Goal: Transaction & Acquisition: Purchase product/service

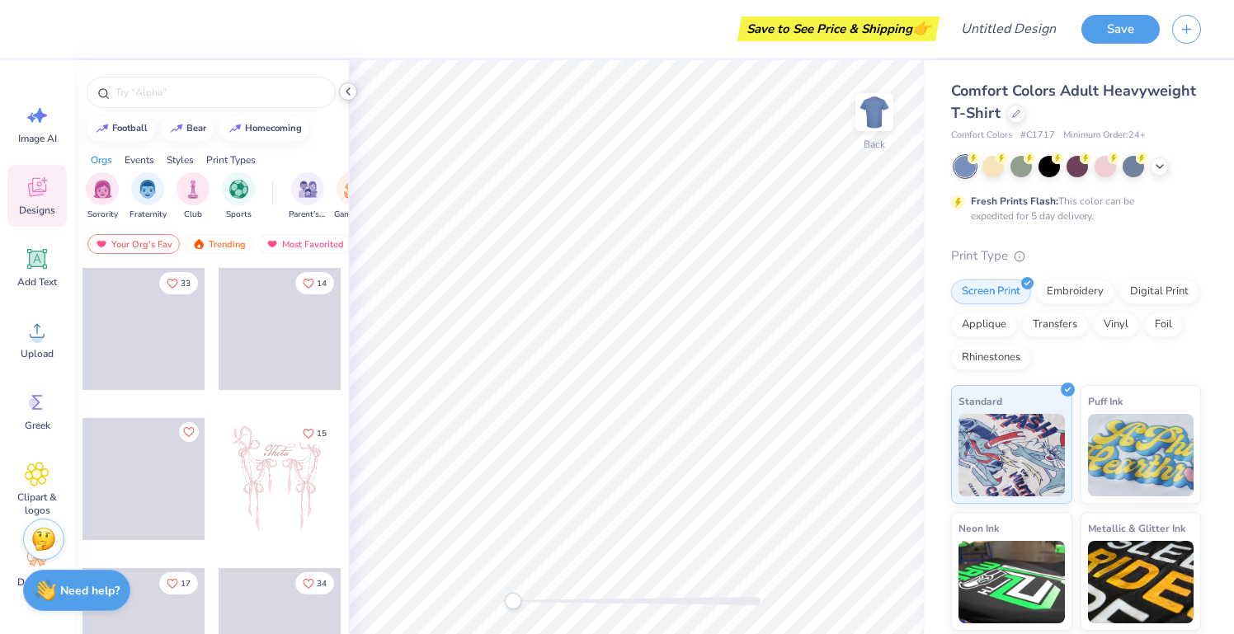
click at [349, 92] on icon at bounding box center [347, 91] width 13 height 13
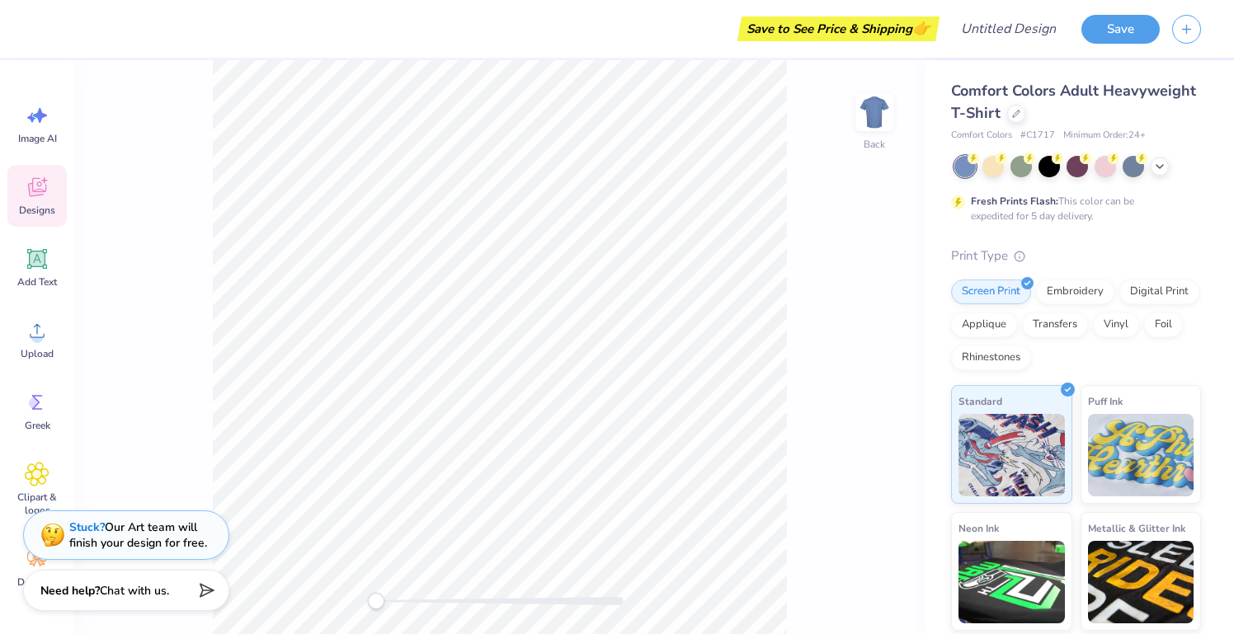
click at [1149, 166] on div at bounding box center [1077, 166] width 247 height 21
click at [1154, 162] on icon at bounding box center [1159, 164] width 13 height 13
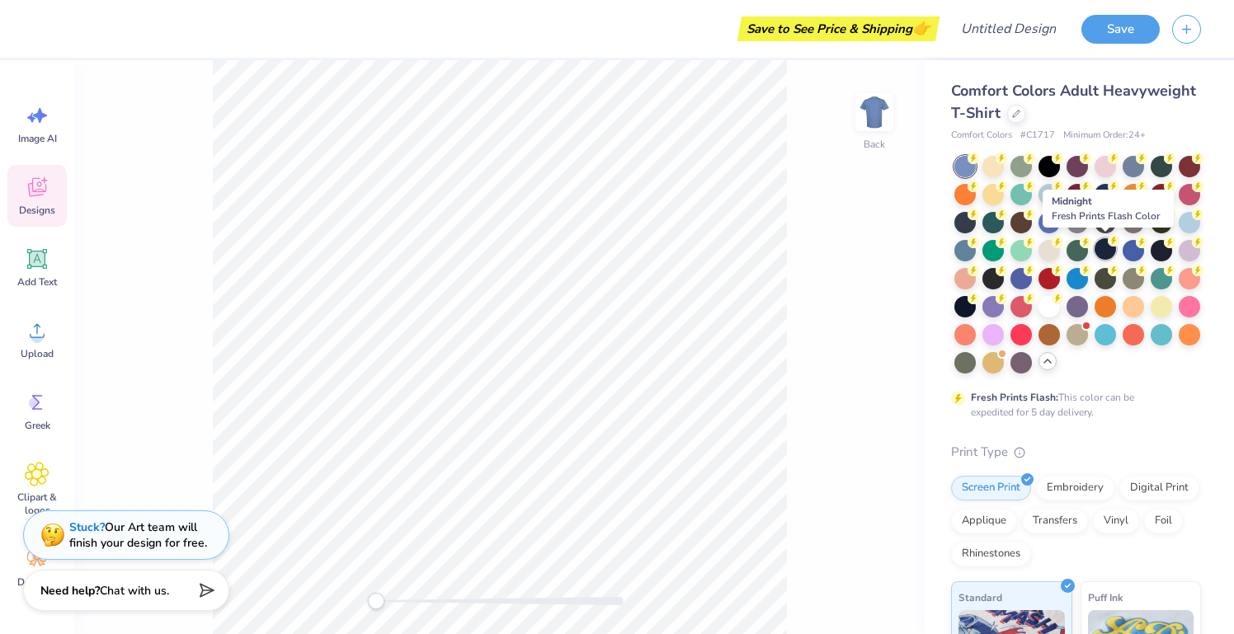
click at [1112, 249] on div at bounding box center [1105, 248] width 21 height 21
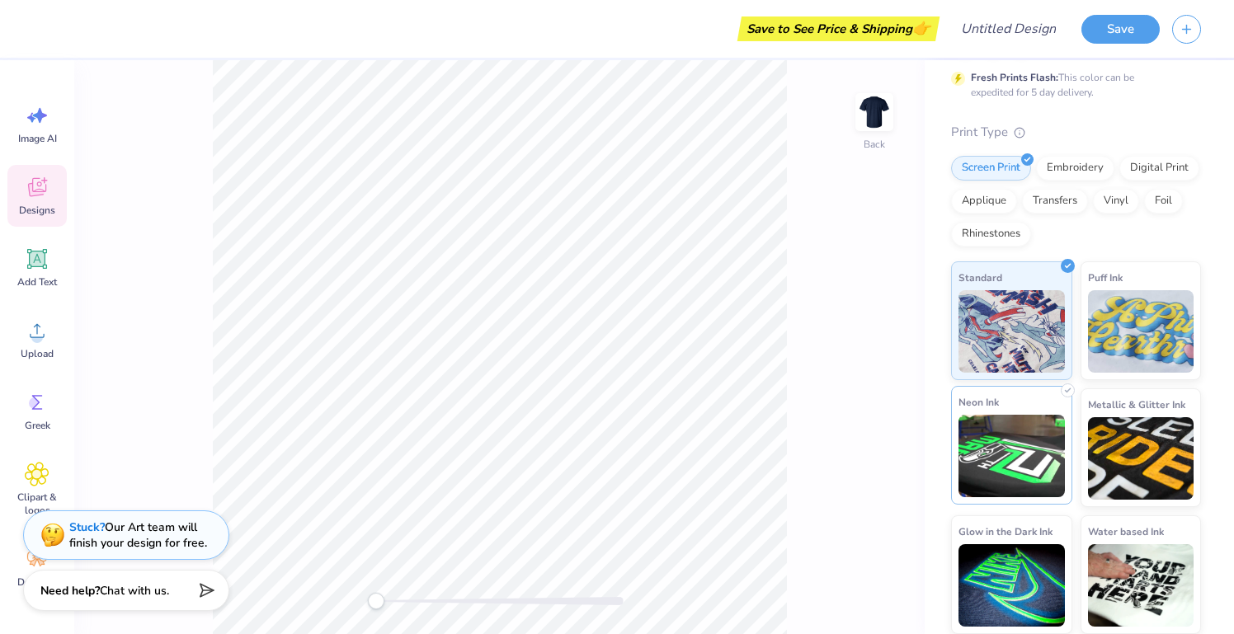
scroll to position [319, 0]
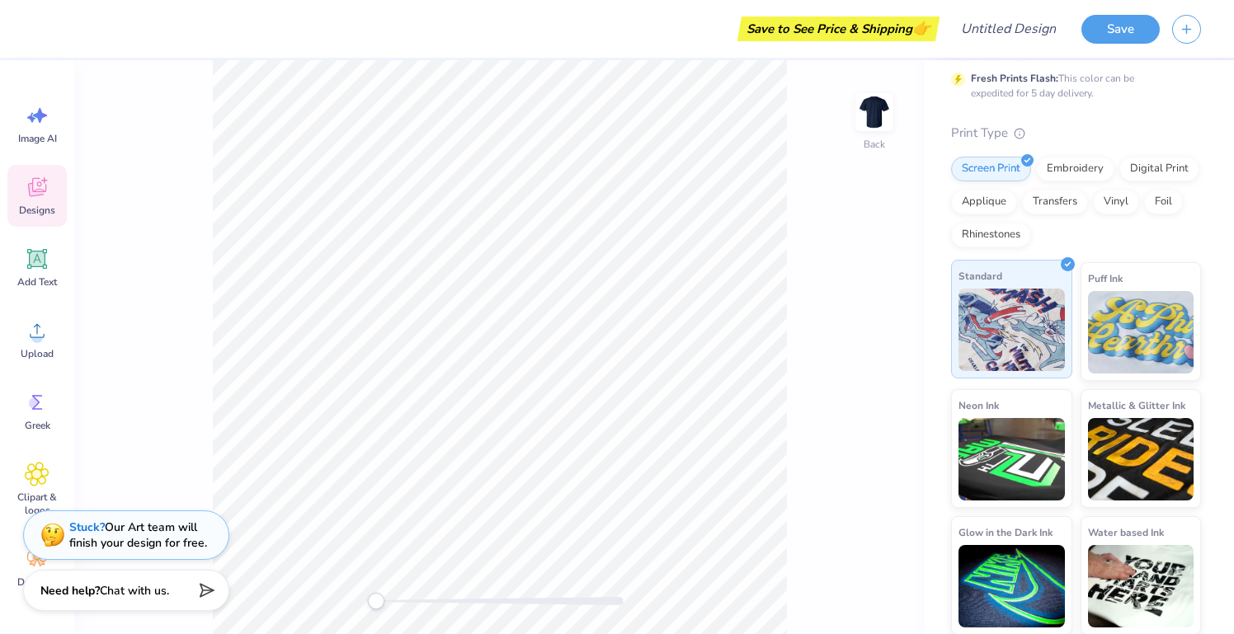
click at [1007, 325] on img at bounding box center [1011, 330] width 106 height 82
click at [1129, 207] on div "Vinyl" at bounding box center [1116, 199] width 46 height 25
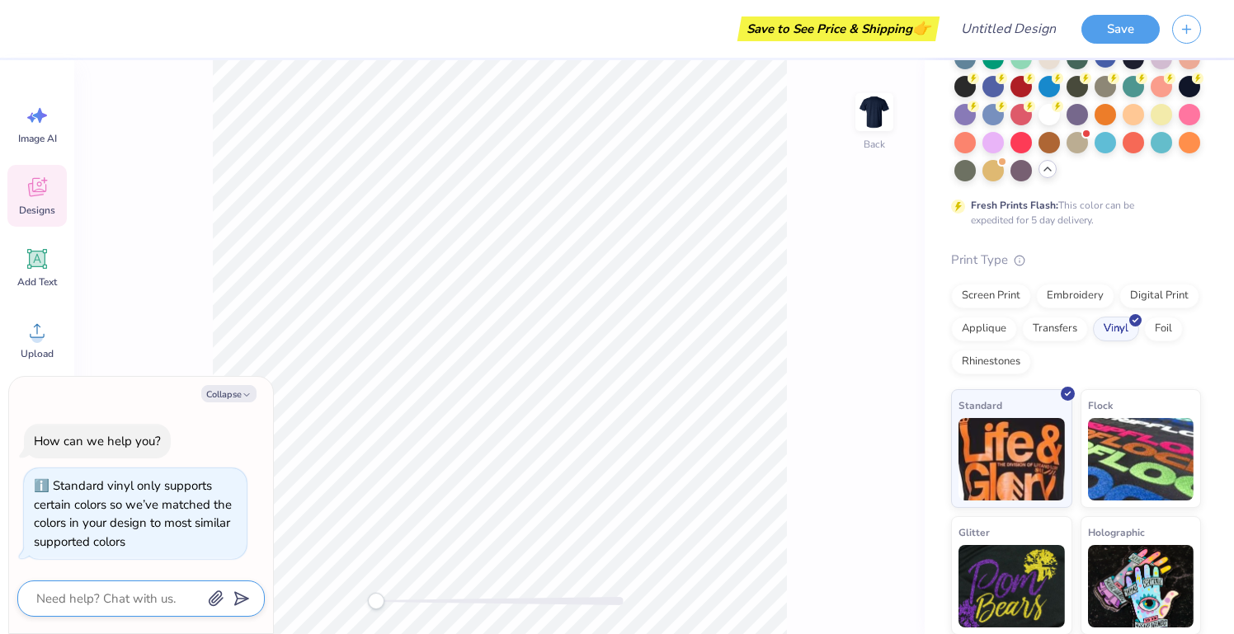
click at [106, 600] on textarea at bounding box center [118, 598] width 167 height 21
type textarea "D"
type textarea "x"
type textarea "DO"
type textarea "x"
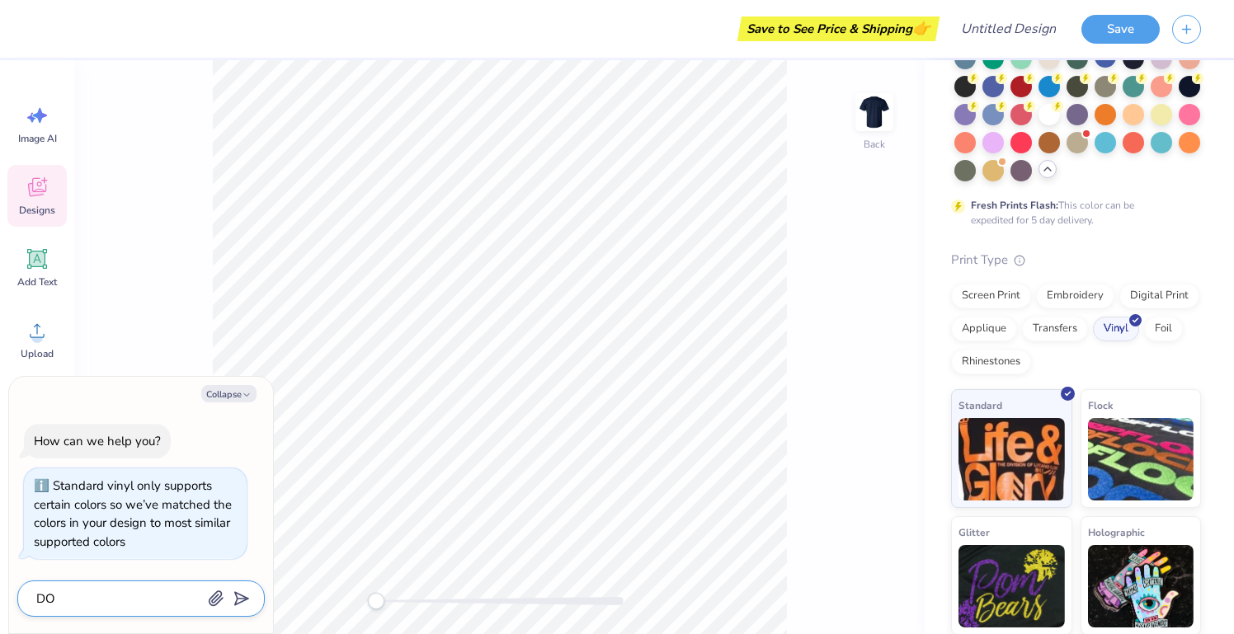
type textarea "DO"
type textarea "x"
type textarea "DO y"
type textarea "x"
type textarea "DO"
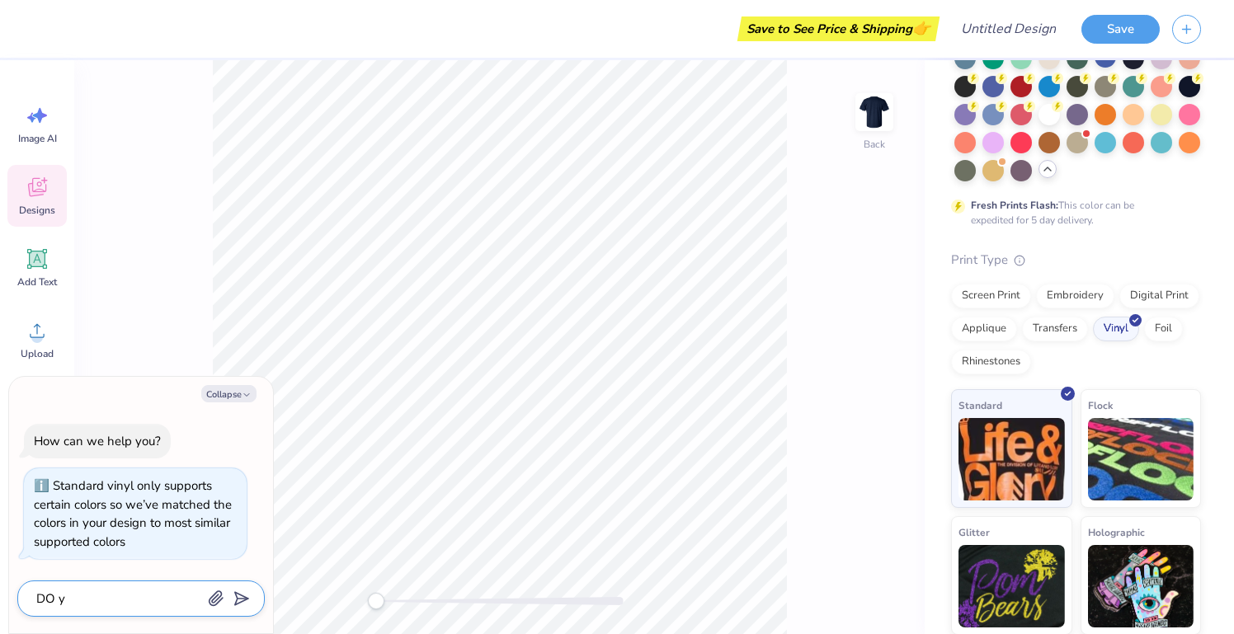
type textarea "x"
type textarea "DO"
type textarea "x"
type textarea "D"
type textarea "x"
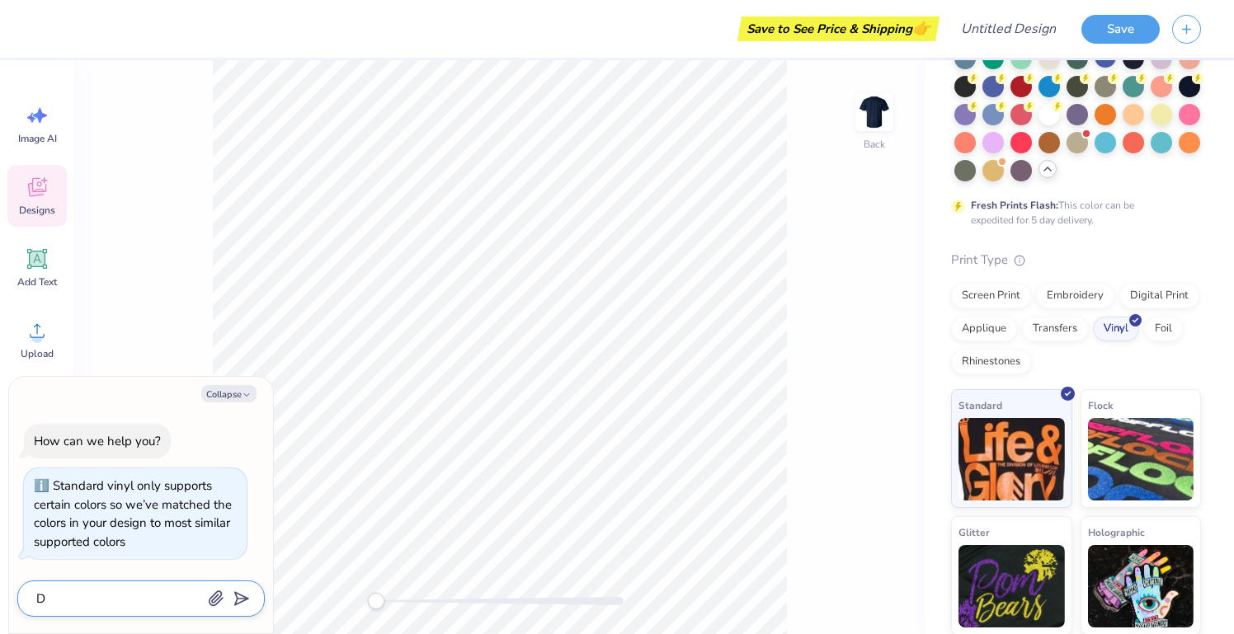
type textarea "Do"
type textarea "x"
type textarea "Do"
type textarea "x"
type textarea "Do y"
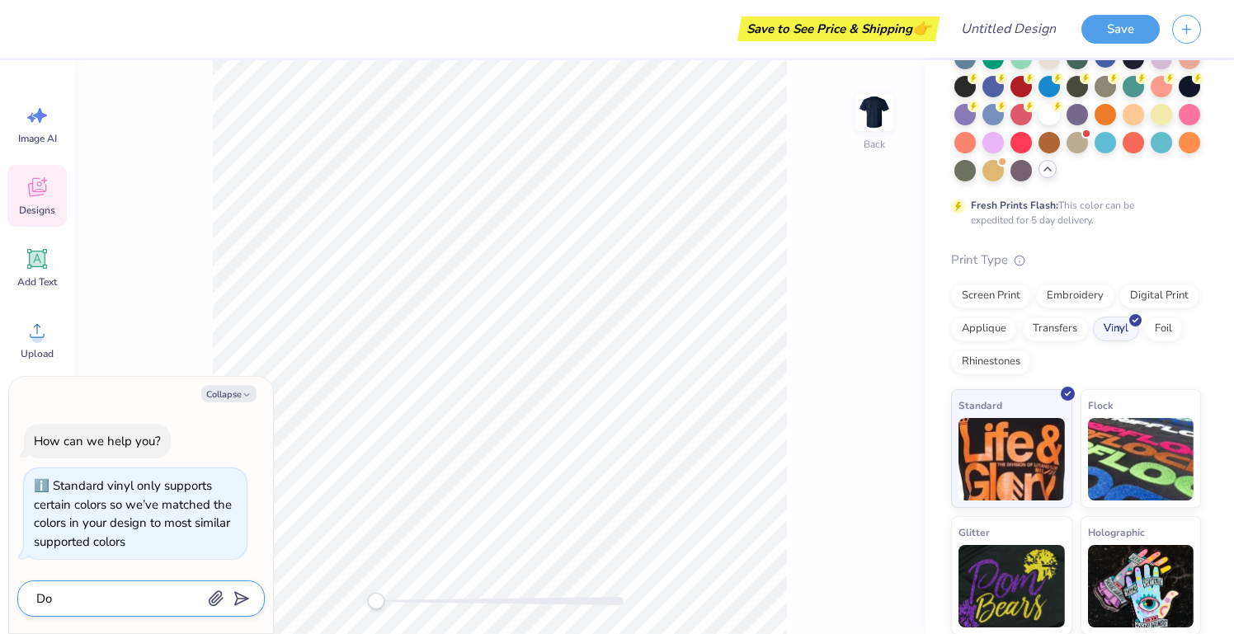
type textarea "x"
type textarea "Do yu"
type textarea "x"
type textarea "Do yuo"
type textarea "x"
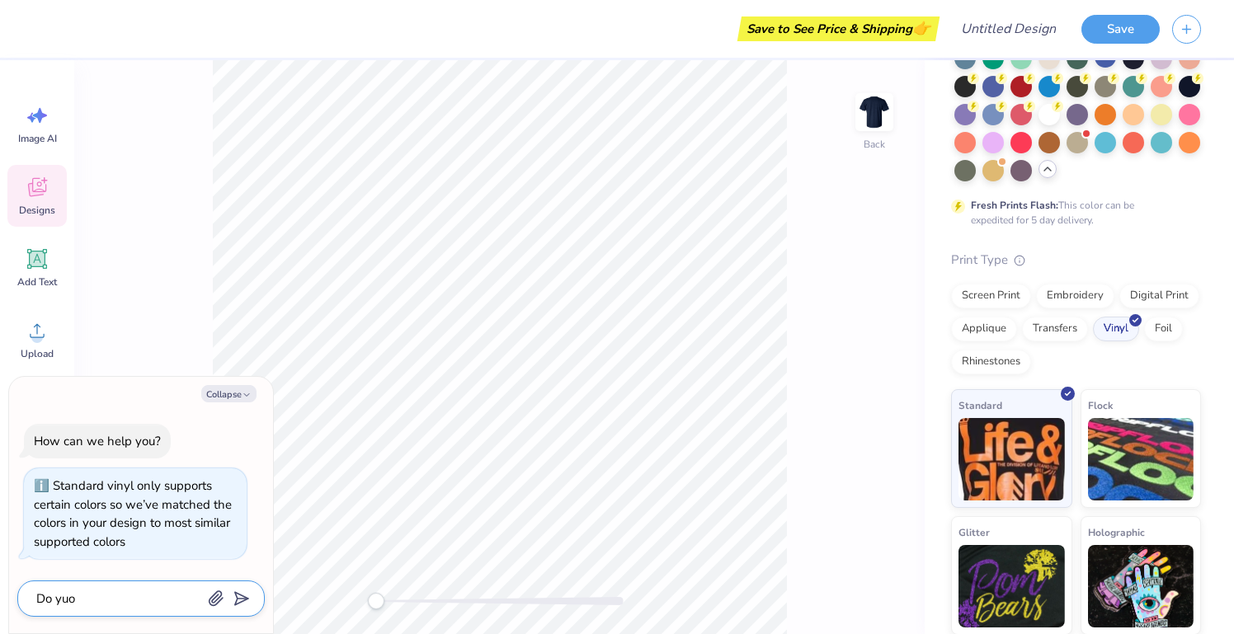
type textarea "Do you"
type textarea "x"
type textarea "Do you h"
type textarea "x"
type textarea "Do you hu"
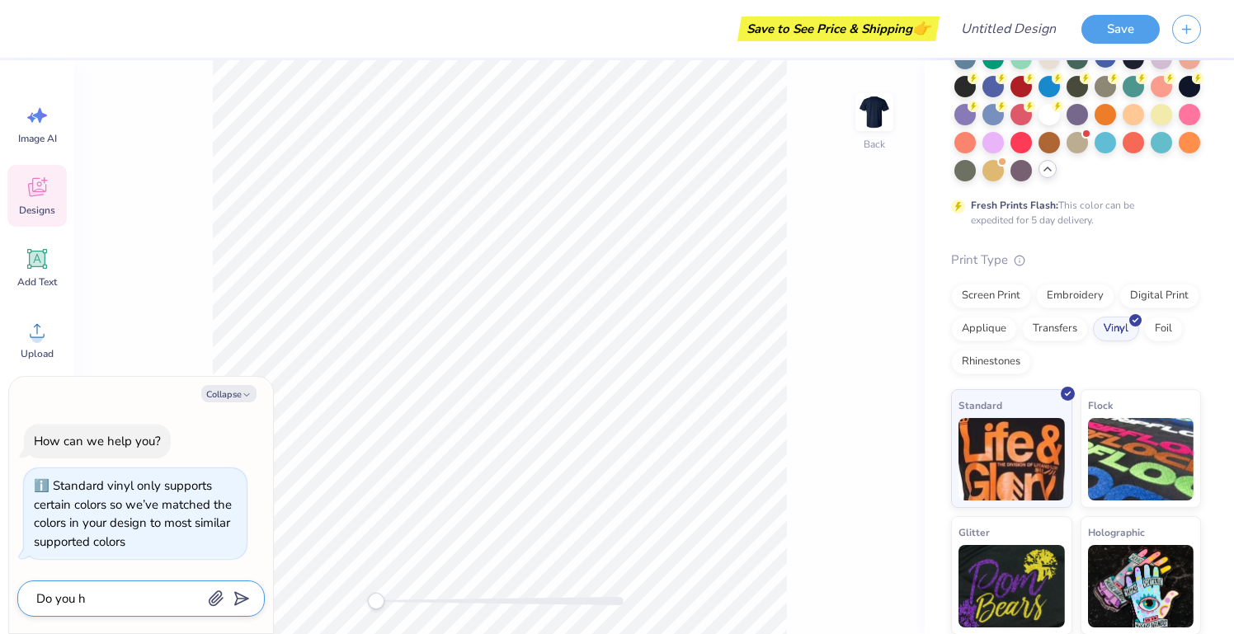
type textarea "x"
type textarea "Do you [PERSON_NAME]"
type textarea "x"
type textarea "Do you hu"
type textarea "x"
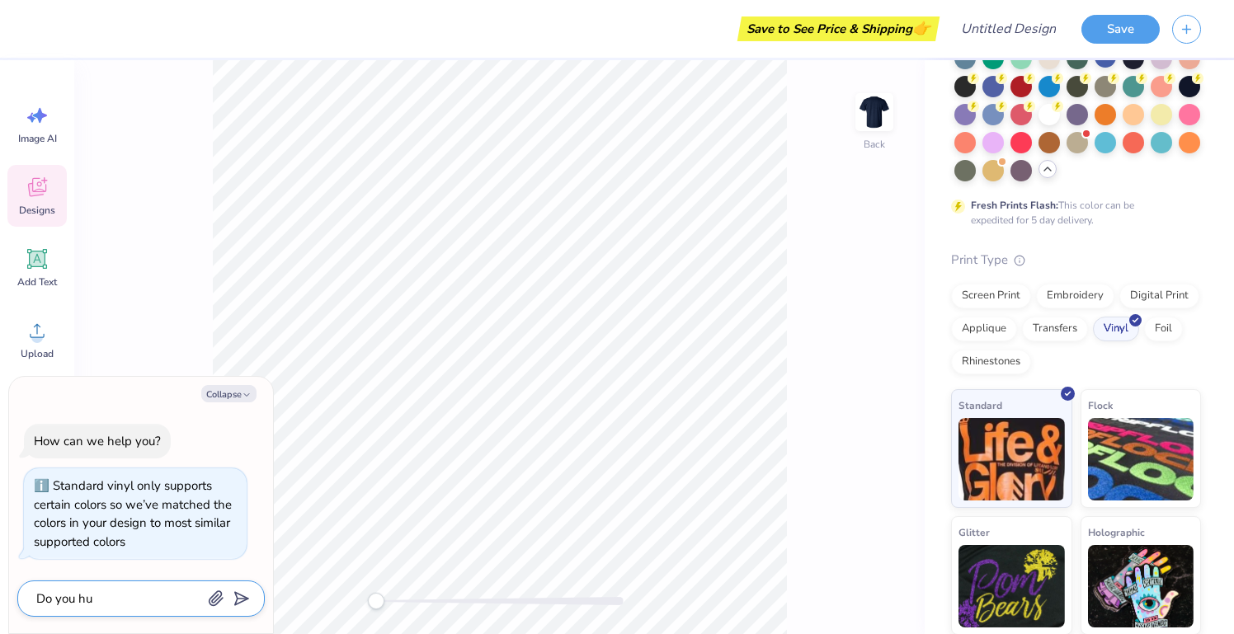
type textarea "Do you h"
type textarea "x"
type textarea "Do you"
type textarea "x"
type textarea "Do you h"
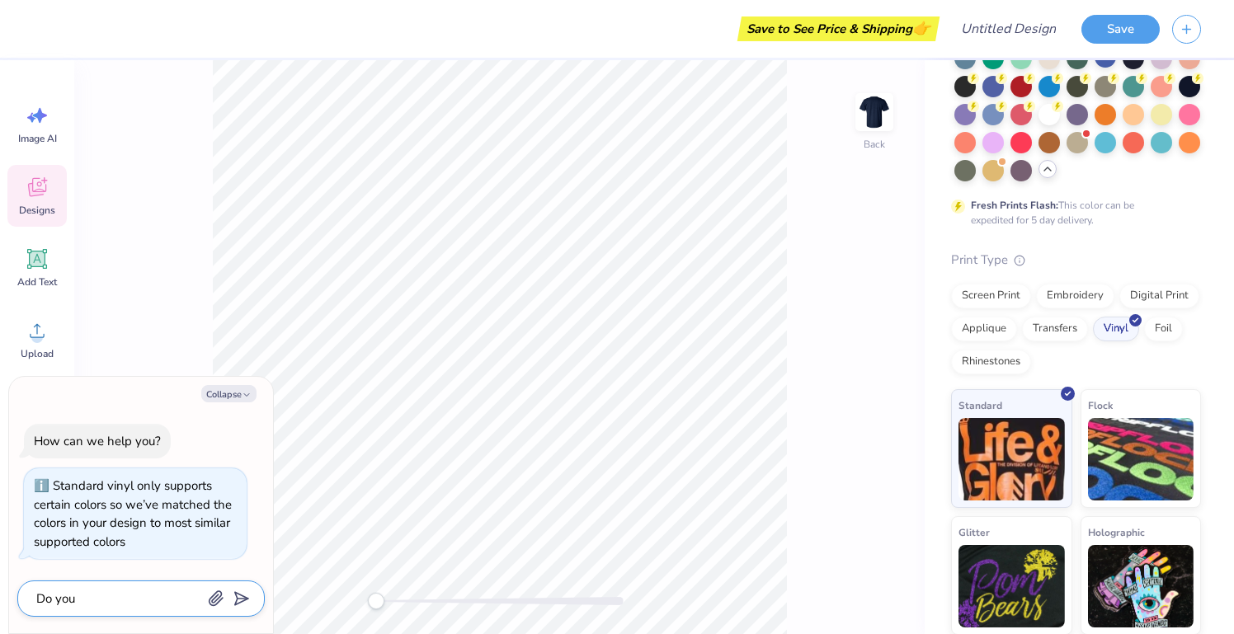
type textarea "x"
type textarea "Do you ha"
type textarea "x"
type textarea "Do you hav"
type textarea "x"
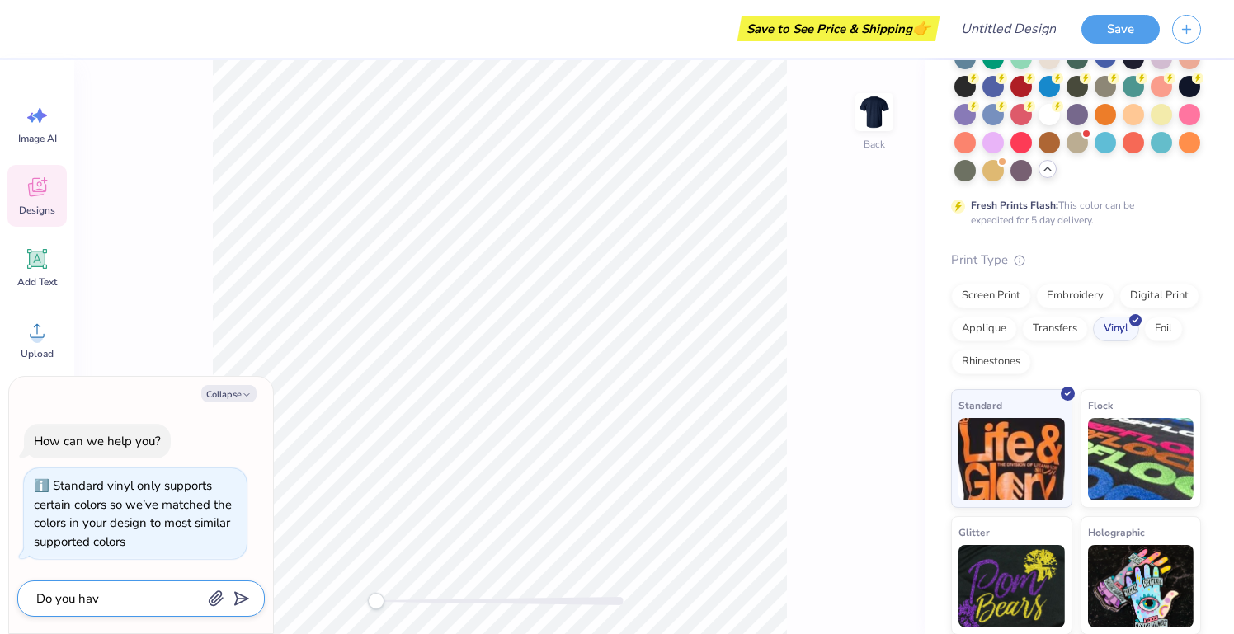
type textarea "Do you have"
type textarea "x"
type textarea "Do you have"
type textarea "x"
type textarea "Do you have q"
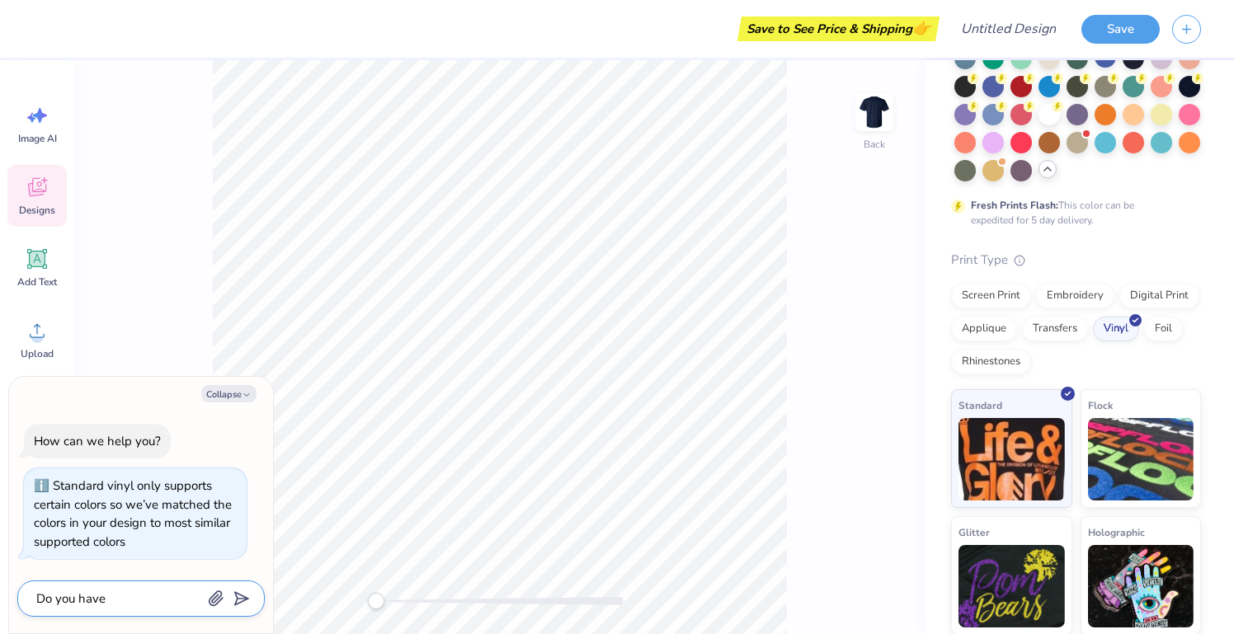
type textarea "x"
type textarea "Do you have qu"
type textarea "x"
type textarea "Do you have qua"
type textarea "x"
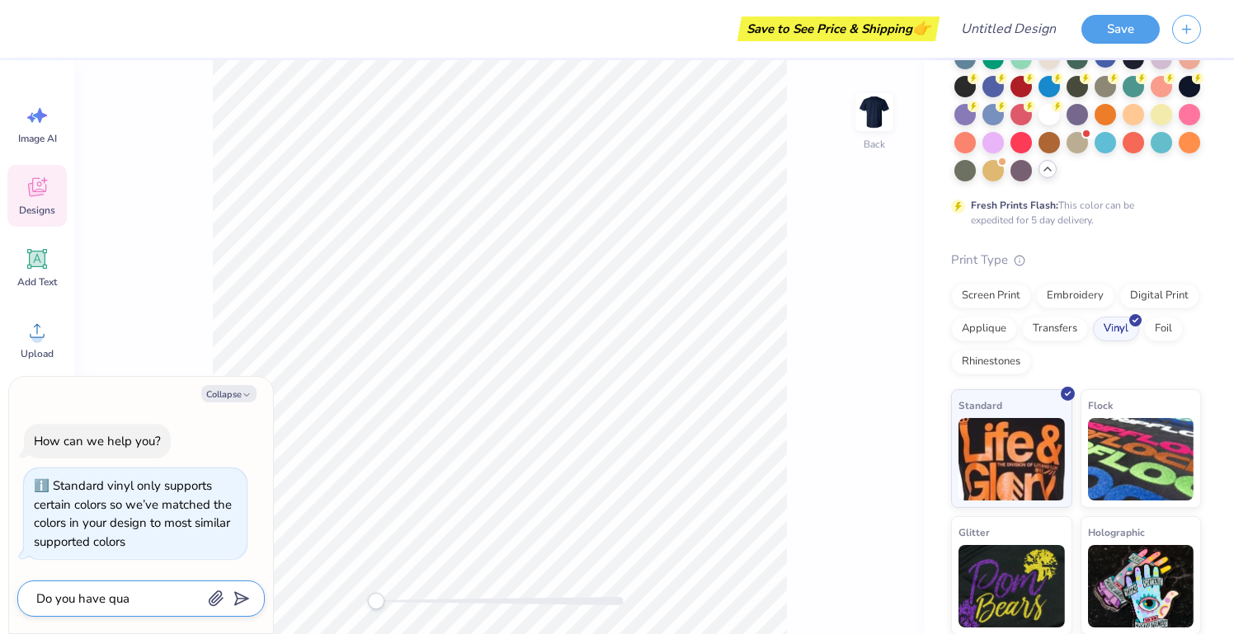
type textarea "Do you have quar"
type textarea "x"
type textarea "Do you have quart"
type textarea "x"
type textarea "Do you have quarte"
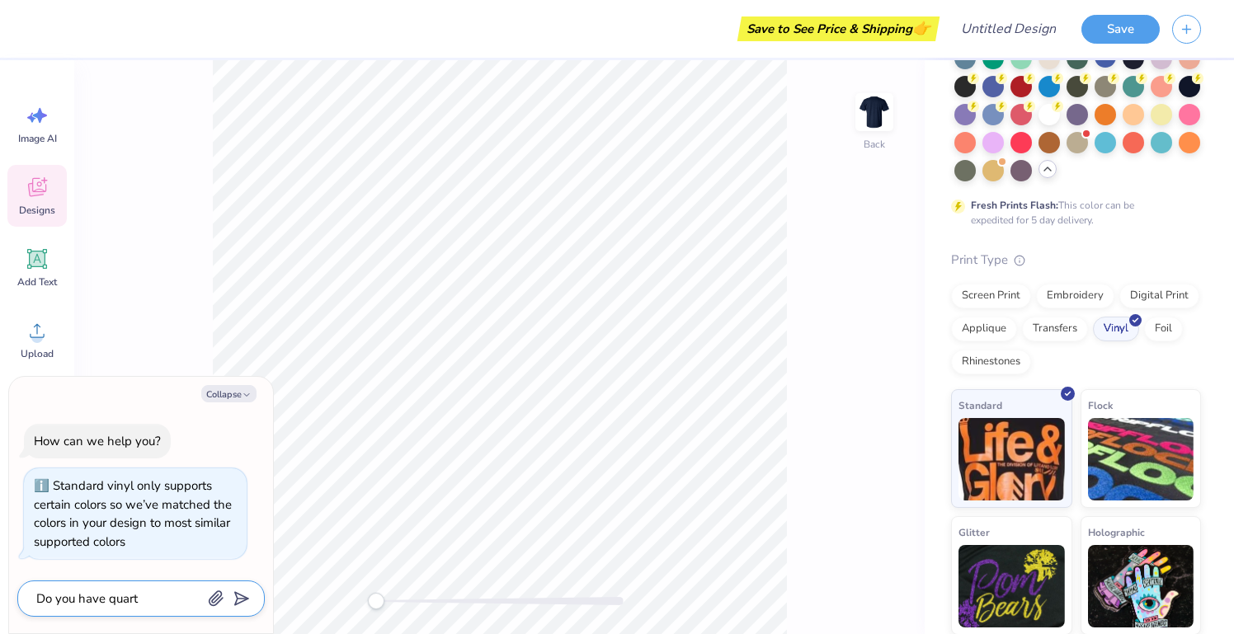
type textarea "x"
type textarea "Do you have quarter"
type textarea "x"
type textarea "Do you have quarter"
type textarea "x"
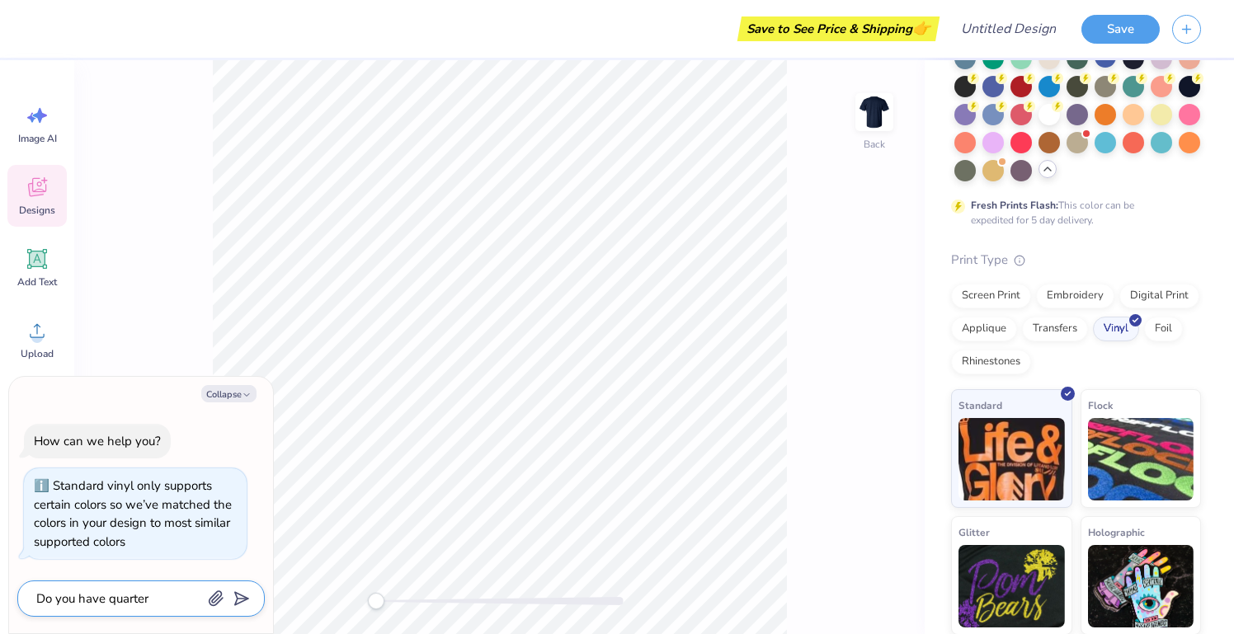
type textarea "Do you have quarter z"
type textarea "x"
type textarea "Do you have quarter zi"
type textarea "x"
type textarea "Do you have quarter zip"
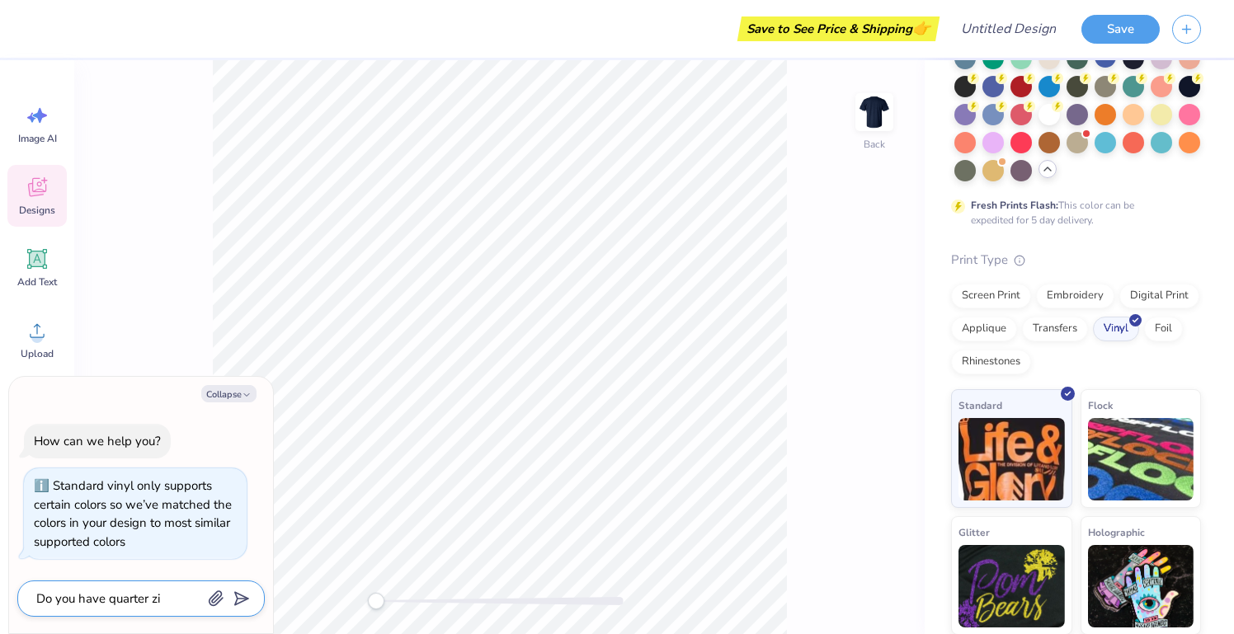
type textarea "x"
type textarea "Do you have quarter zips"
type textarea "x"
type textarea "Do you have quarter zips?"
type textarea "x"
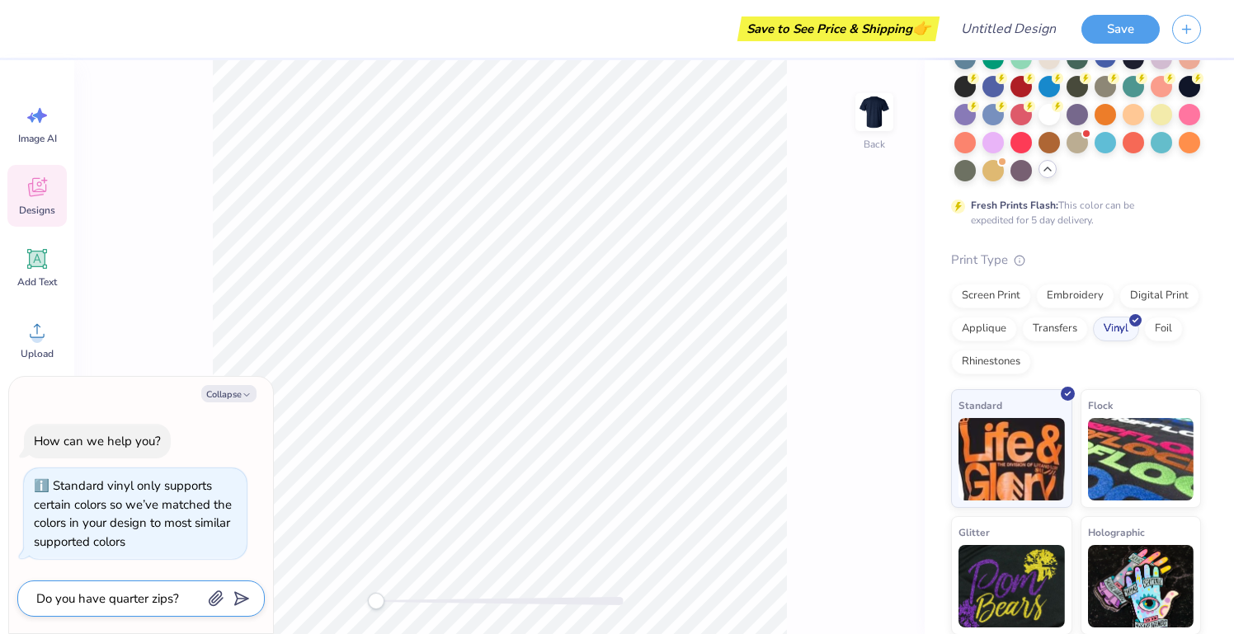
type textarea "Do you have quarter zips?"
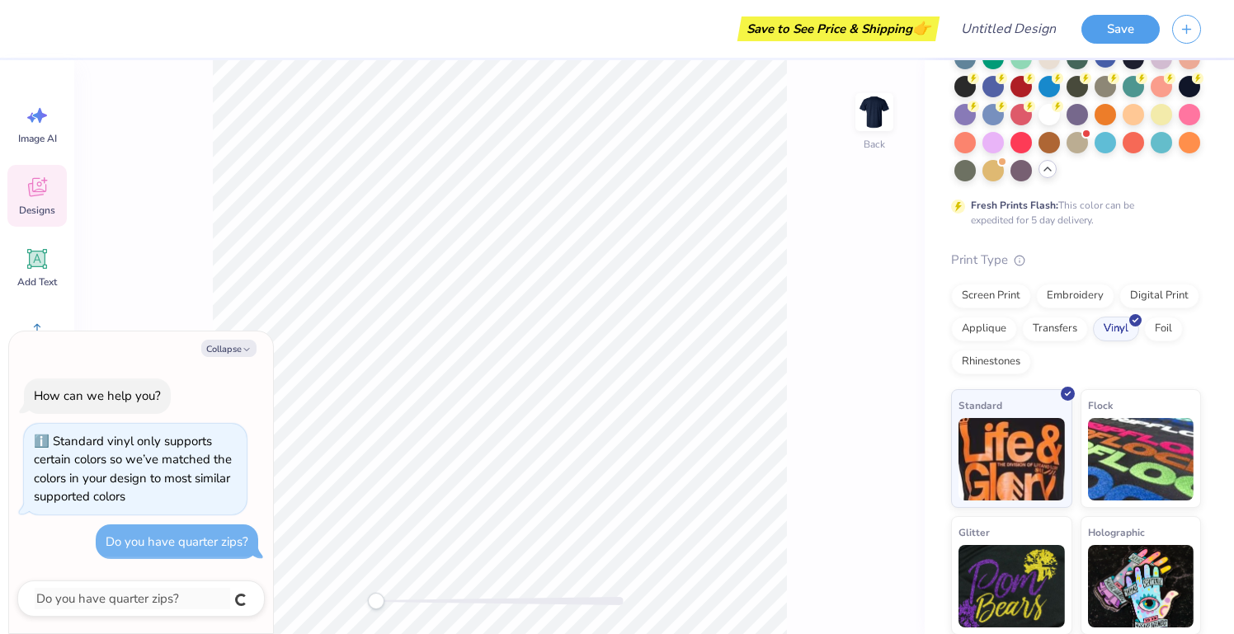
type textarea "x"
click at [165, 591] on textarea at bounding box center [118, 598] width 167 height 21
type textarea "C"
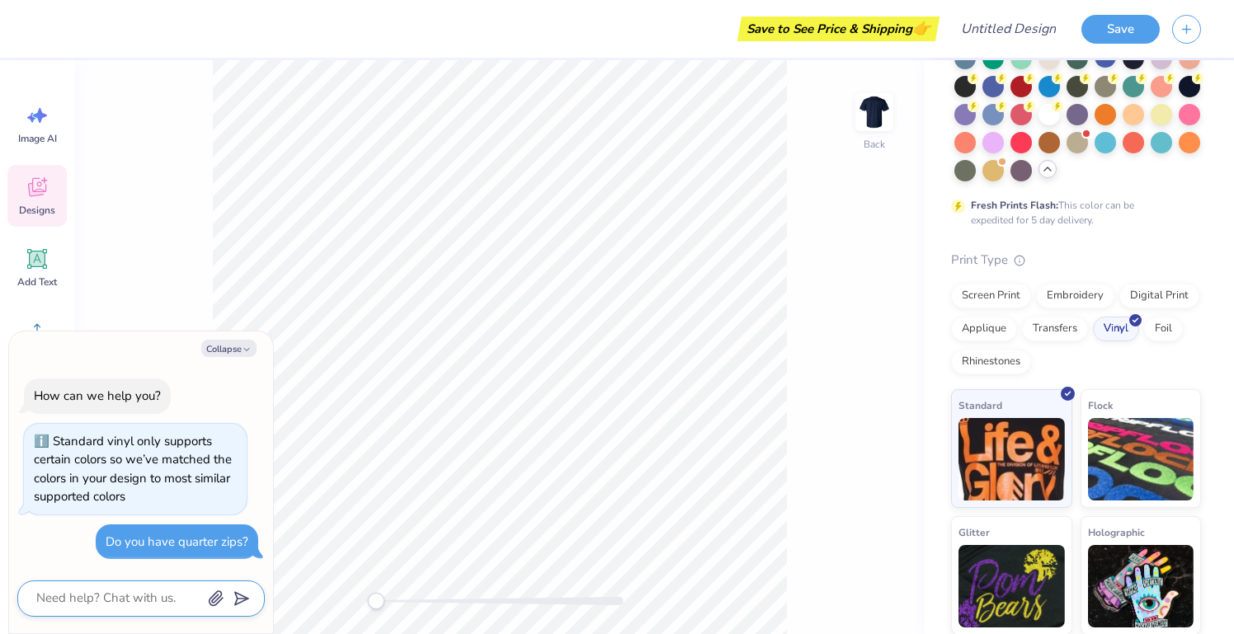
type textarea "x"
type textarea "Ca"
type textarea "x"
type textarea "Can"
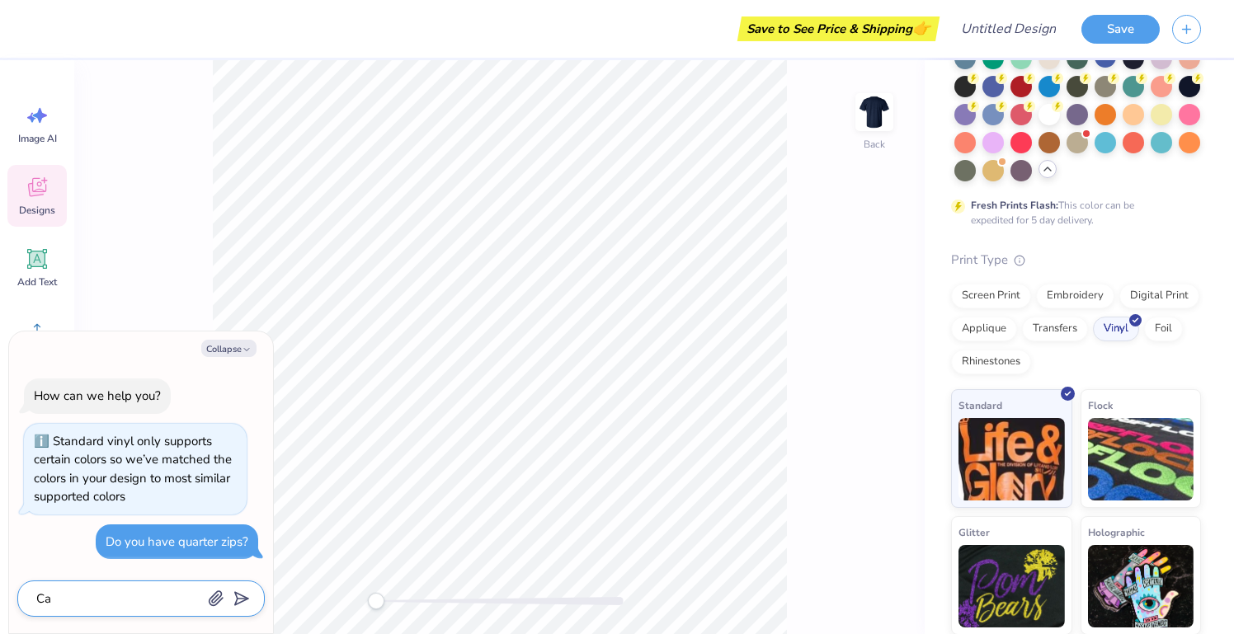
type textarea "x"
type textarea "Can"
type textarea "x"
type textarea "Can w"
type textarea "x"
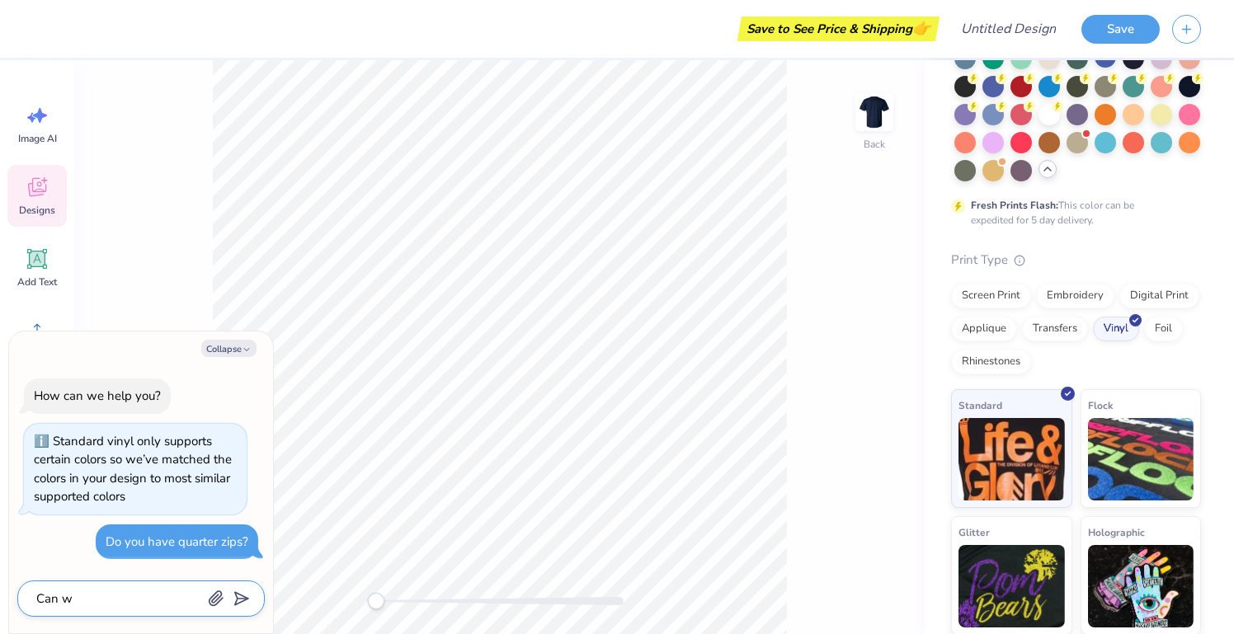
type textarea "Can we"
type textarea "x"
type textarea "Can we"
type textarea "x"
type textarea "Can we d"
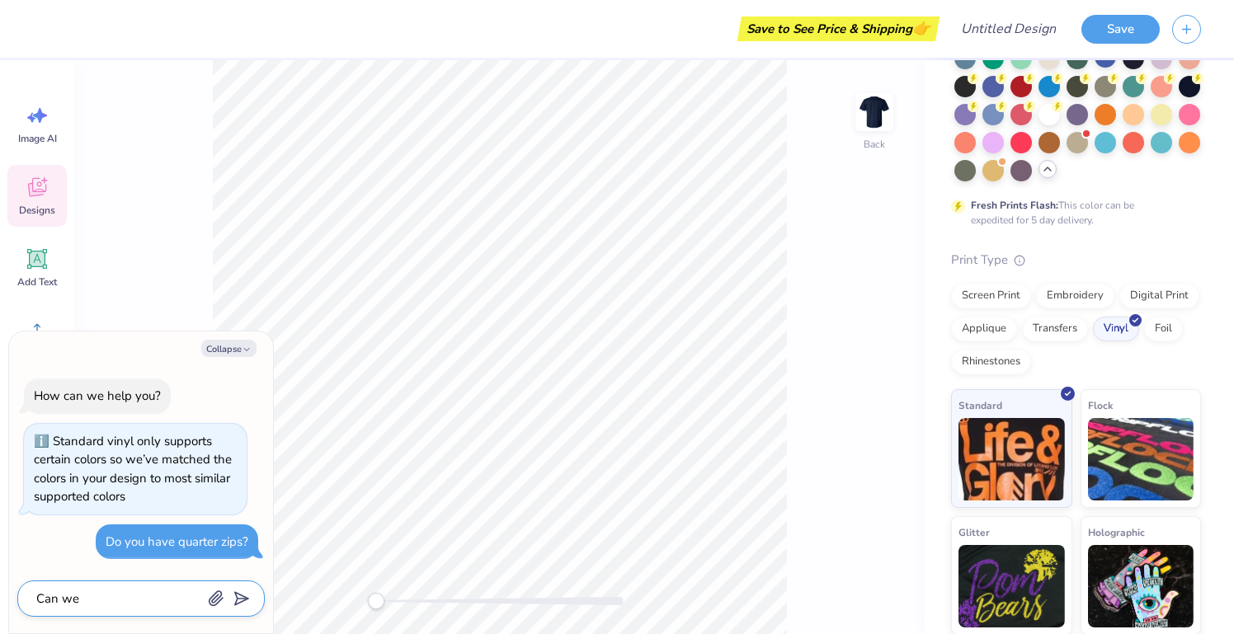
type textarea "x"
type textarea "Can we de"
type textarea "x"
type textarea "Can we des"
type textarea "x"
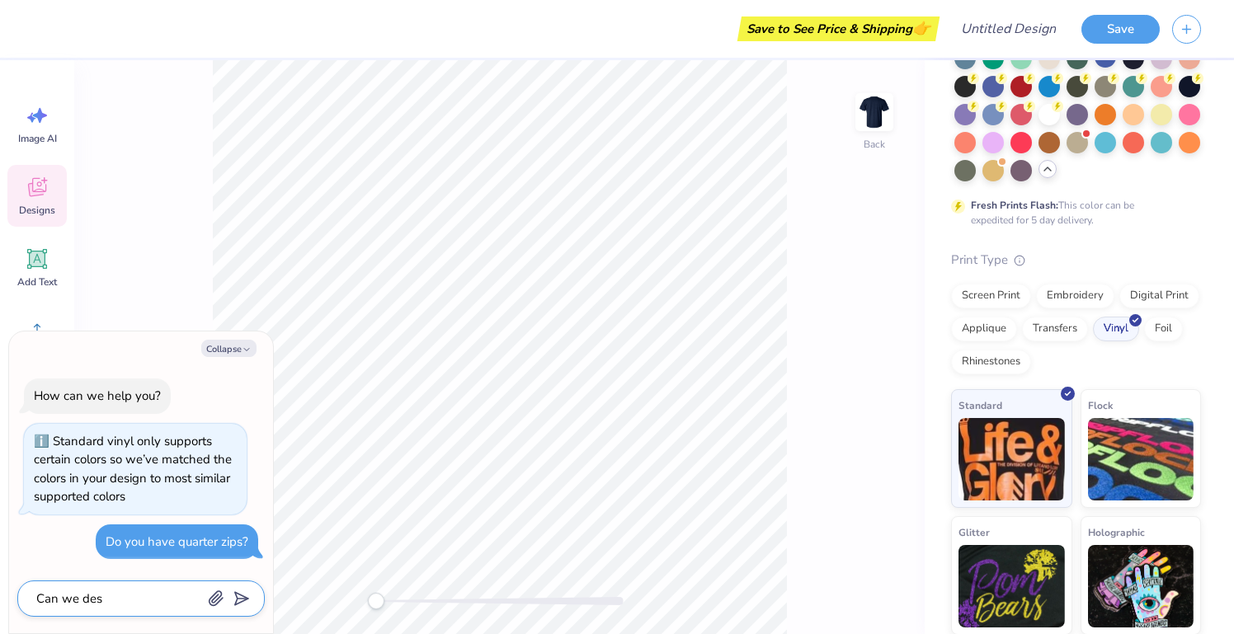
type textarea "Can we desi"
type textarea "x"
type textarea "Can we desig"
type textarea "x"
type textarea "Can we design"
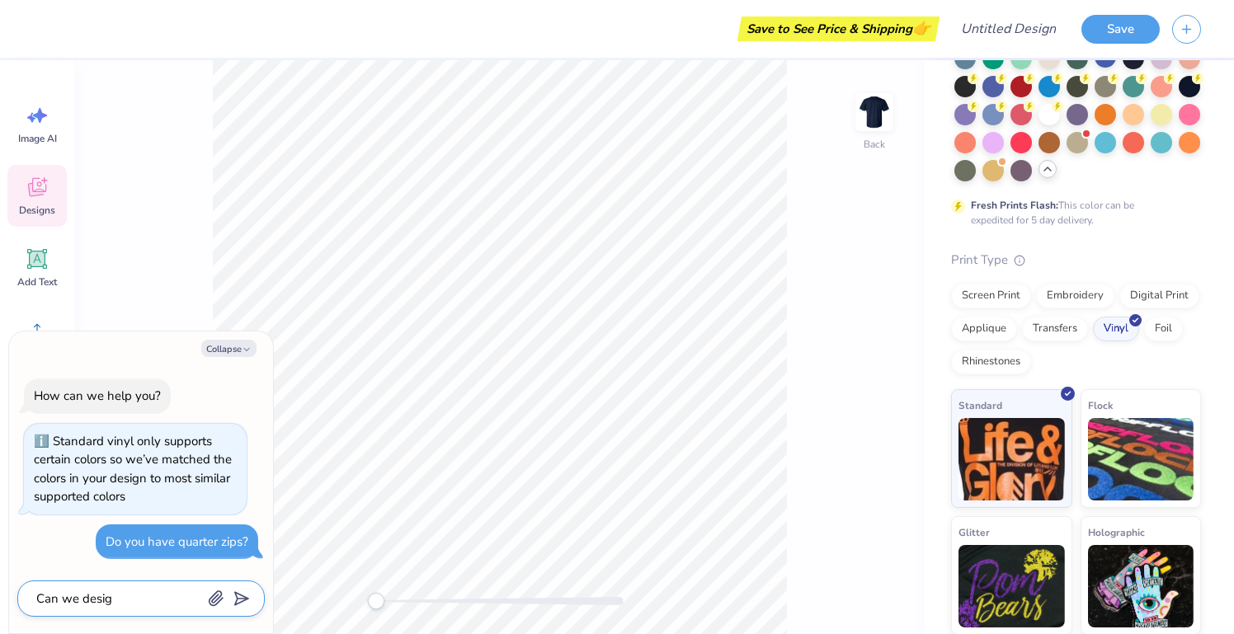
type textarea "x"
type textarea "Can we design"
type textarea "x"
type textarea "Can we design t"
type textarea "x"
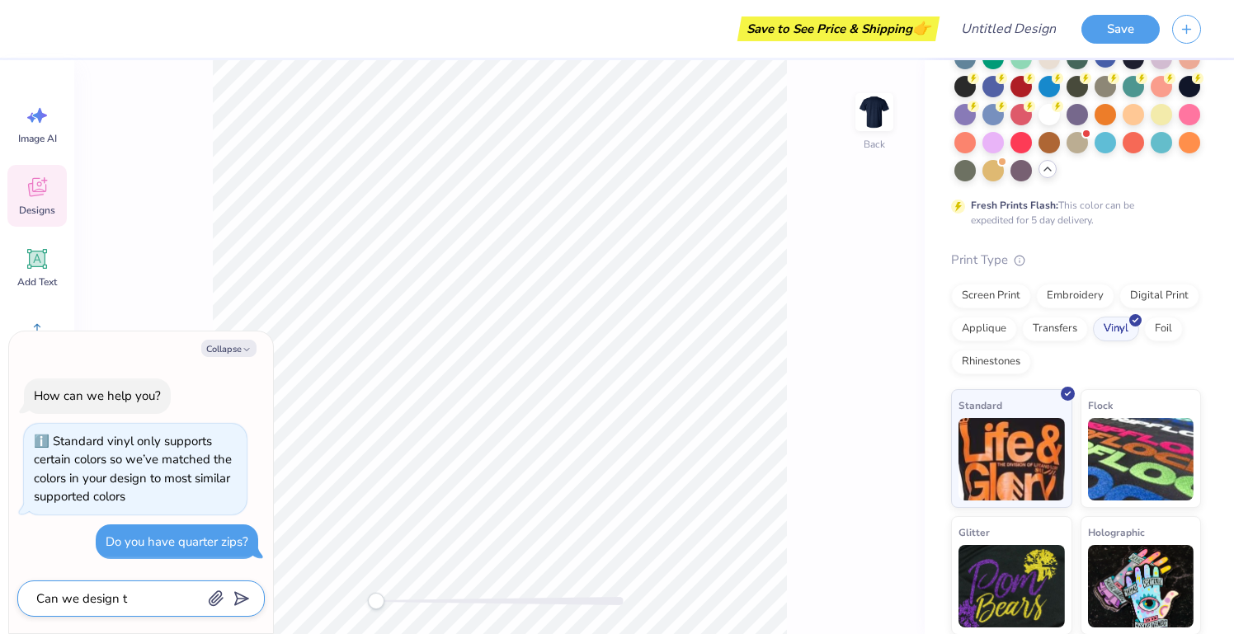
type textarea "Can we design th"
type textarea "x"
type textarea "Can we design t"
type textarea "x"
type textarea "Can we design"
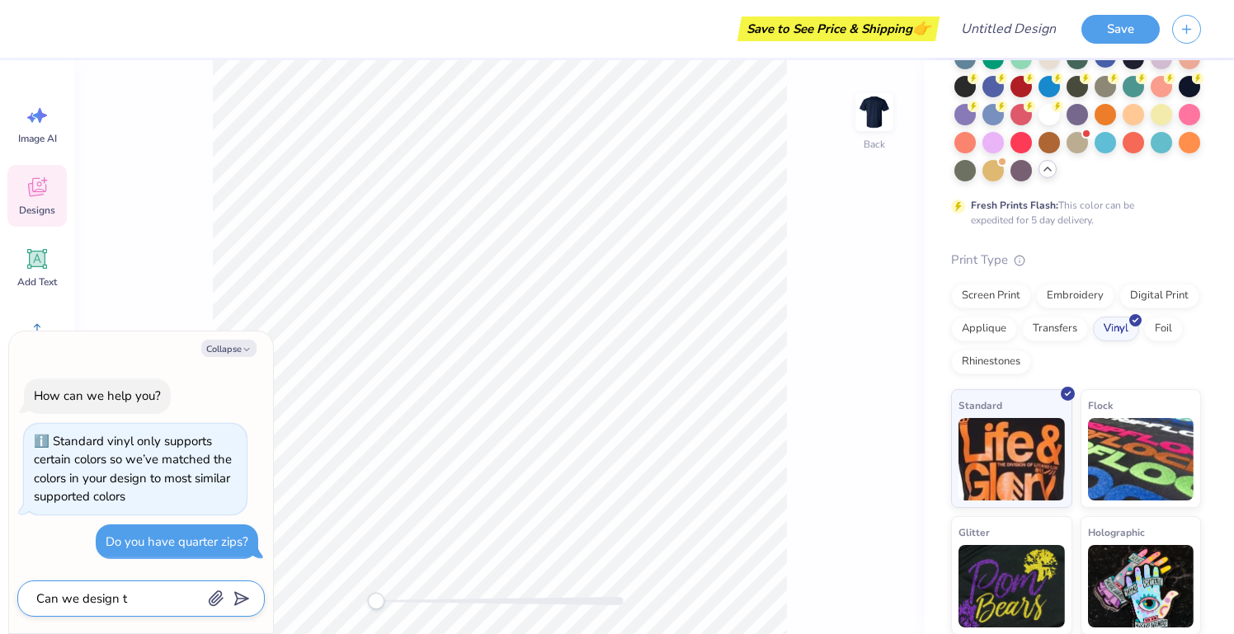
type textarea "x"
type textarea "Can we design"
type textarea "x"
type textarea "Can we desig"
type textarea "x"
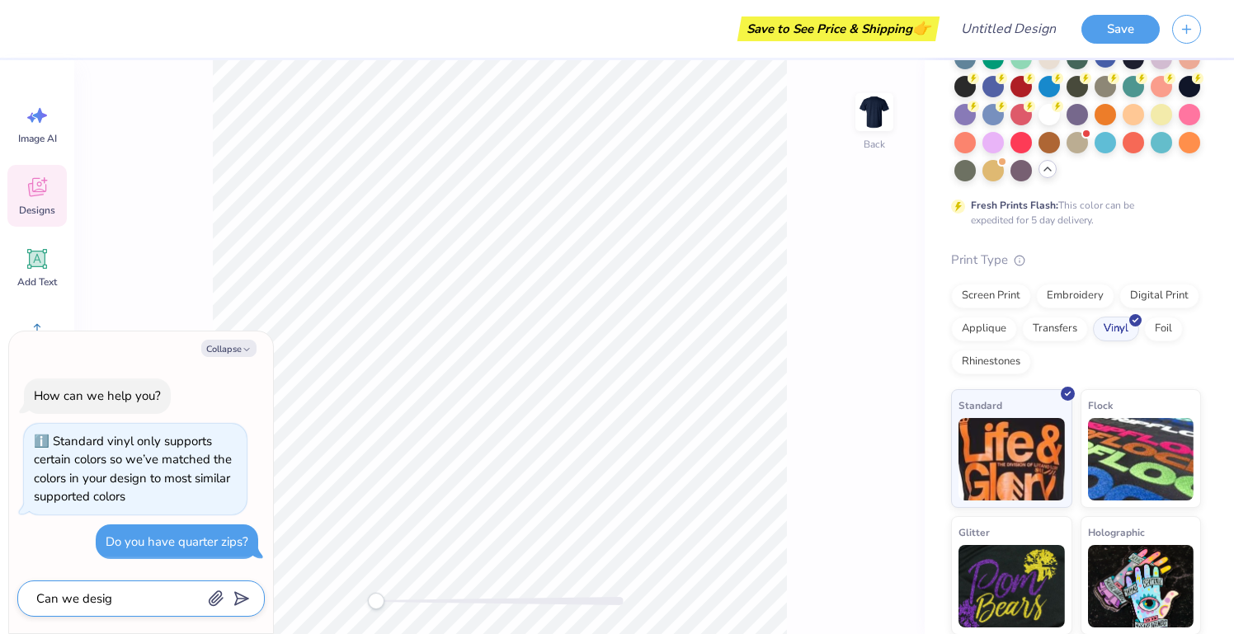
type textarea "Can we desi"
type textarea "x"
type textarea "Can we des"
type textarea "x"
type textarea "Can we de"
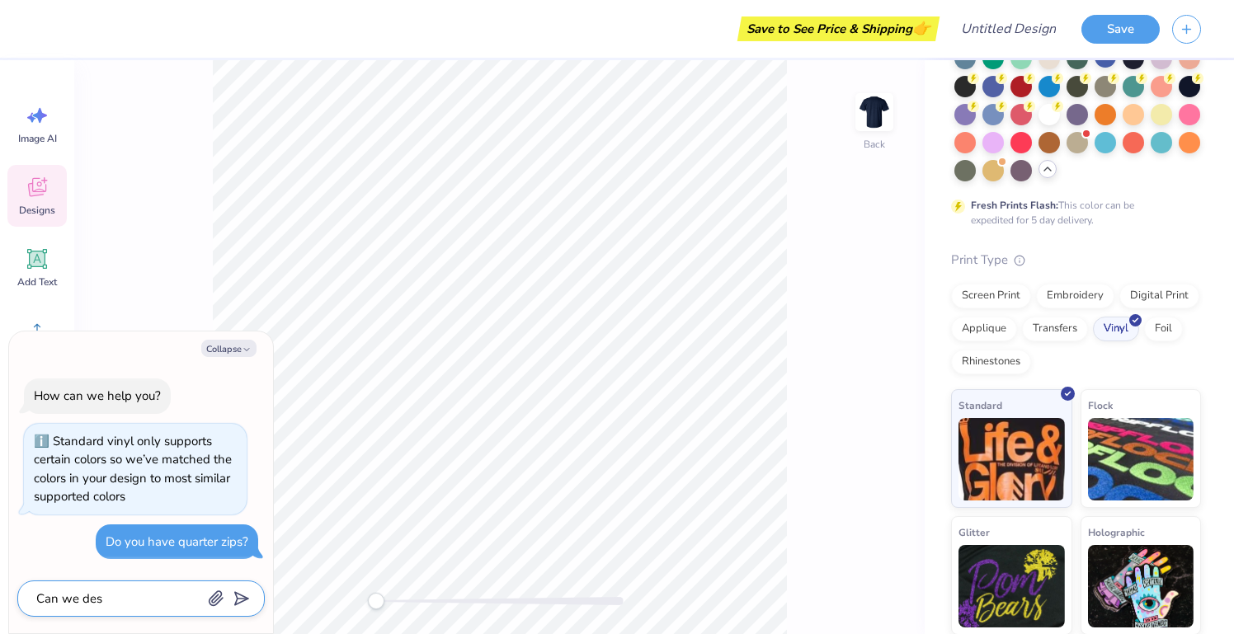
type textarea "x"
type textarea "Can we d"
type textarea "x"
type textarea "Can we"
type textarea "x"
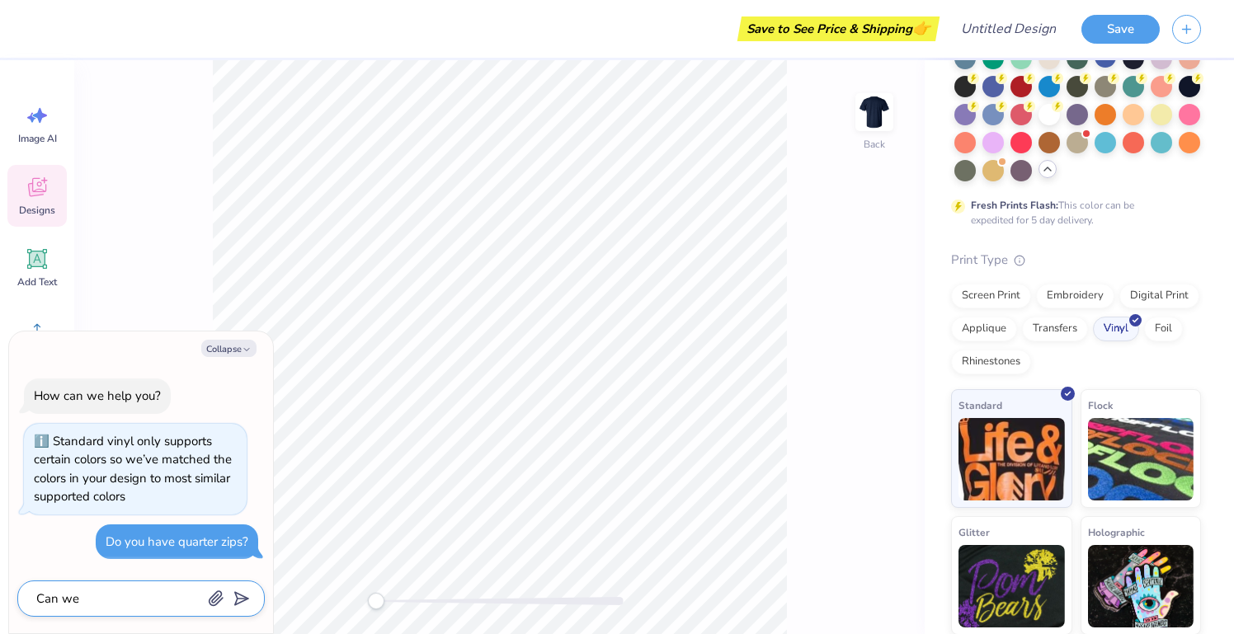
type textarea "Can we"
type textarea "x"
type textarea "Can w"
type textarea "x"
type textarea "Can"
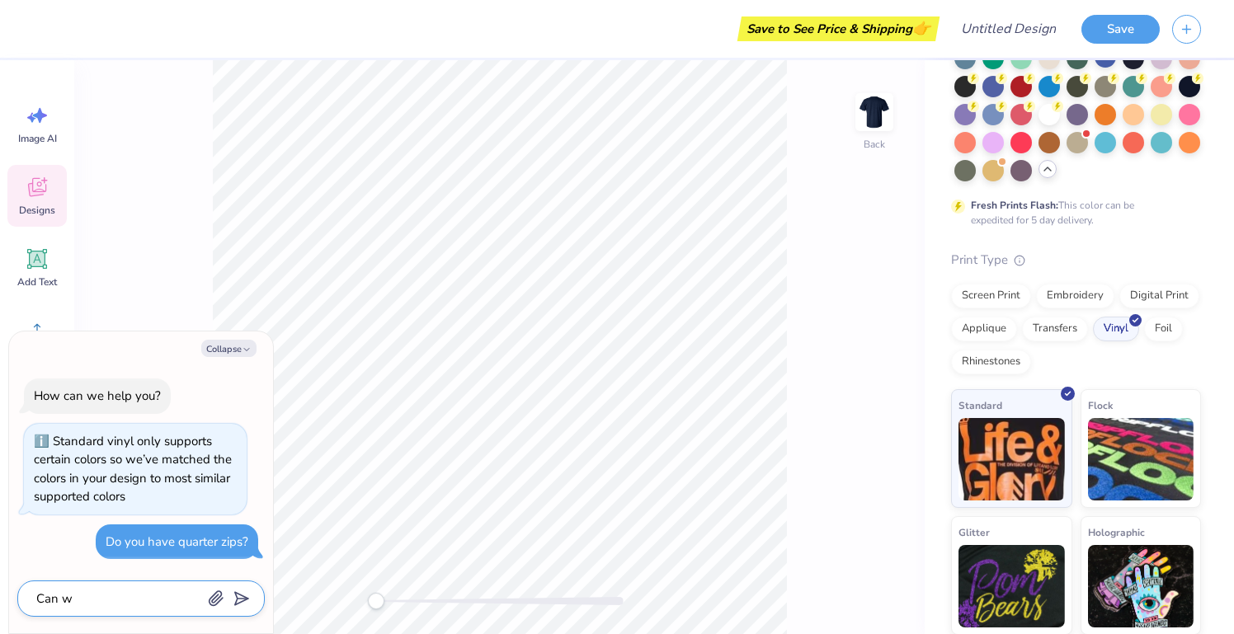
type textarea "x"
type textarea "Can"
type textarea "x"
type textarea "Ca"
type textarea "x"
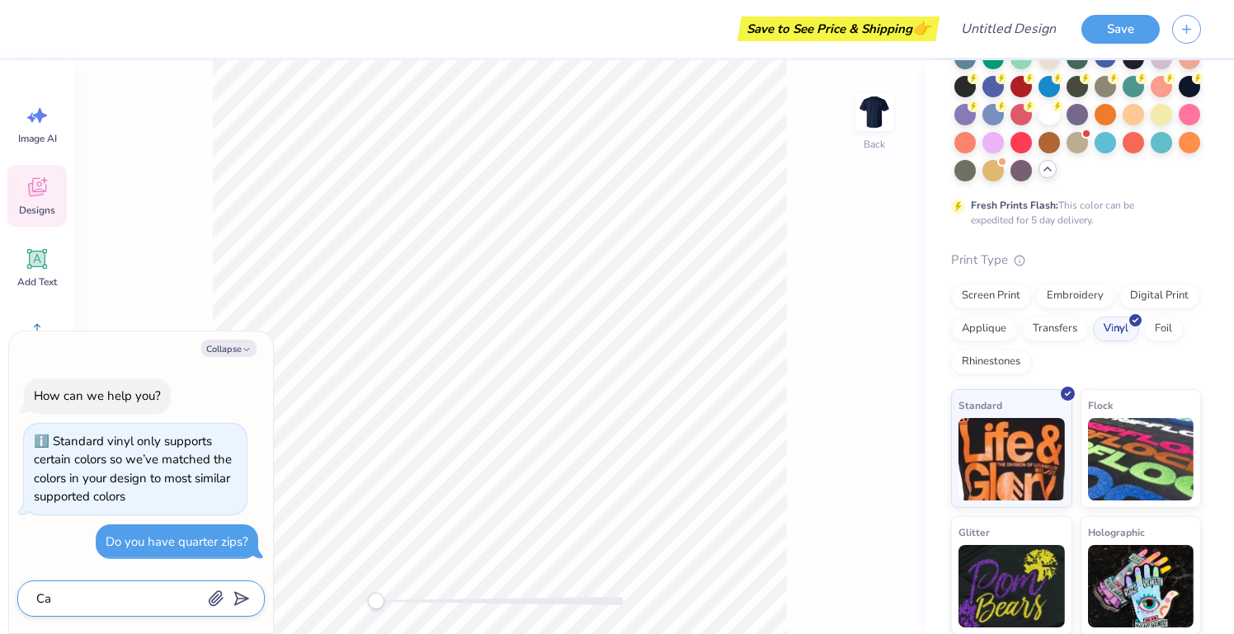
type textarea "C"
type textarea "x"
type textarea "I"
type textarea "x"
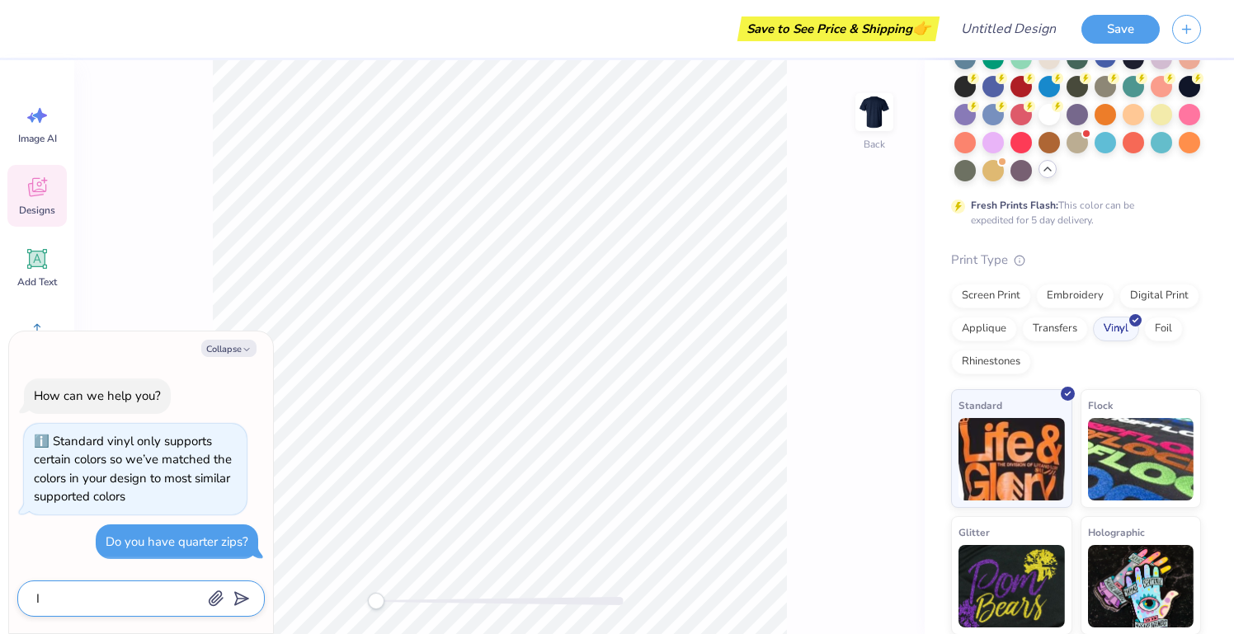
type textarea "Is"
type textarea "x"
type textarea "Is"
type textarea "x"
type textarea "Is t"
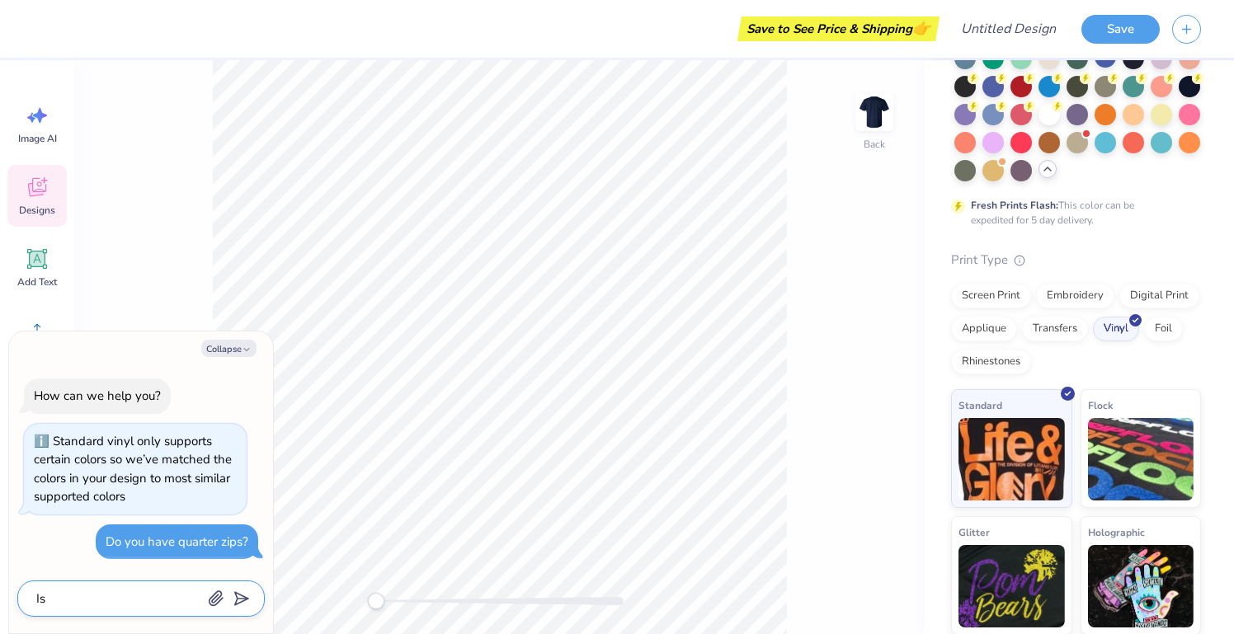
type textarea "x"
type textarea "Is tr"
type textarea "x"
type textarea "Is trh"
type textarea "x"
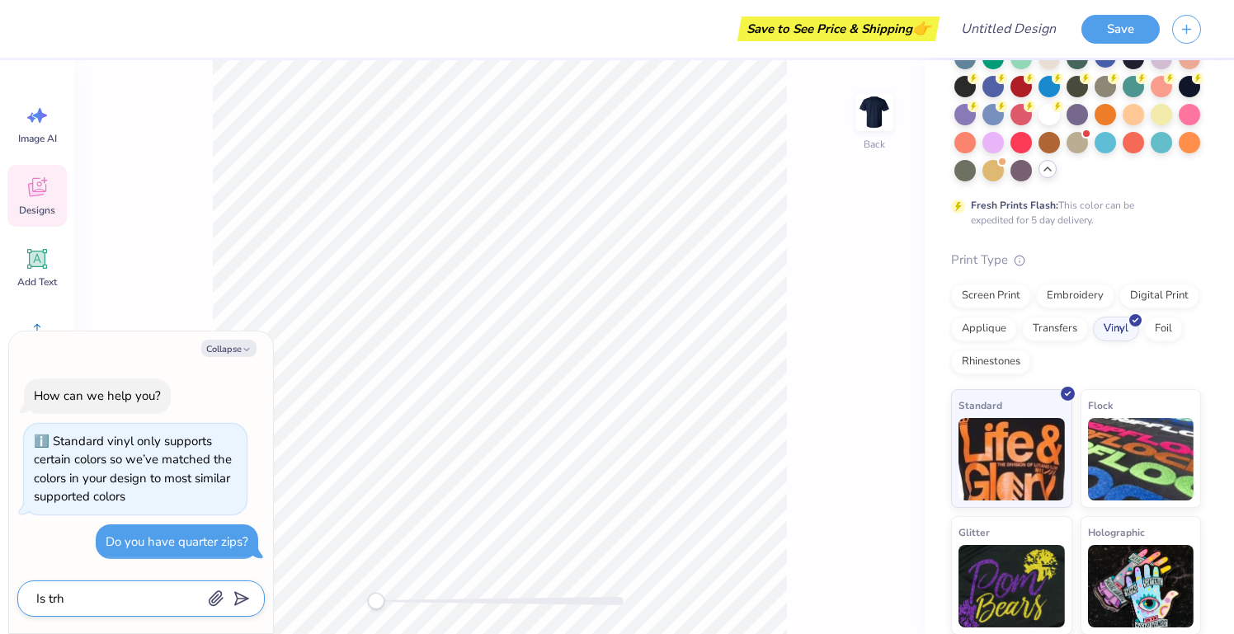
type textarea "Is trhe"
type textarea "x"
type textarea "Is trher"
type textarea "x"
type textarea "Is trhere"
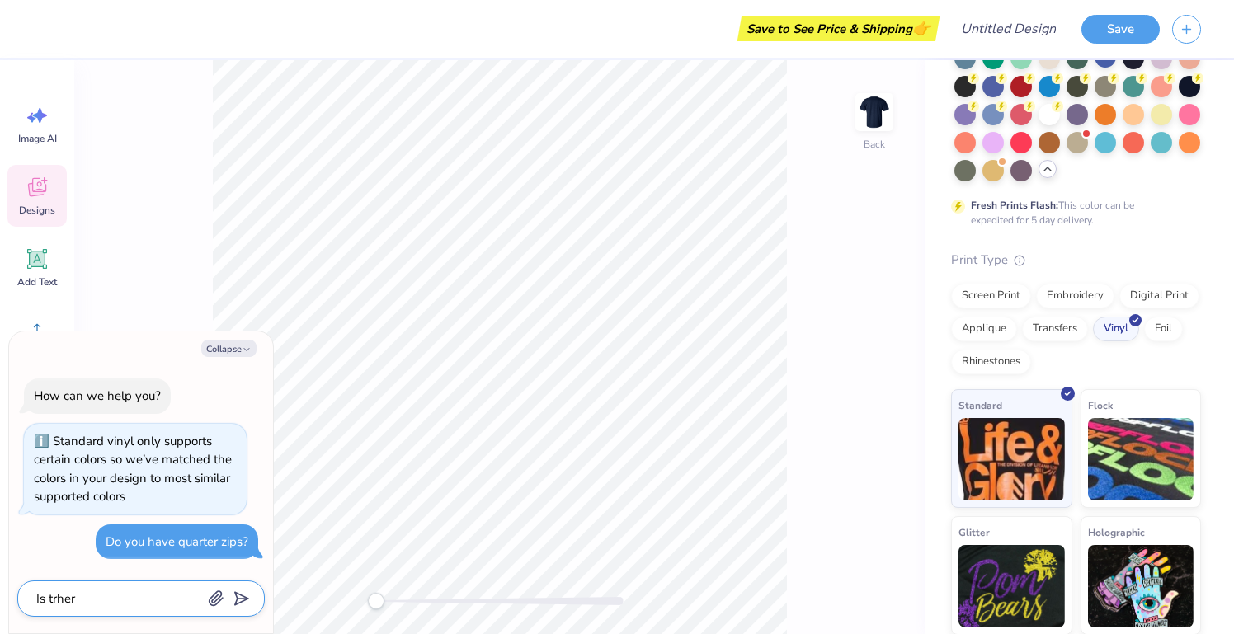
type textarea "x"
type textarea "Is trher"
type textarea "x"
type textarea "Is trhe"
type textarea "x"
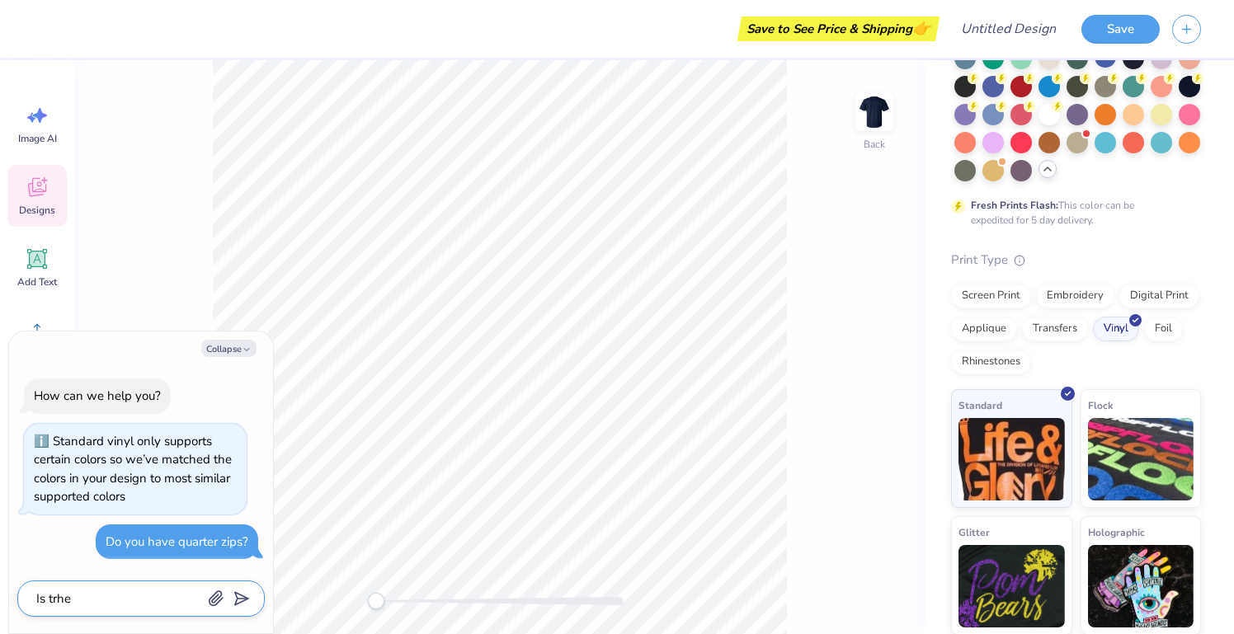
type textarea "Is trh"
type textarea "x"
type textarea "Is tr"
type textarea "x"
type textarea "Is t"
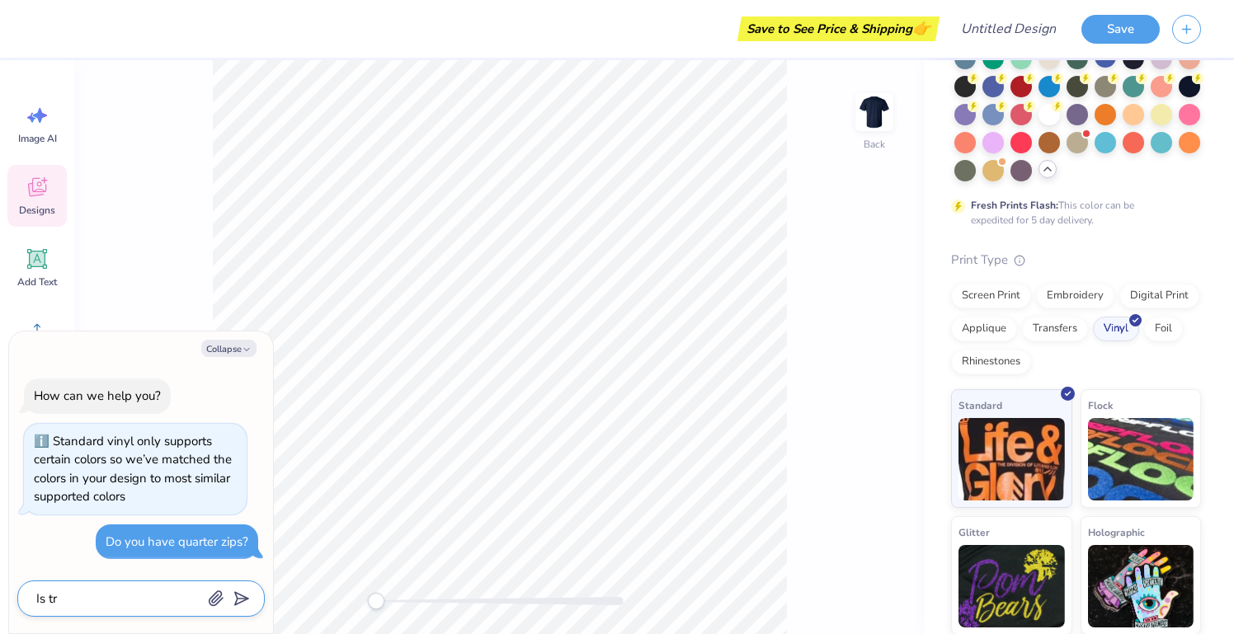
type textarea "x"
type textarea "Is th"
type textarea "x"
type textarea "Is the"
type textarea "x"
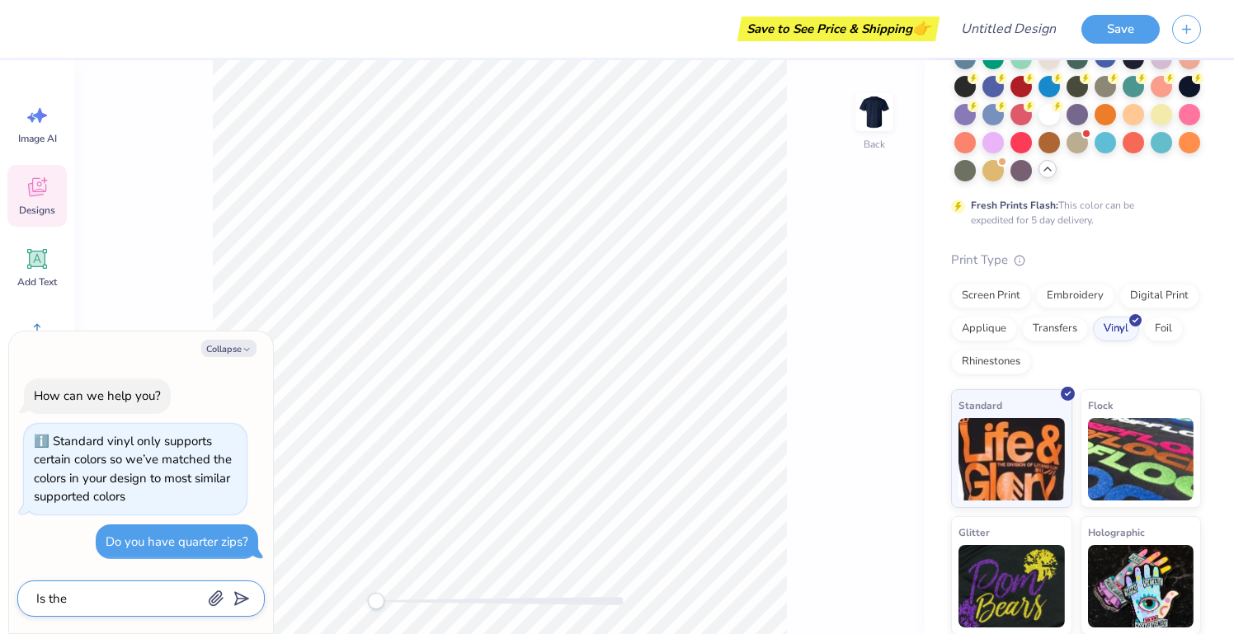
type textarea "Is ther"
type textarea "x"
type textarea "Is there"
type textarea "x"
type textarea "Is there"
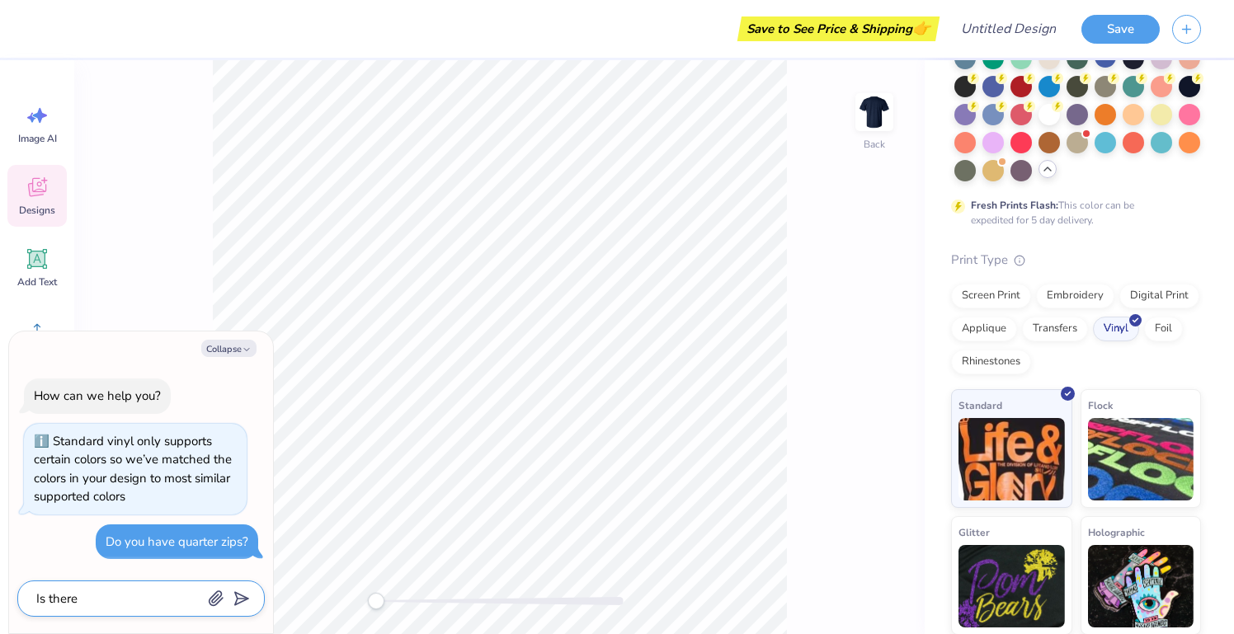
type textarea "x"
type textarea "Is there a"
type textarea "x"
type textarea "Is there a"
type textarea "x"
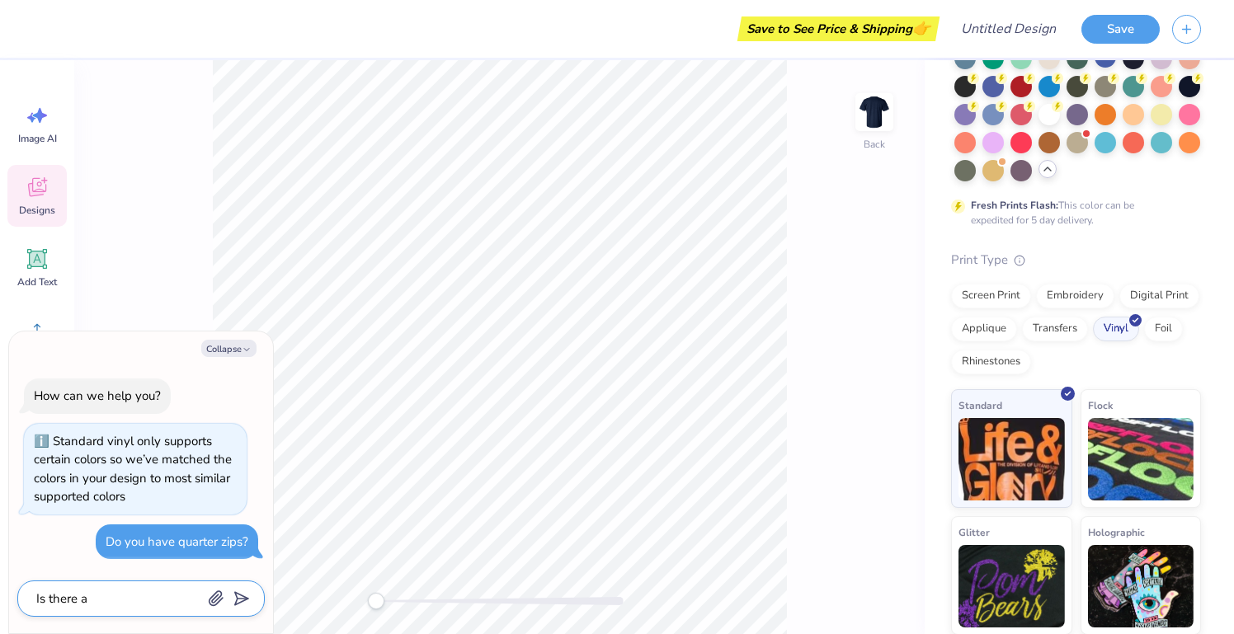
type textarea "Is there a q"
type textarea "x"
type textarea "Is there a qu"
type textarea "x"
type textarea "Is there a qua"
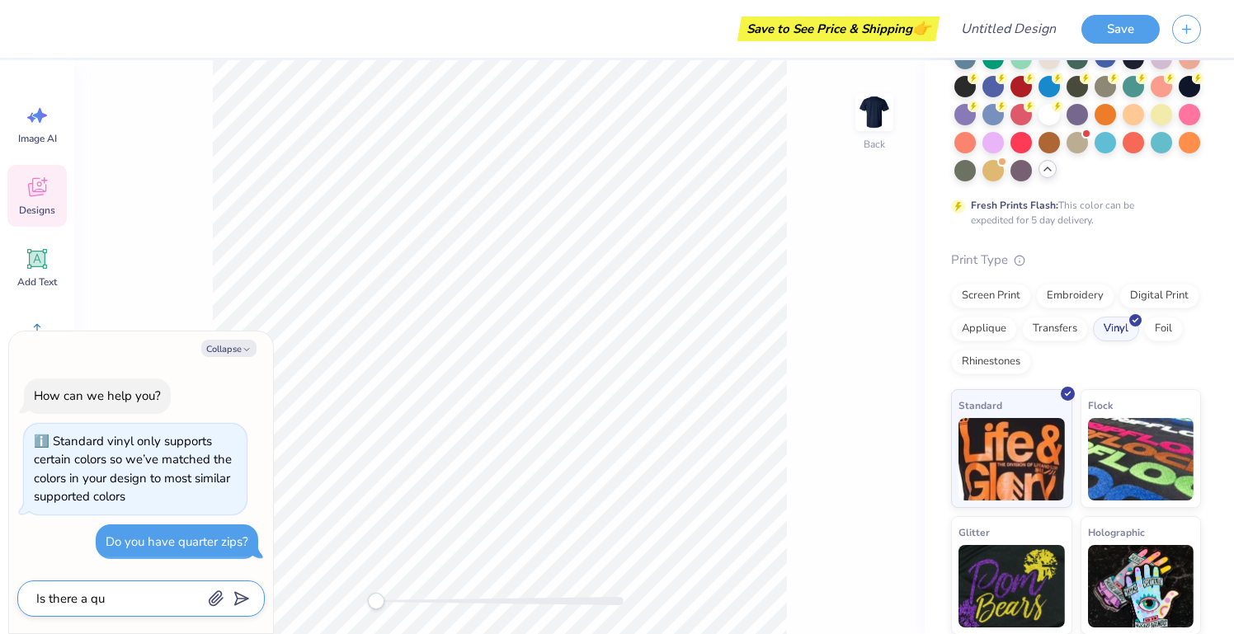
type textarea "x"
type textarea "Is there a quar"
type textarea "x"
type textarea "Is there a quart"
type textarea "x"
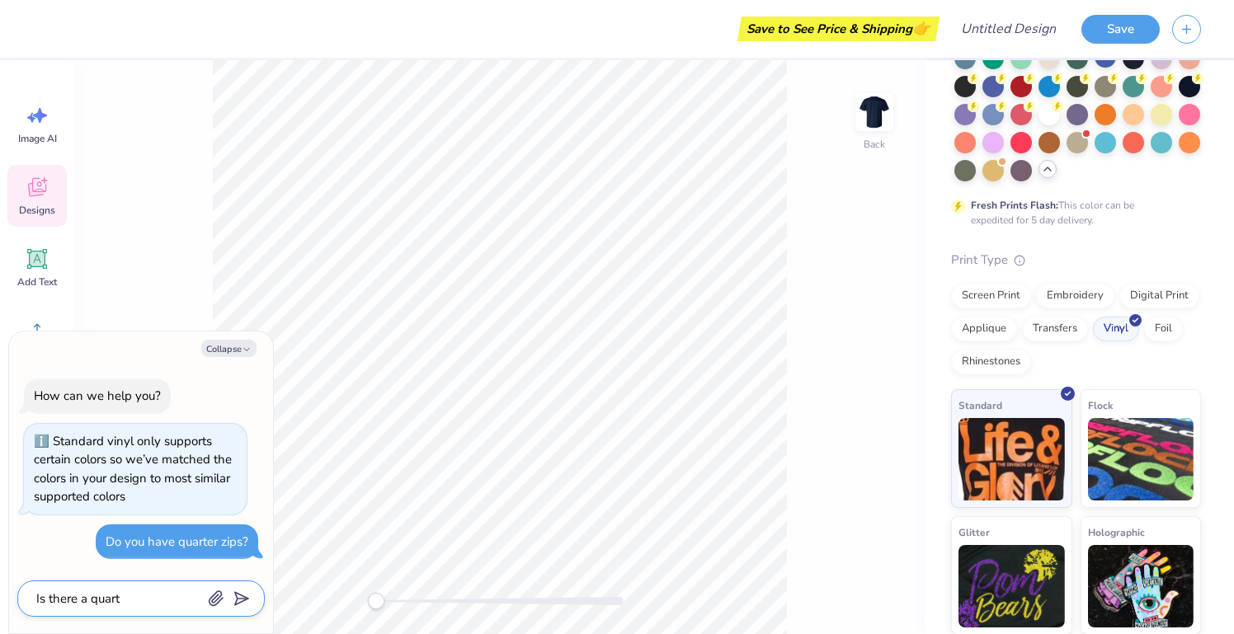
type textarea "Is there a quarte"
type textarea "x"
type textarea "Is there a quarter"
type textarea "x"
type textarea "Is there a quarter"
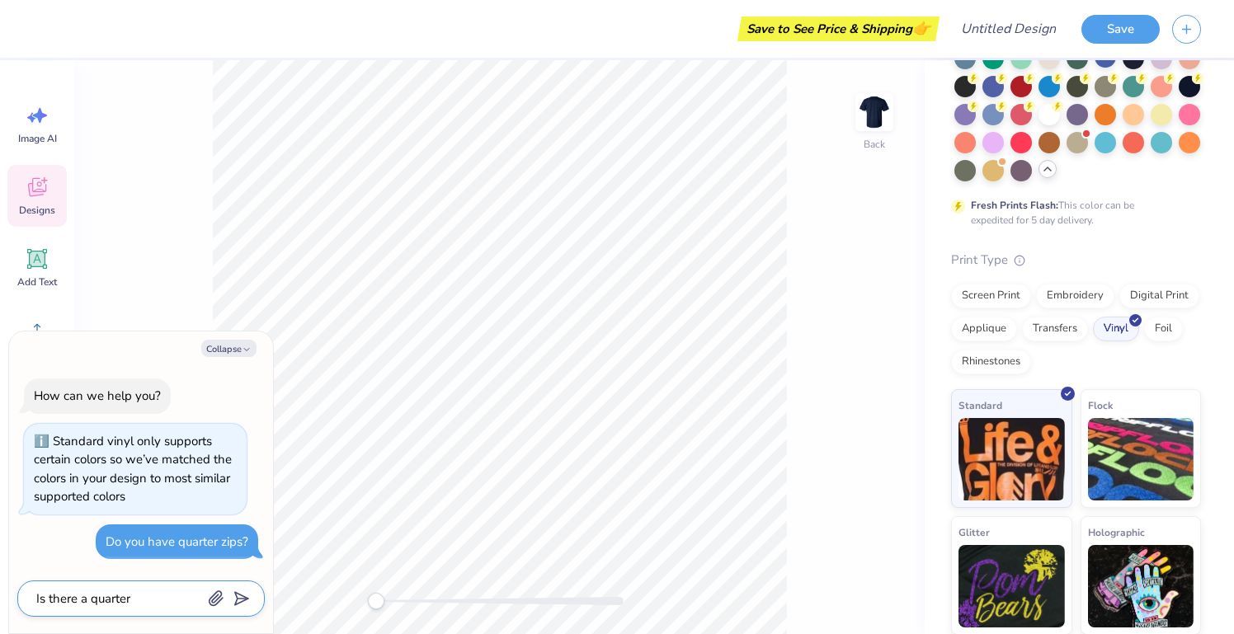
type textarea "x"
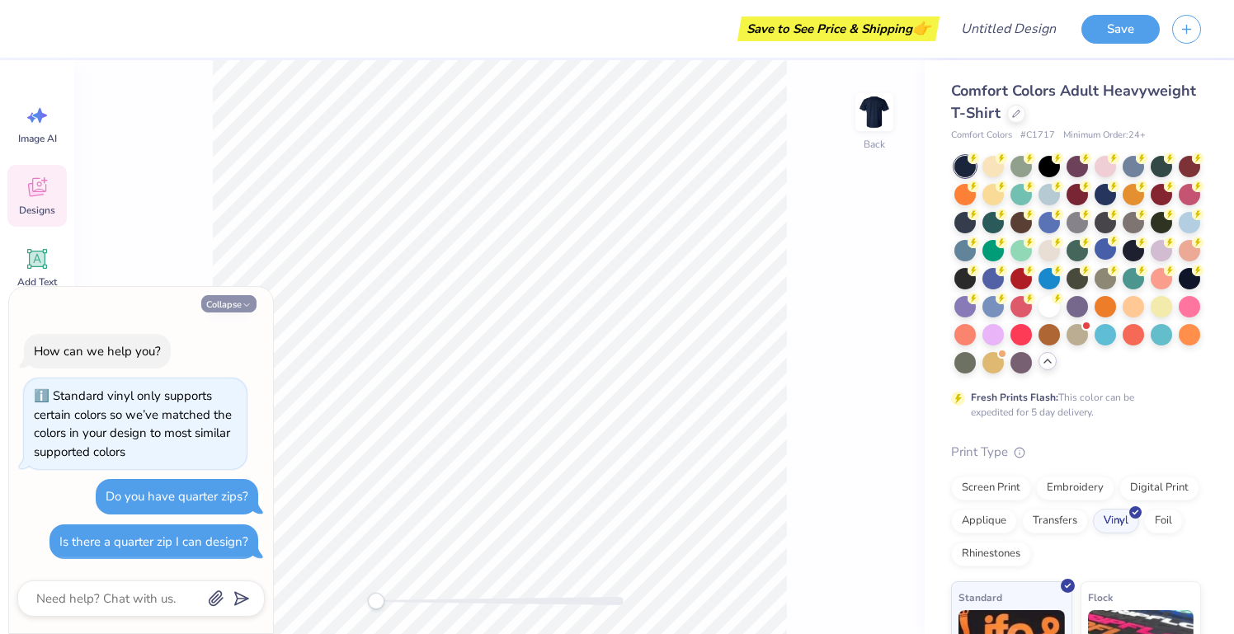
click at [239, 305] on button "Collapse" at bounding box center [228, 303] width 55 height 17
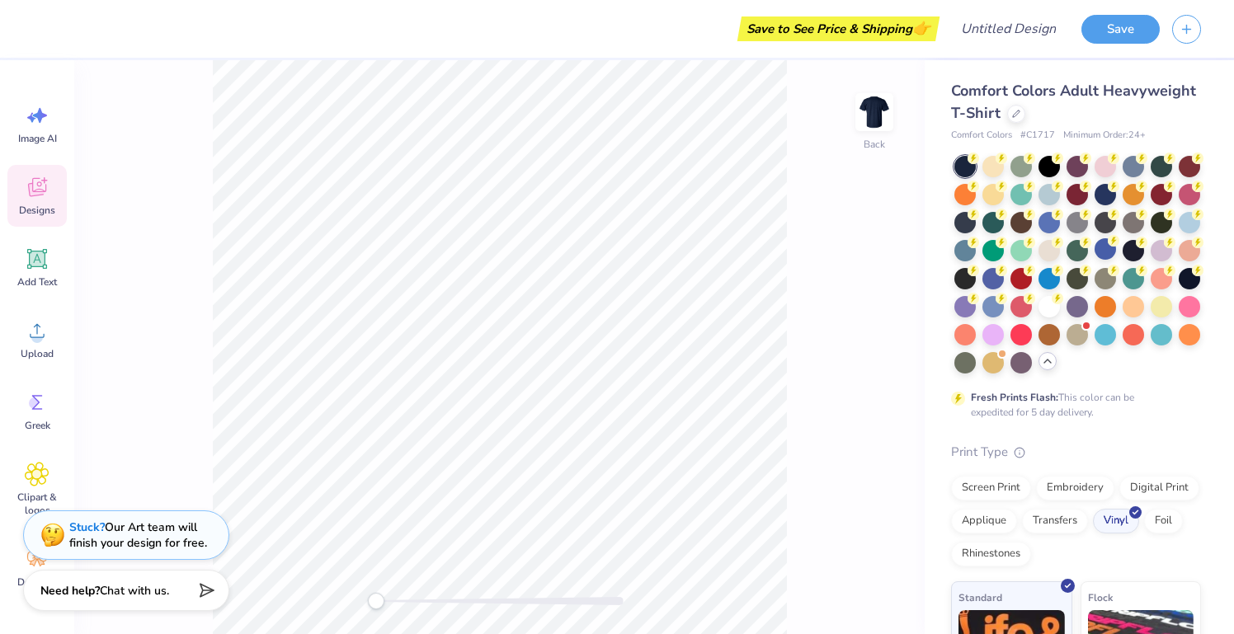
click at [863, 25] on div "Save to See Price & Shipping 👉" at bounding box center [839, 28] width 194 height 25
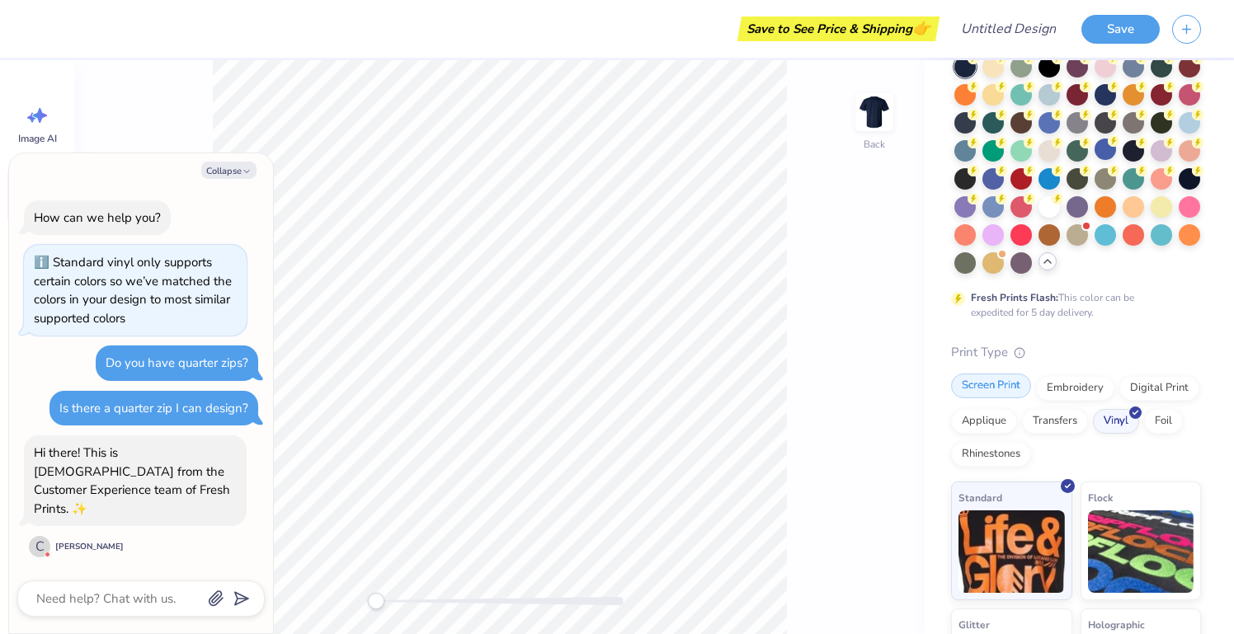
scroll to position [97, 0]
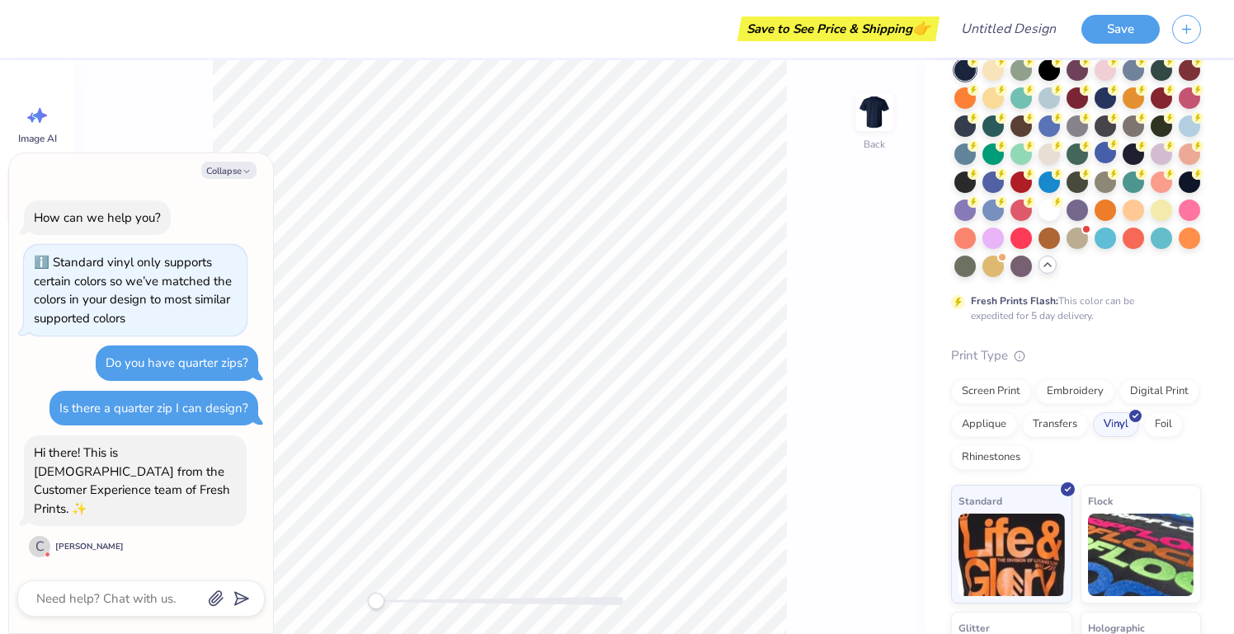
click at [163, 487] on div "Hi there! This is [DEMOGRAPHIC_DATA] from the Customer Experience team of Fresh…" at bounding box center [132, 481] width 196 height 73
click at [77, 543] on div "[PERSON_NAME]" at bounding box center [89, 547] width 68 height 12
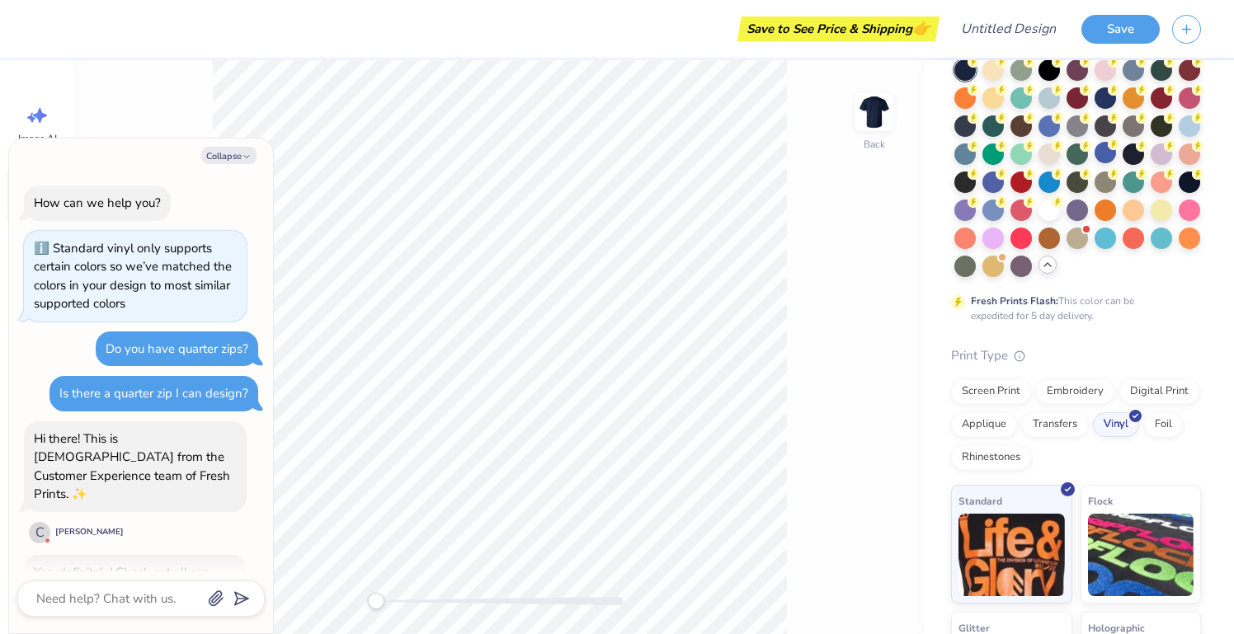
scroll to position [250, 0]
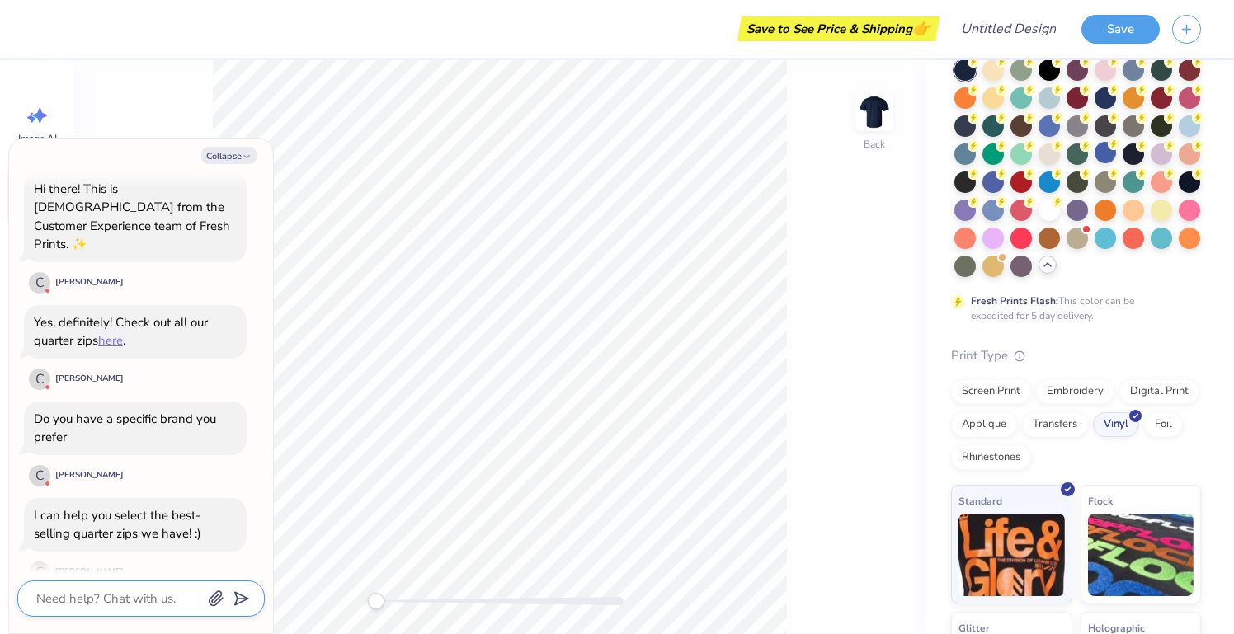
click at [105, 593] on textarea at bounding box center [118, 598] width 167 height 21
click at [111, 332] on link "here" at bounding box center [110, 340] width 25 height 16
click at [115, 606] on textarea "YEs" at bounding box center [118, 598] width 167 height 21
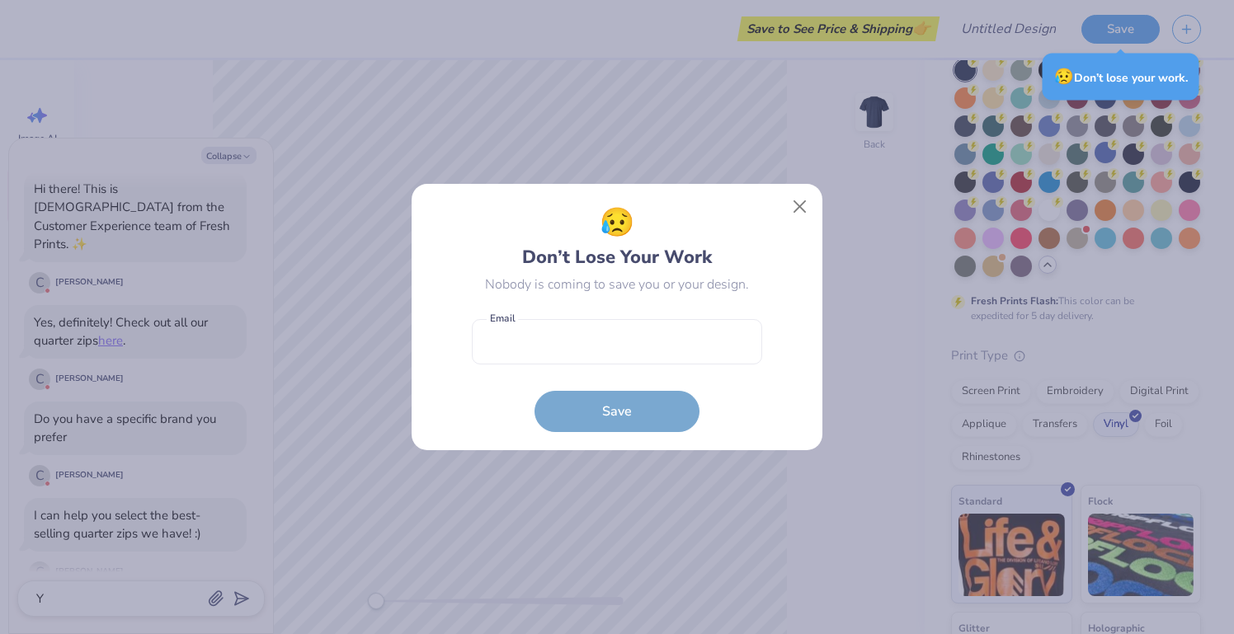
scroll to position [423, 0]
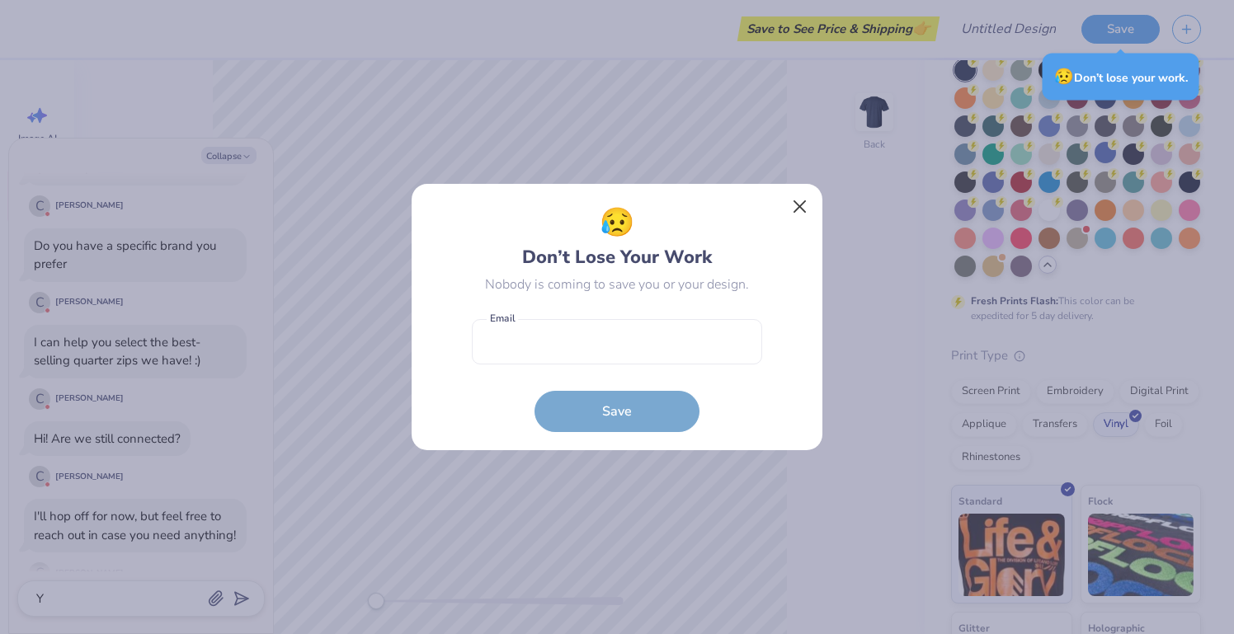
click at [803, 206] on button "Close" at bounding box center [799, 206] width 31 height 31
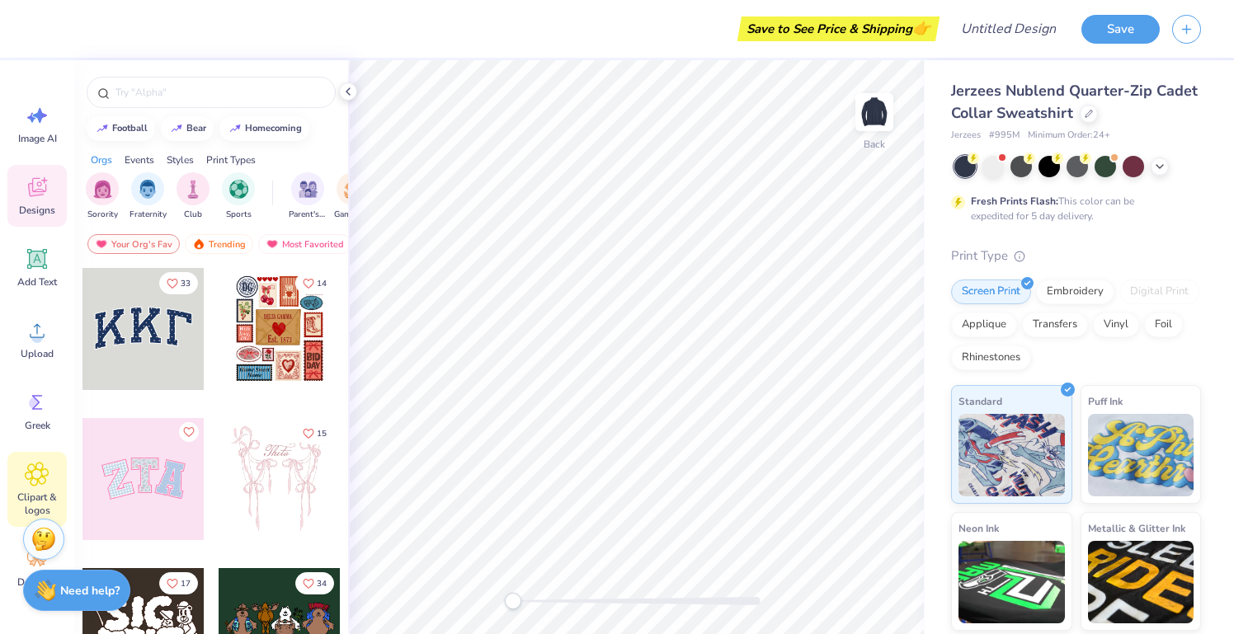
click at [36, 482] on icon at bounding box center [37, 474] width 24 height 25
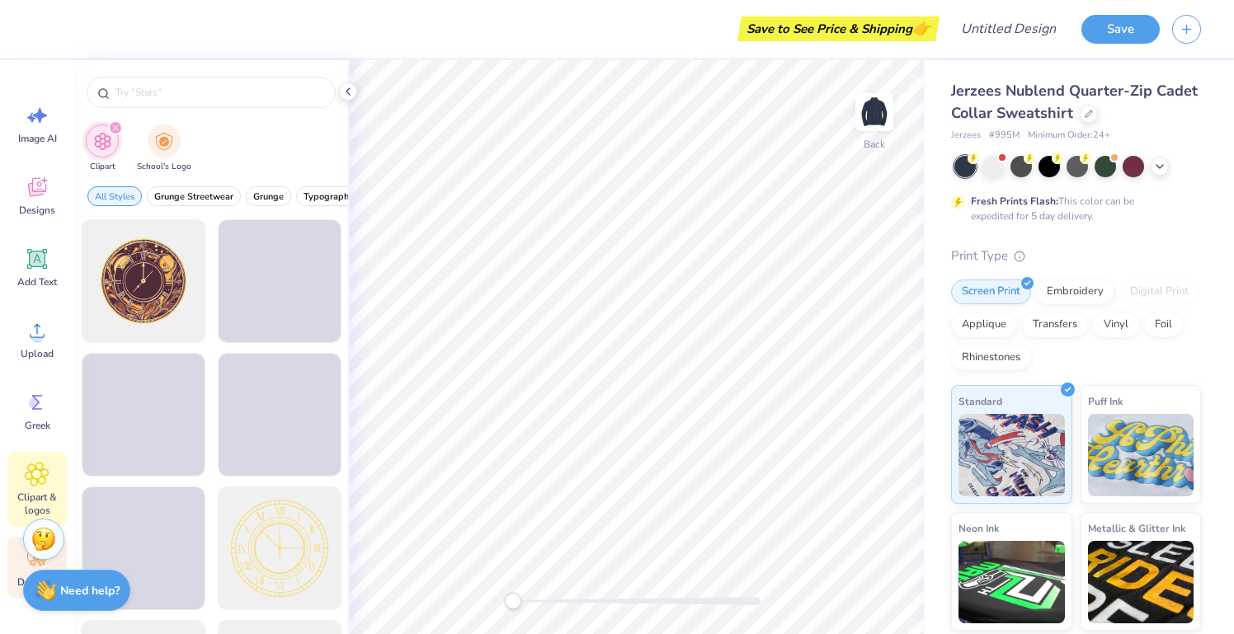
click at [14, 569] on div "Decorate" at bounding box center [36, 568] width 59 height 62
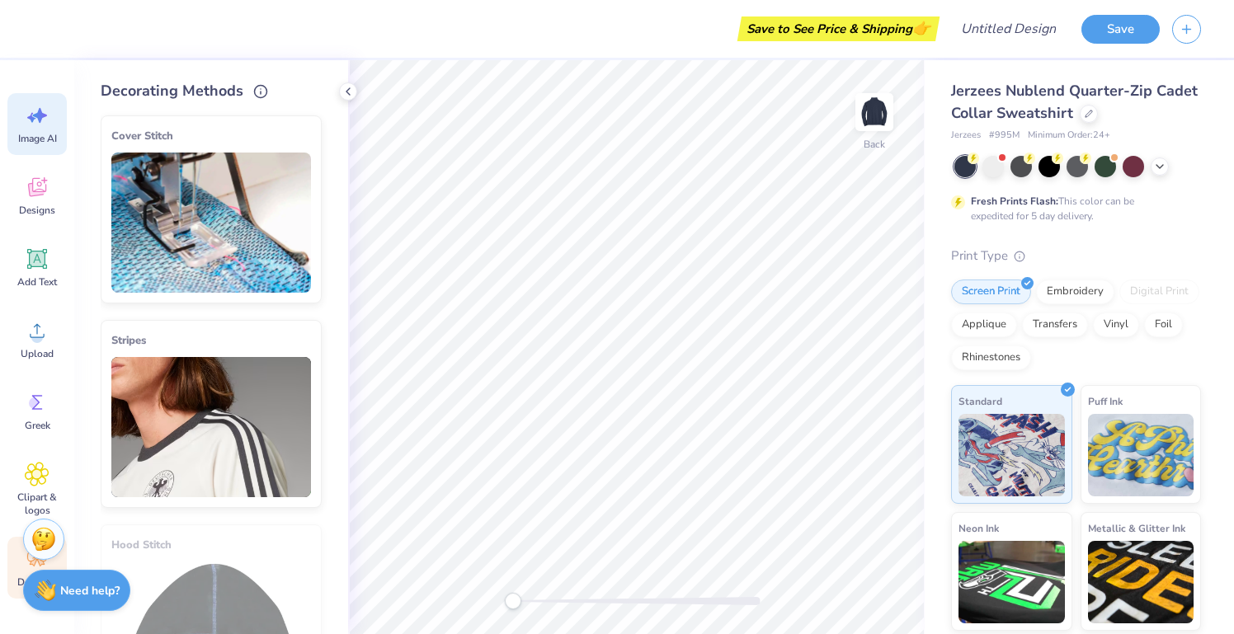
click at [45, 134] on span "Image AI" at bounding box center [37, 138] width 39 height 13
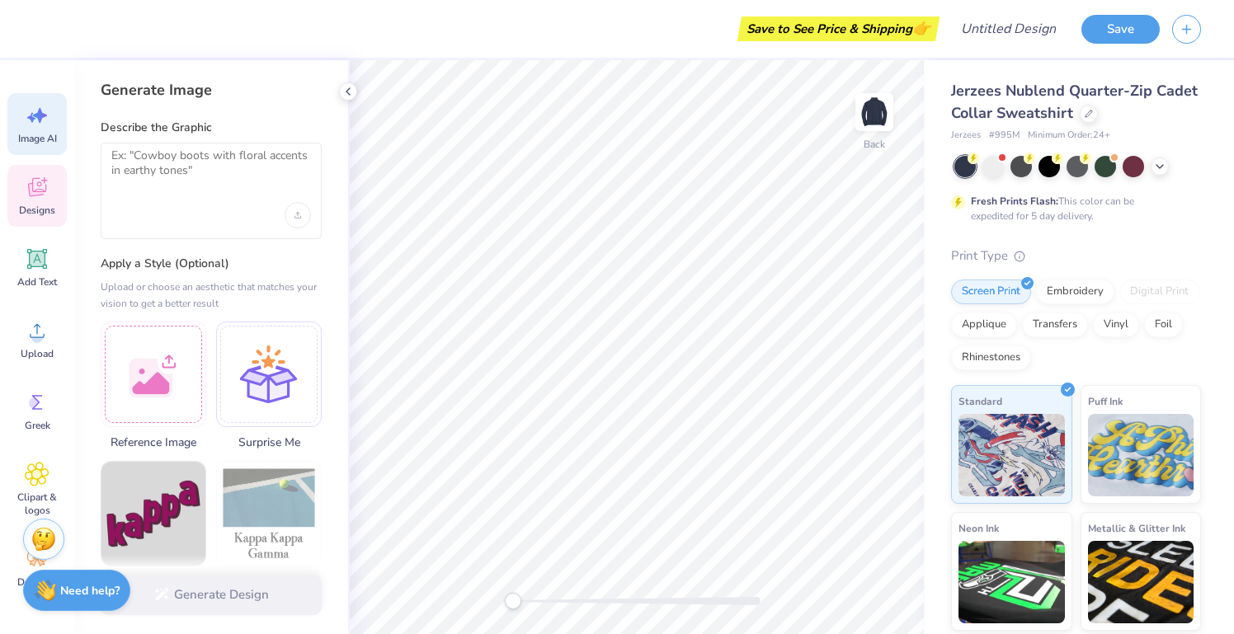
click at [35, 209] on span "Designs" at bounding box center [37, 210] width 36 height 13
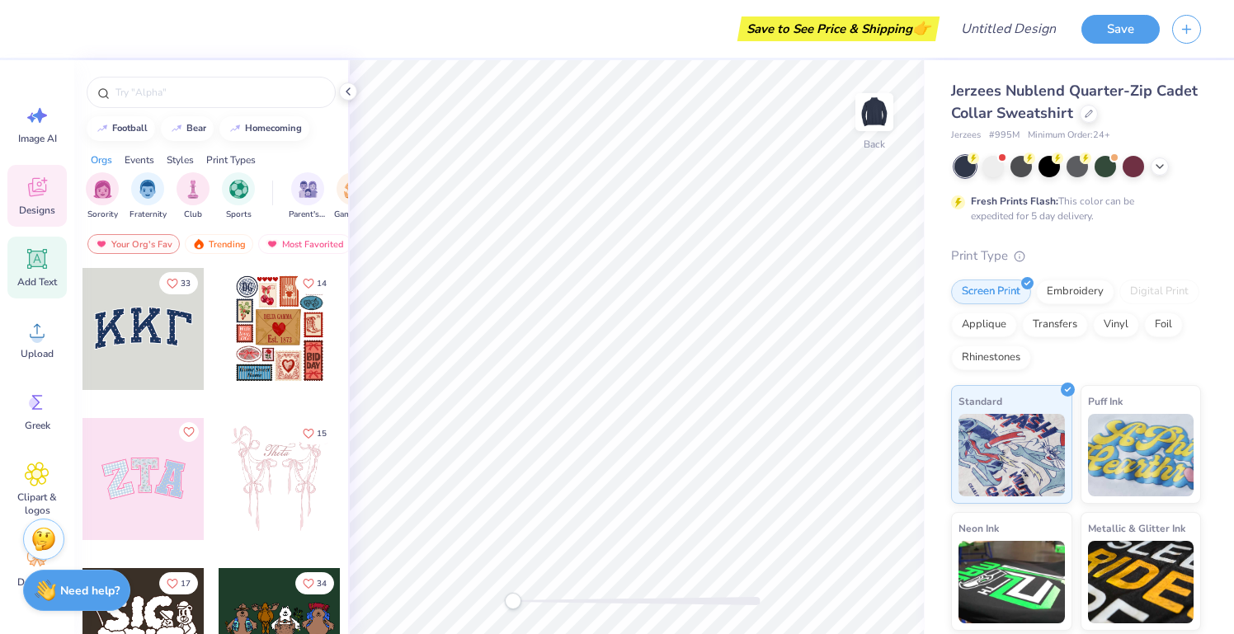
click at [41, 273] on div "Add Text" at bounding box center [36, 268] width 59 height 62
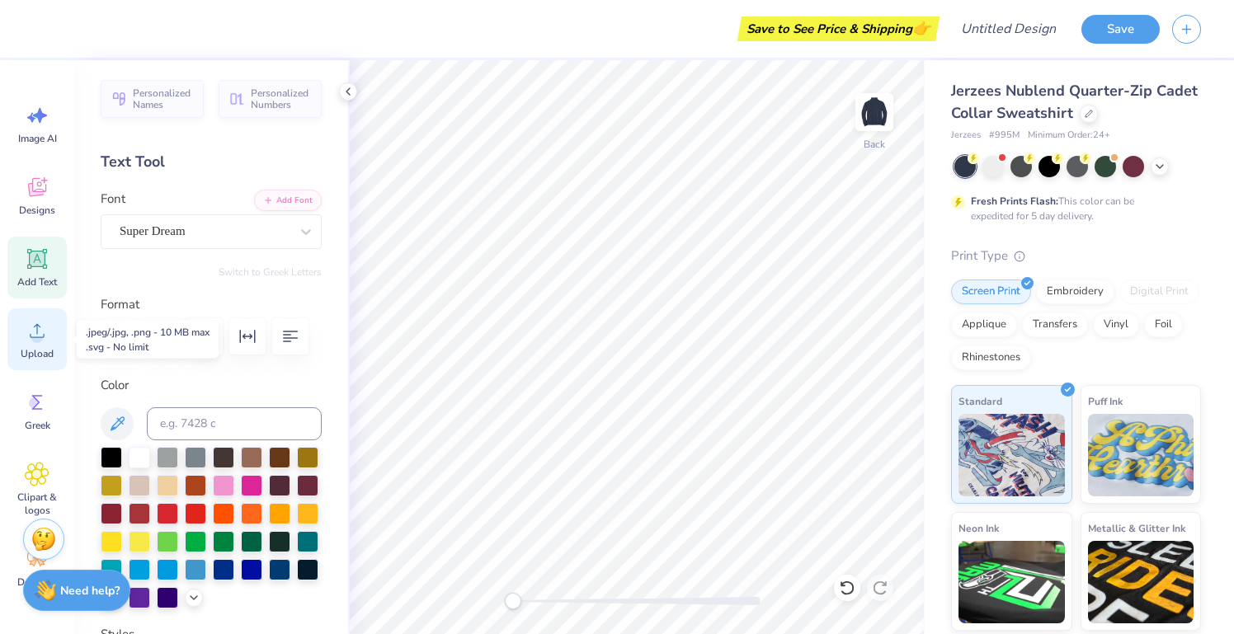
click at [55, 326] on div "Upload" at bounding box center [36, 339] width 59 height 62
click at [40, 341] on icon at bounding box center [37, 330] width 25 height 25
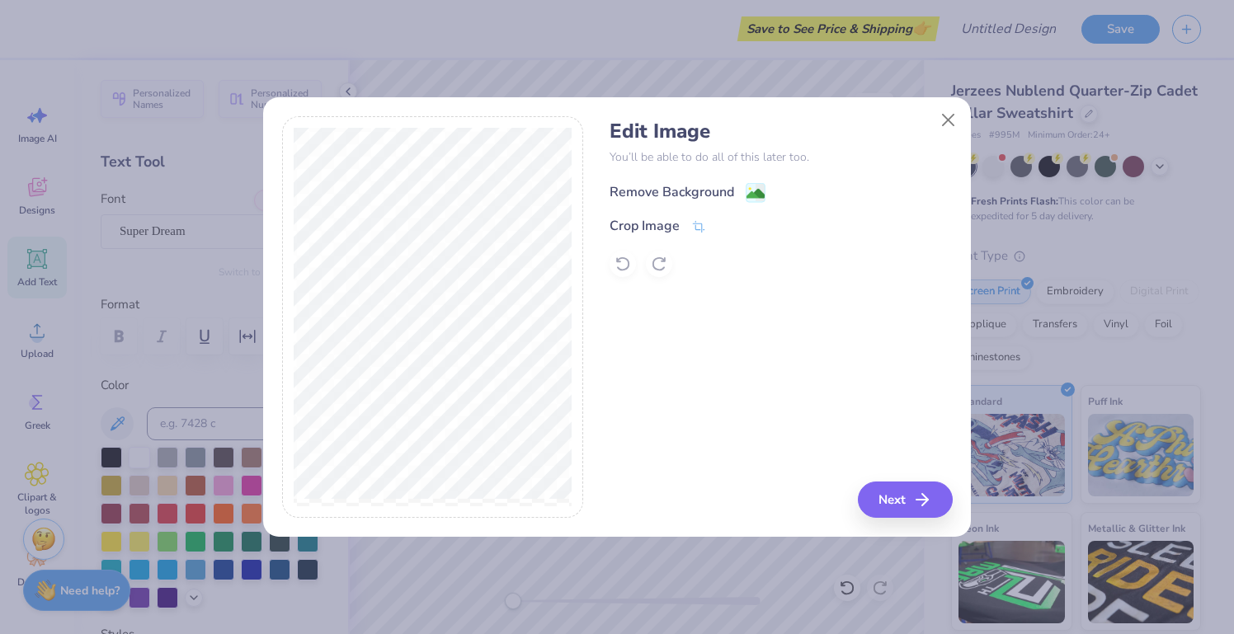
click at [745, 198] on div "Remove Background" at bounding box center [688, 192] width 156 height 21
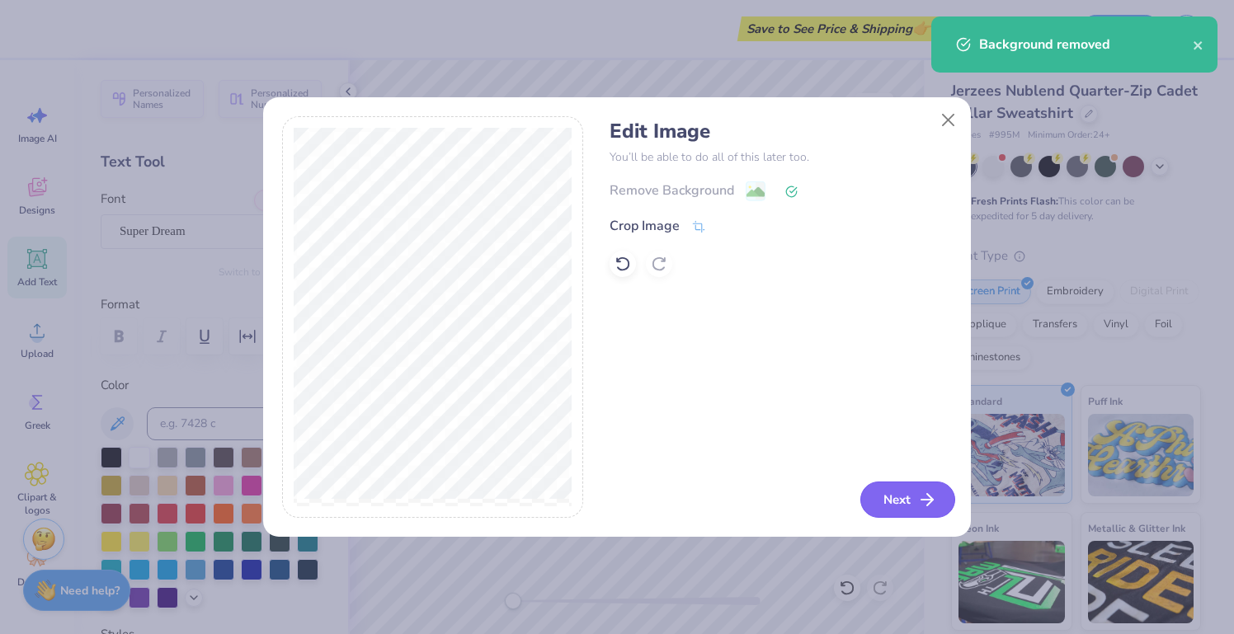
click at [899, 491] on button "Next" at bounding box center [907, 500] width 95 height 36
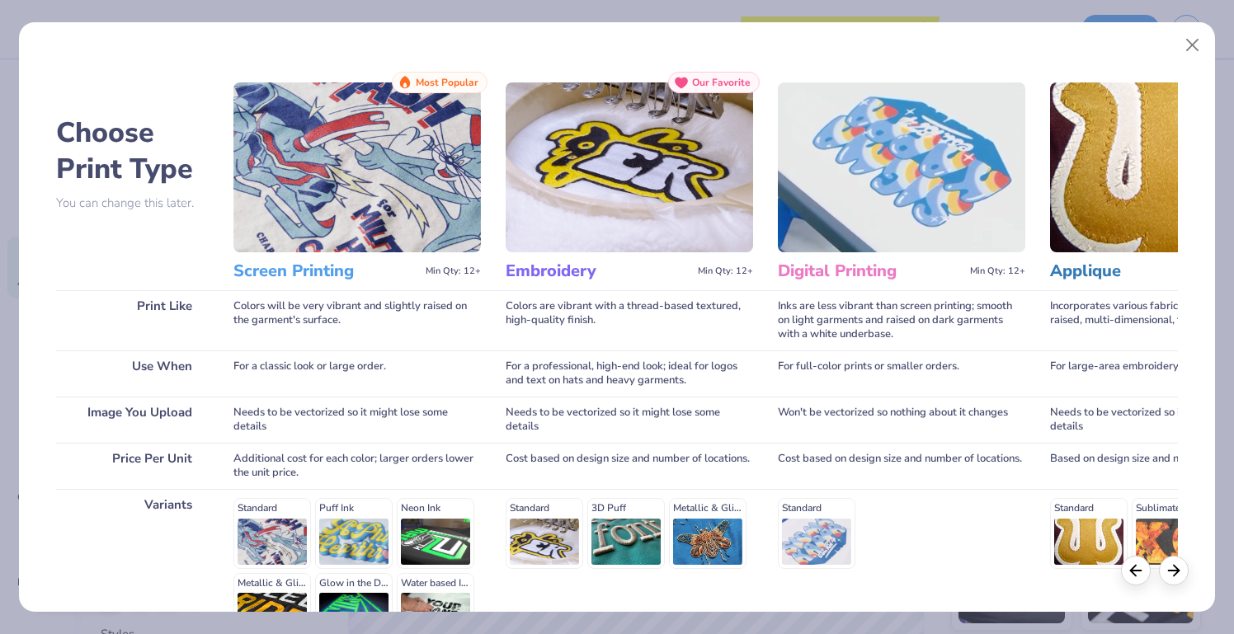
click at [269, 200] on img at bounding box center [356, 167] width 247 height 170
click at [430, 82] on span "Most Popular" at bounding box center [447, 83] width 63 height 12
click at [405, 158] on img at bounding box center [356, 167] width 247 height 170
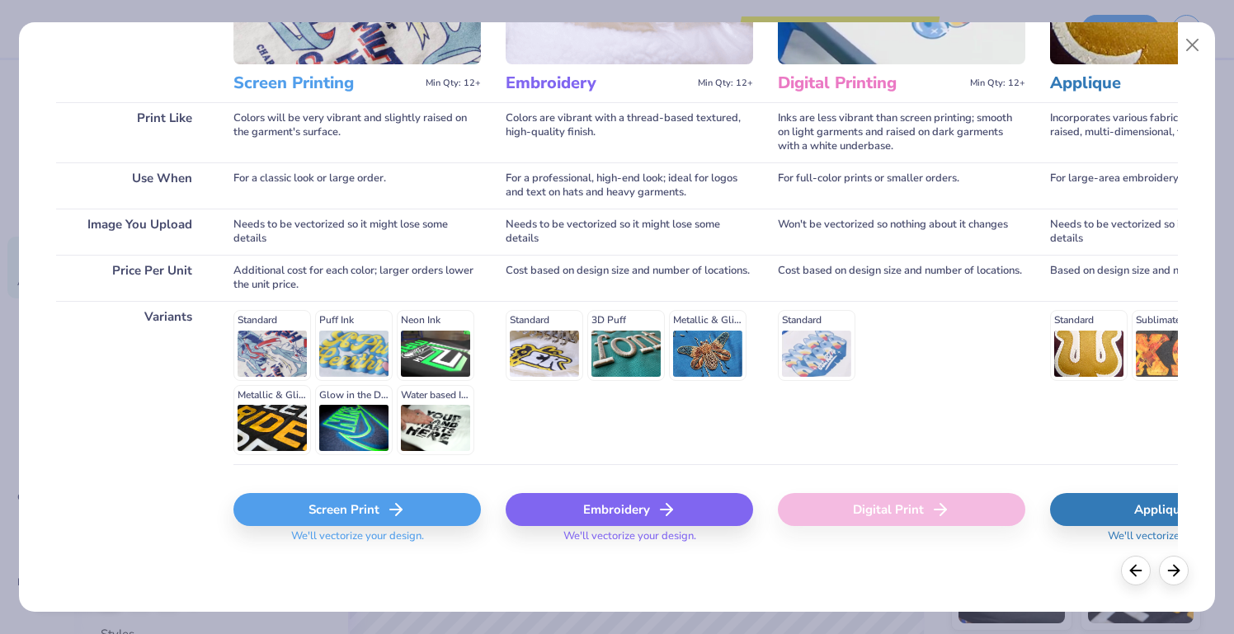
scroll to position [187, 0]
click at [361, 511] on div "Screen Print" at bounding box center [356, 510] width 247 height 33
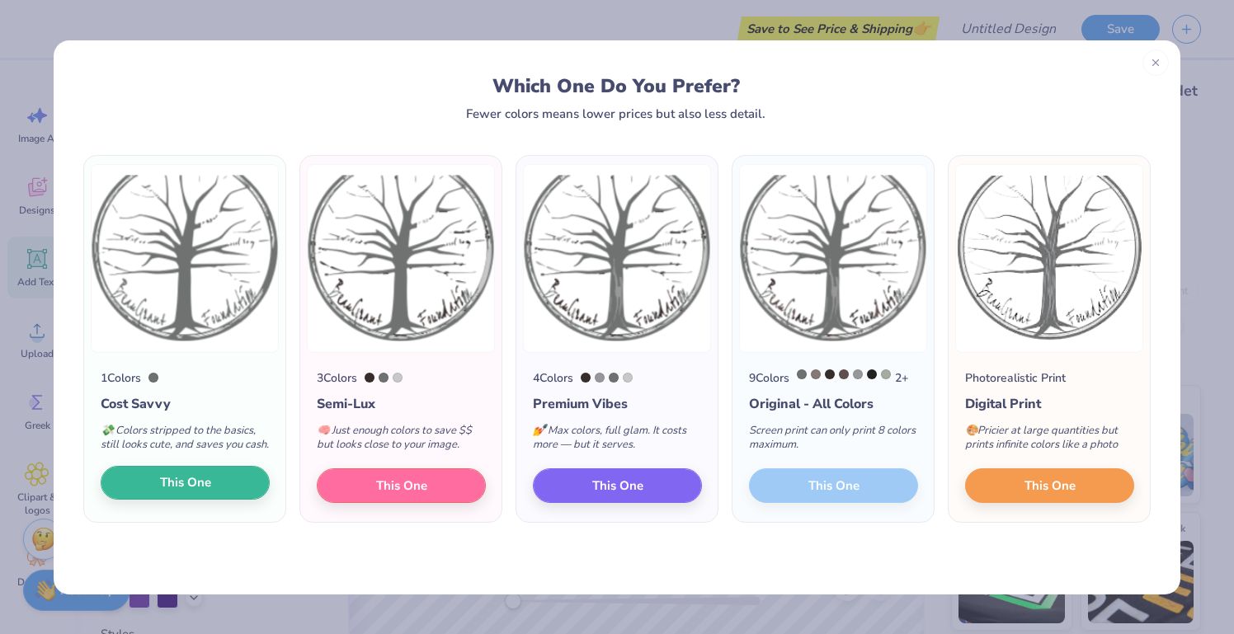
click at [260, 501] on button "This One" at bounding box center [185, 483] width 169 height 35
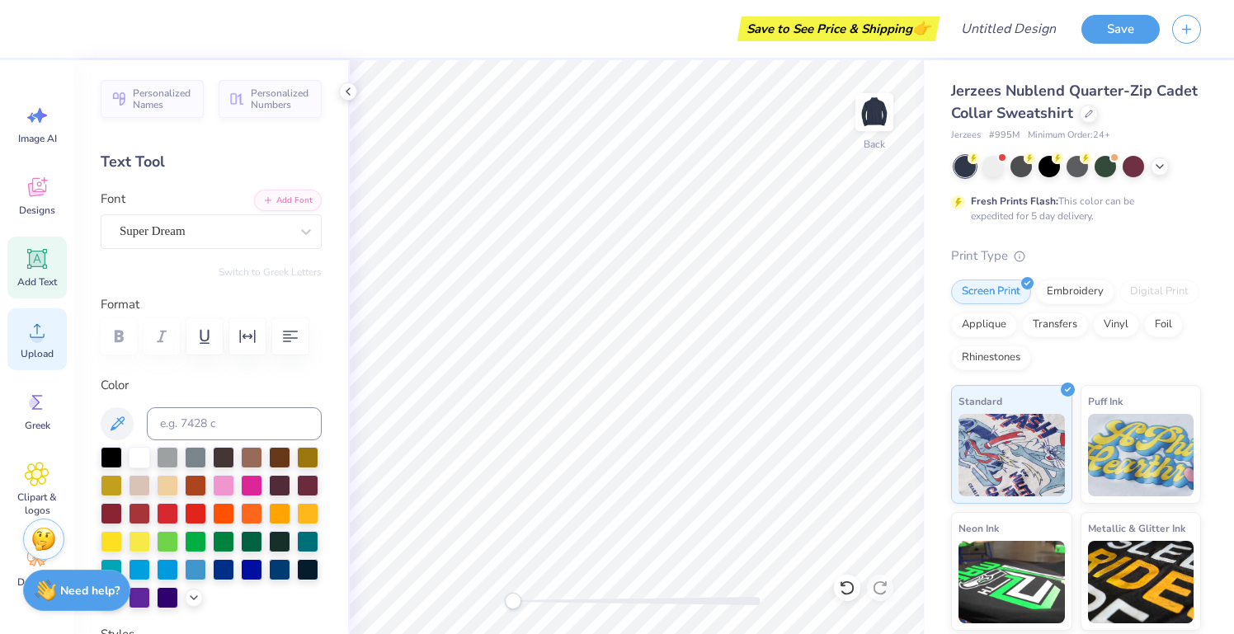
click at [49, 326] on div "Upload" at bounding box center [36, 339] width 59 height 62
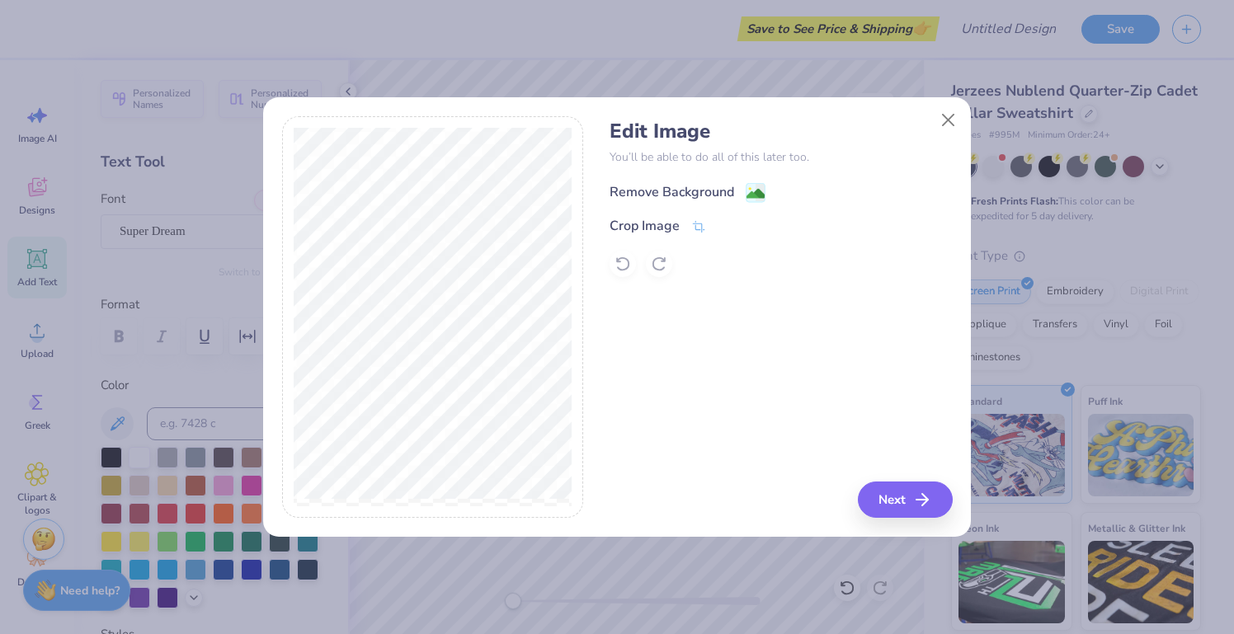
click at [759, 190] on image at bounding box center [755, 194] width 18 height 18
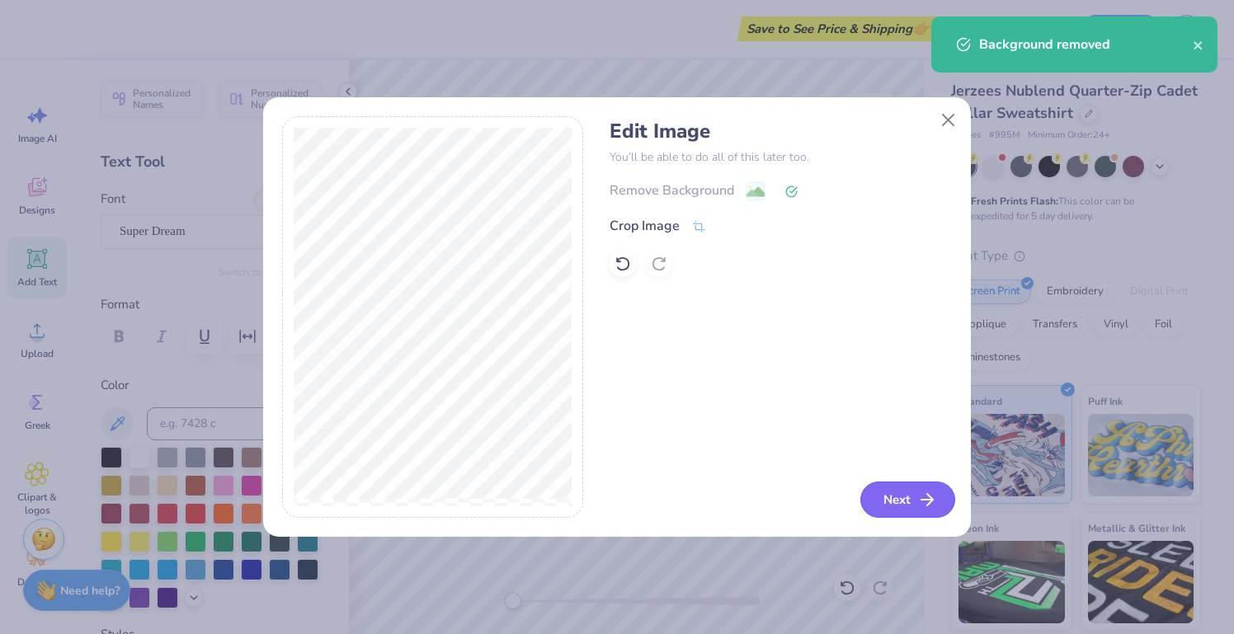
click at [883, 488] on button "Next" at bounding box center [907, 500] width 95 height 36
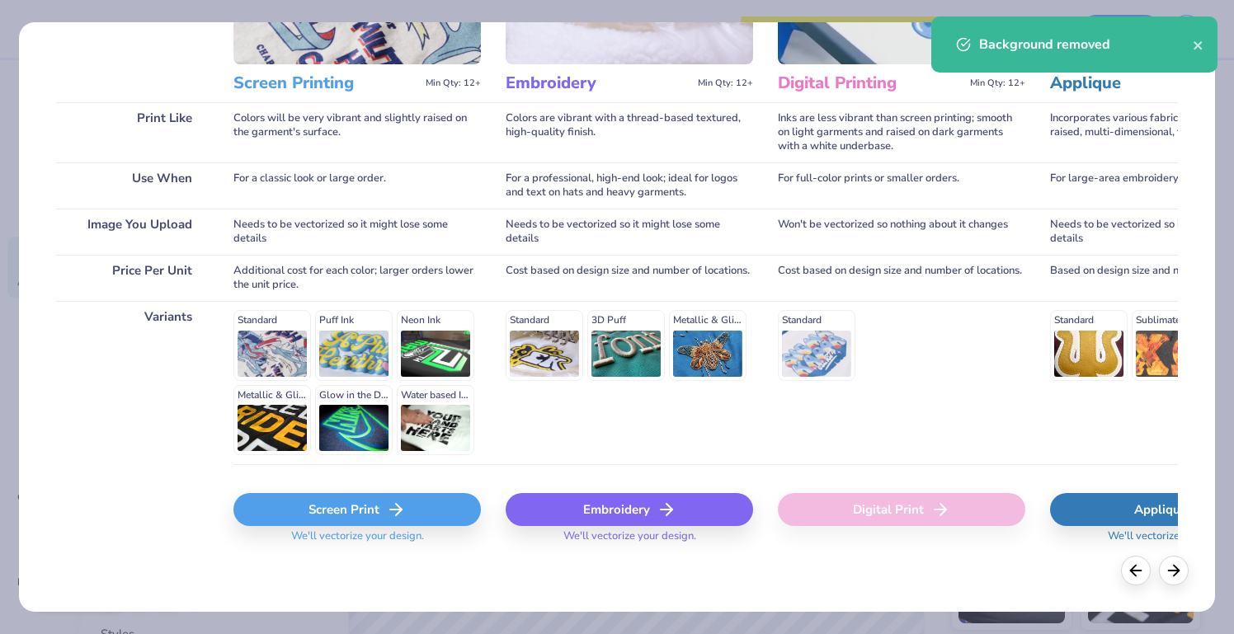
click at [386, 508] on icon at bounding box center [396, 510] width 20 height 20
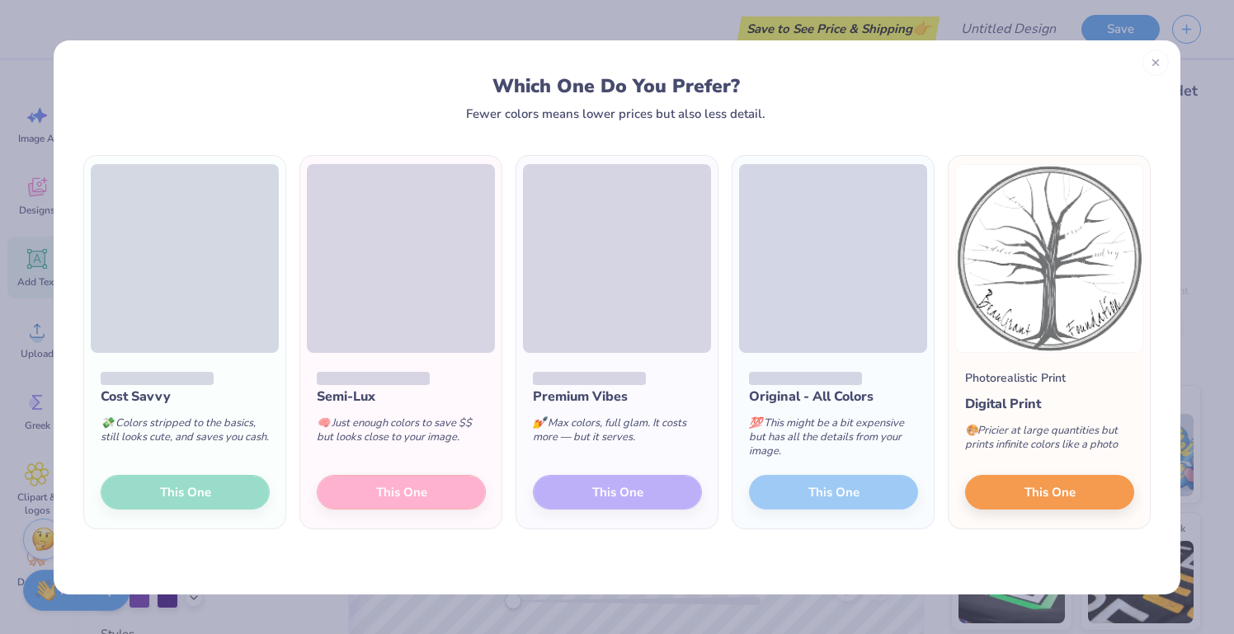
click at [169, 484] on div "Cost Savvy 💸 Colors stripped to the basics, still looks cute, and saves you cas…" at bounding box center [184, 441] width 201 height 177
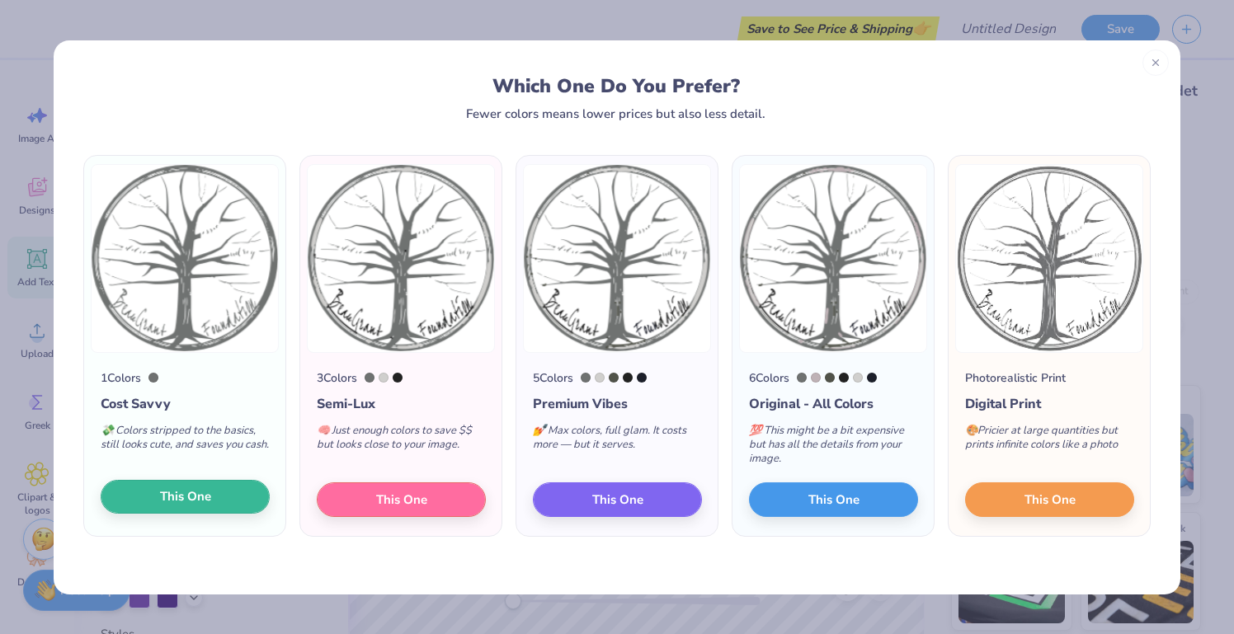
click at [204, 497] on span "This One" at bounding box center [185, 496] width 51 height 19
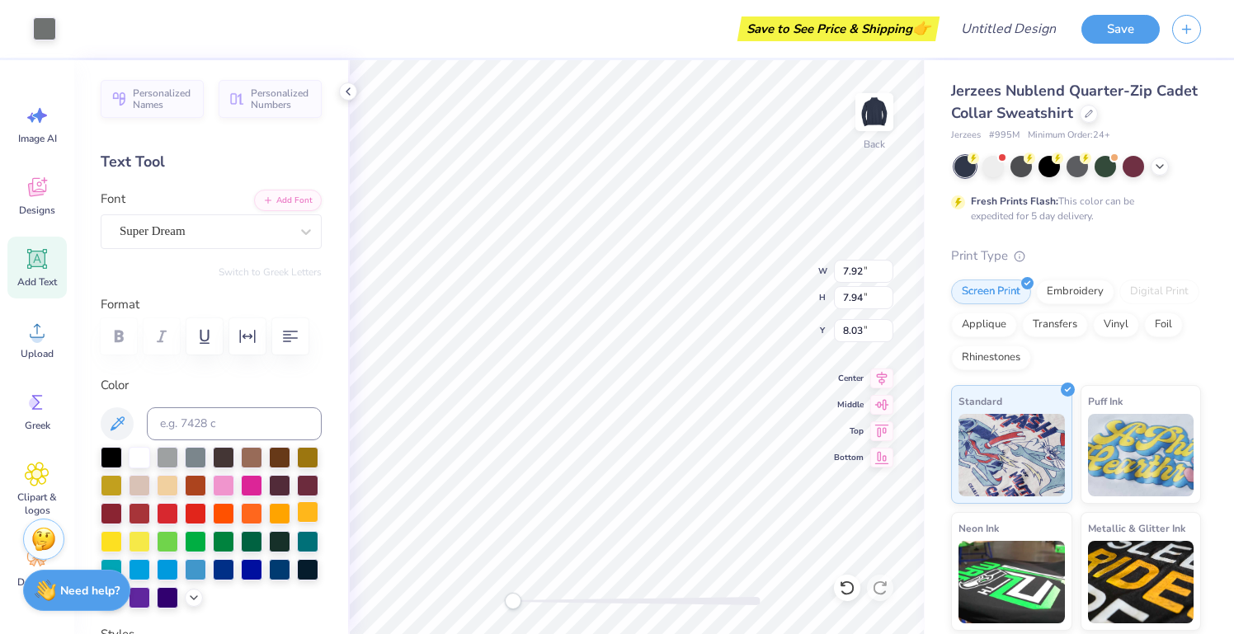
click at [309, 516] on div at bounding box center [307, 511] width 21 height 21
click at [309, 440] on input at bounding box center [234, 423] width 175 height 33
click at [309, 452] on div at bounding box center [307, 455] width 21 height 21
click at [116, 545] on div at bounding box center [111, 540] width 21 height 21
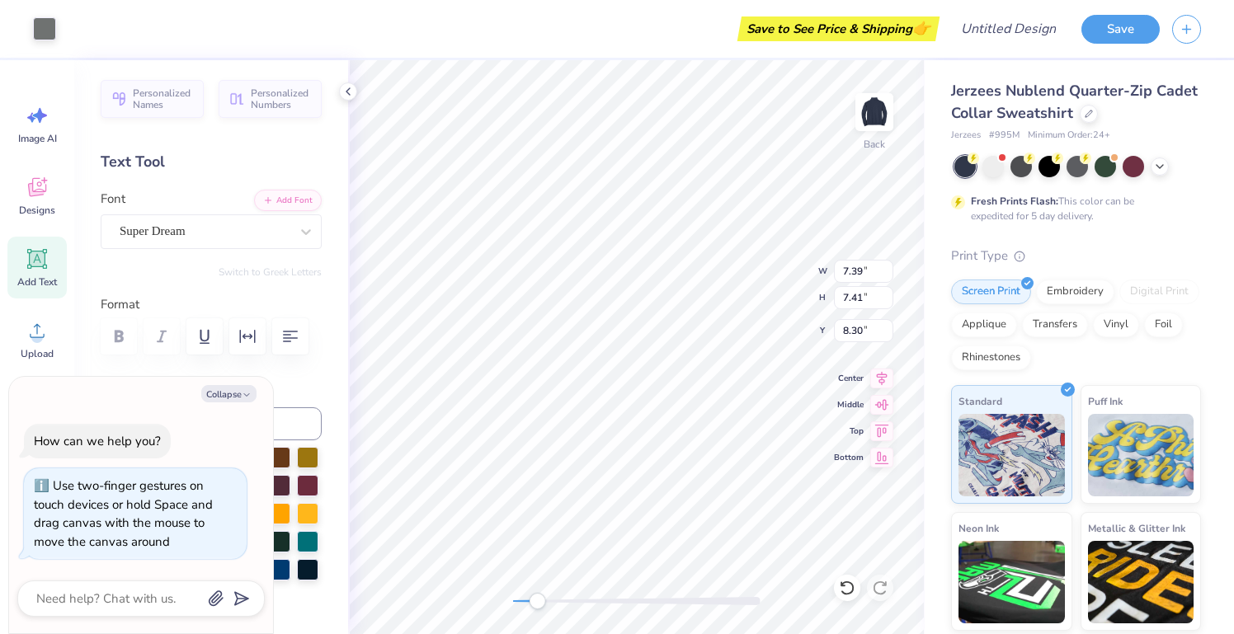
click at [534, 584] on div "Back W 7.39 7.39 " H 7.41 7.41 " Y 8.30 8.30 " Center Middle Top Bottom" at bounding box center [636, 347] width 577 height 574
drag, startPoint x: 534, startPoint y: 601, endPoint x: 506, endPoint y: 601, distance: 28.0
click at [526, 601] on div "Accessibility label" at bounding box center [534, 601] width 16 height 16
click at [851, 588] on icon at bounding box center [847, 588] width 16 height 16
click at [849, 585] on icon at bounding box center [847, 588] width 16 height 16
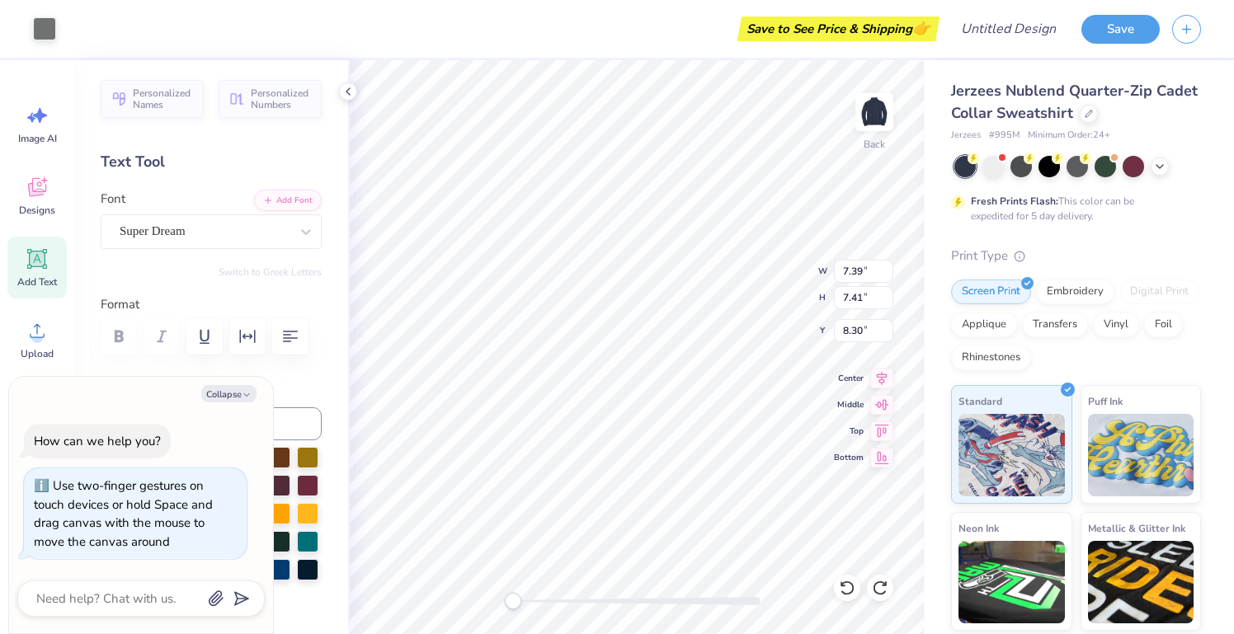
type textarea "x"
type input "3.51"
type input "3.50"
type input "11.90"
type textarea "x"
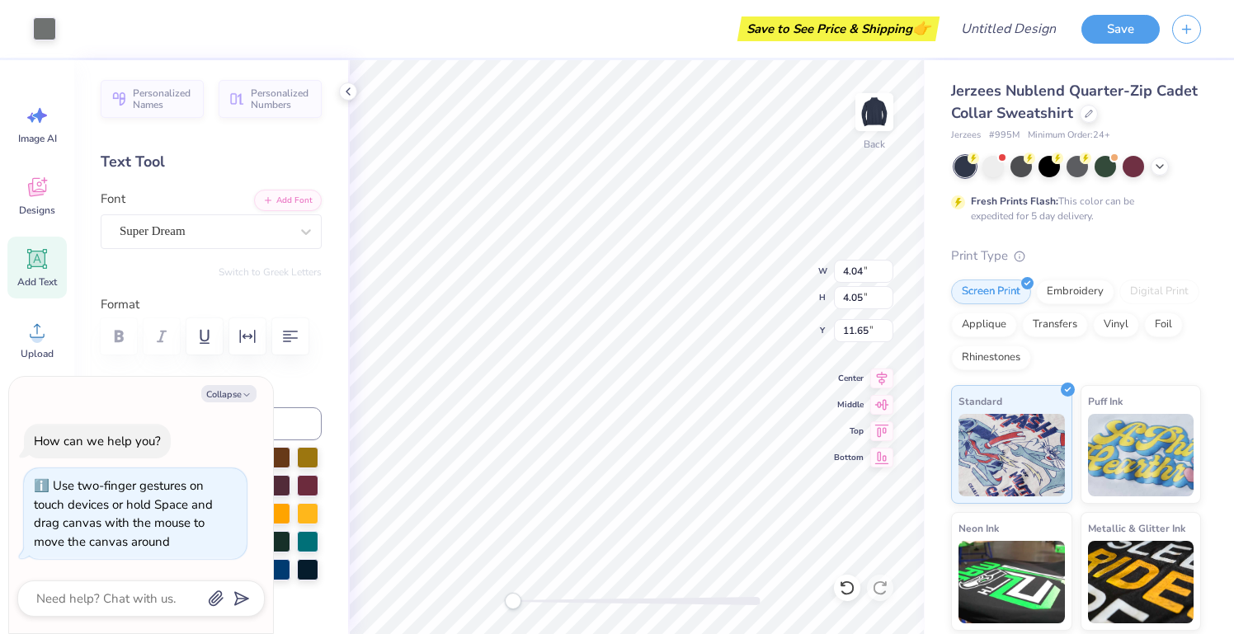
type input "2.57"
click at [234, 395] on button "Collapse" at bounding box center [228, 393] width 55 height 17
type textarea "x"
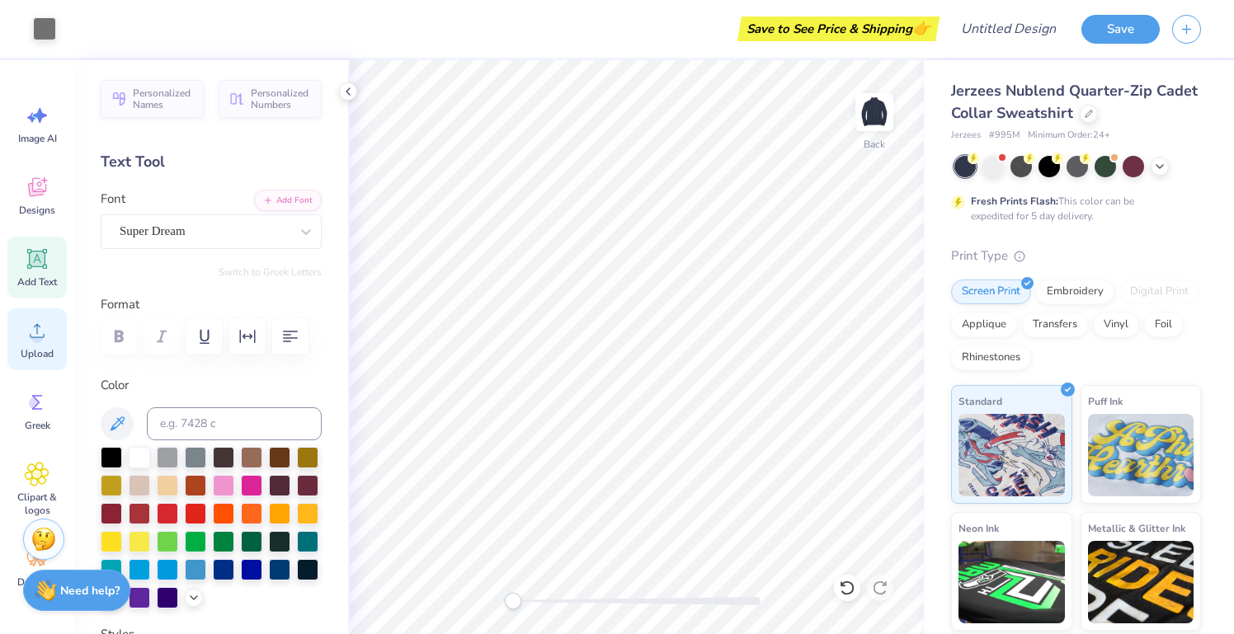
click at [41, 350] on span "Upload" at bounding box center [37, 353] width 33 height 13
click at [107, 536] on div at bounding box center [111, 540] width 21 height 21
click at [313, 517] on div at bounding box center [307, 511] width 21 height 21
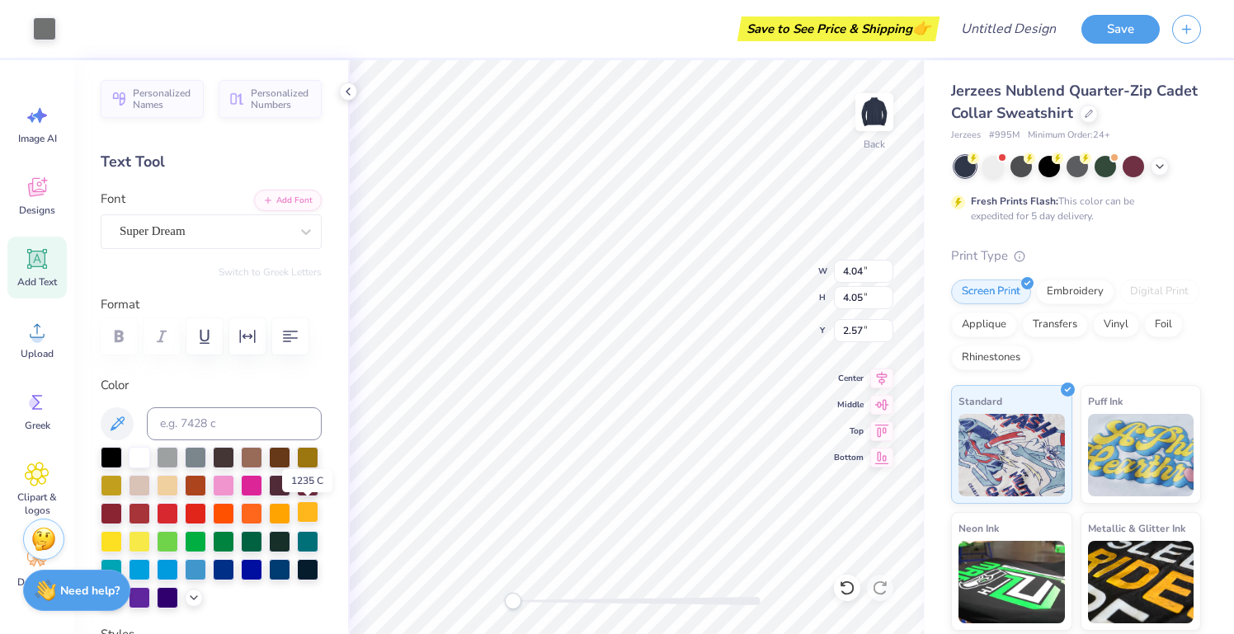
click at [313, 517] on div at bounding box center [307, 511] width 21 height 21
click at [48, 137] on span "Image AI" at bounding box center [37, 138] width 39 height 13
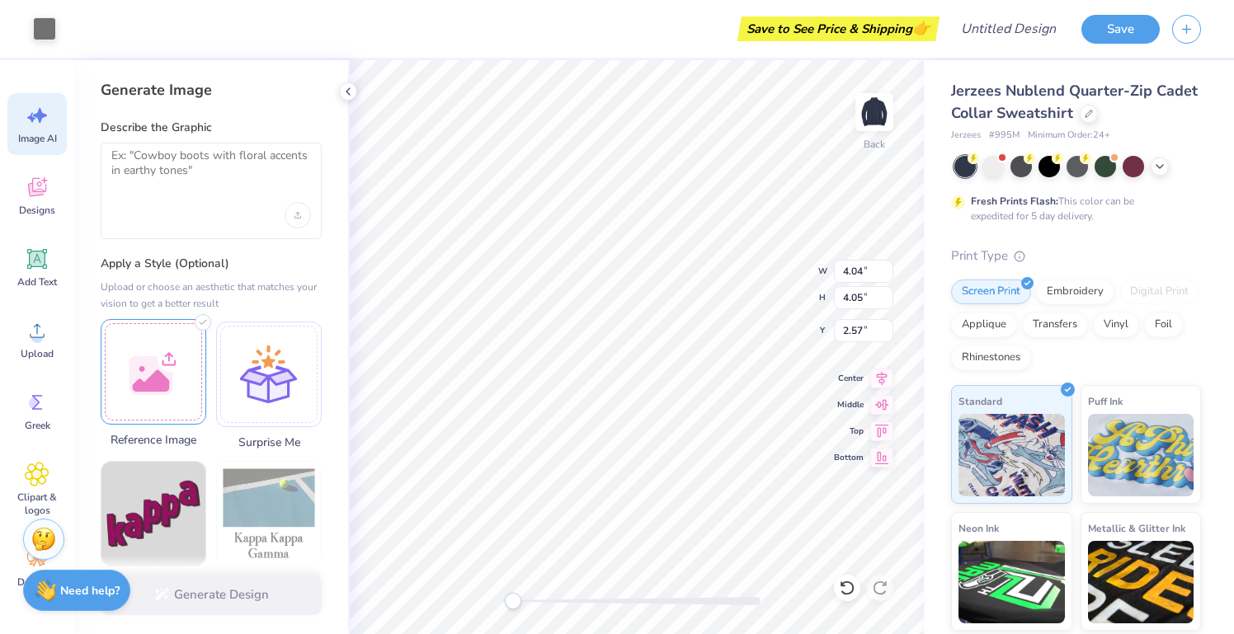
click at [149, 327] on div at bounding box center [154, 372] width 106 height 106
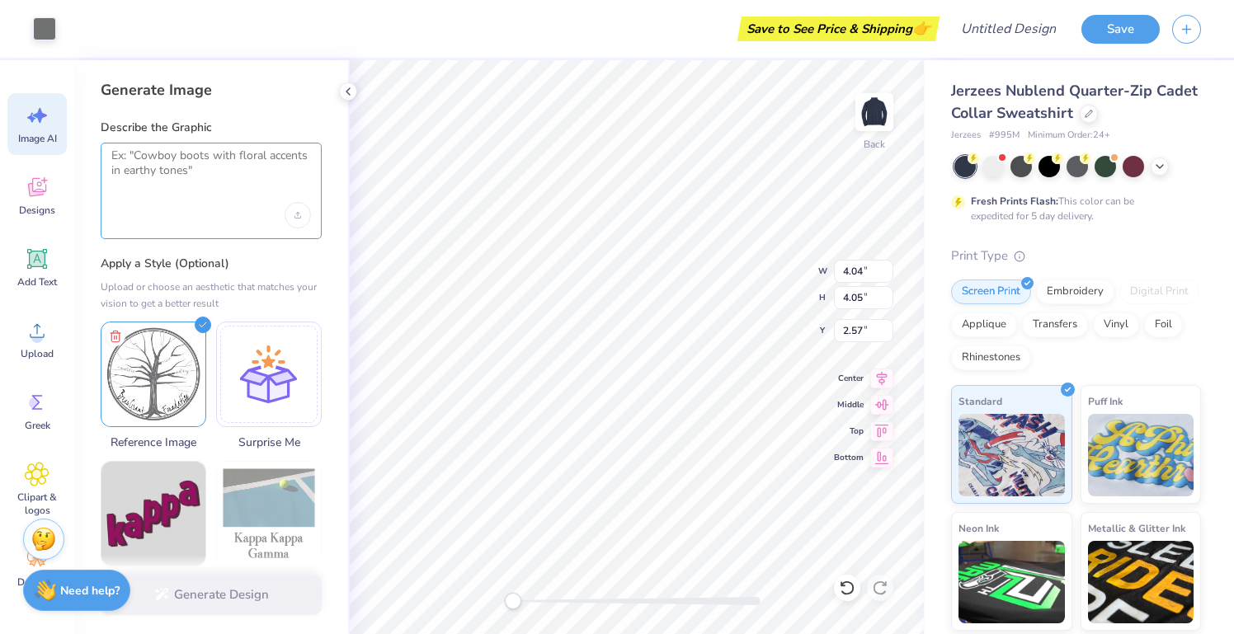
click at [181, 155] on textarea at bounding box center [211, 168] width 200 height 41
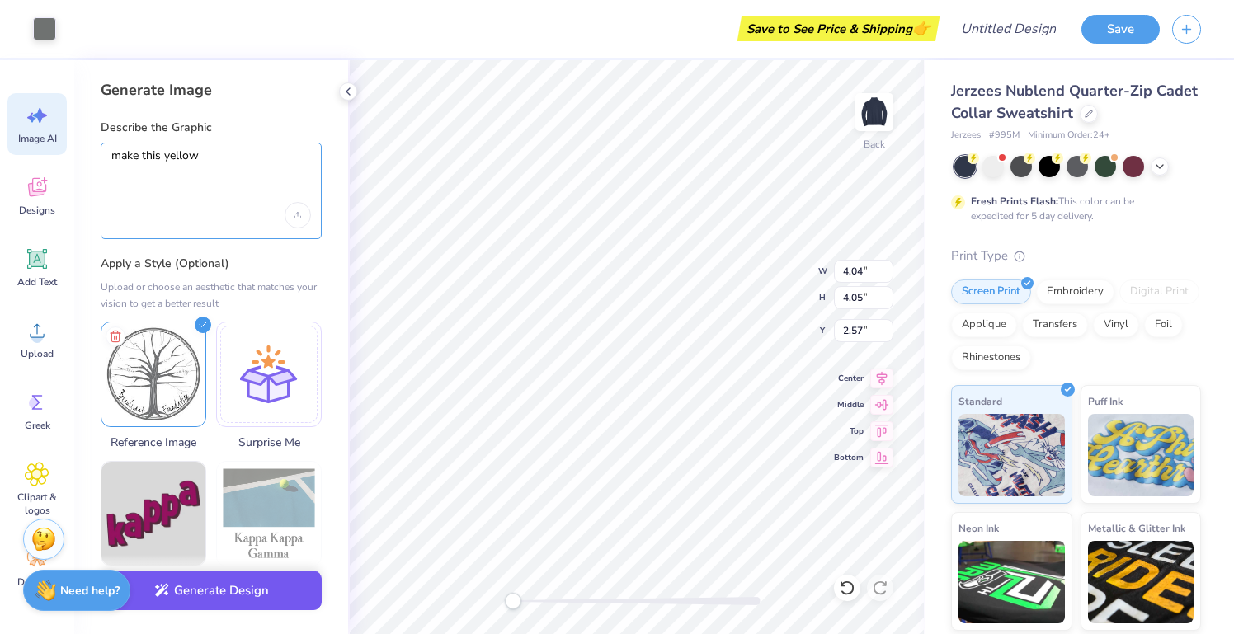
type textarea "make this yellow"
click at [227, 600] on button "Generate Design" at bounding box center [211, 591] width 221 height 40
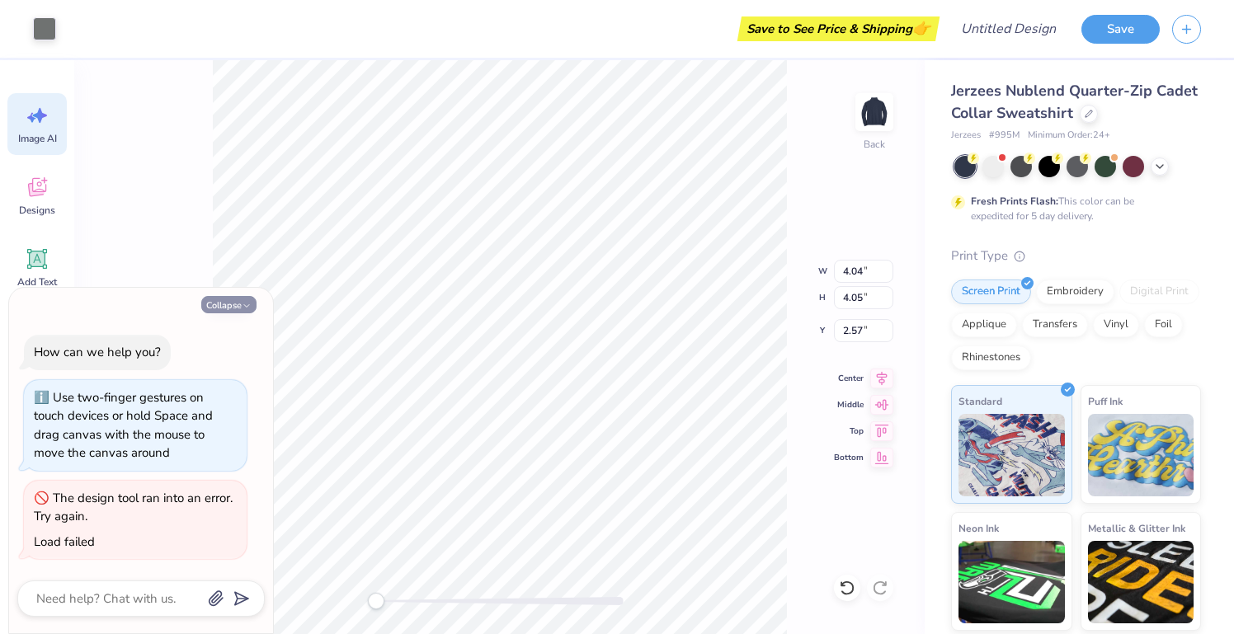
click at [218, 311] on button "Collapse" at bounding box center [228, 304] width 55 height 17
type textarea "x"
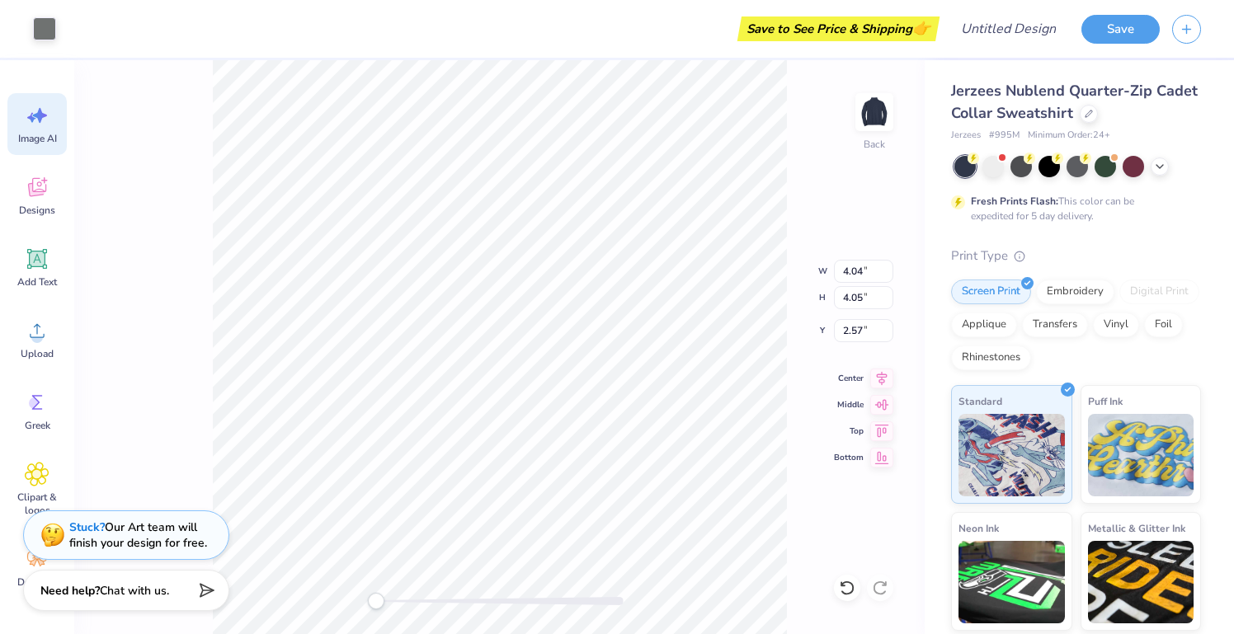
click at [799, 161] on div "Back W 4.04 4.04 " H 4.05 4.05 " Y 2.57 2.57 " Center Middle Top Bottom" at bounding box center [499, 347] width 850 height 574
click at [880, 380] on icon at bounding box center [882, 376] width 11 height 14
type input "2.59"
click at [854, 595] on icon at bounding box center [847, 588] width 16 height 16
click at [848, 583] on icon at bounding box center [847, 588] width 16 height 16
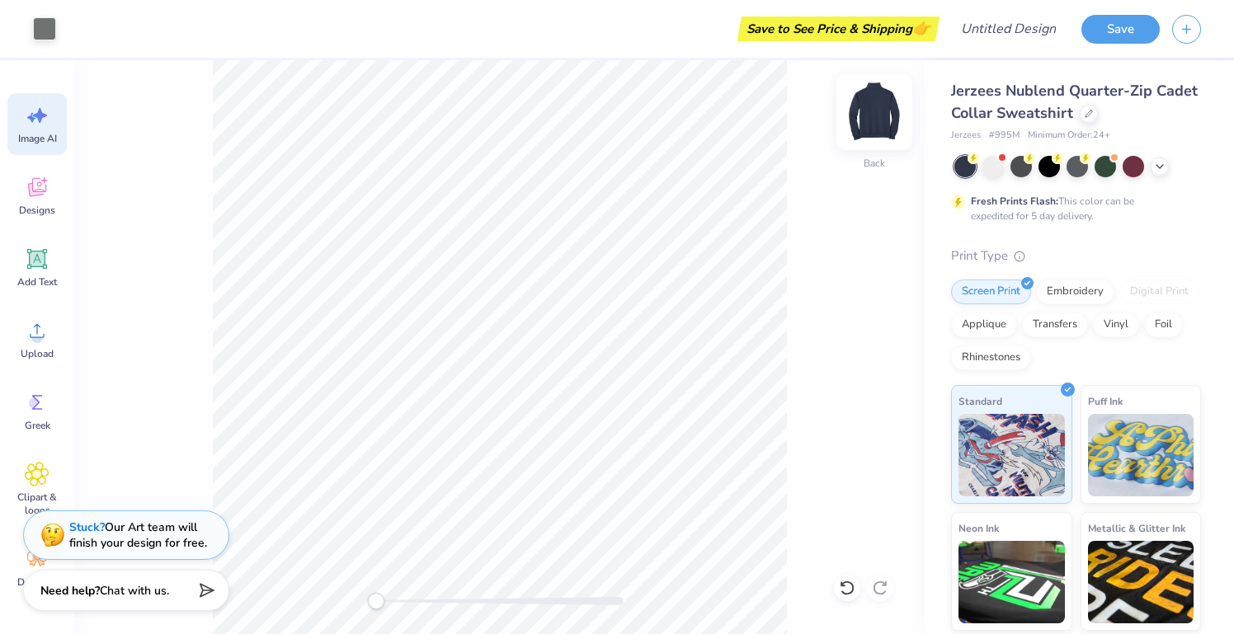
click at [873, 124] on img at bounding box center [874, 112] width 66 height 66
click at [33, 345] on div "Upload" at bounding box center [36, 339] width 59 height 62
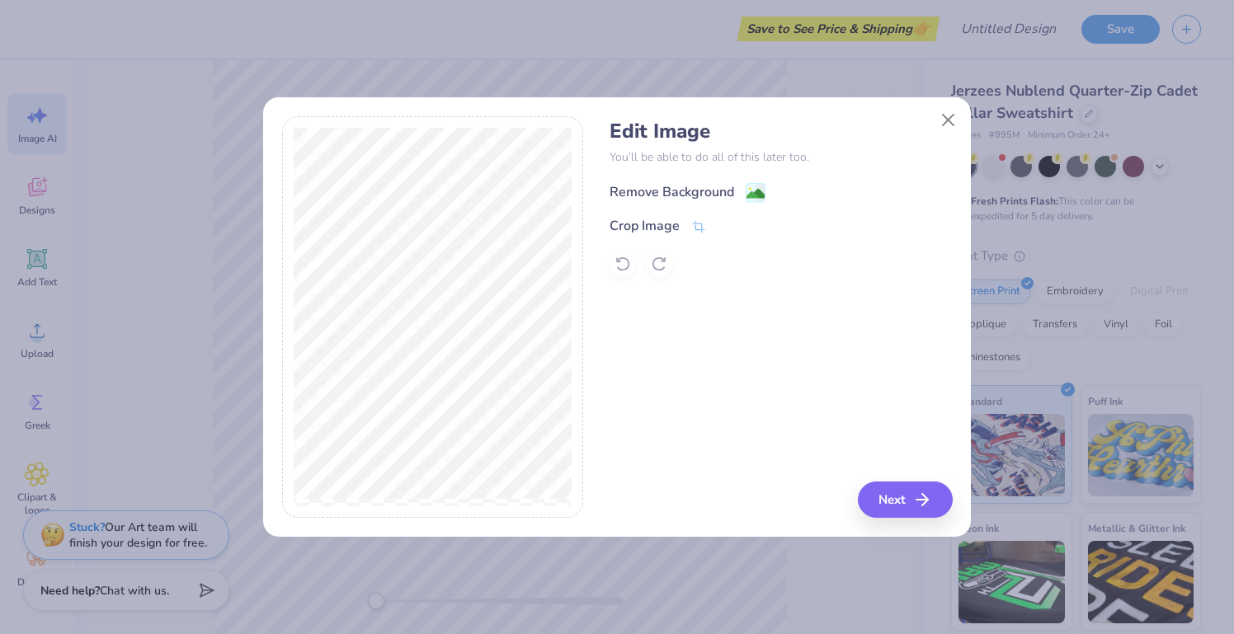
click at [737, 193] on div "Remove Background" at bounding box center [688, 192] width 156 height 21
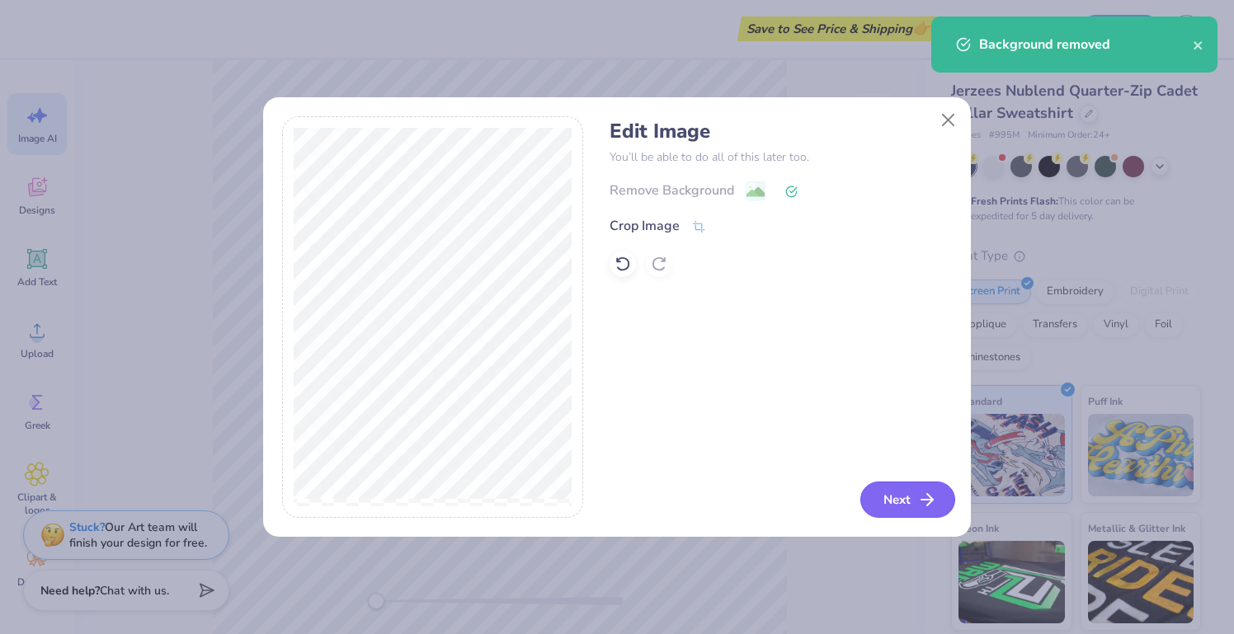
click at [892, 500] on button "Next" at bounding box center [907, 500] width 95 height 36
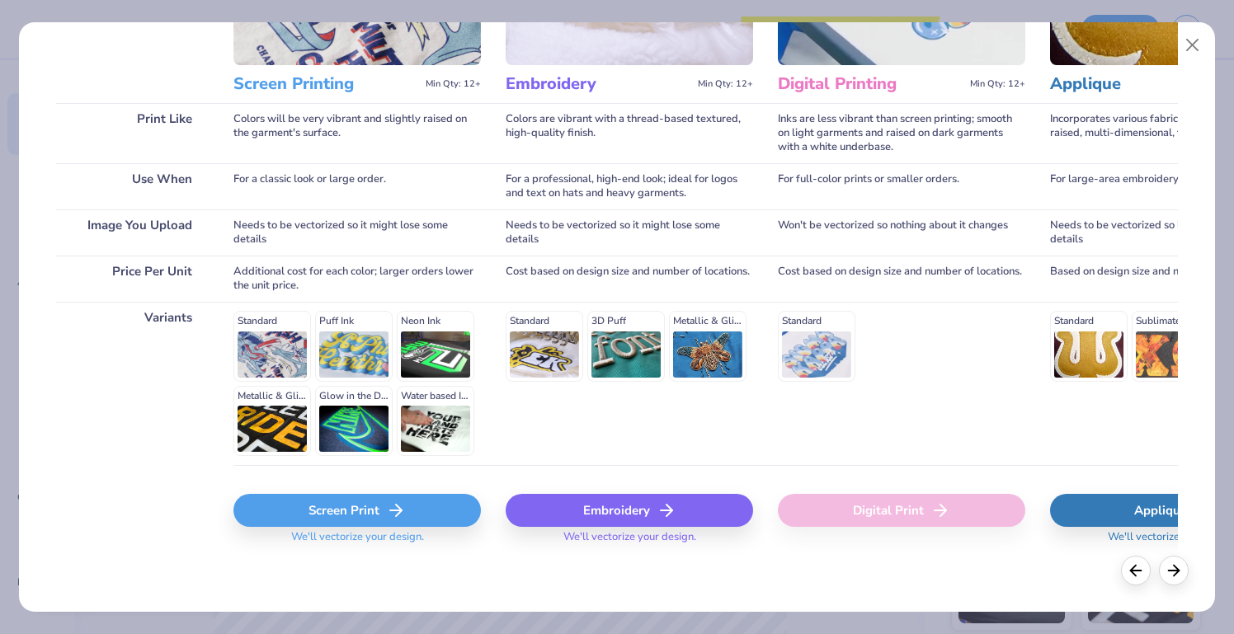
click at [343, 517] on div "Screen Print" at bounding box center [356, 510] width 247 height 33
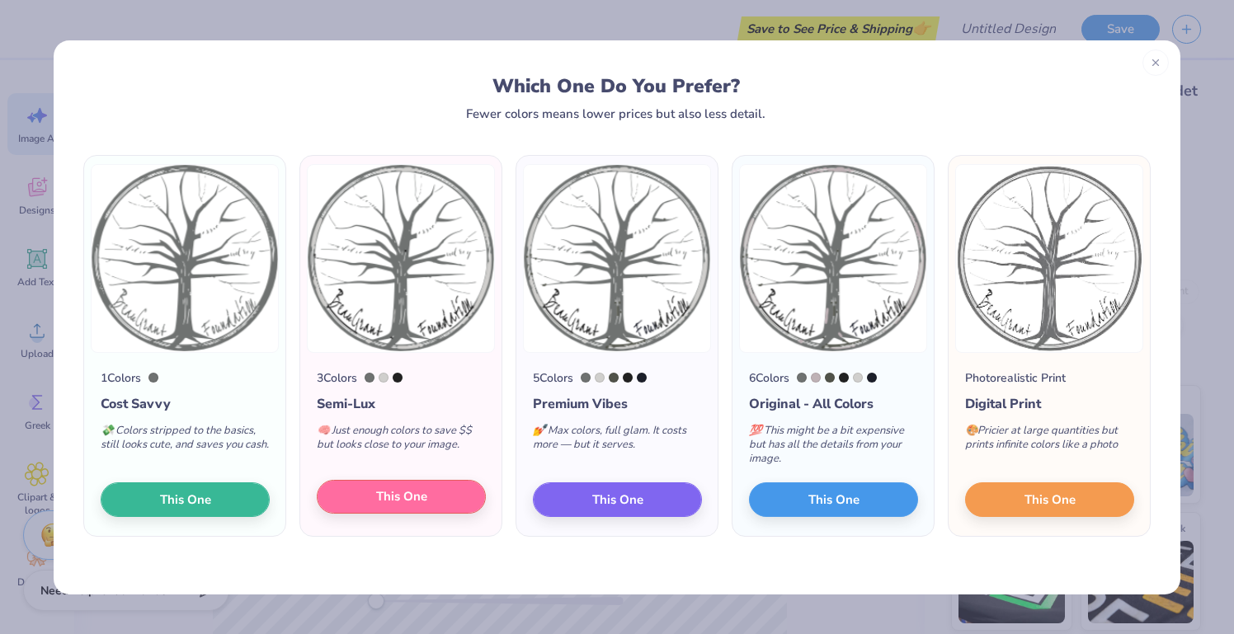
click at [368, 501] on button "This One" at bounding box center [401, 497] width 169 height 35
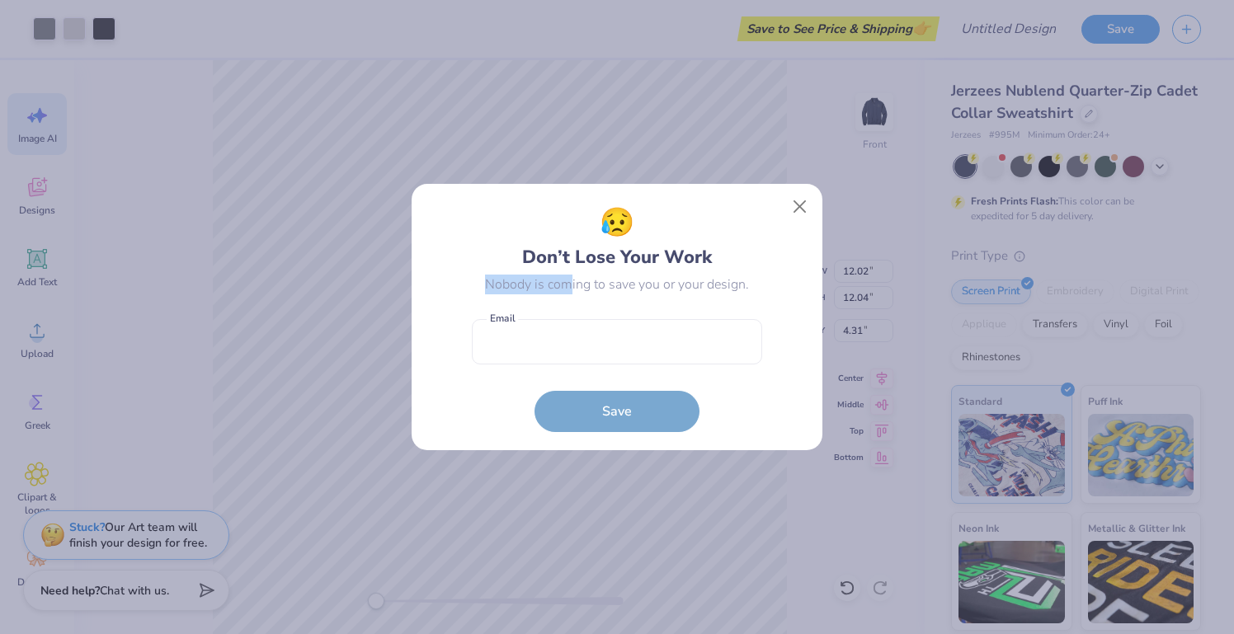
click at [564, 275] on div "😥 Don’t Lose Your Work Nobody is coming to save you or your design. Email is a …" at bounding box center [617, 317] width 290 height 230
click at [793, 215] on button "Close" at bounding box center [799, 206] width 31 height 31
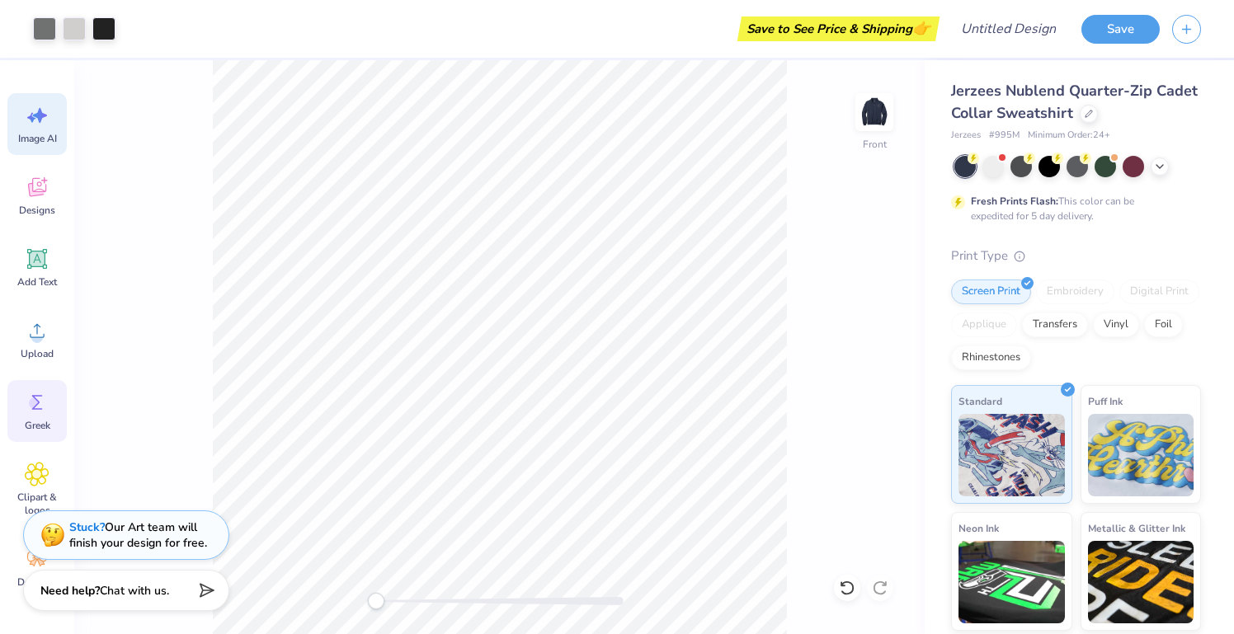
click at [39, 407] on circle at bounding box center [35, 404] width 12 height 12
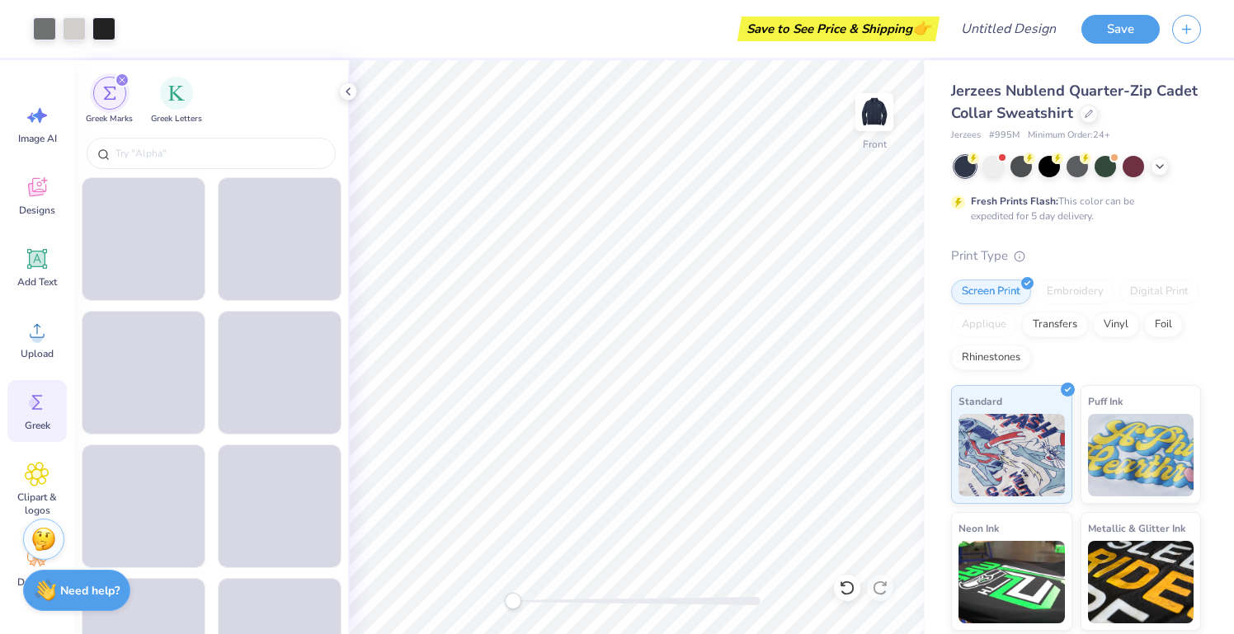
click at [41, 398] on icon at bounding box center [37, 402] width 25 height 25
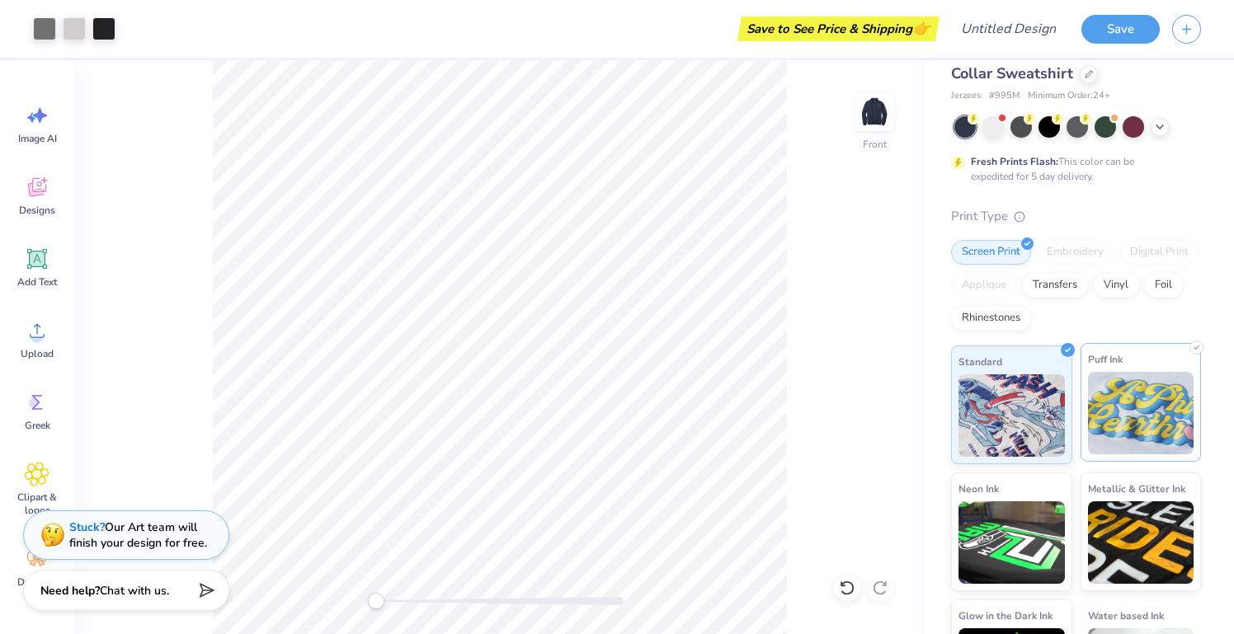
scroll to position [54, 0]
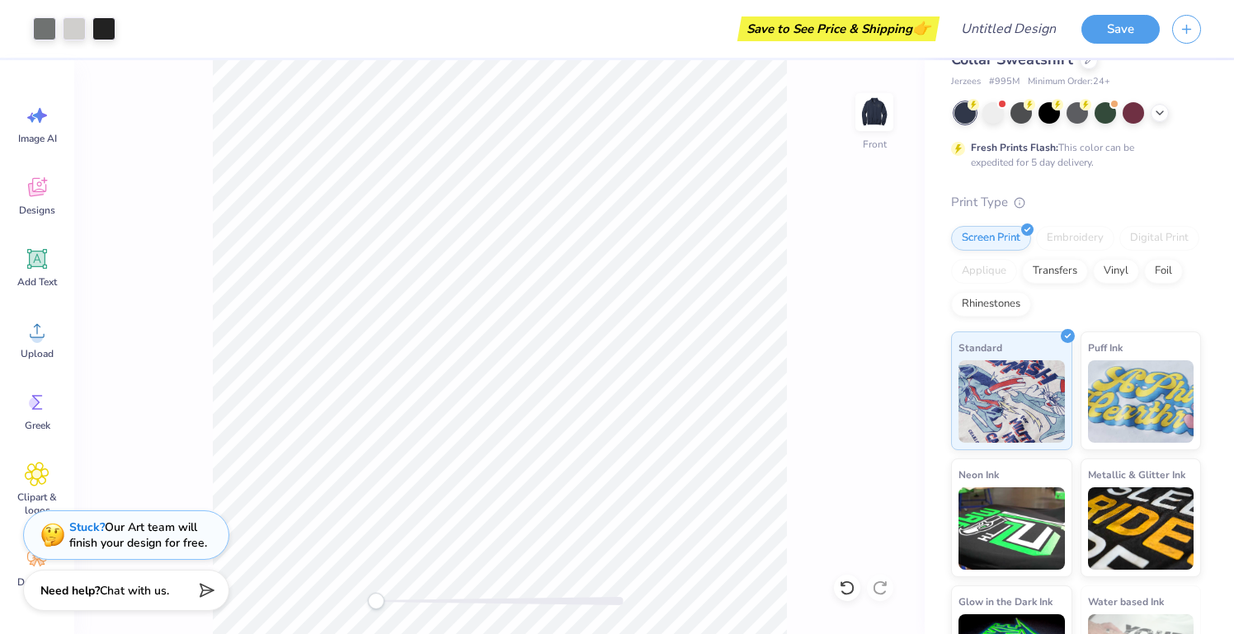
click at [1109, 298] on div "Screen Print Embroidery Digital Print Applique Transfers Vinyl Foil Rhinestones" at bounding box center [1076, 271] width 250 height 91
click at [1099, 261] on div "Vinyl" at bounding box center [1116, 269] width 46 height 25
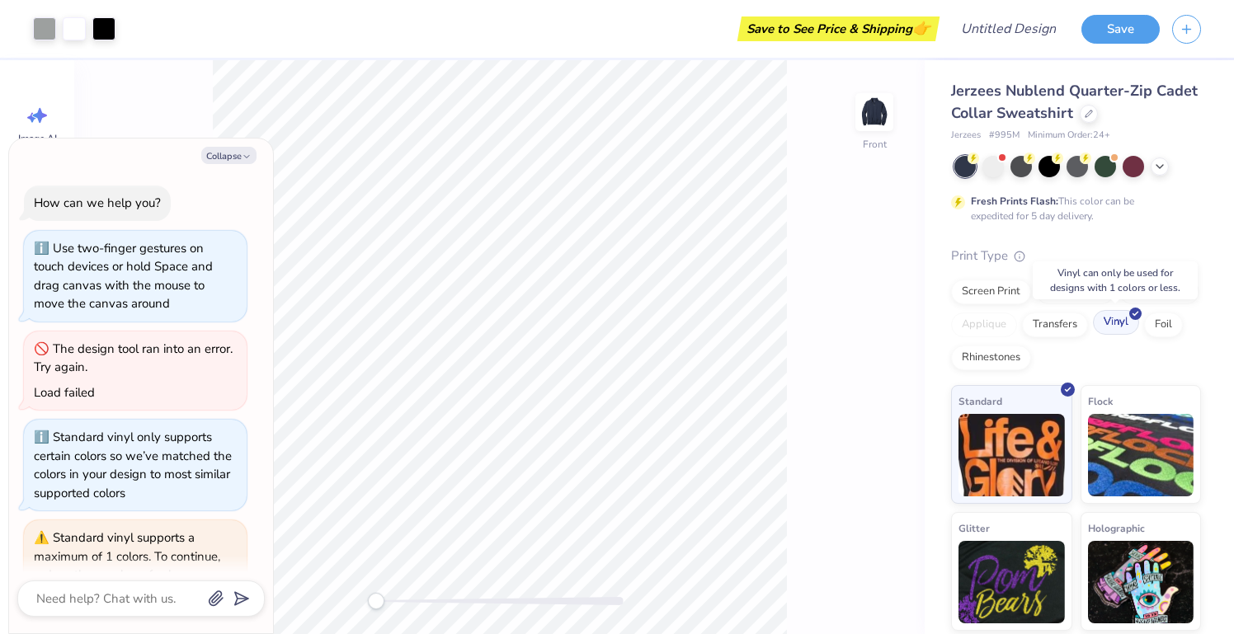
scroll to position [108, 0]
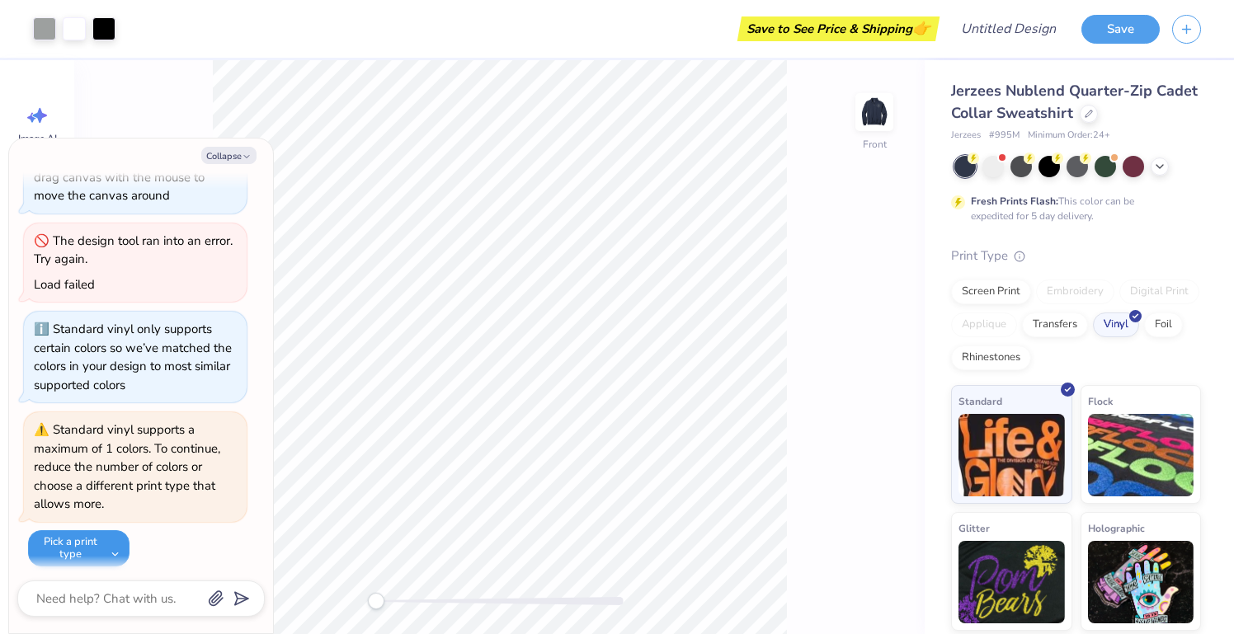
click at [105, 537] on button "Pick a print type" at bounding box center [78, 548] width 101 height 36
click at [1165, 322] on div "Foil" at bounding box center [1163, 322] width 39 height 25
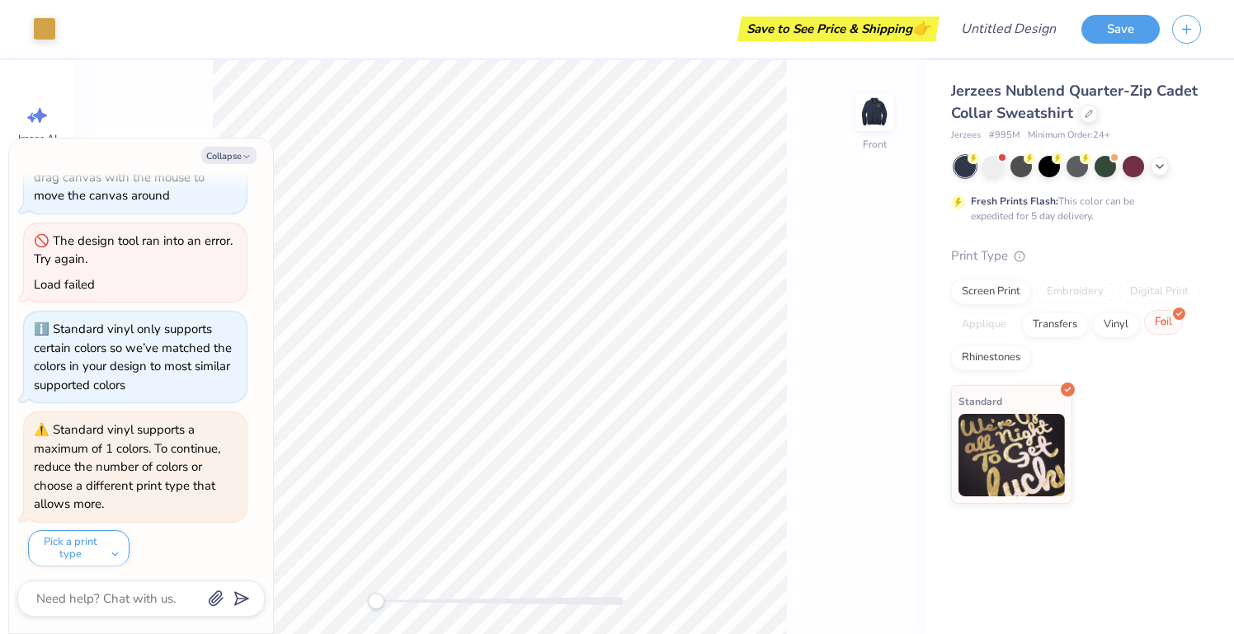
scroll to position [369, 0]
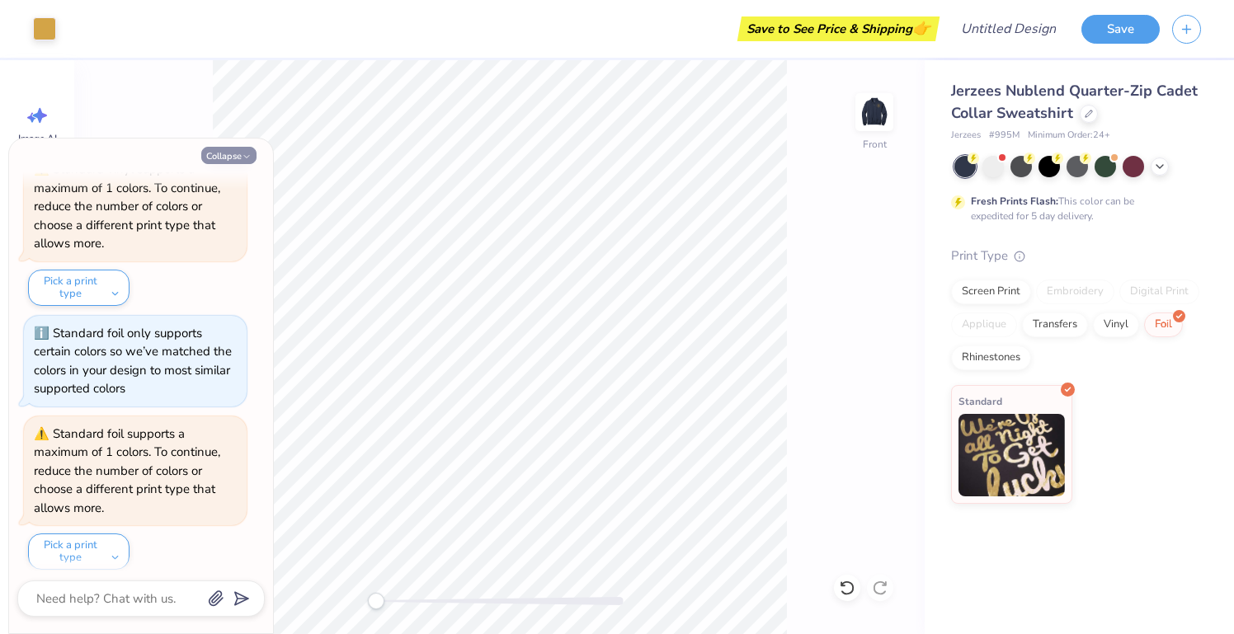
click at [220, 156] on button "Collapse" at bounding box center [228, 155] width 55 height 17
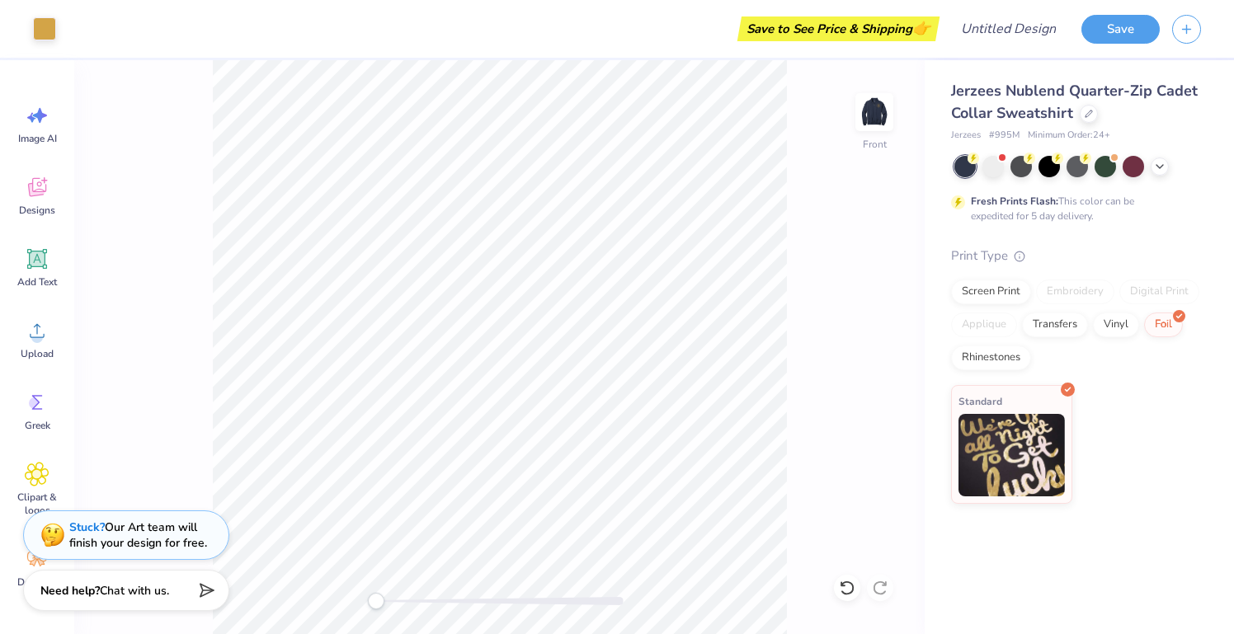
type textarea "x"
click at [36, 276] on span "Add Text" at bounding box center [37, 281] width 40 height 13
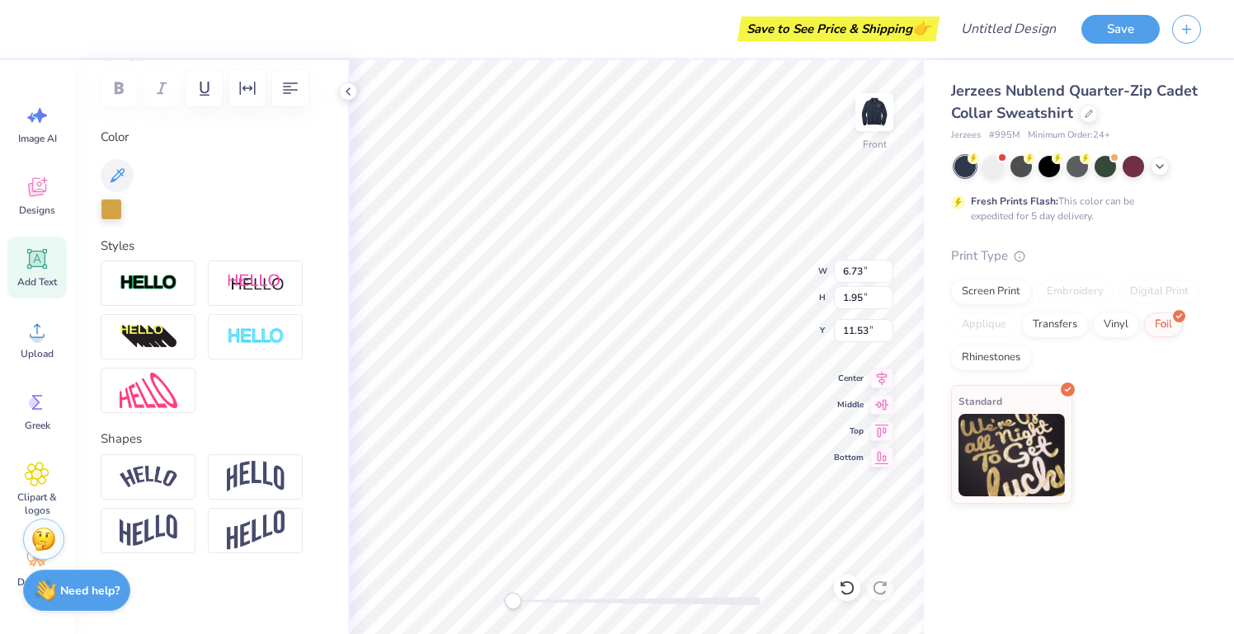
scroll to position [247, 0]
click at [170, 483] on img at bounding box center [149, 478] width 58 height 22
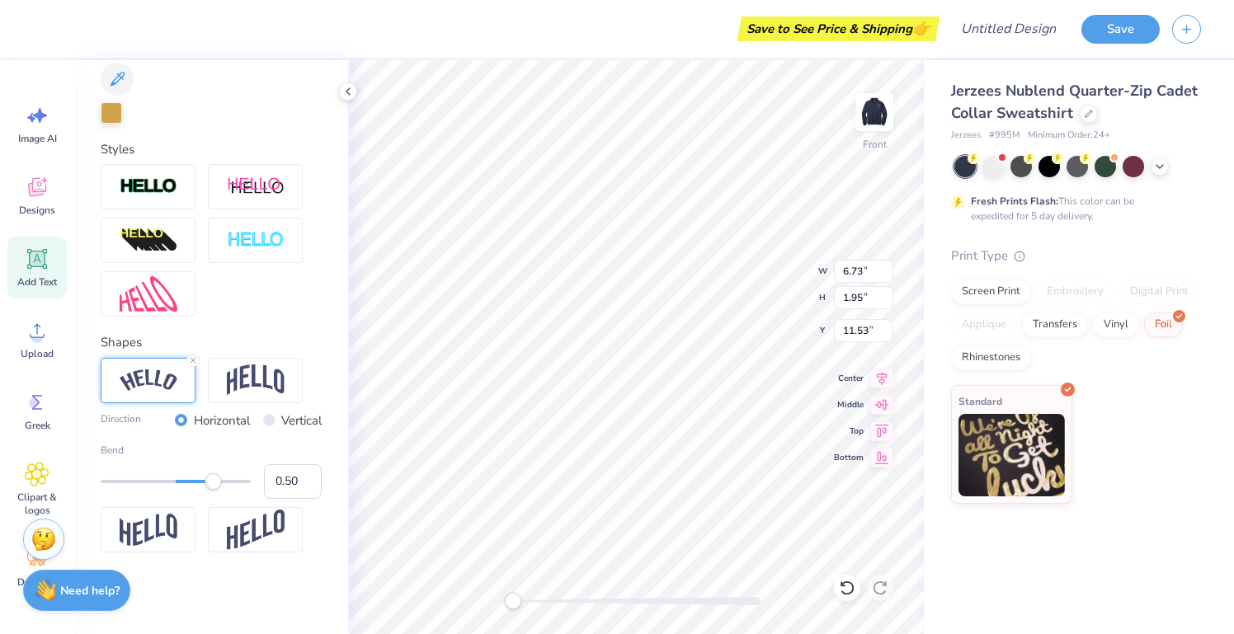
scroll to position [344, 0]
type input "-0.52"
drag, startPoint x: 211, startPoint y: 483, endPoint x: 137, endPoint y: 479, distance: 74.3
click at [136, 479] on div "Accessibility label" at bounding box center [139, 482] width 16 height 16
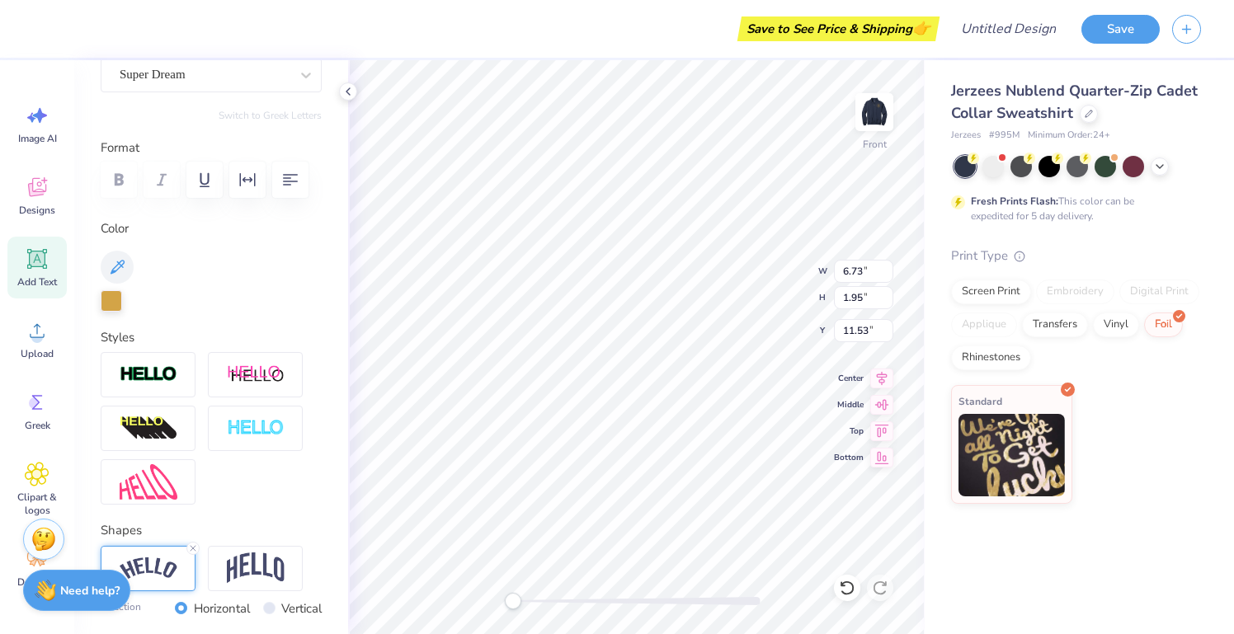
scroll to position [83, 0]
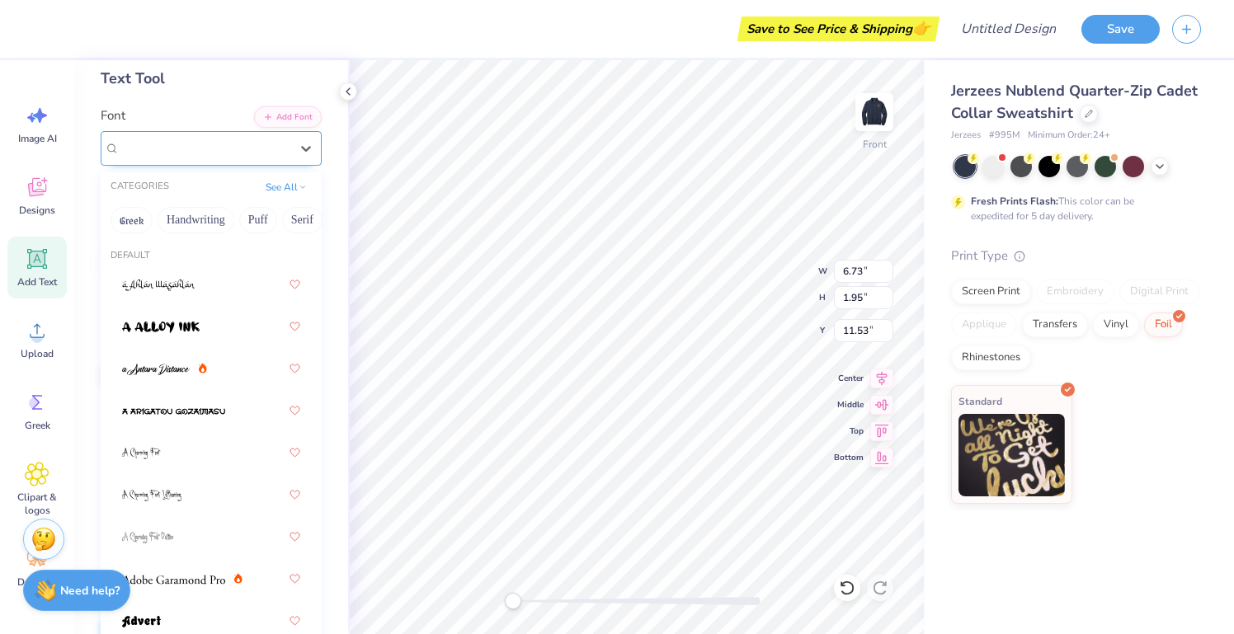
click at [266, 138] on div at bounding box center [205, 148] width 170 height 22
click at [250, 226] on button "Puff" at bounding box center [258, 220] width 38 height 26
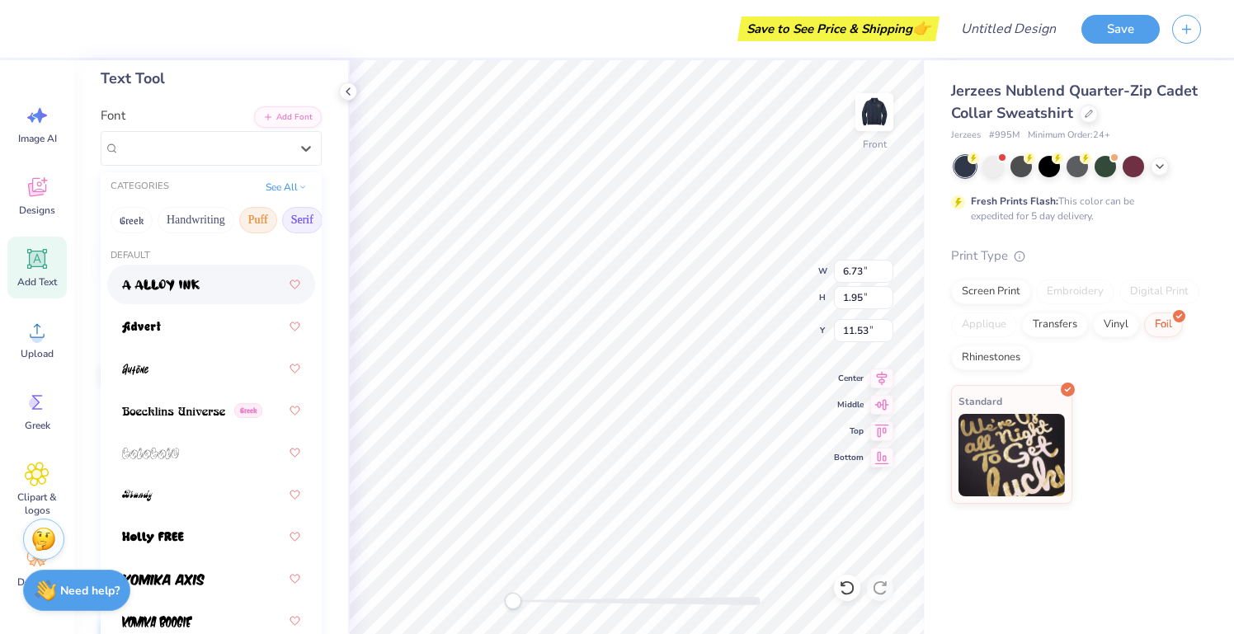
click at [293, 211] on button "Serif" at bounding box center [302, 220] width 40 height 26
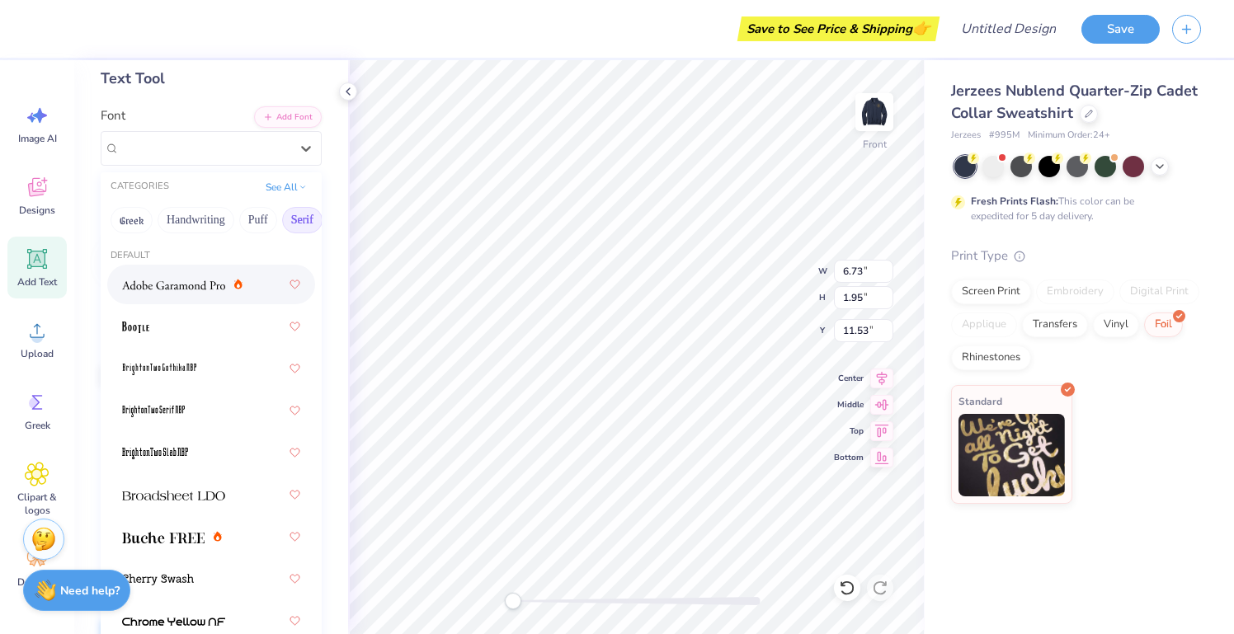
click at [152, 290] on img at bounding box center [173, 286] width 103 height 12
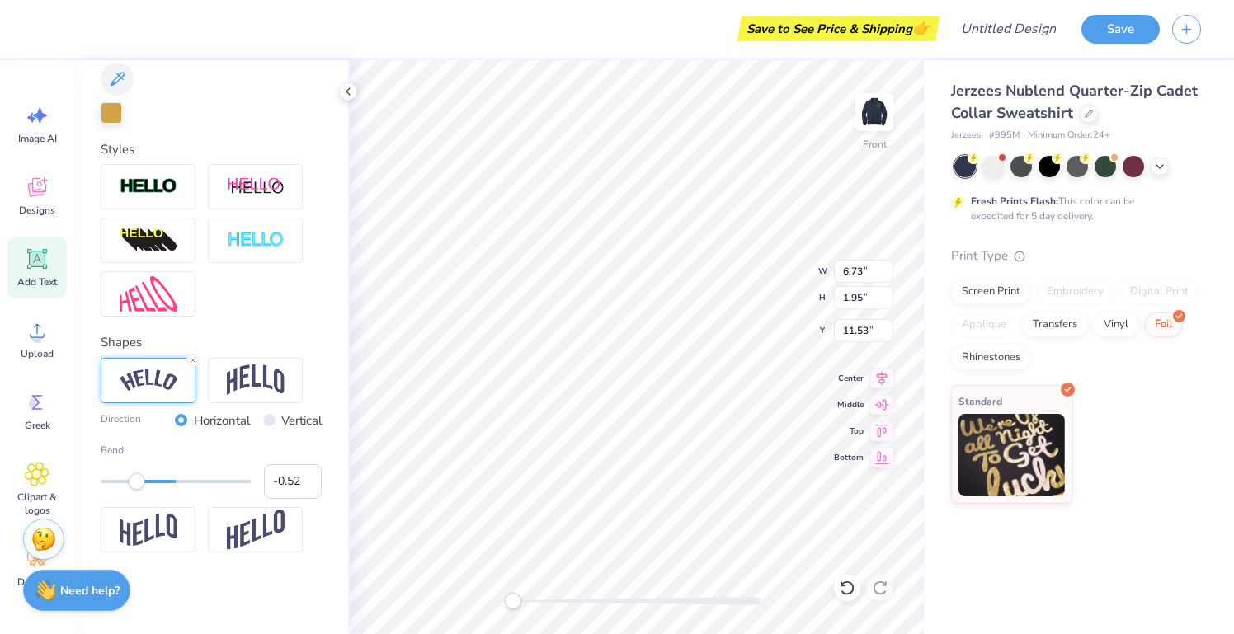
scroll to position [344, 0]
type textarea "Beau Grant Foundation"
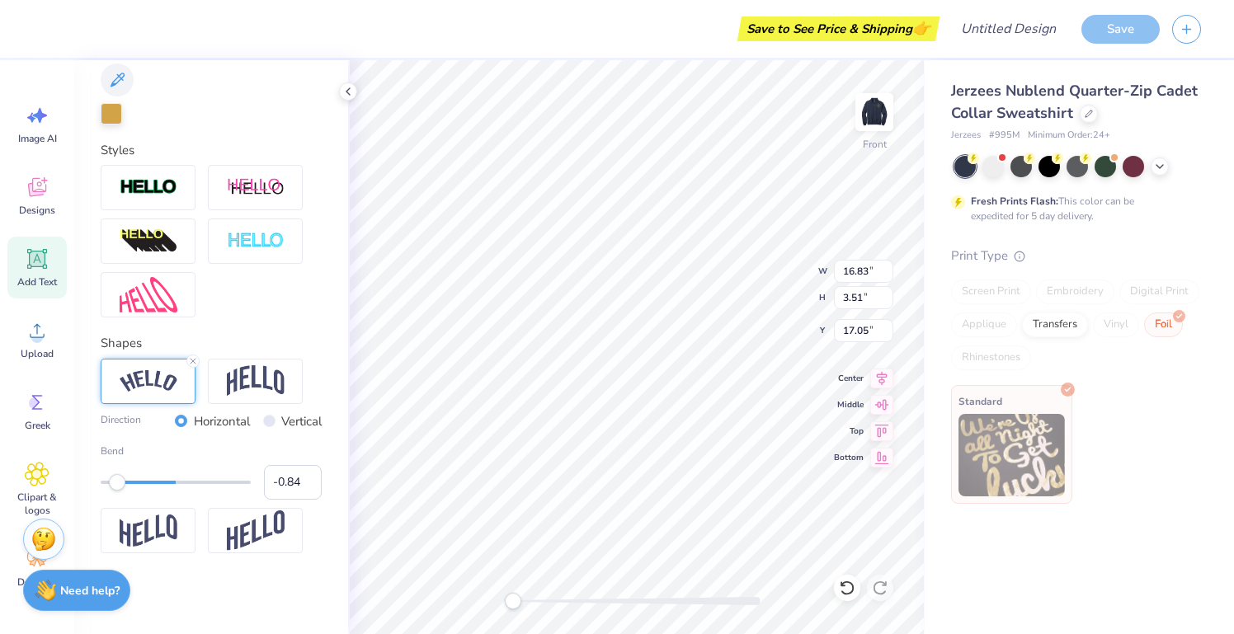
type input "-0.85"
drag, startPoint x: 137, startPoint y: 482, endPoint x: 111, endPoint y: 483, distance: 25.6
click at [111, 483] on div "Accessibility label" at bounding box center [117, 482] width 16 height 16
type input "-0.69"
drag, startPoint x: 113, startPoint y: 474, endPoint x: 124, endPoint y: 474, distance: 10.7
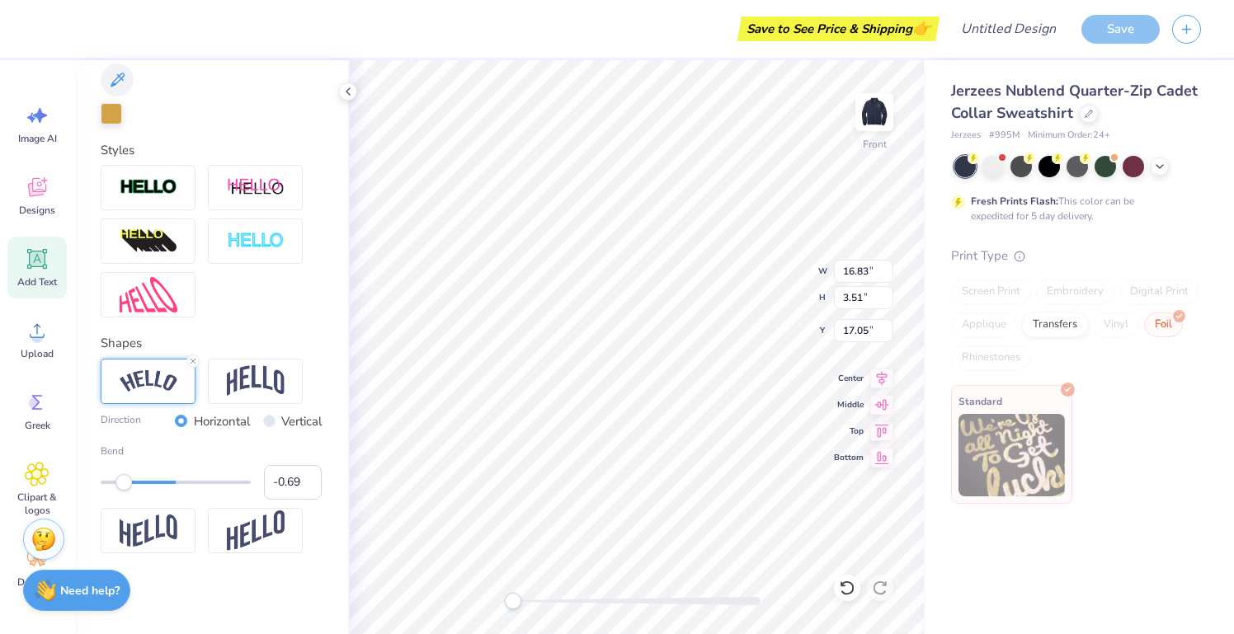
click at [124, 474] on div "Accessibility label" at bounding box center [123, 482] width 16 height 16
type input "-0.52"
drag, startPoint x: 126, startPoint y: 480, endPoint x: 138, endPoint y: 479, distance: 11.6
click at [138, 479] on div "Accessibility label" at bounding box center [137, 482] width 16 height 16
type input "-0.55"
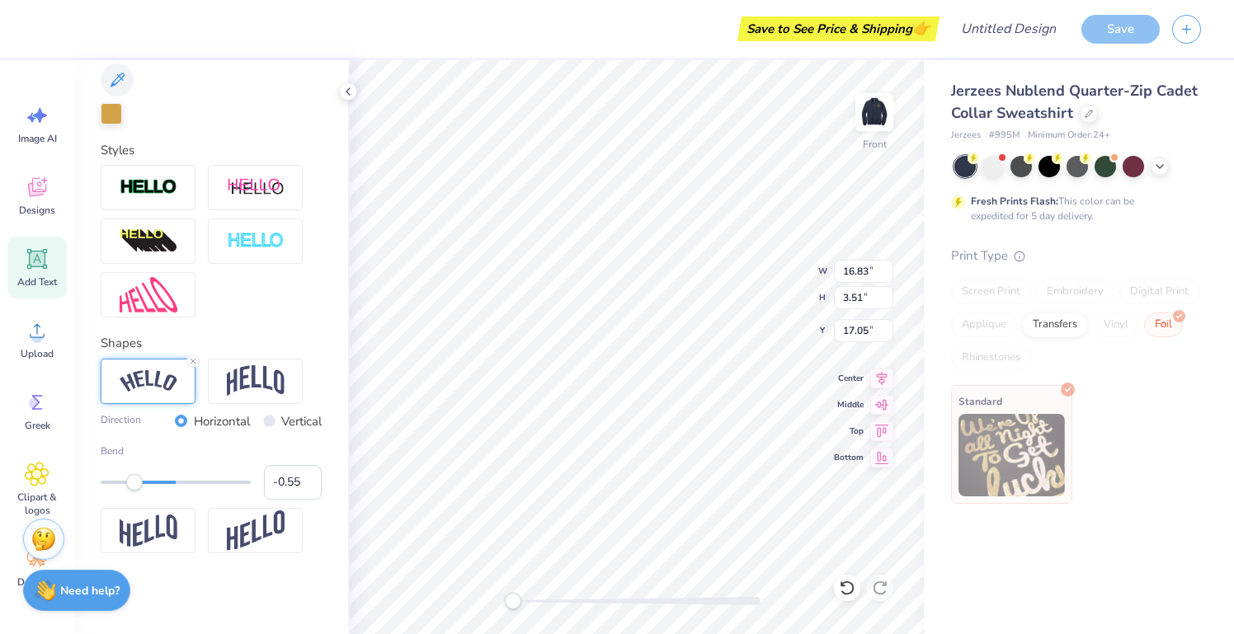
click at [134, 483] on div "Accessibility label" at bounding box center [134, 482] width 16 height 16
type input "-0.67"
click at [125, 485] on div "Accessibility label" at bounding box center [125, 482] width 16 height 16
type textarea "x"
type input "16.57"
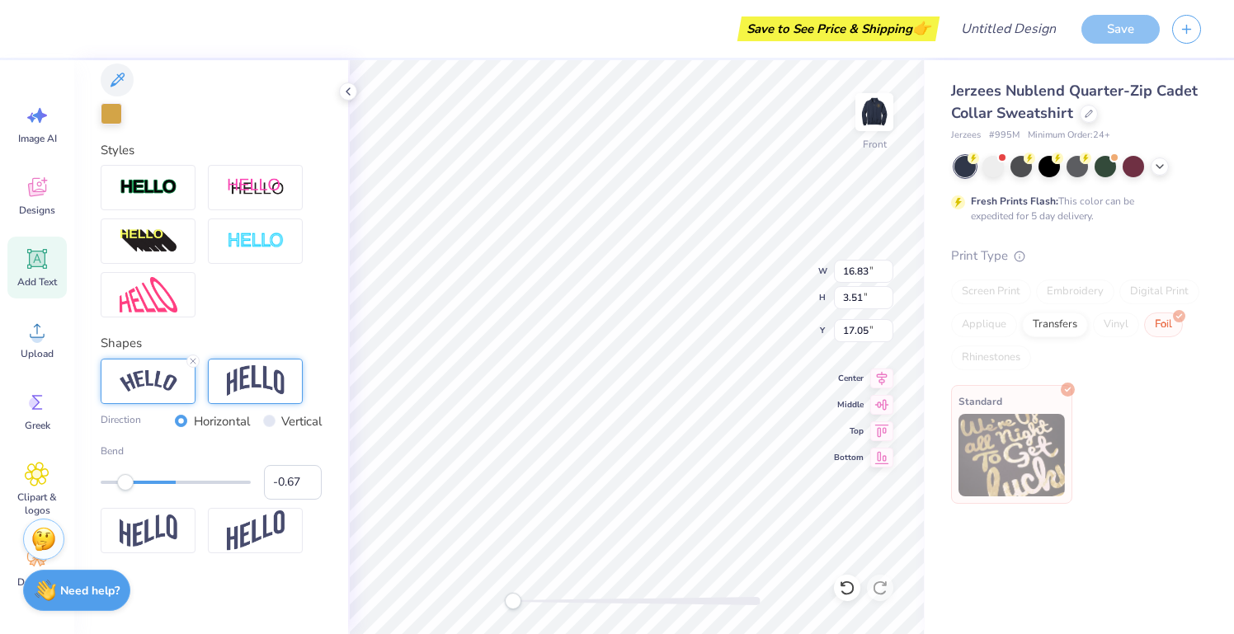
type input "4.78"
type input "13.37"
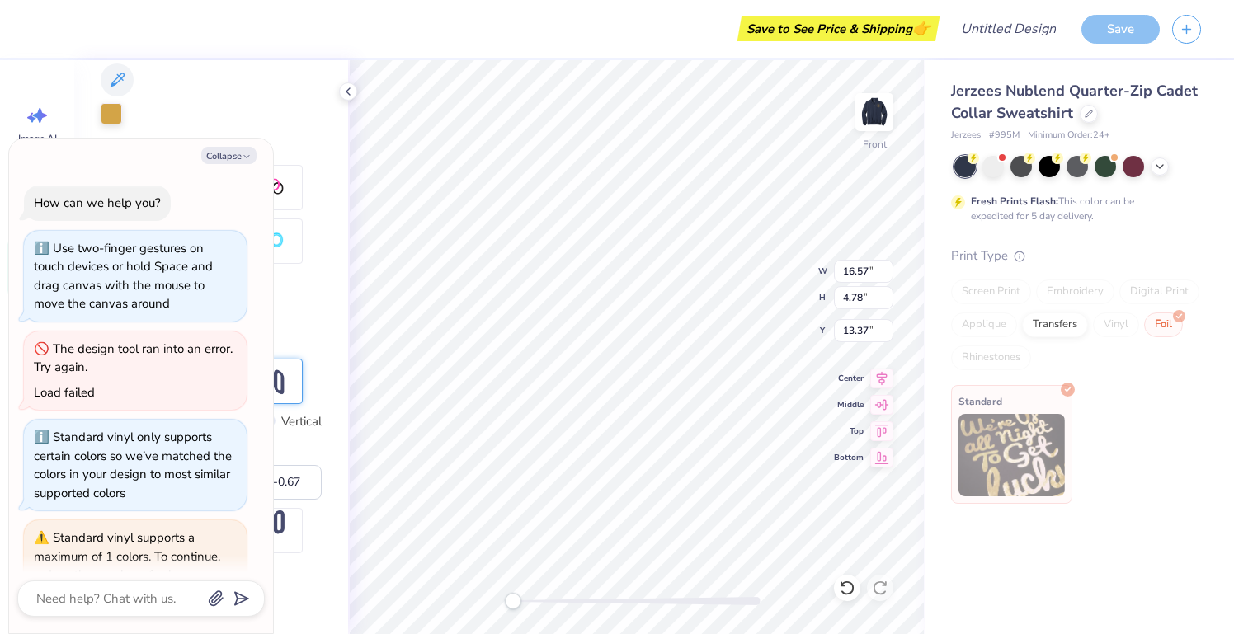
scroll to position [432, 0]
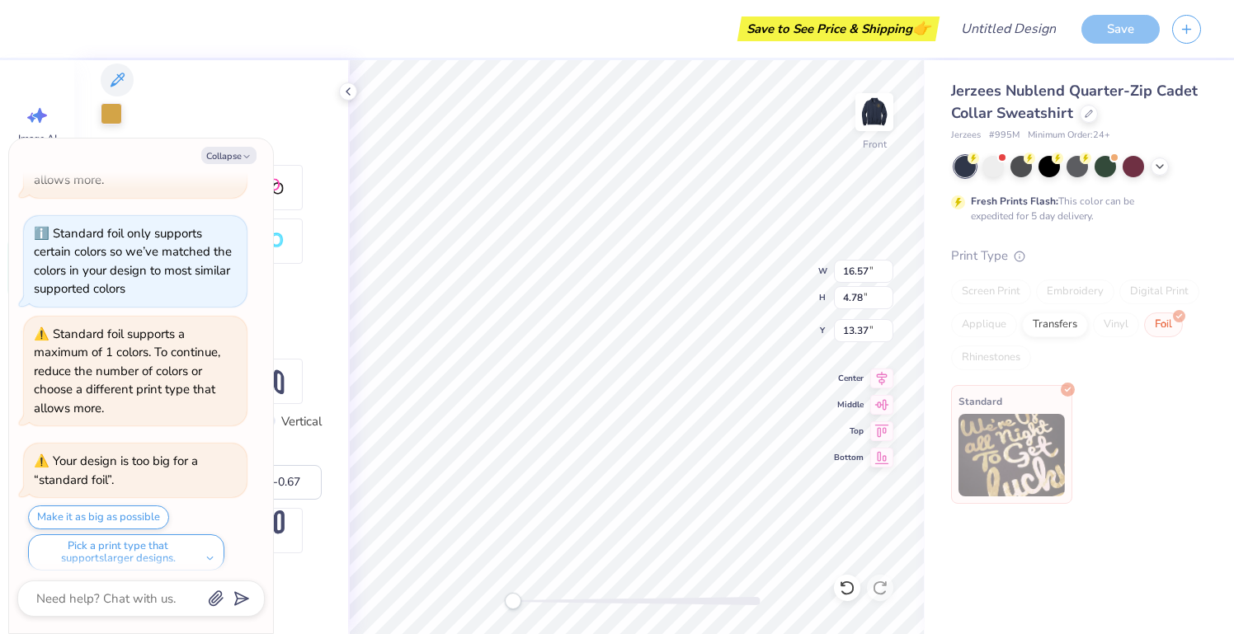
type textarea "x"
type input "13.53"
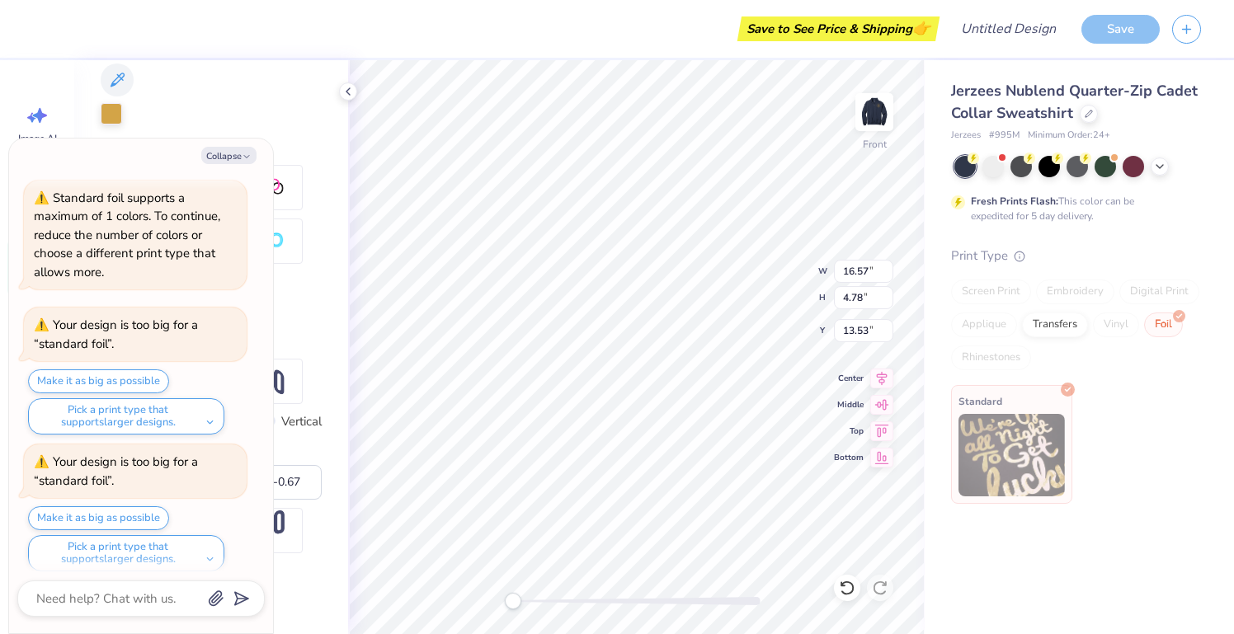
type textarea "x"
type input "12.02"
type input "12.04"
type input "4.84"
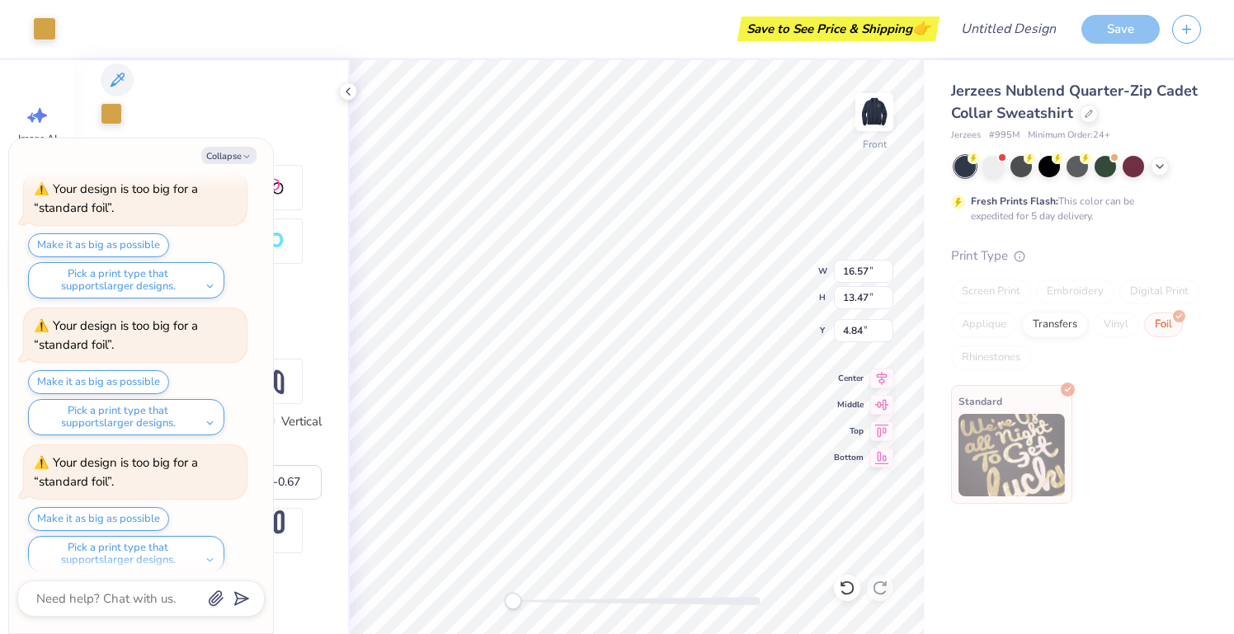
type textarea "x"
type input "3.89"
click at [243, 153] on icon "button" at bounding box center [247, 157] width 10 height 10
type textarea "x"
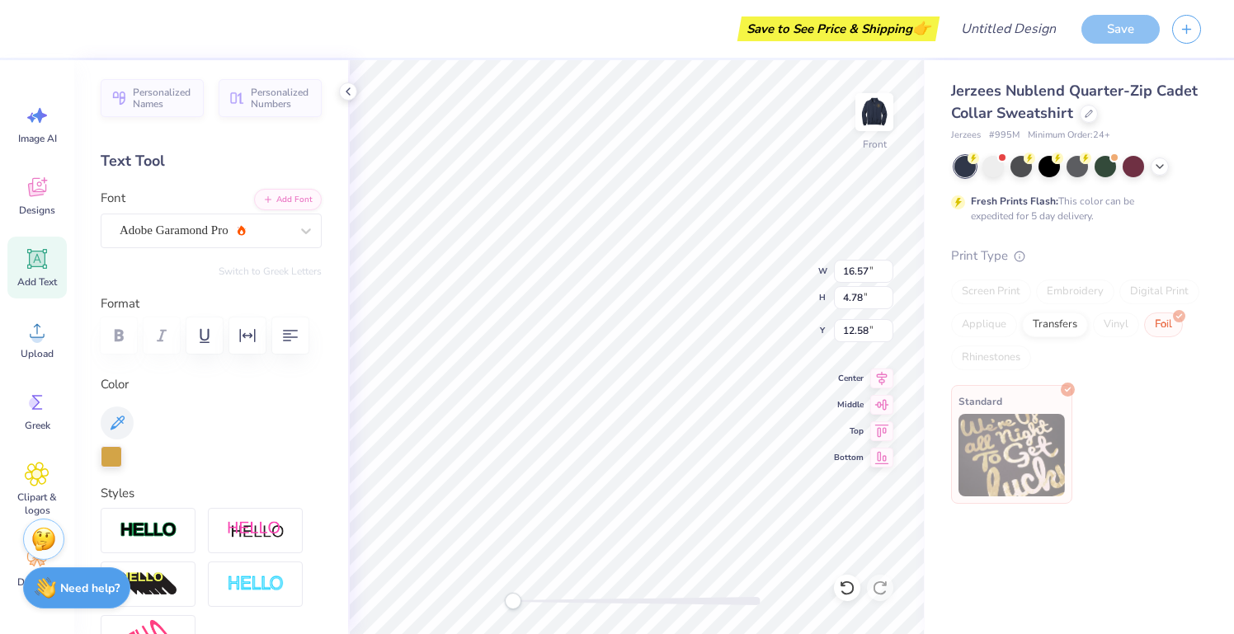
scroll to position [0, 7]
click at [319, 289] on div "Personalized Names Personalized Numbers Text Tool Add Font Font Adobe Garamond …" at bounding box center [211, 347] width 274 height 574
click at [250, 343] on icon "button" at bounding box center [248, 336] width 20 height 20
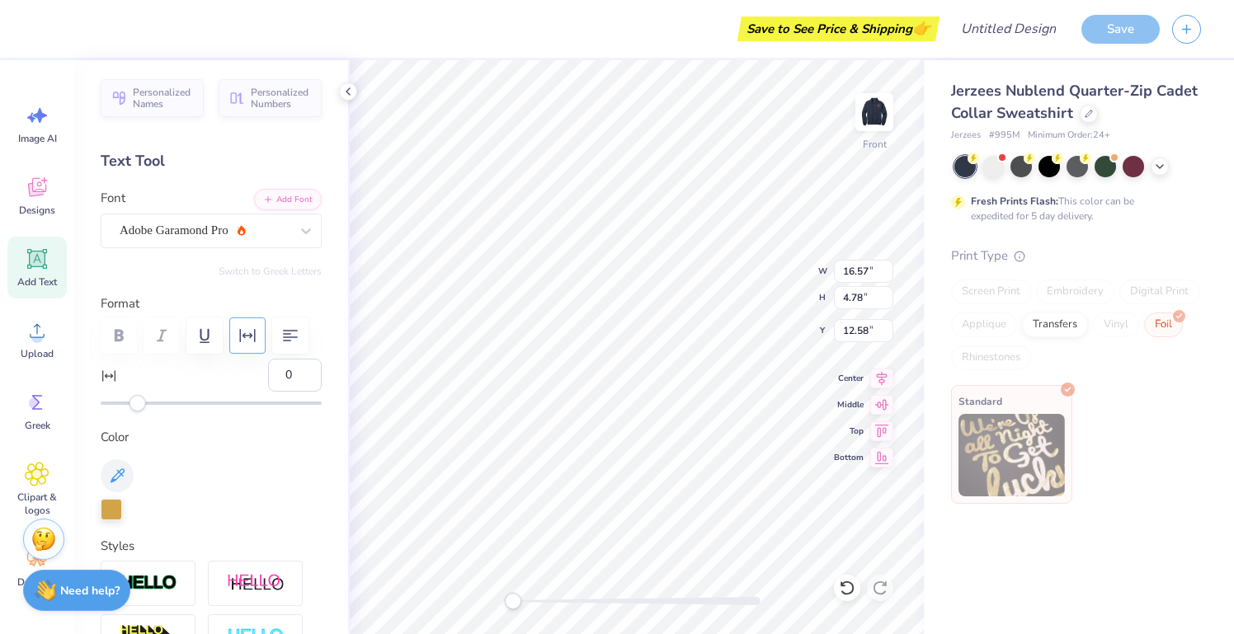
click at [261, 338] on button "button" at bounding box center [247, 336] width 36 height 36
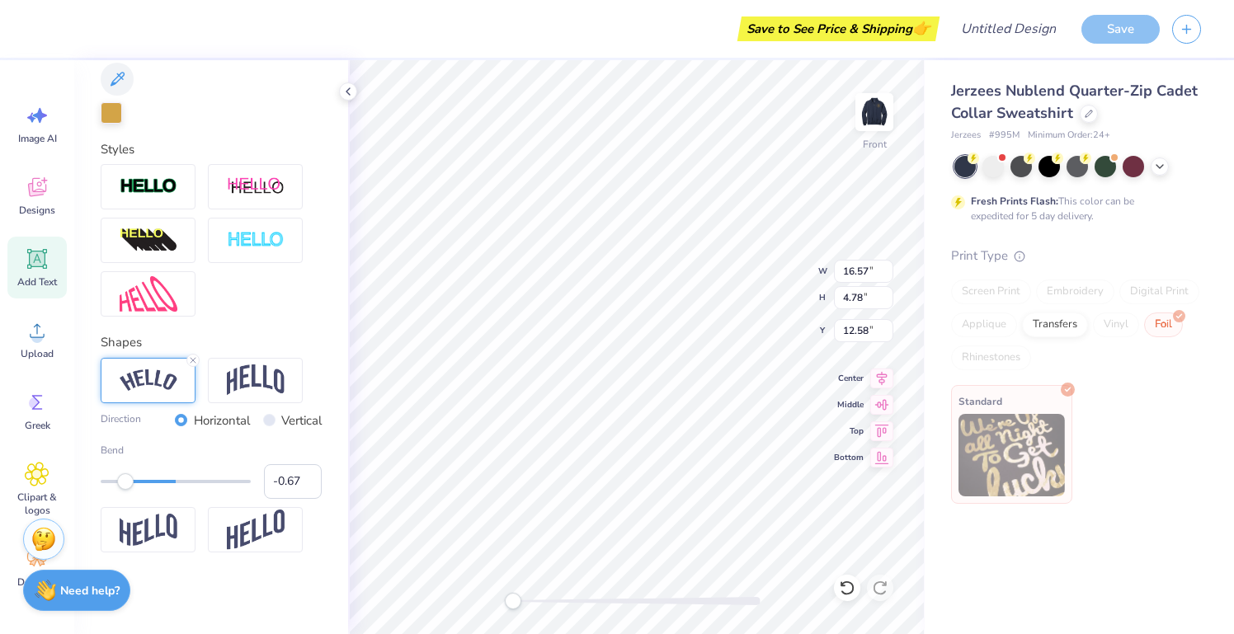
scroll to position [344, 0]
type input "-0.91"
drag, startPoint x: 125, startPoint y: 477, endPoint x: 106, endPoint y: 475, distance: 18.2
click at [106, 475] on div "Accessibility label" at bounding box center [110, 482] width 16 height 16
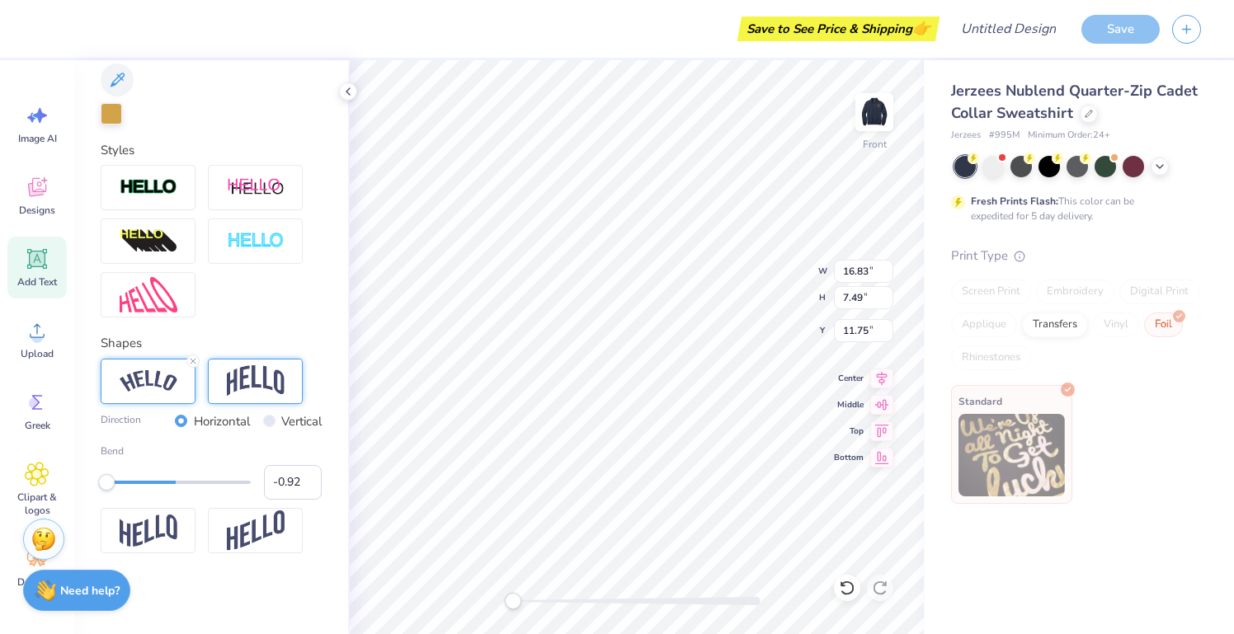
type textarea "x"
type input "15.94"
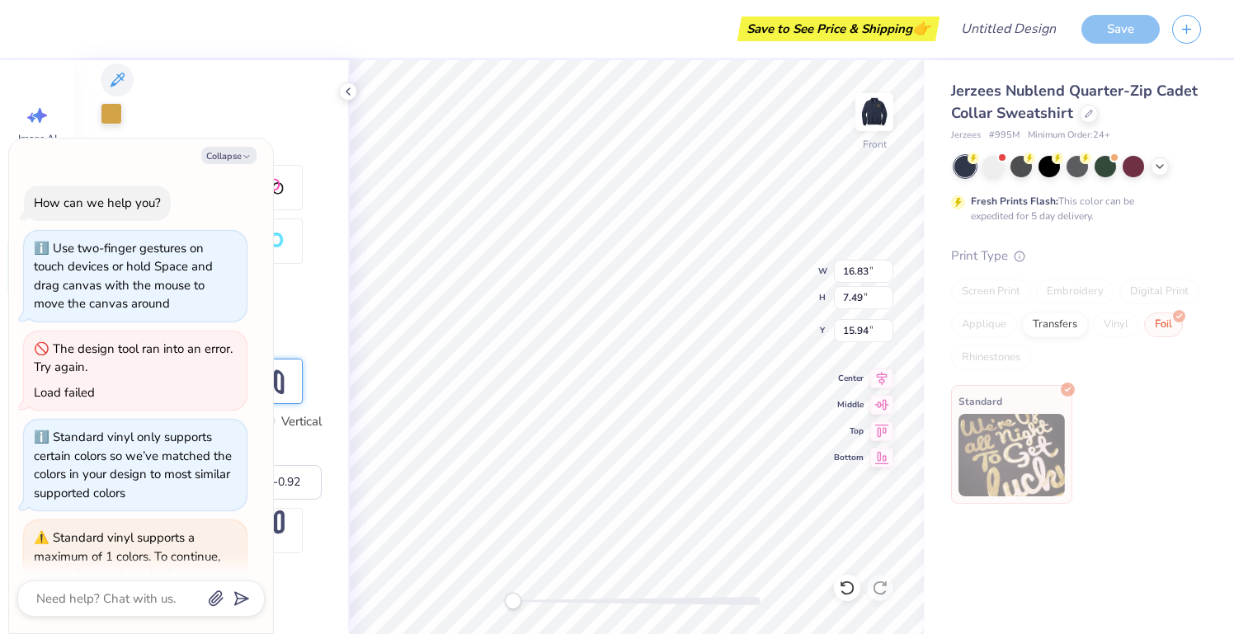
scroll to position [977, 0]
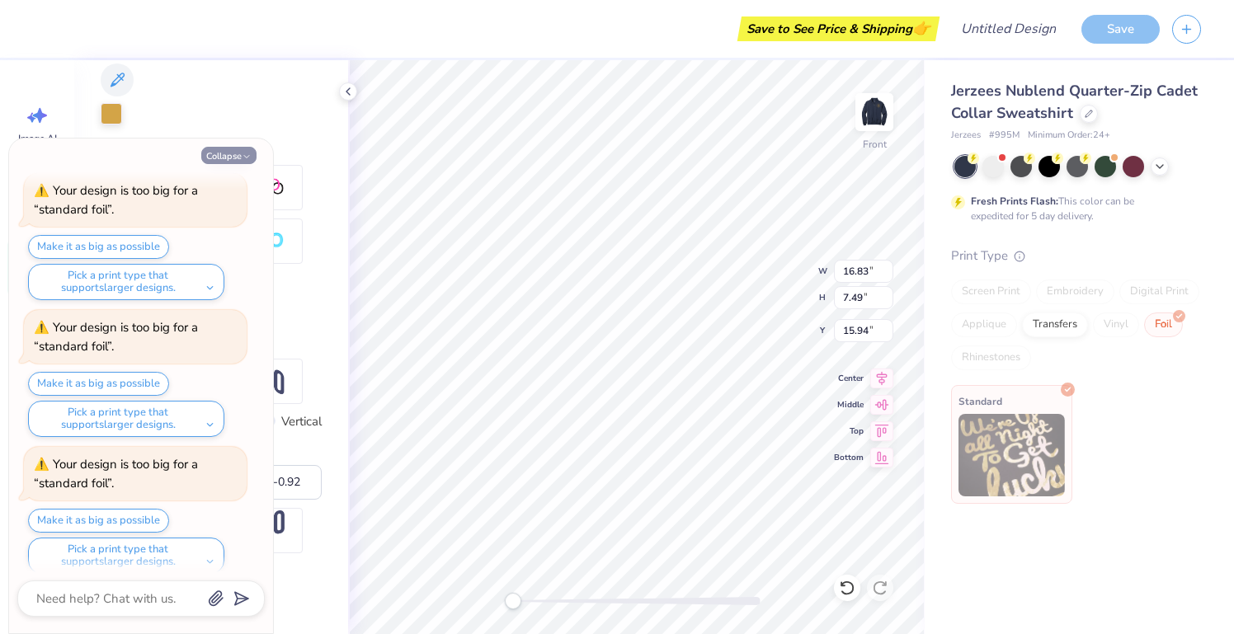
click at [245, 153] on icon "button" at bounding box center [247, 157] width 10 height 10
type textarea "x"
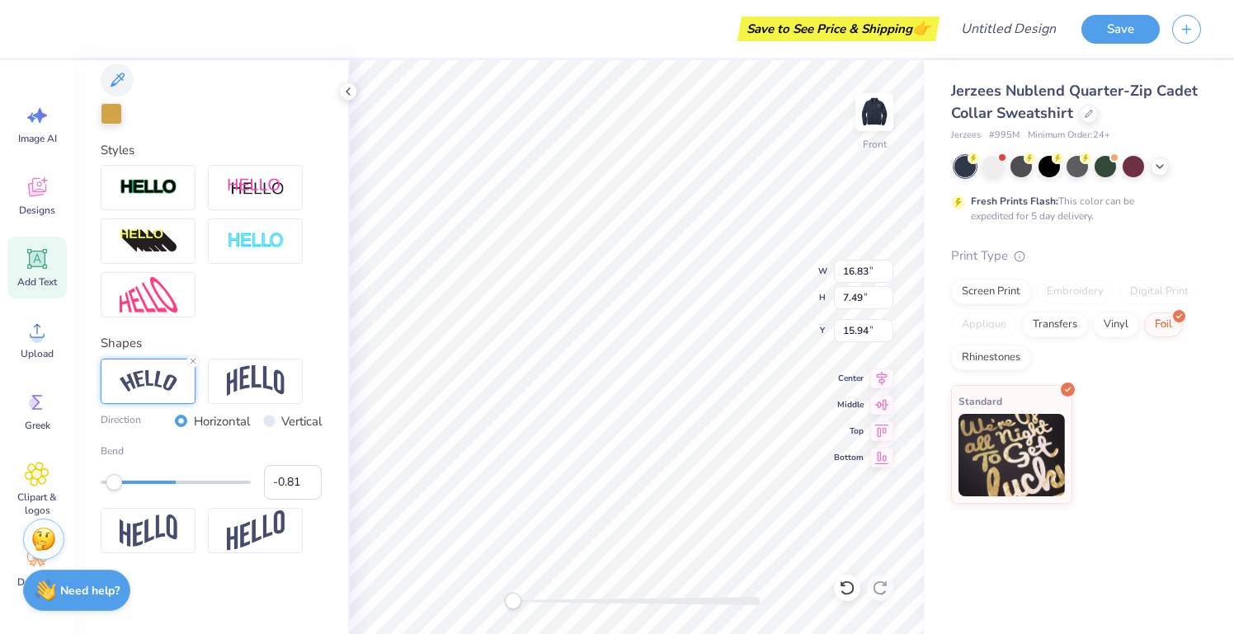
type input "-0.80"
drag, startPoint x: 102, startPoint y: 483, endPoint x: 115, endPoint y: 483, distance: 13.2
click at [115, 483] on div "Accessibility label" at bounding box center [114, 482] width 16 height 16
type input "-0.59"
drag, startPoint x: 120, startPoint y: 478, endPoint x: 131, endPoint y: 478, distance: 11.5
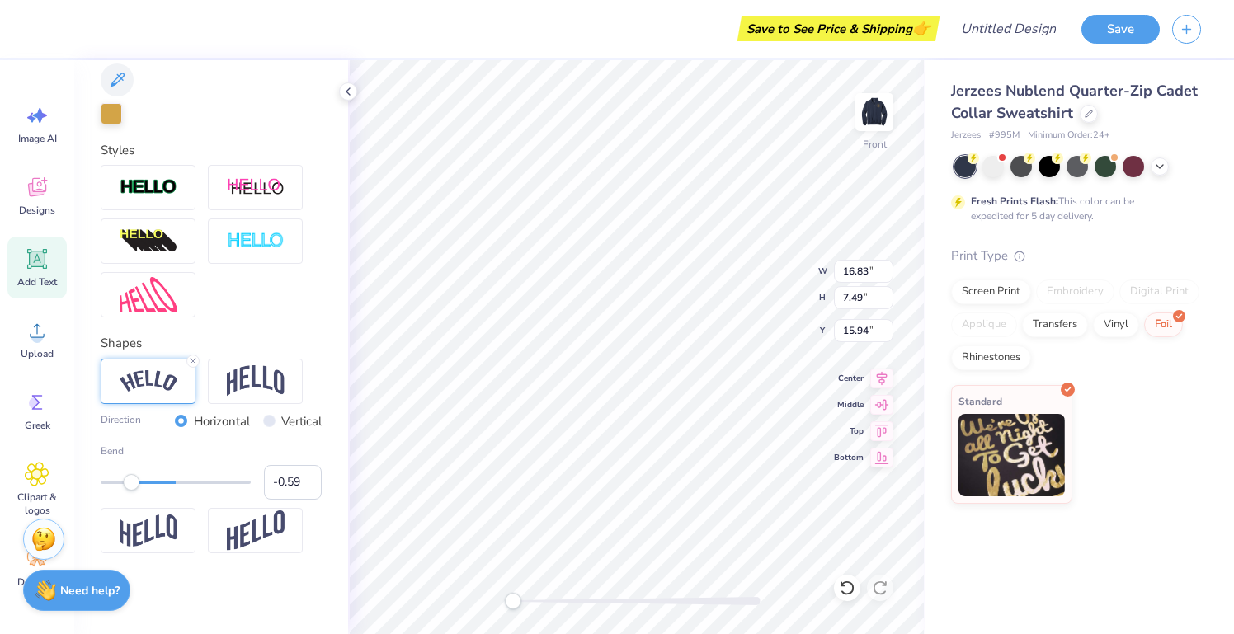
click at [131, 478] on div "Accessibility label" at bounding box center [131, 482] width 16 height 16
click at [347, 92] on polyline at bounding box center [347, 91] width 3 height 7
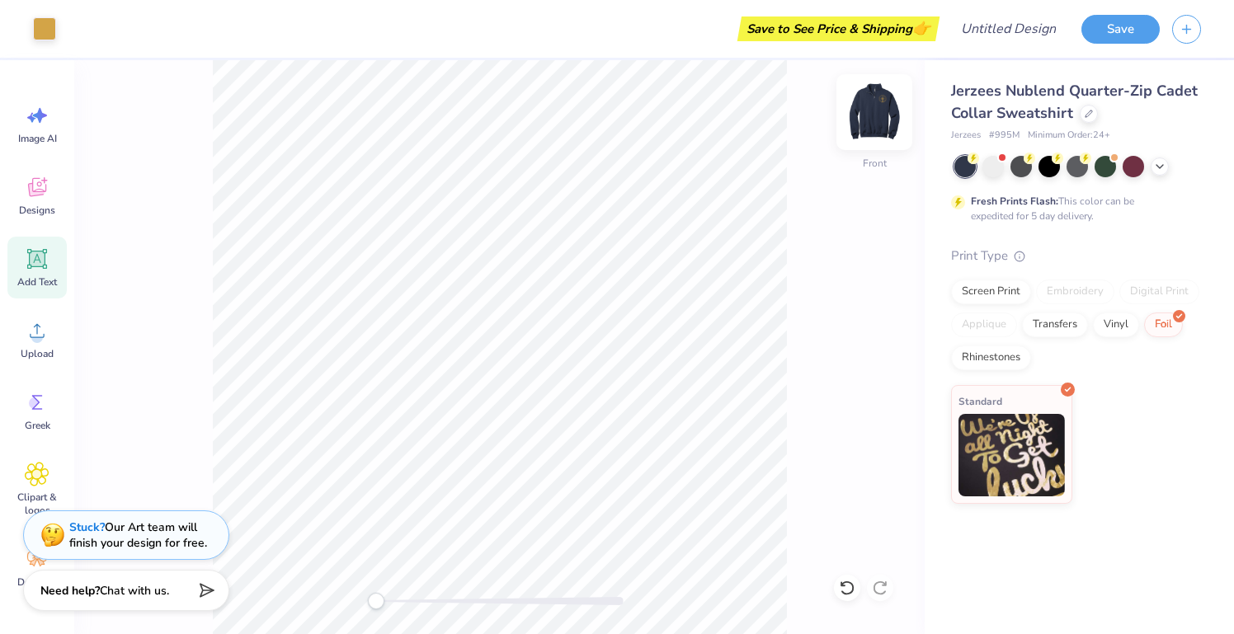
click at [877, 118] on img at bounding box center [874, 112] width 66 height 66
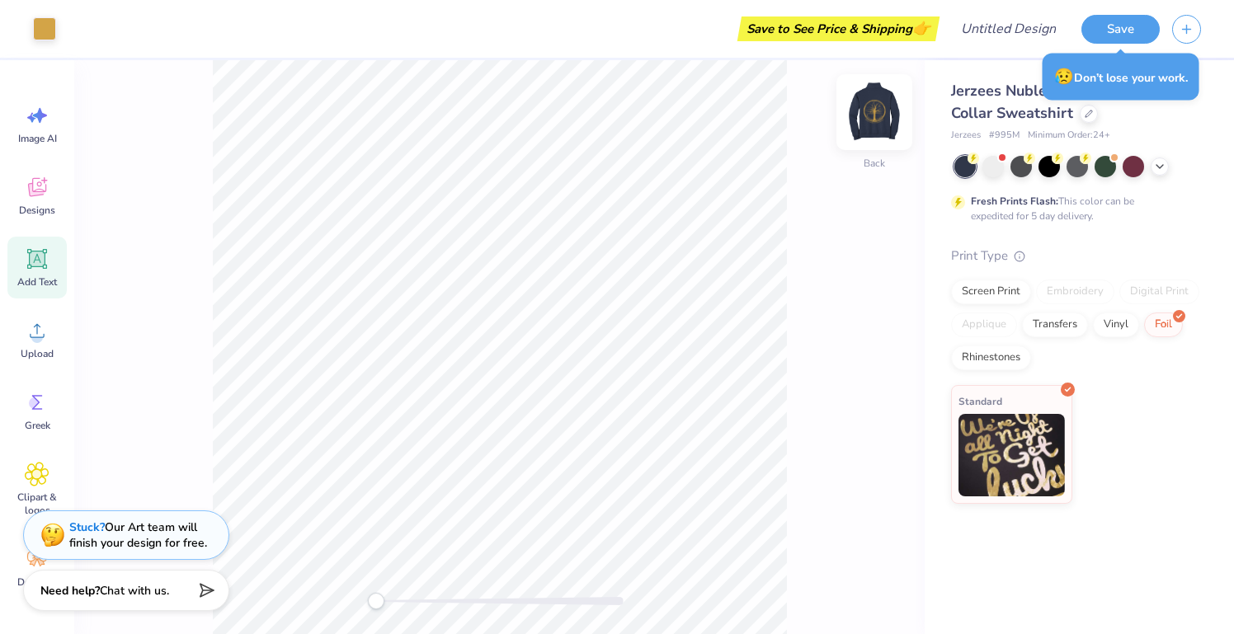
click at [859, 123] on img at bounding box center [874, 112] width 66 height 66
click at [859, 123] on img at bounding box center [874, 112] width 33 height 33
click at [864, 111] on img at bounding box center [874, 112] width 66 height 66
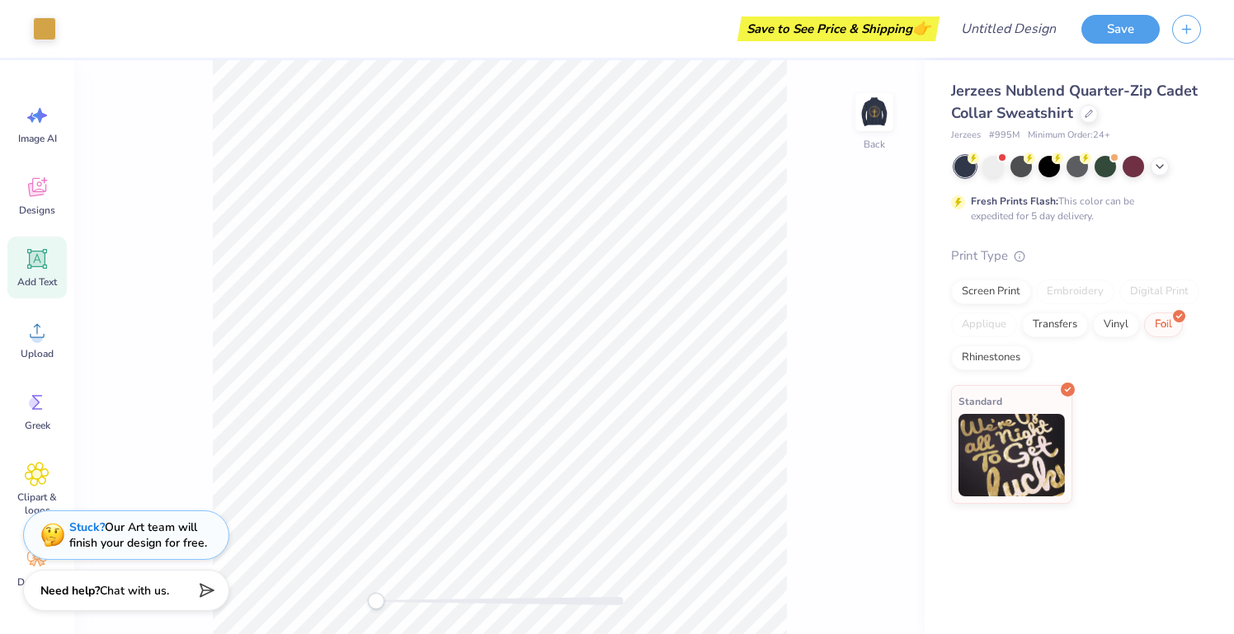
click at [52, 242] on div "Add Text" at bounding box center [36, 268] width 59 height 62
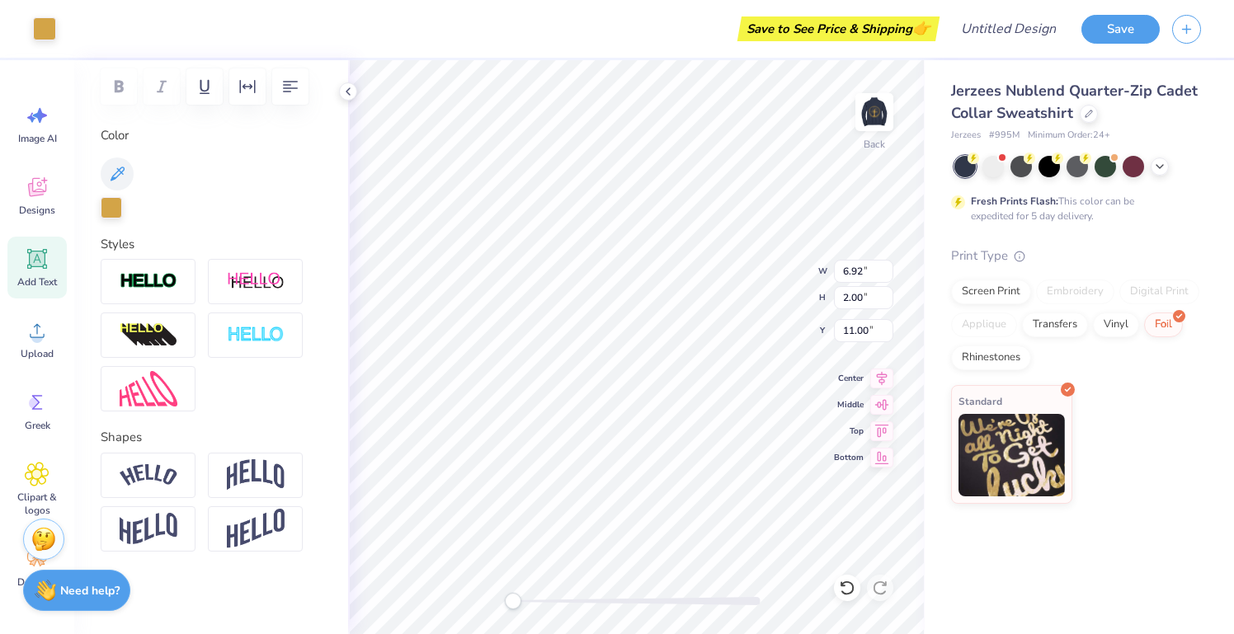
scroll to position [247, 0]
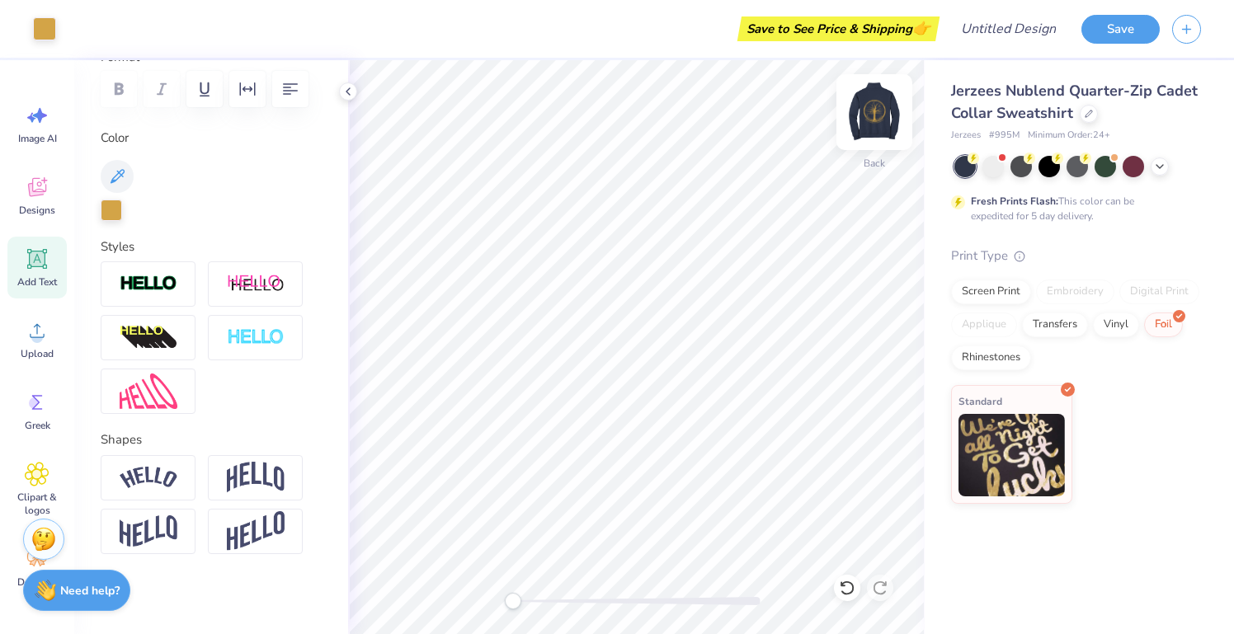
click at [864, 120] on img at bounding box center [874, 112] width 66 height 66
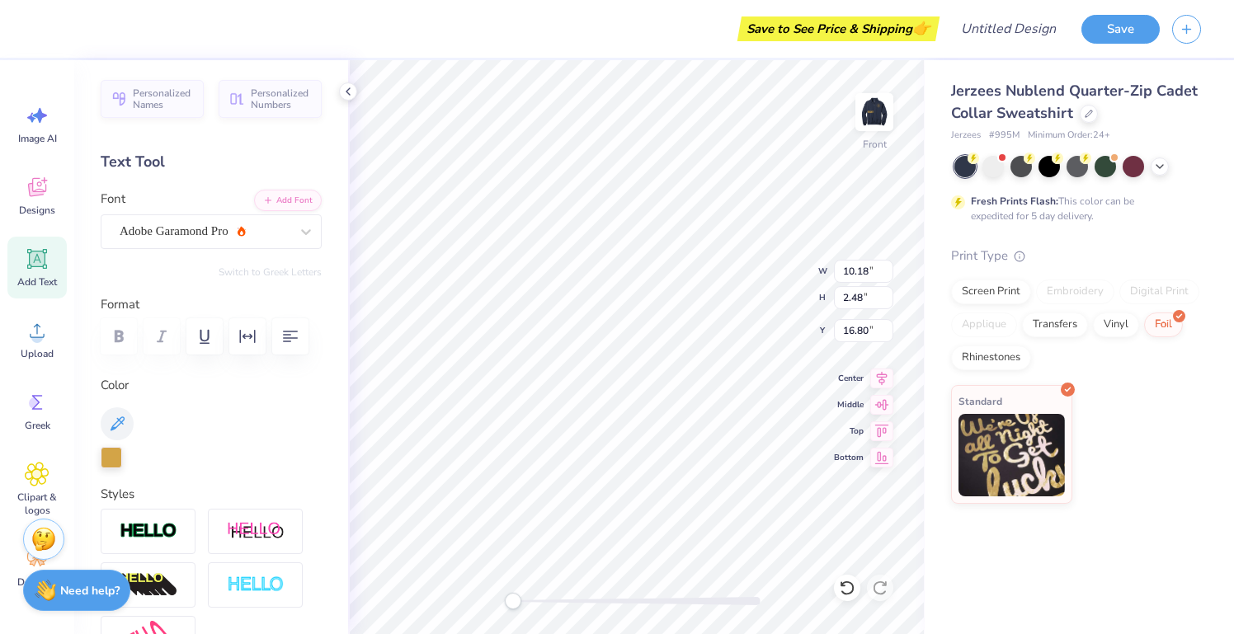
scroll to position [0, 0]
click at [290, 230] on div "Adobe Garamond Pro" at bounding box center [204, 232] width 173 height 26
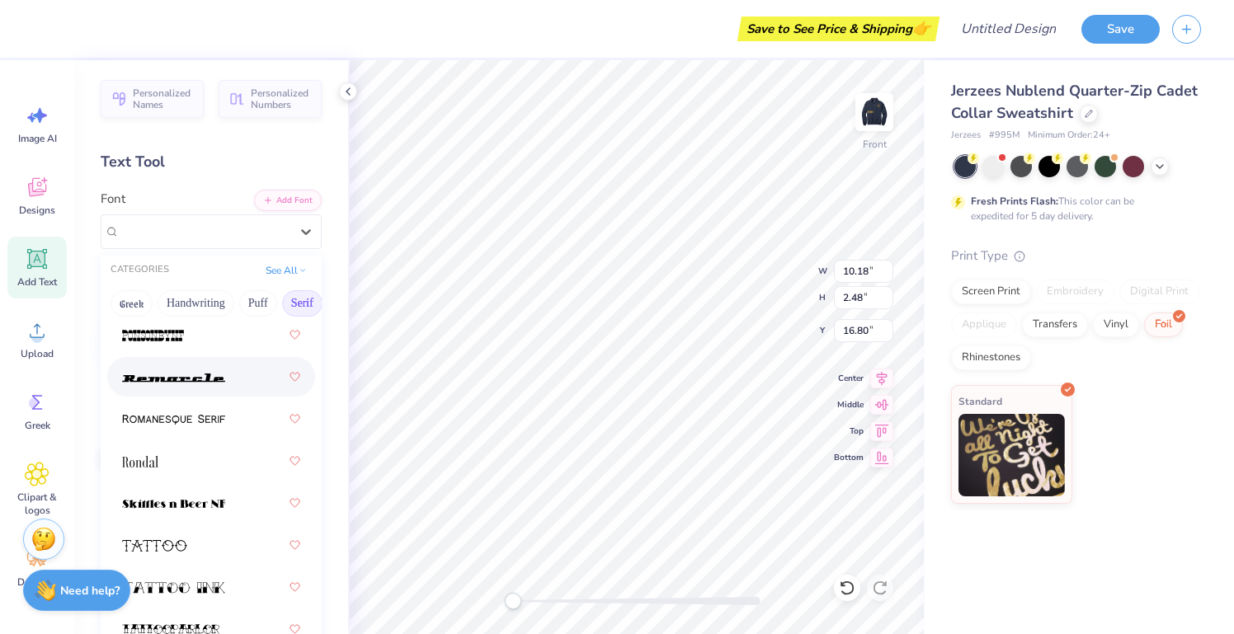
scroll to position [2700, 0]
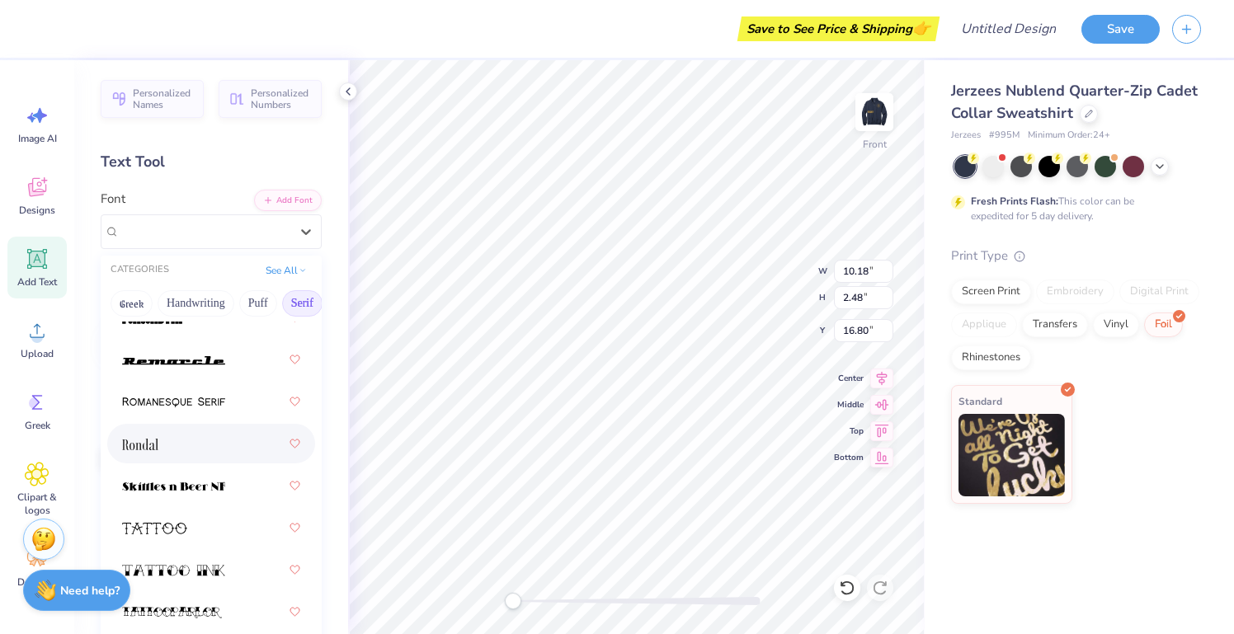
click at [185, 443] on div at bounding box center [211, 444] width 178 height 30
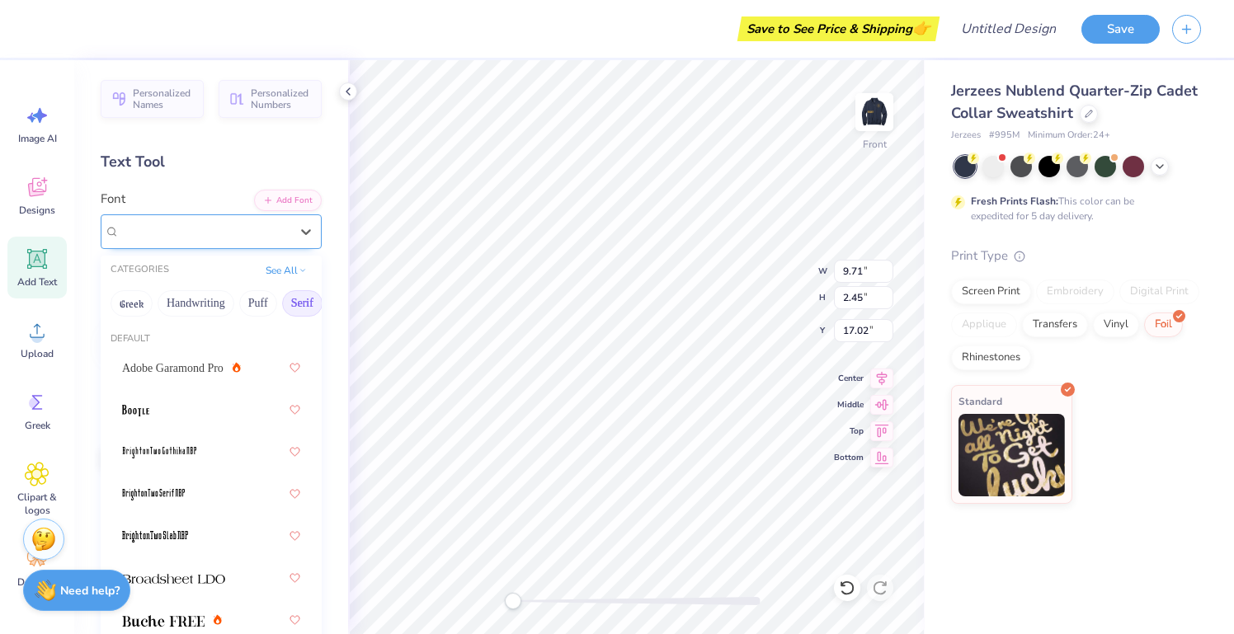
click at [226, 241] on div at bounding box center [205, 231] width 170 height 22
click at [230, 308] on button "Handwriting" at bounding box center [196, 303] width 77 height 26
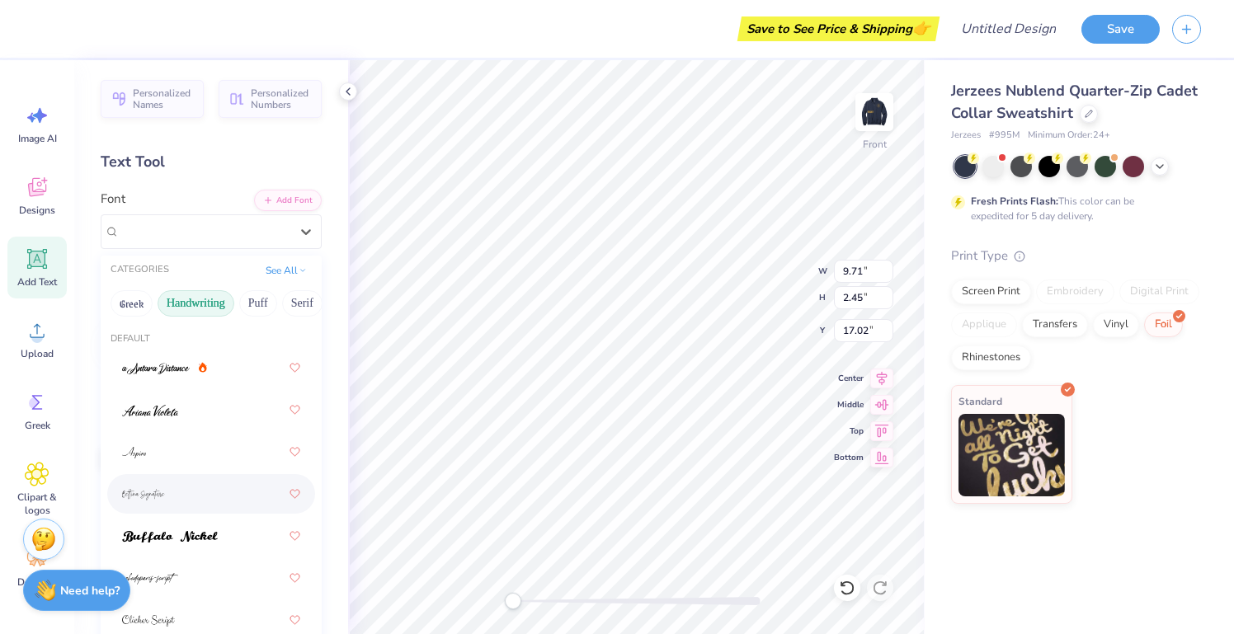
click at [201, 488] on div at bounding box center [211, 494] width 178 height 30
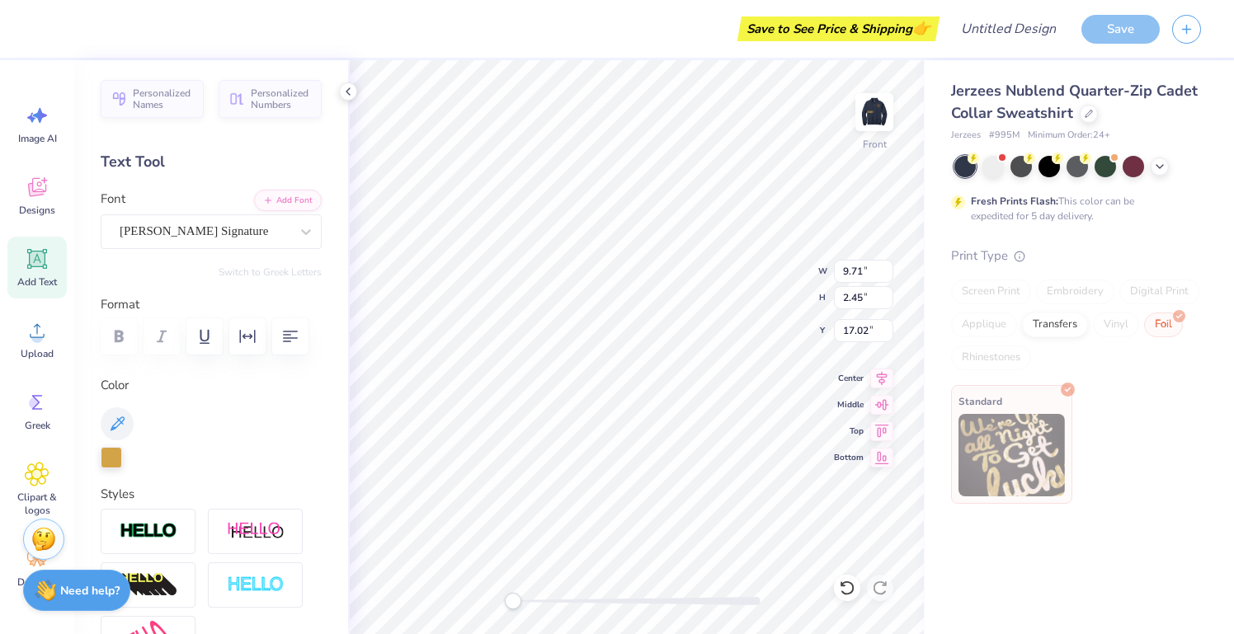
type textarea "x"
type input "16.82"
type input "4.79"
type input "15.85"
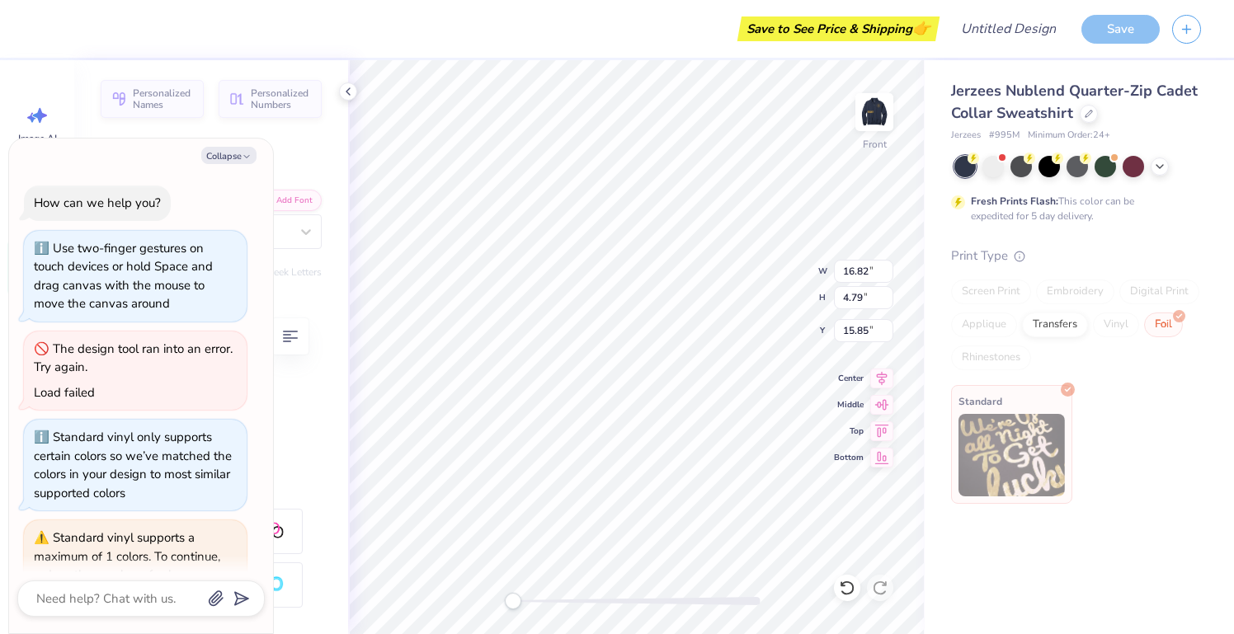
scroll to position [1113, 0]
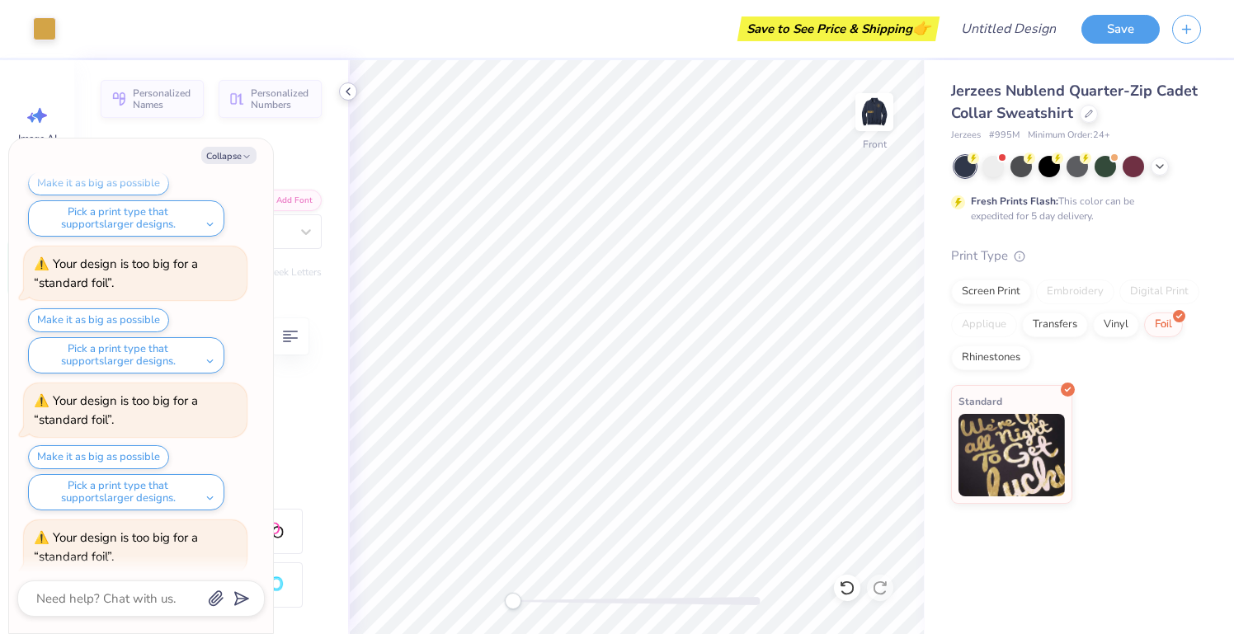
click at [348, 96] on icon at bounding box center [347, 91] width 13 height 13
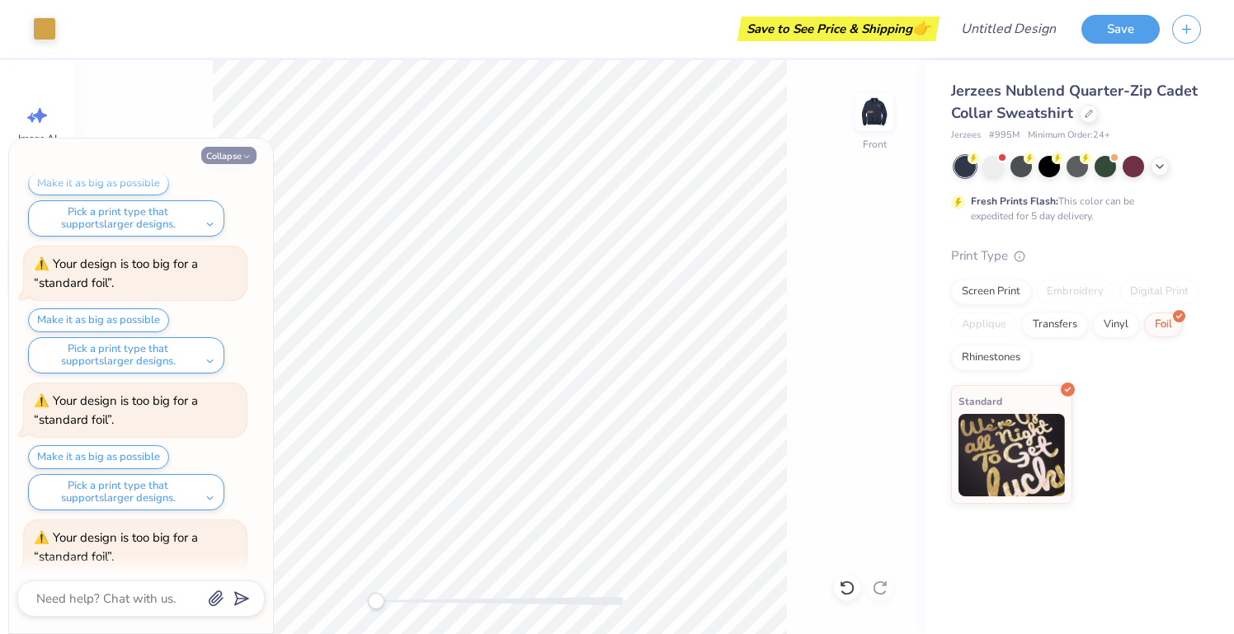
click at [241, 159] on button "Collapse" at bounding box center [228, 155] width 55 height 17
type textarea "x"
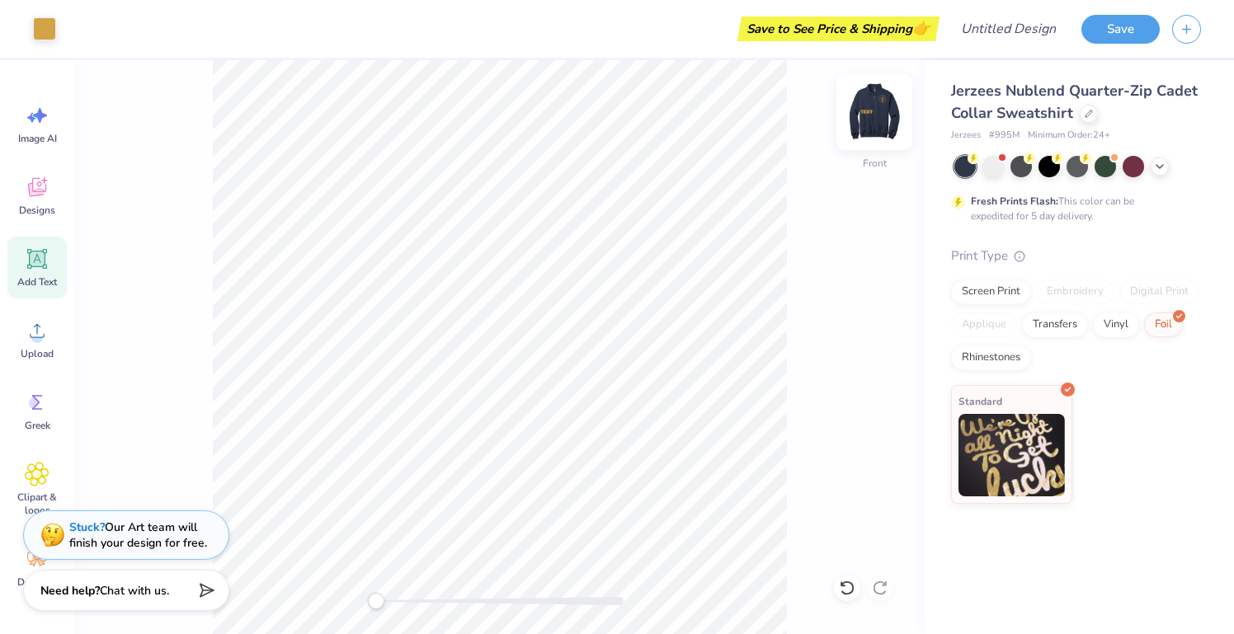
click at [863, 110] on img at bounding box center [874, 112] width 66 height 66
click at [864, 122] on img at bounding box center [874, 112] width 66 height 66
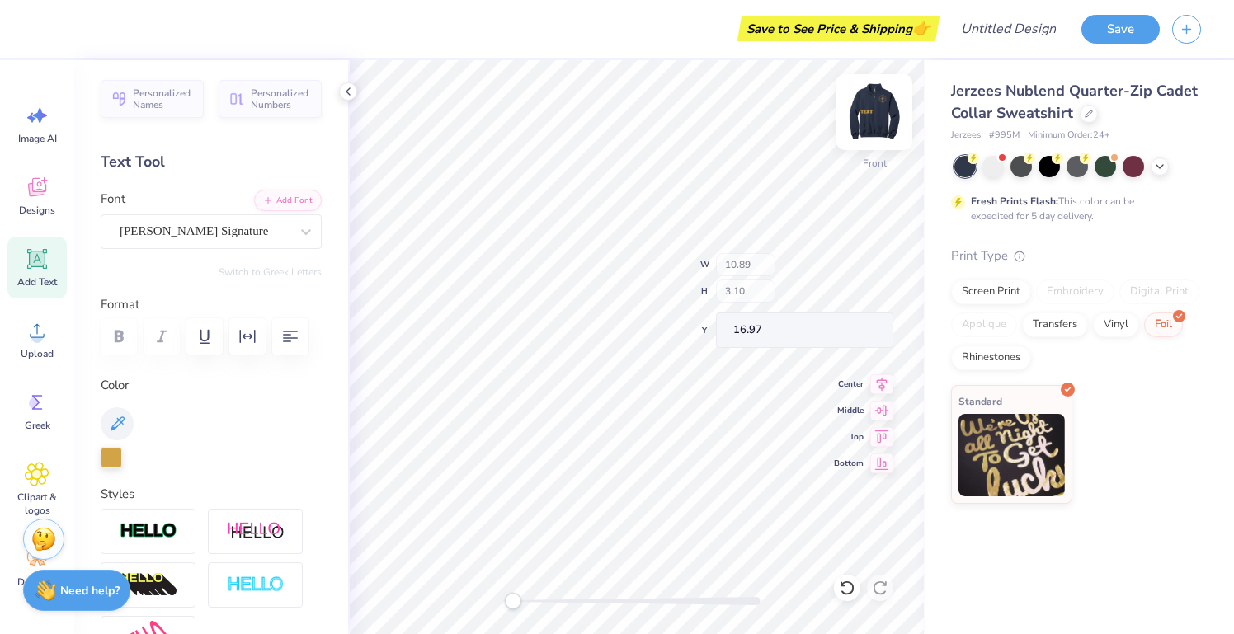
click at [882, 112] on img at bounding box center [874, 112] width 66 height 66
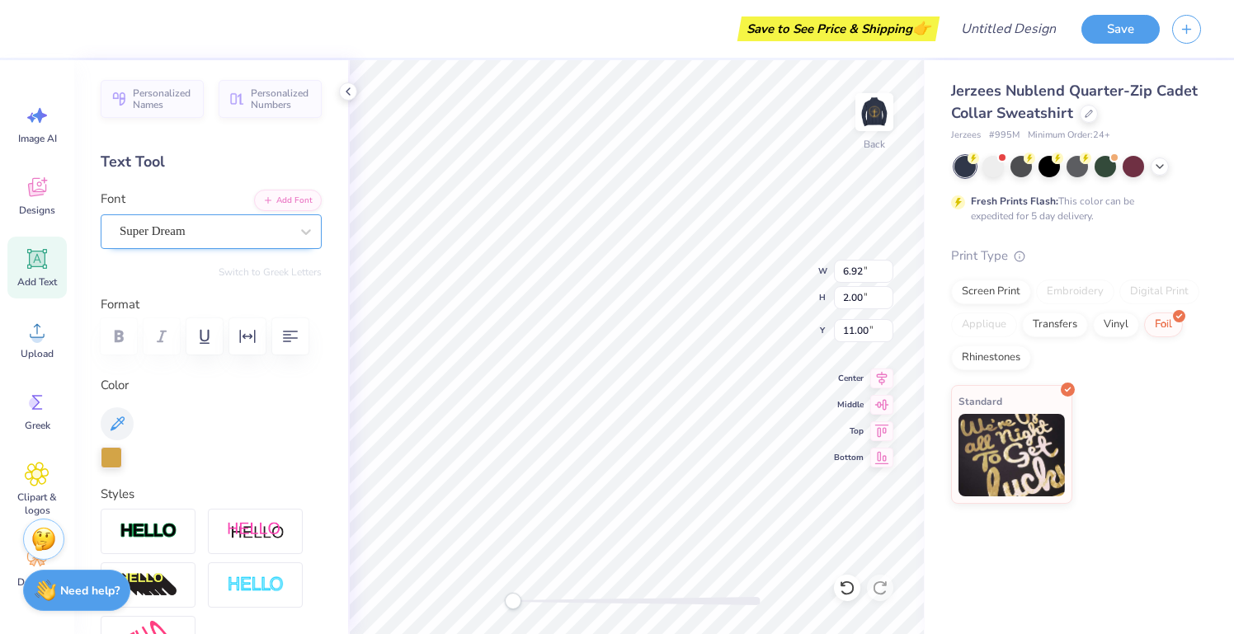
click at [290, 235] on div "Super Dream" at bounding box center [204, 232] width 173 height 26
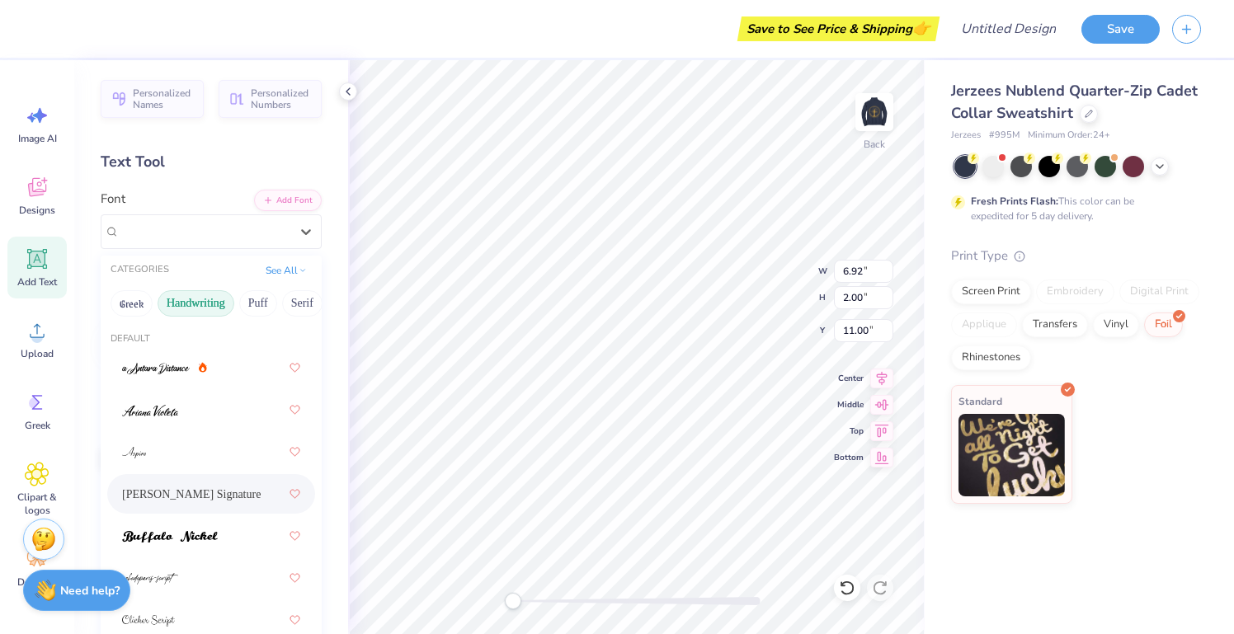
click at [213, 492] on span "Bettina Signature" at bounding box center [191, 494] width 139 height 17
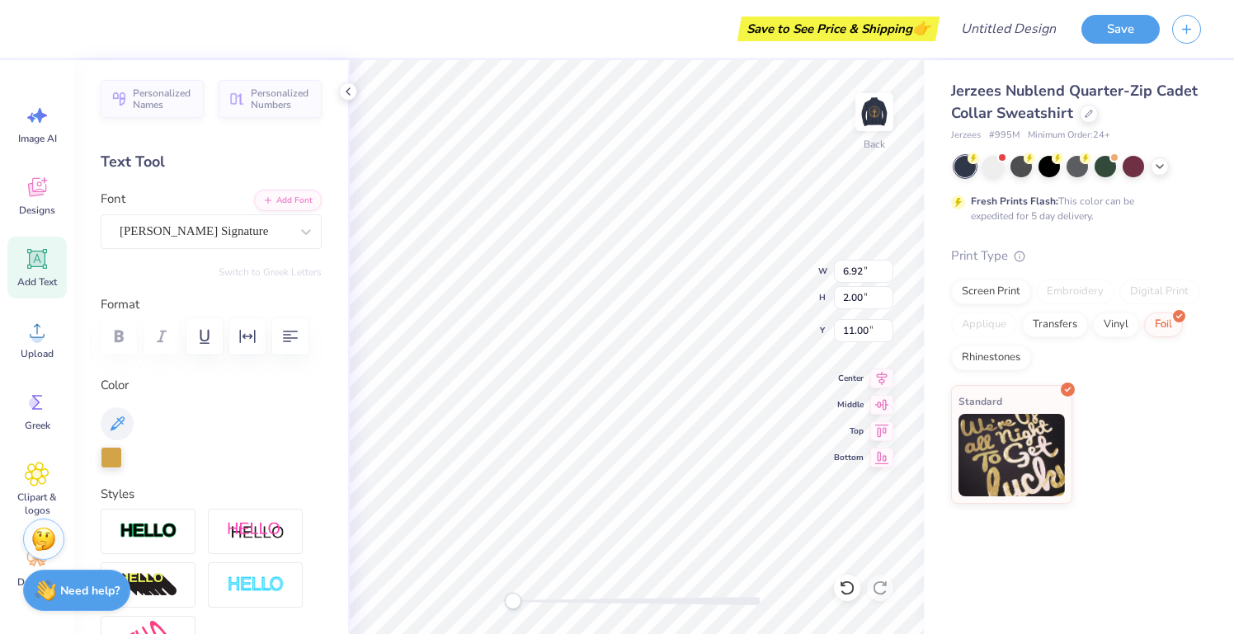
type textarea "E"
type textarea "Beau Grant Foundation"
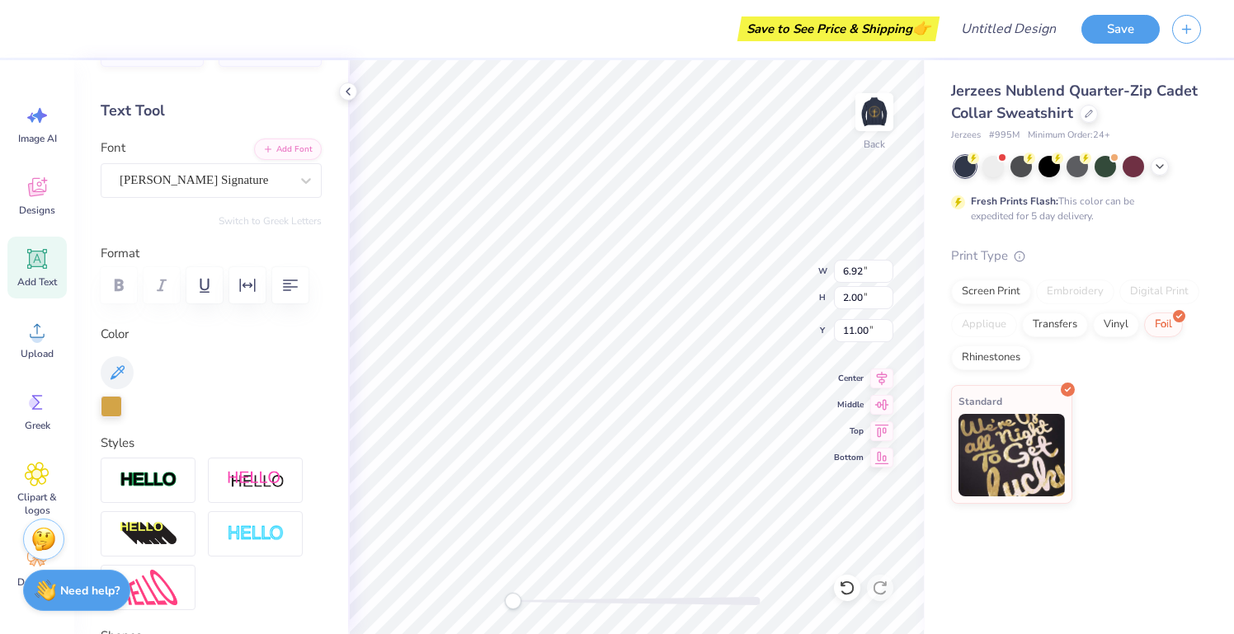
click at [226, 340] on label "Color" at bounding box center [211, 334] width 221 height 19
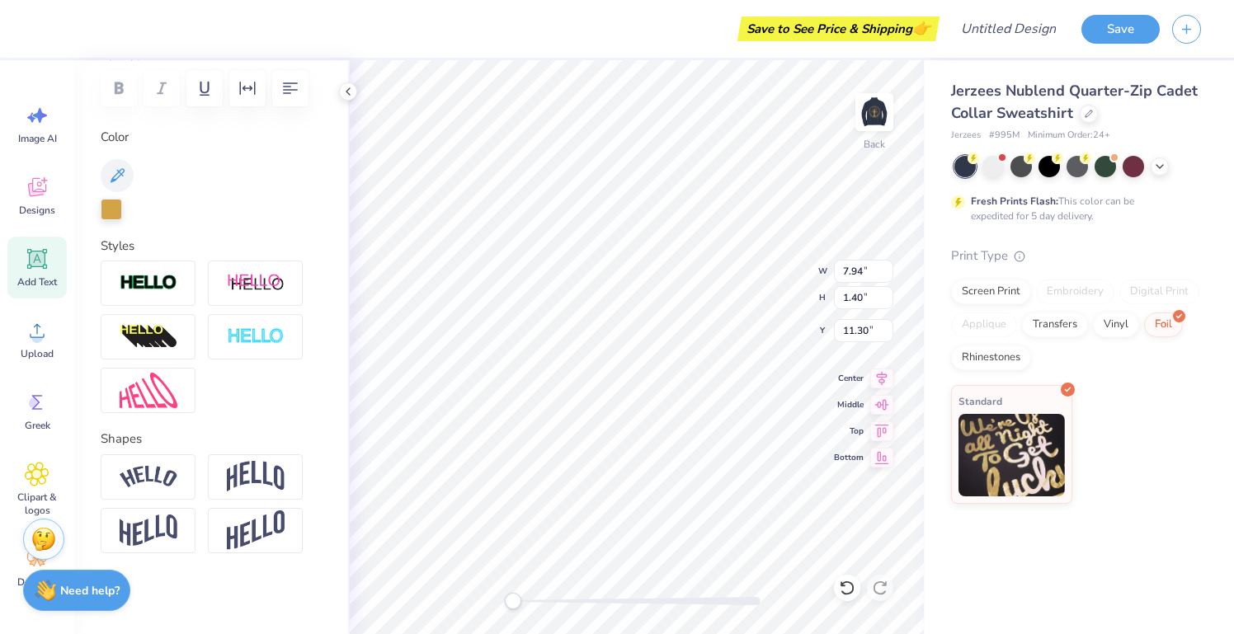
scroll to position [247, 0]
click at [273, 195] on div "Color" at bounding box center [211, 175] width 221 height 92
click at [178, 476] on div at bounding box center [148, 477] width 95 height 45
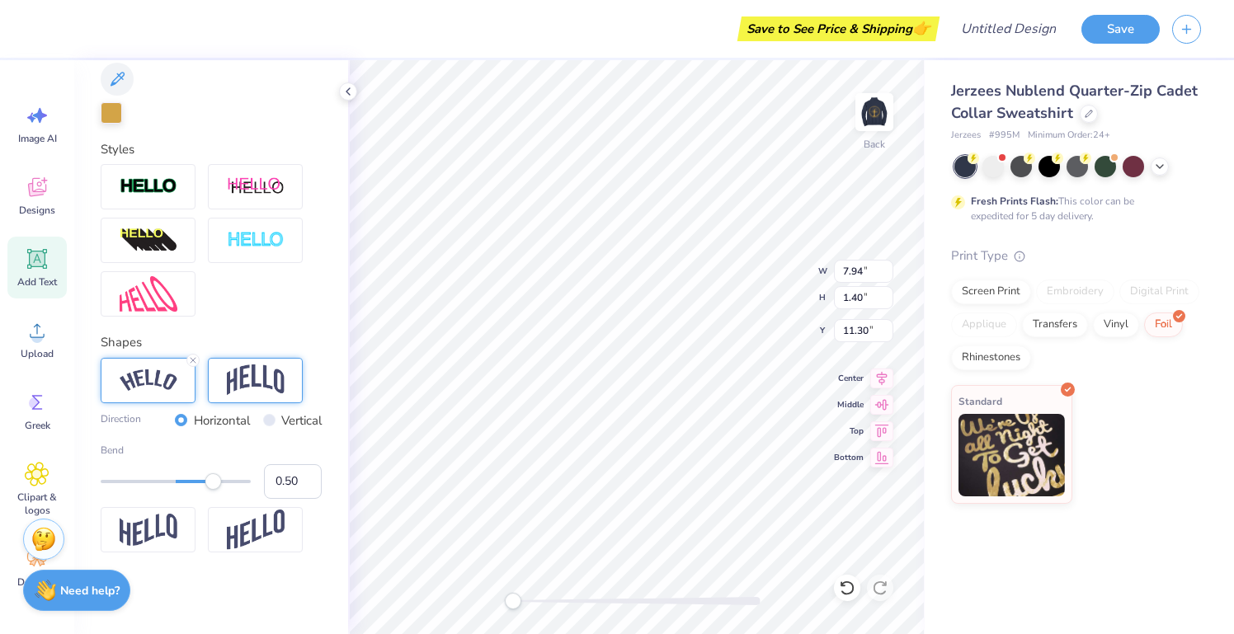
scroll to position [344, 0]
click at [213, 491] on div "Bend 0.50" at bounding box center [211, 472] width 221 height 56
type input "-0.63"
drag, startPoint x: 213, startPoint y: 483, endPoint x: 127, endPoint y: 483, distance: 85.8
click at [127, 483] on div "Accessibility label" at bounding box center [130, 482] width 16 height 16
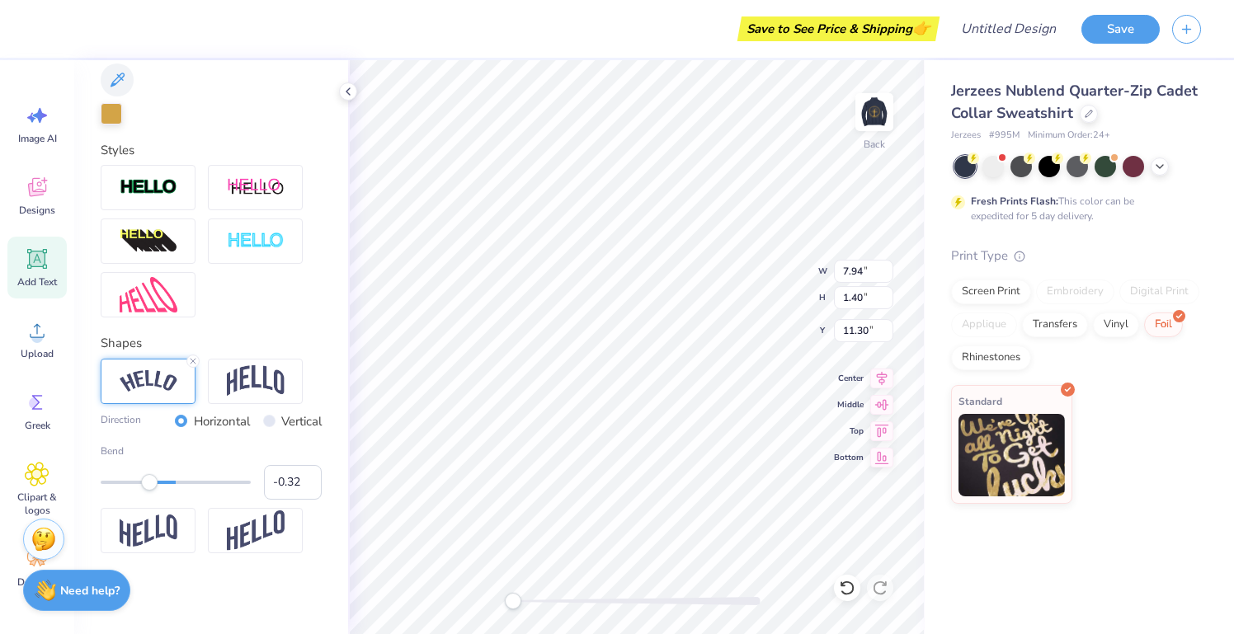
type input "-0.31"
drag, startPoint x: 132, startPoint y: 478, endPoint x: 153, endPoint y: 478, distance: 20.6
click at [153, 478] on div "Accessibility label" at bounding box center [149, 482] width 16 height 16
type input "-0.74"
drag, startPoint x: 158, startPoint y: 485, endPoint x: 122, endPoint y: 489, distance: 35.7
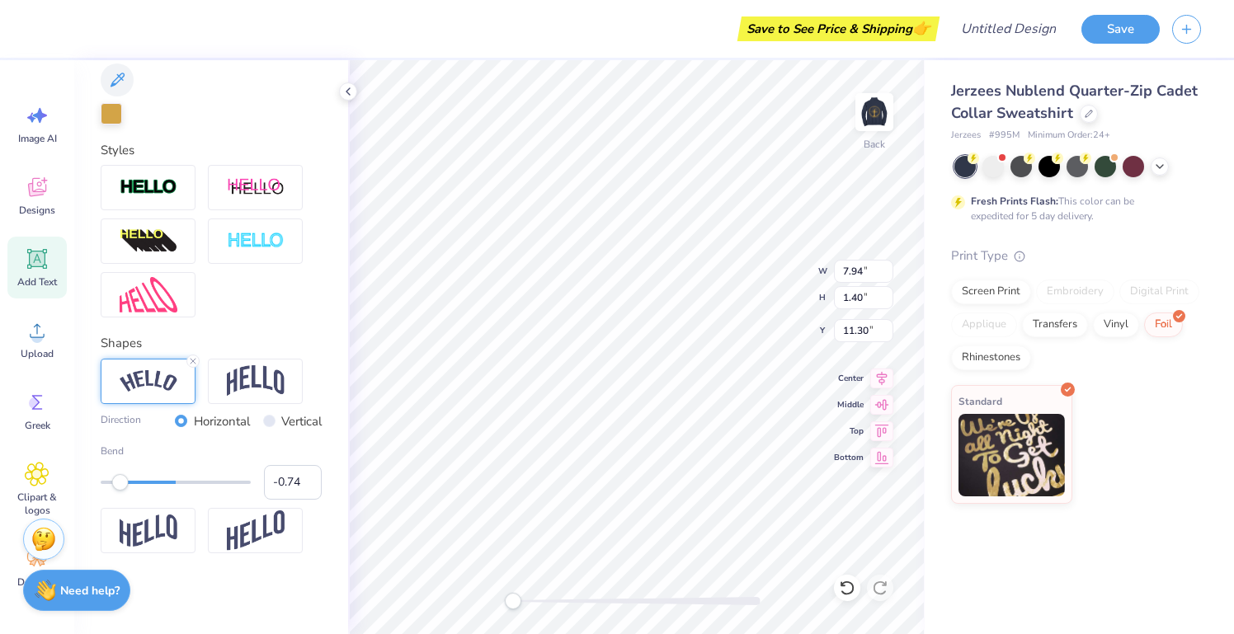
click at [120, 489] on div "Bend -0.74" at bounding box center [211, 472] width 221 height 56
type input "-0.68"
click at [125, 477] on div "Accessibility label" at bounding box center [125, 482] width 16 height 16
drag, startPoint x: 514, startPoint y: 608, endPoint x: 623, endPoint y: 594, distance: 109.8
click at [624, 594] on div "Accessibility label" at bounding box center [632, 601] width 16 height 16
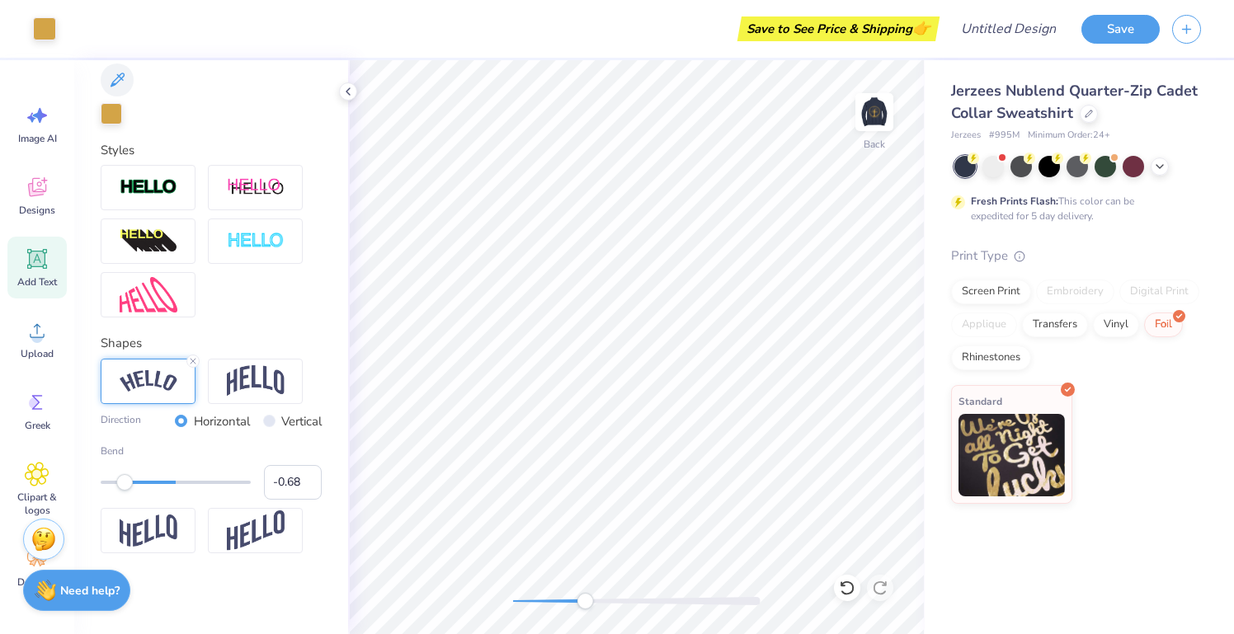
drag, startPoint x: 626, startPoint y: 601, endPoint x: 577, endPoint y: 596, distance: 48.9
click at [577, 596] on div "Accessibility label" at bounding box center [585, 601] width 16 height 16
click at [459, 601] on div "Back" at bounding box center [636, 347] width 577 height 574
click at [886, 99] on img at bounding box center [874, 112] width 66 height 66
click at [14, 340] on div "Upload" at bounding box center [36, 339] width 59 height 62
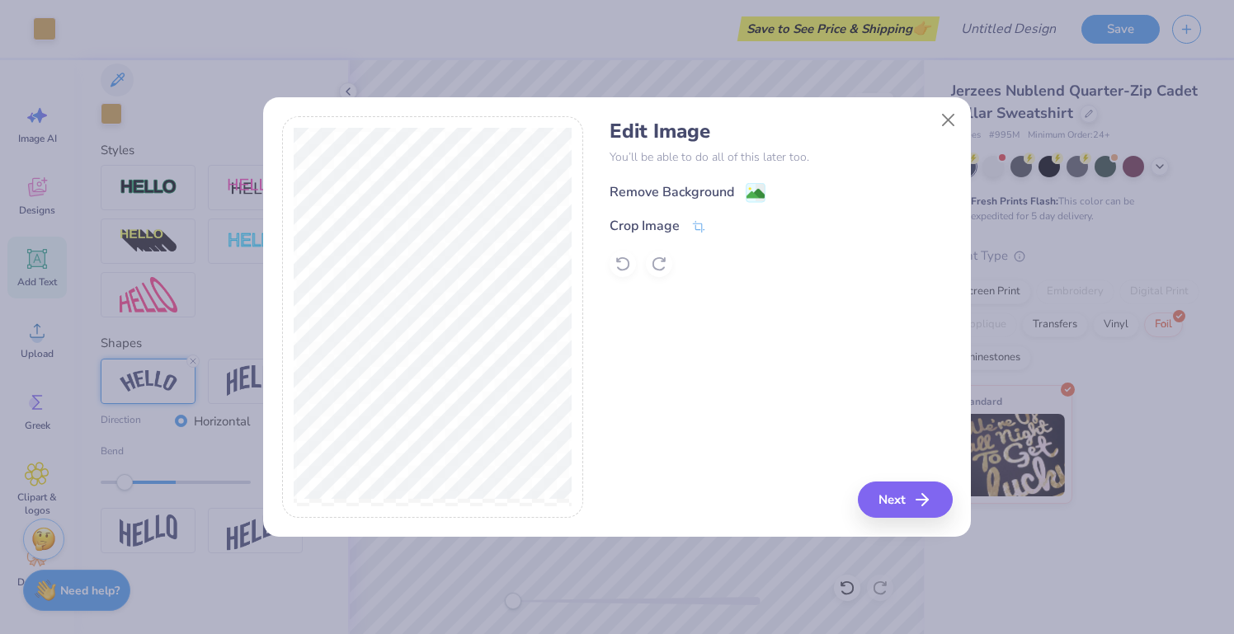
click at [734, 195] on div "Remove Background" at bounding box center [672, 192] width 125 height 20
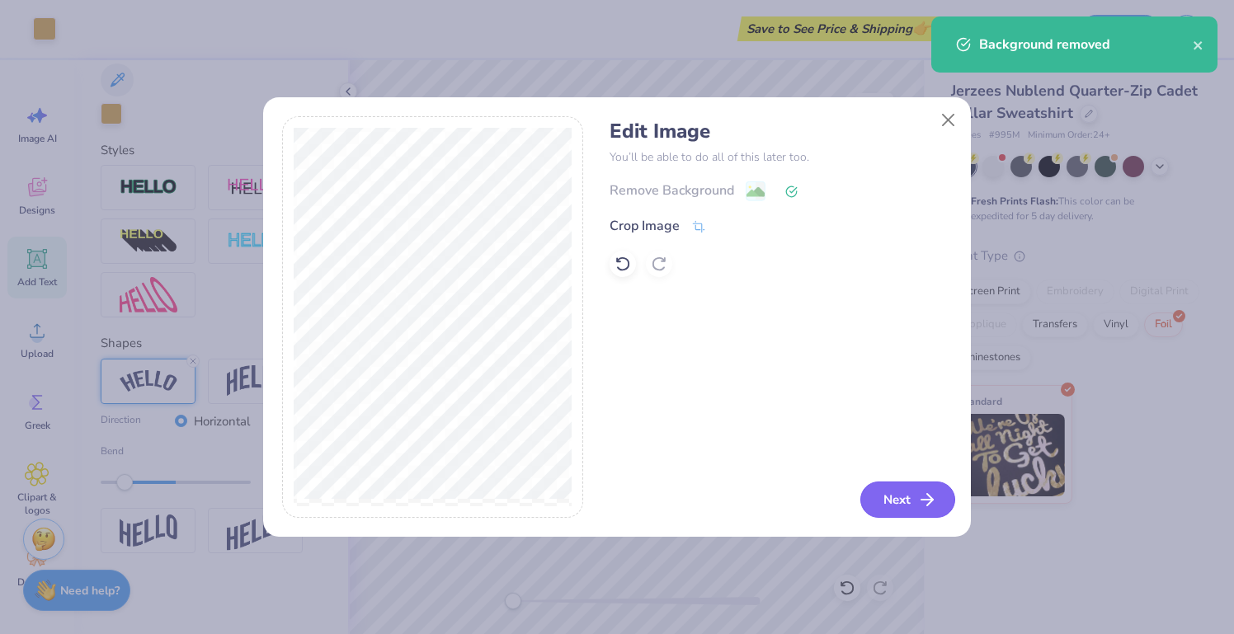
click at [891, 506] on button "Next" at bounding box center [907, 500] width 95 height 36
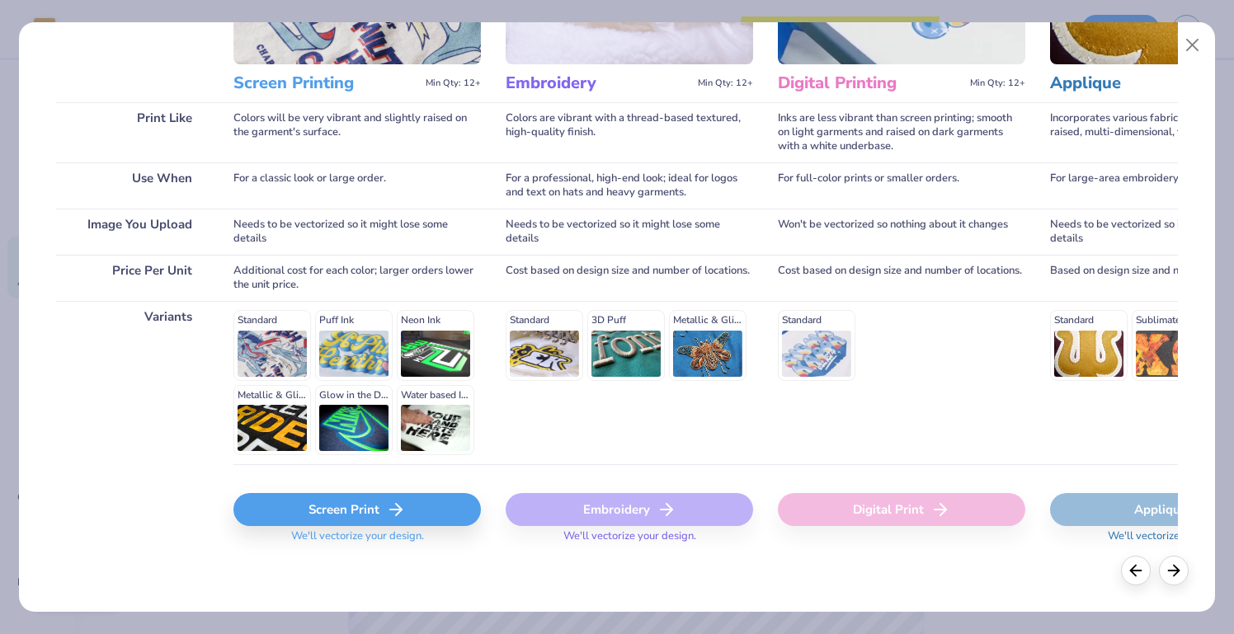
click at [368, 515] on div "Screen Print" at bounding box center [356, 509] width 247 height 33
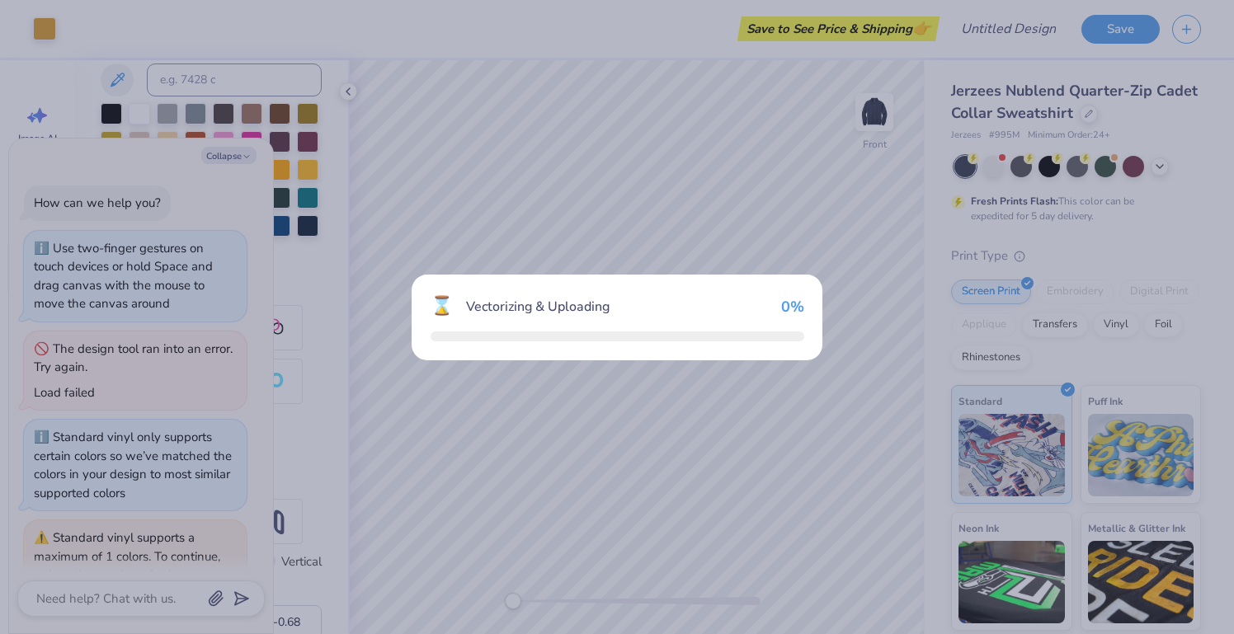
scroll to position [1284, 0]
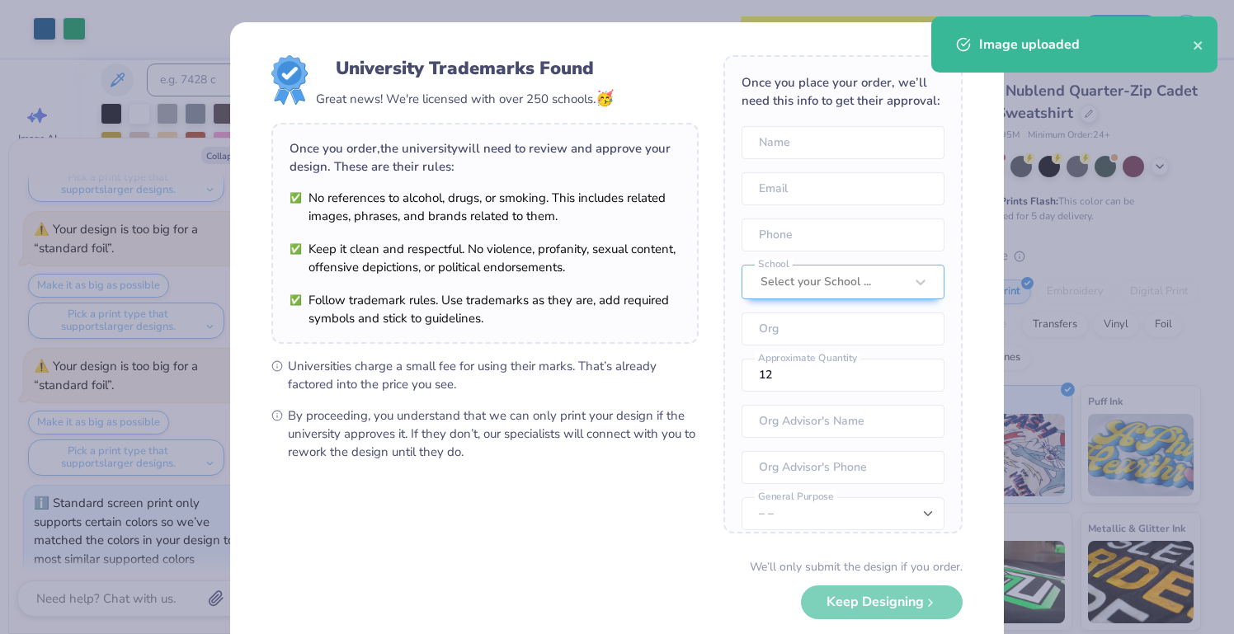
click at [640, 360] on body "Art colors Save to See Price & Shipping 👉 Design Title Save Image AI Designs Ad…" at bounding box center [617, 317] width 1234 height 634
type textarea "x"
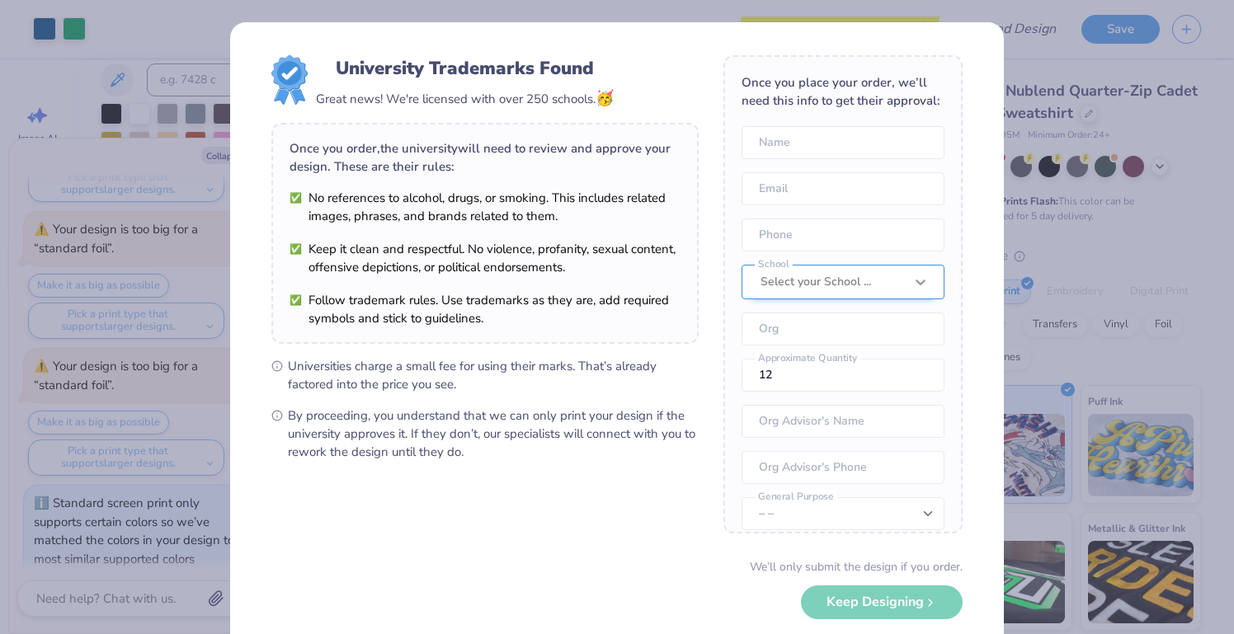
click at [911, 290] on div at bounding box center [921, 282] width 30 height 30
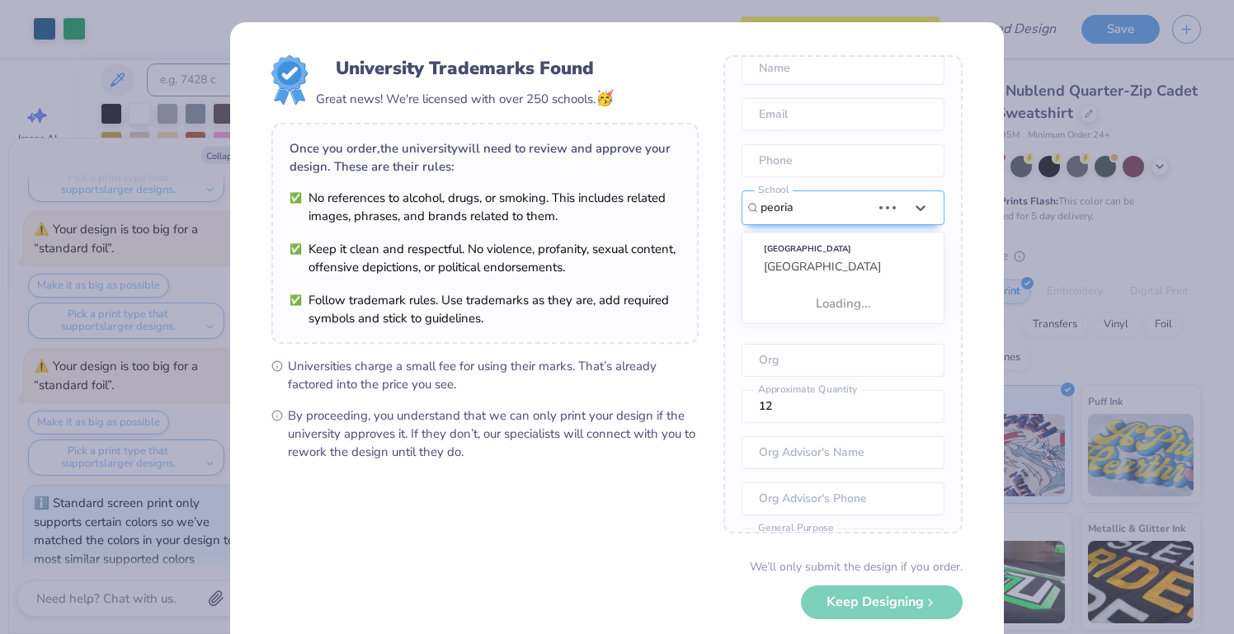
scroll to position [0, 0]
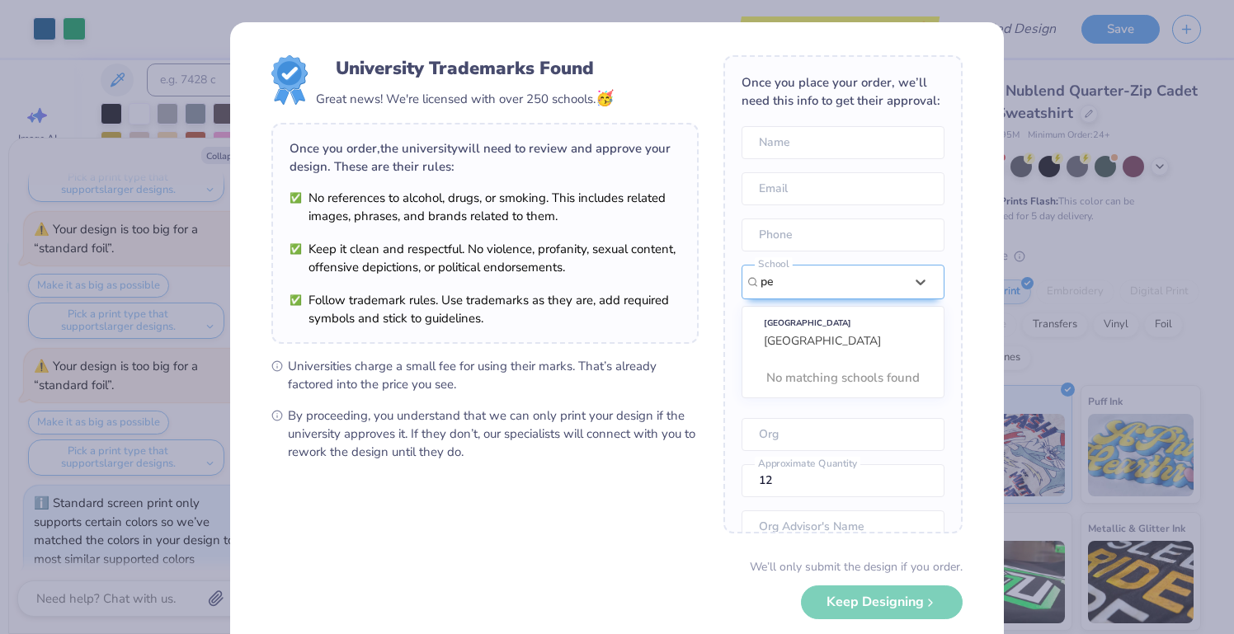
type input "p"
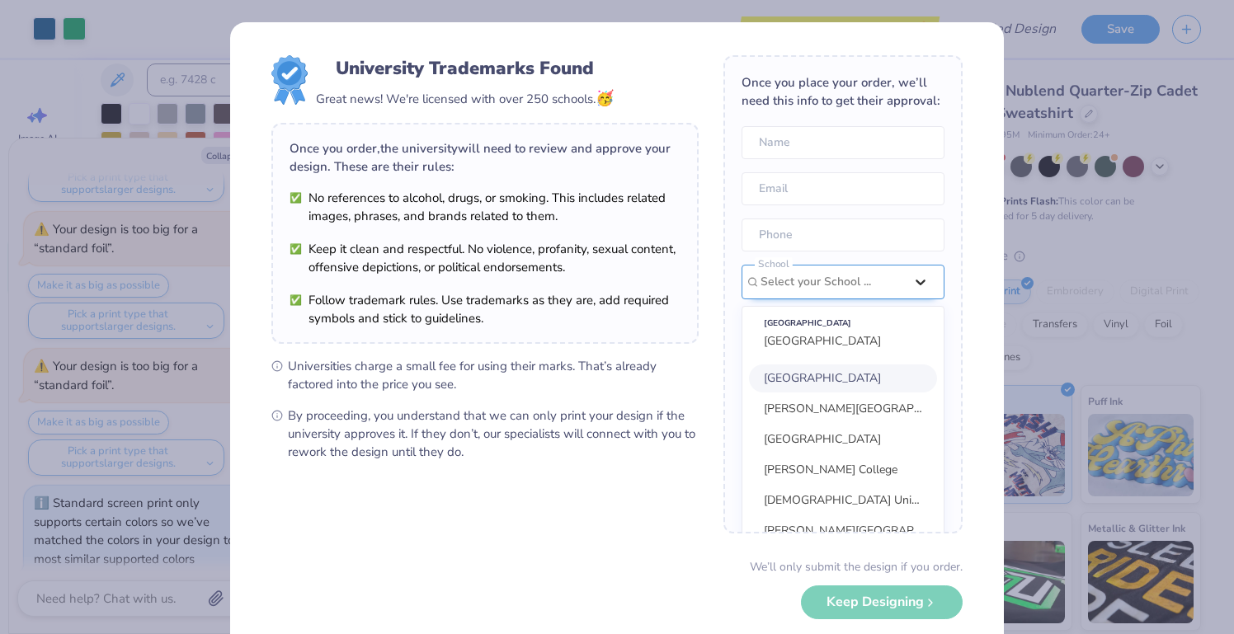
click at [921, 280] on icon at bounding box center [920, 282] width 16 height 16
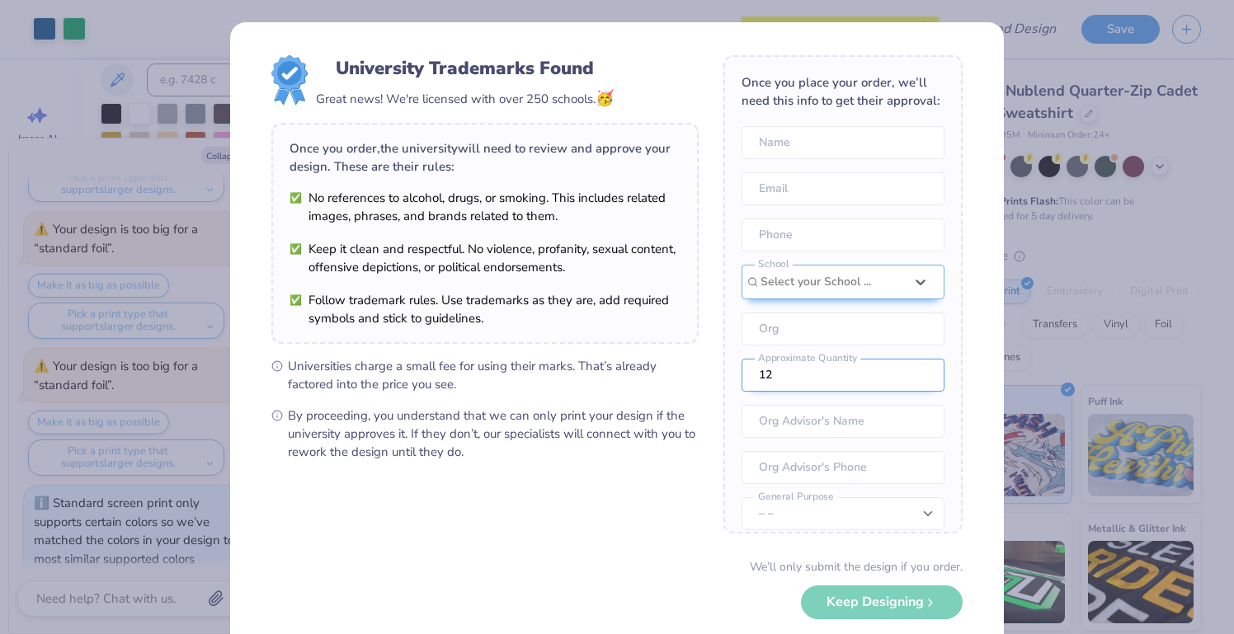
click at [861, 379] on input "12" at bounding box center [843, 375] width 203 height 33
click at [850, 84] on div "Once you place your order, we’ll need this info to get their approval:" at bounding box center [843, 91] width 203 height 36
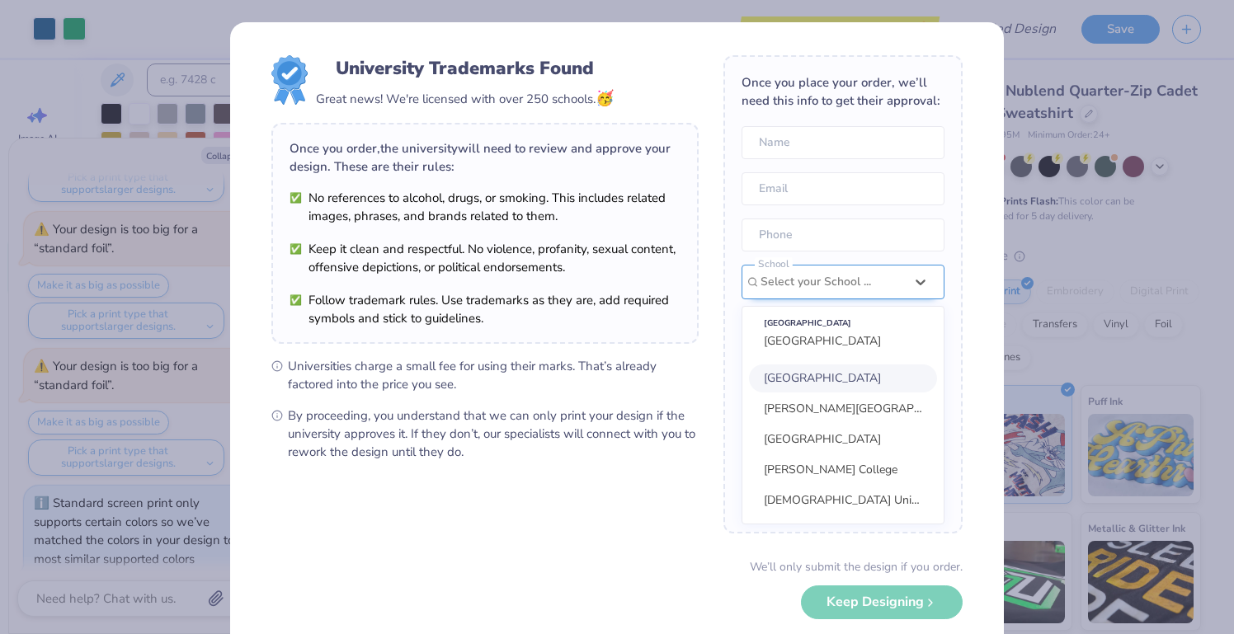
click at [846, 287] on div "option focused, 1 of 30. 30 results available. Use Up and Down to choose option…" at bounding box center [843, 395] width 203 height 260
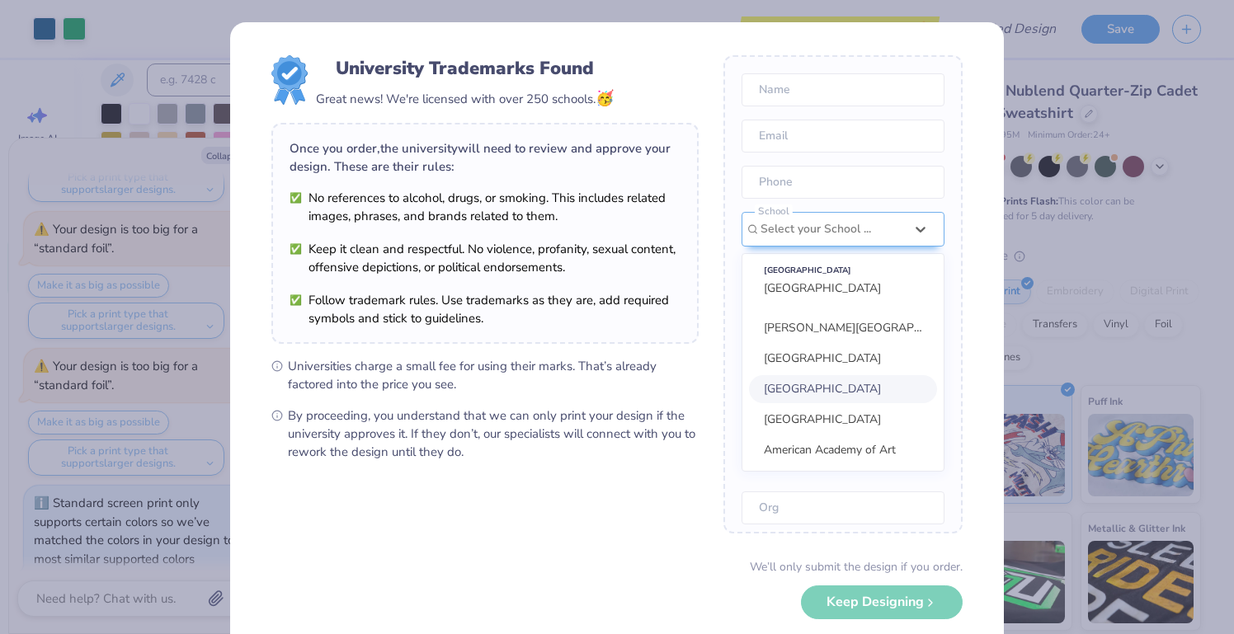
scroll to position [791, 0]
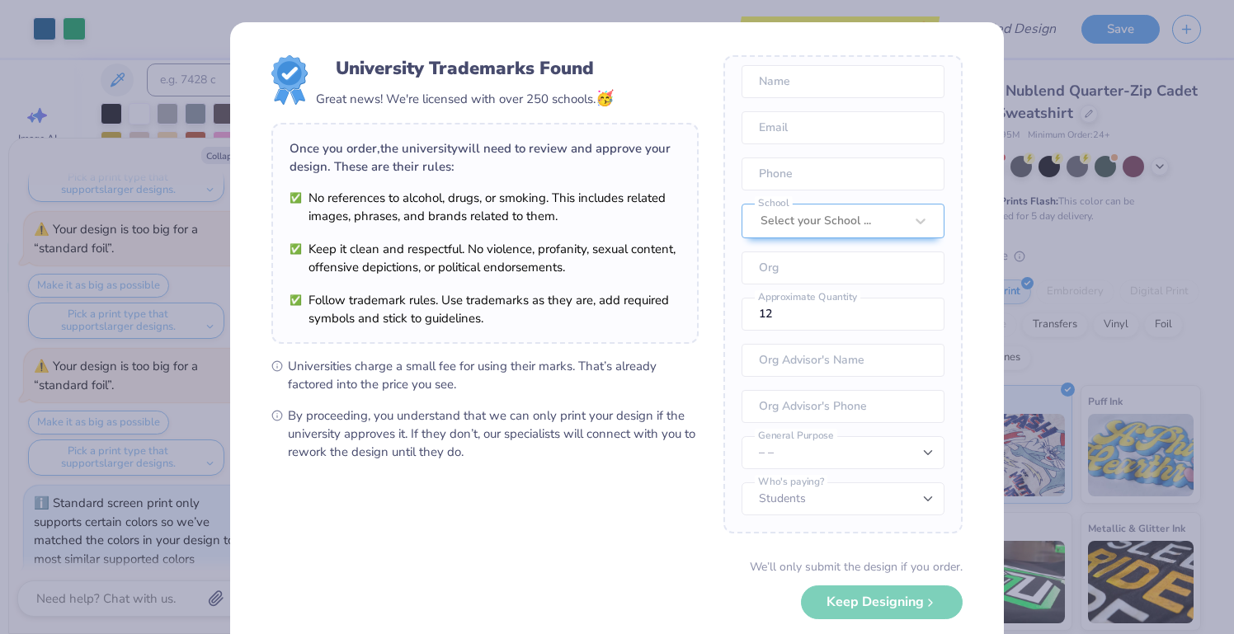
click at [706, 271] on form "University Trademarks Found Great news! We're licensed with over 250 schools. 🥳…" at bounding box center [616, 358] width 691 height 607
click at [760, 323] on input "12" at bounding box center [843, 314] width 203 height 33
click at [463, 192] on li "No references to alcohol, drugs, or smoking. This includes related images, phra…" at bounding box center [485, 207] width 391 height 36
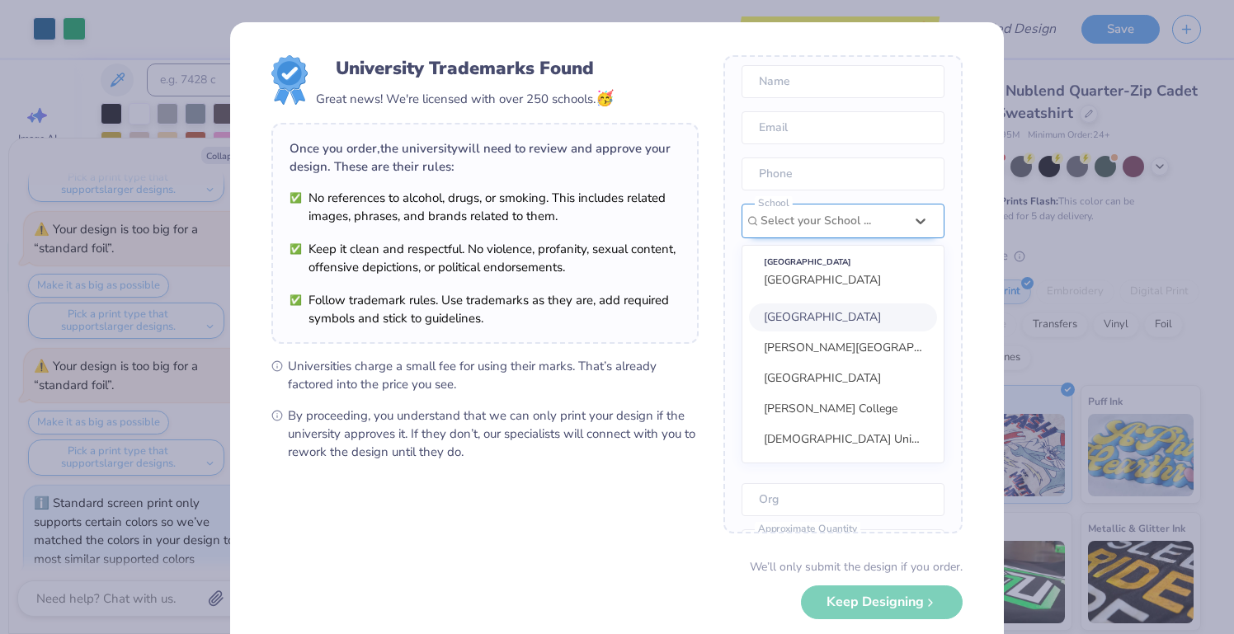
click at [925, 224] on div "Once you place your order, we’ll need this info to get their approval: Name Ema…" at bounding box center [842, 294] width 239 height 478
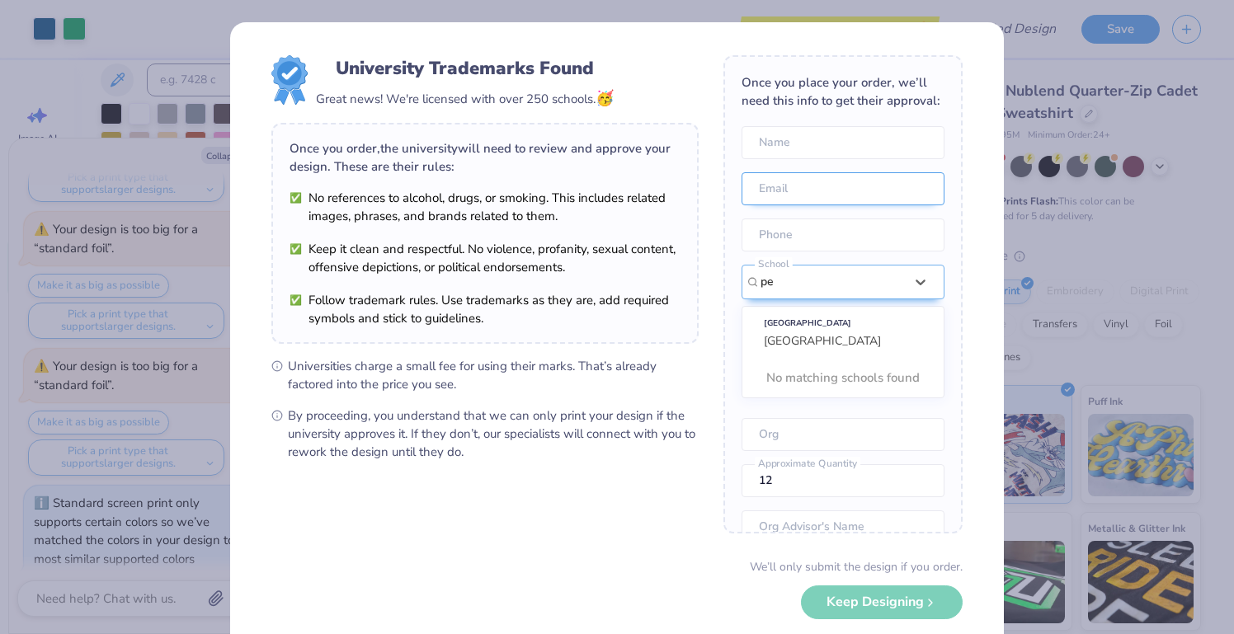
type input "p"
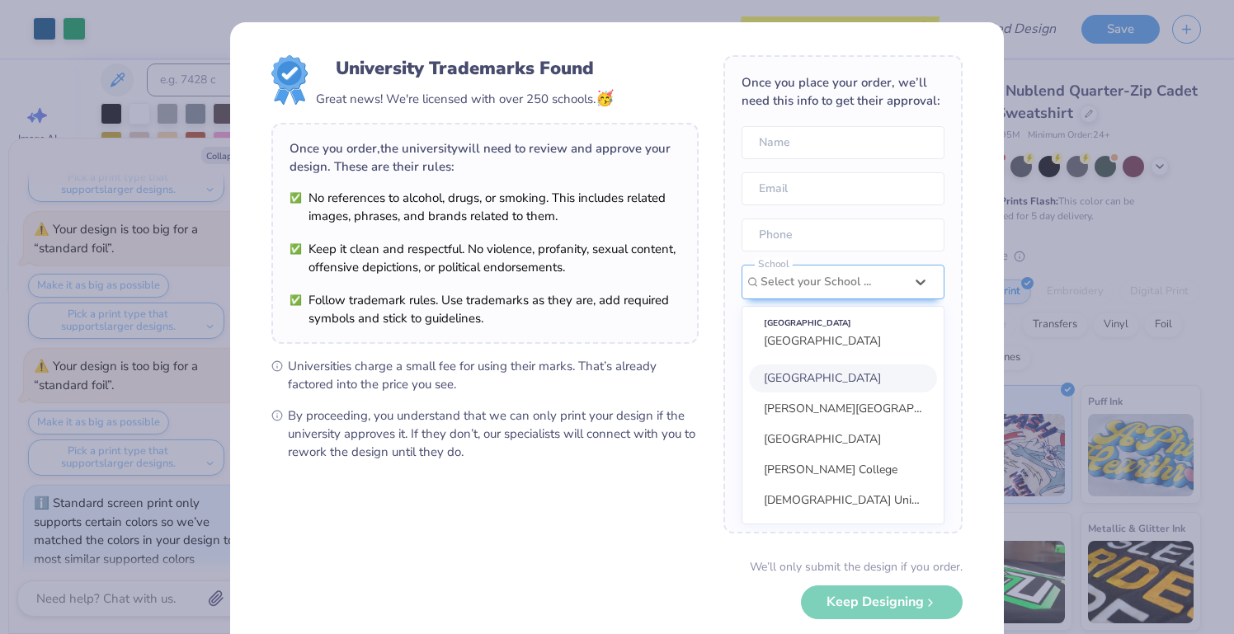
click at [643, 542] on form "University Trademarks Found Great news! We're licensed with over 250 schools. 🥳…" at bounding box center [616, 358] width 691 height 607
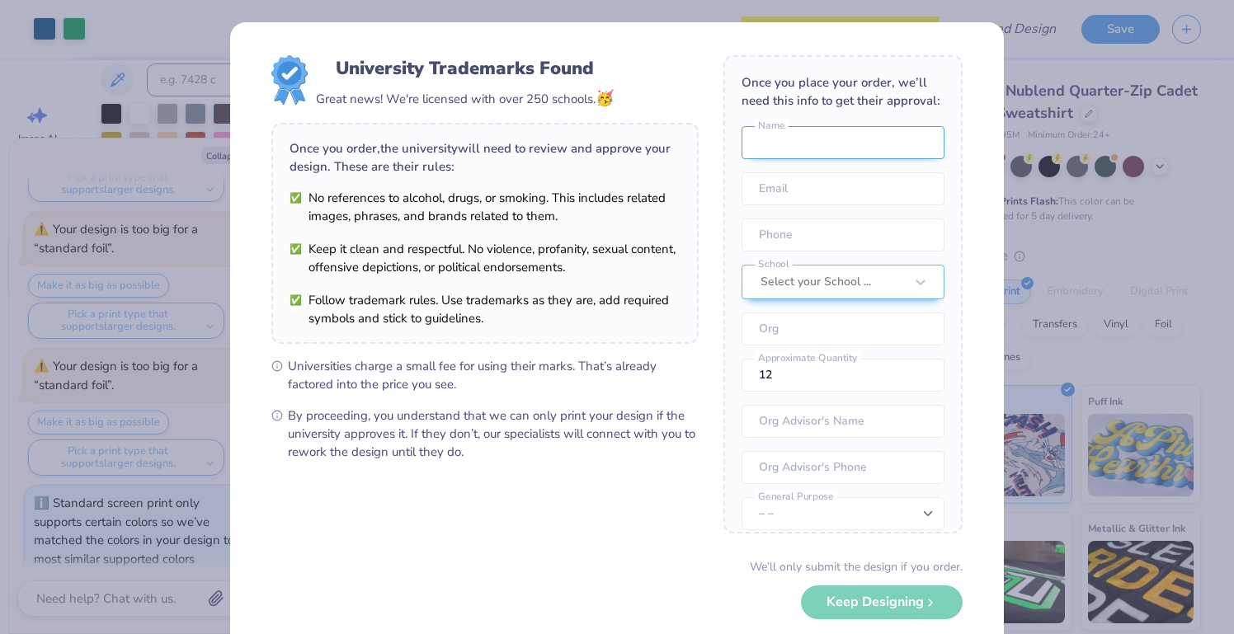
click at [797, 137] on input "text" at bounding box center [843, 142] width 203 height 33
click at [1213, 318] on div "University Trademarks Found Great news! We're licensed with over 250 schools. 🥳…" at bounding box center [617, 317] width 1234 height 634
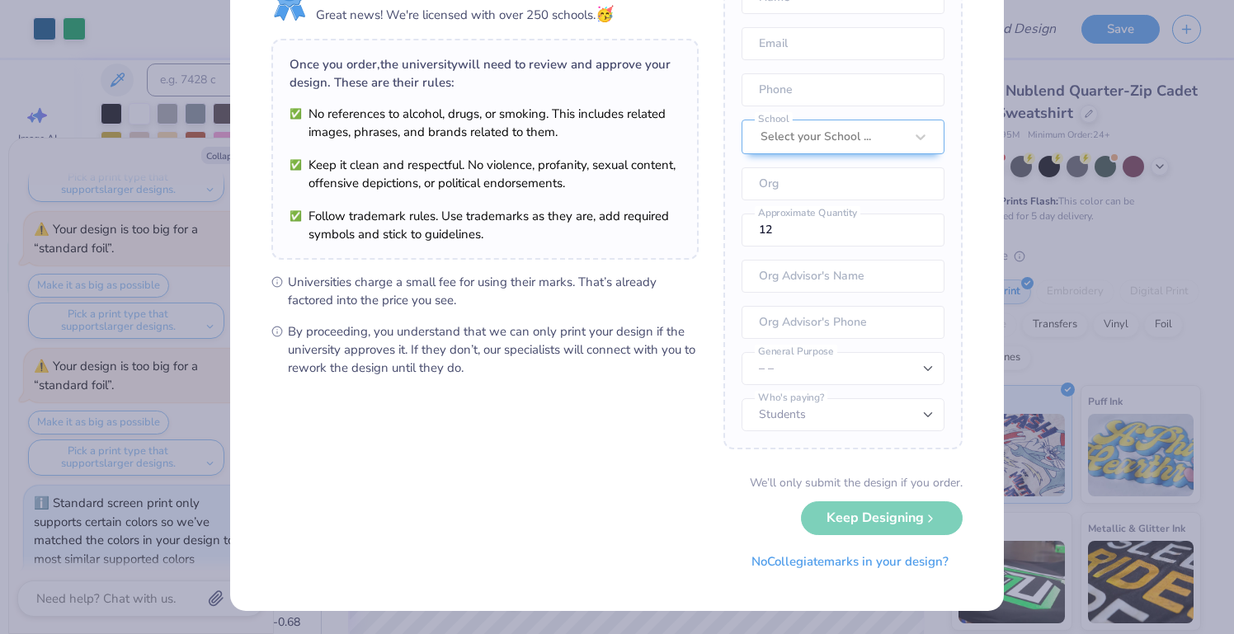
scroll to position [83, 0]
click at [865, 558] on button "No Collegiate marks in your design?" at bounding box center [849, 559] width 225 height 34
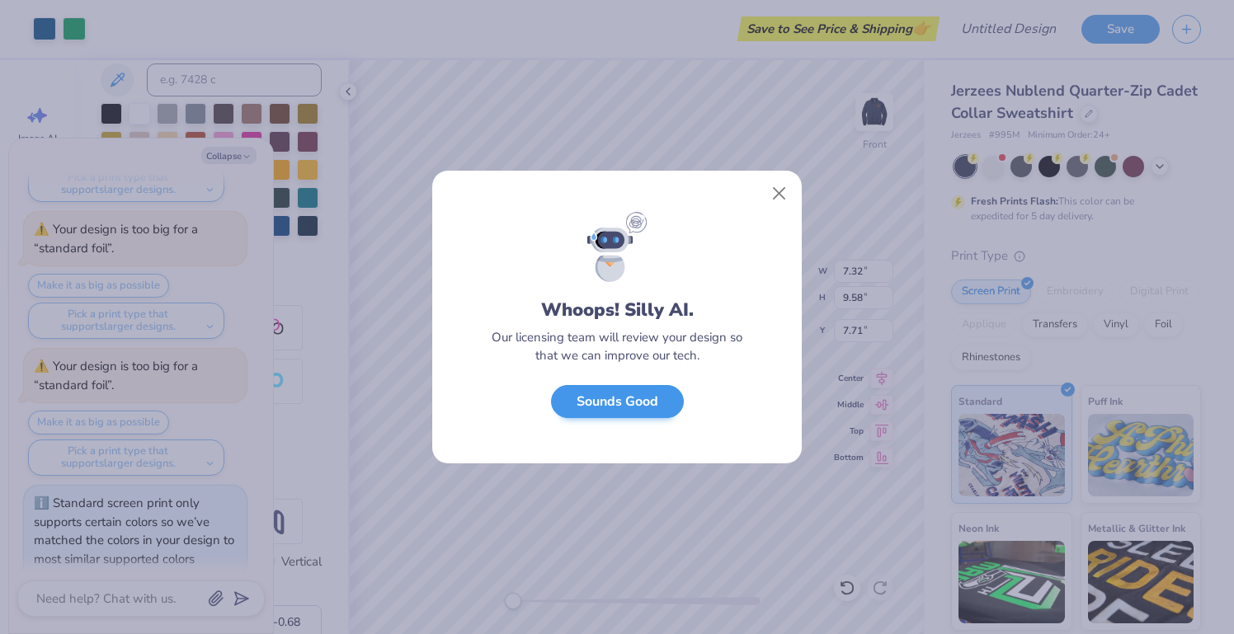
click at [637, 412] on button "Sounds Good" at bounding box center [617, 402] width 133 height 34
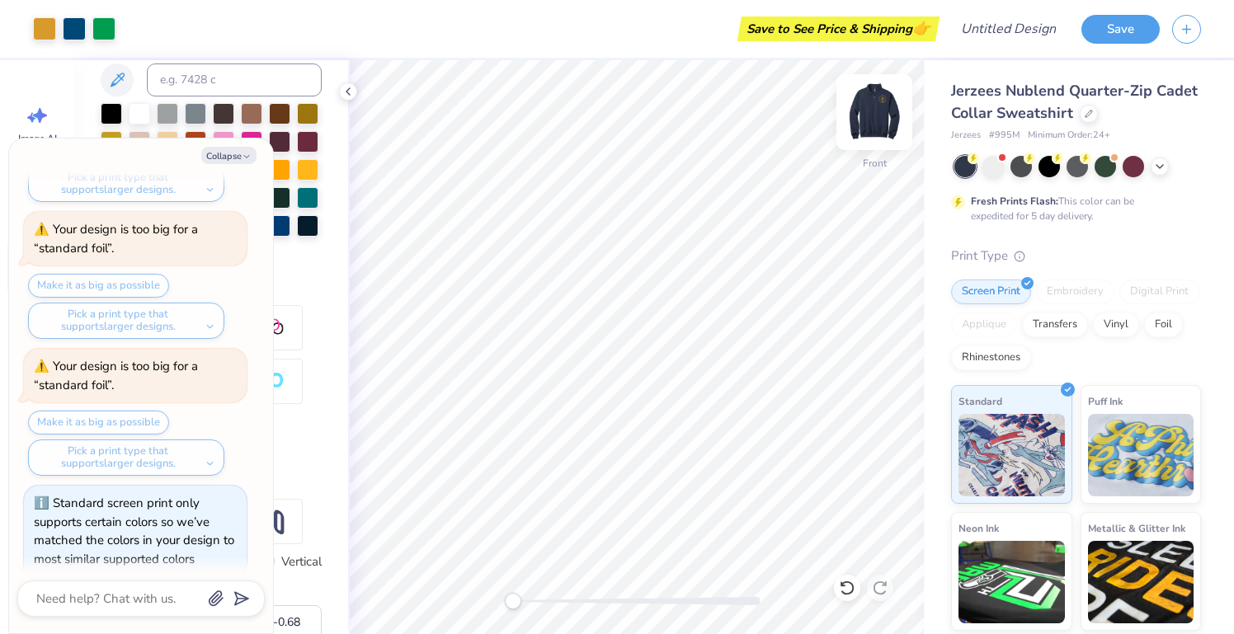
click at [879, 121] on img at bounding box center [874, 112] width 66 height 66
click at [877, 121] on img at bounding box center [874, 112] width 66 height 66
click at [873, 134] on img at bounding box center [874, 112] width 66 height 66
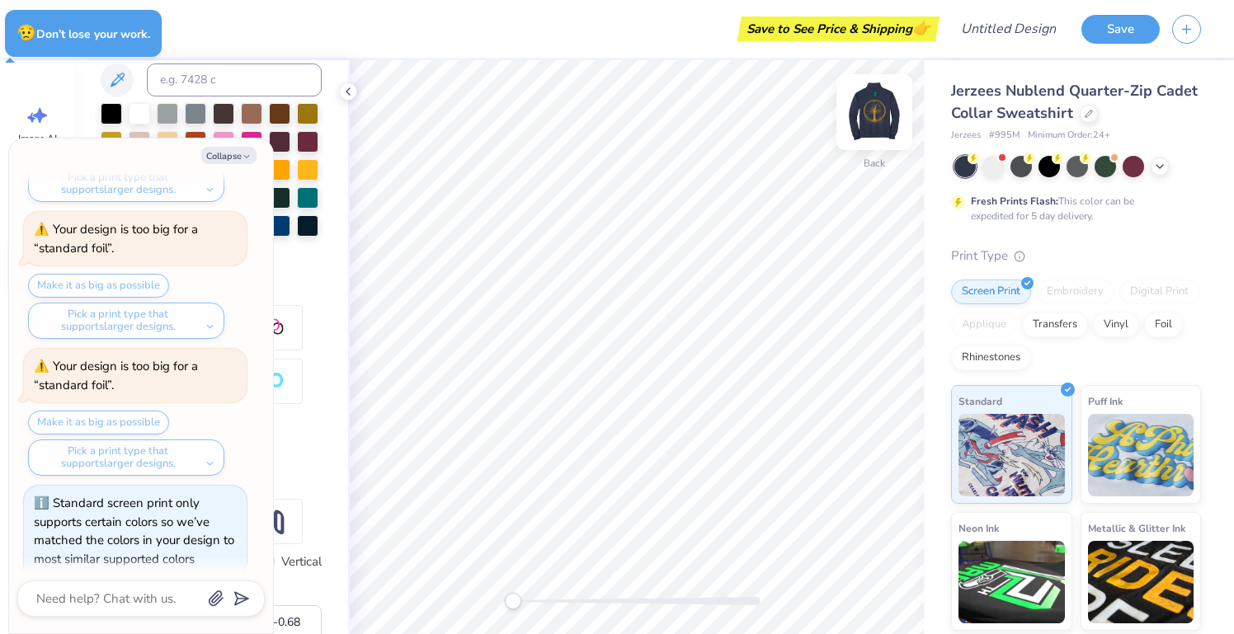
click at [859, 134] on img at bounding box center [874, 112] width 66 height 66
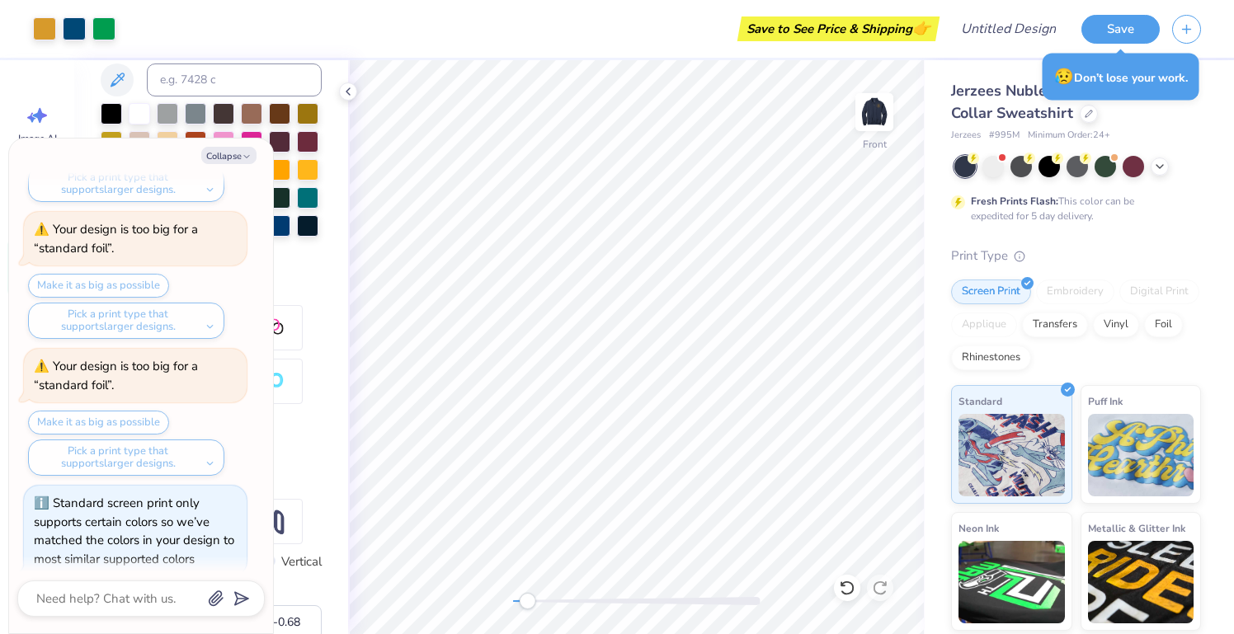
drag, startPoint x: 511, startPoint y: 601, endPoint x: 534, endPoint y: 601, distance: 22.3
click at [534, 601] on div "Accessibility label" at bounding box center [527, 601] width 16 height 16
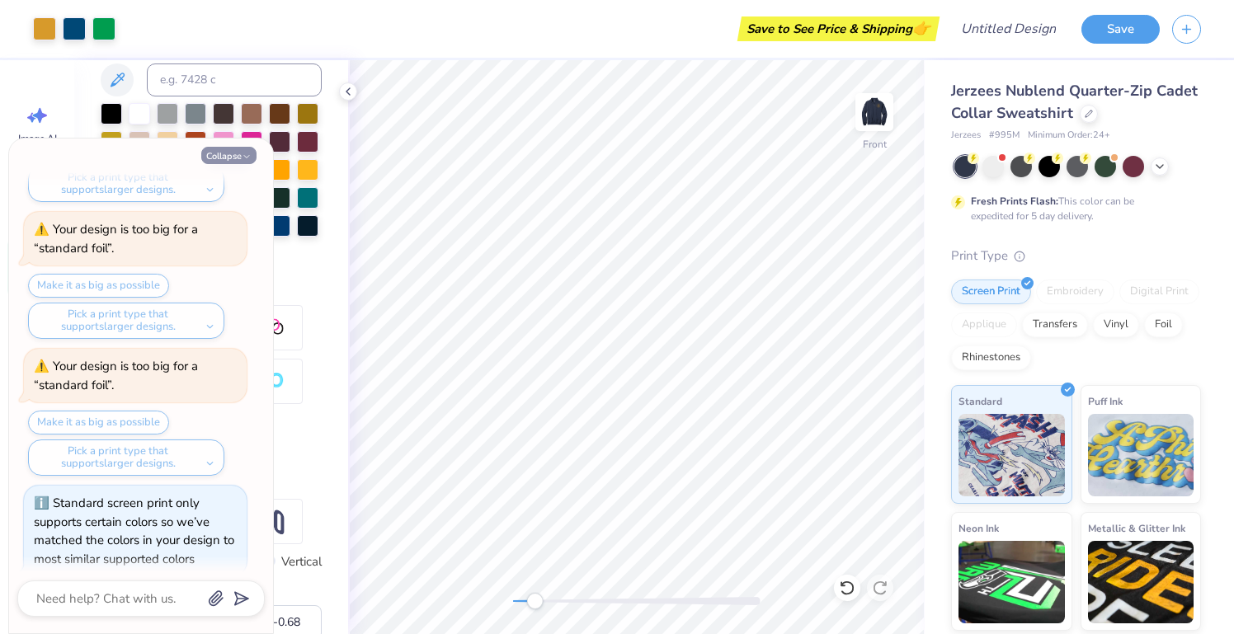
click at [238, 154] on button "Collapse" at bounding box center [228, 155] width 55 height 17
type textarea "x"
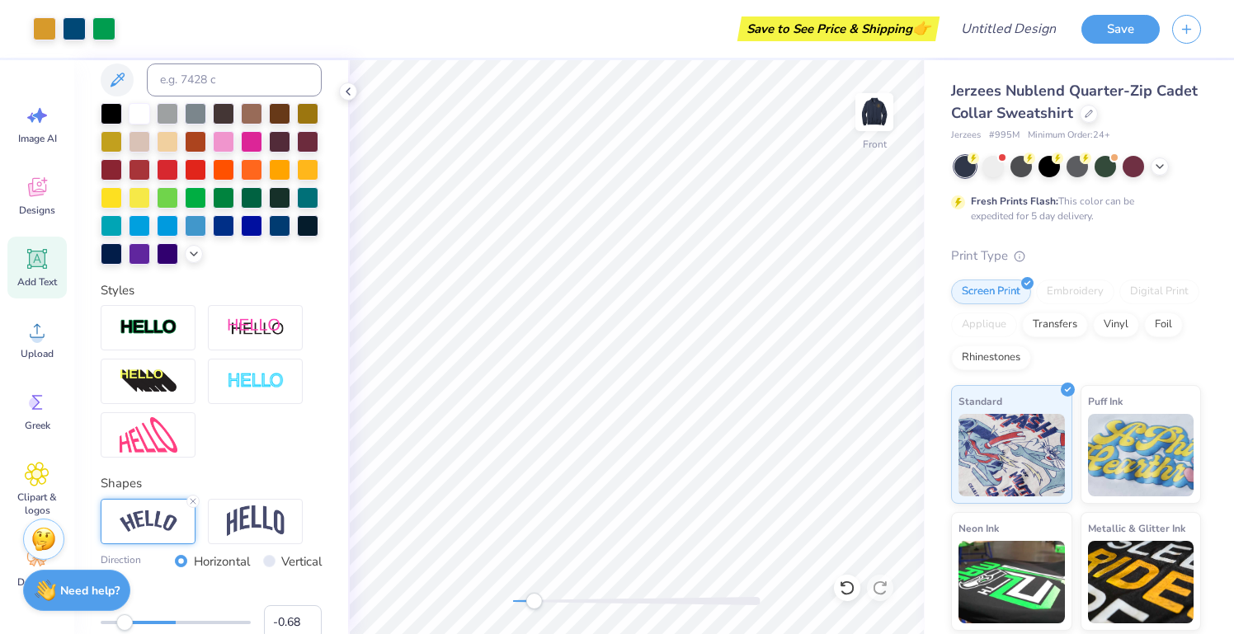
click at [466, 605] on div "Front" at bounding box center [636, 347] width 577 height 574
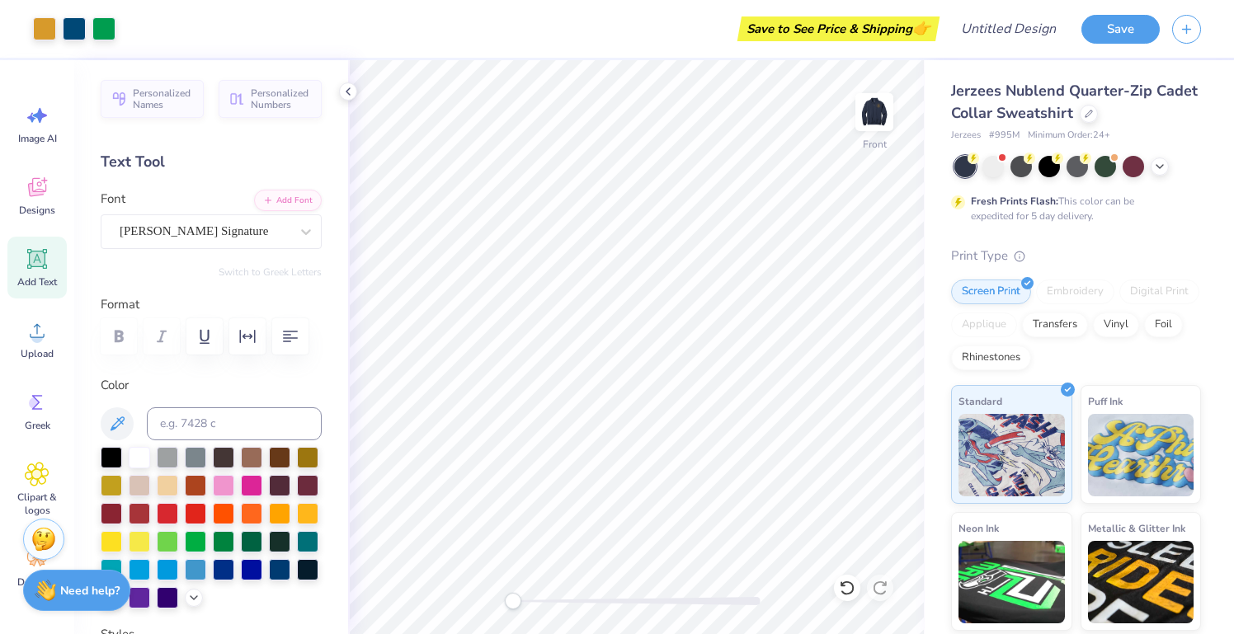
click at [40, 271] on icon at bounding box center [37, 259] width 25 height 25
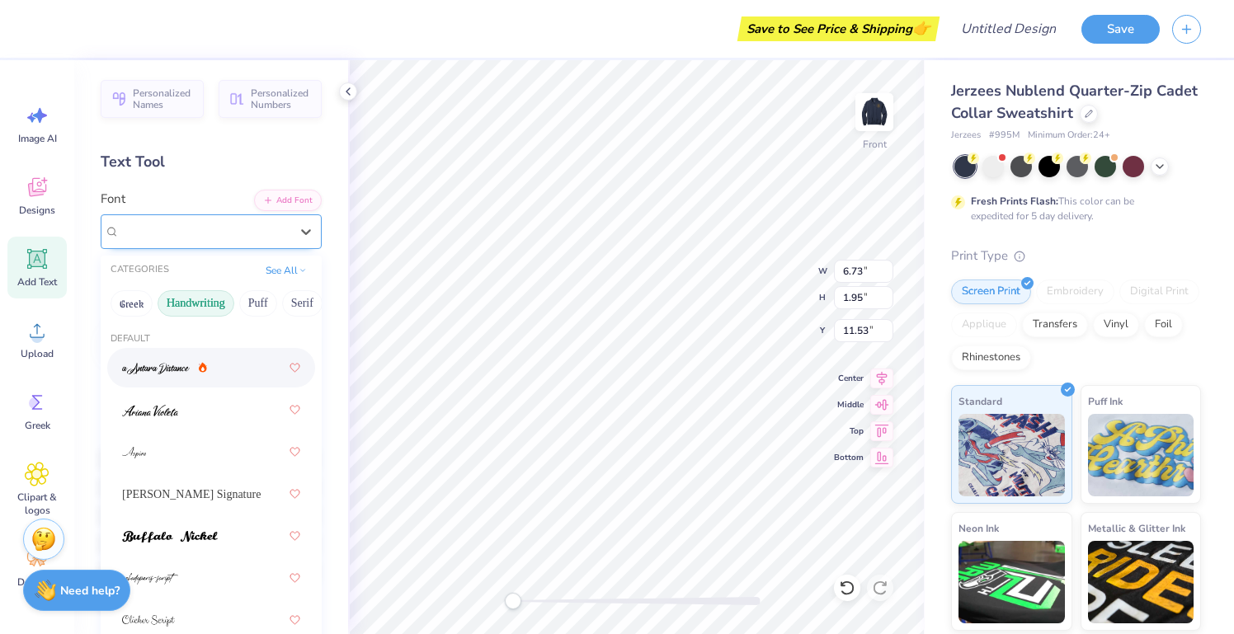
click at [267, 233] on div "Super Dream" at bounding box center [204, 232] width 173 height 26
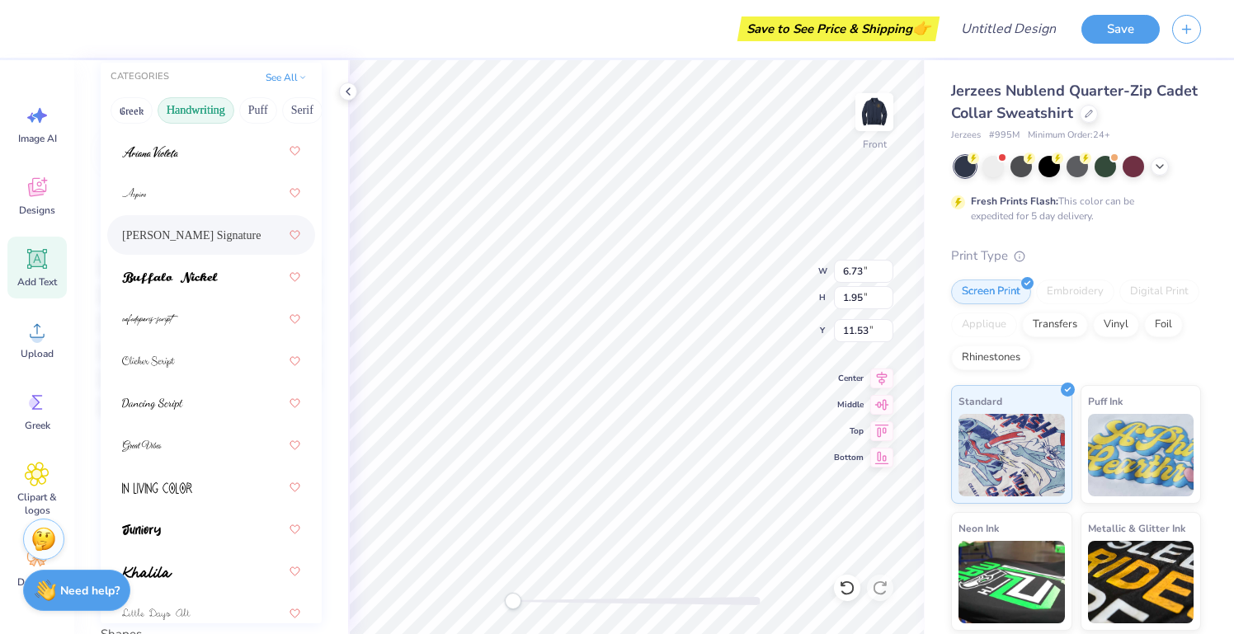
scroll to position [64, 0]
click at [210, 332] on div at bounding box center [211, 321] width 178 height 30
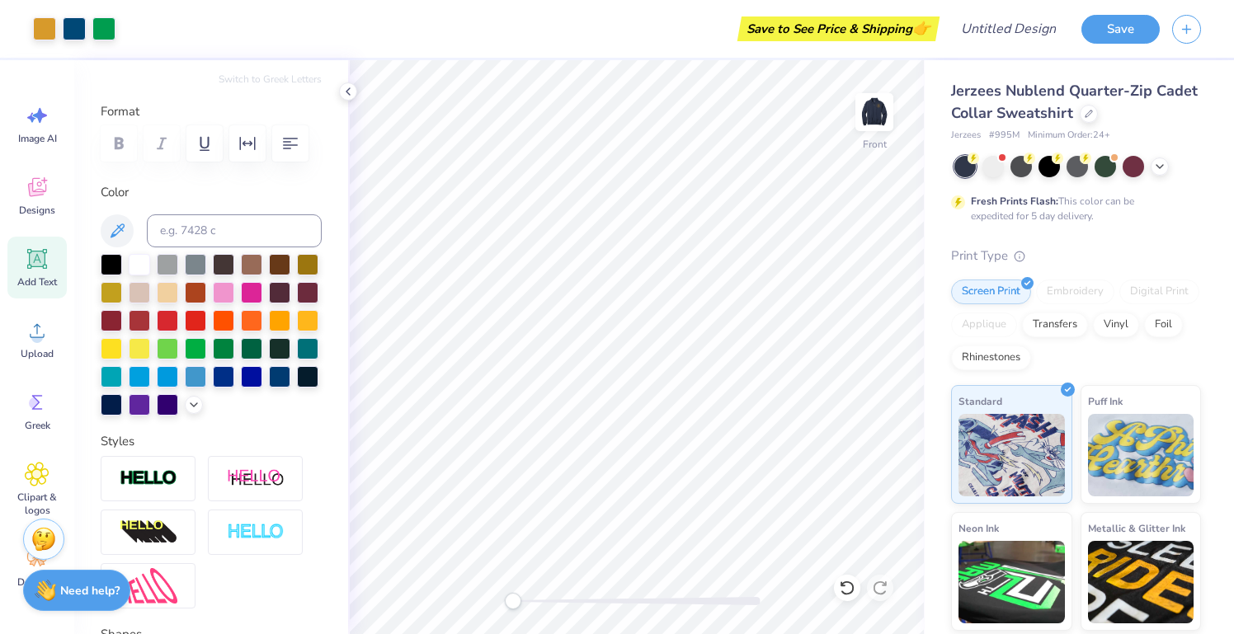
click at [59, 279] on div "Add Text" at bounding box center [36, 268] width 59 height 62
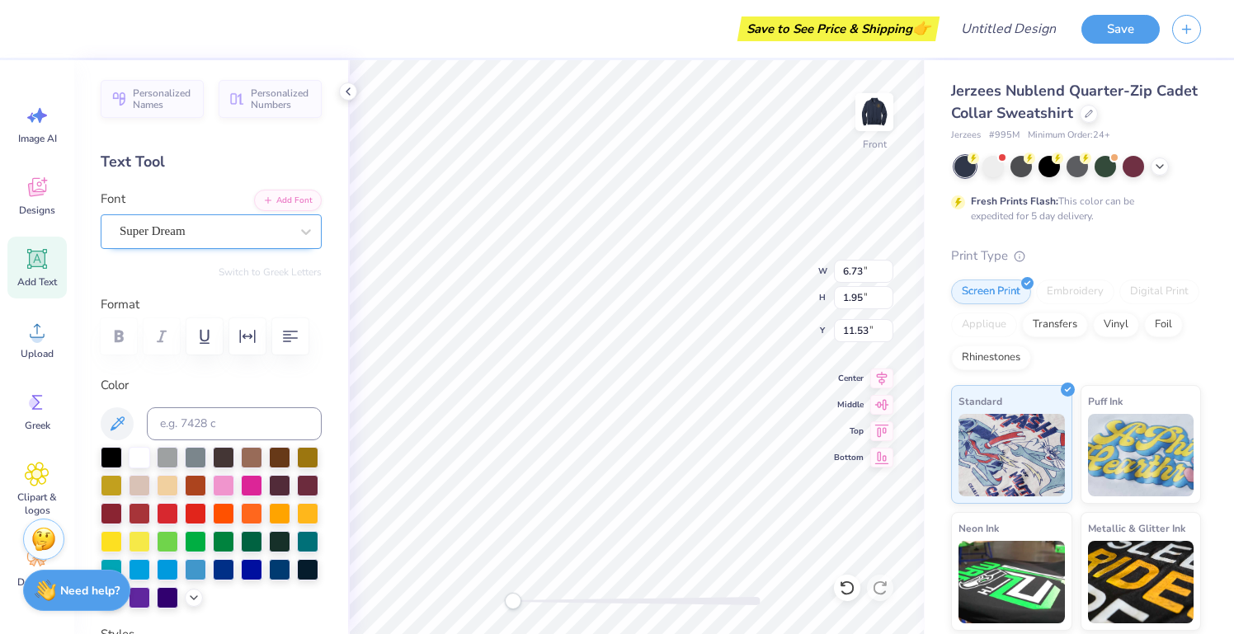
scroll to position [-2, 0]
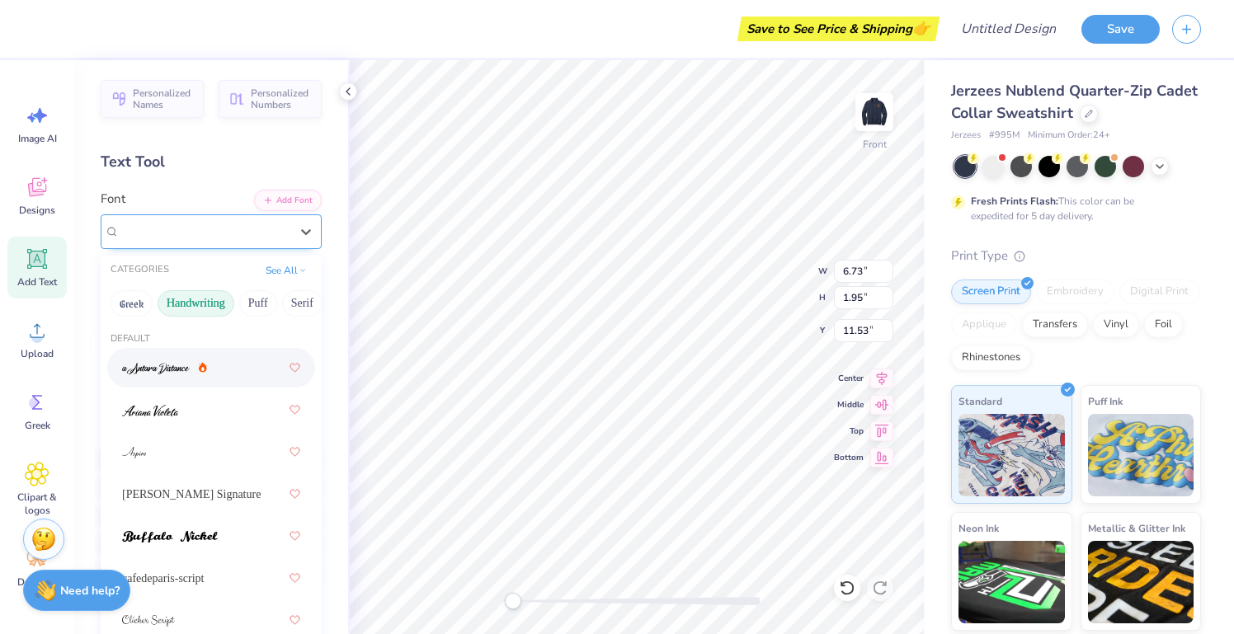
click at [229, 231] on div "Super Dream" at bounding box center [204, 232] width 173 height 26
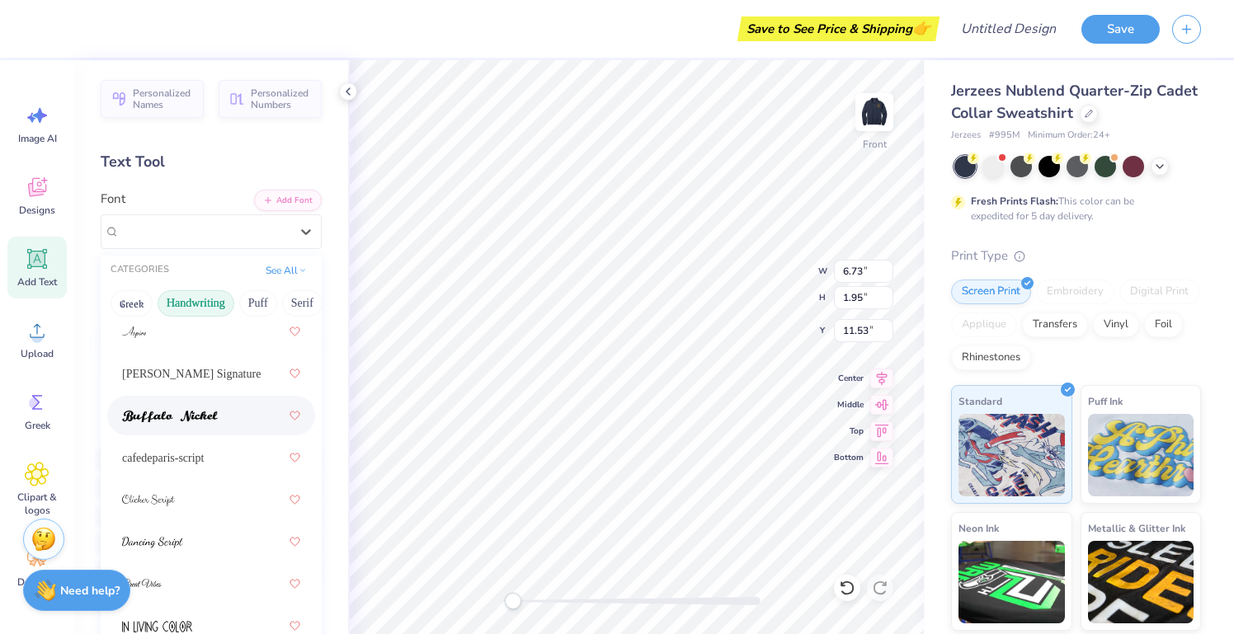
scroll to position [121, 0]
click at [208, 467] on div "cafedeparis-script" at bounding box center [211, 457] width 178 height 30
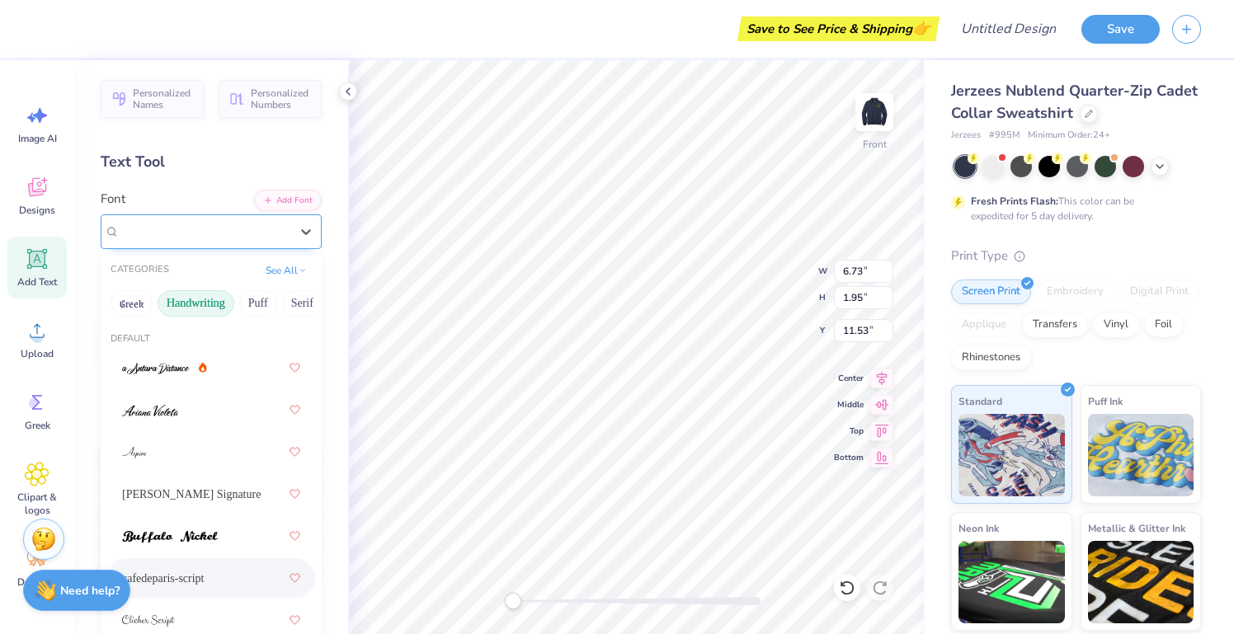
click at [267, 230] on div "cafedeparis-script" at bounding box center [204, 232] width 173 height 26
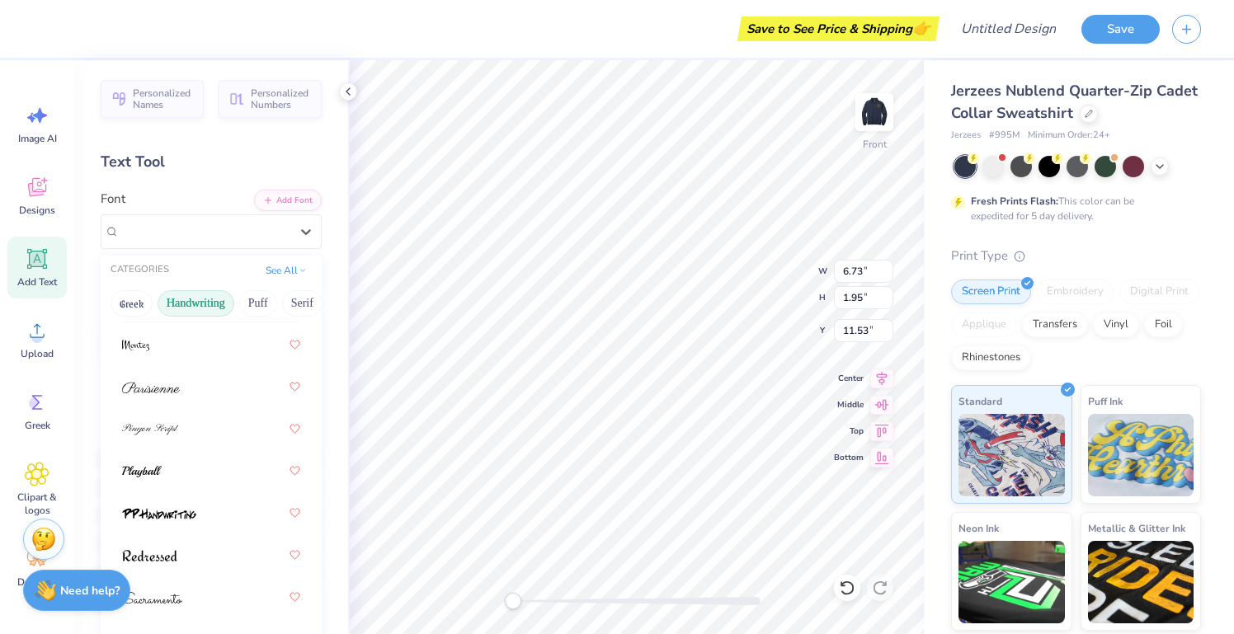
scroll to position [697, 0]
click at [197, 358] on div at bounding box center [211, 344] width 178 height 30
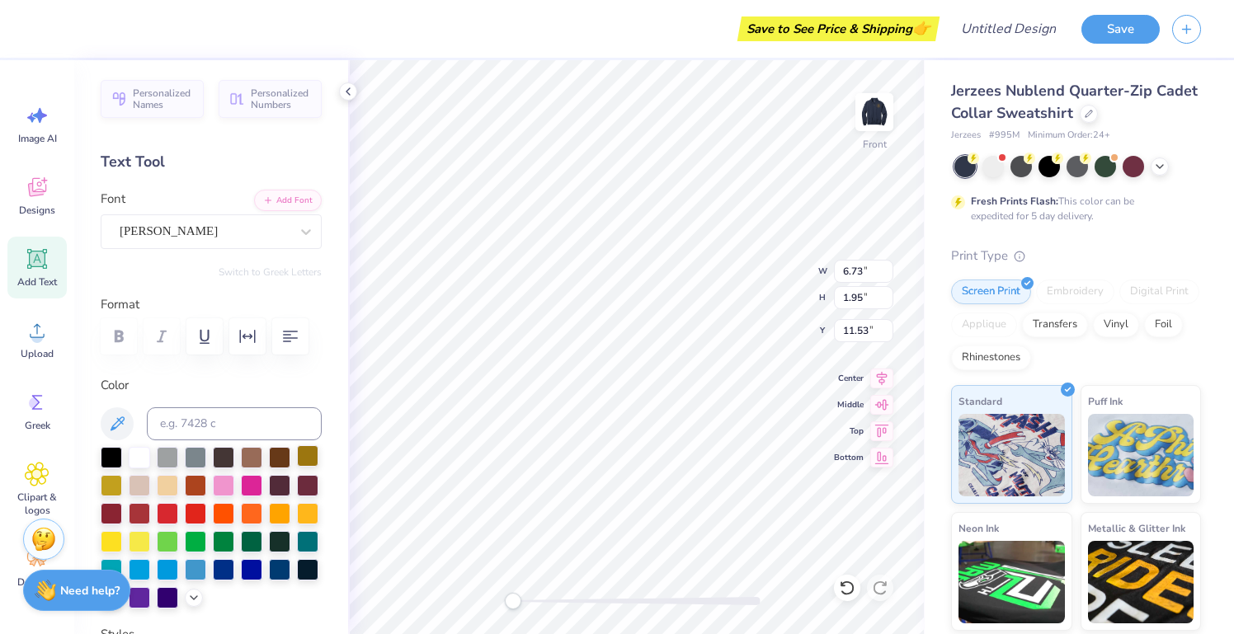
click at [318, 459] on div at bounding box center [307, 455] width 21 height 21
click at [108, 486] on div at bounding box center [111, 483] width 21 height 21
type textarea "E"
click at [219, 231] on div "Montez" at bounding box center [204, 232] width 173 height 26
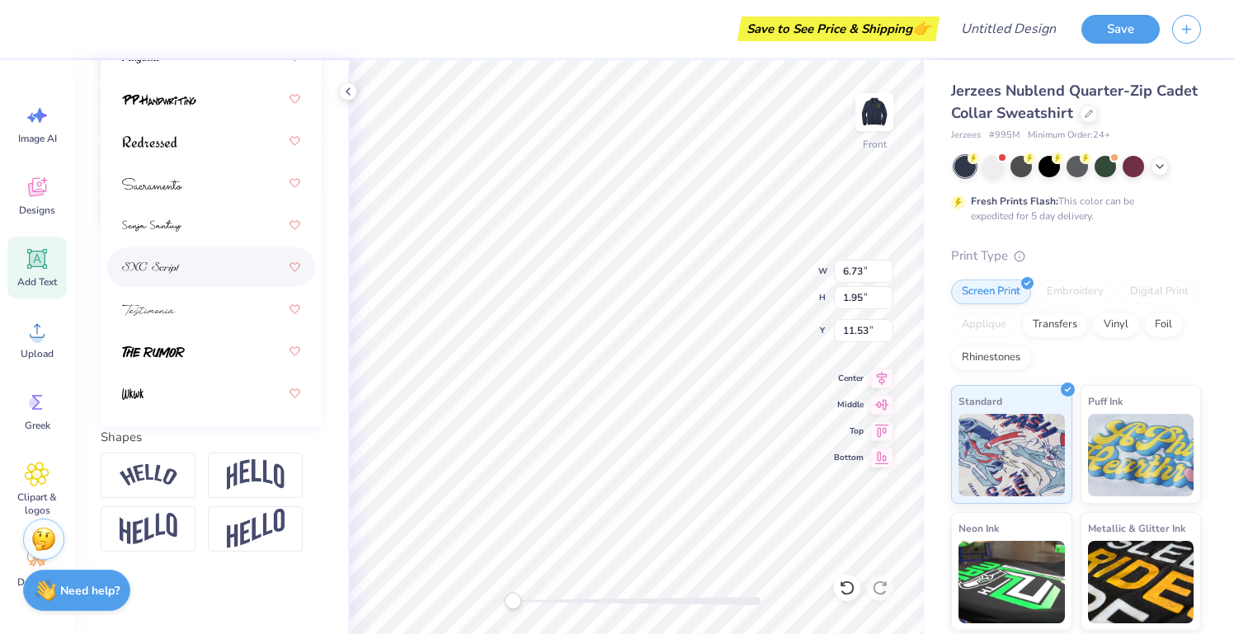
scroll to position [390, 0]
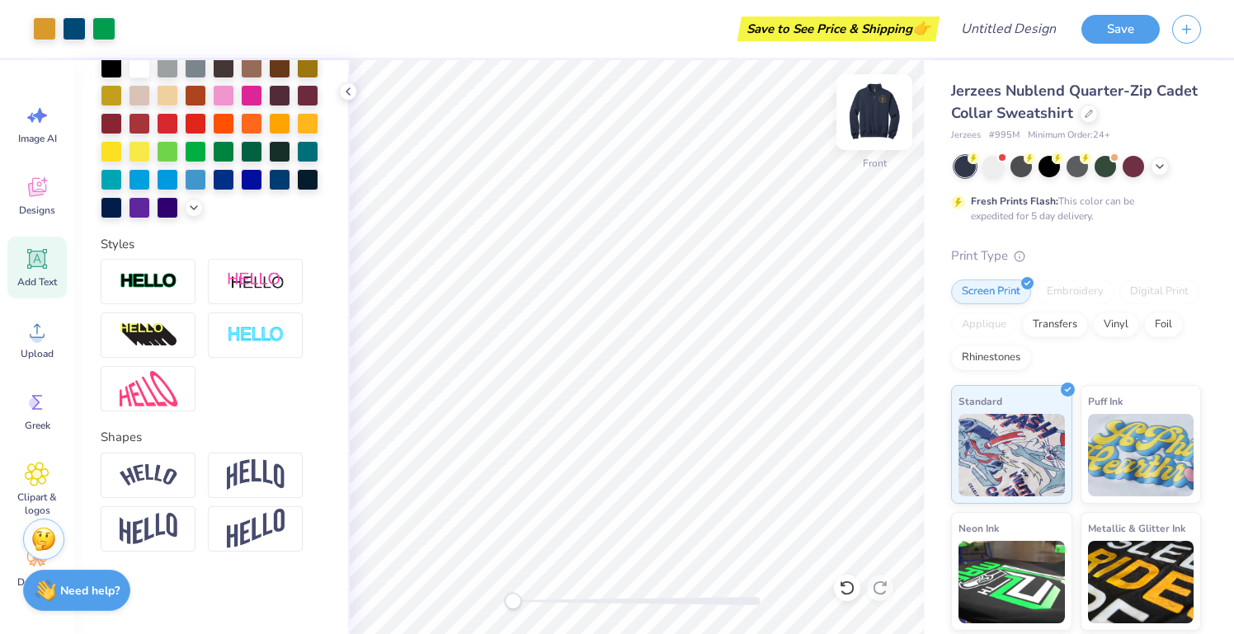
click at [877, 123] on img at bounding box center [874, 112] width 66 height 66
drag, startPoint x: 509, startPoint y: 606, endPoint x: 531, endPoint y: 605, distance: 22.3
click at [531, 605] on div "Accessibility label" at bounding box center [531, 601] width 16 height 16
click at [877, 111] on img at bounding box center [874, 112] width 66 height 66
click at [884, 103] on img at bounding box center [874, 112] width 66 height 66
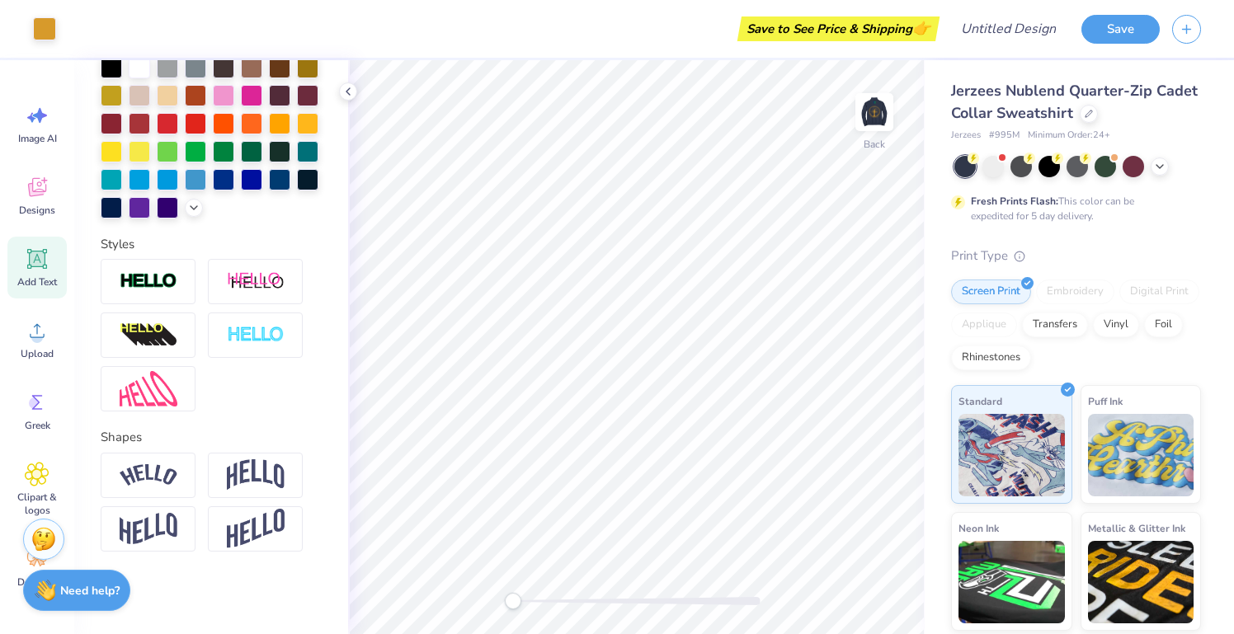
click at [488, 608] on div "Back" at bounding box center [636, 347] width 577 height 574
click at [33, 246] on div "Add Text" at bounding box center [36, 268] width 59 height 62
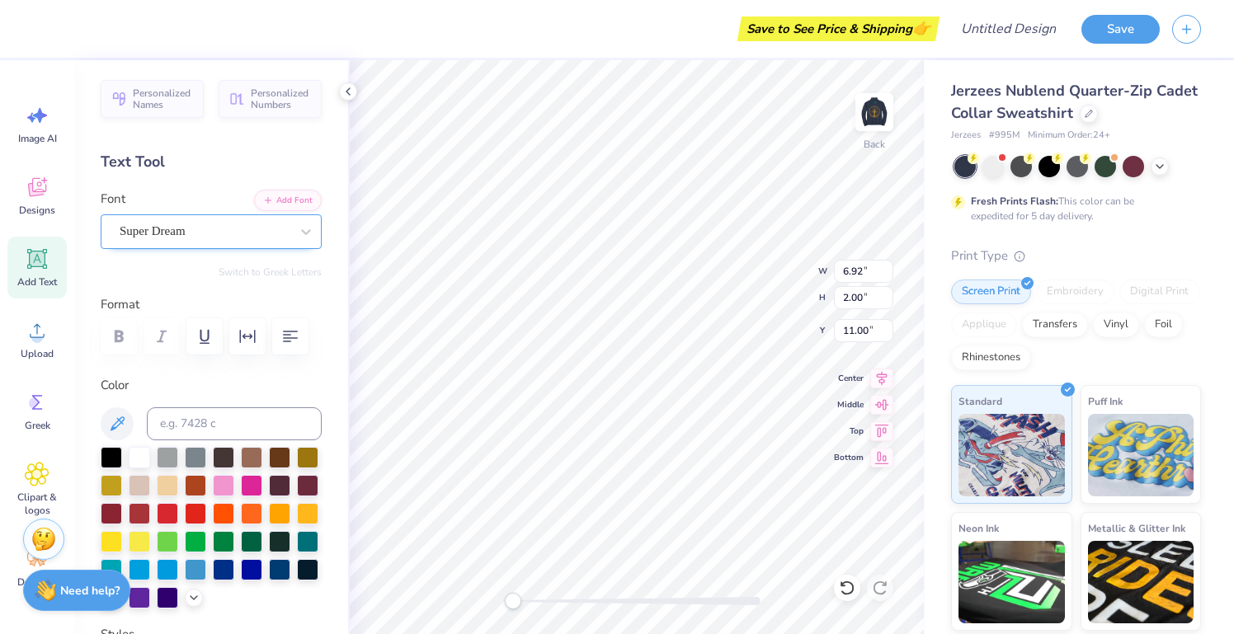
scroll to position [0, 0]
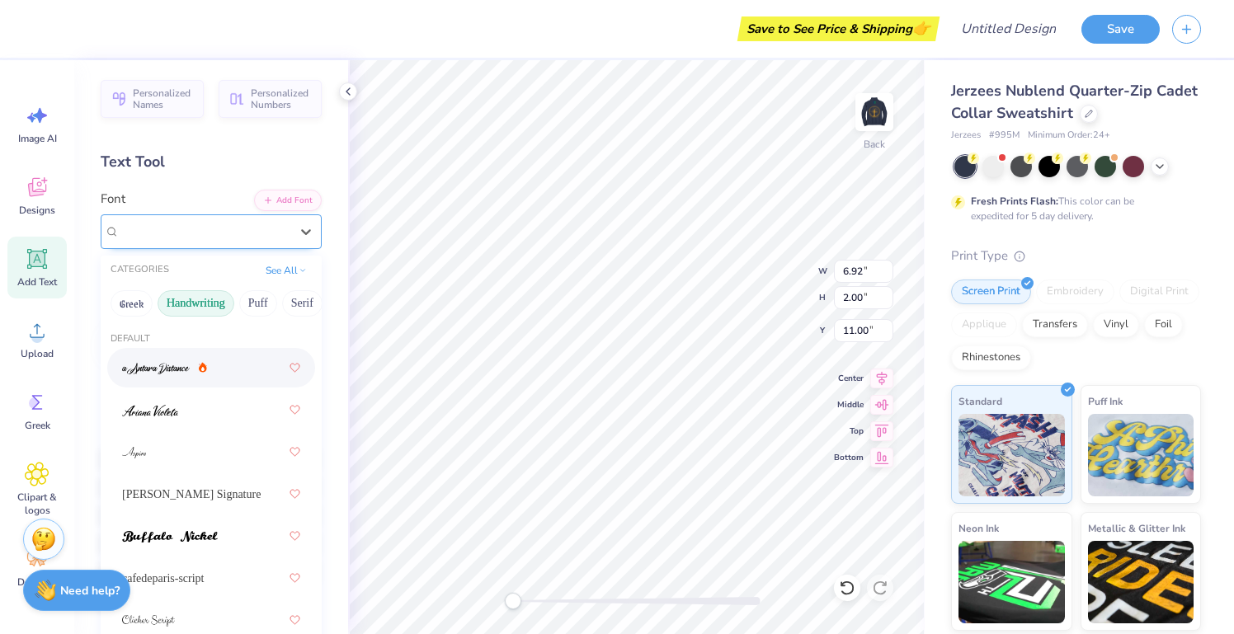
click at [186, 228] on span "Super Dream" at bounding box center [153, 231] width 66 height 19
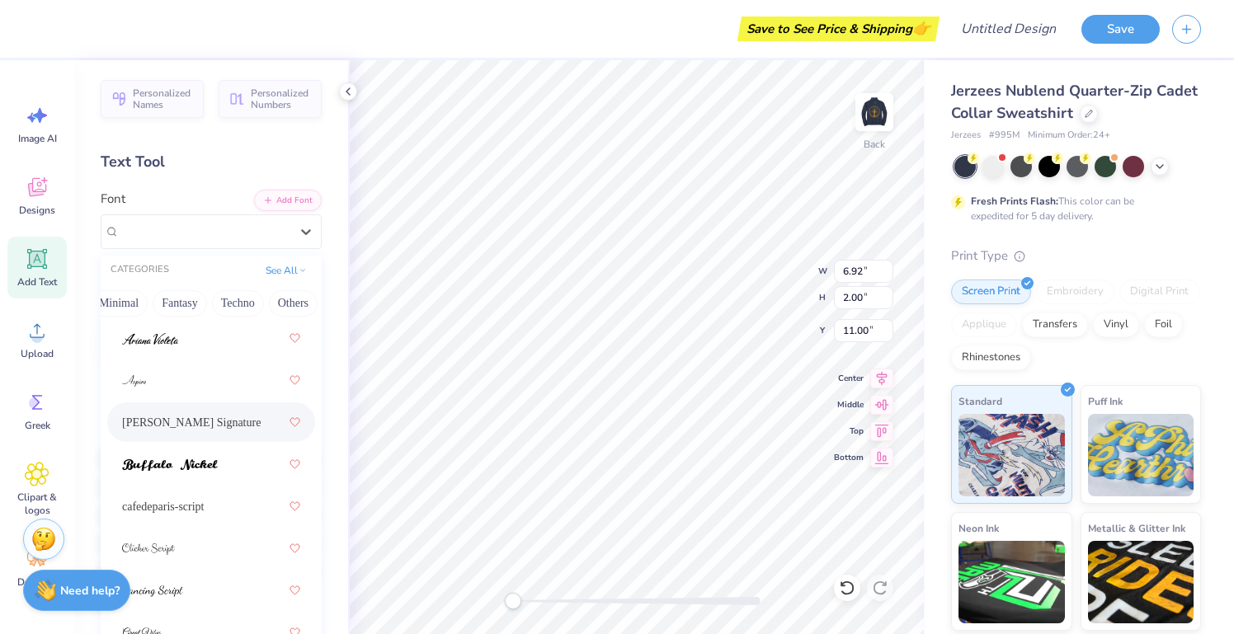
scroll to position [73, 0]
click at [240, 432] on div "Bettina Signature" at bounding box center [211, 422] width 178 height 30
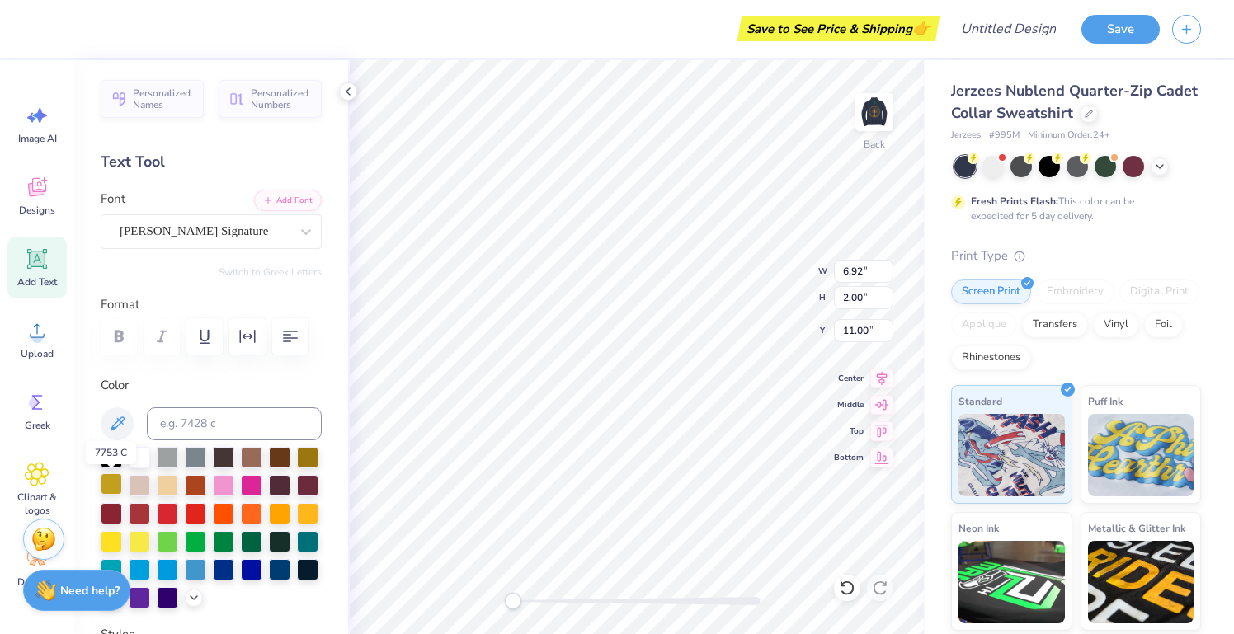
click at [114, 487] on div at bounding box center [111, 483] width 21 height 21
type textarea "X"
type textarea "Eddie"
drag, startPoint x: 518, startPoint y: 604, endPoint x: 609, endPoint y: 598, distance: 90.9
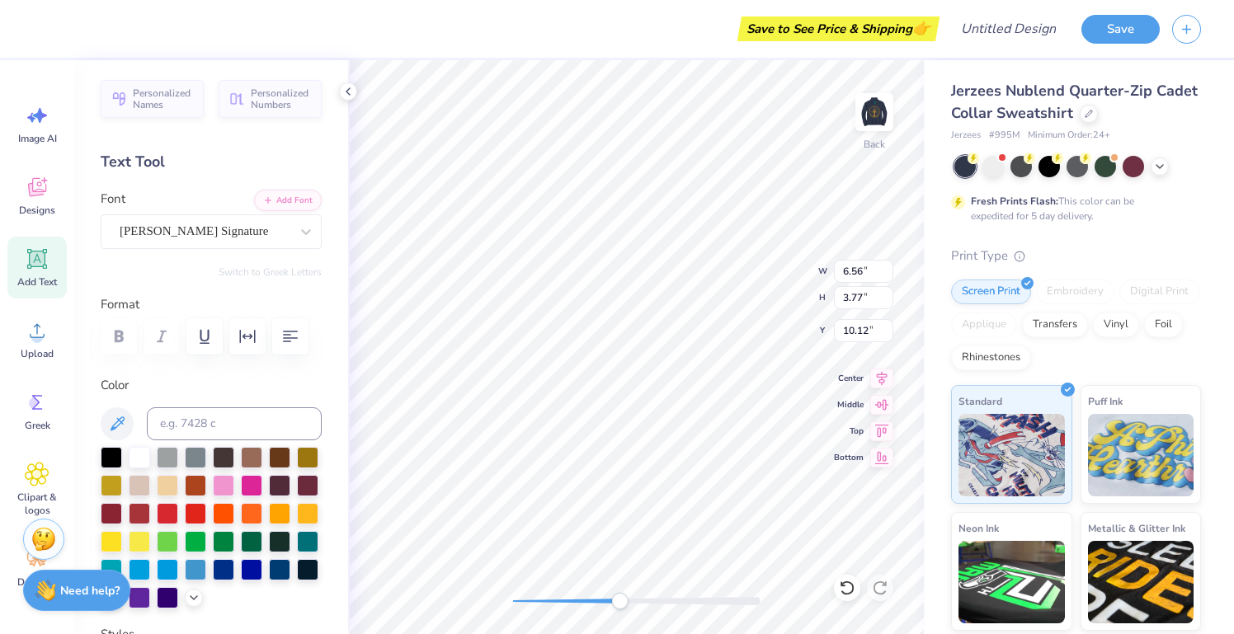
click at [611, 598] on div "Accessibility label" at bounding box center [619, 601] width 16 height 16
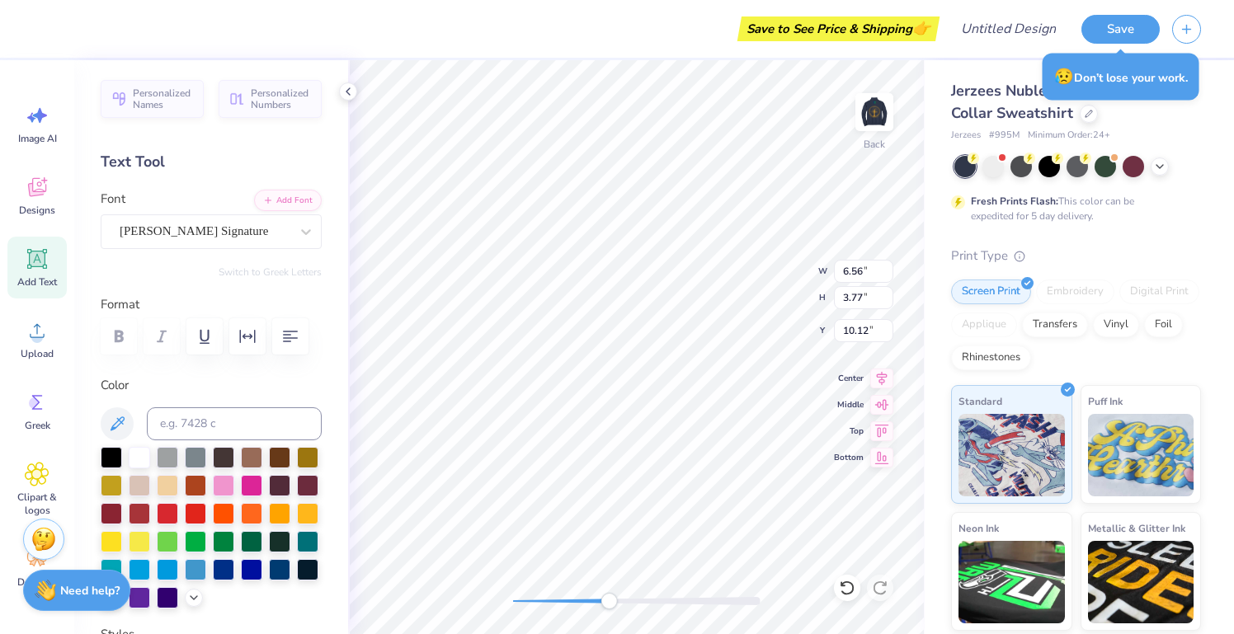
type textarea "eddie"
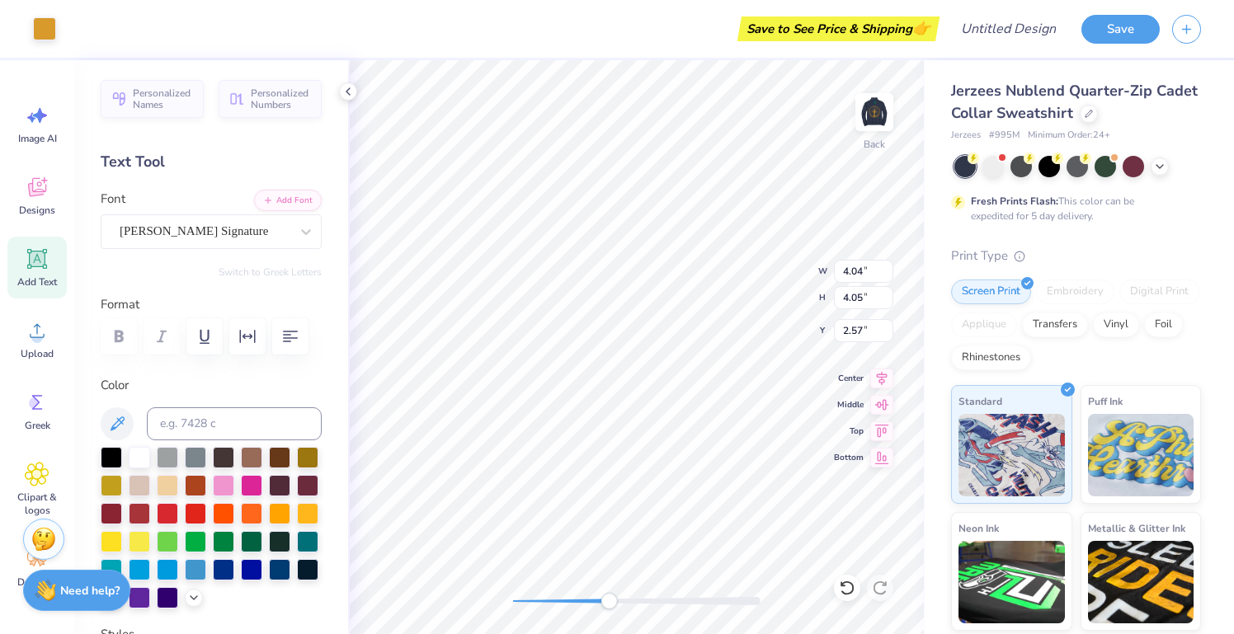
type input "2.59"
click at [845, 580] on icon at bounding box center [847, 588] width 16 height 16
click at [428, 0] on div "Save to See Price & Shipping 👉" at bounding box center [501, 29] width 867 height 58
drag, startPoint x: 610, startPoint y: 599, endPoint x: 545, endPoint y: 599, distance: 64.3
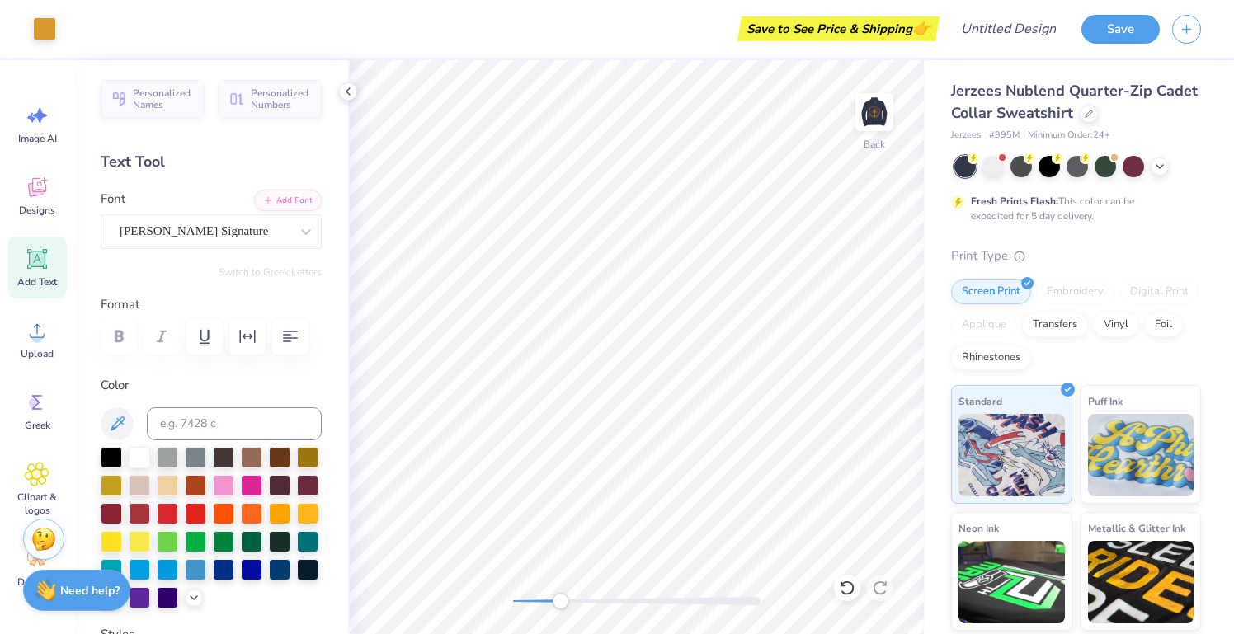
click at [552, 599] on div "Accessibility label" at bounding box center [560, 601] width 16 height 16
click at [417, 601] on div "Back" at bounding box center [636, 347] width 577 height 574
click at [44, 327] on icon at bounding box center [37, 330] width 25 height 25
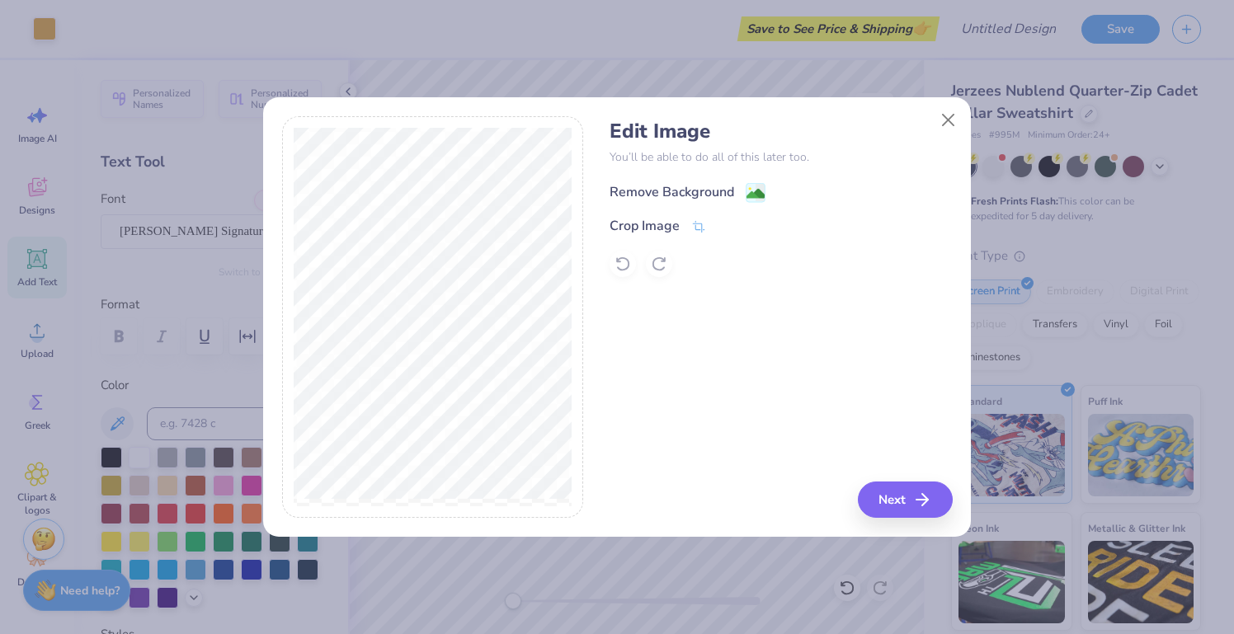
click at [744, 192] on div "Remove Background" at bounding box center [688, 192] width 156 height 21
click at [900, 497] on button "Next" at bounding box center [907, 500] width 95 height 36
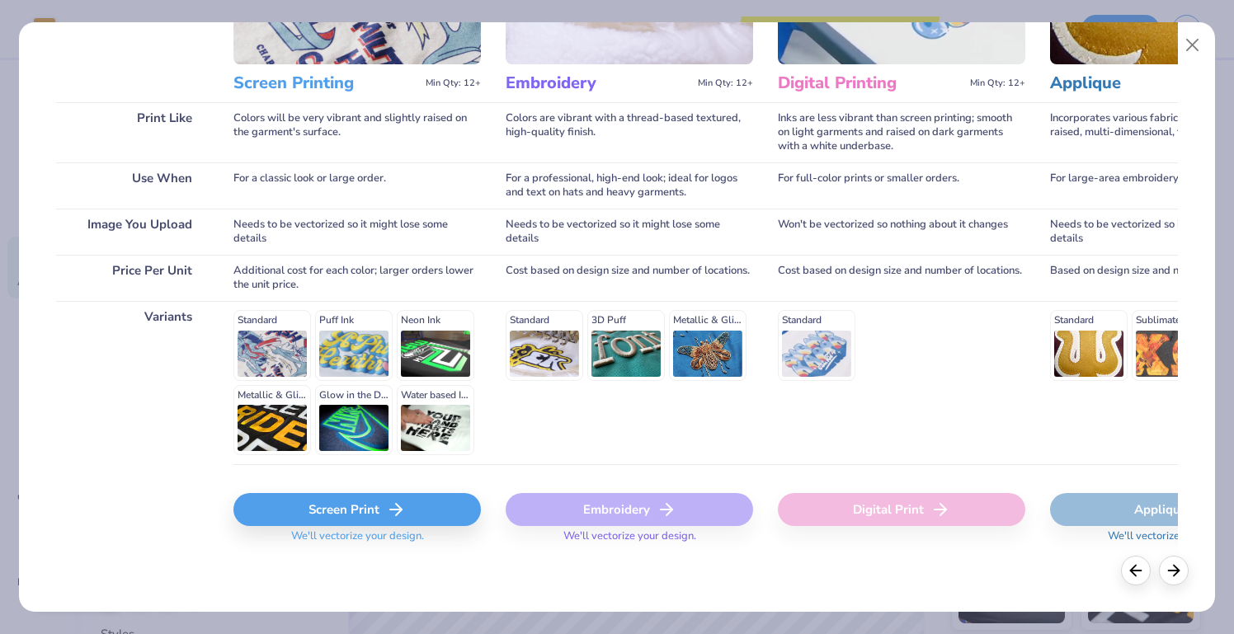
scroll to position [187, 0]
click at [337, 519] on div "Screen Print" at bounding box center [356, 510] width 247 height 33
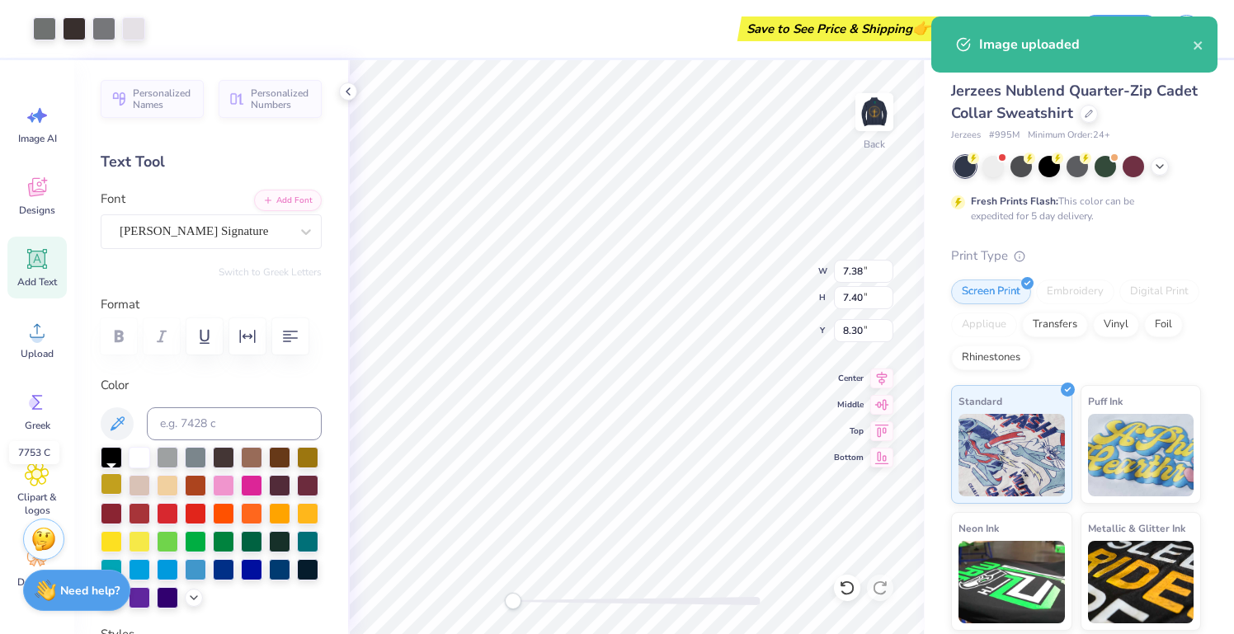
click at [106, 493] on div at bounding box center [111, 483] width 21 height 21
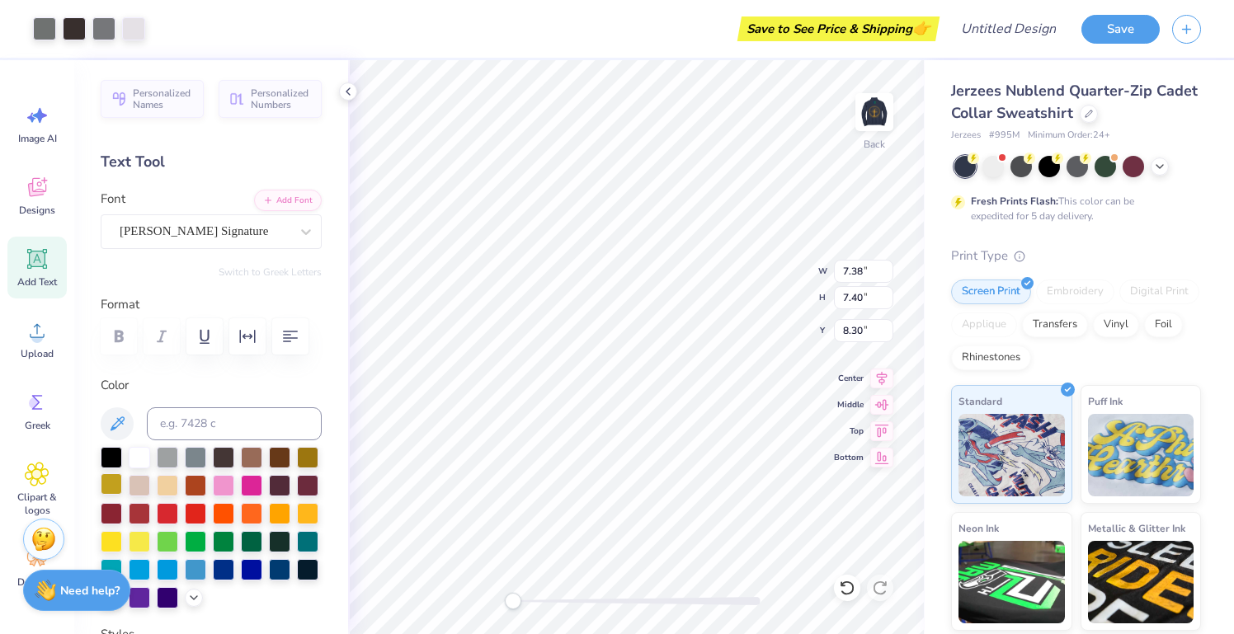
click at [108, 483] on div at bounding box center [111, 483] width 21 height 21
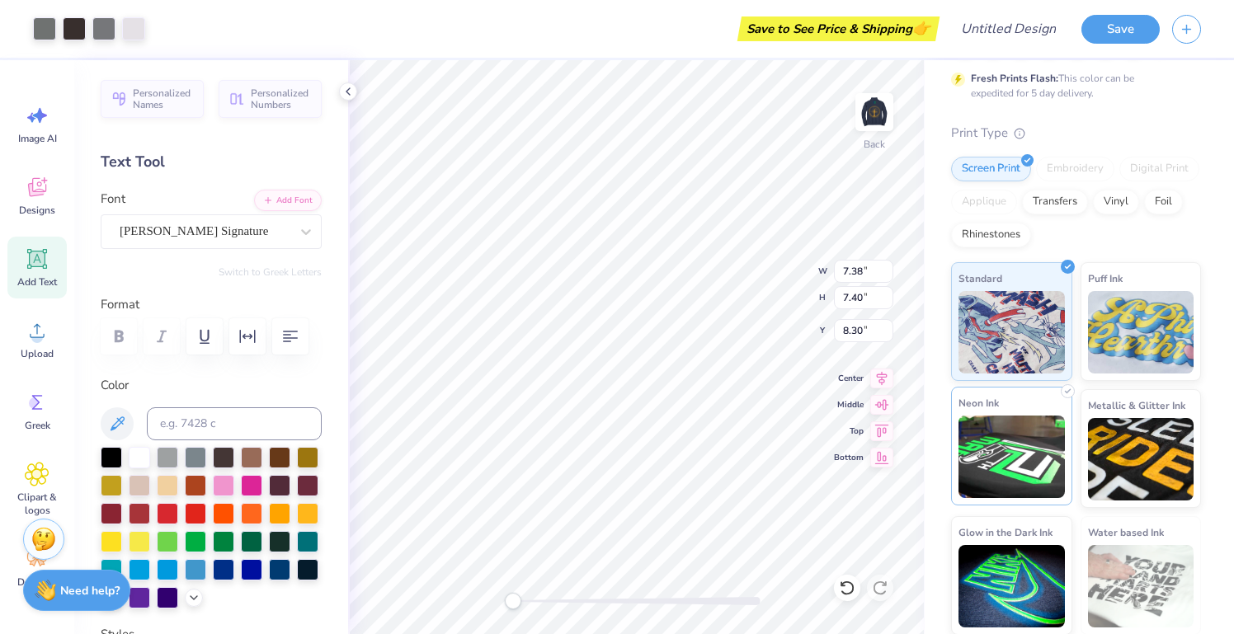
scroll to position [102, 0]
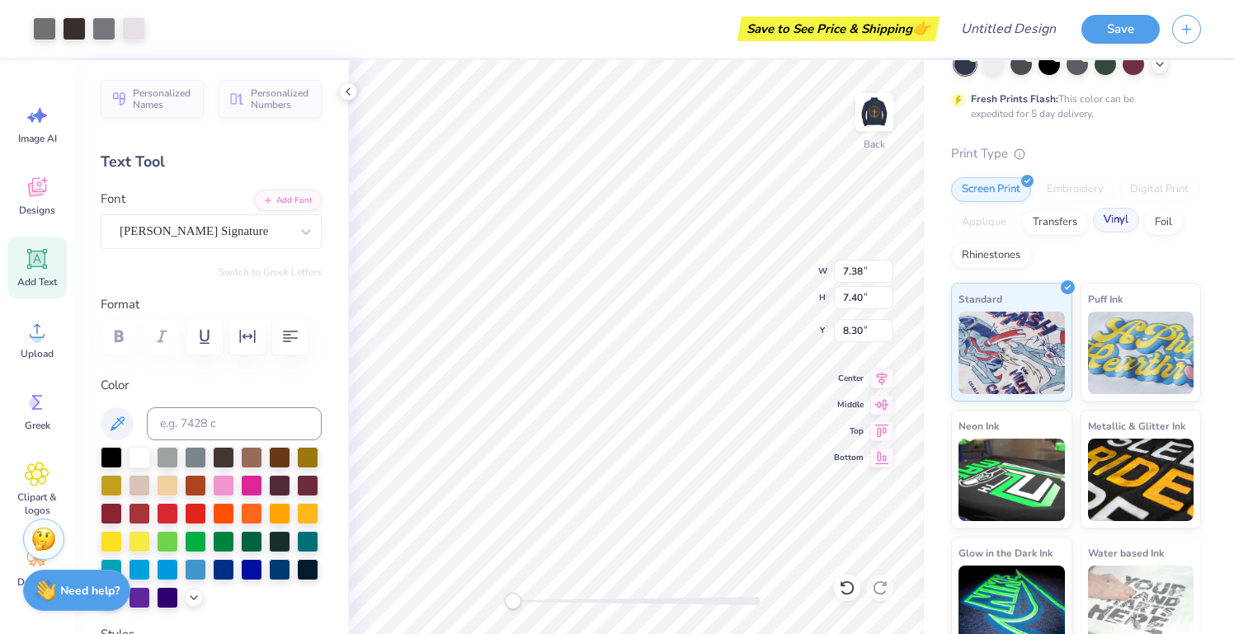
click at [1126, 226] on div "Vinyl" at bounding box center [1116, 220] width 46 height 25
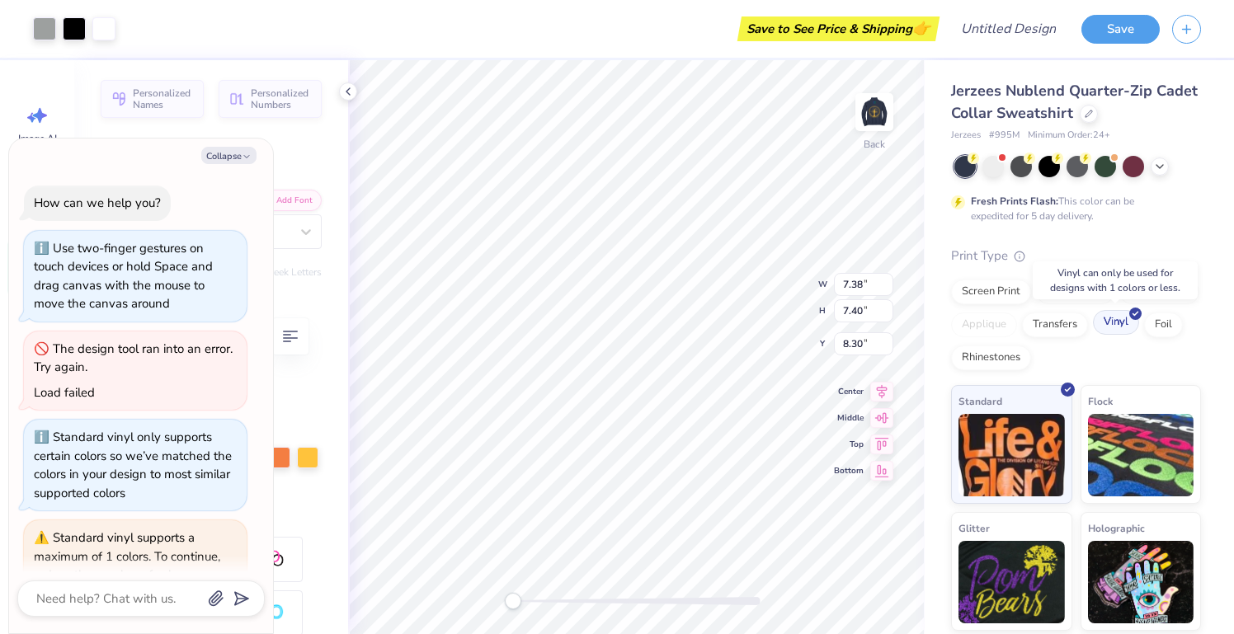
scroll to position [1707, 0]
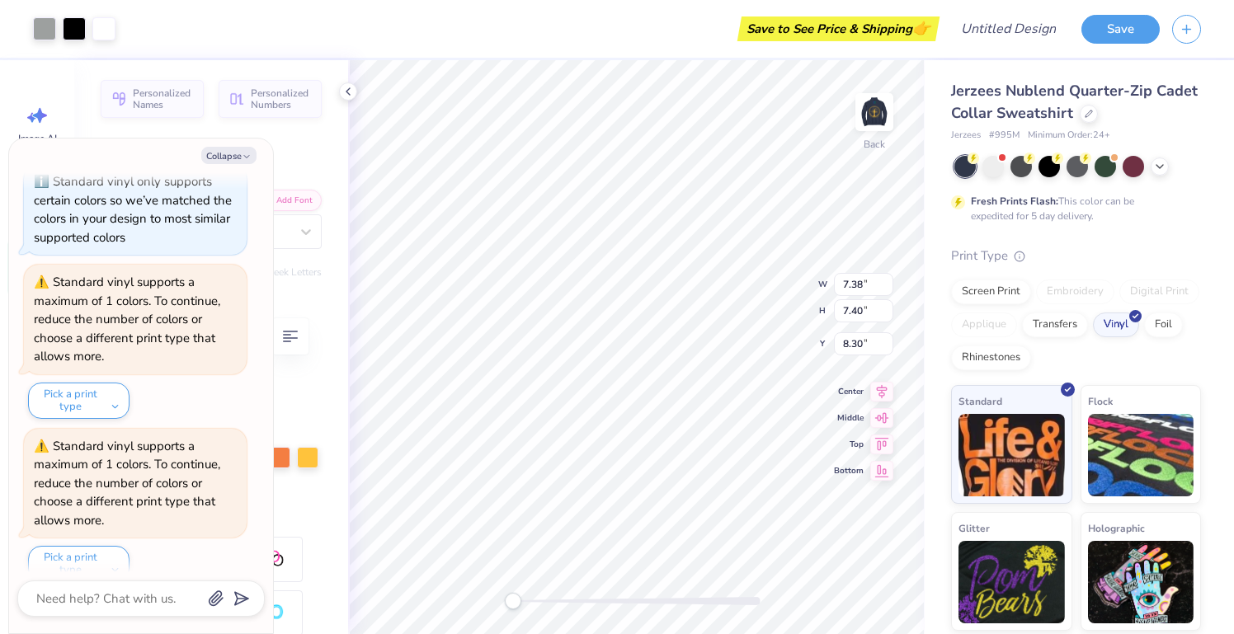
click at [223, 170] on div "Collapse How can we help you? Use two-finger gestures on touch devices or hold …" at bounding box center [141, 386] width 264 height 495
click at [228, 159] on button "Collapse" at bounding box center [228, 155] width 55 height 17
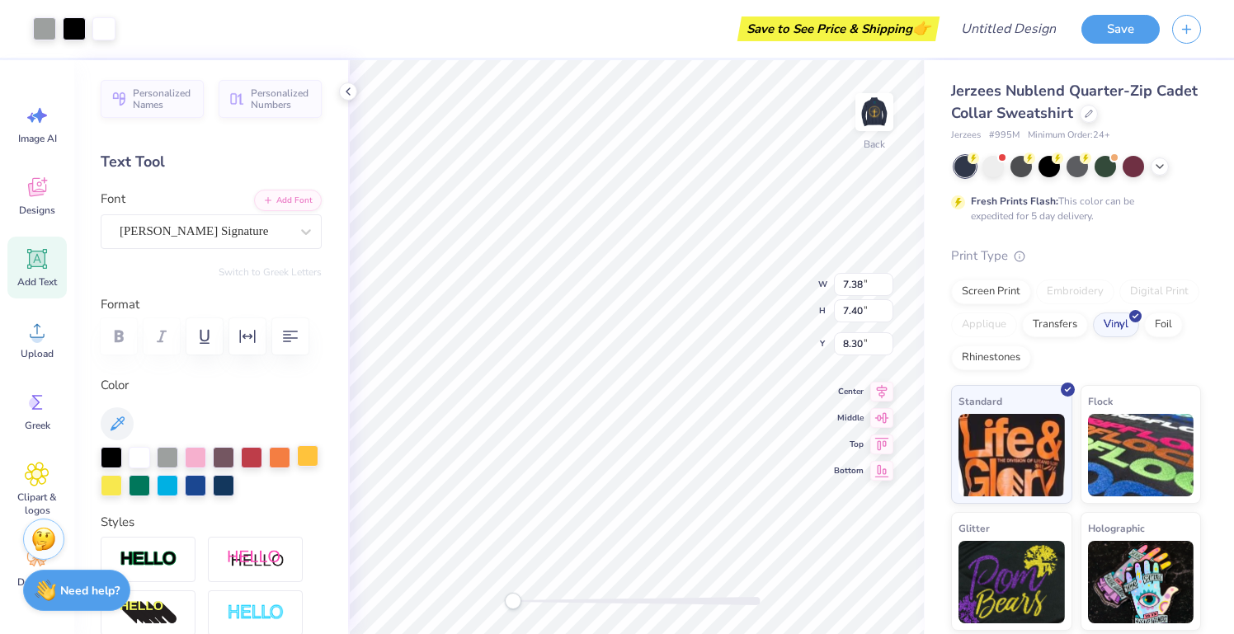
click at [300, 454] on div at bounding box center [307, 455] width 21 height 21
click at [1179, 318] on div at bounding box center [1178, 315] width 14 height 14
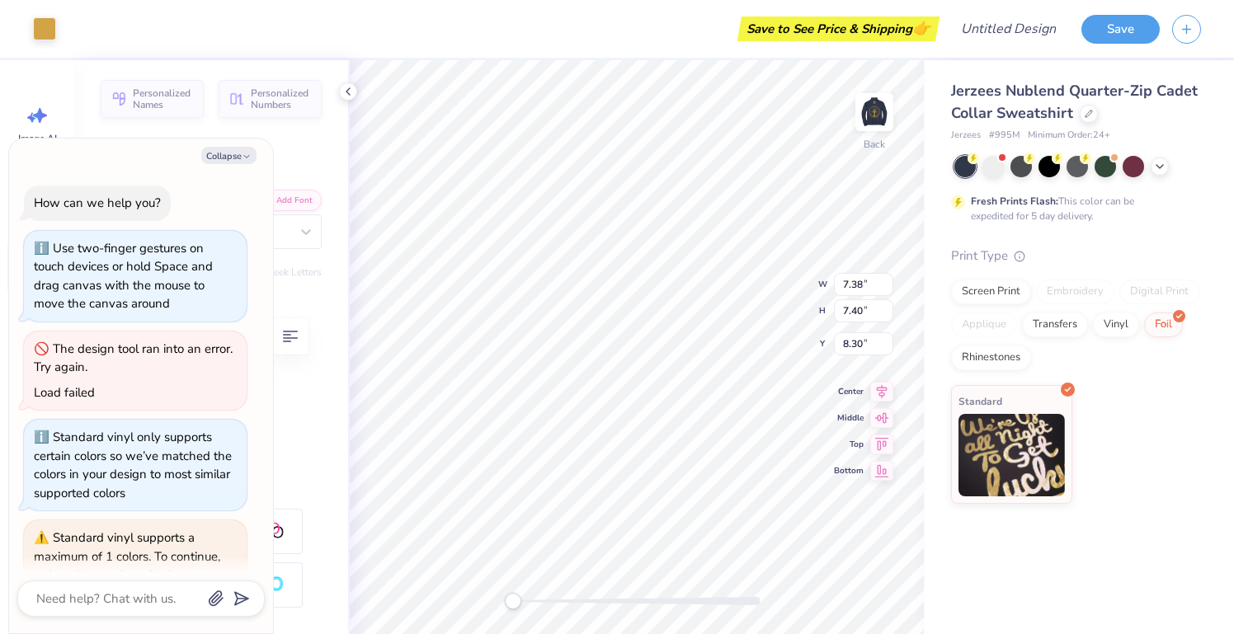
scroll to position [2129, 0]
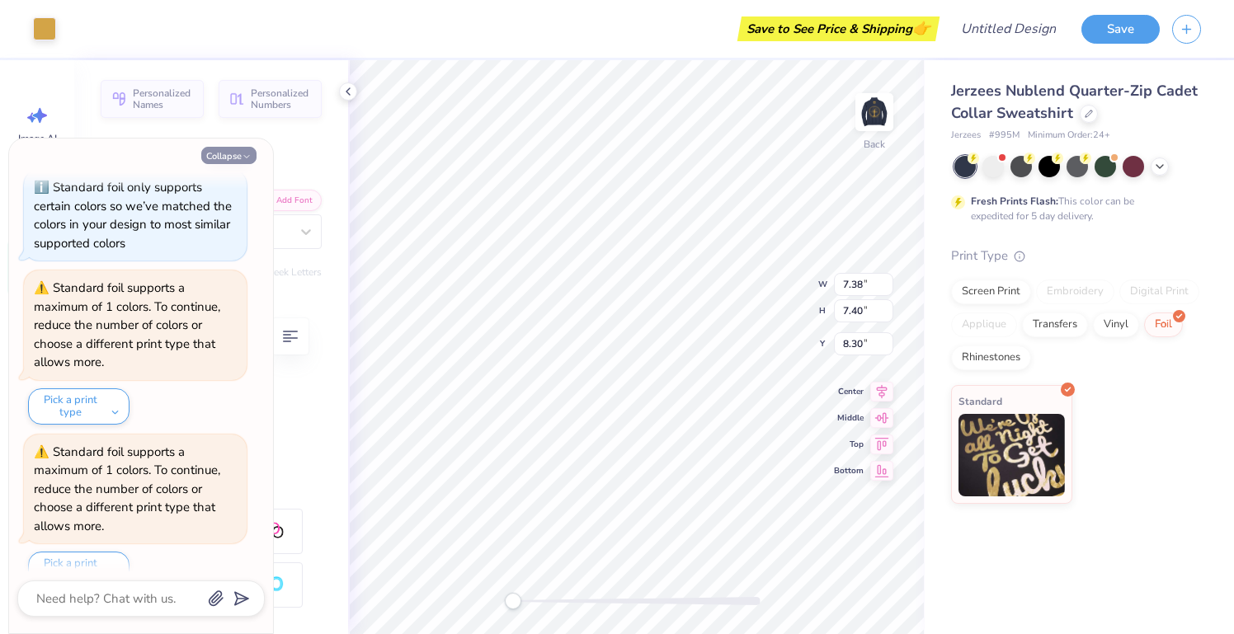
click at [238, 152] on button "Collapse" at bounding box center [228, 155] width 55 height 17
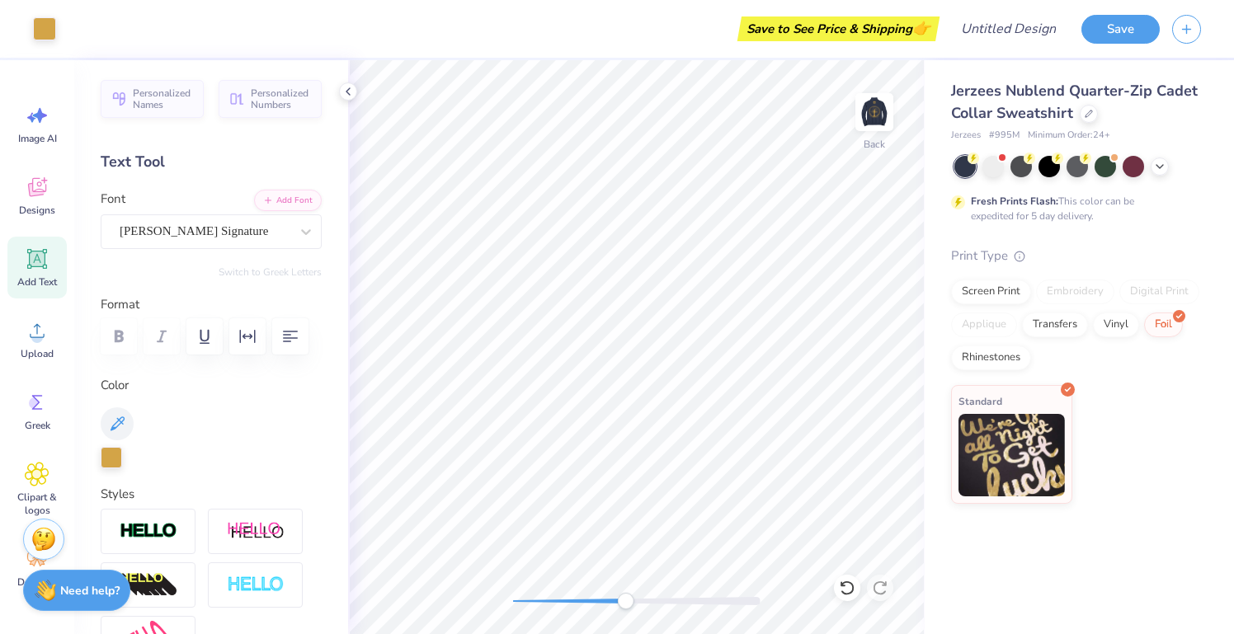
click at [588, 584] on div "Back" at bounding box center [636, 347] width 577 height 574
click at [453, 597] on div "Back" at bounding box center [636, 347] width 577 height 574
click at [862, 116] on img at bounding box center [874, 112] width 66 height 66
click at [16, 353] on div "Upload" at bounding box center [36, 339] width 59 height 62
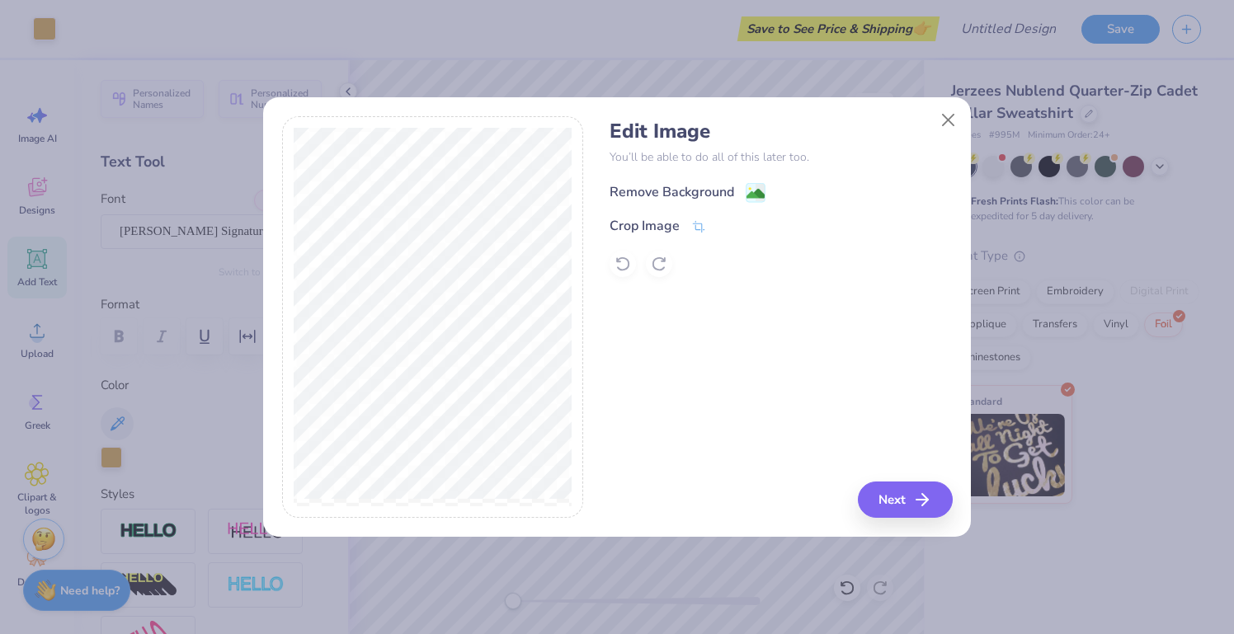
click at [754, 184] on rect at bounding box center [755, 192] width 19 height 19
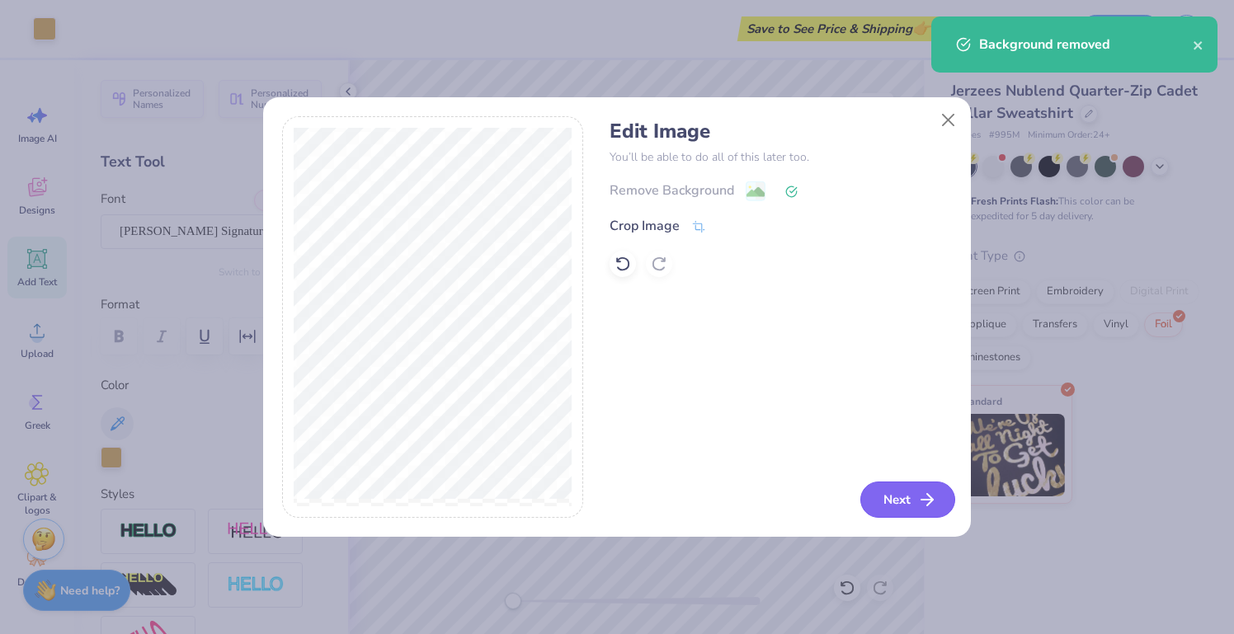
click at [916, 499] on button "Next" at bounding box center [907, 500] width 95 height 36
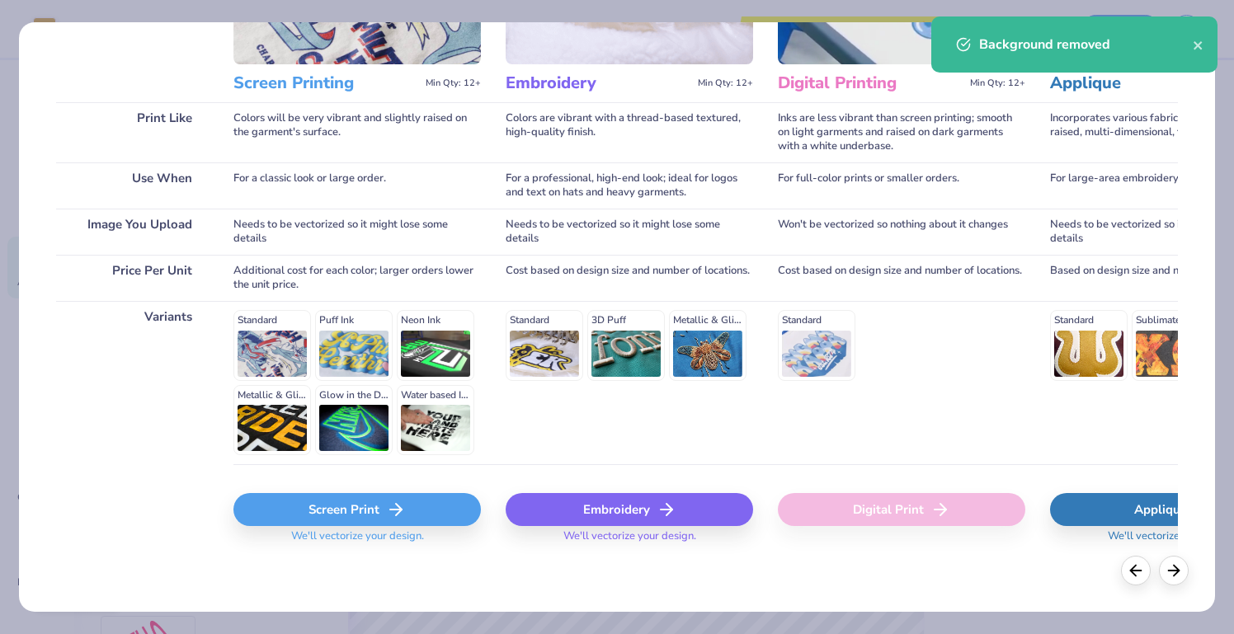
scroll to position [187, 0]
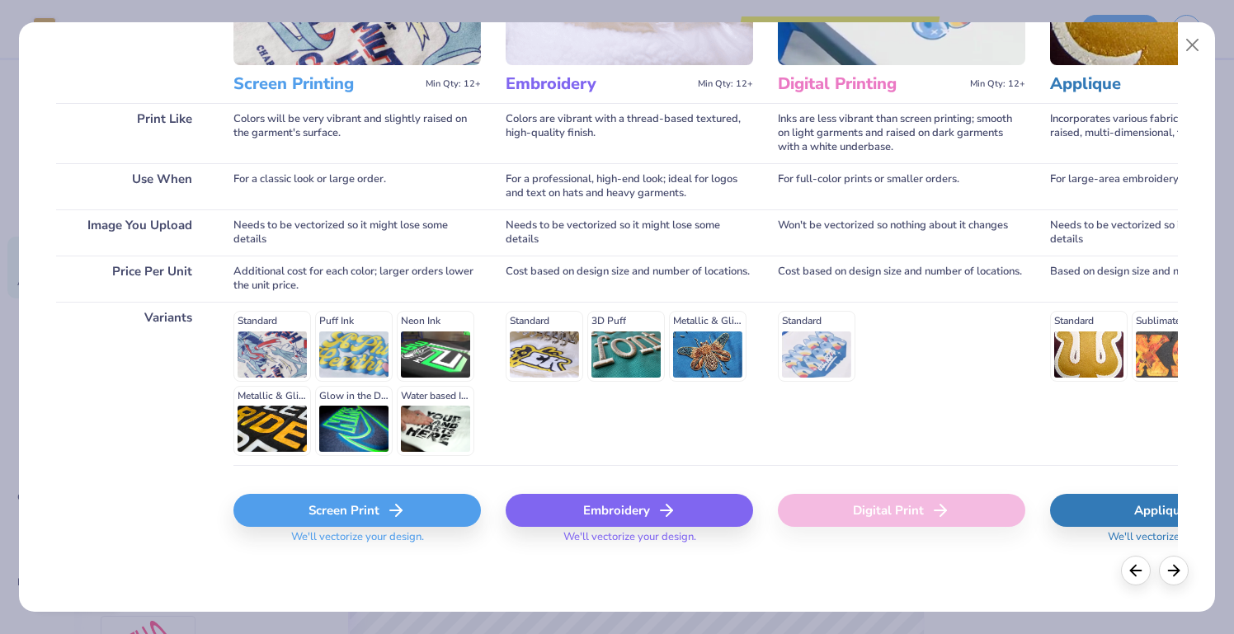
click at [357, 534] on span "We'll vectorize your design." at bounding box center [358, 542] width 146 height 24
click at [360, 510] on div "Screen Print" at bounding box center [356, 510] width 247 height 33
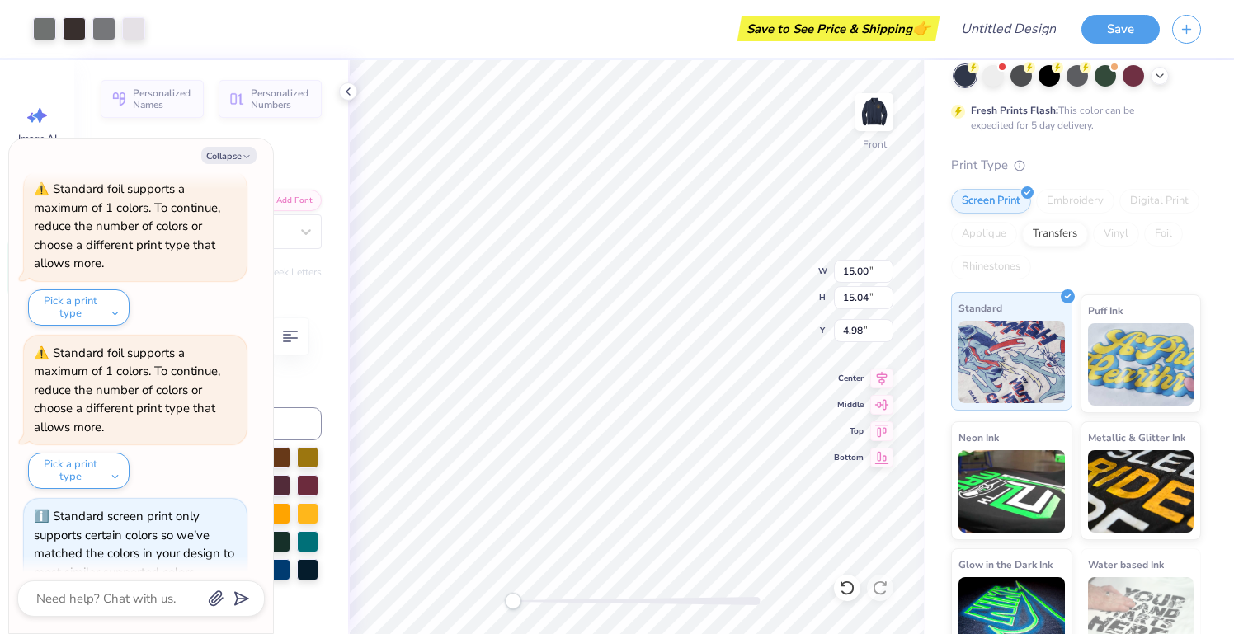
scroll to position [105, 0]
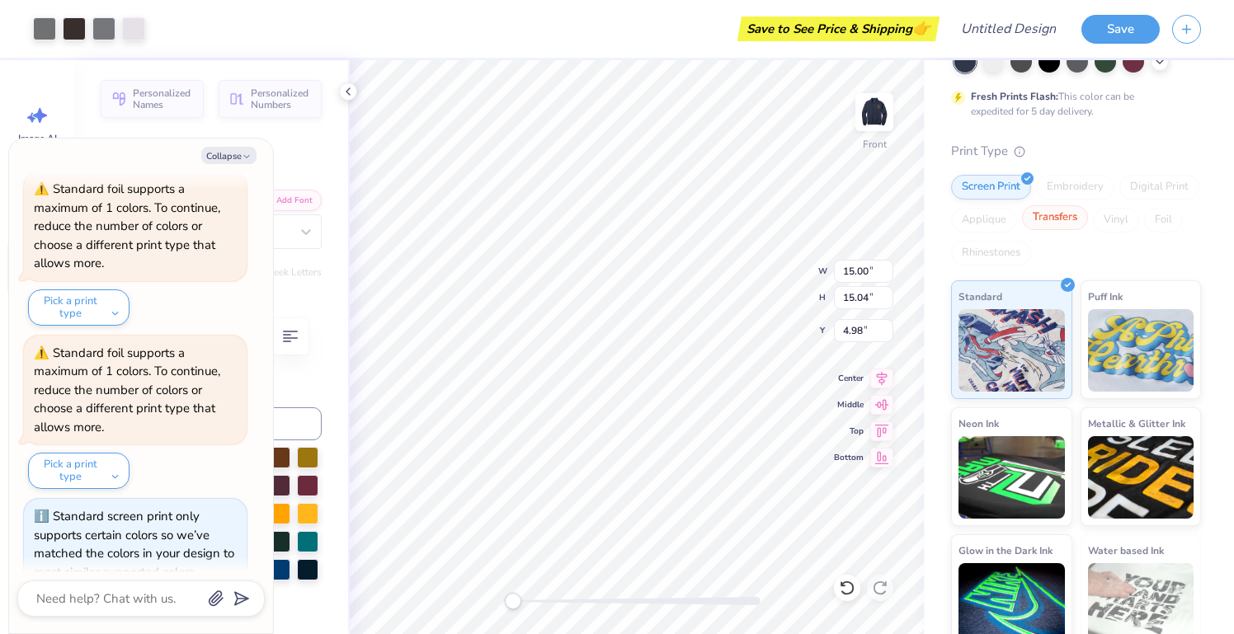
click at [1061, 225] on div "Transfers" at bounding box center [1055, 217] width 66 height 25
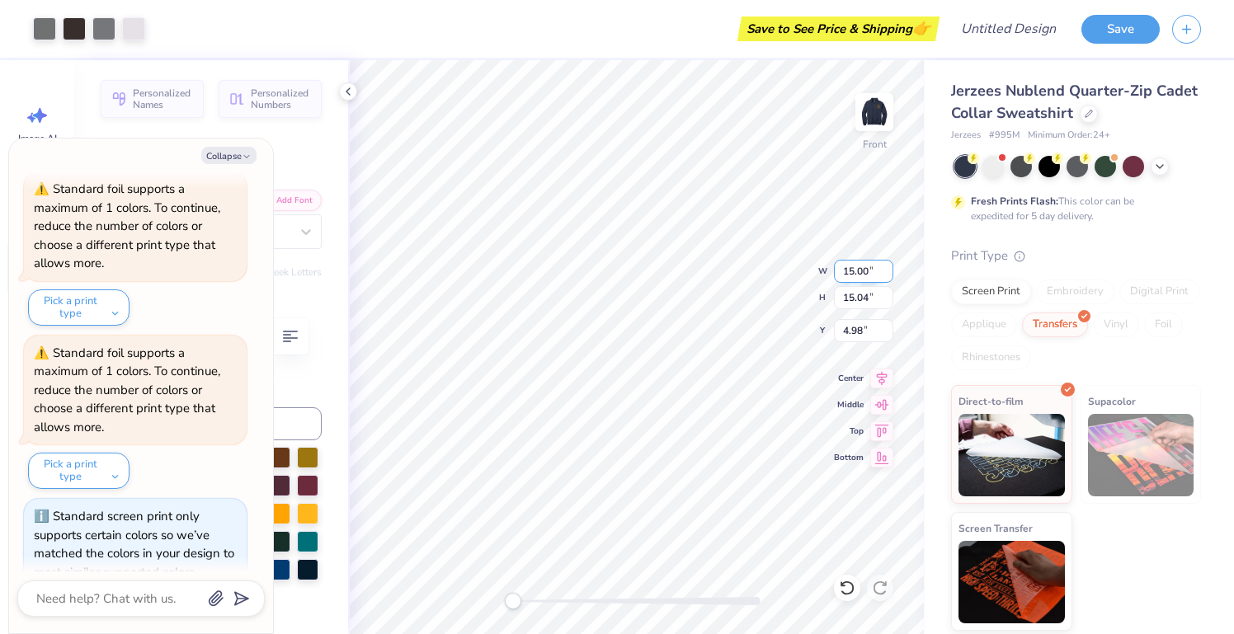
scroll to position [0, 0]
click at [1015, 288] on div "Screen Print" at bounding box center [991, 289] width 80 height 25
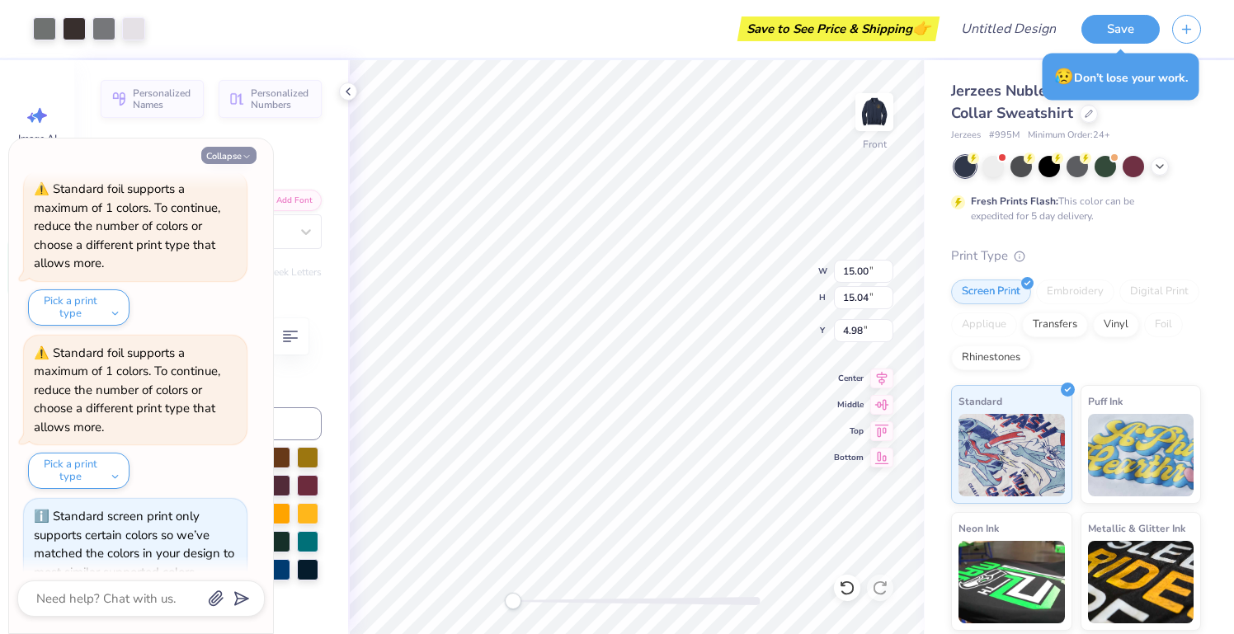
click at [229, 153] on button "Collapse" at bounding box center [228, 155] width 55 height 17
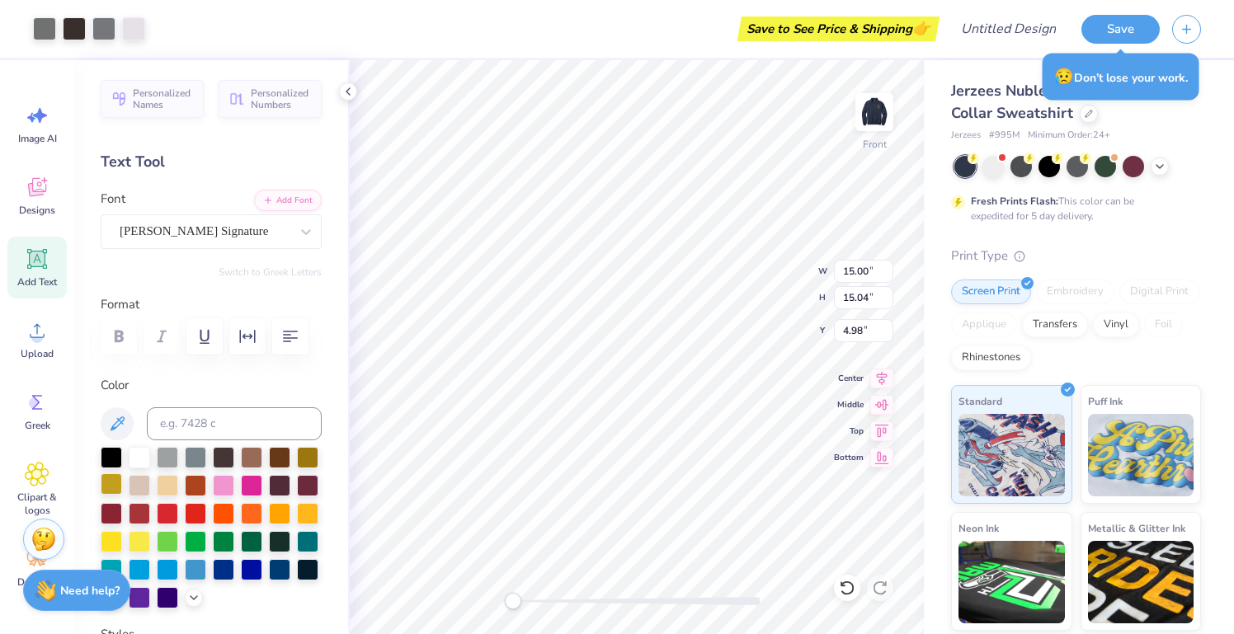
click at [116, 494] on div at bounding box center [111, 483] width 21 height 21
click at [114, 486] on div at bounding box center [111, 483] width 21 height 21
click at [1104, 336] on div "Screen Print Embroidery Digital Print Applique Transfers Vinyl Foil Rhinestones" at bounding box center [1076, 325] width 250 height 91
click at [1107, 325] on div "Vinyl" at bounding box center [1116, 322] width 46 height 25
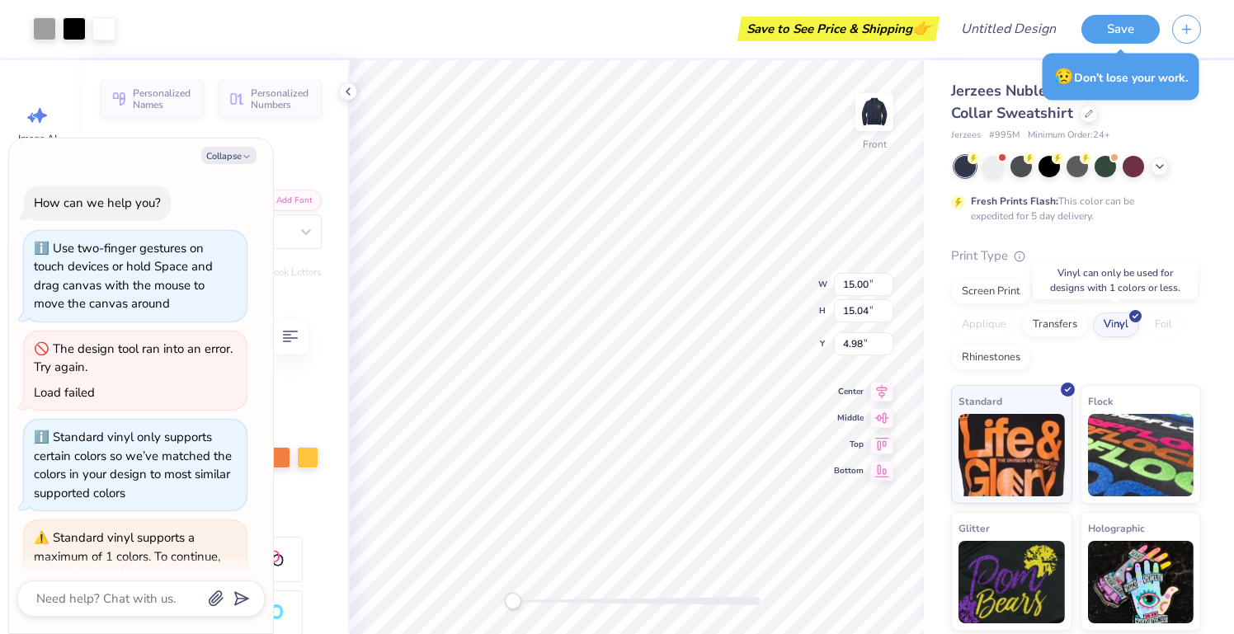
scroll to position [2650, 0]
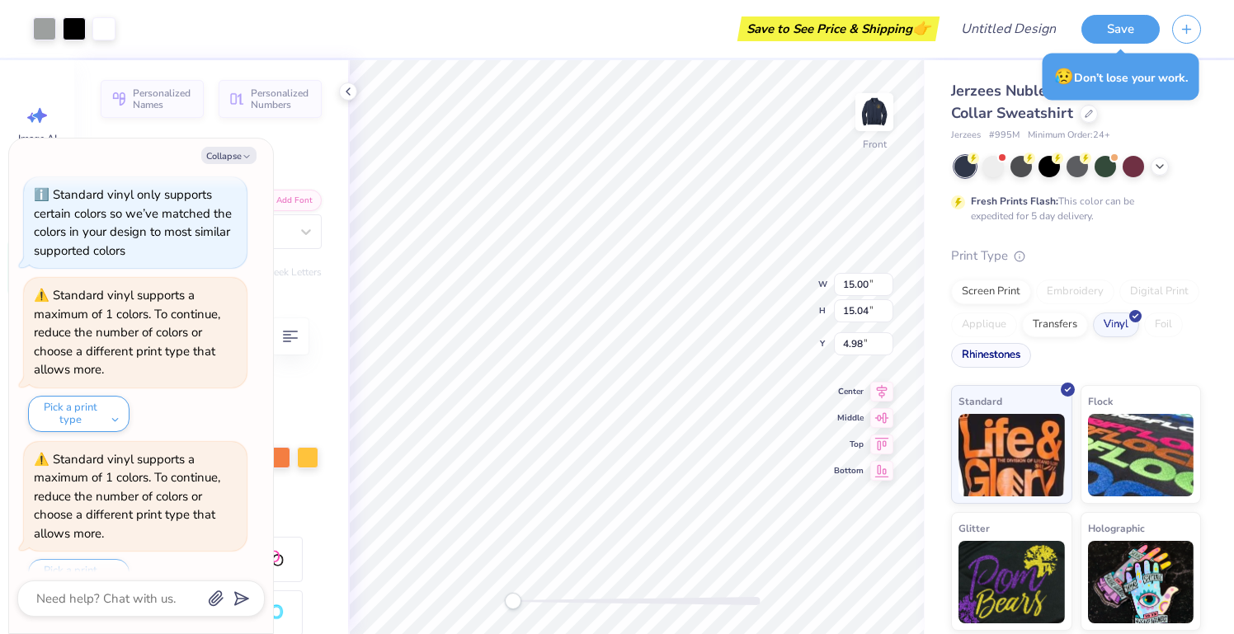
click at [991, 346] on div "Rhinestones" at bounding box center [991, 355] width 80 height 25
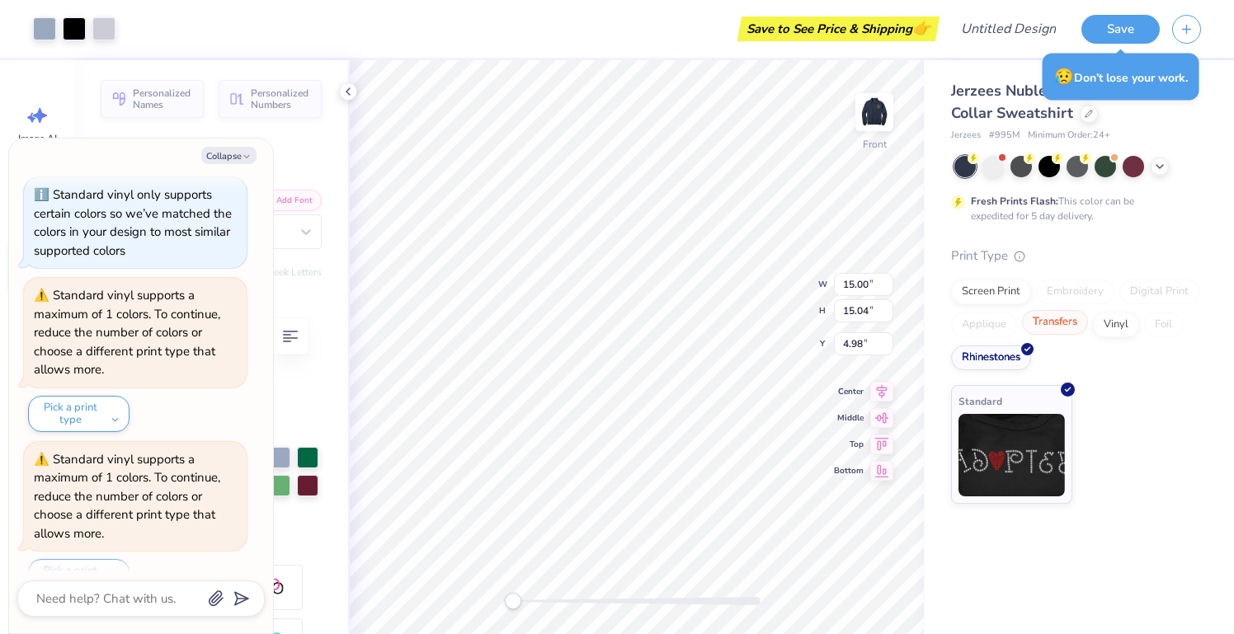
scroll to position [2749, 0]
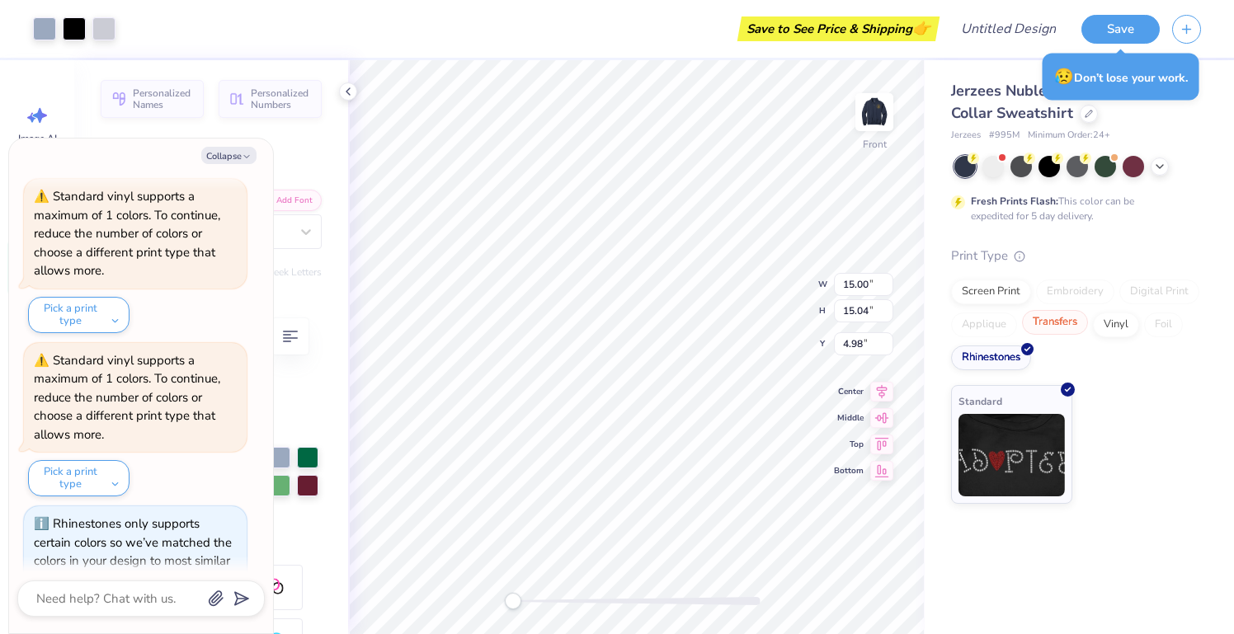
click at [1062, 326] on div "Transfers" at bounding box center [1055, 322] width 66 height 25
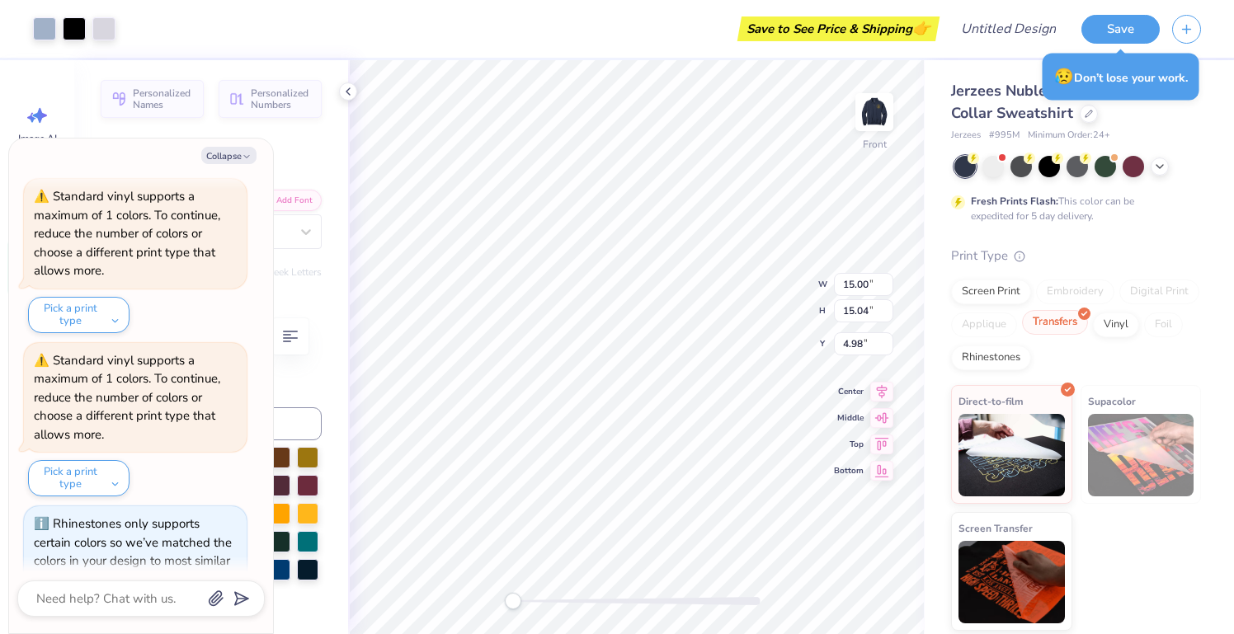
scroll to position [2848, 0]
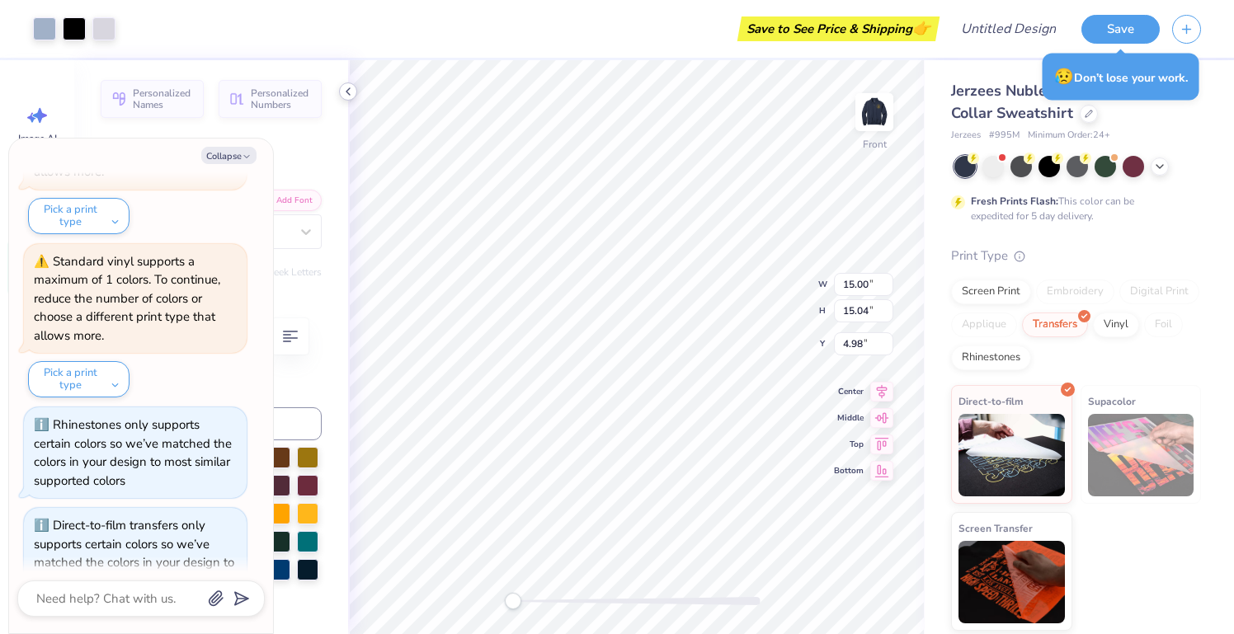
click at [349, 99] on div at bounding box center [348, 91] width 18 height 18
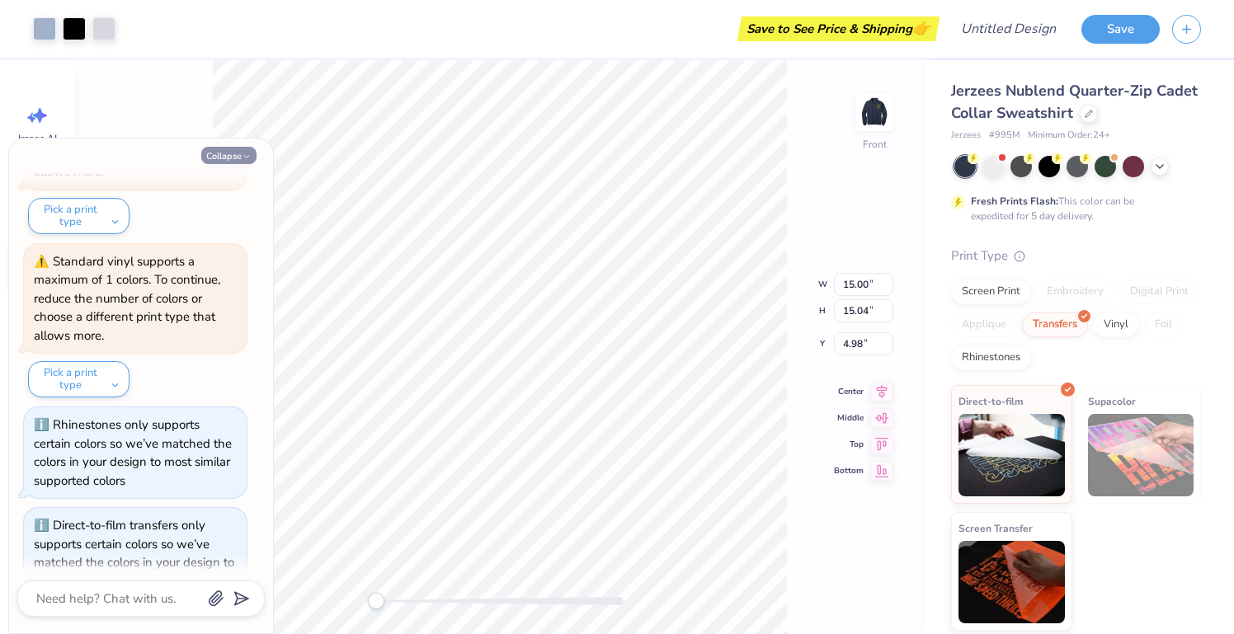
click at [248, 160] on icon "button" at bounding box center [247, 157] width 10 height 10
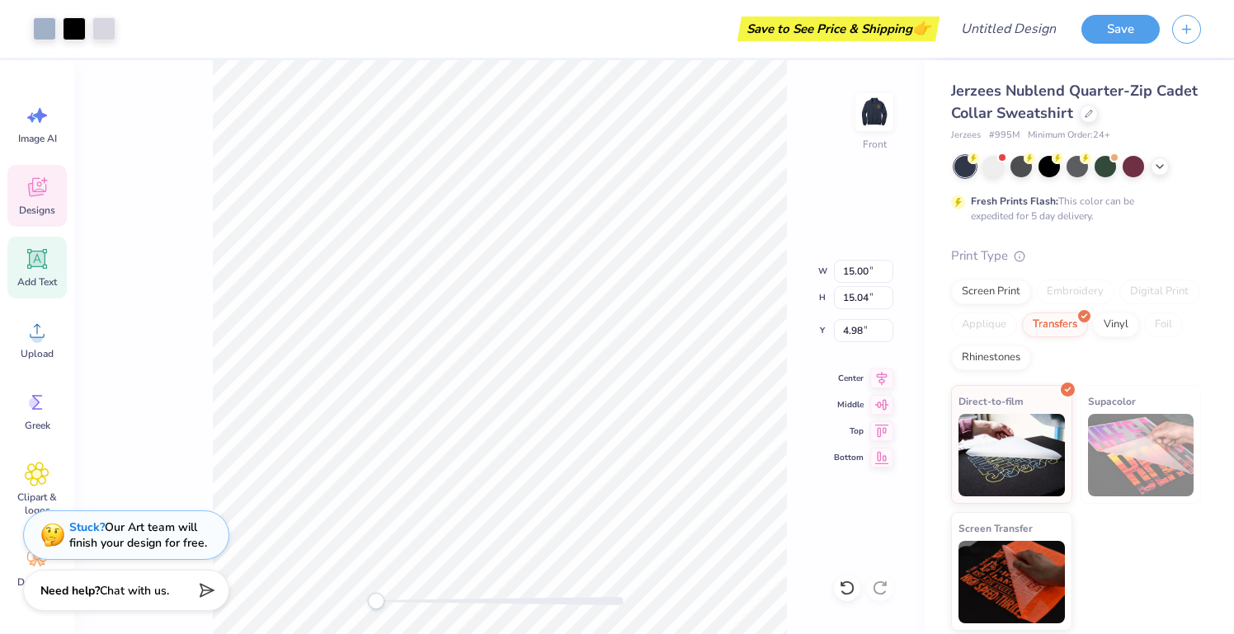
click at [47, 187] on icon at bounding box center [37, 187] width 25 height 25
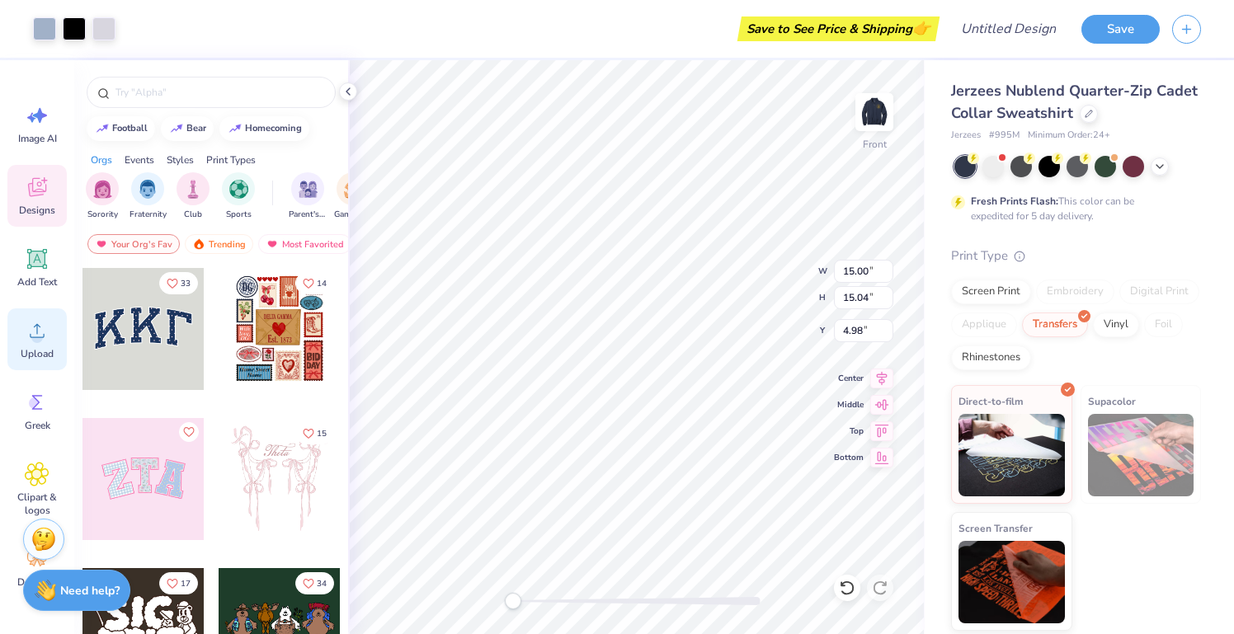
click at [28, 358] on span "Upload" at bounding box center [37, 353] width 33 height 13
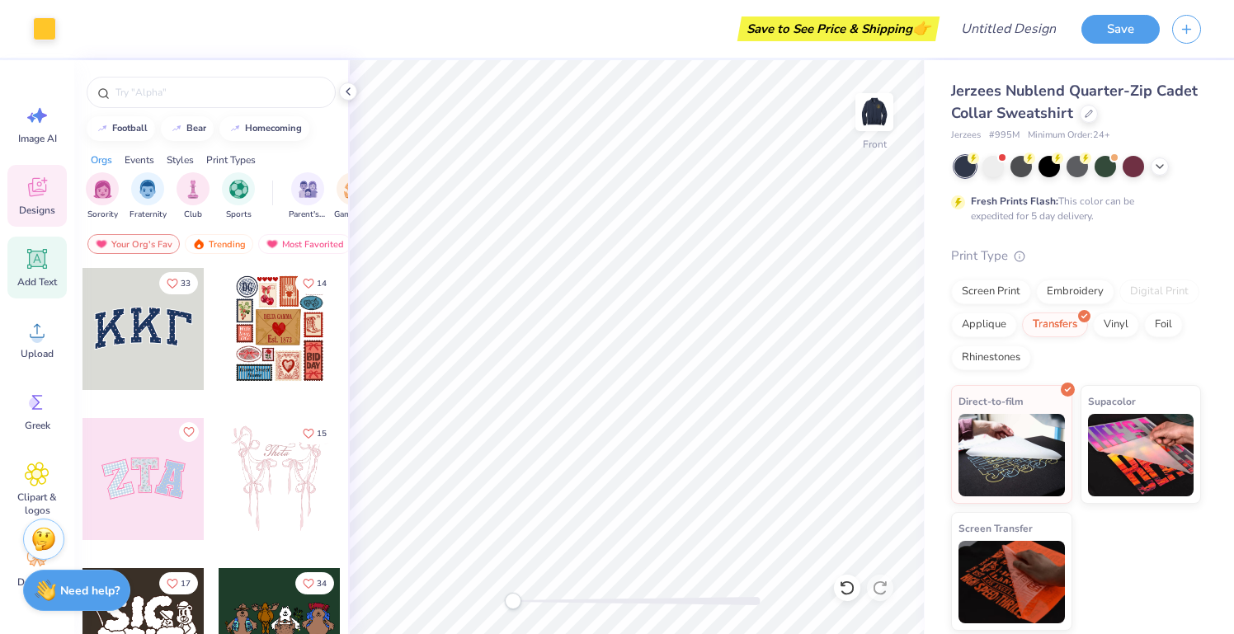
click at [21, 281] on span "Add Text" at bounding box center [37, 281] width 40 height 13
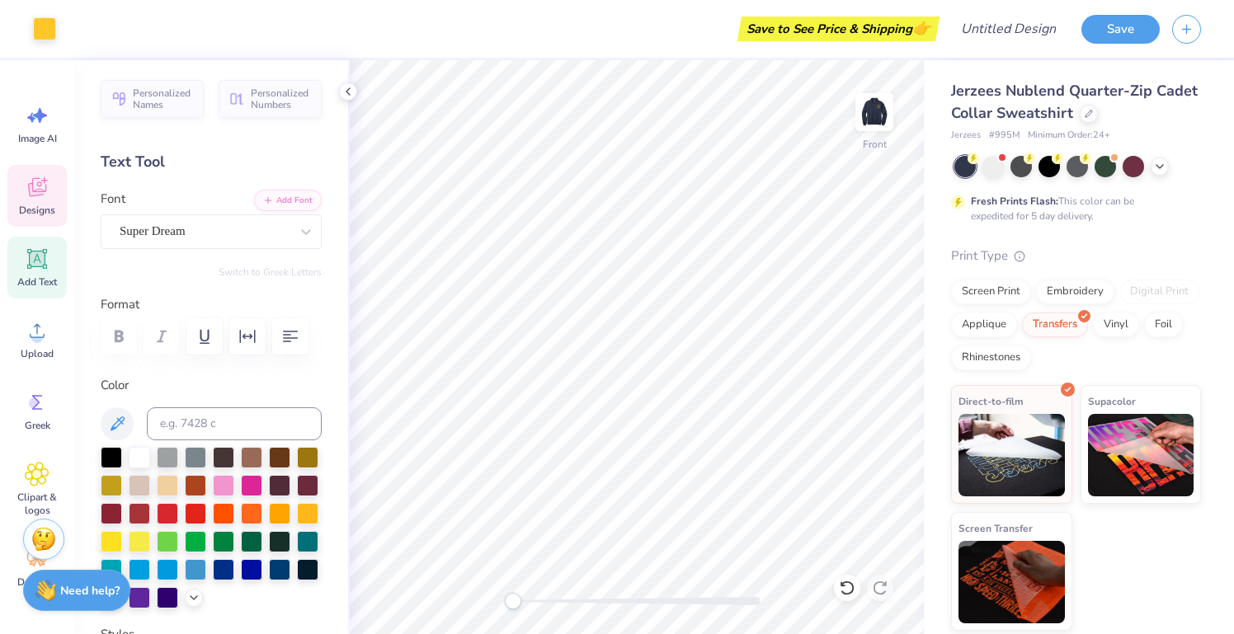
click at [41, 194] on icon at bounding box center [37, 189] width 16 height 13
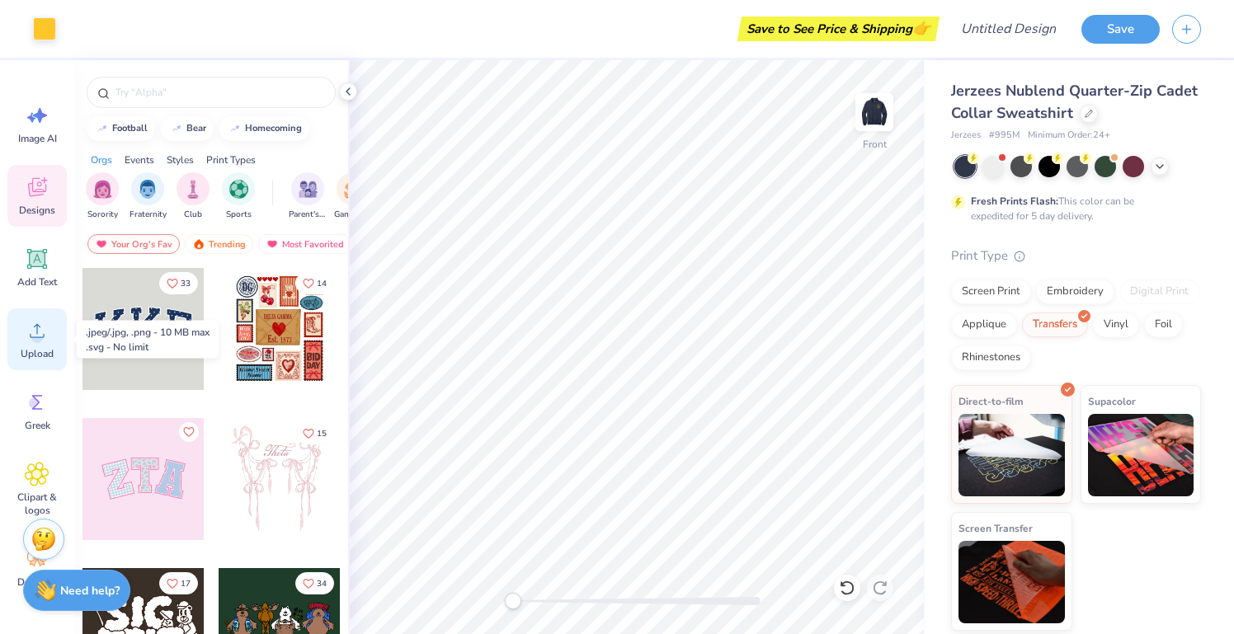
click at [36, 336] on circle at bounding box center [37, 338] width 12 height 12
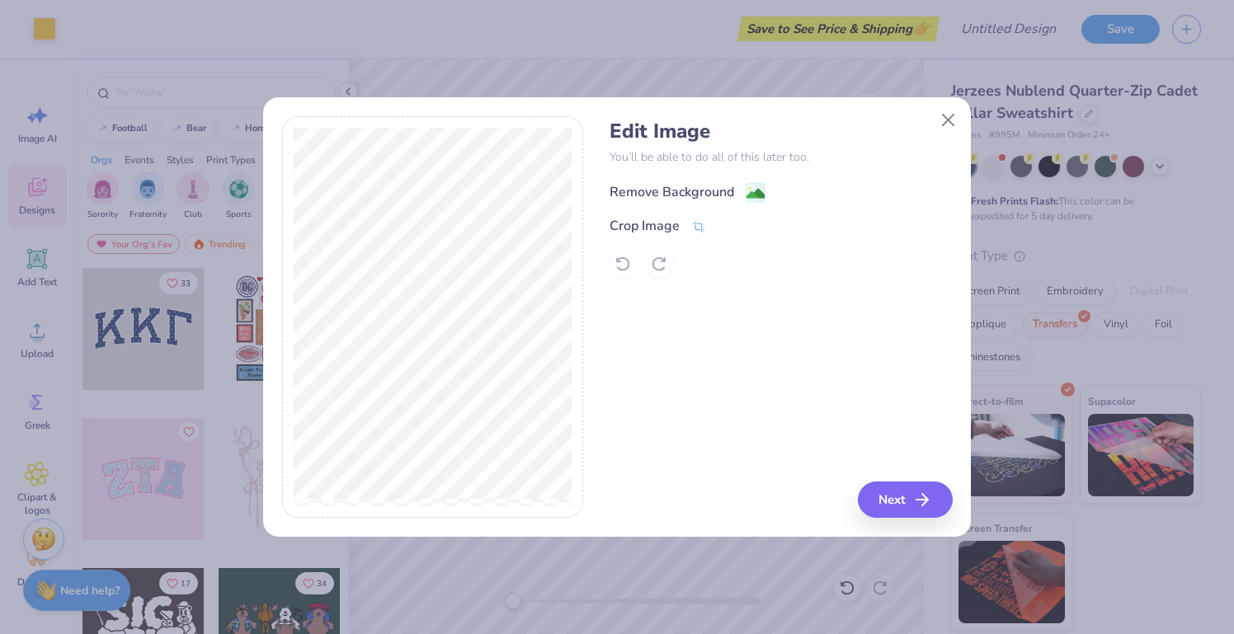
click at [765, 185] on icon at bounding box center [756, 193] width 20 height 20
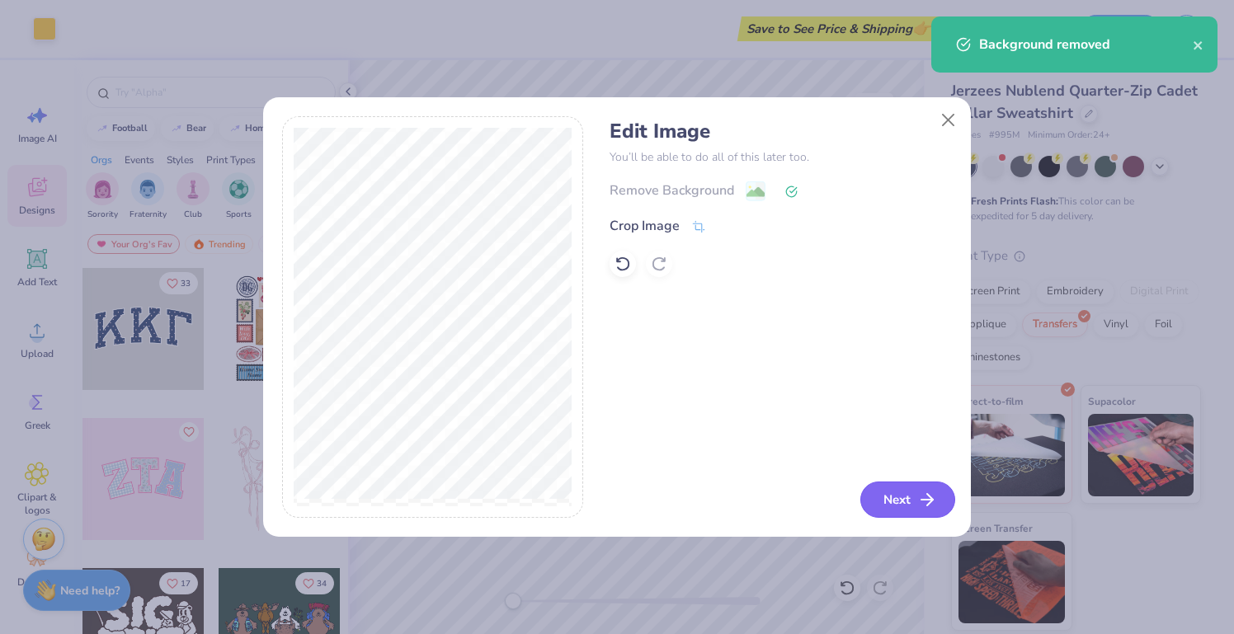
click at [909, 502] on button "Next" at bounding box center [907, 500] width 95 height 36
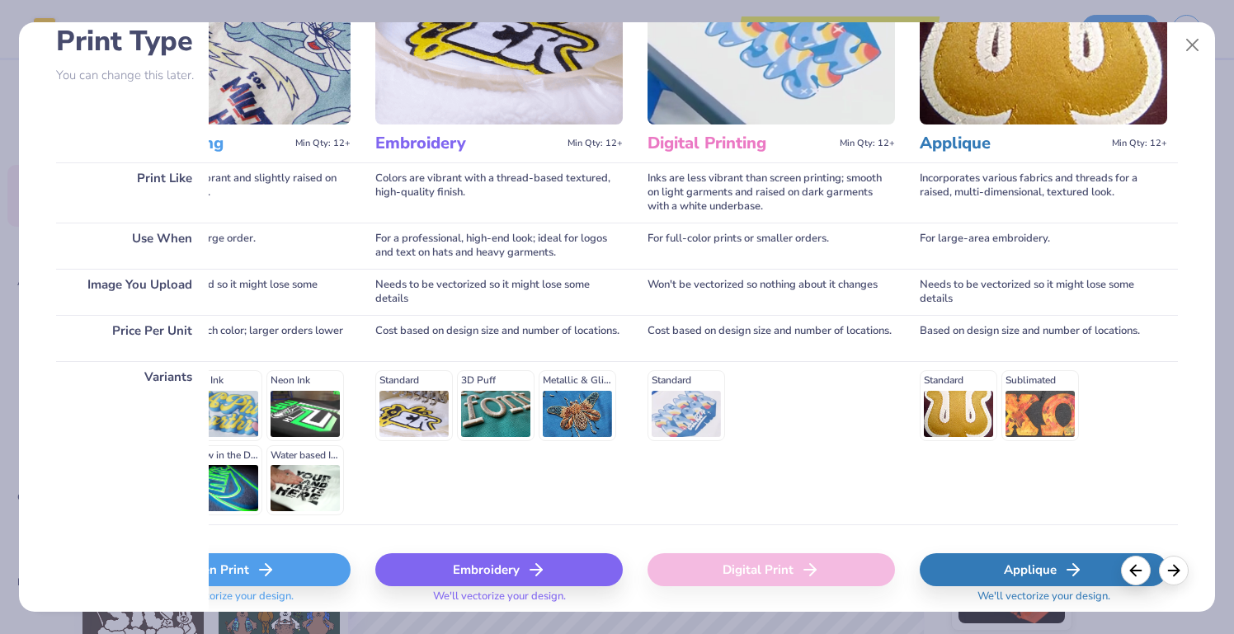
scroll to position [138, 0]
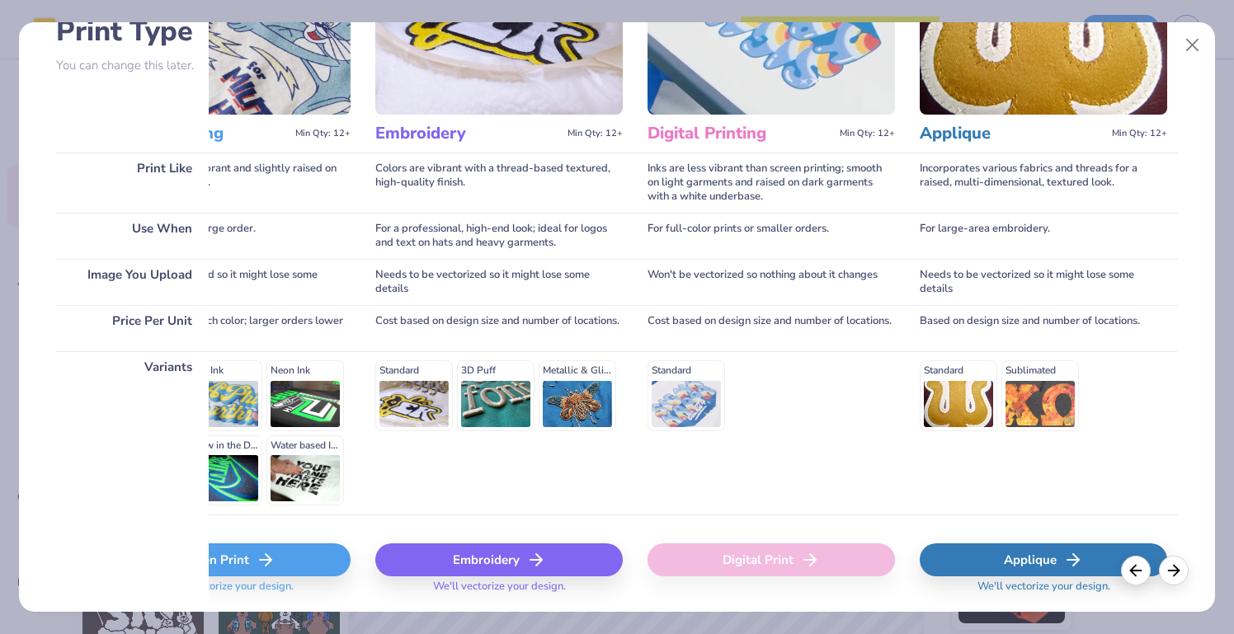
click at [666, 384] on div "Standard" at bounding box center [770, 395] width 247 height 70
click at [670, 395] on div "Standard" at bounding box center [770, 395] width 247 height 70
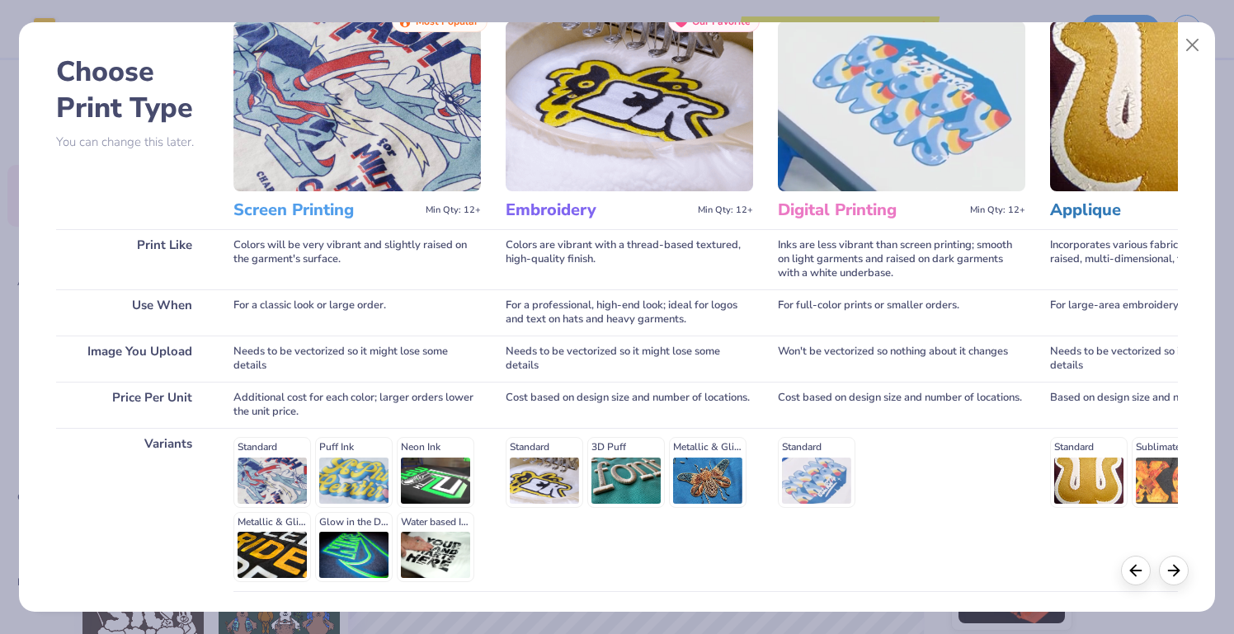
scroll to position [0, 0]
click at [540, 481] on div "Standard 3D Puff Metallic & Glitter" at bounding box center [629, 472] width 247 height 70
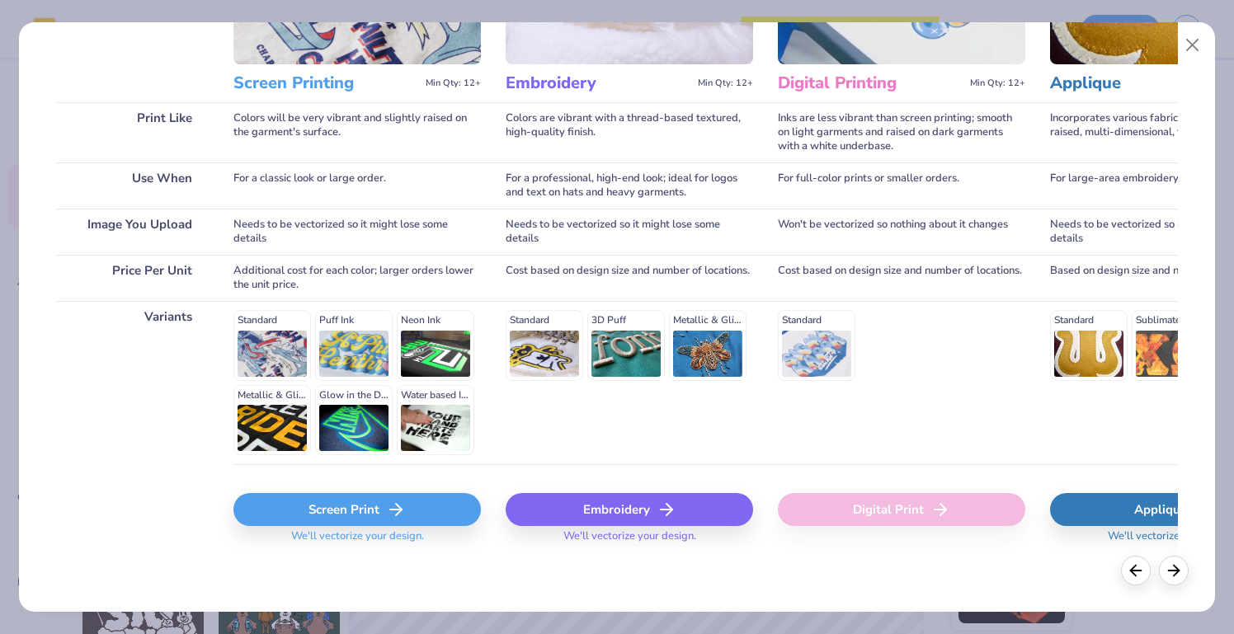
scroll to position [187, 0]
click at [299, 363] on div "Standard Puff Ink Neon Ink Metallic & Glitter Ink Glow in the Dark Ink Water ba…" at bounding box center [356, 383] width 247 height 145
click at [367, 509] on div "Screen Print" at bounding box center [356, 510] width 247 height 33
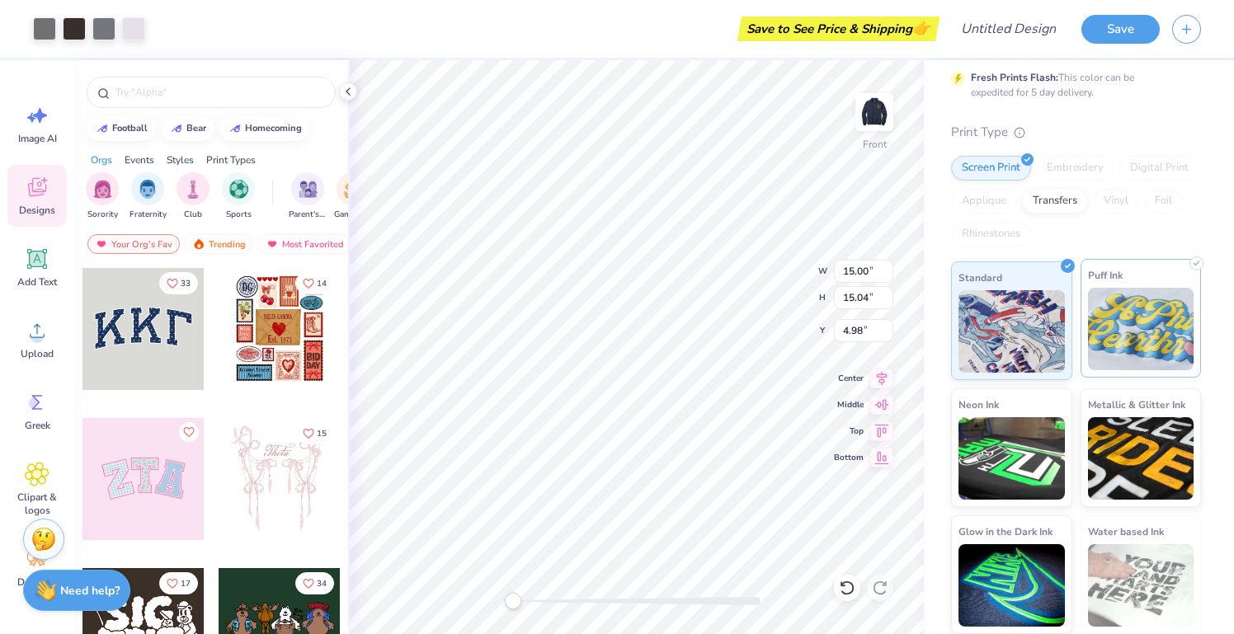
scroll to position [123, 0]
click at [1127, 350] on img at bounding box center [1141, 330] width 106 height 82
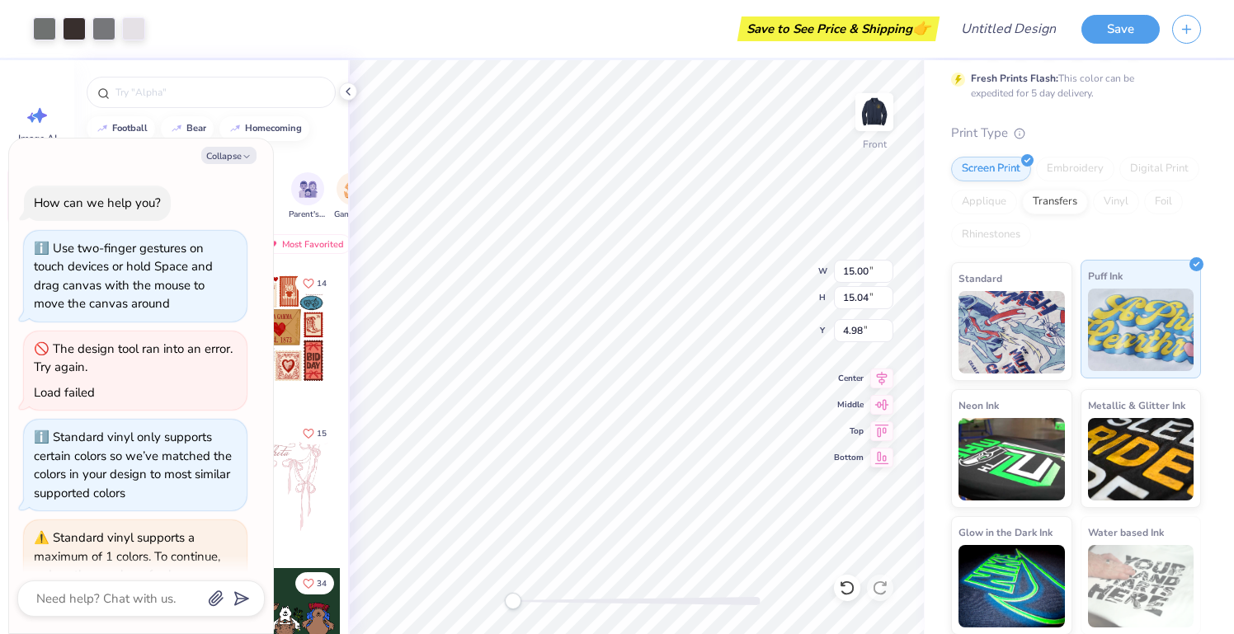
scroll to position [3010, 0]
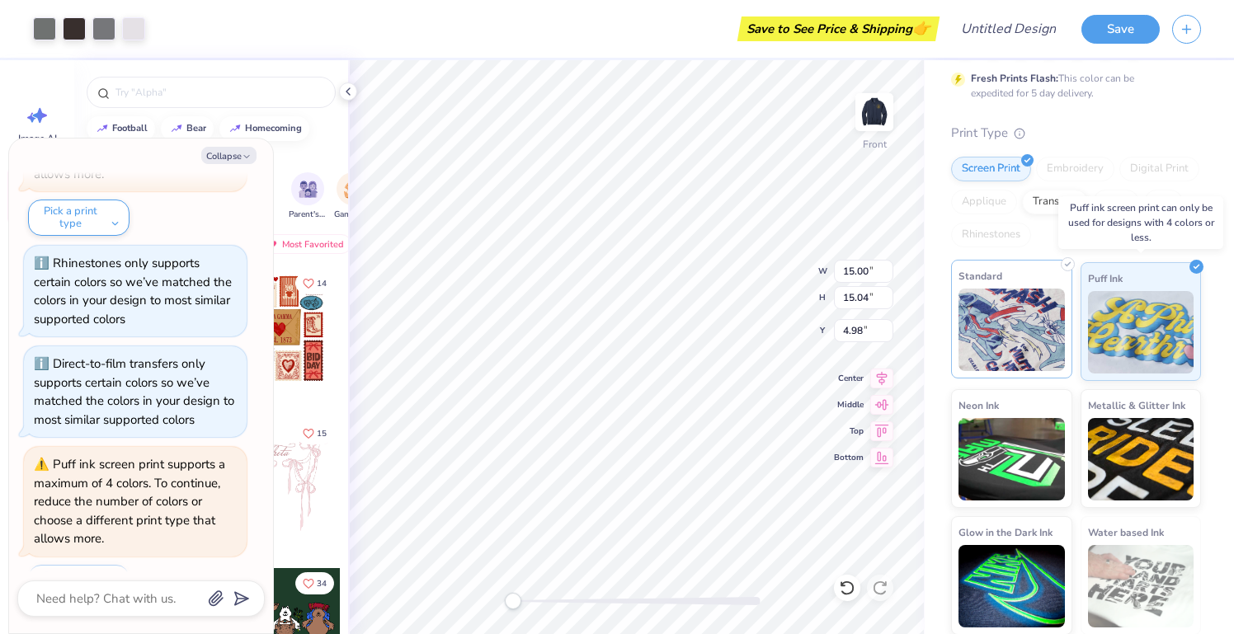
click at [1026, 344] on img at bounding box center [1011, 330] width 106 height 82
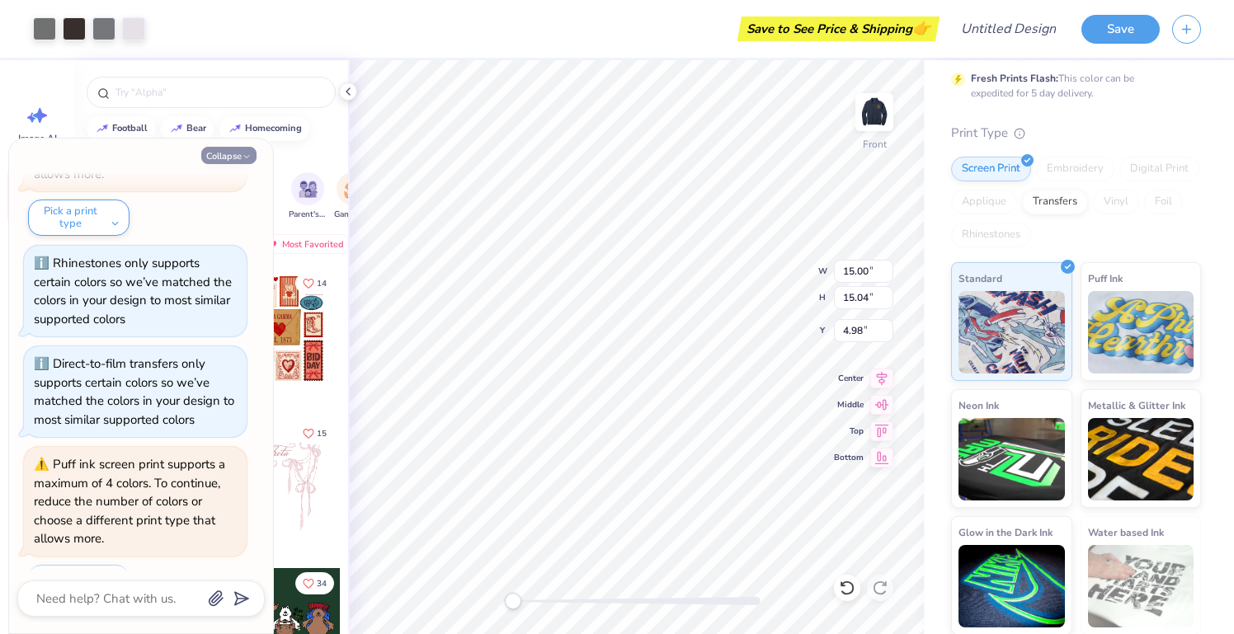
click at [221, 158] on button "Collapse" at bounding box center [228, 155] width 55 height 17
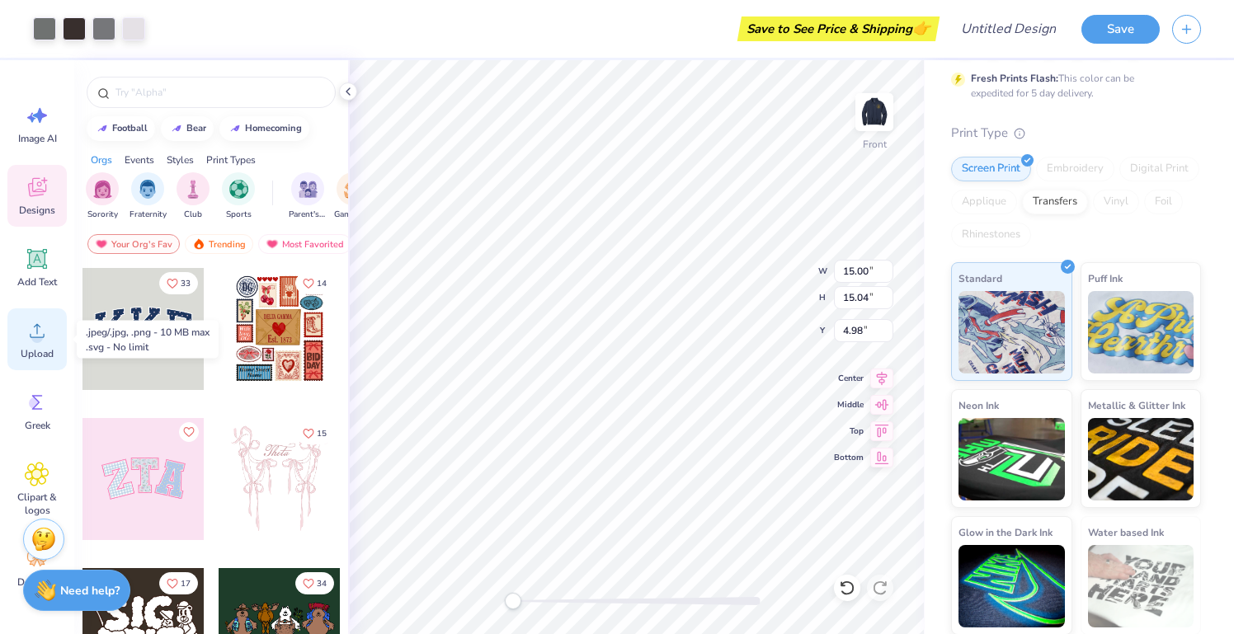
click at [48, 347] on span "Upload" at bounding box center [37, 353] width 33 height 13
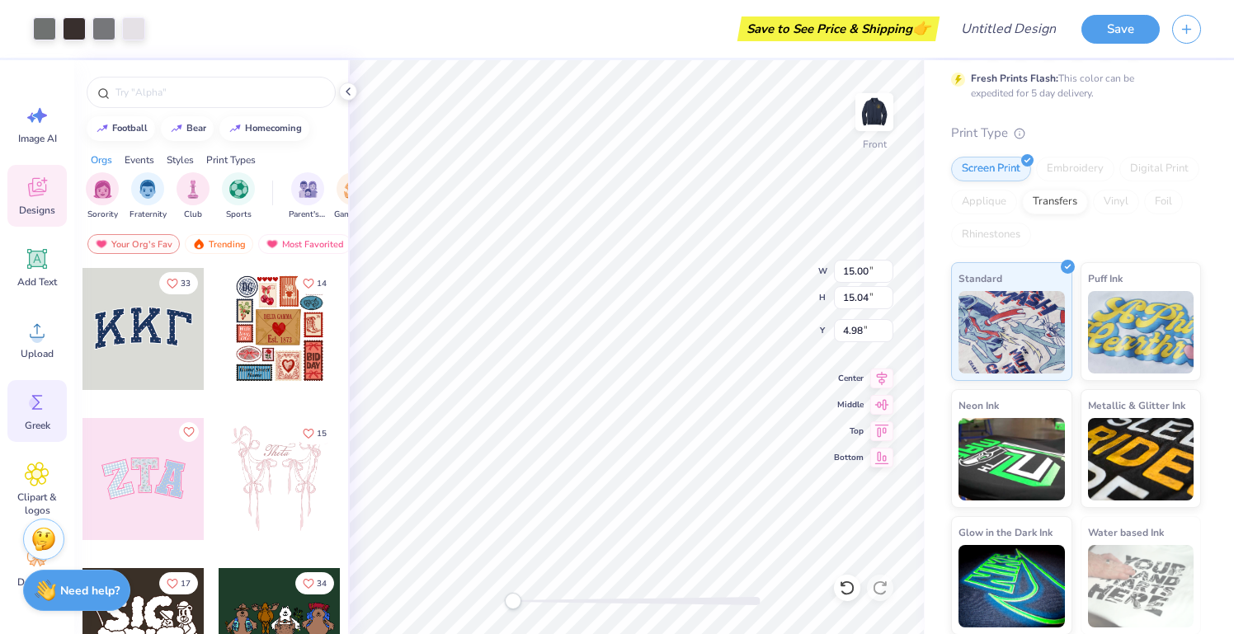
click at [43, 408] on icon at bounding box center [37, 402] width 25 height 25
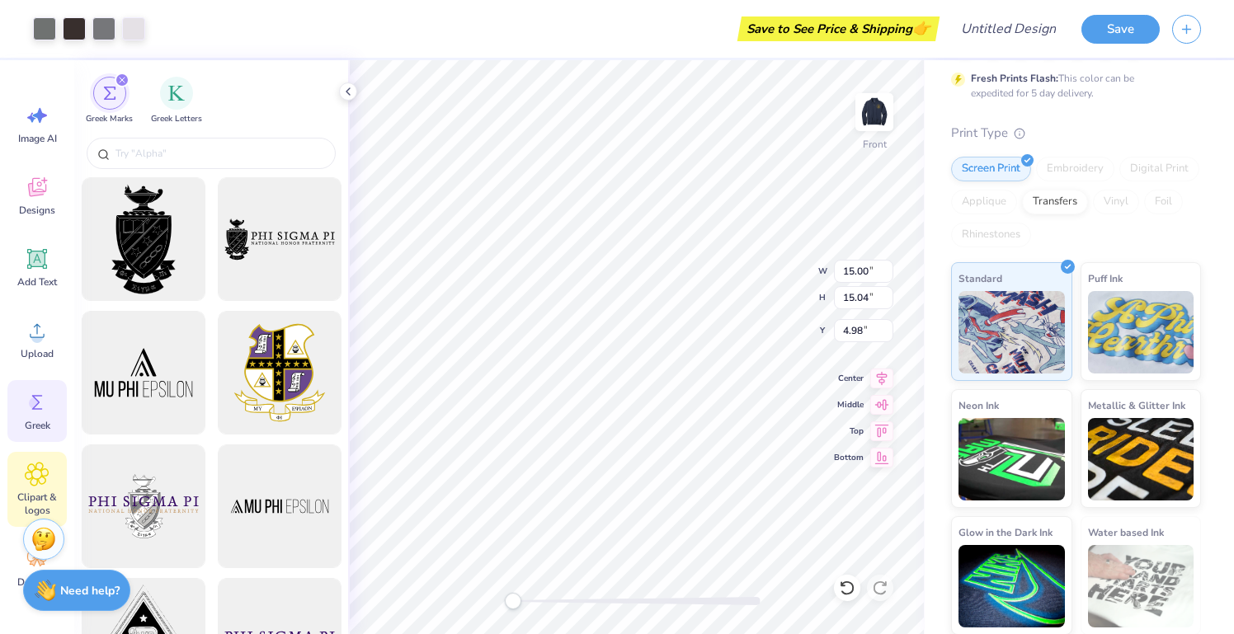
click at [22, 465] on div "Clipart & logos" at bounding box center [36, 489] width 59 height 75
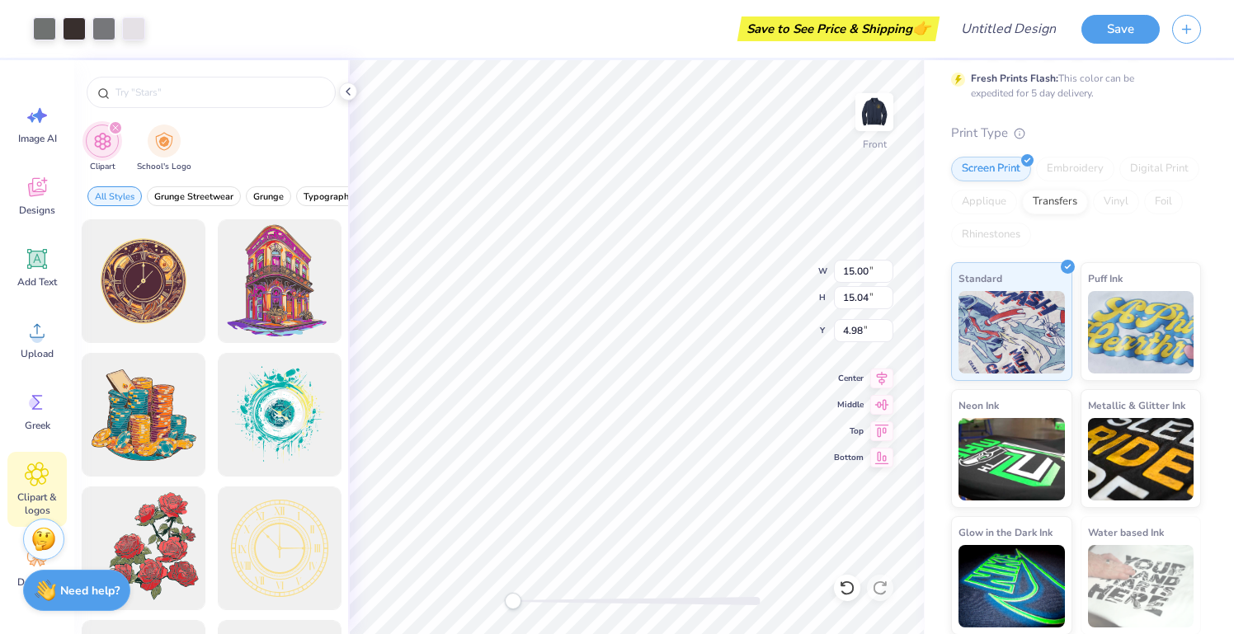
click at [1020, 198] on div "Screen Print Embroidery Digital Print Applique Transfers Vinyl Foil Rhinestones" at bounding box center [1076, 202] width 250 height 91
click at [1033, 198] on div "Transfers" at bounding box center [1055, 199] width 66 height 25
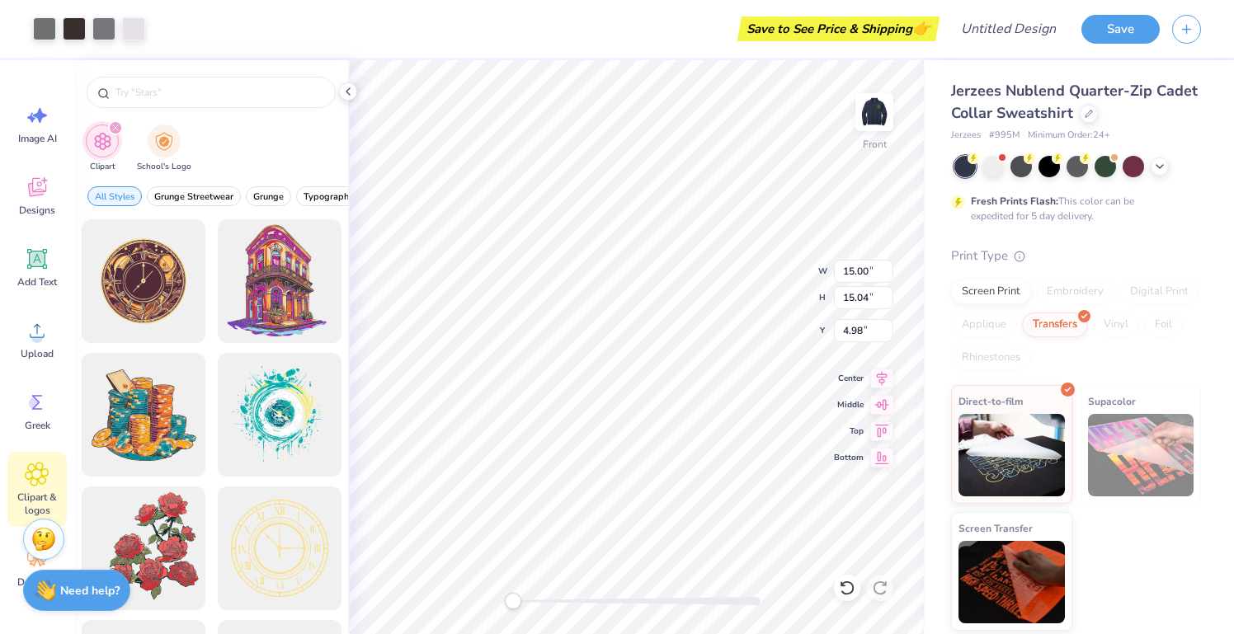
scroll to position [0, 0]
click at [1139, 433] on img at bounding box center [1141, 455] width 106 height 82
click at [1014, 547] on img at bounding box center [1011, 580] width 106 height 82
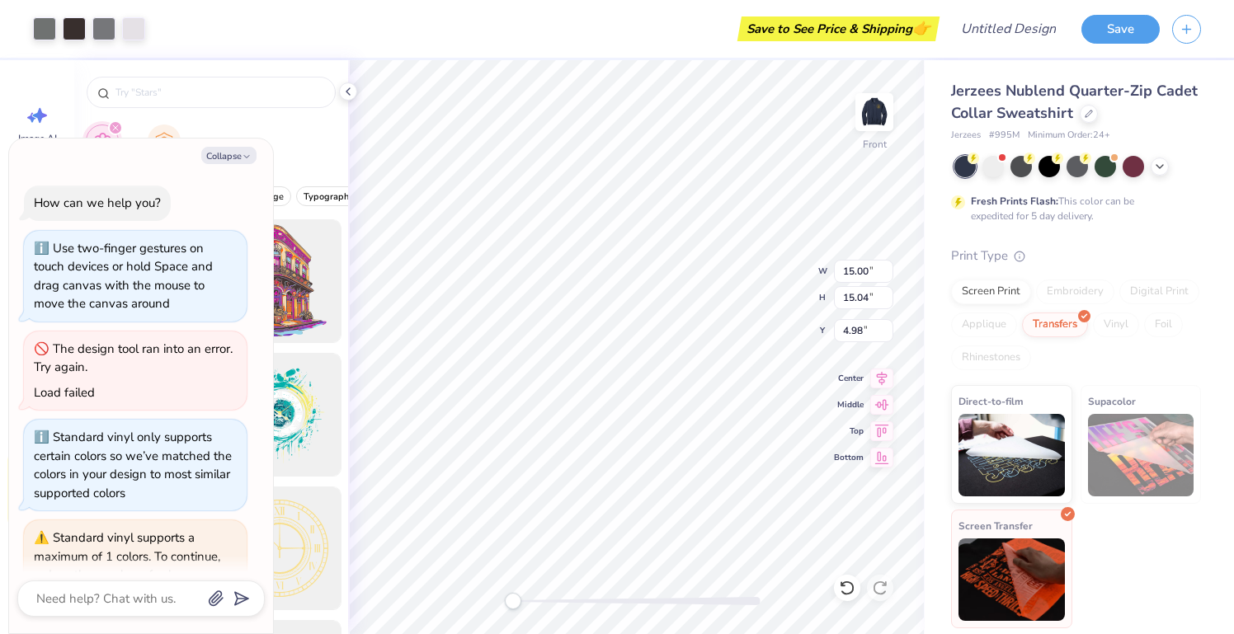
scroll to position [3171, 0]
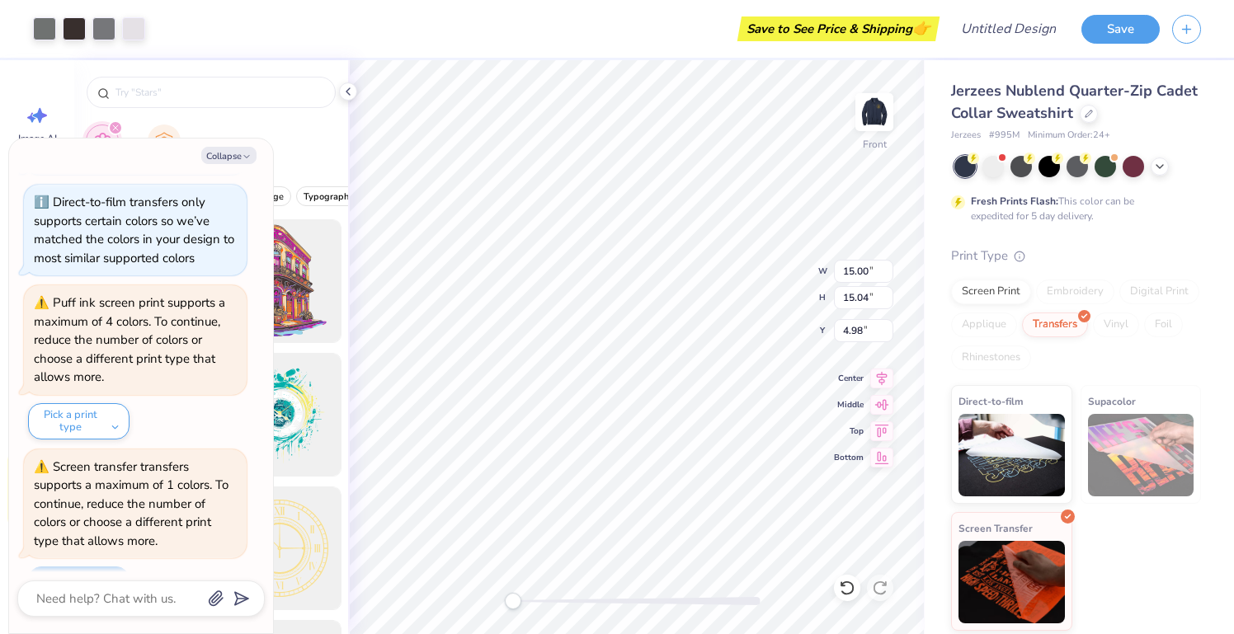
click at [124, 567] on button "Pick a print type" at bounding box center [78, 585] width 101 height 36
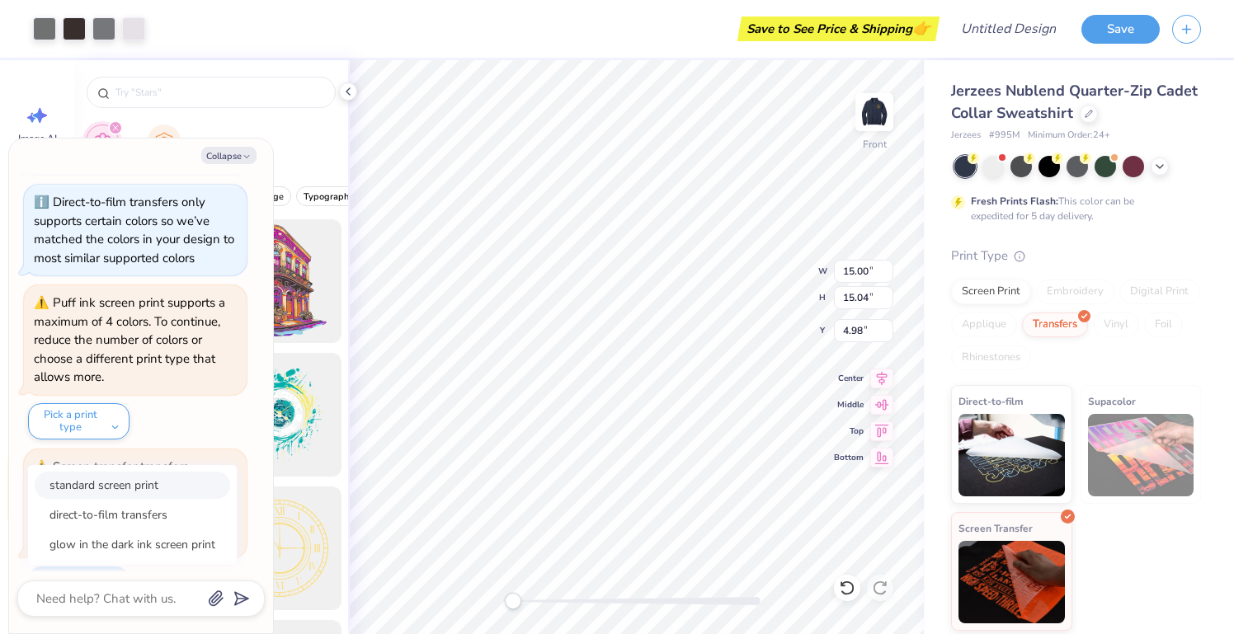
click at [146, 472] on button "standard screen print" at bounding box center [132, 485] width 195 height 27
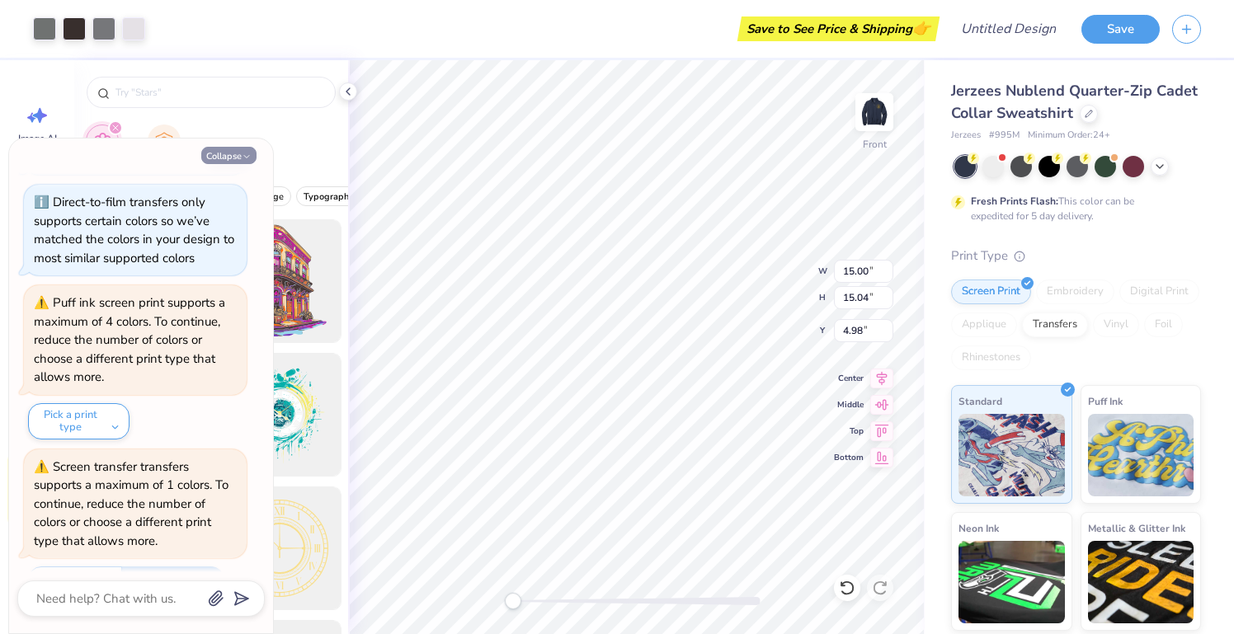
click at [233, 153] on button "Collapse" at bounding box center [228, 155] width 55 height 17
type textarea "x"
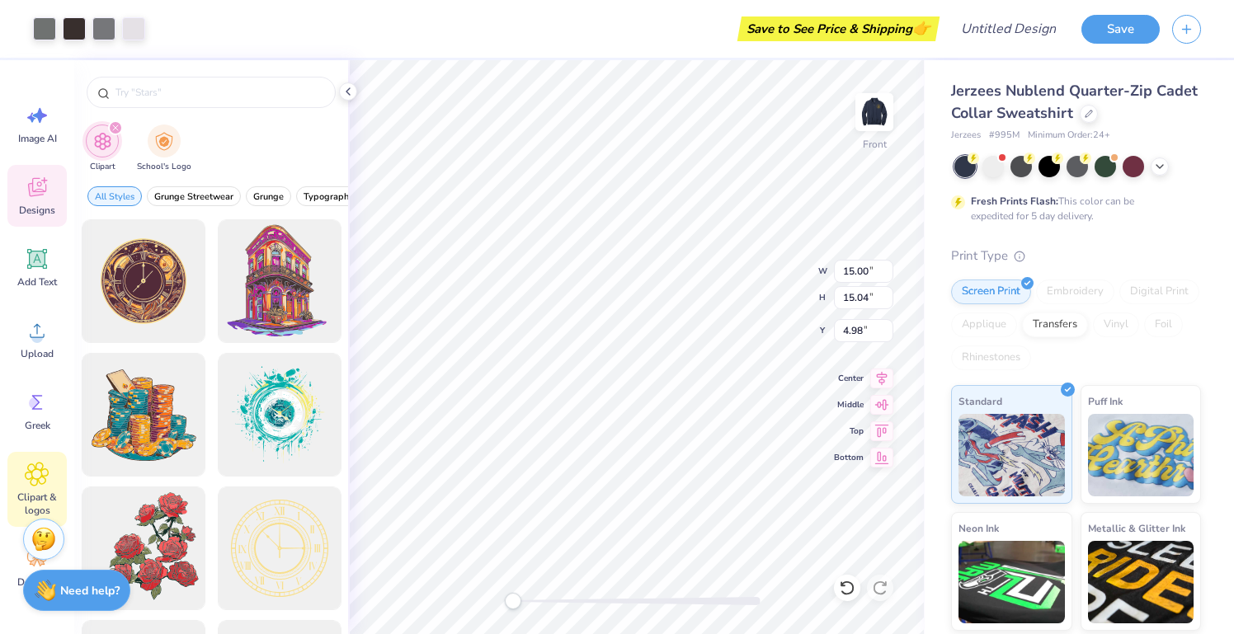
click at [33, 197] on icon at bounding box center [37, 187] width 25 height 25
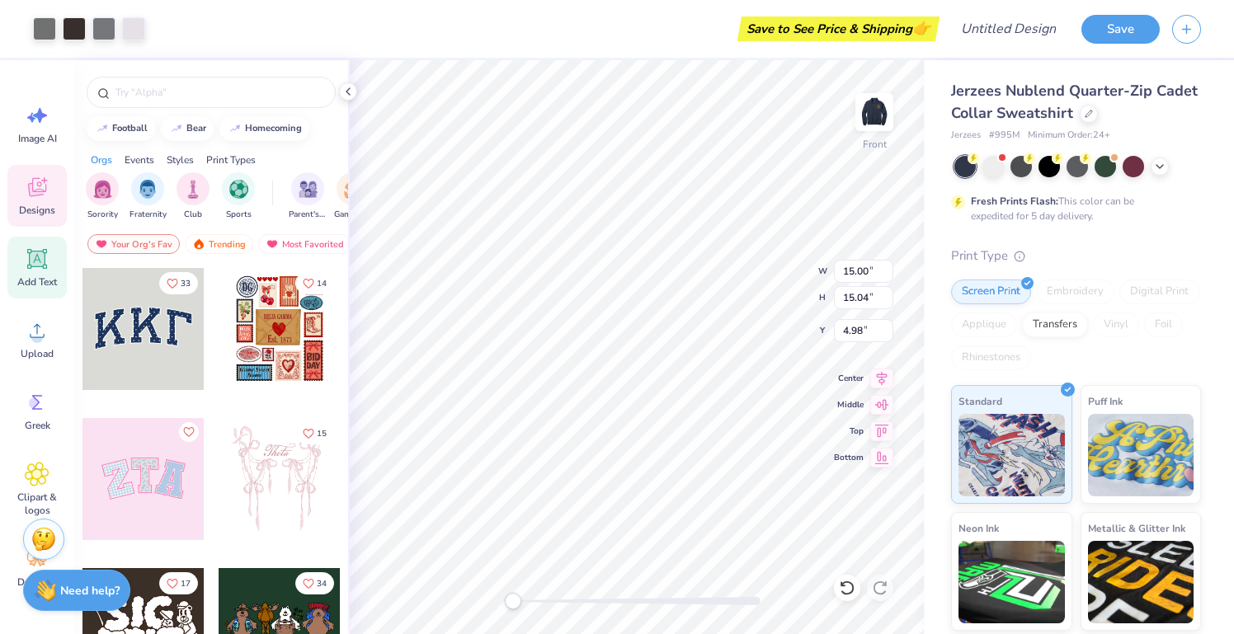
click at [33, 297] on div "Add Text" at bounding box center [36, 268] width 59 height 62
type input "6.73"
type input "1.95"
type input "11.53"
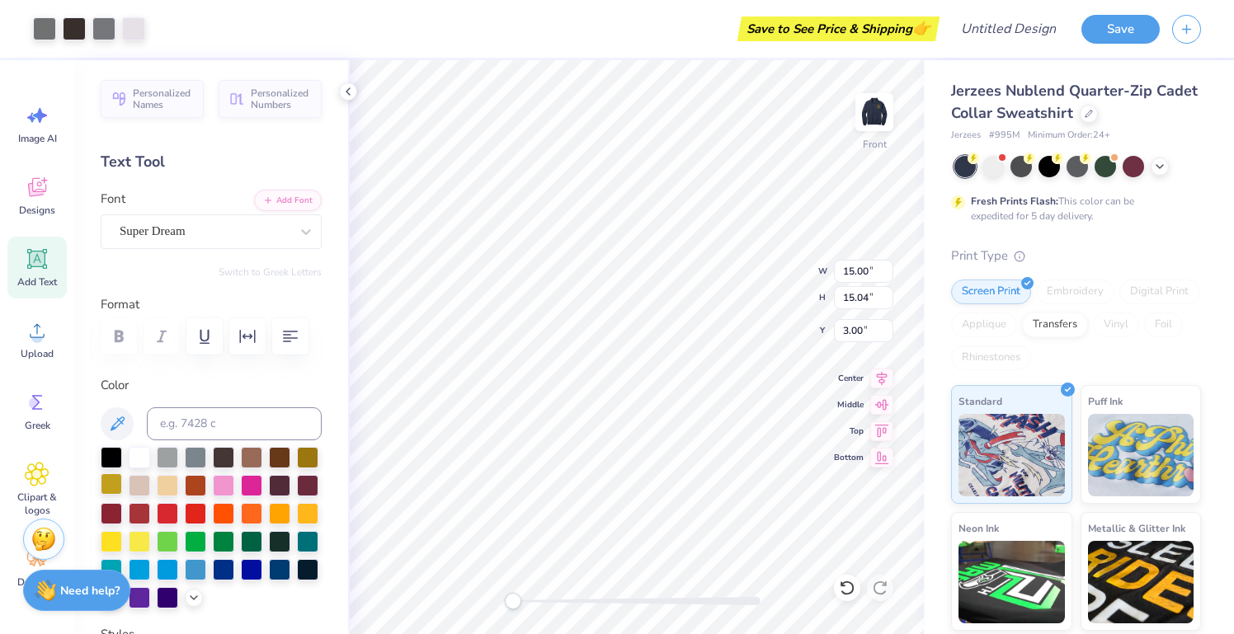
click at [106, 483] on div at bounding box center [111, 483] width 21 height 21
click at [45, 501] on span "Clipart & logos" at bounding box center [37, 504] width 54 height 26
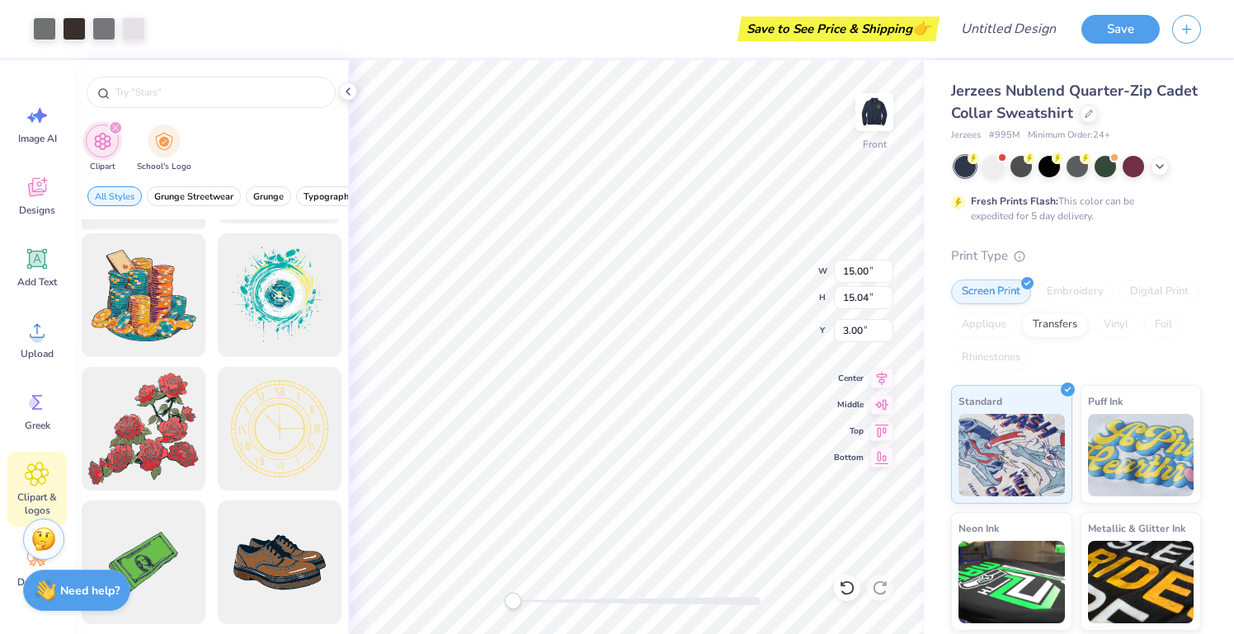
scroll to position [194, 0]
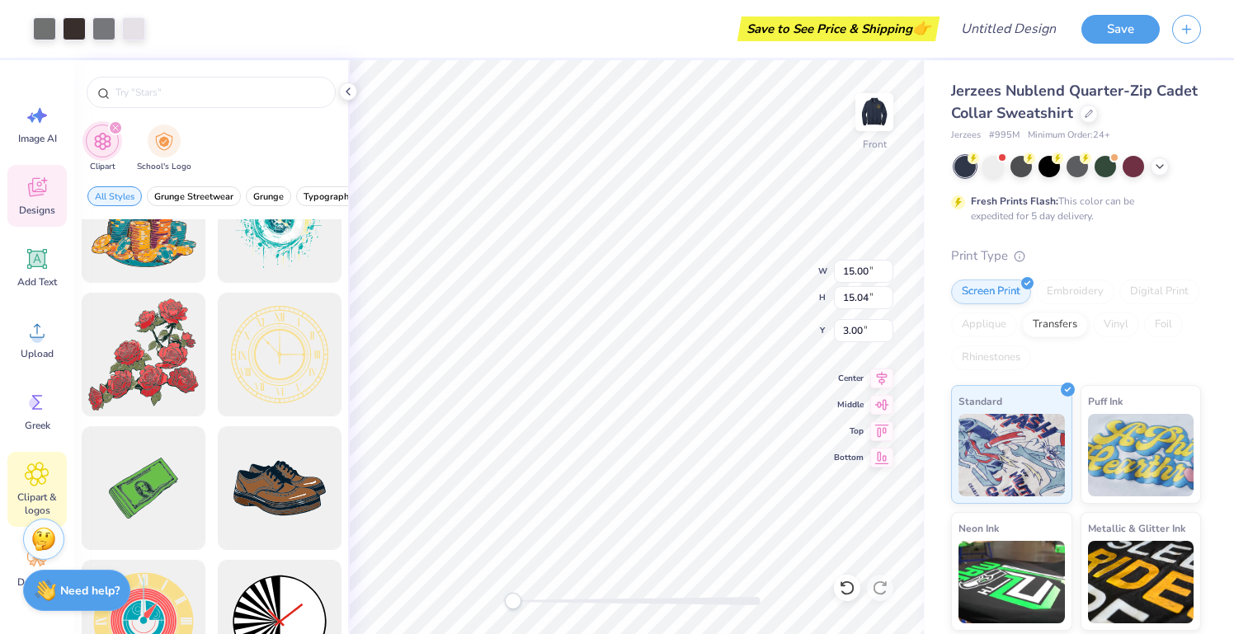
click at [43, 223] on div "Designs" at bounding box center [36, 196] width 59 height 62
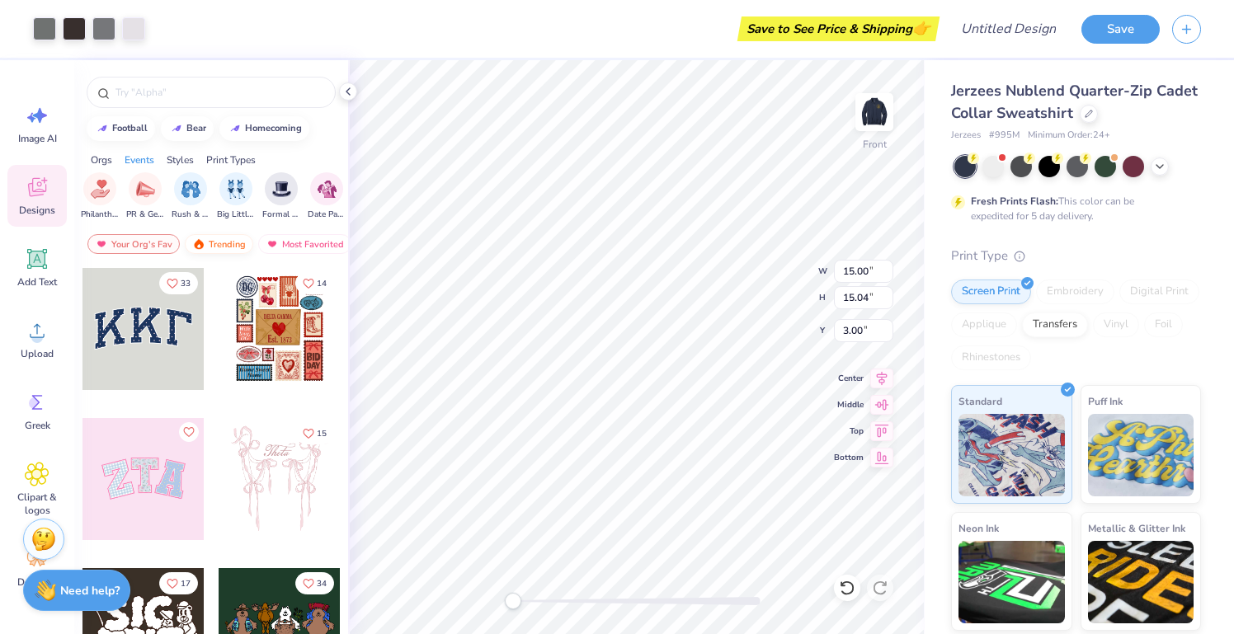
scroll to position [0, 309]
click at [162, 323] on div at bounding box center [143, 329] width 122 height 122
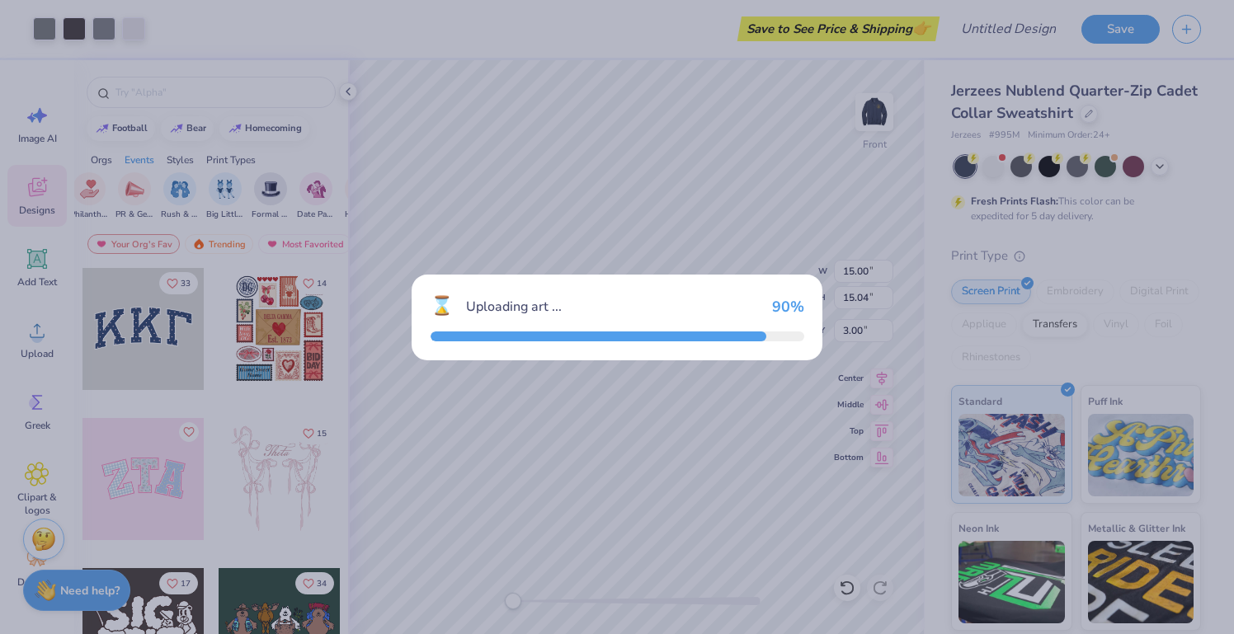
type input "12.56"
type input "5.51"
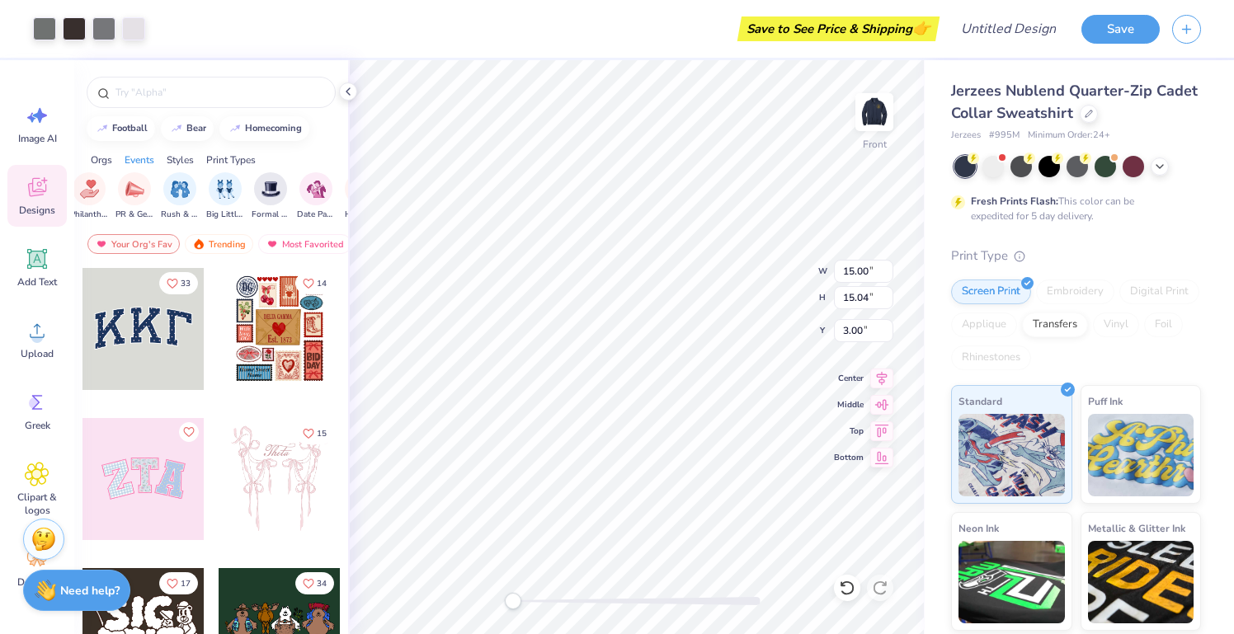
click at [1095, 317] on div "Vinyl" at bounding box center [1116, 325] width 46 height 25
click at [1114, 325] on div "Vinyl" at bounding box center [1116, 325] width 46 height 25
click at [1033, 326] on div "Transfers" at bounding box center [1055, 322] width 66 height 25
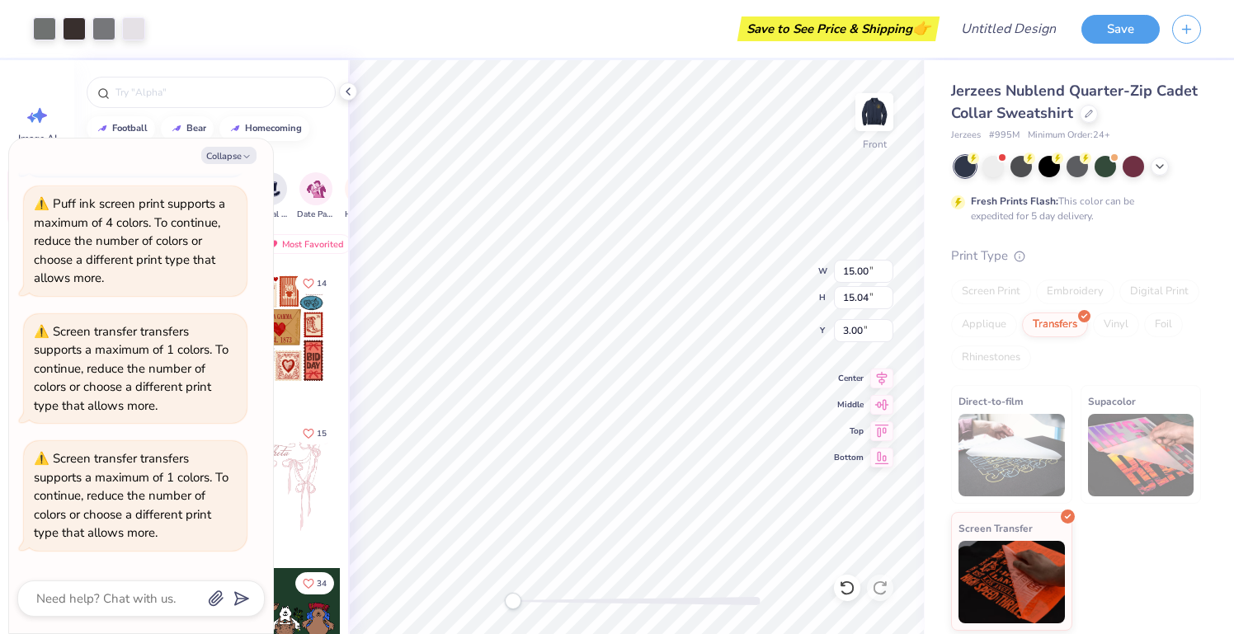
scroll to position [2934, 0]
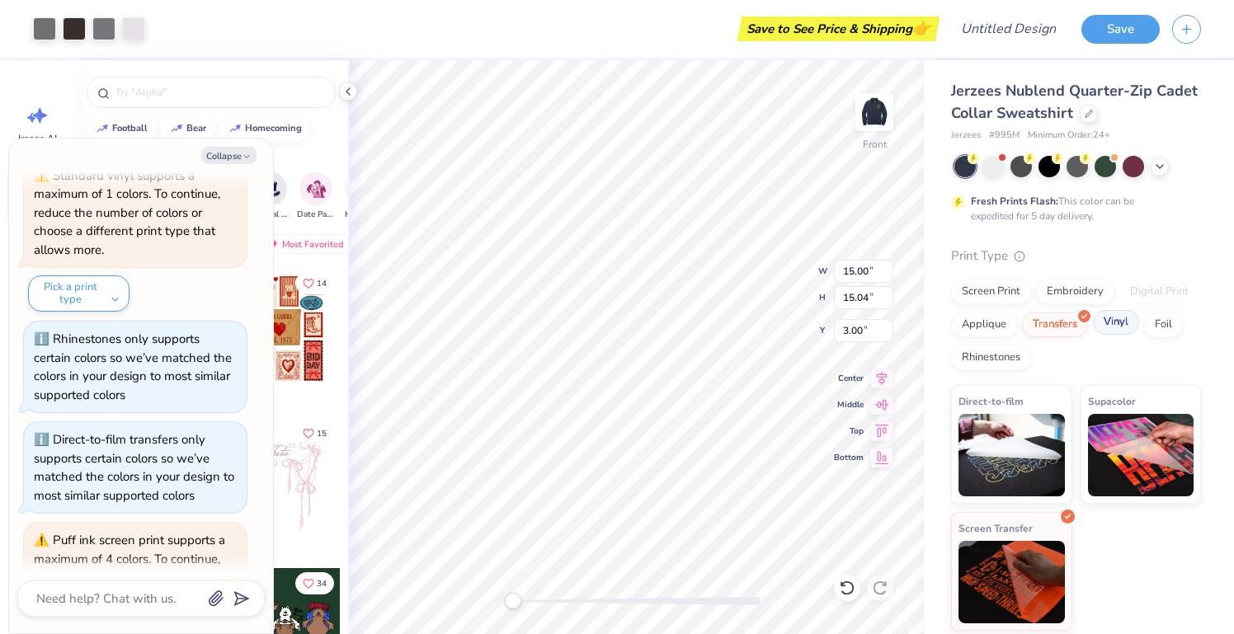
click at [1105, 327] on div "Vinyl" at bounding box center [1116, 322] width 46 height 25
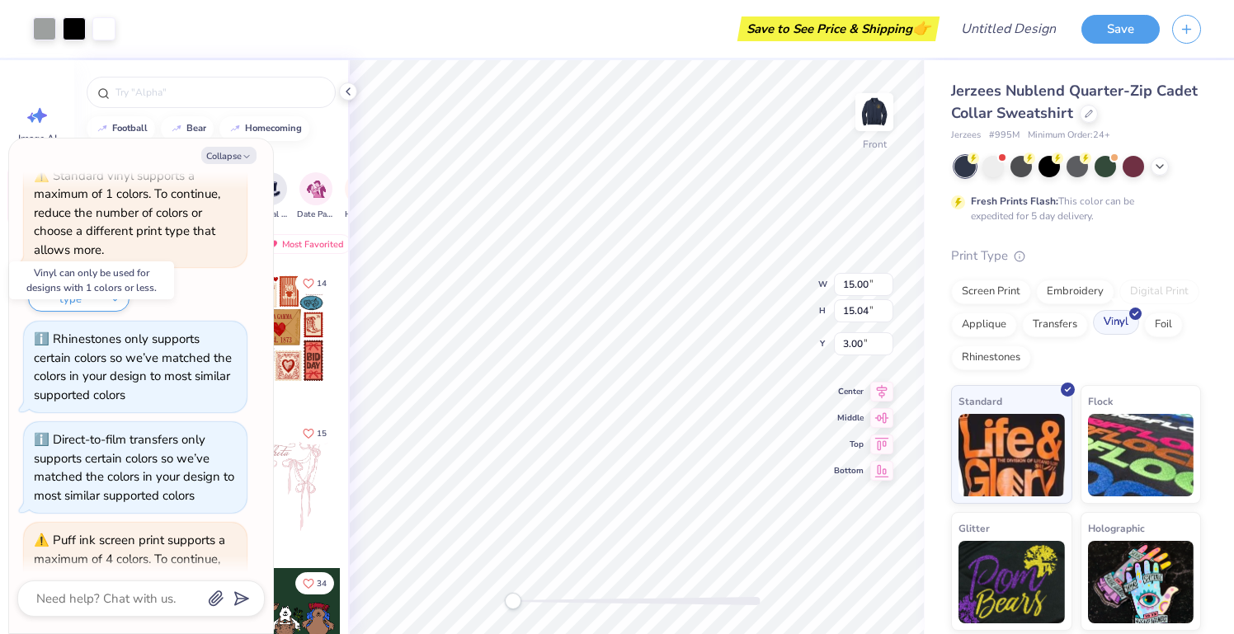
scroll to position [3755, 0]
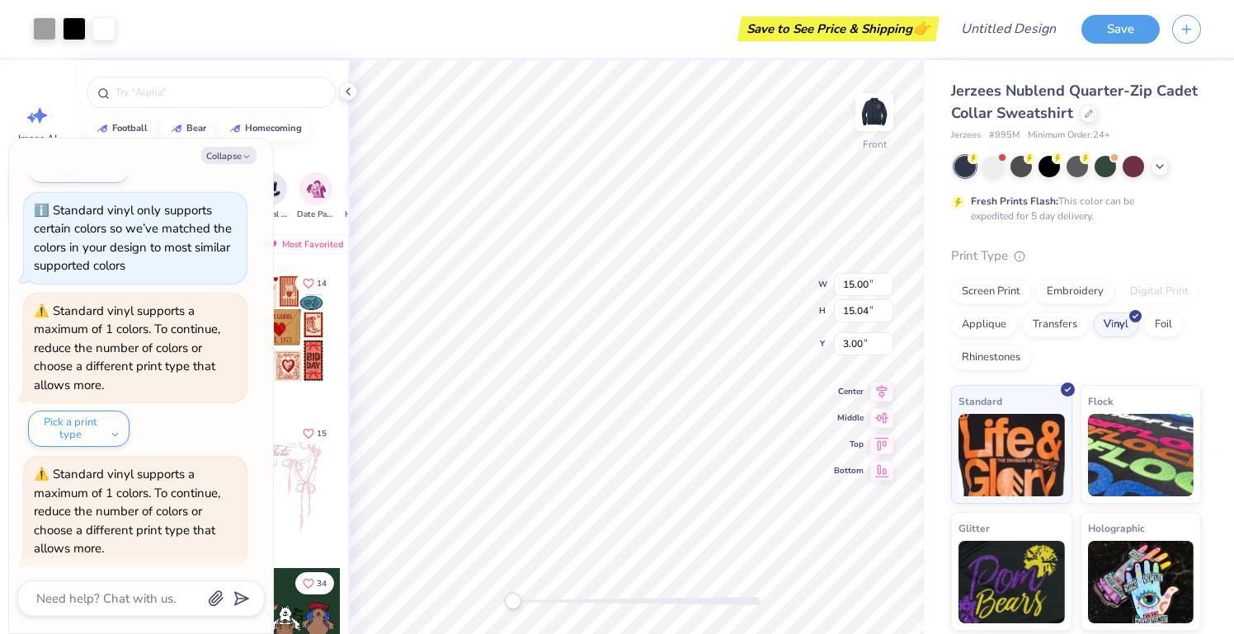
click at [99, 575] on button "Pick a print type" at bounding box center [78, 593] width 101 height 36
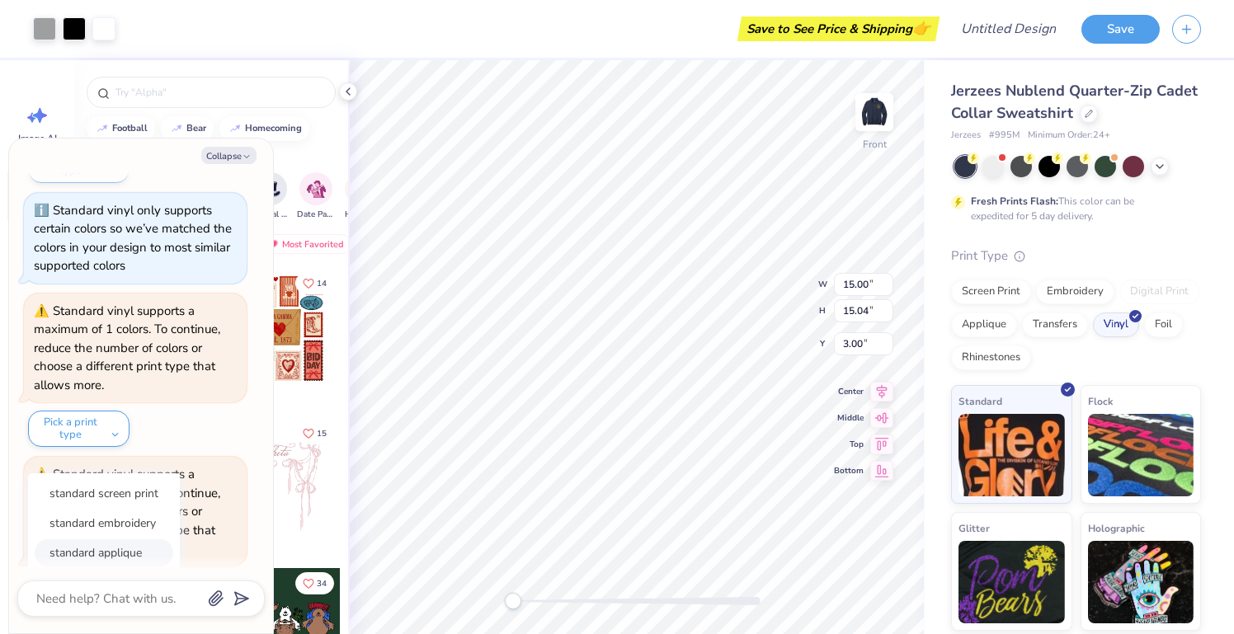
click at [135, 539] on button "standard applique" at bounding box center [104, 552] width 139 height 27
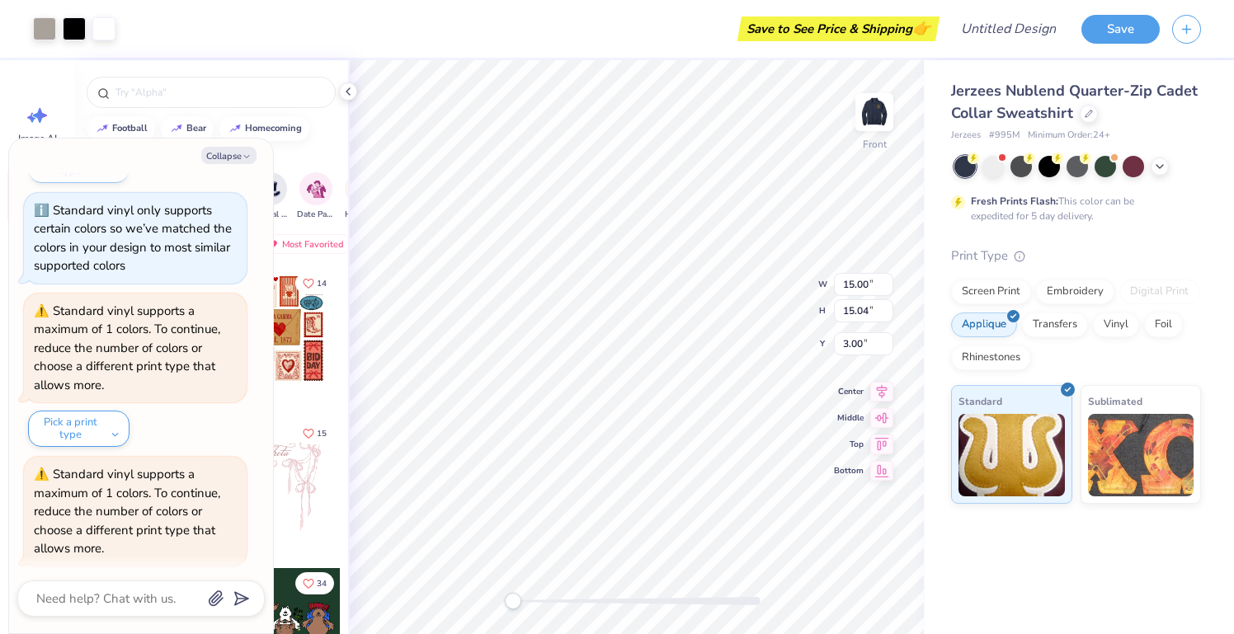
scroll to position [3854, 0]
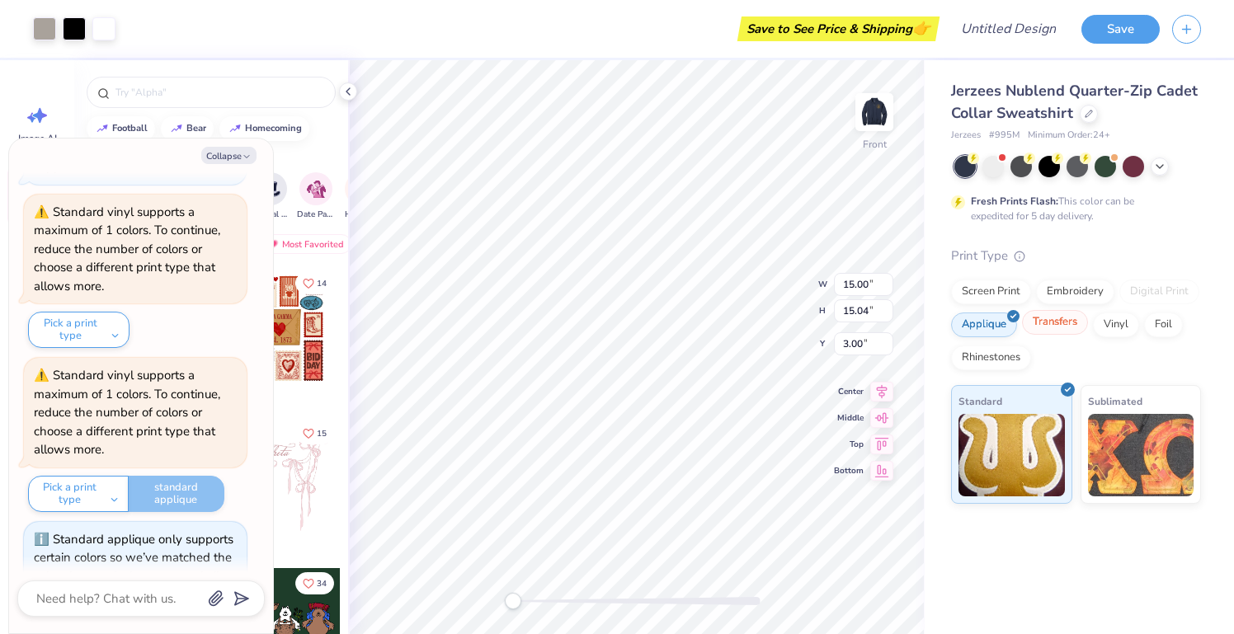
click at [1052, 332] on div "Transfers" at bounding box center [1055, 322] width 66 height 25
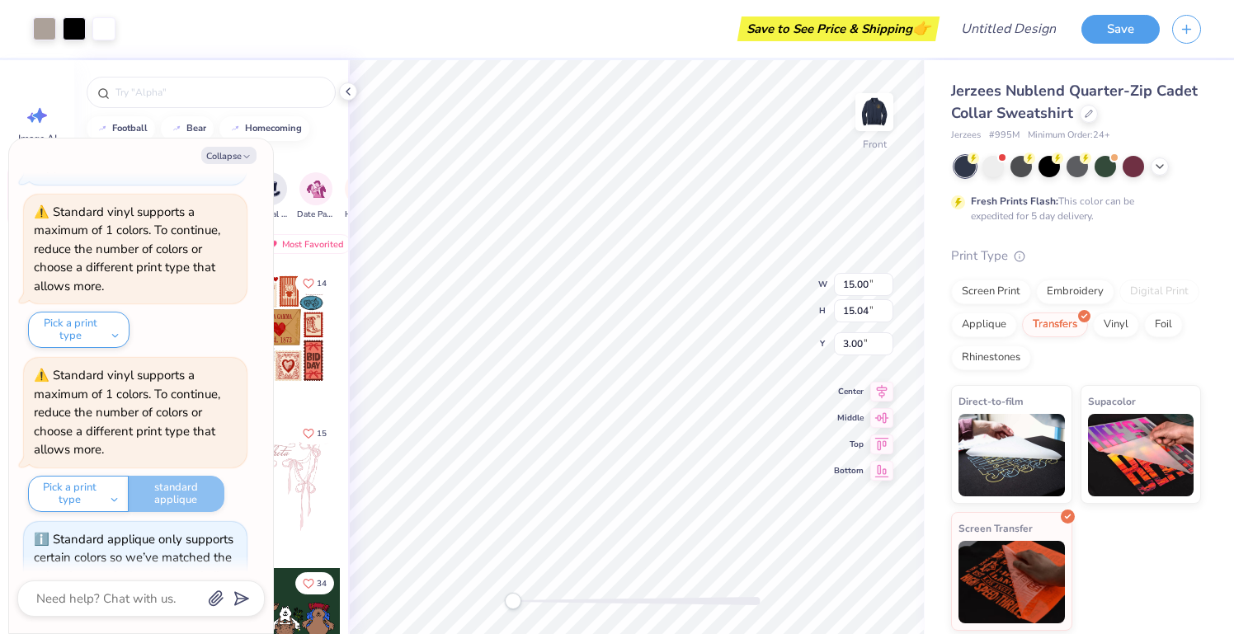
scroll to position [4115, 0]
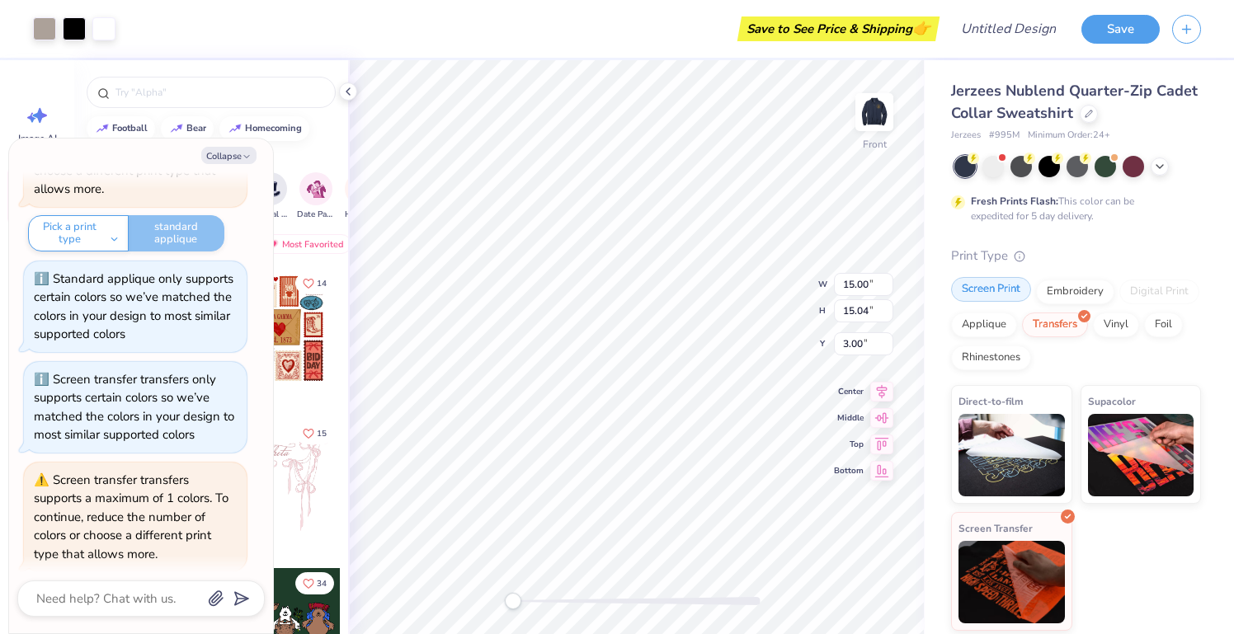
click at [1011, 293] on div "Screen Print" at bounding box center [991, 289] width 80 height 25
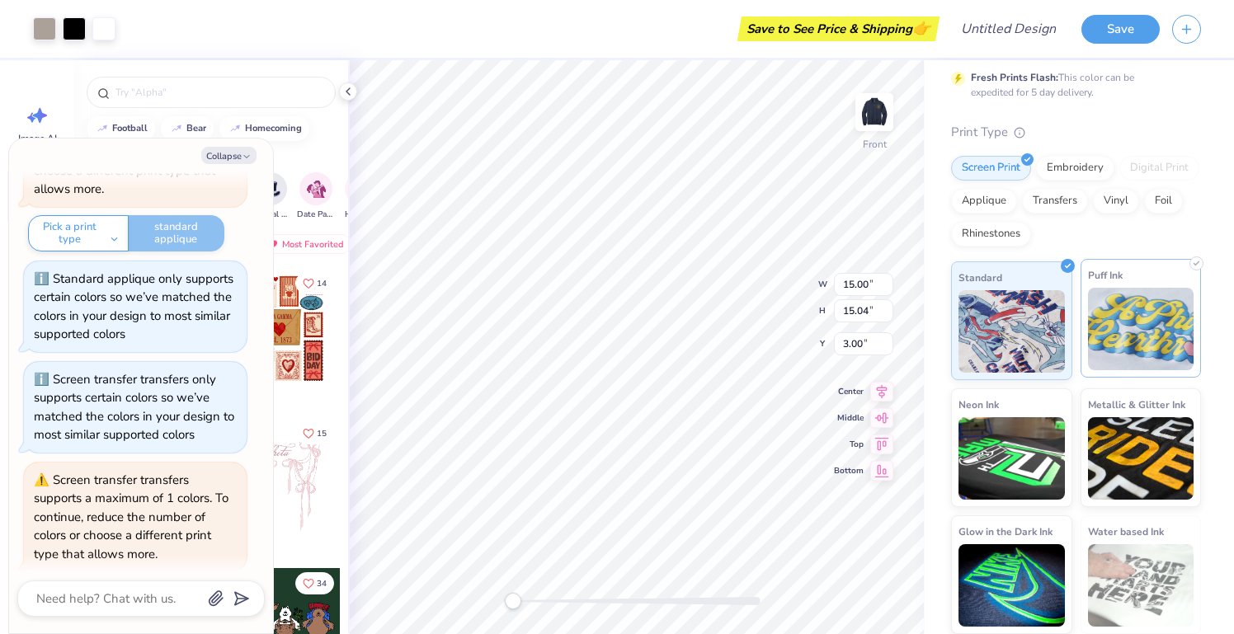
scroll to position [123, 0]
click at [1109, 360] on img at bounding box center [1141, 330] width 106 height 82
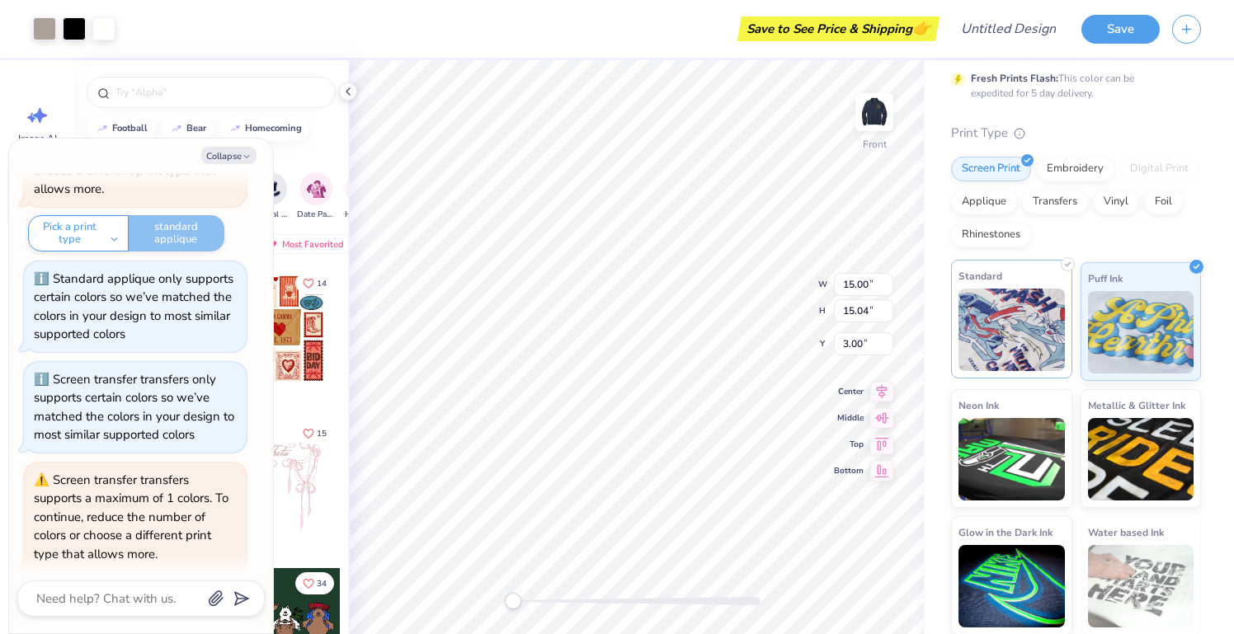
click at [1029, 338] on img at bounding box center [1011, 330] width 106 height 82
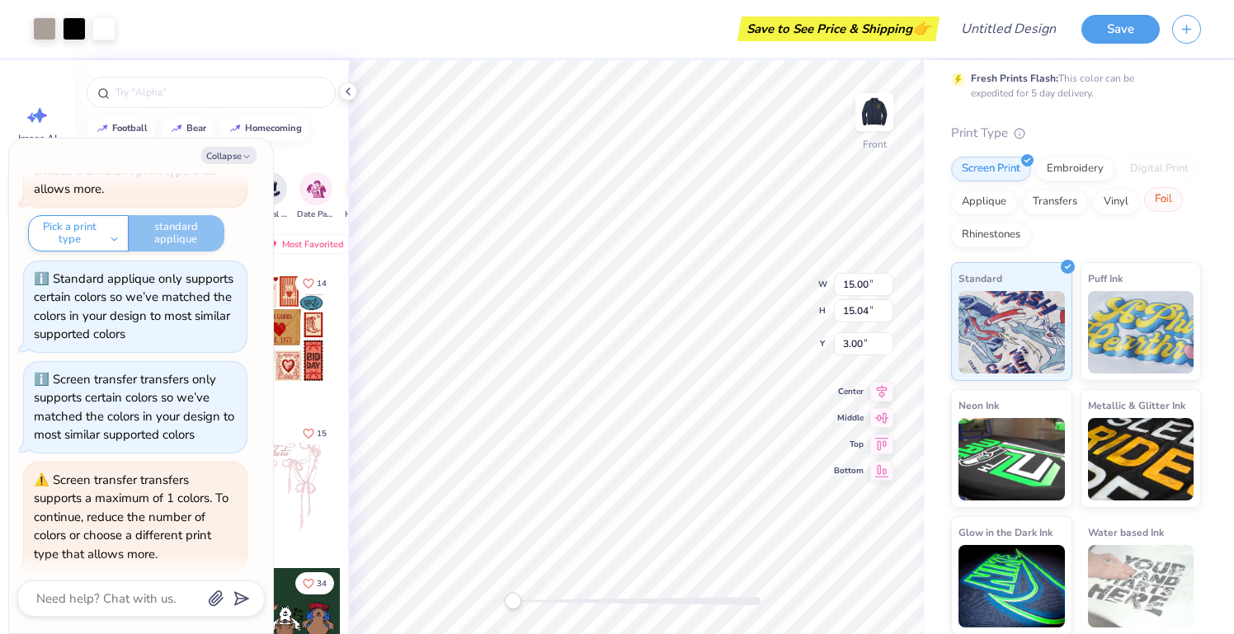
click at [1152, 207] on div "Foil" at bounding box center [1163, 199] width 39 height 25
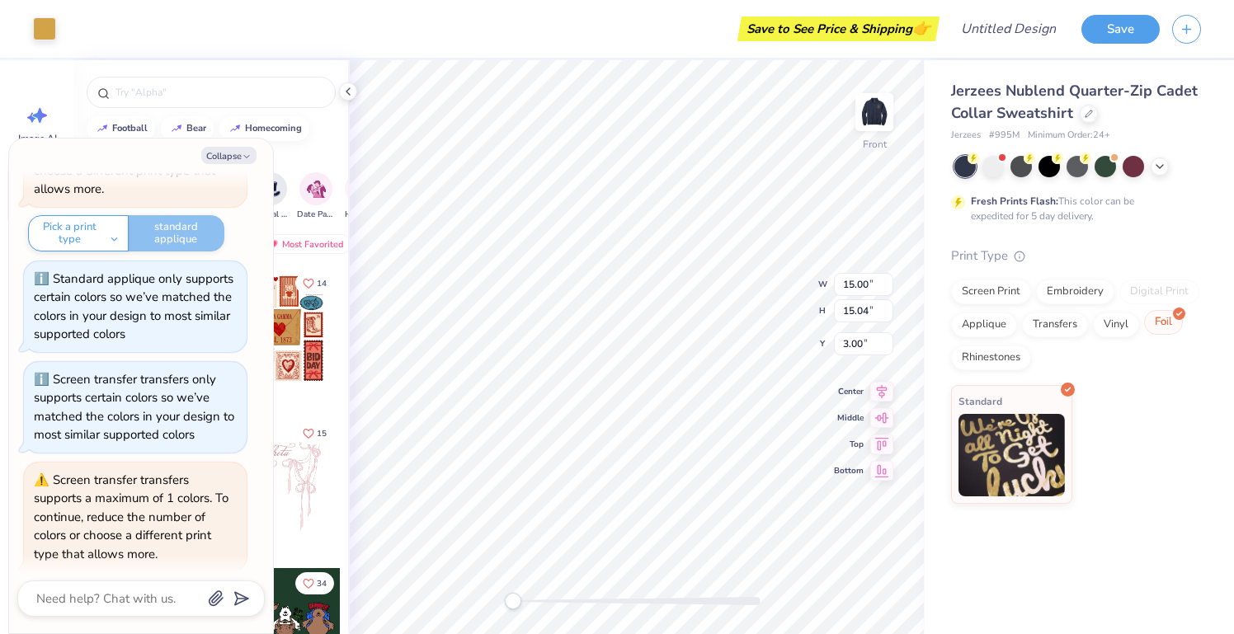
scroll to position [4376, 0]
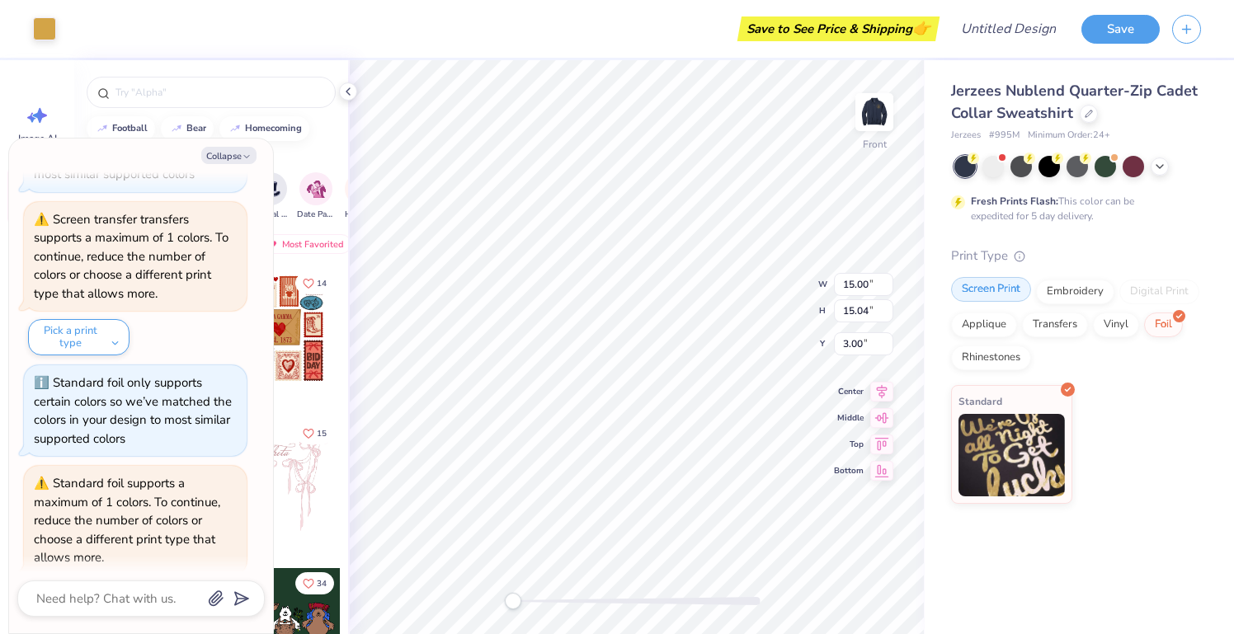
click at [1002, 292] on div "Screen Print" at bounding box center [991, 289] width 80 height 25
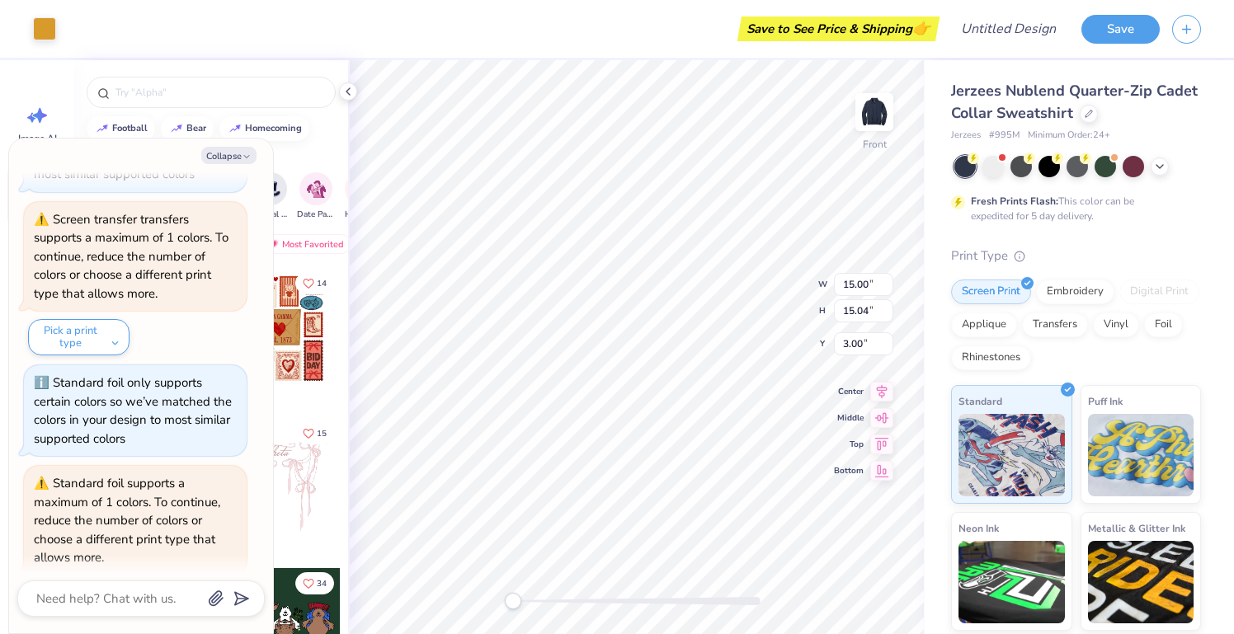
scroll to position [4475, 0]
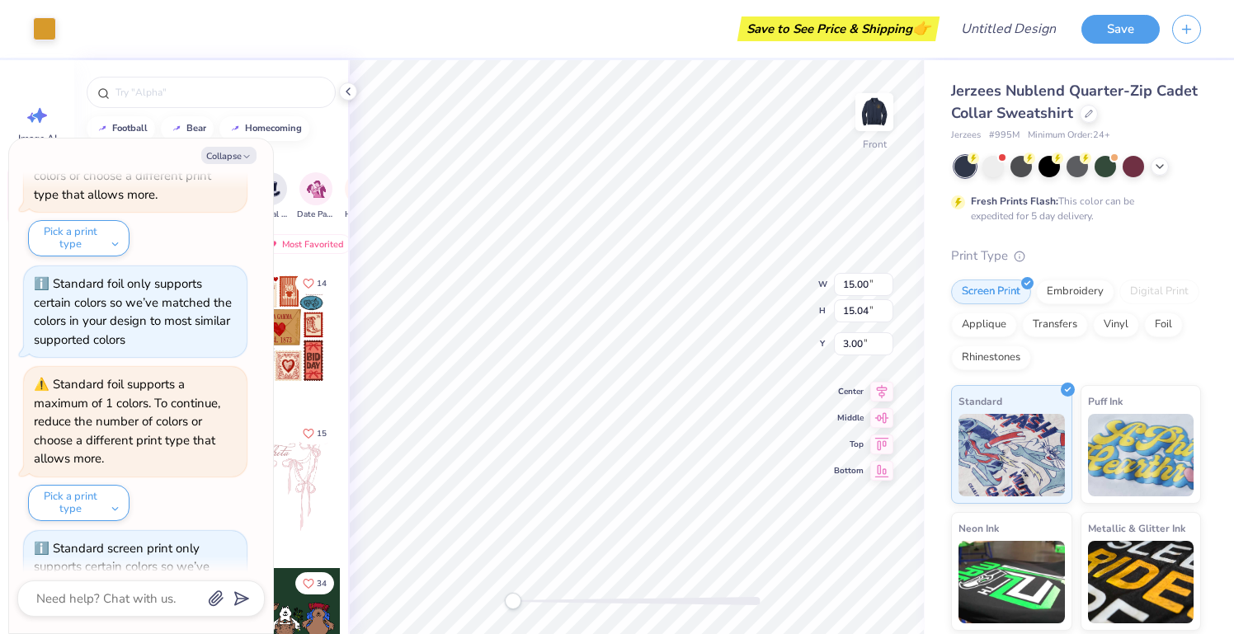
click at [1084, 304] on div "Screen Print Embroidery Digital Print Applique Transfers Vinyl Foil Rhinestones" at bounding box center [1076, 325] width 250 height 91
click at [1084, 294] on div "Embroidery" at bounding box center [1075, 289] width 78 height 25
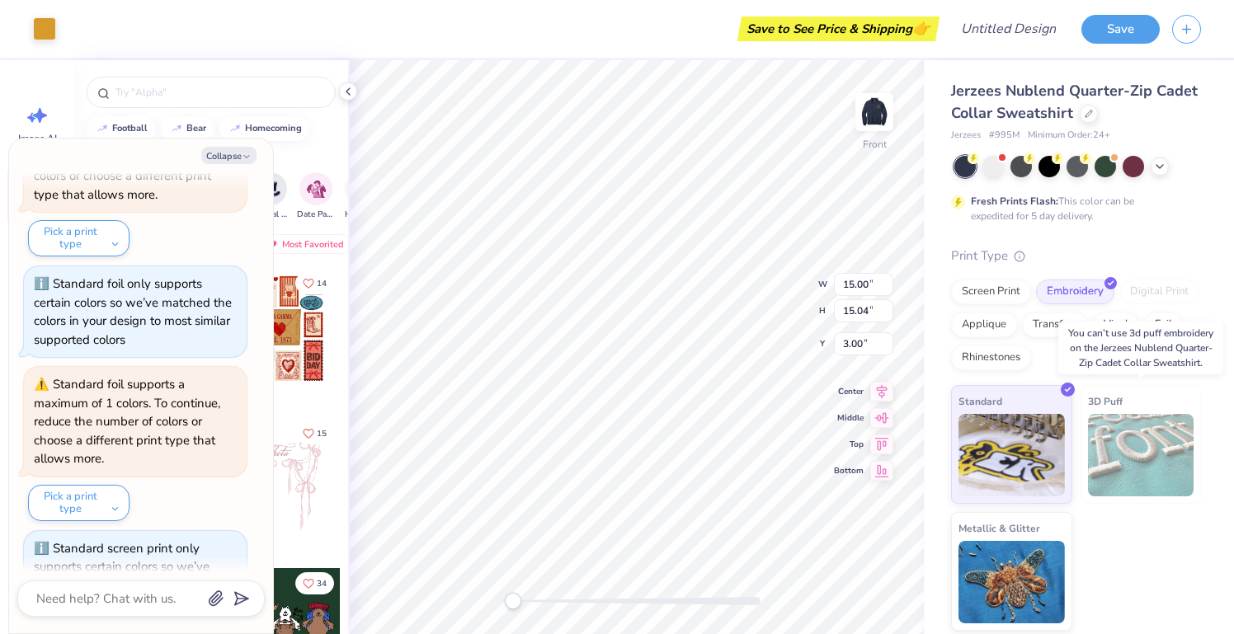
click at [1135, 454] on img at bounding box center [1141, 455] width 106 height 82
click at [1000, 504] on div "Standard 3D Puff Metallic & Glitter" at bounding box center [1076, 508] width 250 height 246
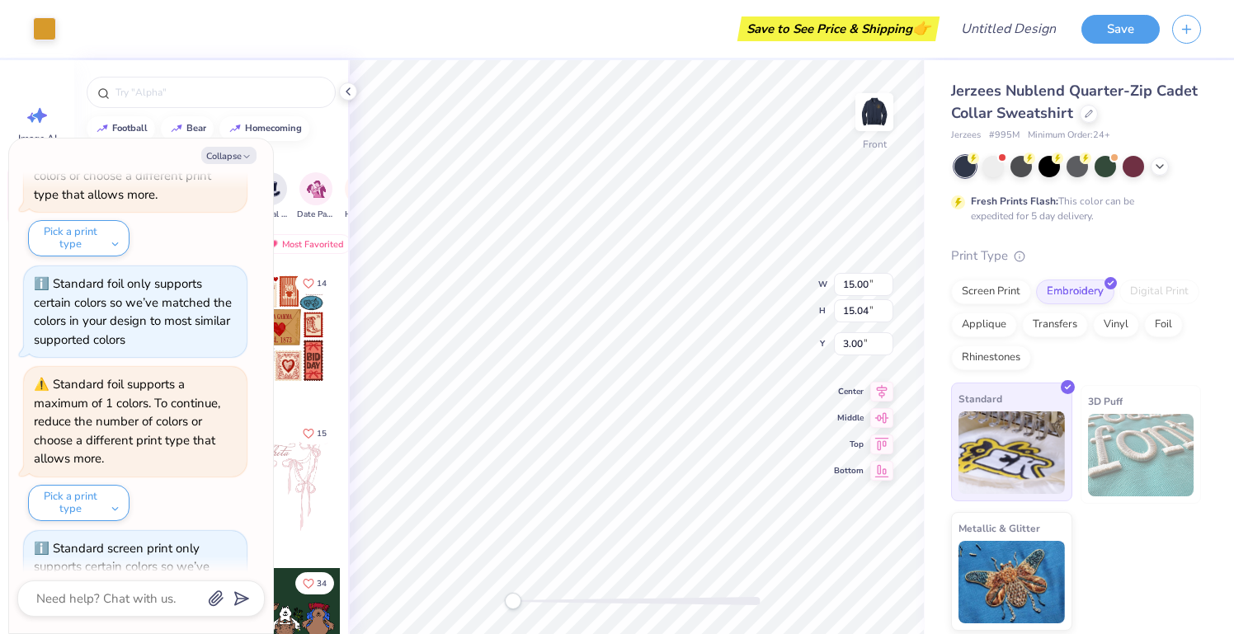
click at [996, 443] on img at bounding box center [1011, 453] width 106 height 82
click at [233, 161] on button "Collapse" at bounding box center [228, 155] width 55 height 17
type textarea "x"
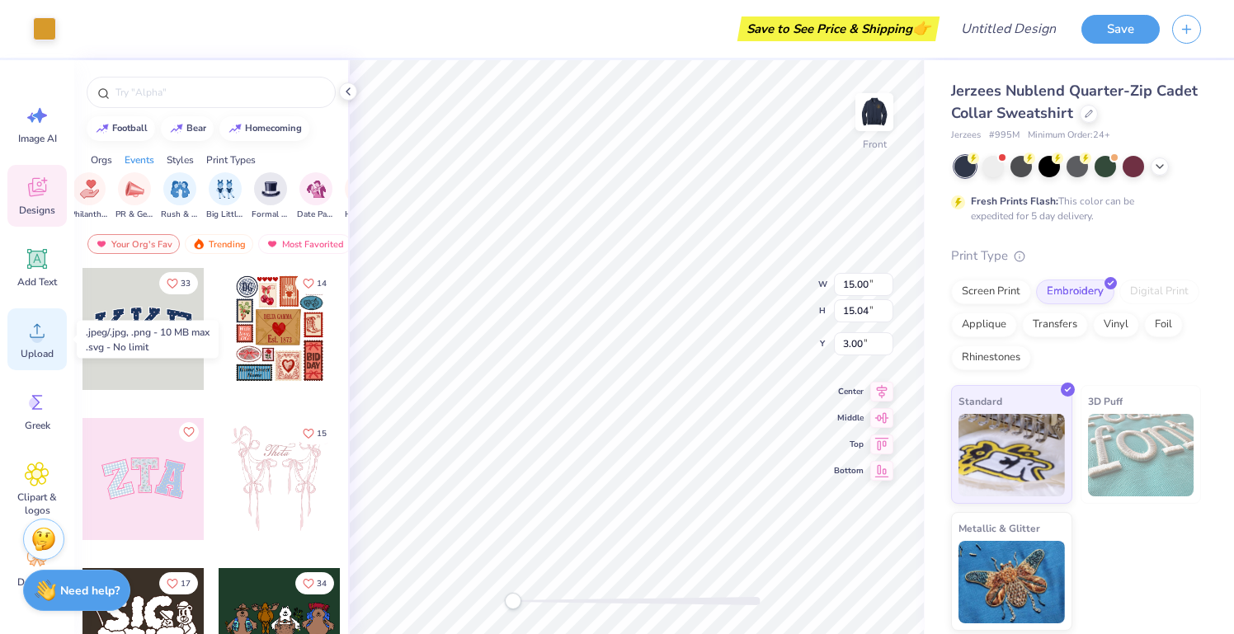
click at [40, 336] on circle at bounding box center [37, 338] width 12 height 12
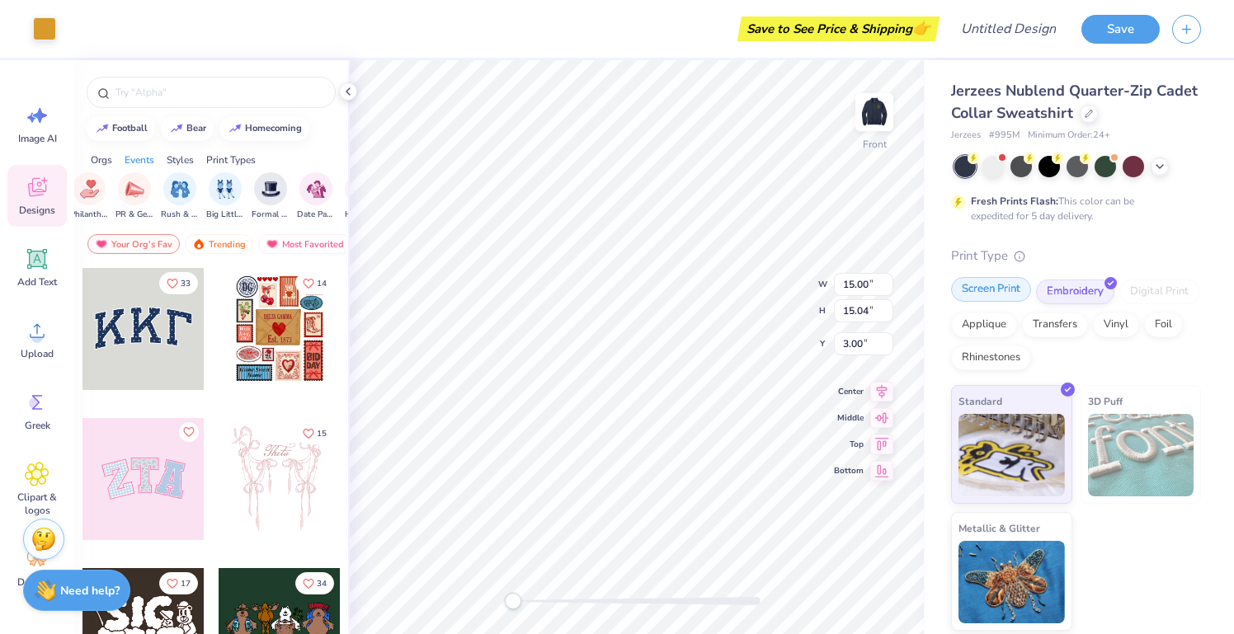
click at [1004, 293] on div "Screen Print" at bounding box center [991, 289] width 80 height 25
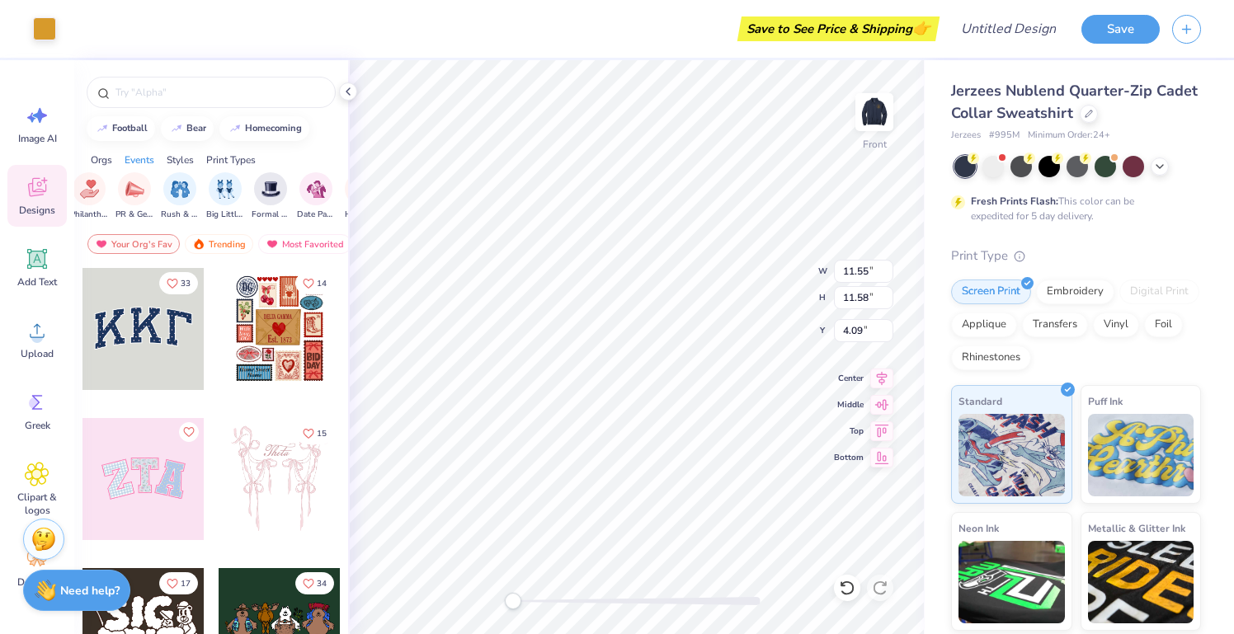
type input "10.89"
type input "3.10"
type input "16.97"
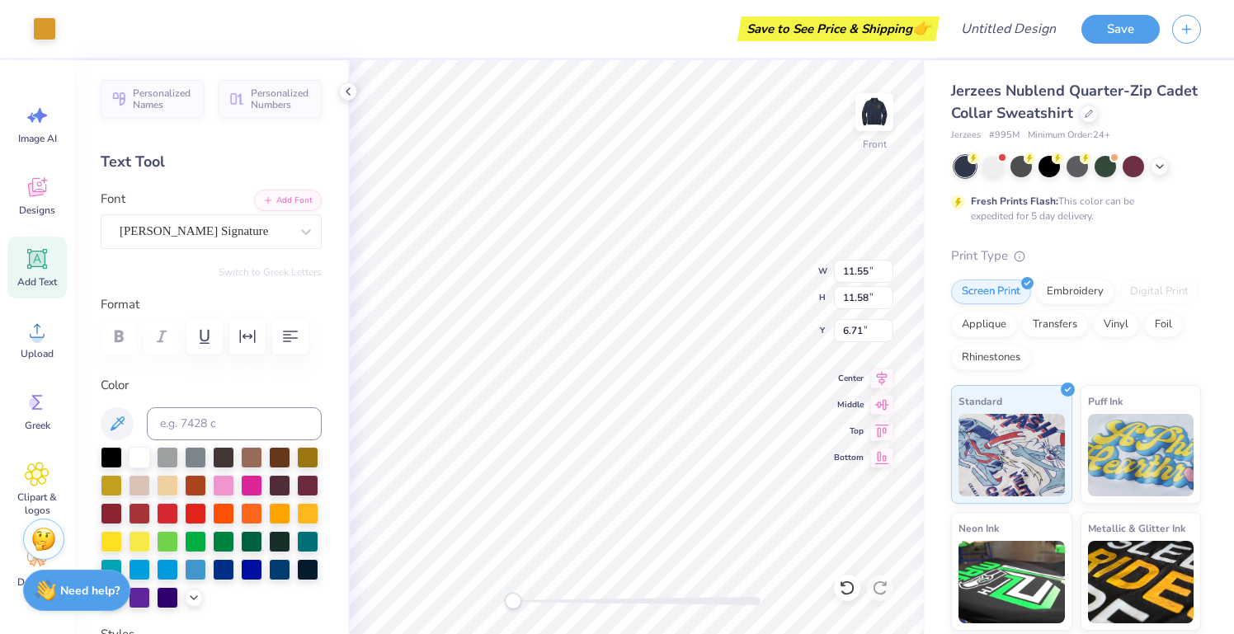
type input "10.89"
type input "3.10"
type input "16.97"
type input "11.55"
type input "11.58"
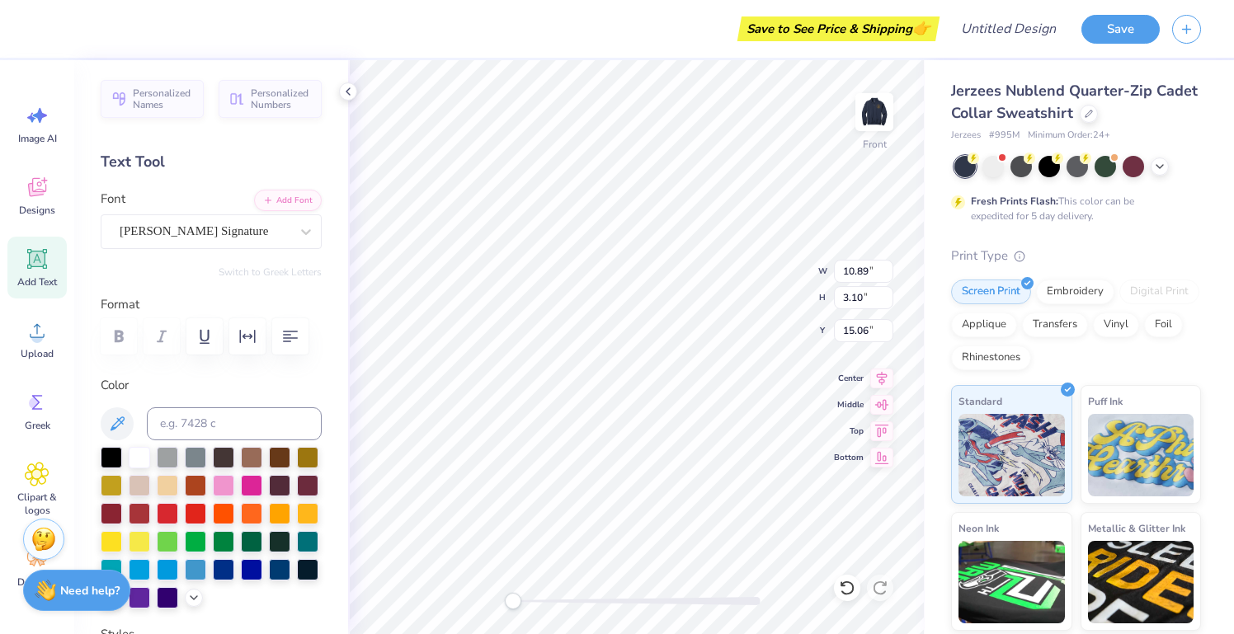
type input "5.03"
click at [872, 118] on img at bounding box center [874, 112] width 66 height 66
click at [873, 101] on img at bounding box center [874, 112] width 33 height 33
click at [859, 108] on img at bounding box center [874, 112] width 66 height 66
type input "7.94"
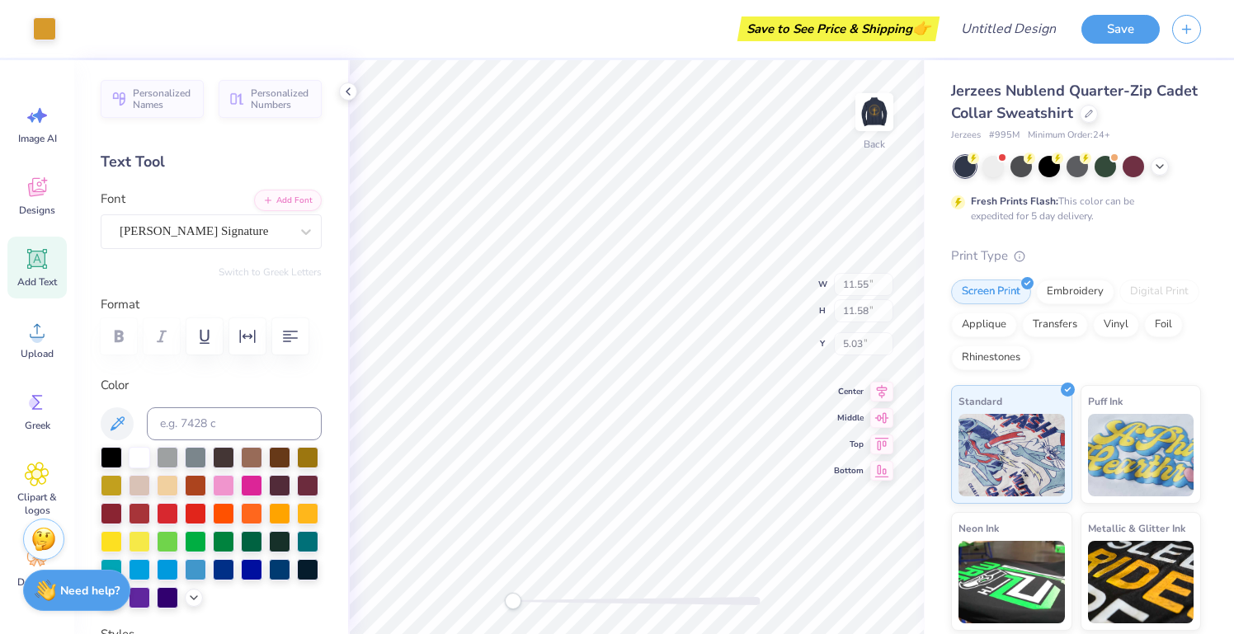
type input "7.96"
type input "5.82"
drag, startPoint x: 512, startPoint y: 608, endPoint x: 635, endPoint y: 605, distance: 122.9
click at [635, 605] on div "Accessibility label" at bounding box center [636, 601] width 16 height 16
click at [992, 277] on div "Screen Print" at bounding box center [991, 289] width 80 height 25
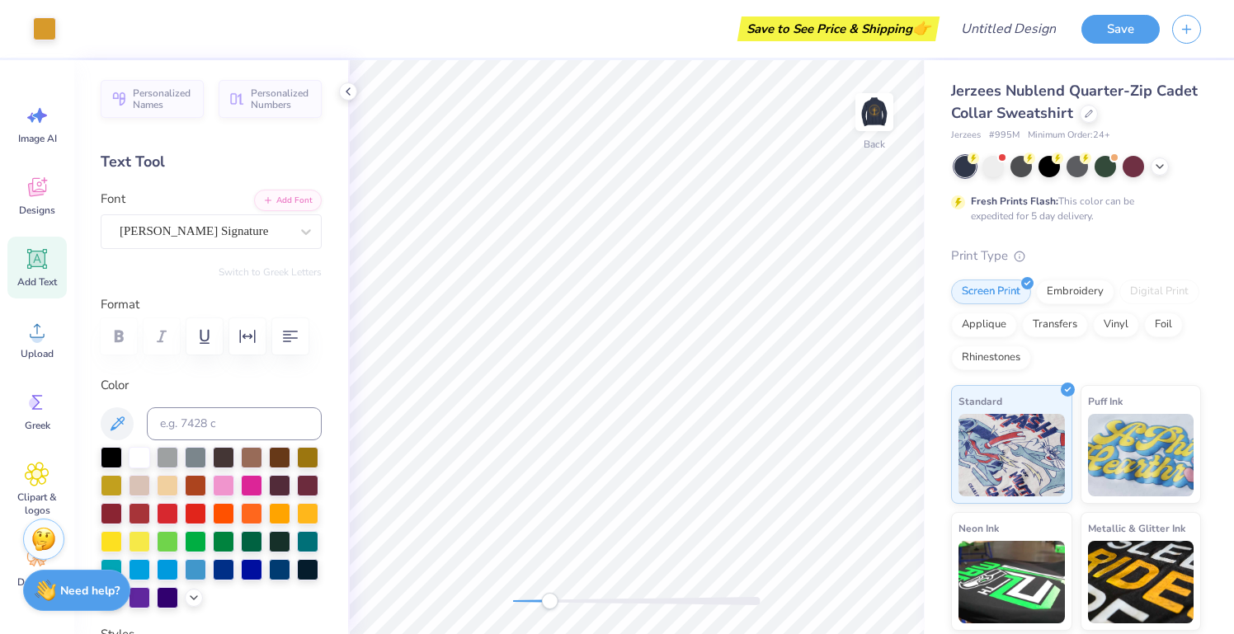
click at [440, 603] on div "Back" at bounding box center [636, 347] width 577 height 574
click at [350, 95] on polyline at bounding box center [347, 91] width 3 height 7
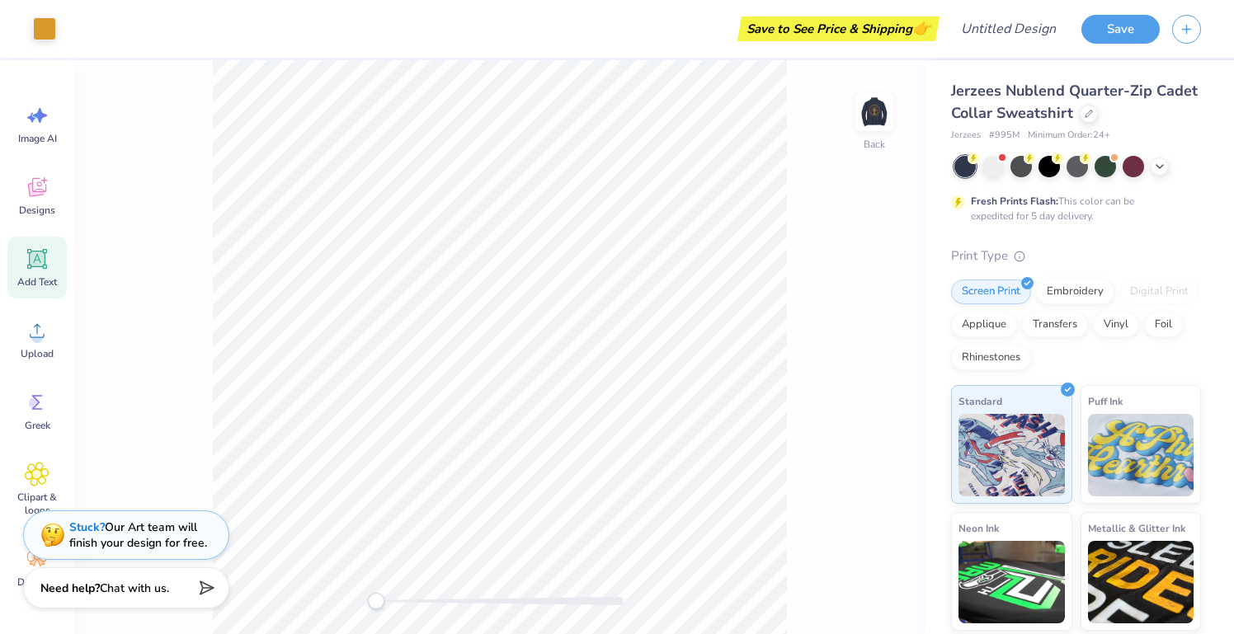
click at [174, 582] on div "Need help? Chat with us." at bounding box center [126, 587] width 206 height 41
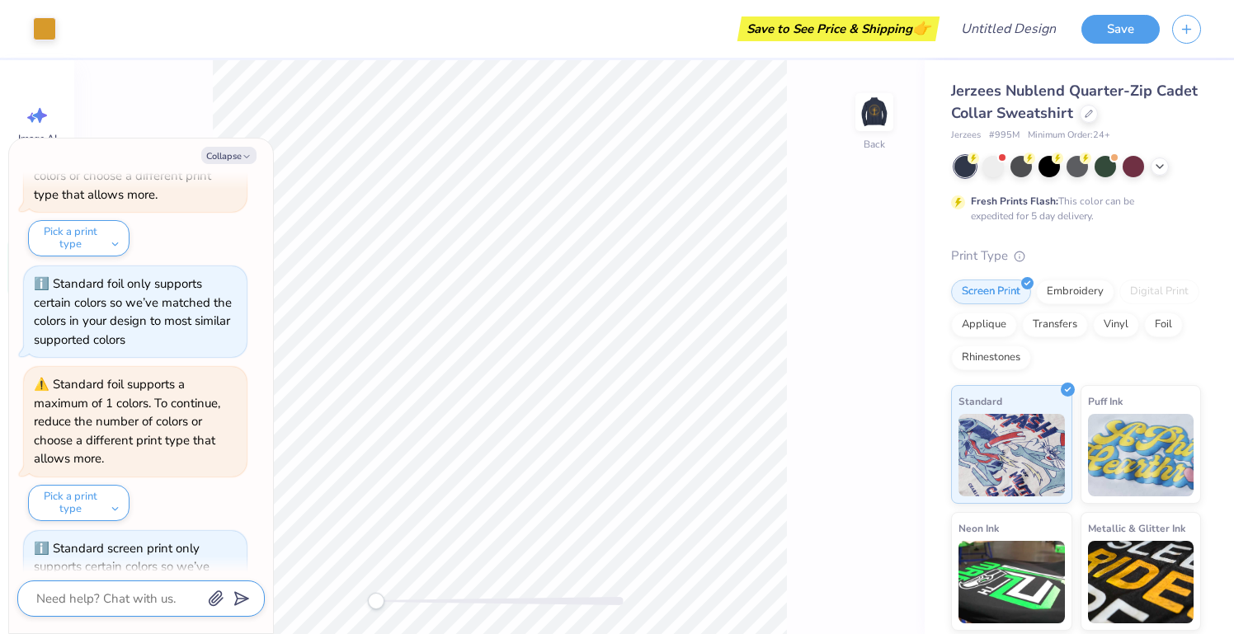
click at [88, 594] on textarea at bounding box center [118, 598] width 167 height 21
type textarea "x"
type textarea "c"
type textarea "x"
type textarea "ca"
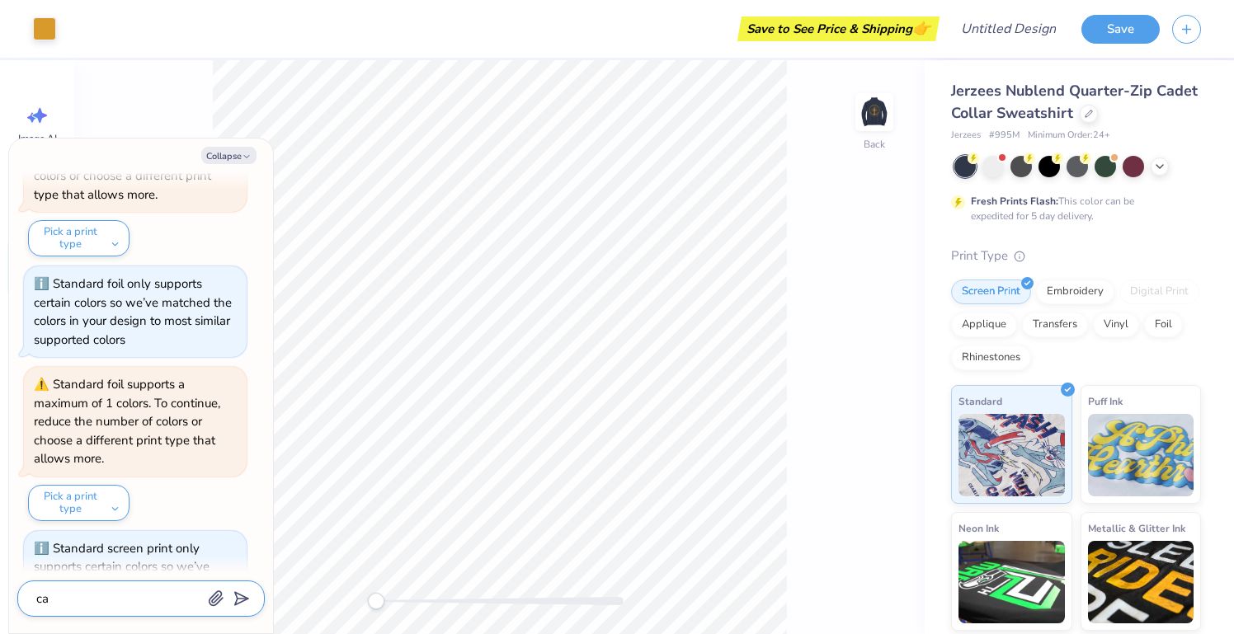
type textarea "x"
type textarea "can"
type textarea "x"
type textarea "can"
type textarea "x"
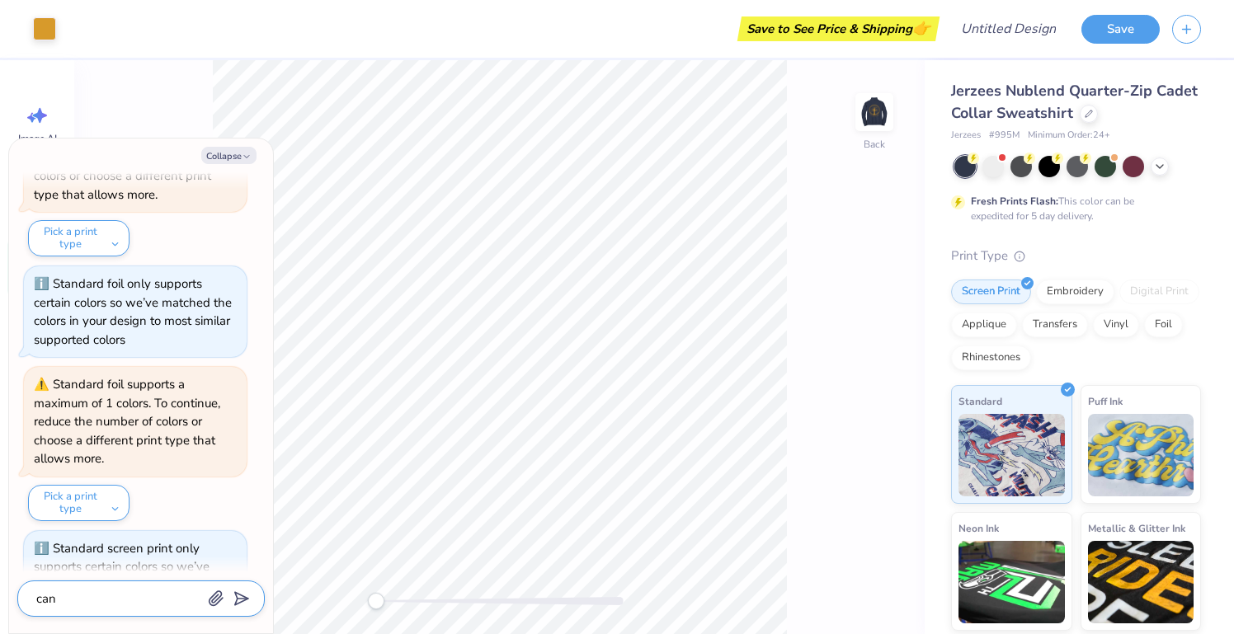
type textarea "can i"
type textarea "x"
type textarea "can I"
type textarea "x"
type textarea "can I p"
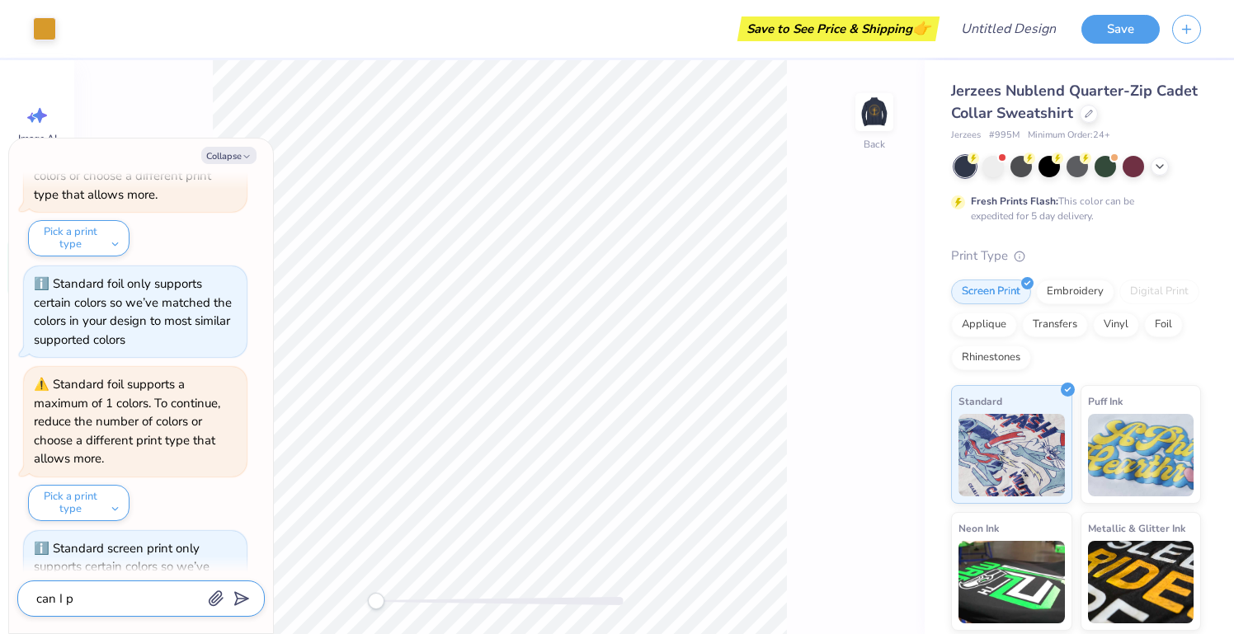
type textarea "x"
type textarea "can I pl"
type textarea "x"
type textarea "can I pla"
type textarea "x"
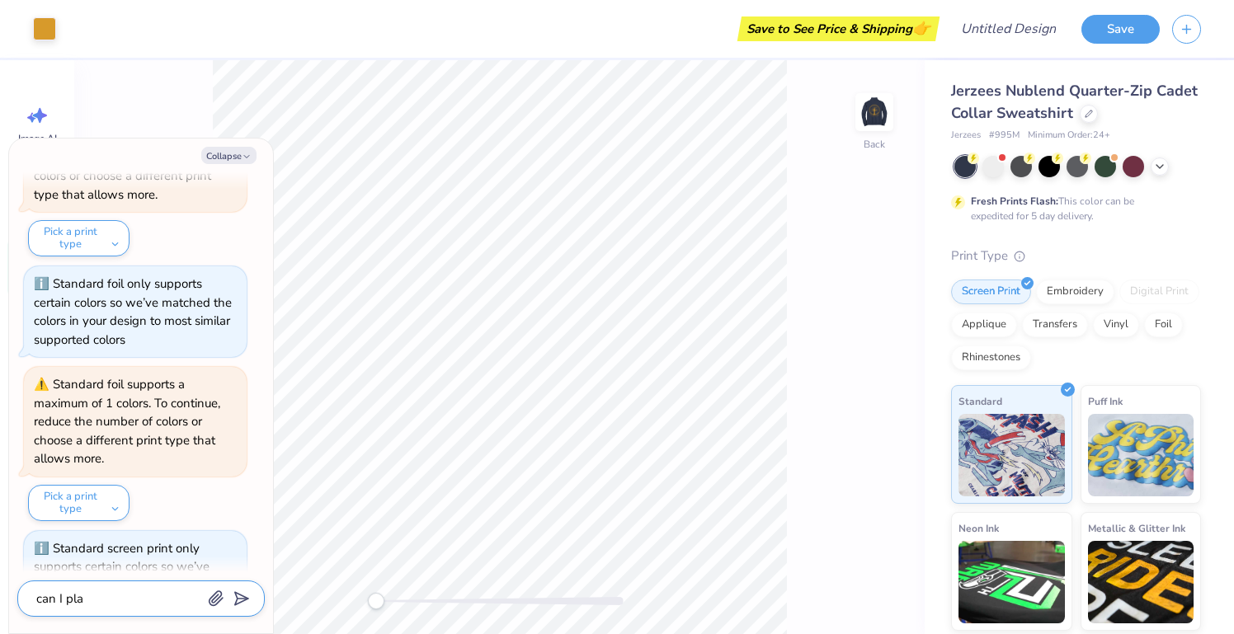
type textarea "can I plac"
type textarea "x"
type textarea "can I place"
type textarea "x"
type textarea "can I place"
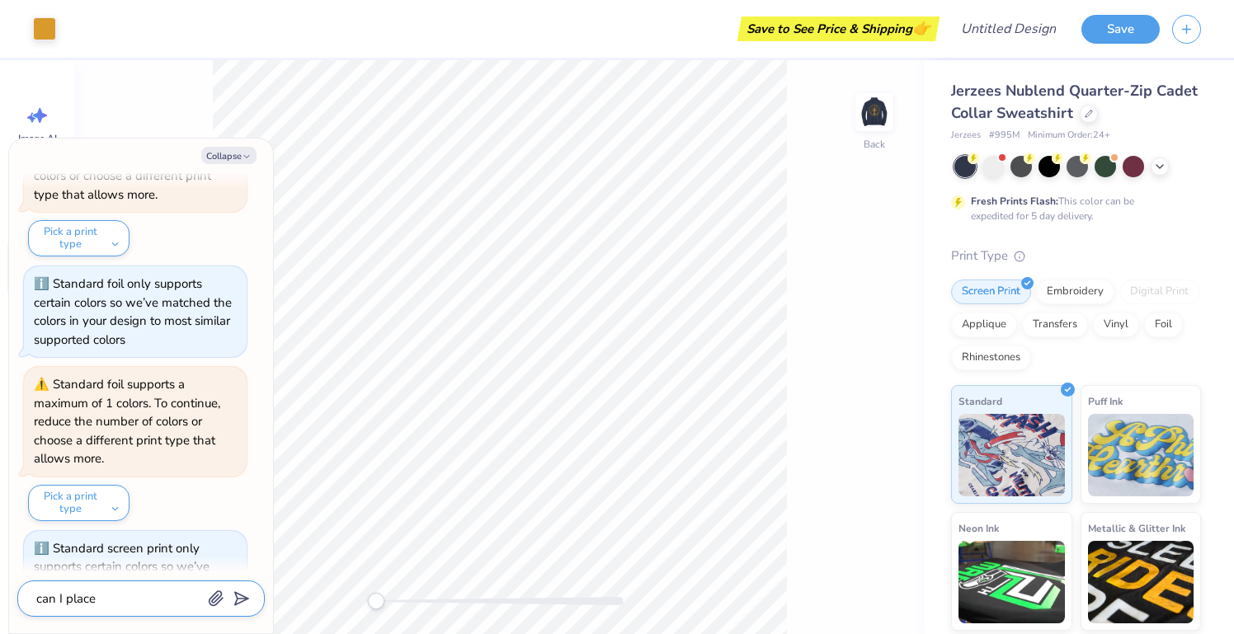
type textarea "x"
type textarea "can I place s"
type textarea "x"
type textarea "can I place"
type textarea "x"
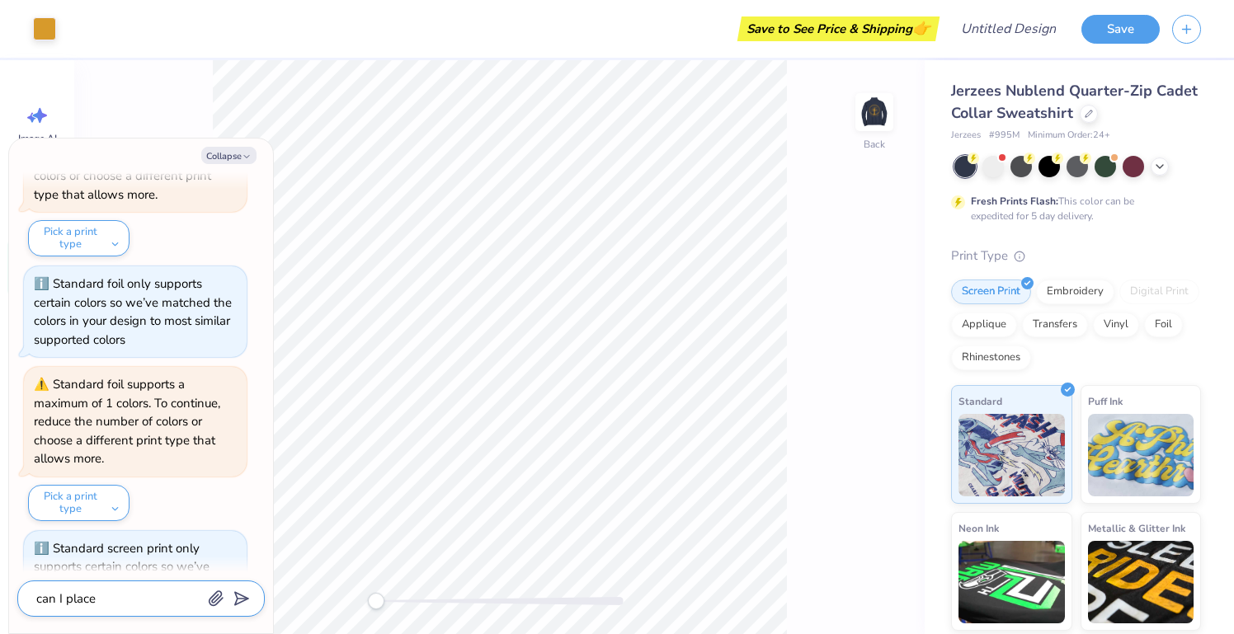
type textarea "can I place t"
type textarea "x"
type textarea "can I place th"
type textarea "x"
type textarea "can I place thi"
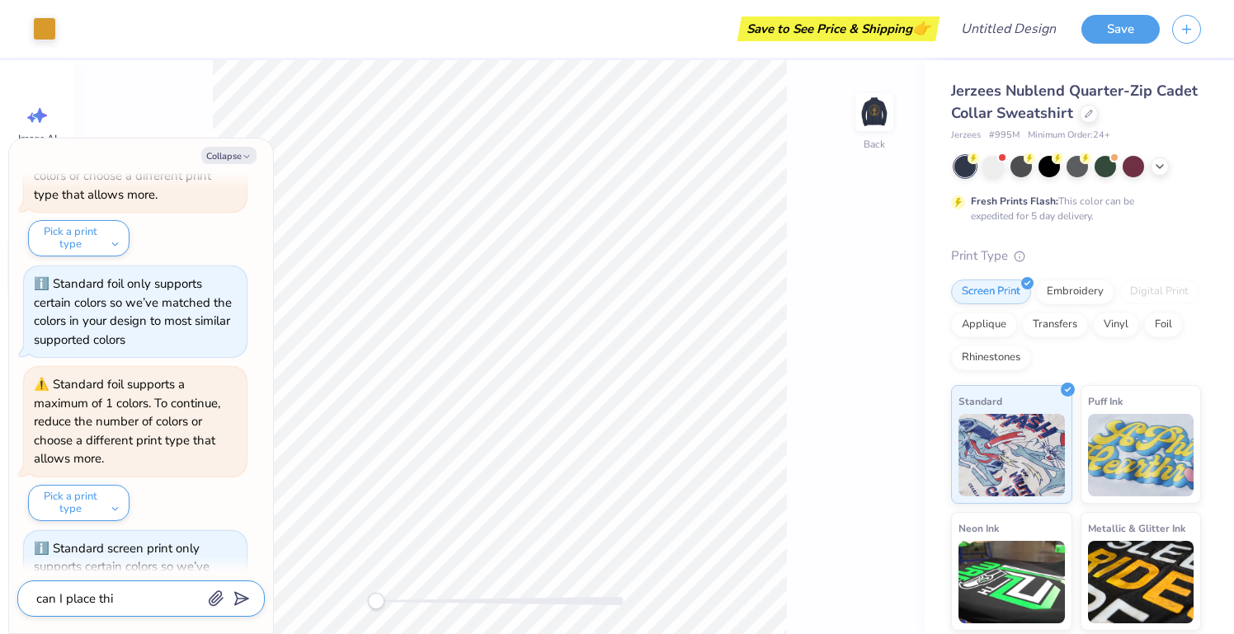
type textarea "x"
type textarea "can I place thin"
type textarea "x"
type textarea "can I place thing"
type textarea "x"
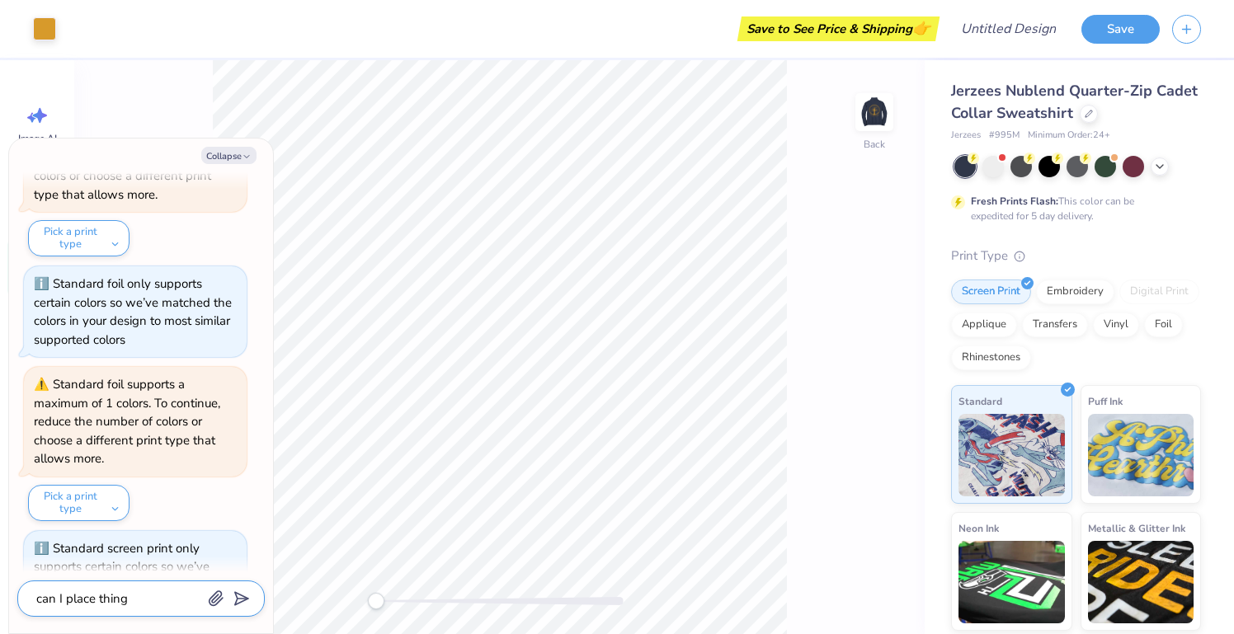
type textarea "can I place things"
type textarea "x"
type textarea "can I place things"
type textarea "x"
type textarea "can I place things o"
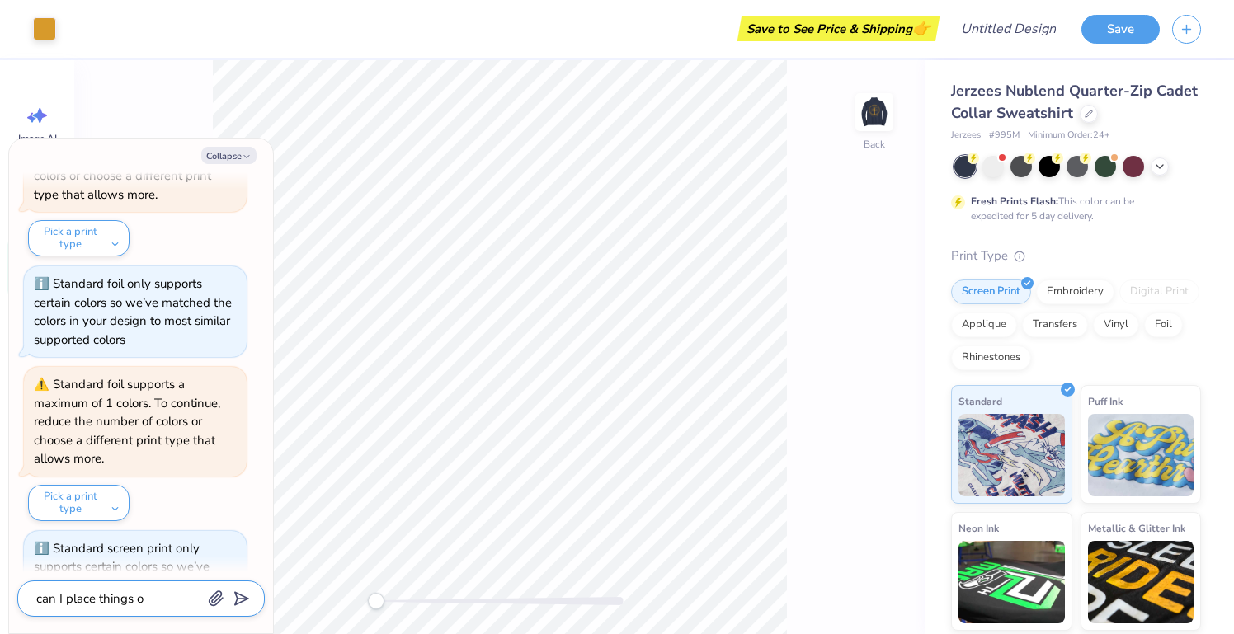
type textarea "x"
type textarea "can I place things on"
type textarea "x"
type textarea "can I place things on"
type textarea "x"
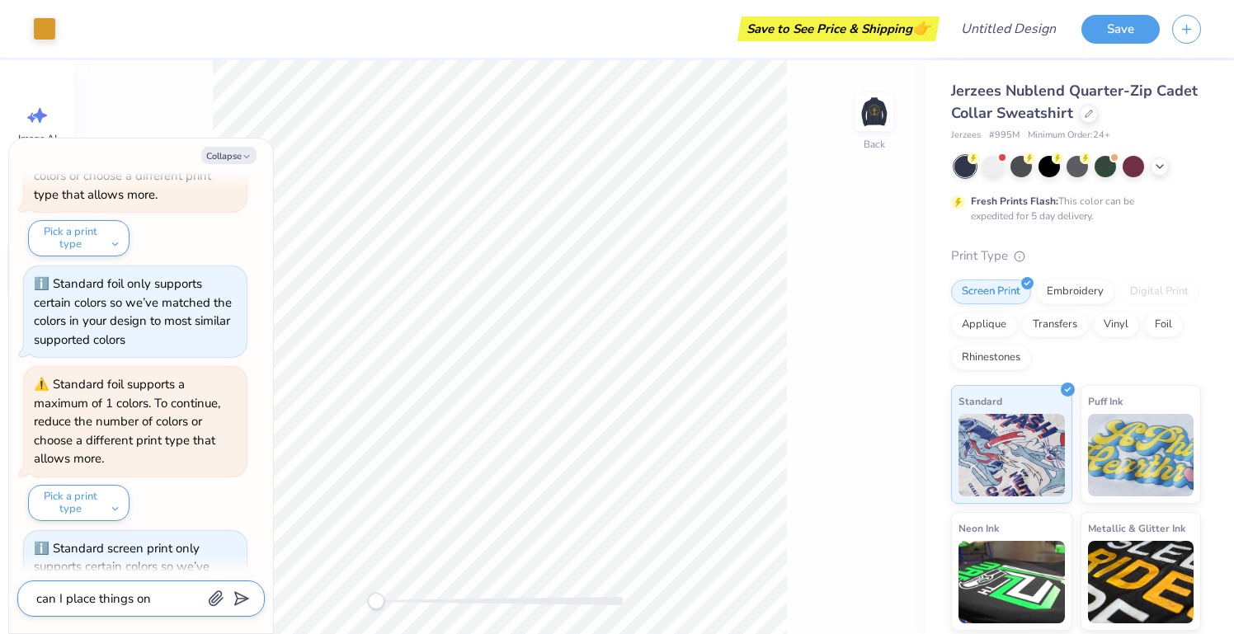
type textarea "can I place things on s"
type textarea "x"
type textarea "can I place things on sl"
type textarea "x"
type textarea "can I place things on sle"
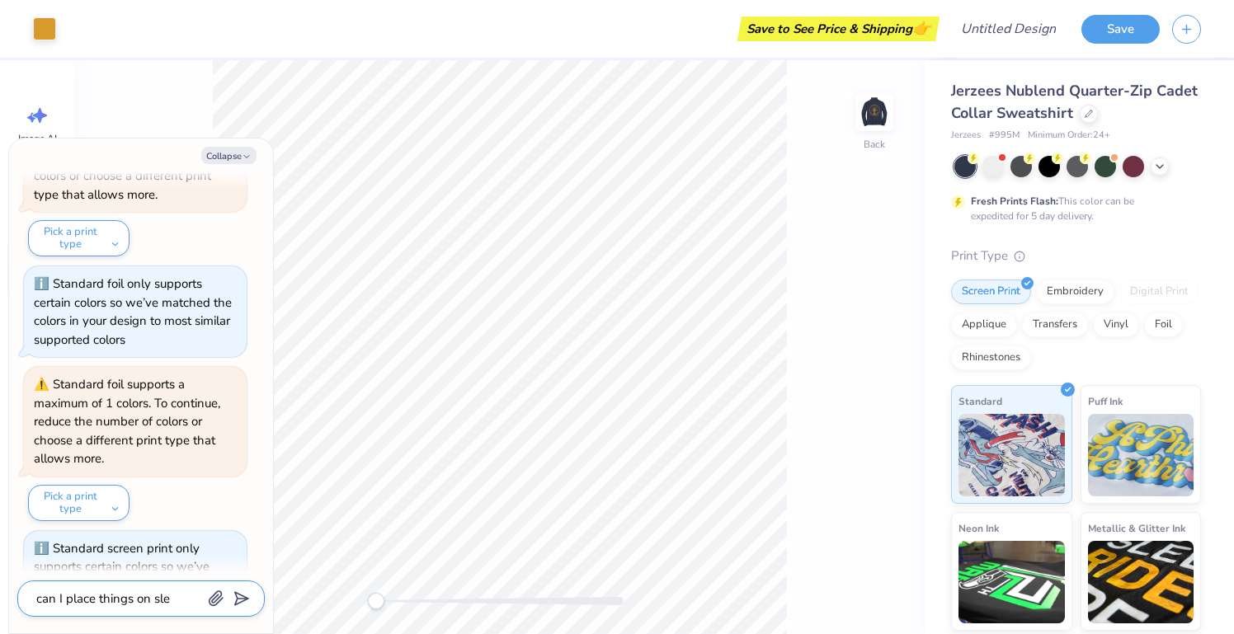
type textarea "x"
type textarea "can I place things on slee"
type textarea "x"
type textarea "can I place things on sleev"
type textarea "x"
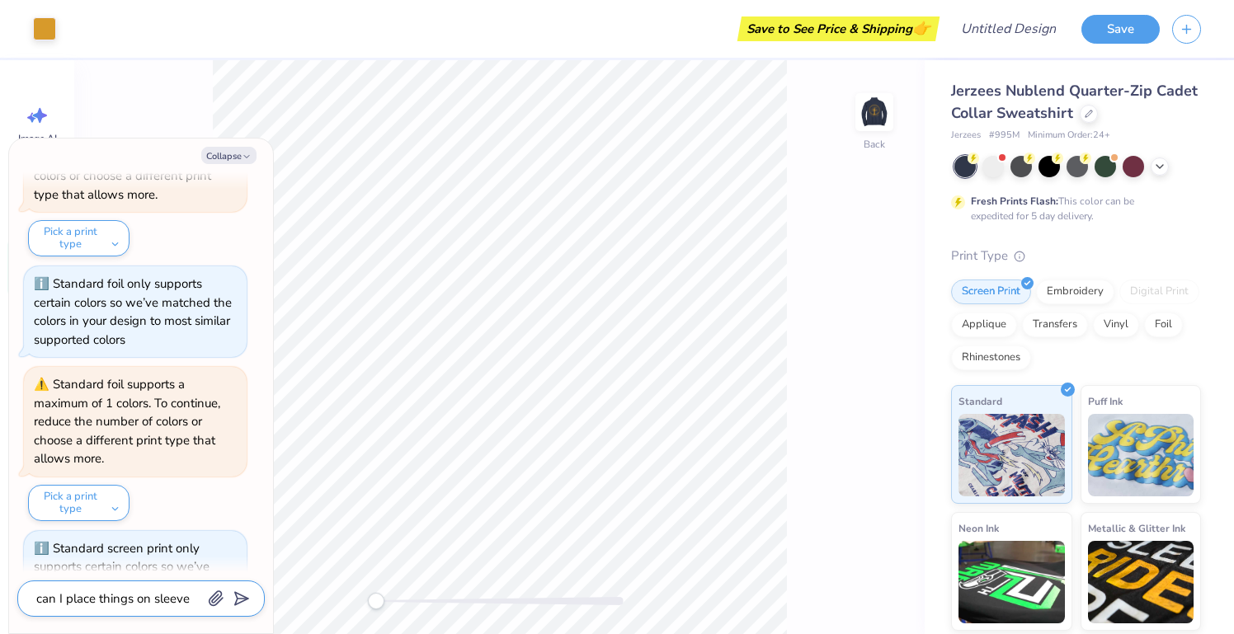
type textarea "can I place things on sleeve"
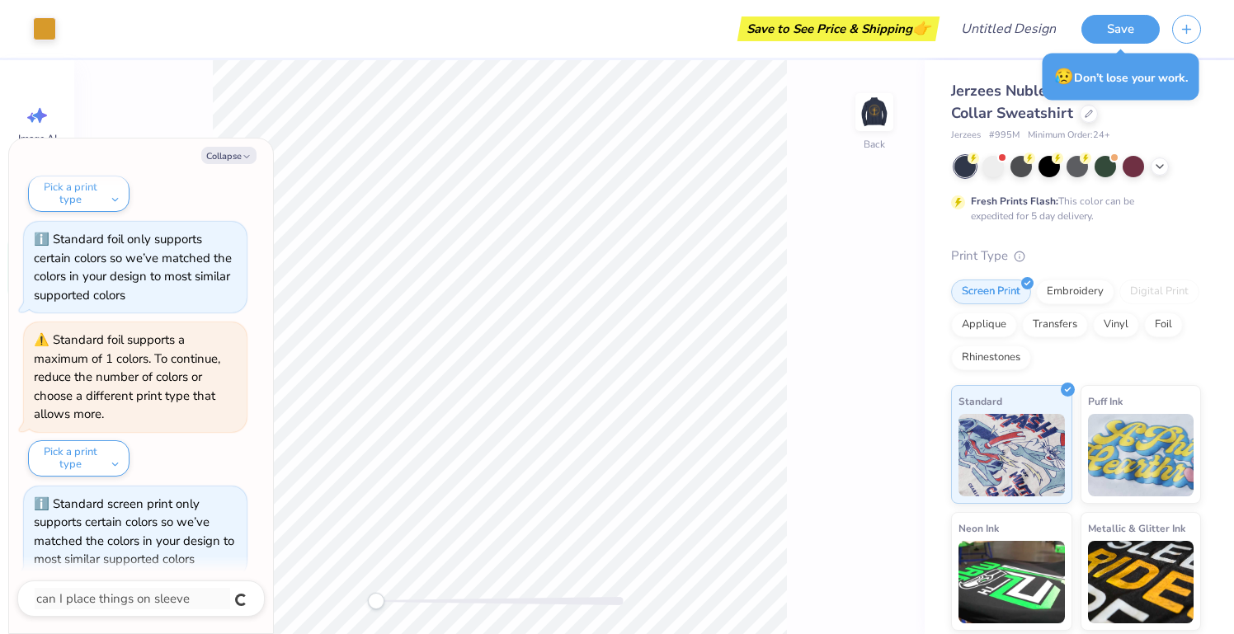
type textarea "x"
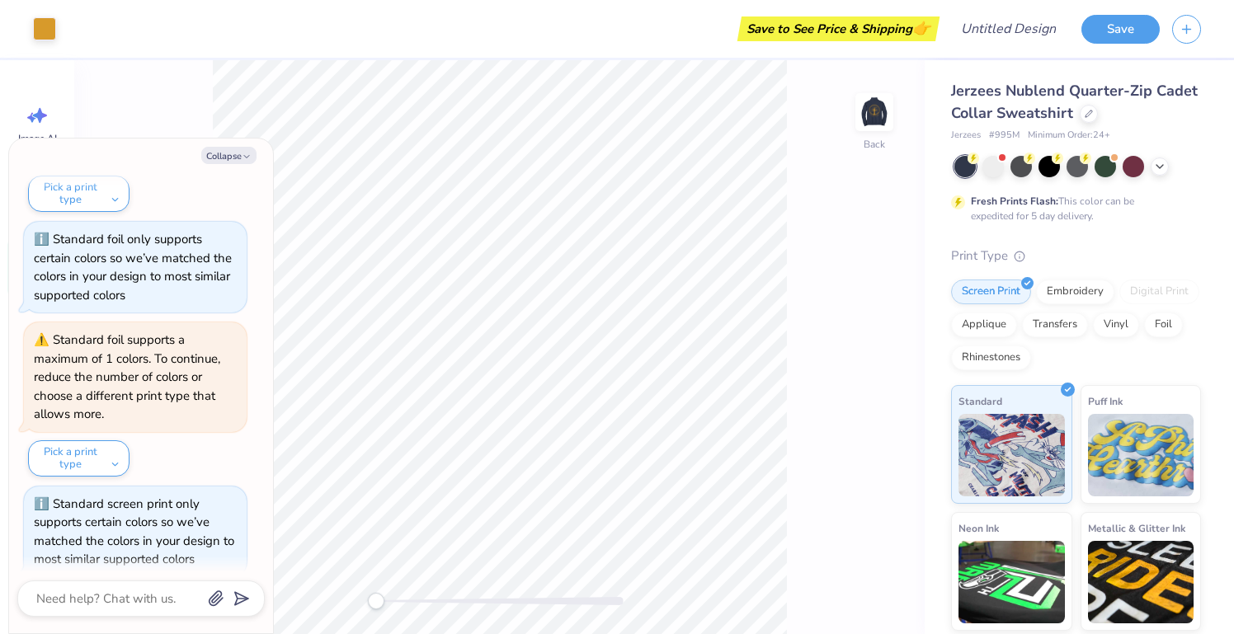
scroll to position [5275, 0]
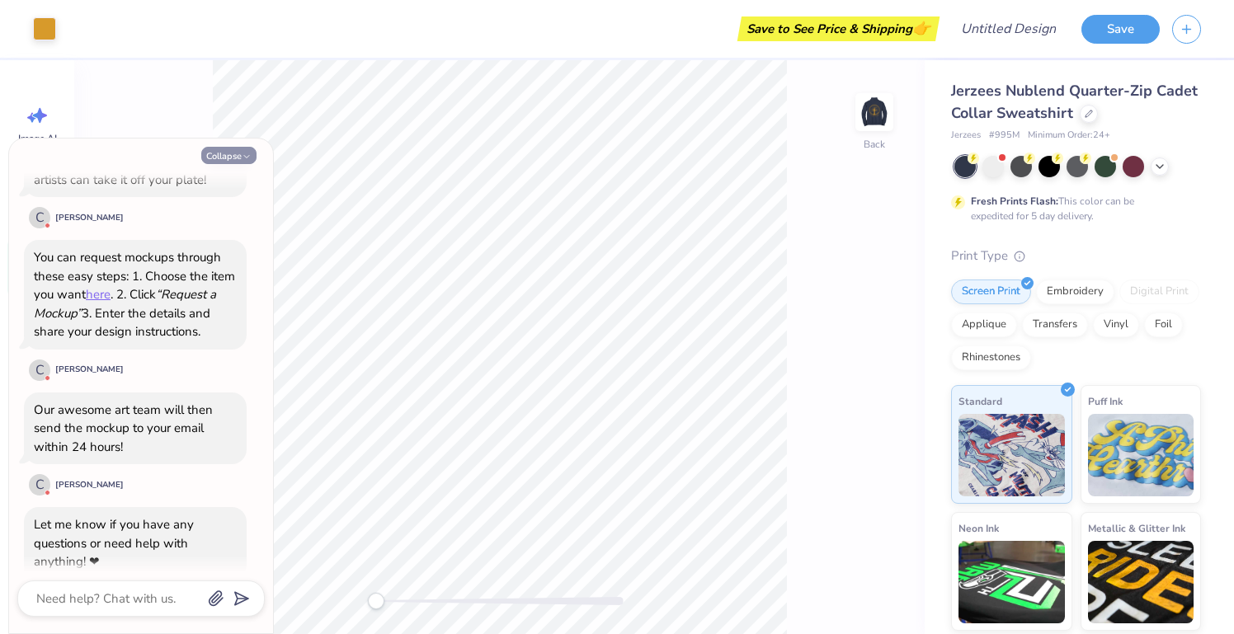
click at [237, 162] on button "Collapse" at bounding box center [228, 155] width 55 height 17
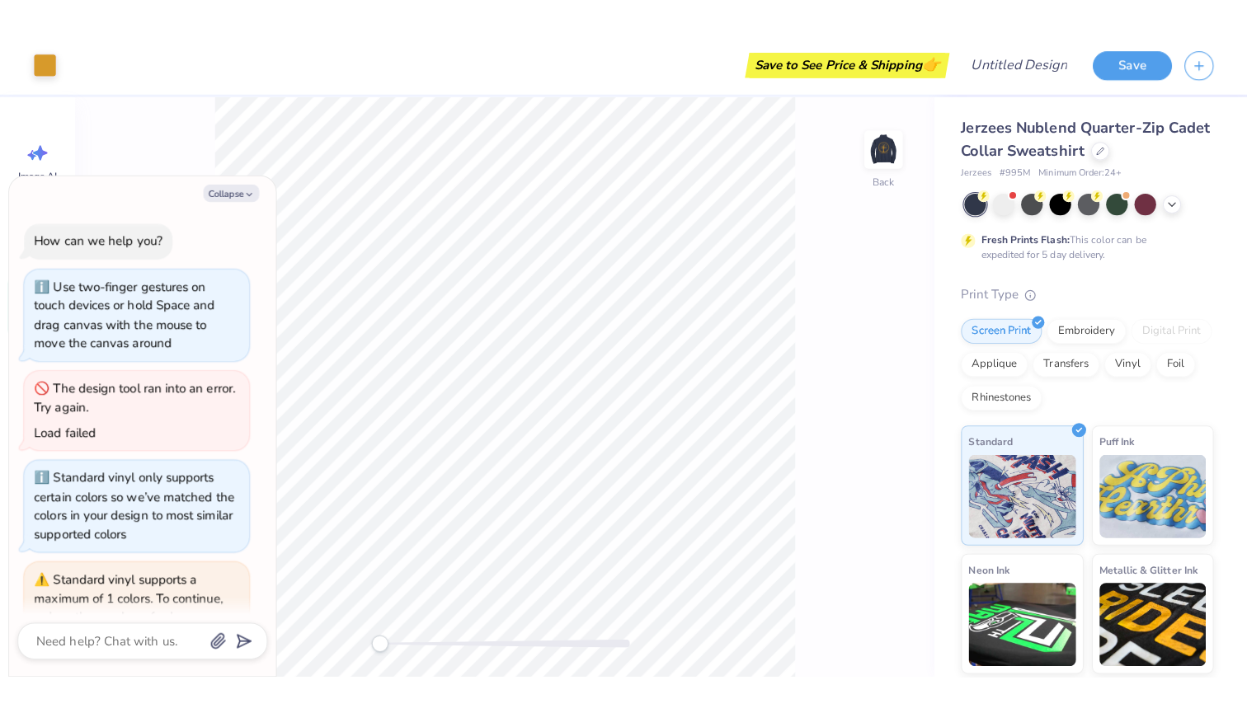
scroll to position [5448, 0]
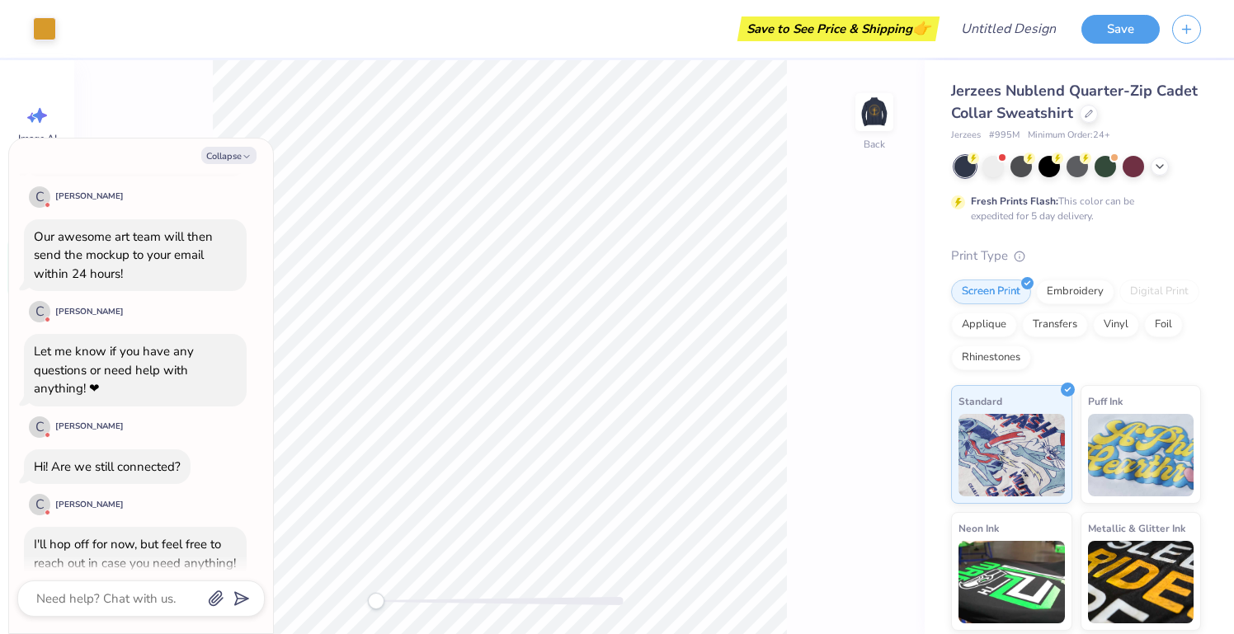
click at [233, 144] on div "Collapse How can we help you? Use two-finger gestures on touch devices or hold …" at bounding box center [141, 386] width 264 height 495
click at [233, 147] on button "Collapse" at bounding box center [228, 155] width 55 height 17
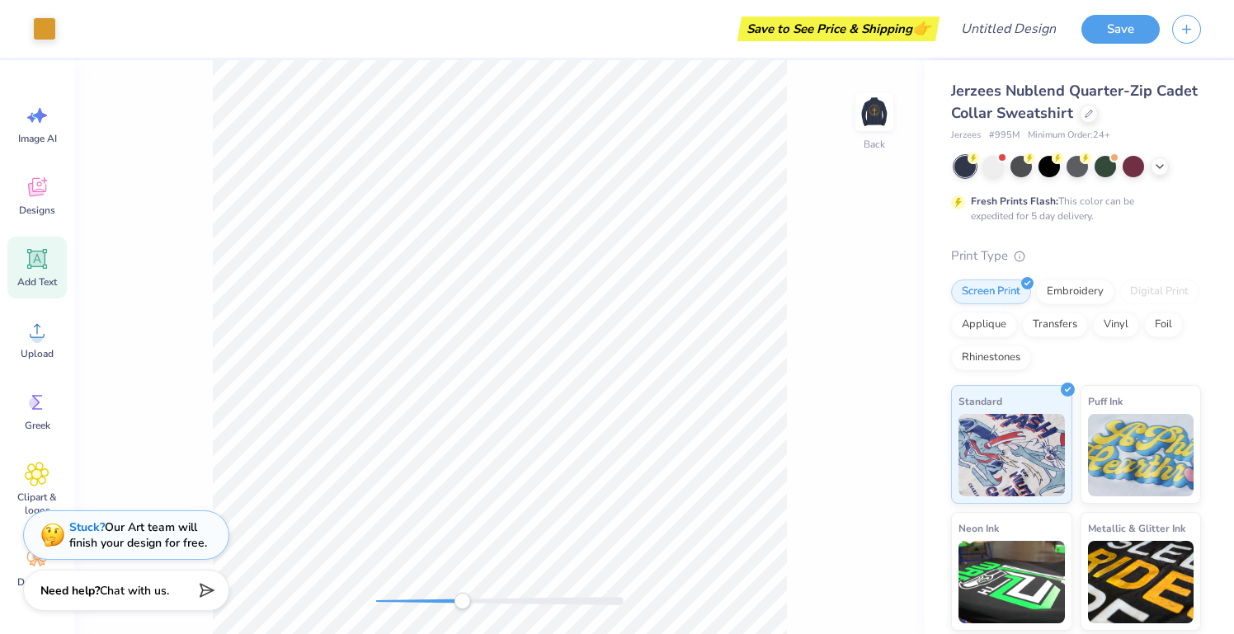
drag, startPoint x: 375, startPoint y: 605, endPoint x: 461, endPoint y: 601, distance: 85.8
click at [461, 601] on div "Accessibility label" at bounding box center [462, 601] width 16 height 16
click at [349, 601] on div "Back" at bounding box center [499, 347] width 850 height 574
drag, startPoint x: 378, startPoint y: 603, endPoint x: 437, endPoint y: 600, distance: 59.4
click at [437, 600] on div "Accessibility label" at bounding box center [438, 601] width 16 height 16
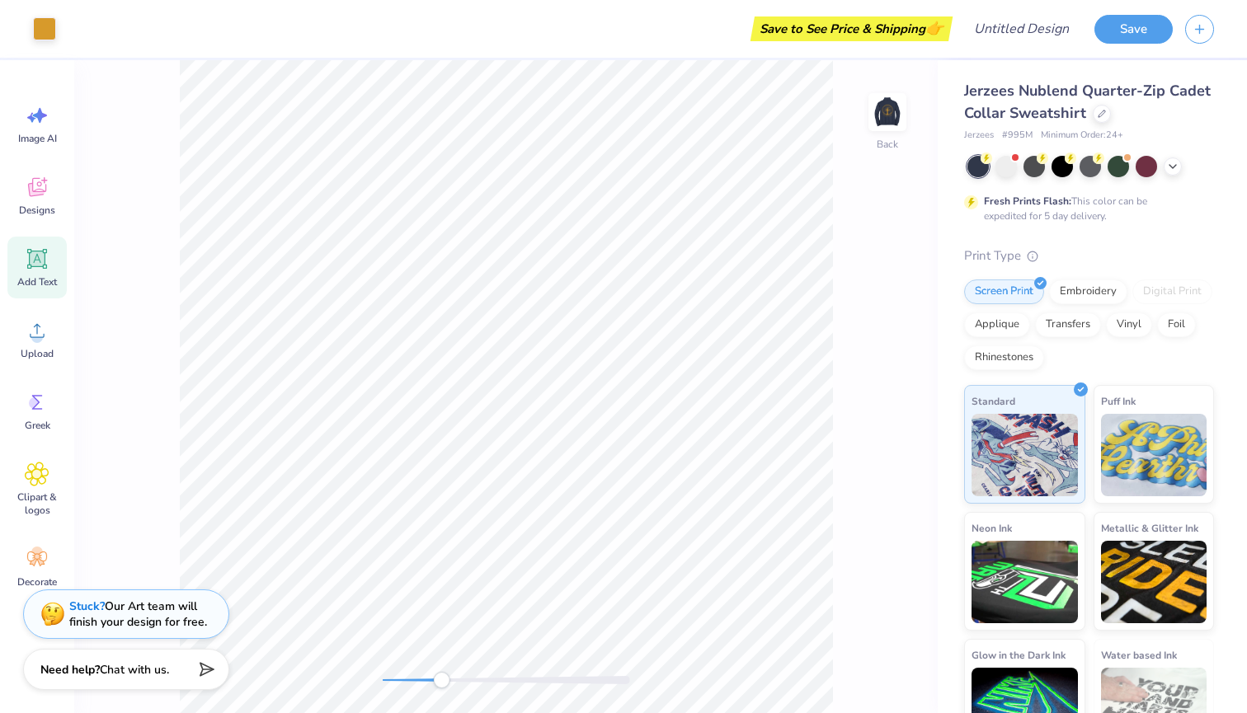
drag, startPoint x: 376, startPoint y: 684, endPoint x: 442, endPoint y: 684, distance: 66.0
click at [442, 633] on div "Accessibility label" at bounding box center [441, 680] width 16 height 16
click at [345, 633] on div "Back" at bounding box center [506, 386] width 864 height 653
click at [151, 633] on span "Chat with us." at bounding box center [134, 668] width 69 height 16
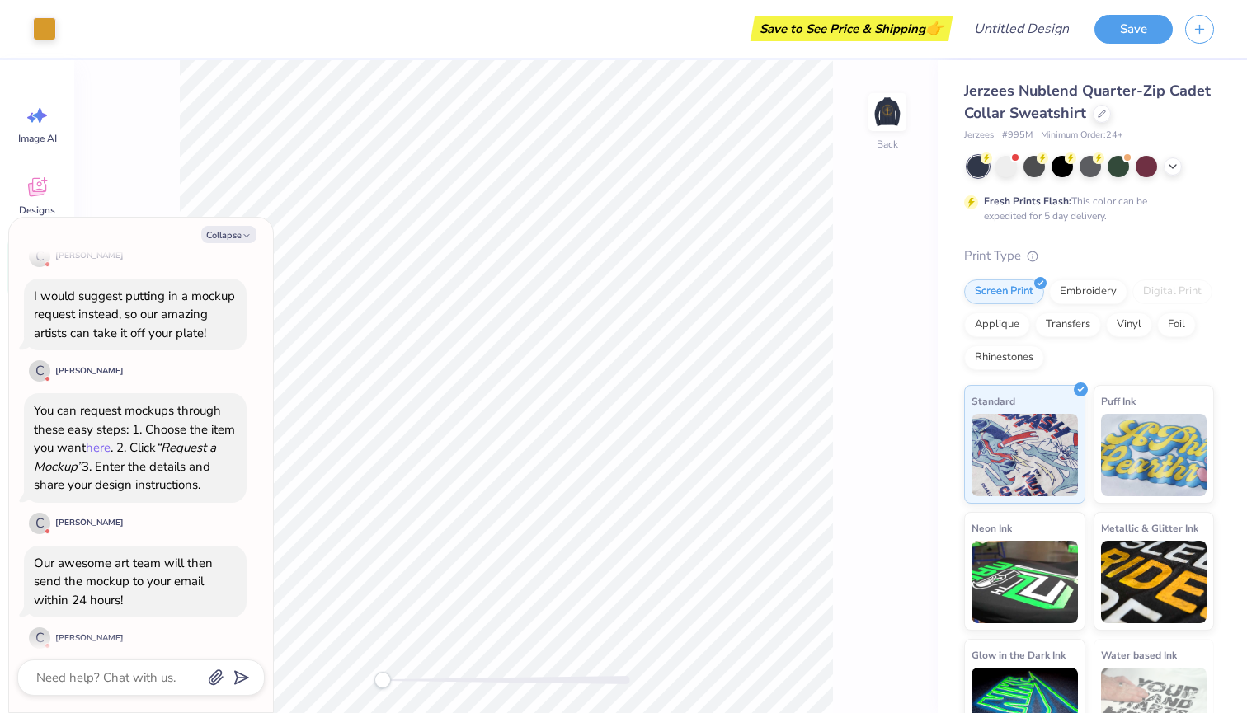
scroll to position [5204, 0]
click at [226, 228] on button "Collapse" at bounding box center [228, 234] width 55 height 17
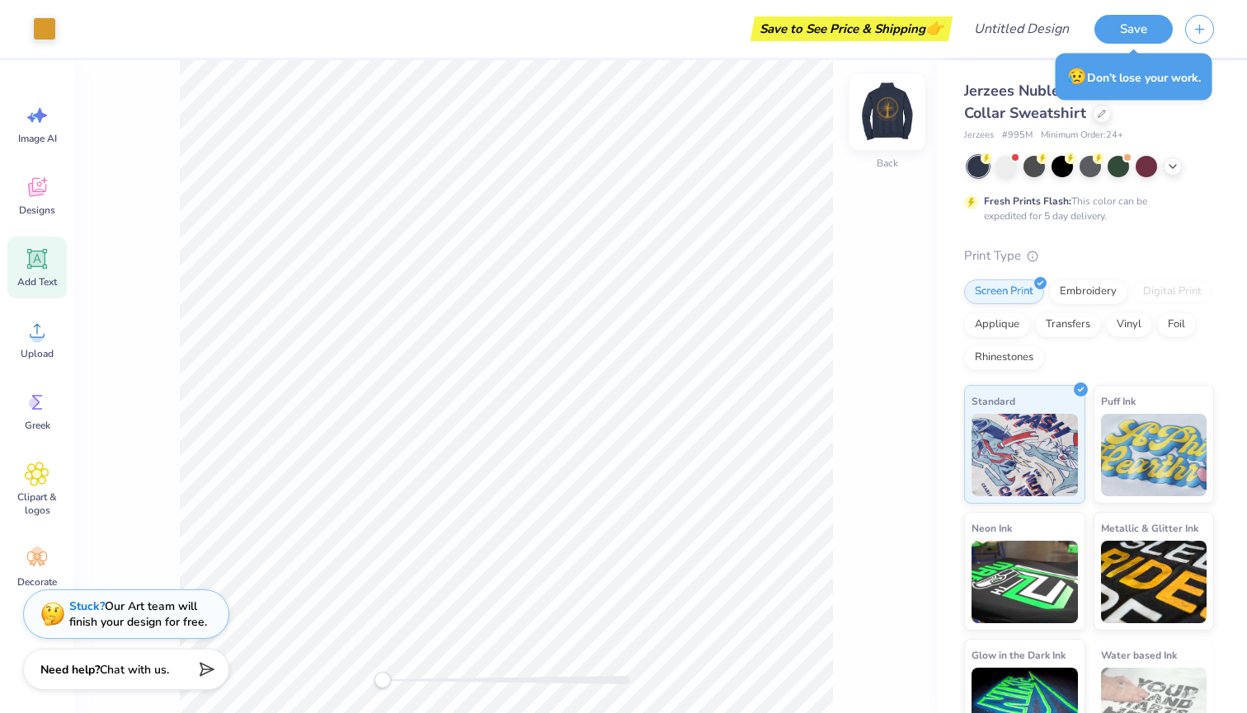
click at [882, 133] on img at bounding box center [888, 112] width 66 height 66
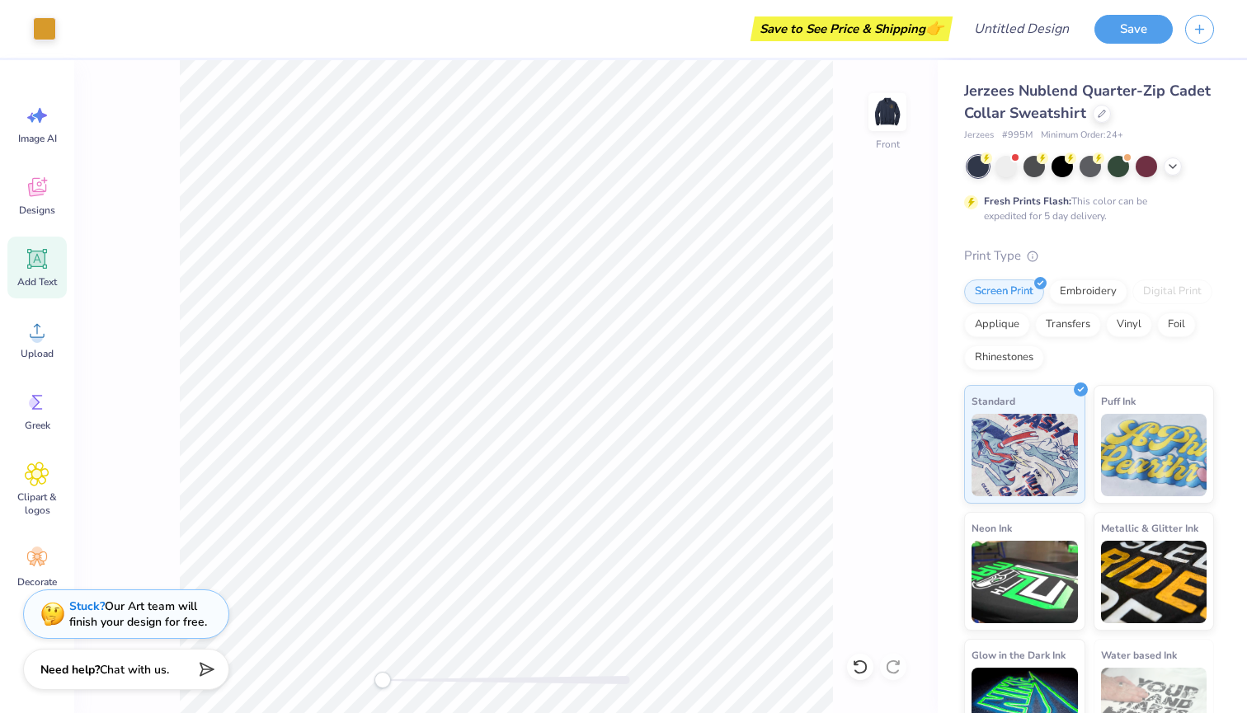
click at [855, 94] on div "Front" at bounding box center [506, 386] width 864 height 653
click at [873, 108] on img at bounding box center [888, 112] width 66 height 66
click at [1129, 26] on button "Save" at bounding box center [1134, 26] width 78 height 29
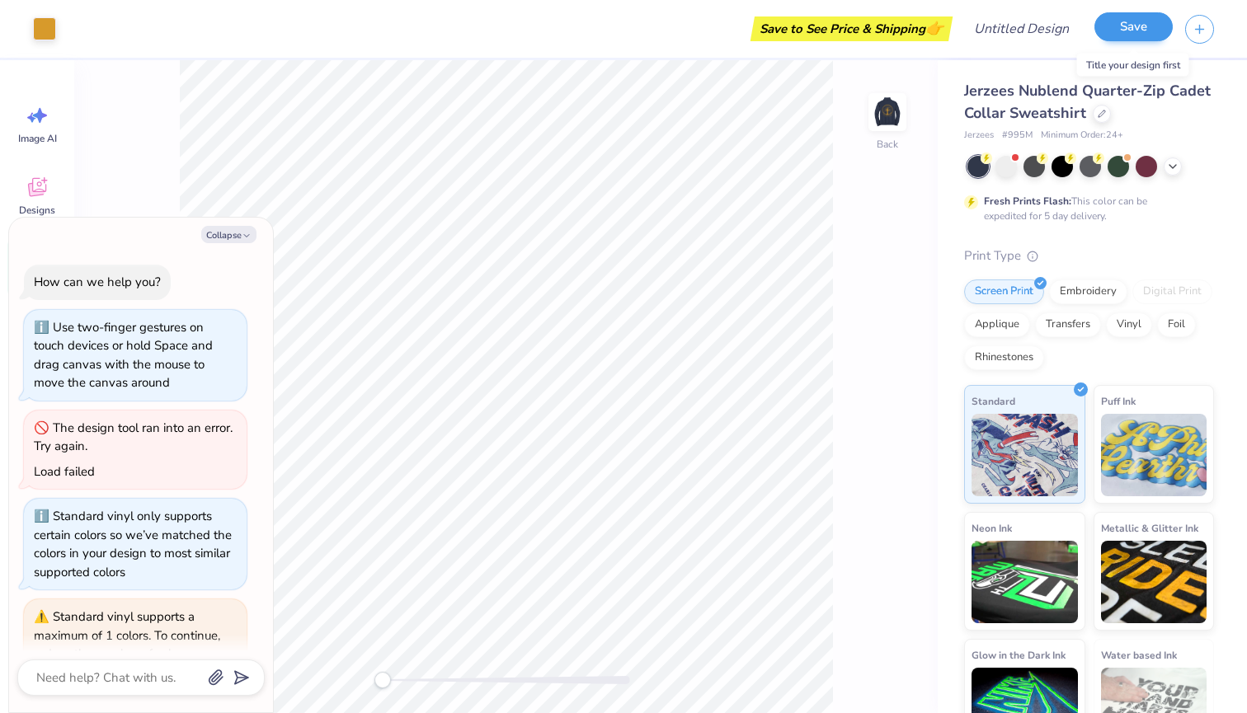
scroll to position [5493, 0]
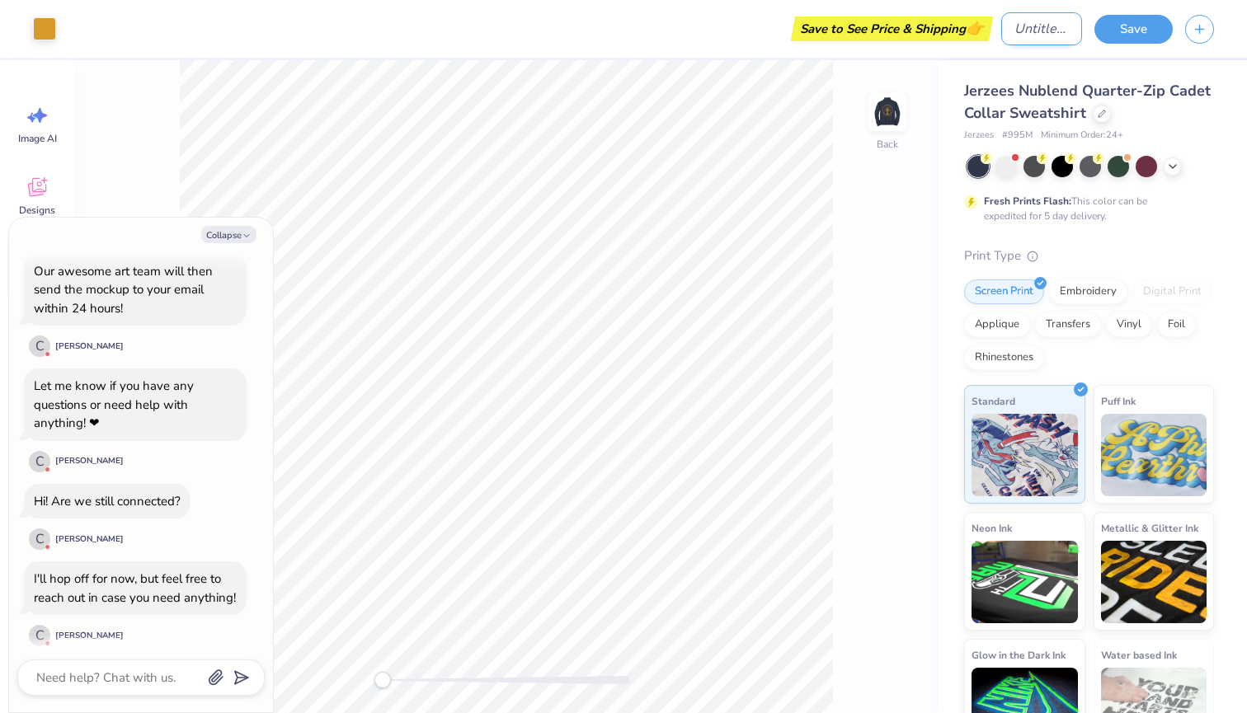
type textarea "x"
click at [1001, 18] on input "Design Title" at bounding box center [1041, 28] width 81 height 33
type input "B"
type textarea "x"
type input "Be"
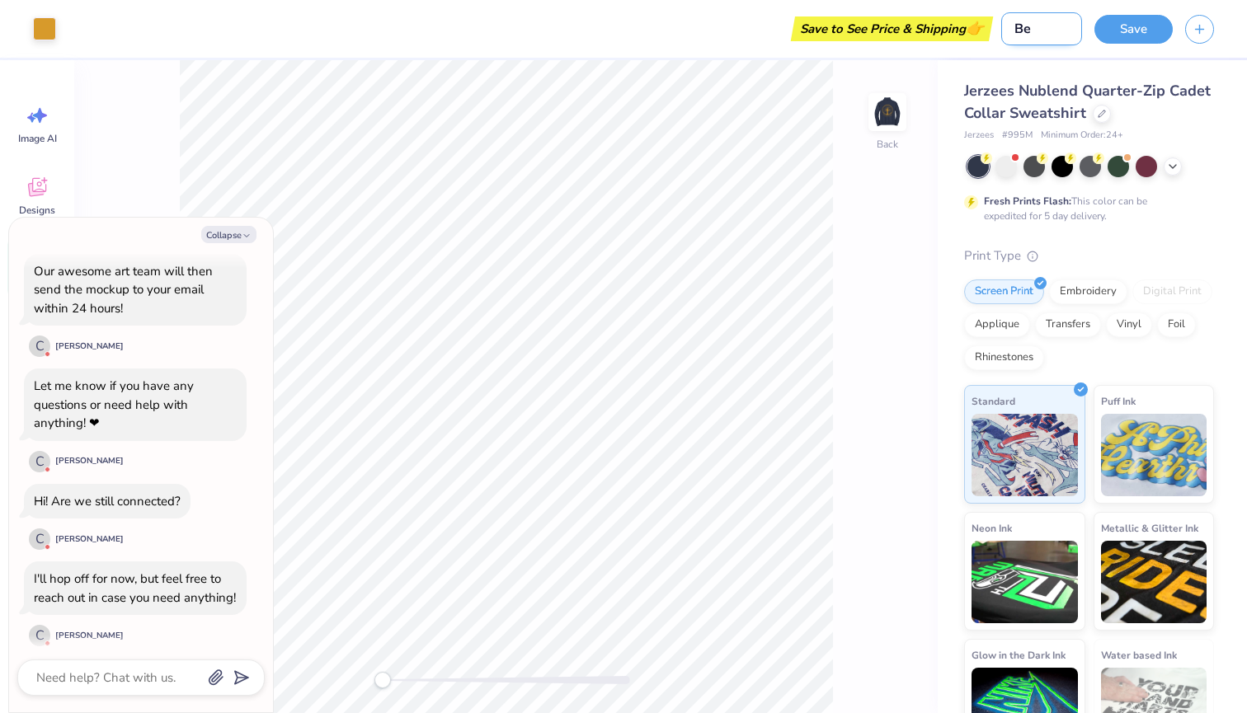
type textarea "x"
type input "Bea"
type textarea "x"
type input "Beau"
type textarea "x"
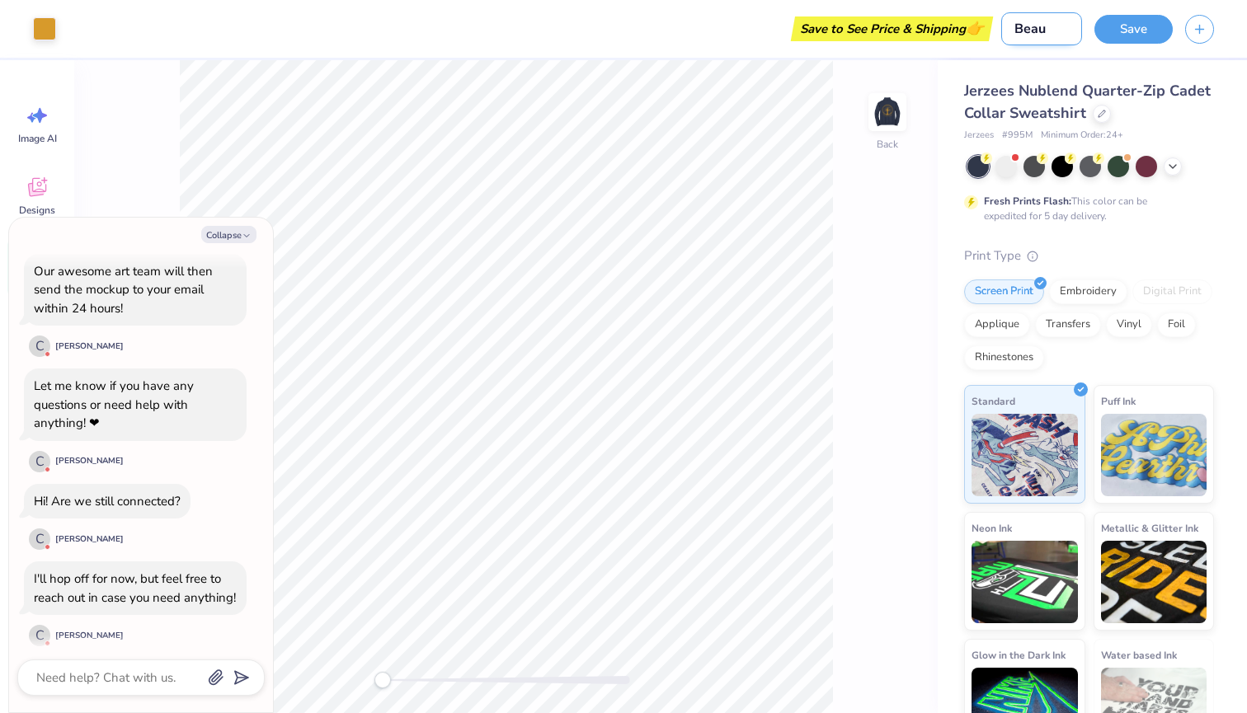
type input "Beau"
type textarea "x"
type input "Beau G"
type textarea "x"
type input "Beau Gr"
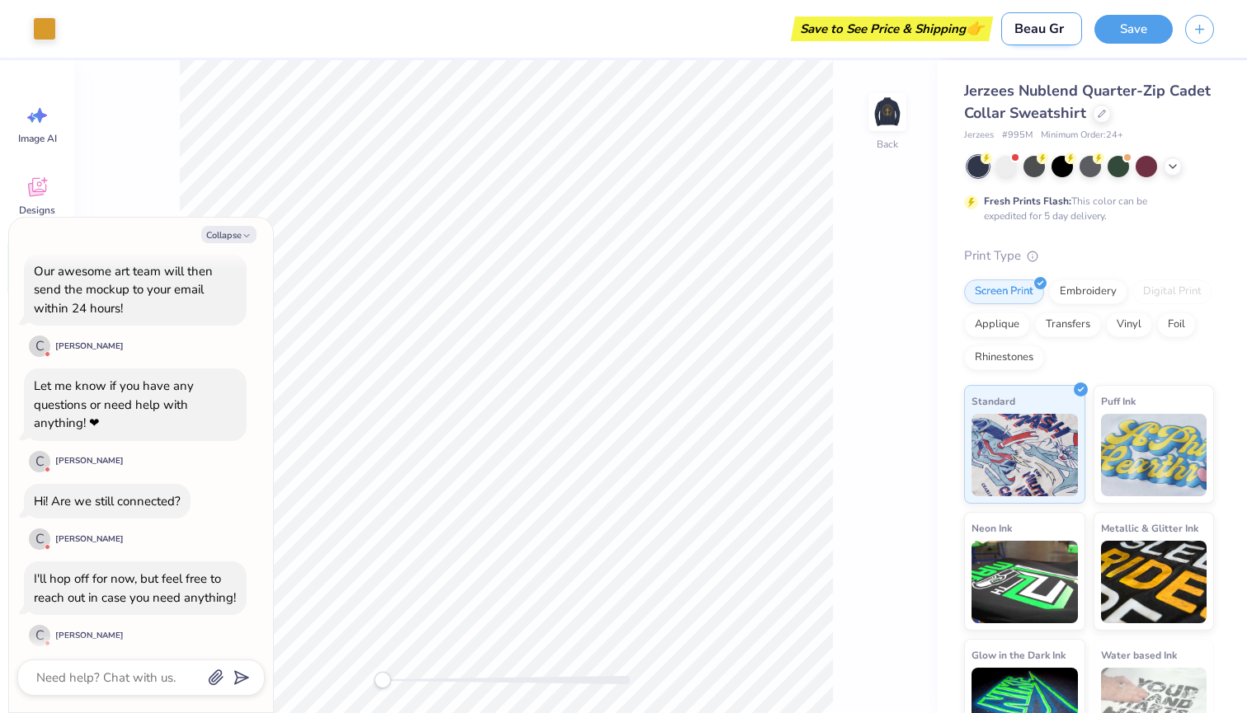
type textarea "x"
type input "Beau Gra"
type textarea "x"
type input "Beau Gran"
type textarea "x"
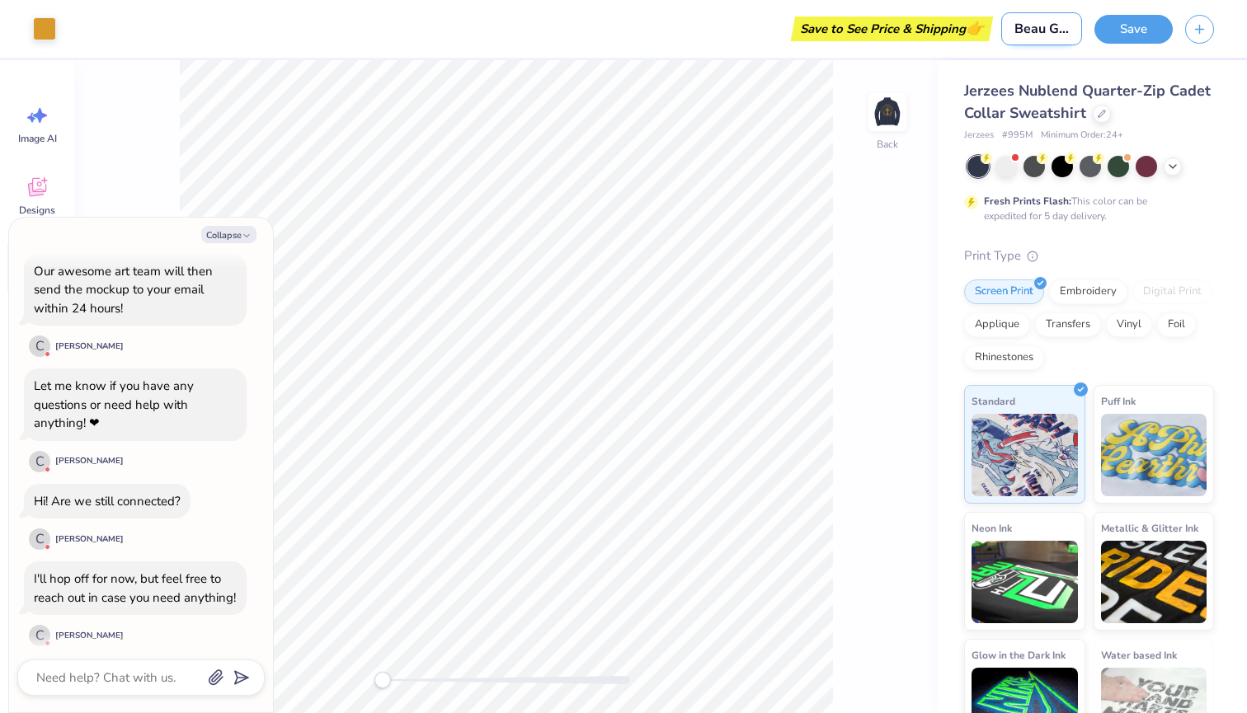
type input "Beau Grant"
type textarea "x"
type input "Beau Grant"
click at [1152, 25] on button "Save" at bounding box center [1134, 26] width 78 height 29
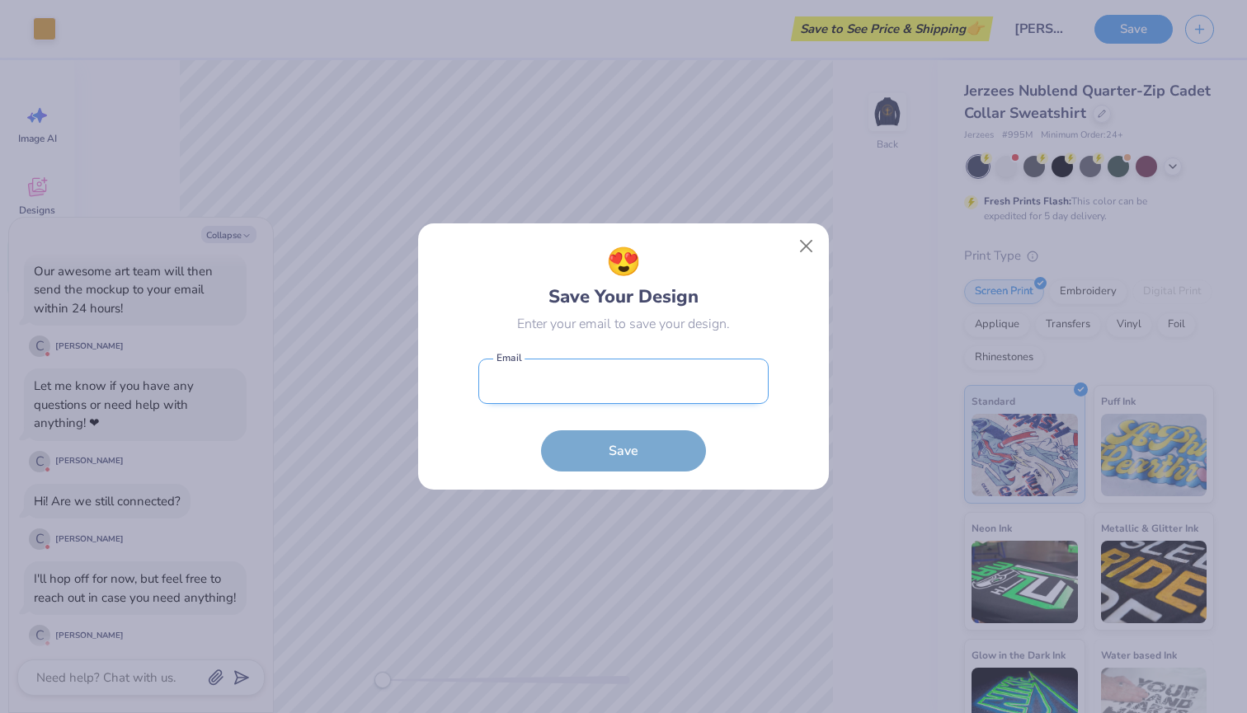
click at [598, 374] on input "email" at bounding box center [623, 381] width 290 height 45
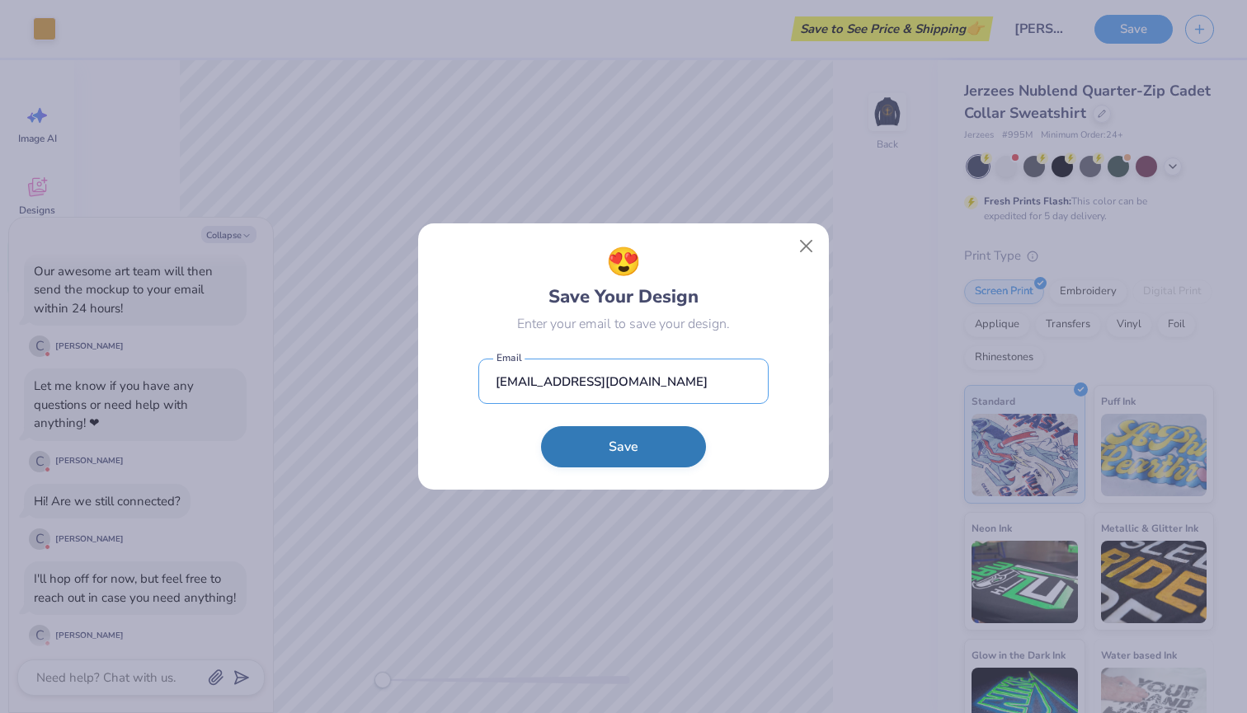
type input "hjhochstatter@icloud.com"
click at [645, 442] on button "Save" at bounding box center [623, 446] width 165 height 41
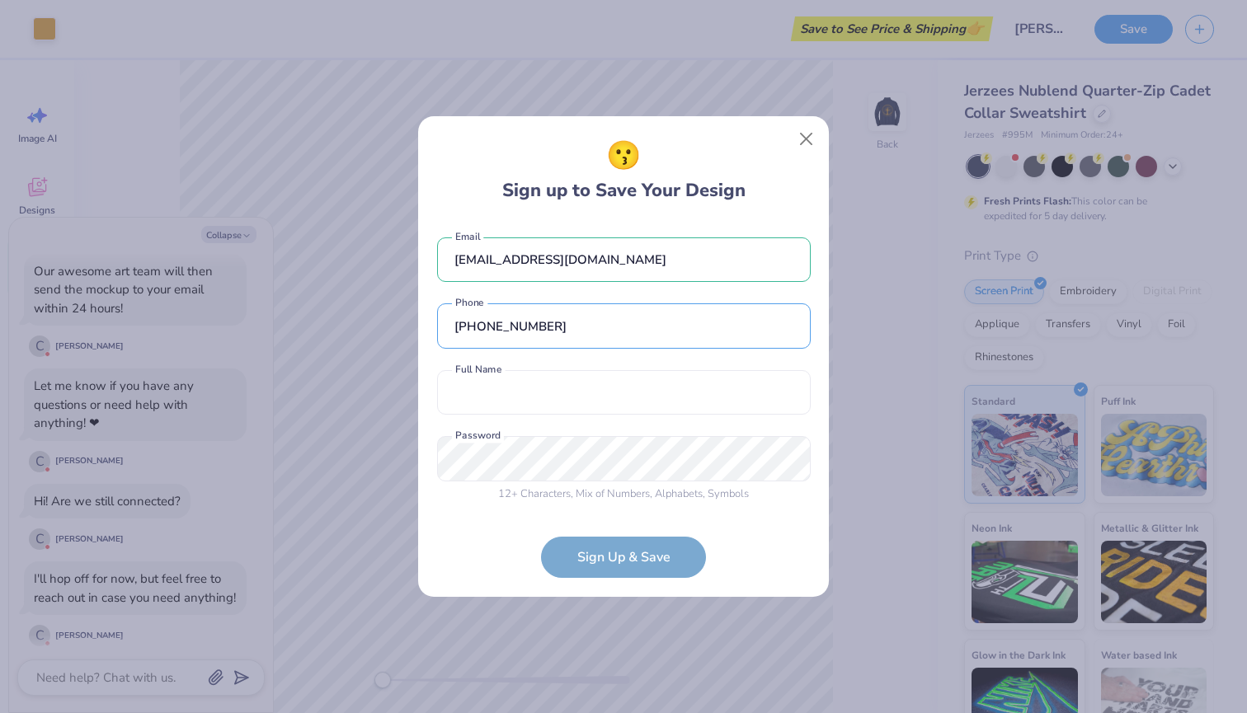
type input "(309) 300-0083"
click at [632, 426] on div "hjhochstatter@icloud.com Email (309) 300-0083 Phone Full Name is a required fie…" at bounding box center [624, 366] width 374 height 290
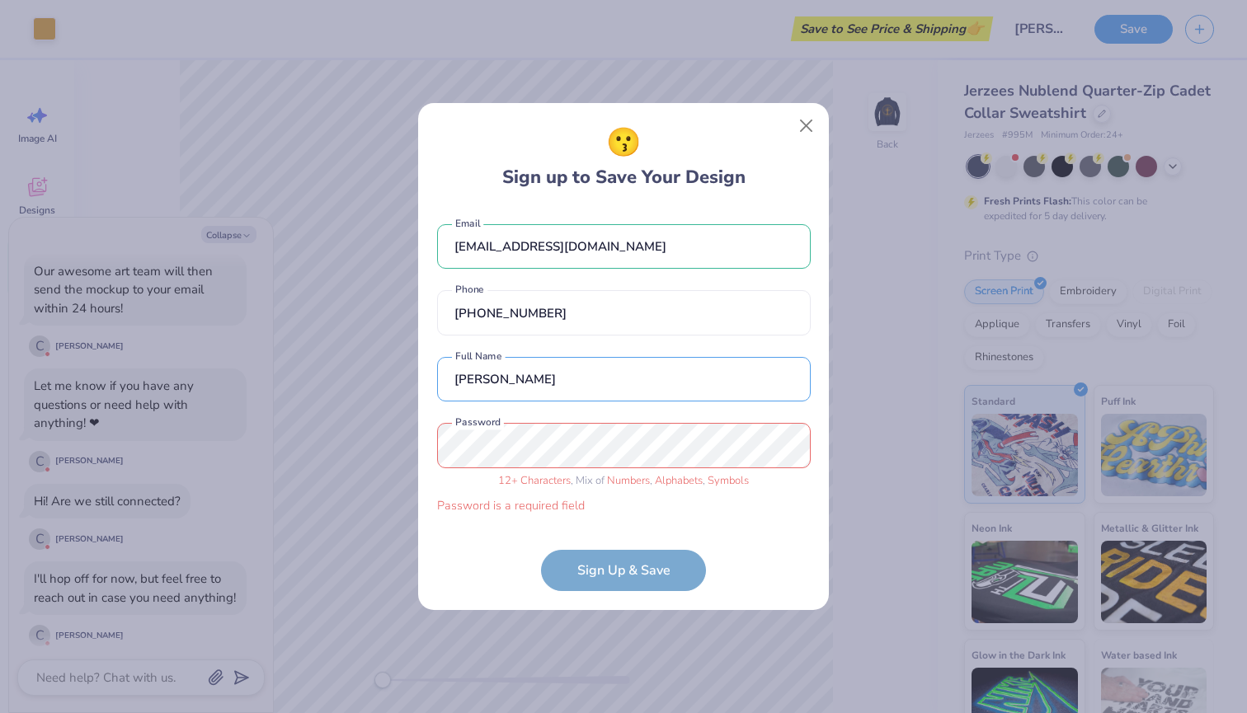
type input "Hannah Hochstatter"
click at [606, 469] on div "12 + Characters , Mix of Numbers , Alphabets , Symbols Password is a required f…" at bounding box center [624, 469] width 374 height 92
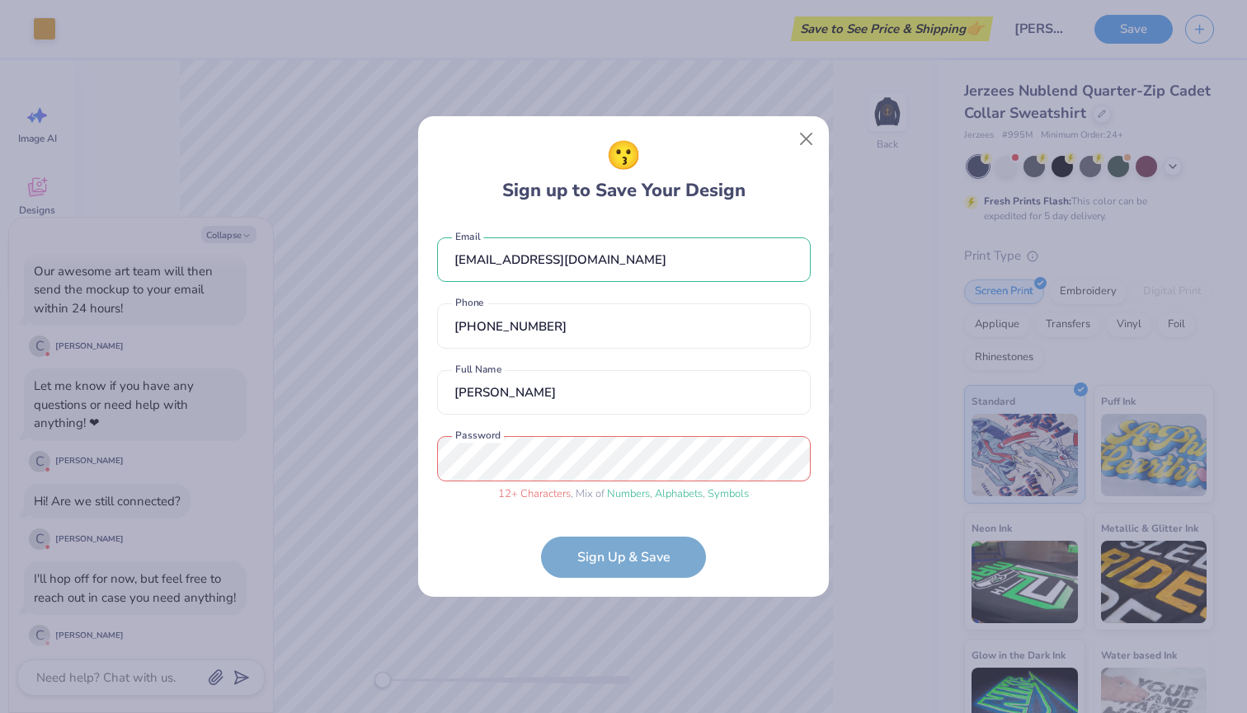
click at [652, 590] on div "😗 Sign up to Save Your Design hjhochstatter@icloud.com Email (309) 300-0083 Pho…" at bounding box center [623, 356] width 411 height 481
click at [656, 556] on form "hjhochstatter@icloud.com Email (309) 300-0083 Phone Hannah Hochstatter Full Nam…" at bounding box center [624, 400] width 374 height 358
click at [379, 467] on div "😗 Sign up to Save Your Design hjhochstatter@icloud.com Email (309) 300-0083 Pho…" at bounding box center [623, 356] width 1247 height 713
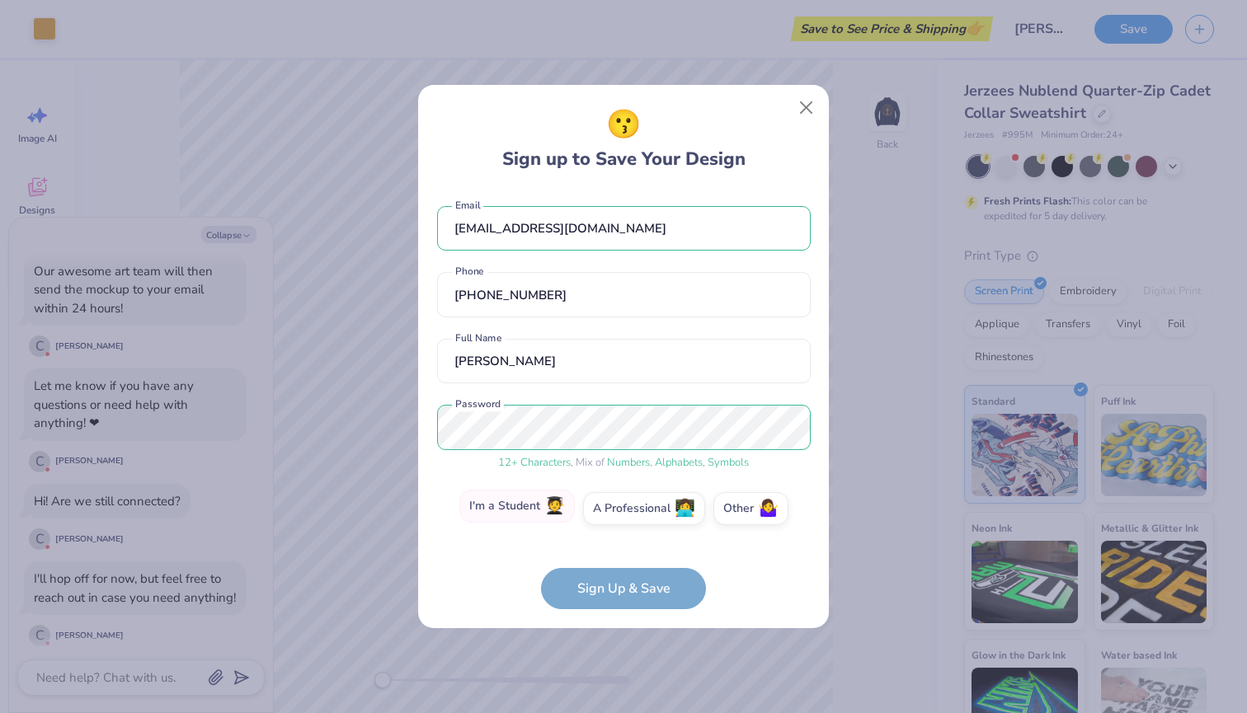
click at [530, 513] on label "I'm a Student 🧑‍🎓" at bounding box center [516, 506] width 115 height 33
click at [619, 513] on input "I'm a Student 🧑‍🎓" at bounding box center [624, 513] width 11 height 11
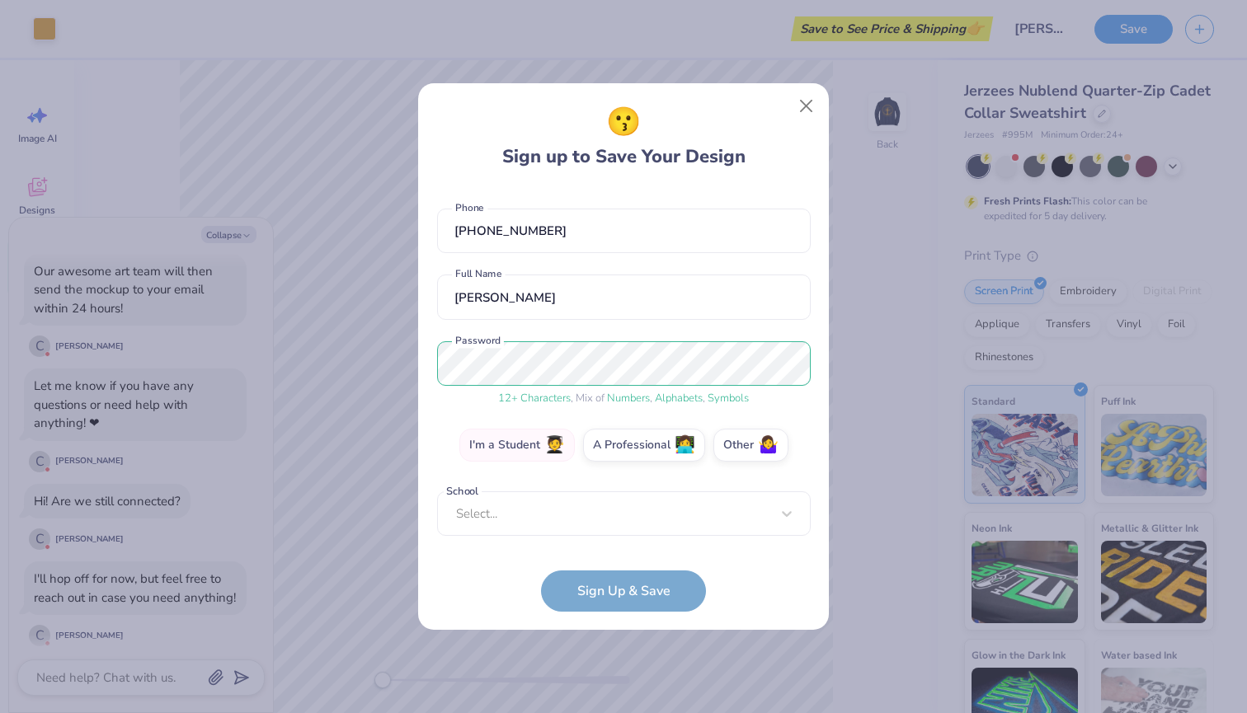
scroll to position [54, 0]
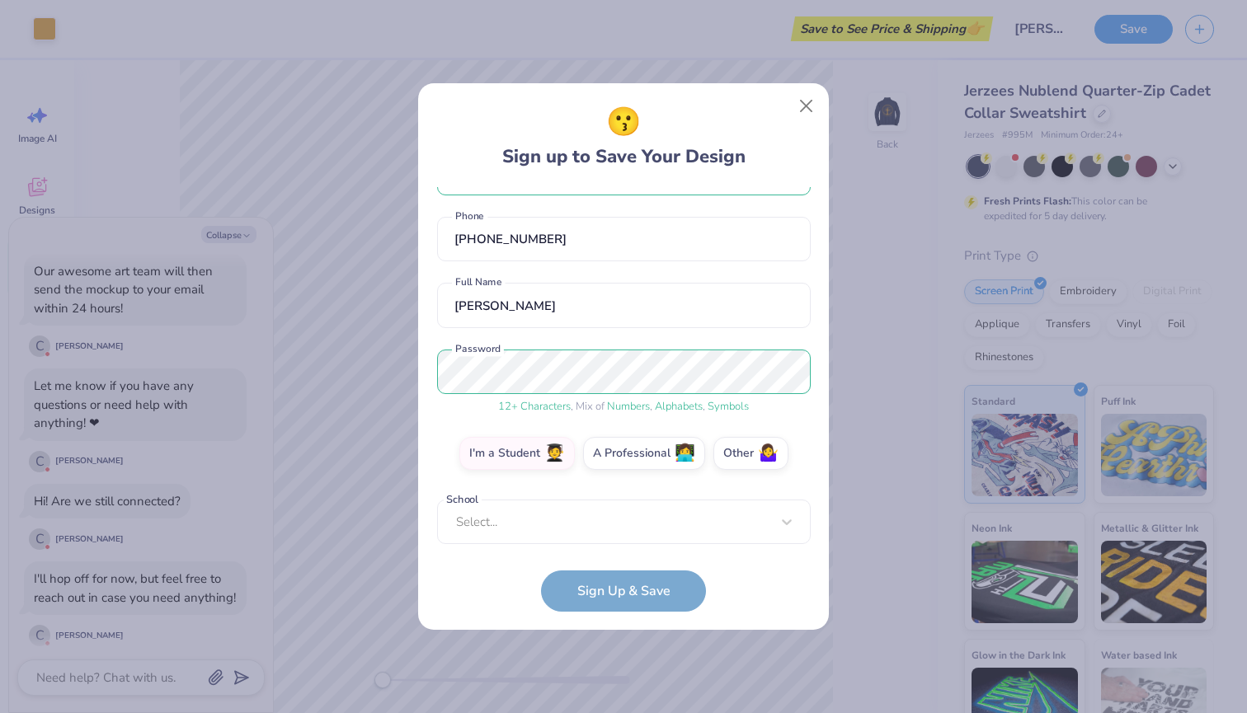
click at [581, 546] on form "hjhochstatter@icloud.com Email (309) 300-0083 Phone Hannah Hochstatter Full Nam…" at bounding box center [624, 399] width 374 height 425
click at [556, 459] on span "🧑‍🎓" at bounding box center [554, 451] width 21 height 19
click at [619, 506] on input "I'm a Student 🧑‍🎓" at bounding box center [624, 511] width 11 height 11
click at [722, 454] on label "Other 🤷‍♀️" at bounding box center [750, 451] width 75 height 33
click at [629, 506] on input "Other 🤷‍♀️" at bounding box center [624, 511] width 11 height 11
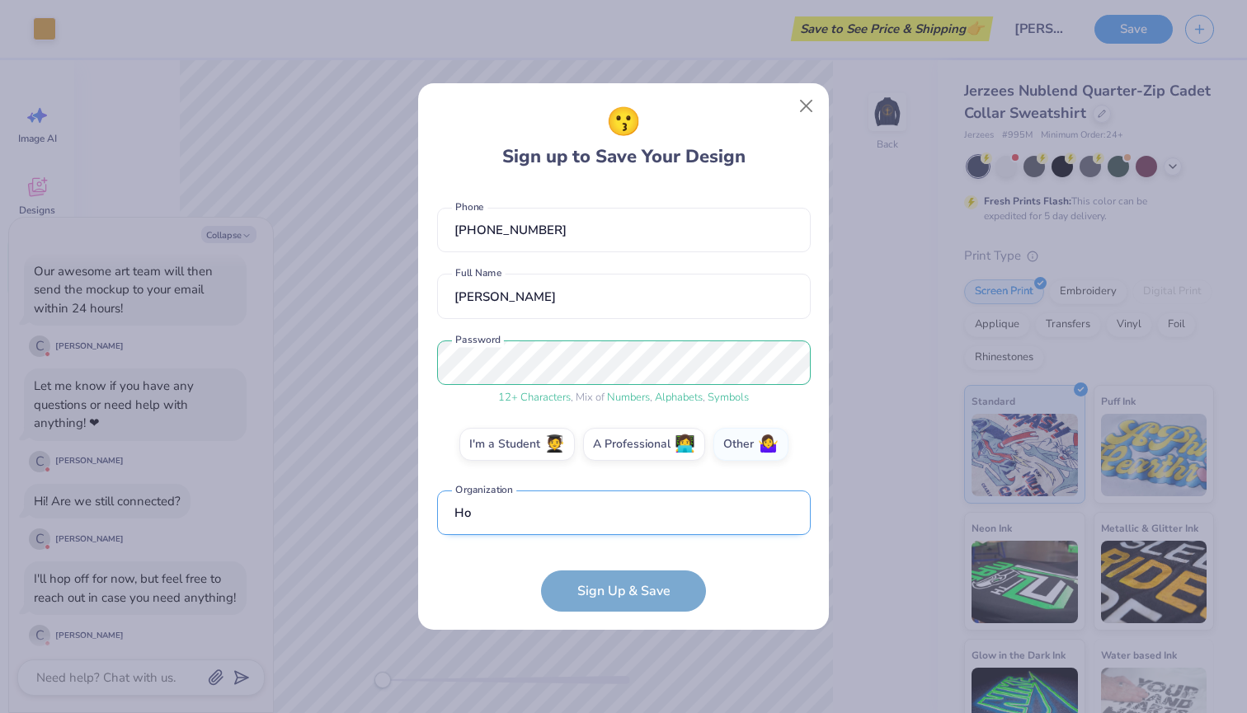
scroll to position [162, 0]
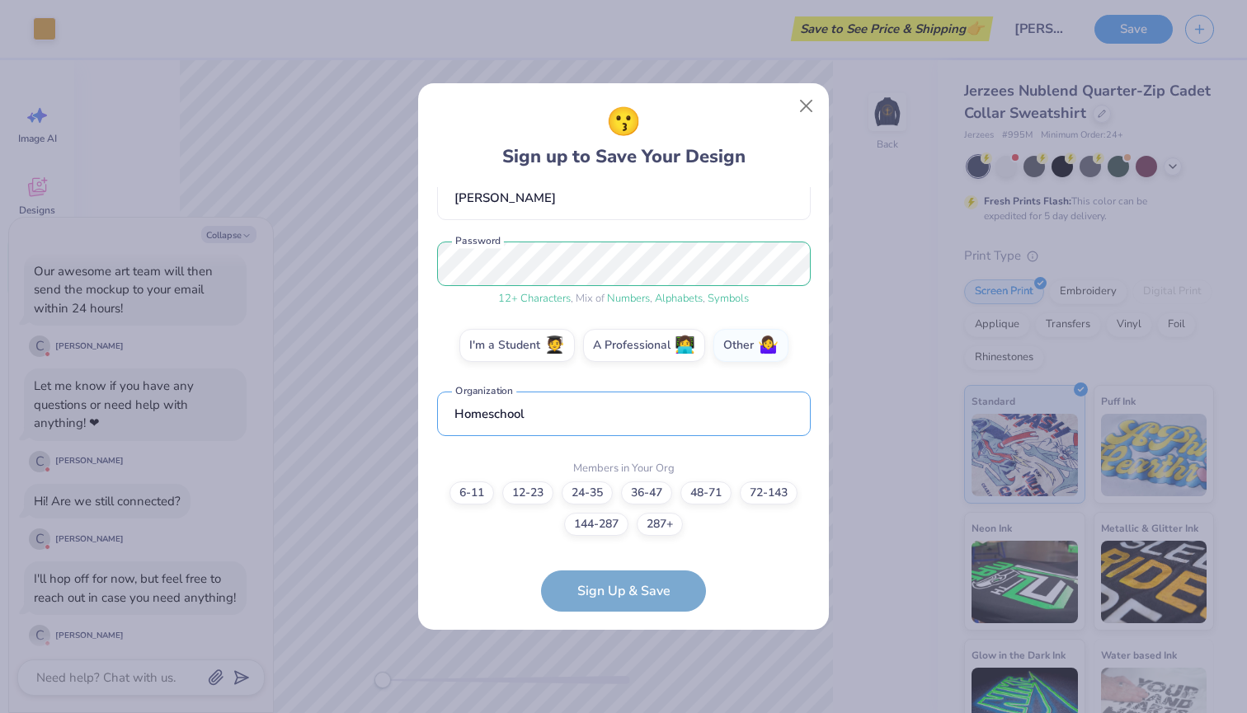
type input "Homeschool"
click at [623, 614] on div "😗 Sign up to Save Your Design hjhochstatter@icloud.com Email (309) 300-0083 Pho…" at bounding box center [623, 357] width 411 height 548
click at [619, 586] on form "hjhochstatter@icloud.com Email (309) 300-0083 Phone Hannah Hochstatter Full Nam…" at bounding box center [624, 399] width 374 height 425
click at [570, 382] on div "hjhochstatter@icloud.com Email (309) 300-0083 Phone Hannah Hochstatter Full Nam…" at bounding box center [624, 365] width 374 height 357
click at [581, 436] on input "Homeschool" at bounding box center [624, 414] width 374 height 45
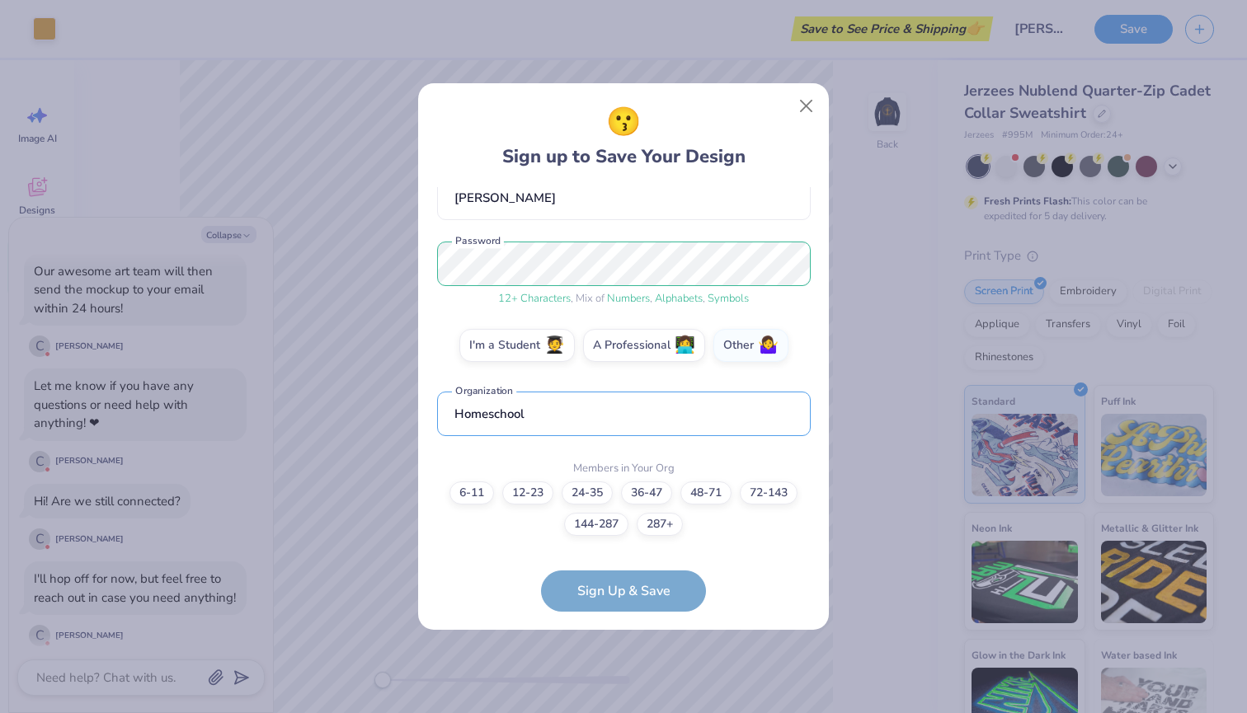
drag, startPoint x: 476, startPoint y: 414, endPoint x: 429, endPoint y: 407, distance: 47.5
click at [429, 407] on div "😗 Sign up to Save Your Design hjhochstatter@icloud.com Email (309) 300-0083 Pho…" at bounding box center [623, 357] width 411 height 548
type input "Beau Grant Foundation"
click at [622, 524] on label "144-287" at bounding box center [596, 522] width 64 height 23
click at [622, 633] on input "144-287" at bounding box center [624, 670] width 11 height 11
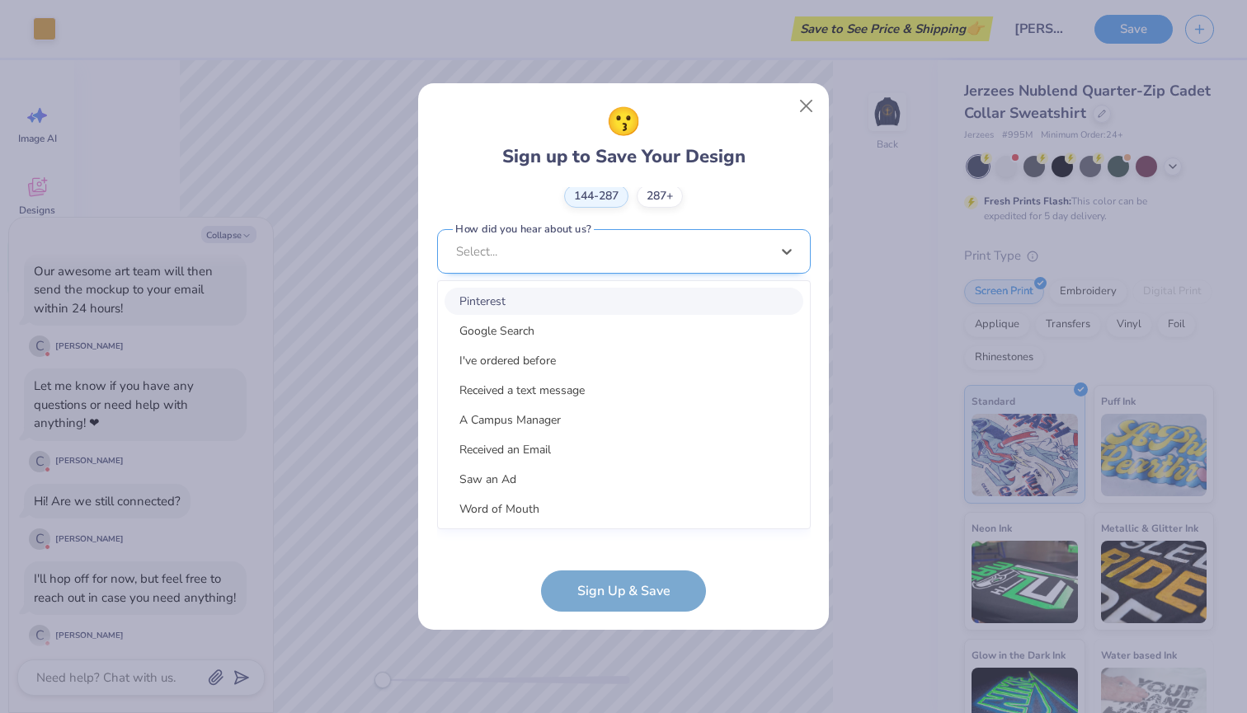
click at [615, 505] on div "option Pinterest focused, 1 of 15. 15 results available. Use Up and Down to cho…" at bounding box center [624, 379] width 374 height 301
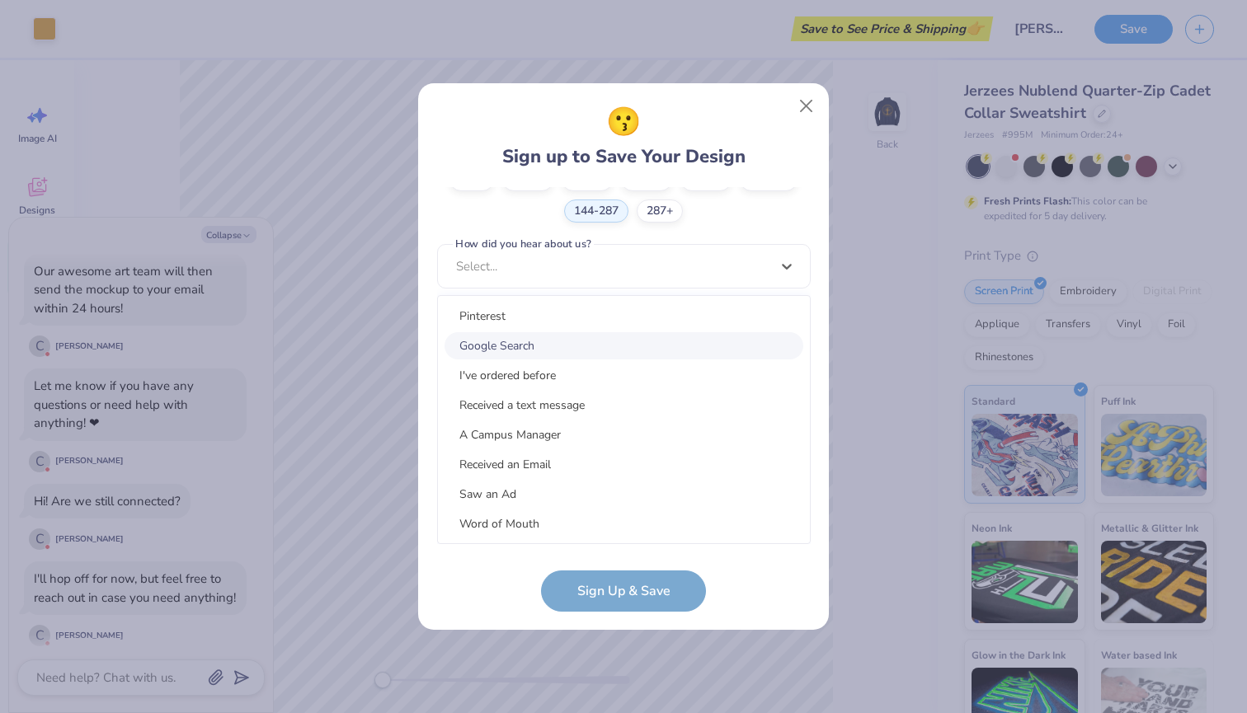
click at [553, 346] on div "Google Search" at bounding box center [624, 345] width 359 height 27
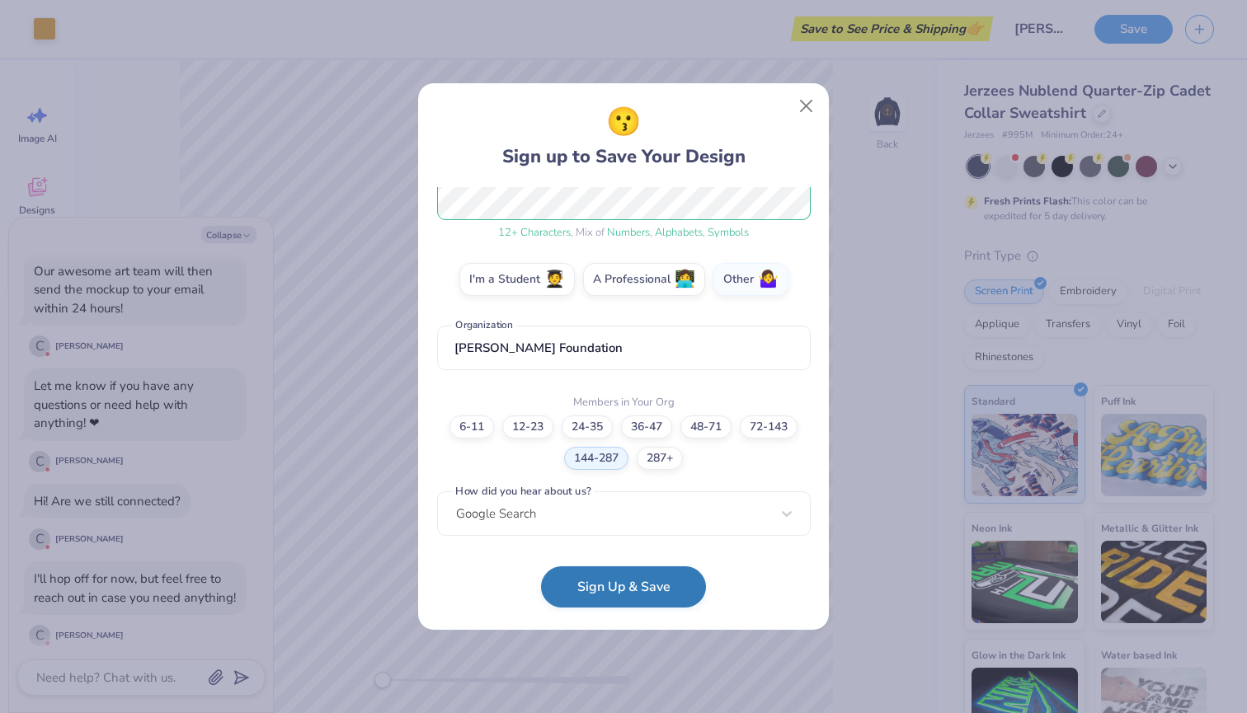
click at [601, 586] on button "Sign Up & Save" at bounding box center [623, 587] width 165 height 41
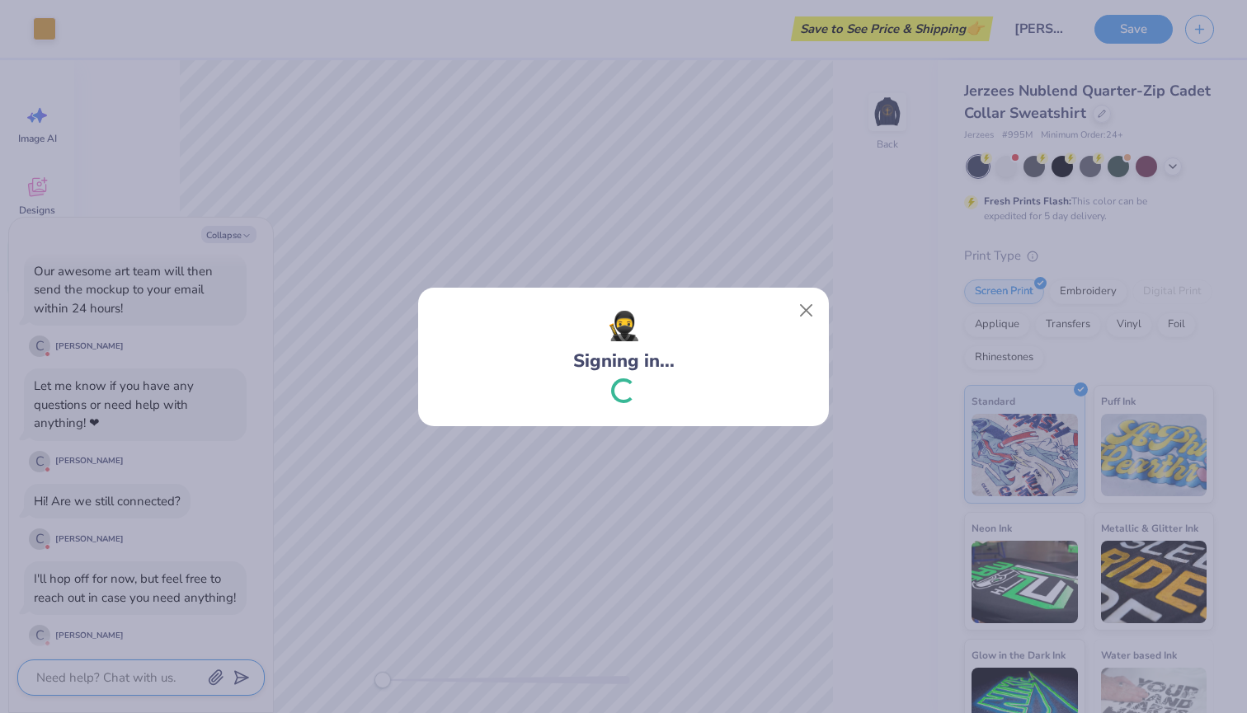
scroll to position [5537, 0]
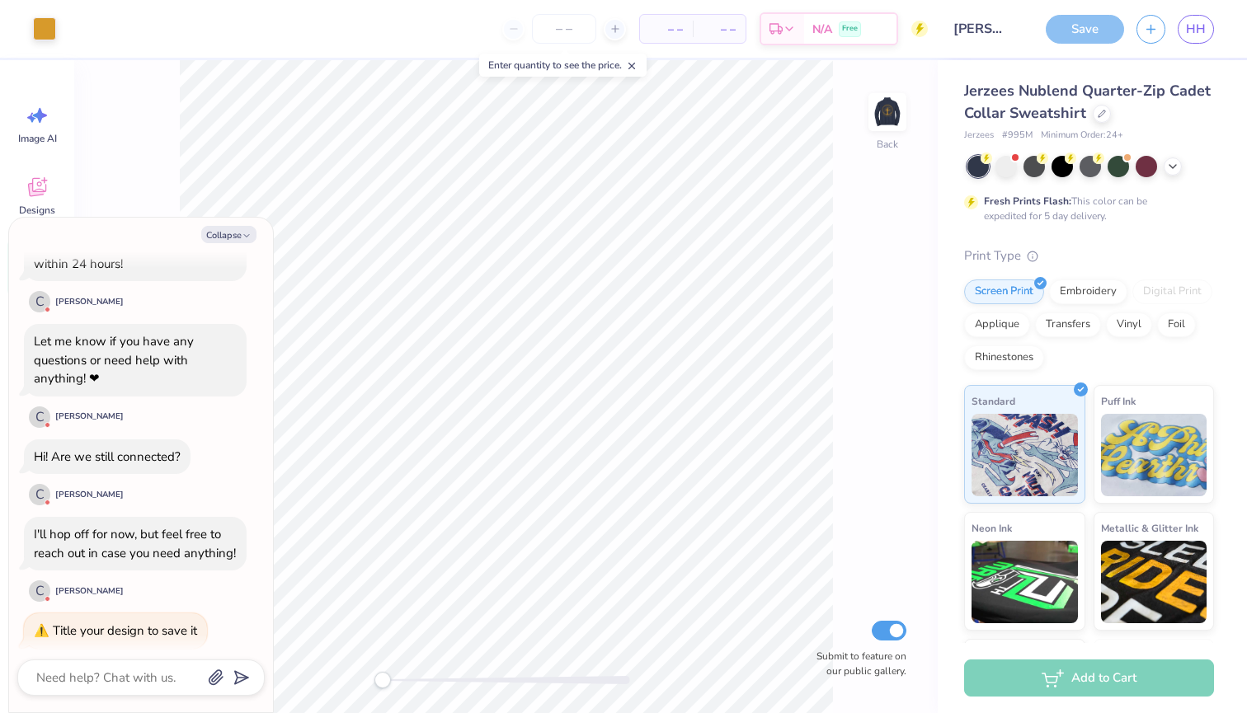
click at [1061, 19] on div "Save" at bounding box center [1085, 29] width 78 height 29
click at [1001, 39] on input "Beau Grant" at bounding box center [980, 28] width 81 height 33
click at [1011, 33] on input "Beau Grant" at bounding box center [980, 28] width 81 height 33
click at [996, 35] on input "Beau Grant" at bounding box center [980, 28] width 81 height 33
click at [939, 89] on div "Jerzees Nublend Quarter-Zip Cadet Collar Sweatshirt Jerzees # 995M Minimum Orde…" at bounding box center [1092, 409] width 309 height 698
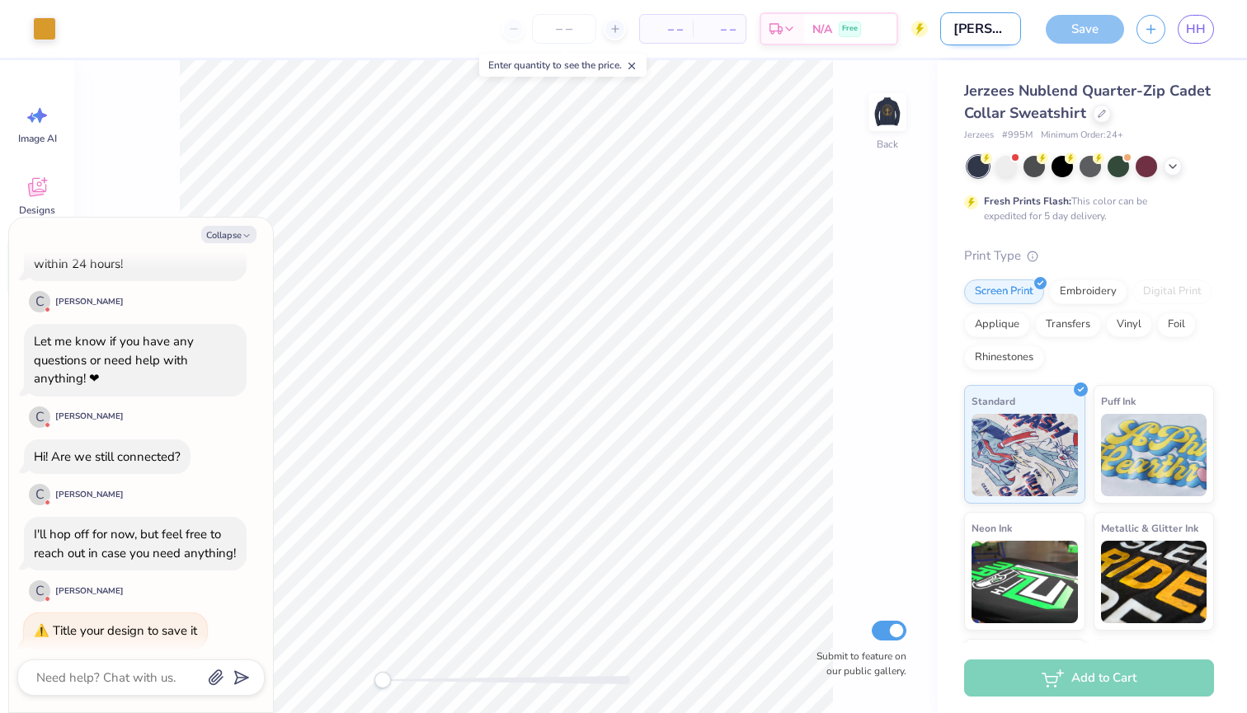
click at [973, 28] on input "Beau Grant" at bounding box center [980, 28] width 81 height 33
drag, startPoint x: 1008, startPoint y: 28, endPoint x: 840, endPoint y: 28, distance: 167.4
click at [840, 28] on div "Art colors – – Per Item – – Total Est. Delivery N/A Free Design Title Beau Gran…" at bounding box center [623, 29] width 1247 height 58
type textarea "x"
type input "=nt"
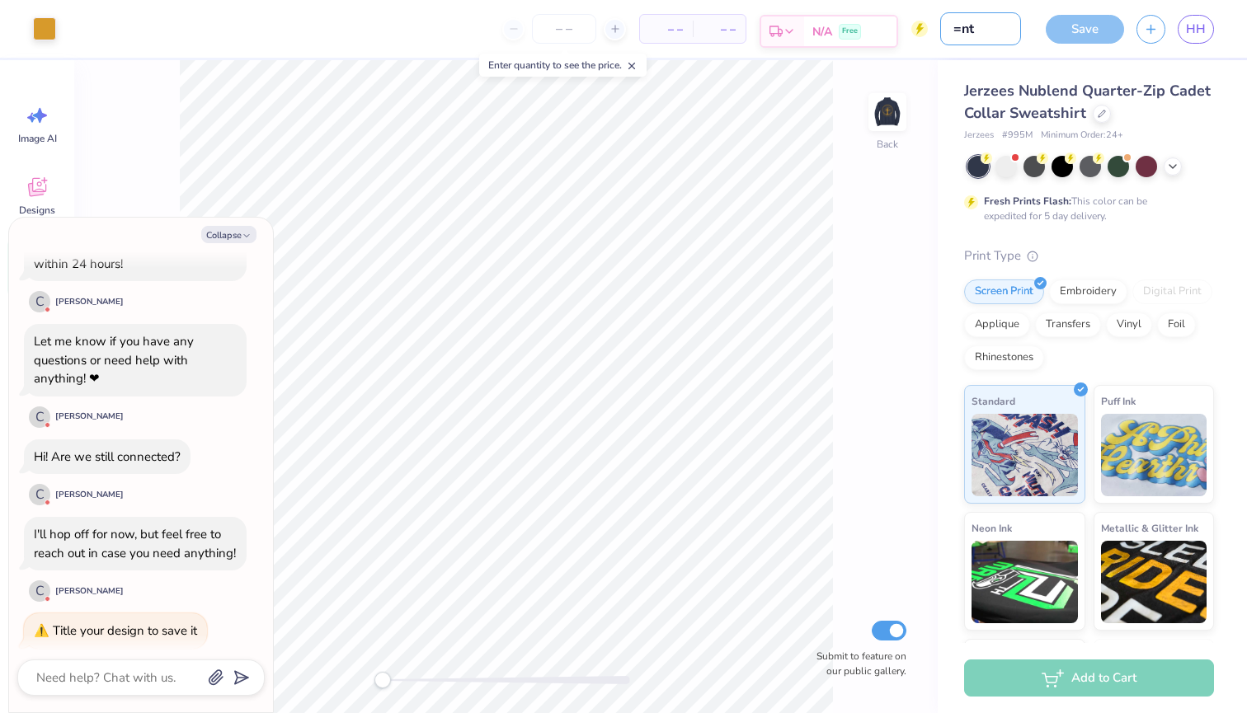
type textarea "x"
type input "nt"
drag, startPoint x: 980, startPoint y: 28, endPoint x: 953, endPoint y: 25, distance: 27.4
click at [969, 28] on input "nt" at bounding box center [980, 28] width 81 height 33
type textarea "x"
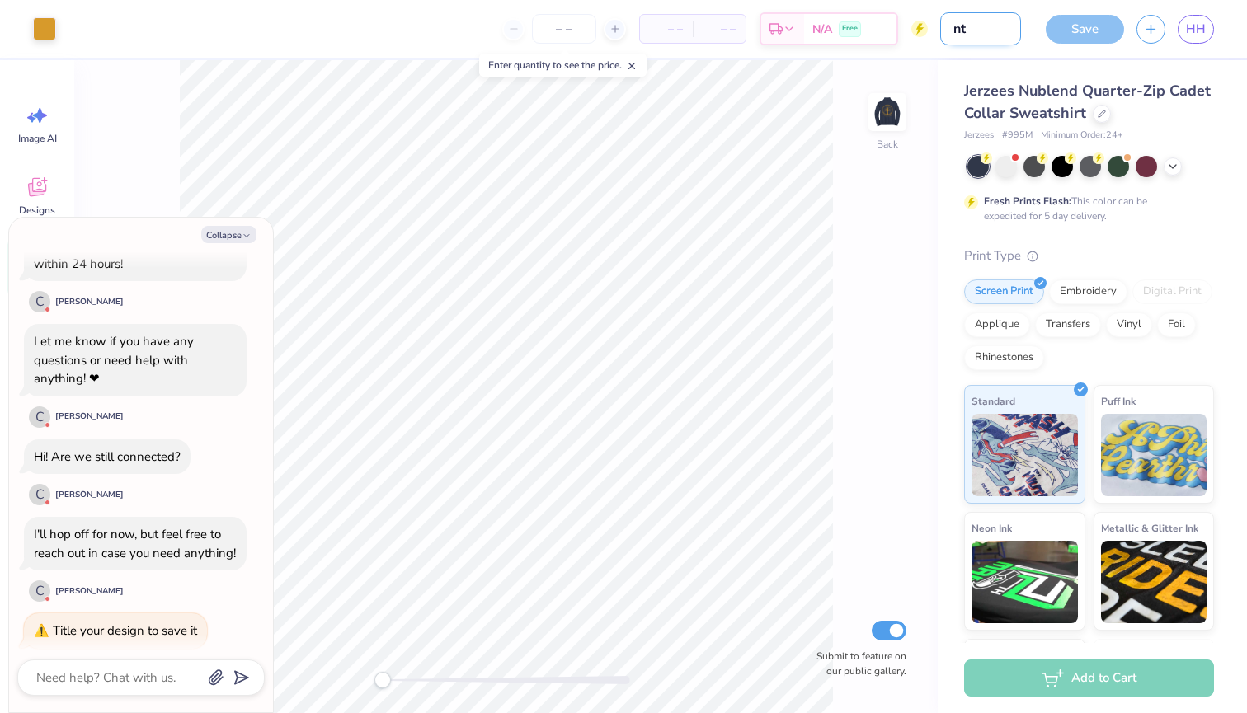
type input "n"
type textarea "x"
type input "B"
type textarea "x"
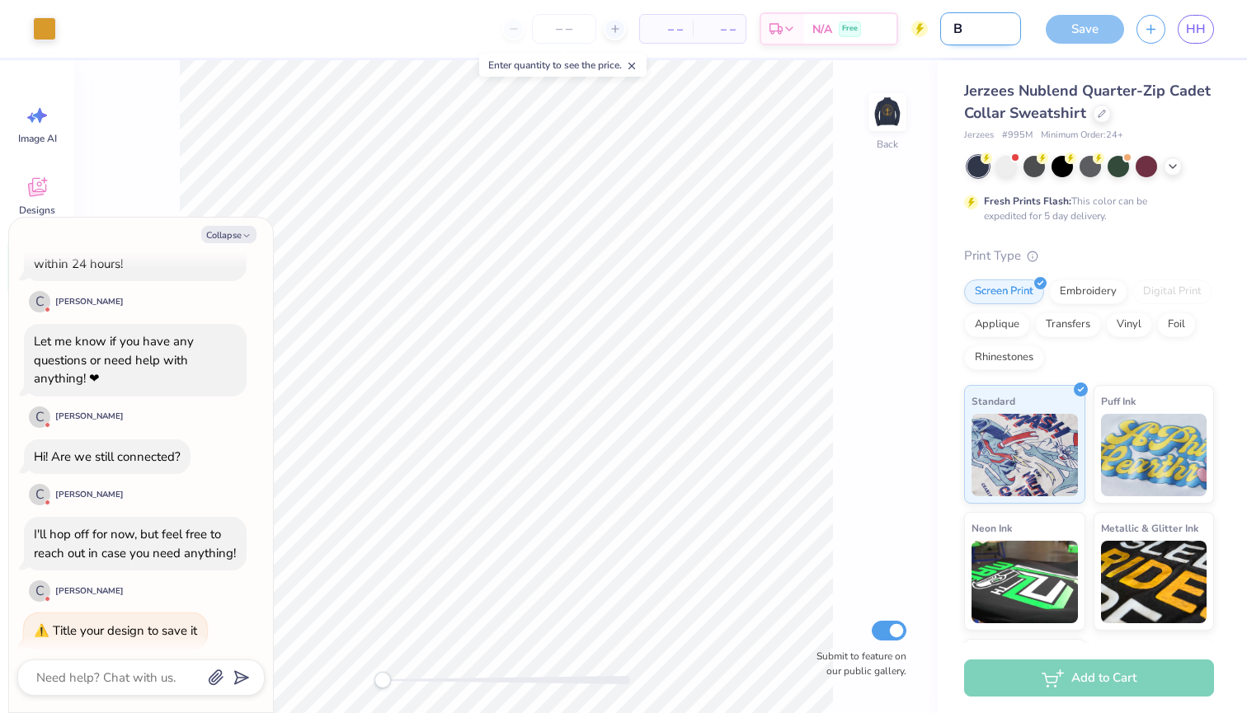
type input "Be"
type textarea "x"
type input "Bea"
type textarea "x"
type input "Beau"
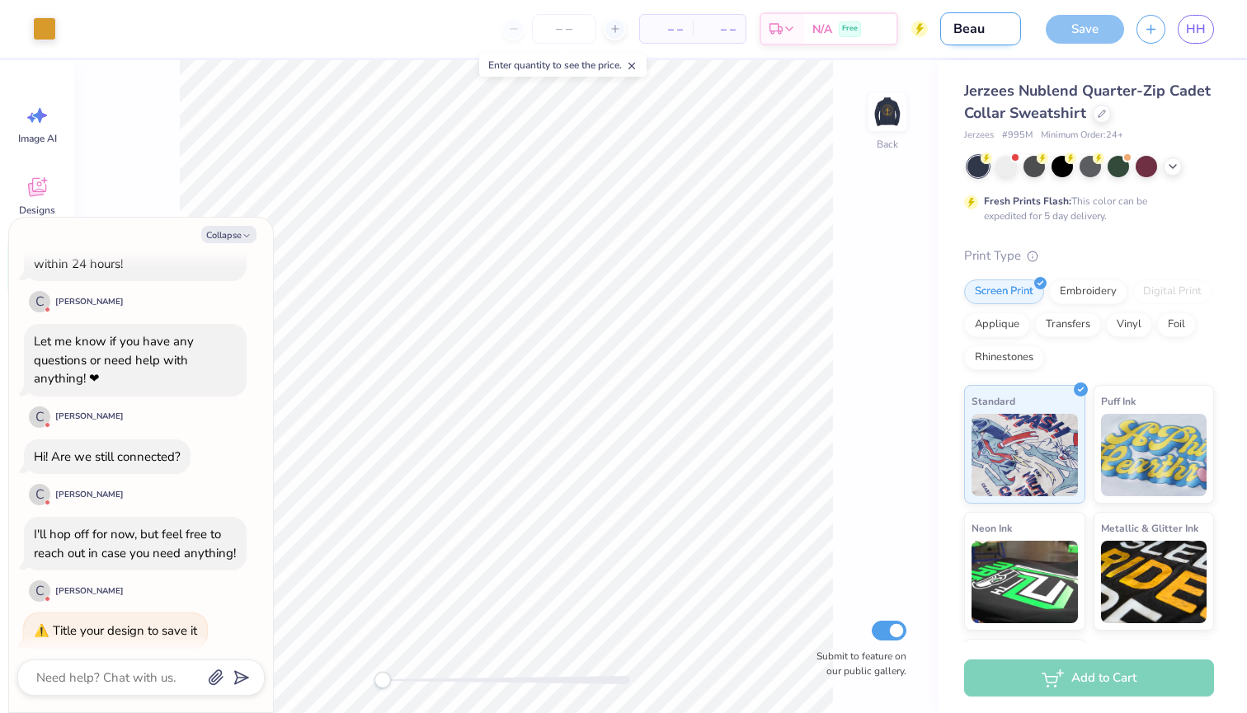
type textarea "x"
type input "Beau"
type textarea "x"
type input "Beau G"
type textarea "x"
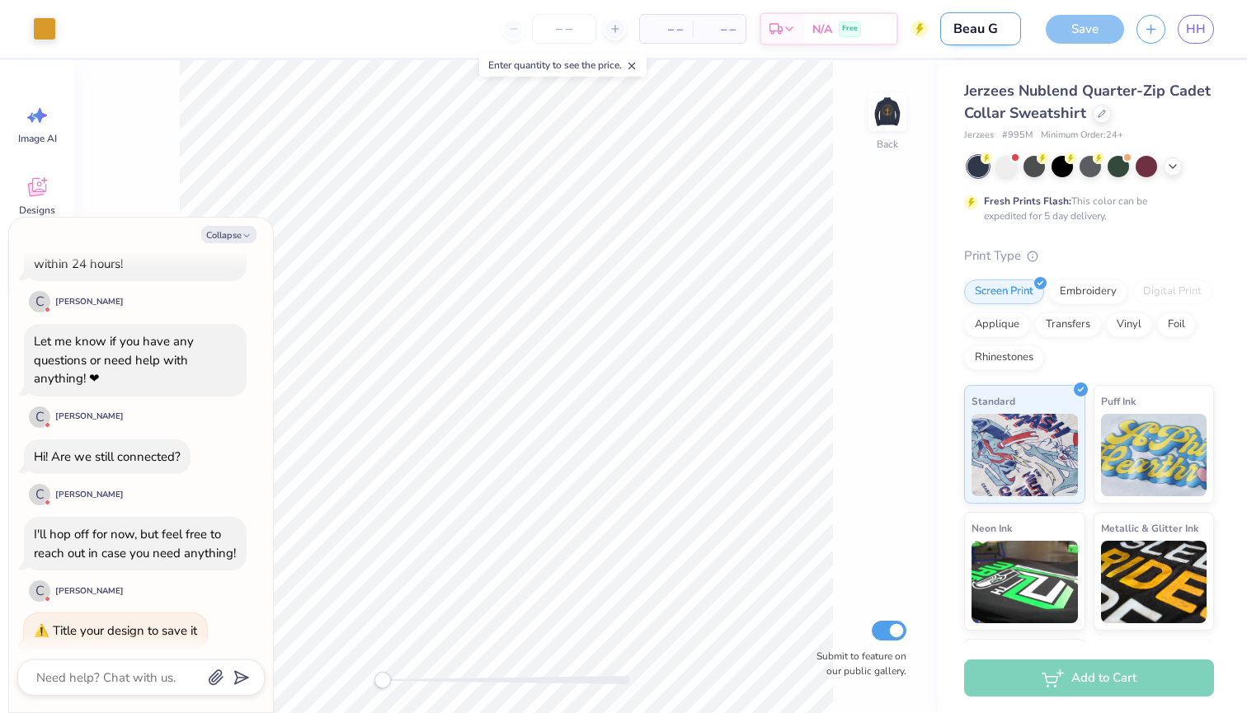
type input "Beau Gr"
type textarea "x"
type input "Beau Grn"
type textarea "x"
type input "Beau Gr"
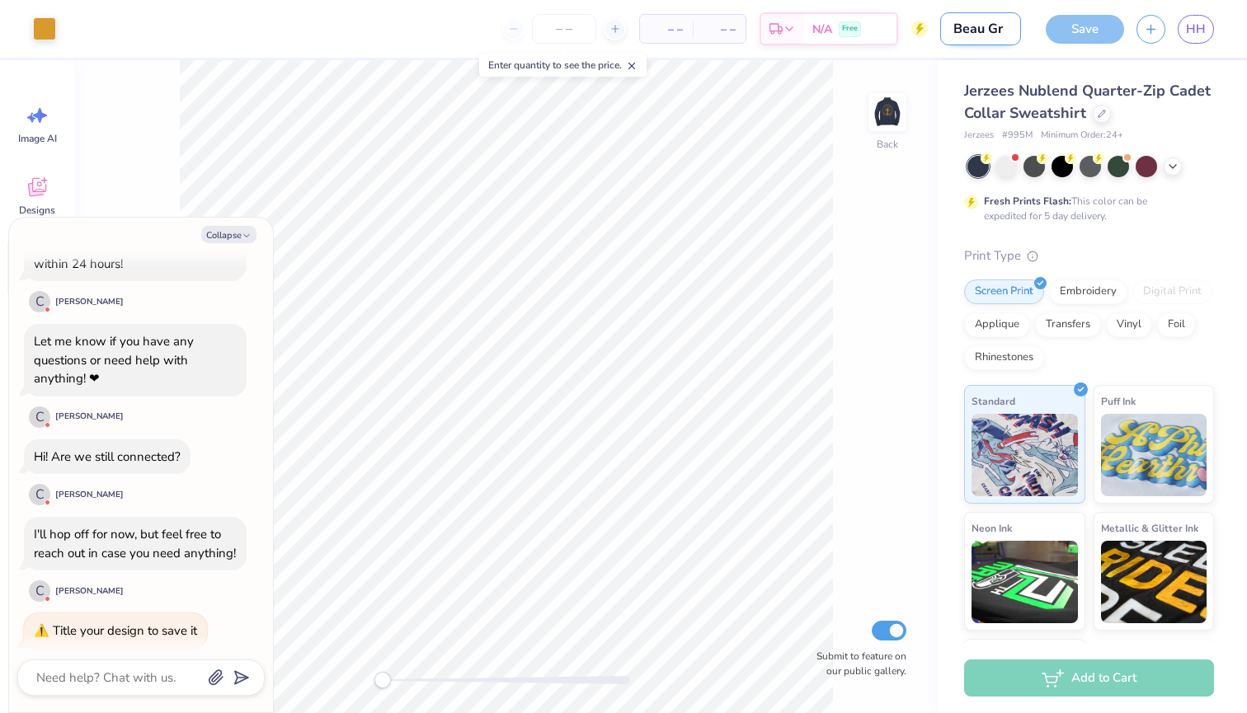
type textarea "x"
type input "Beau Gra"
type textarea "x"
type input "Beau Gran"
type textarea "x"
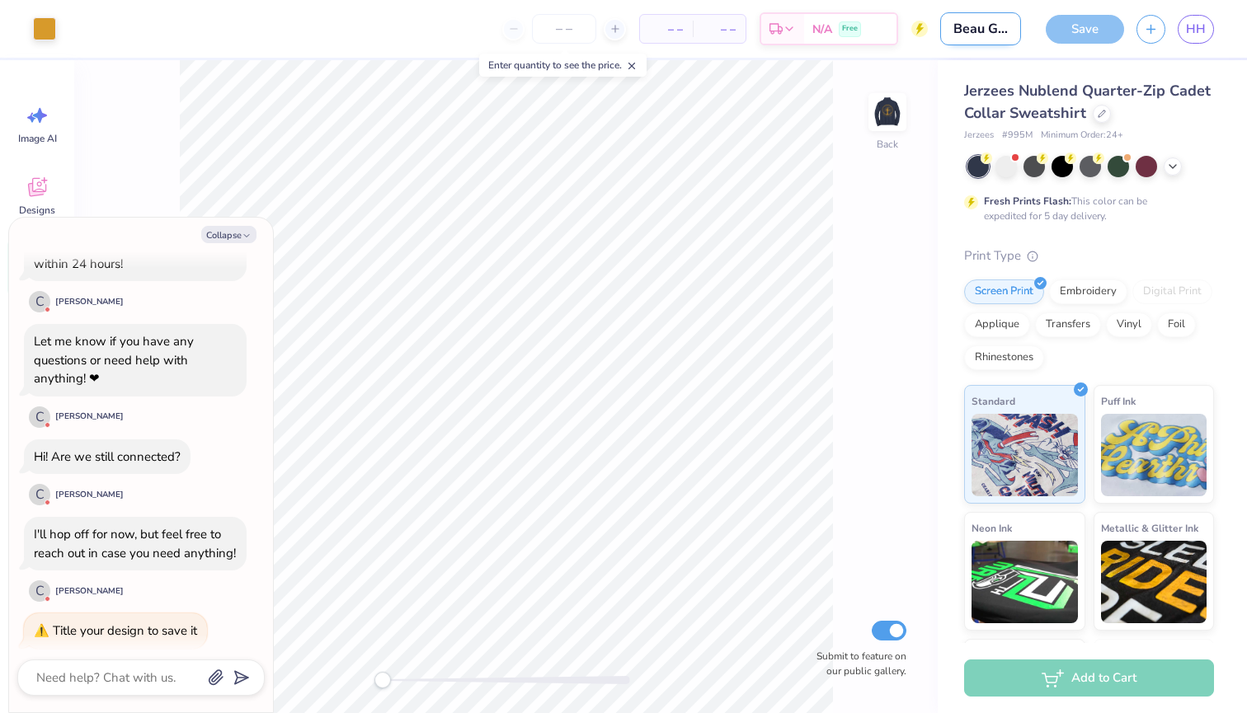
type input "Beau Grant"
type textarea "x"
drag, startPoint x: 950, startPoint y: 15, endPoint x: 1090, endPoint y: 33, distance: 140.6
click at [1090, 33] on div "Save" at bounding box center [1085, 29] width 78 height 29
click at [1095, 37] on div "Save" at bounding box center [1085, 29] width 78 height 29
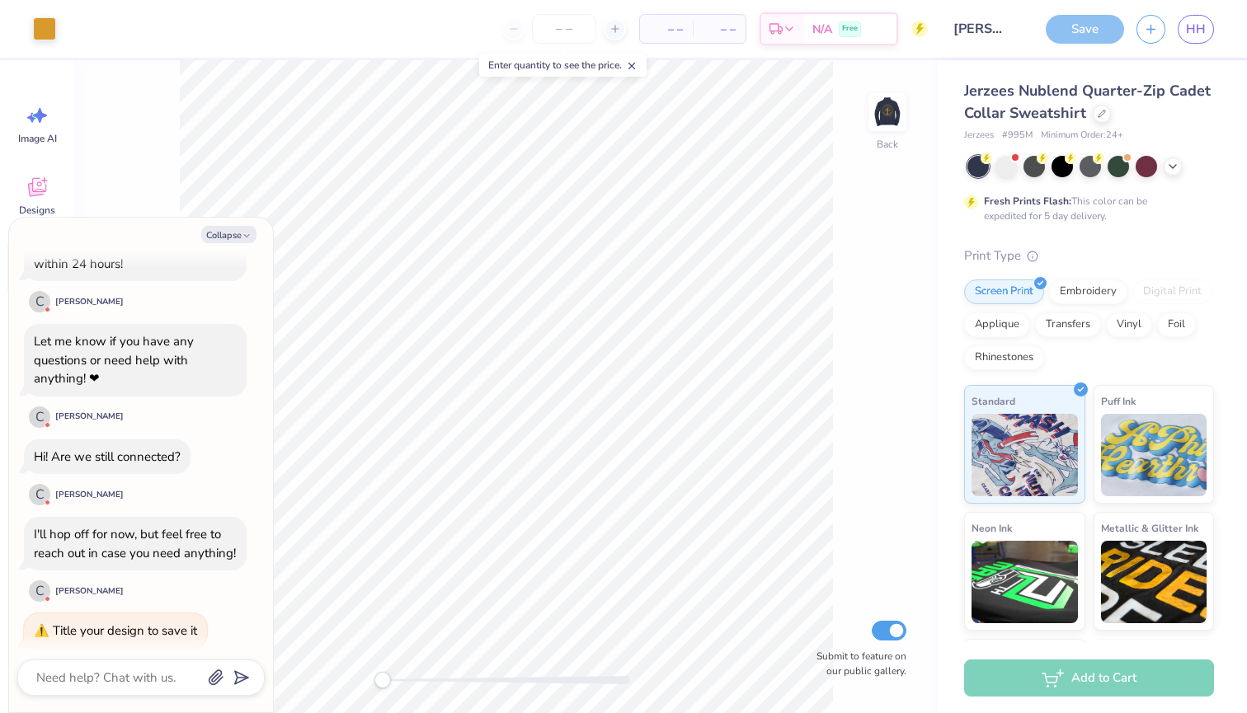
click at [1130, 37] on div "Save HH" at bounding box center [1141, 29] width 214 height 58
click at [1142, 37] on button "button" at bounding box center [1151, 26] width 29 height 29
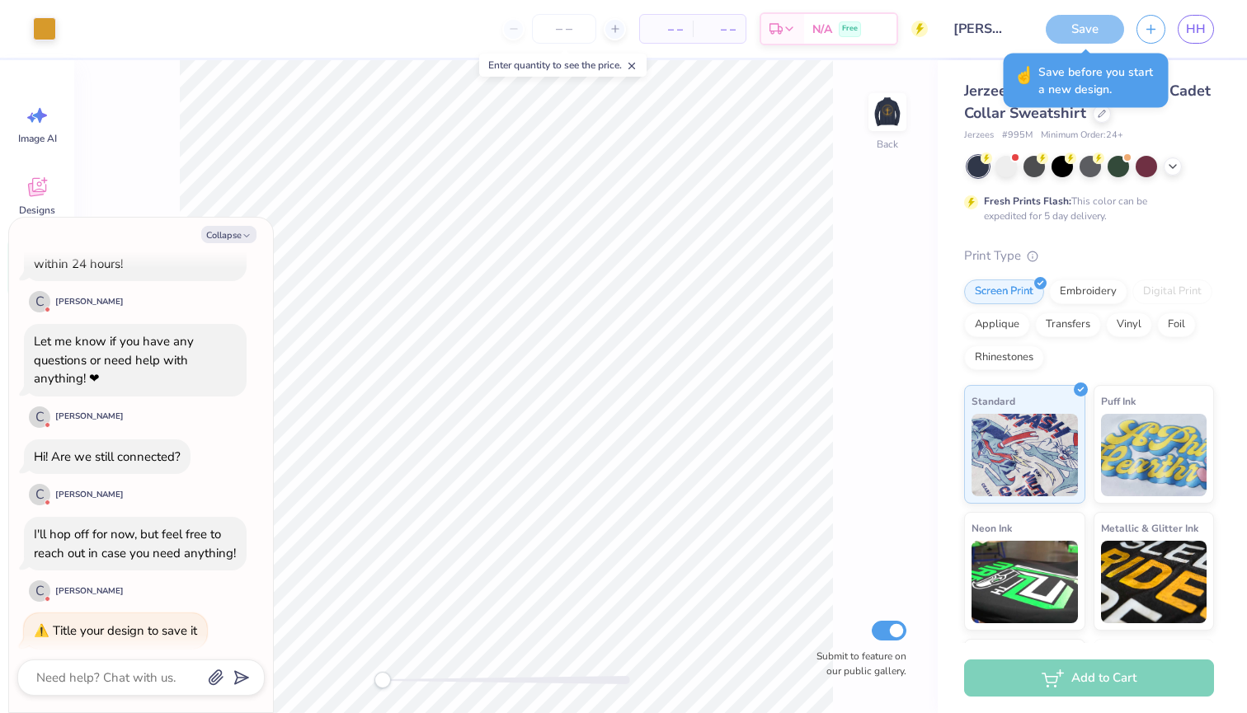
click at [1102, 31] on div "Save" at bounding box center [1085, 29] width 78 height 29
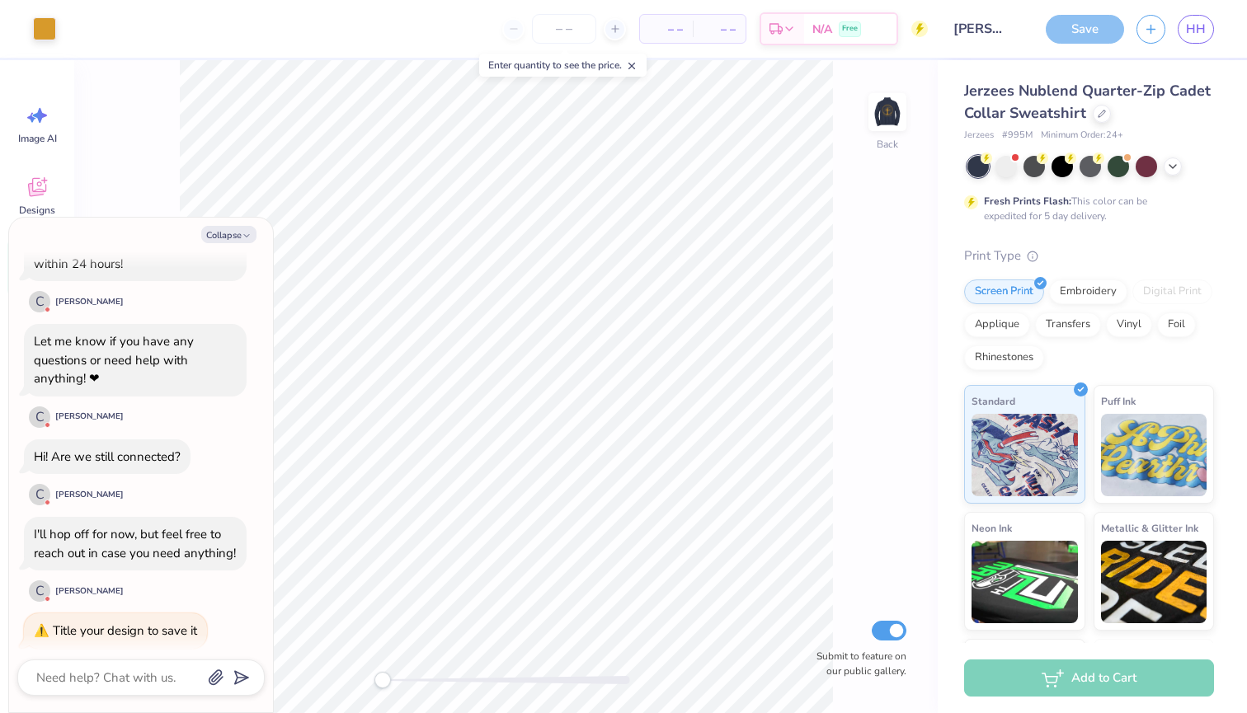
click at [1116, 633] on div "Add to Cart" at bounding box center [1089, 678] width 250 height 37
click at [239, 235] on button "Collapse" at bounding box center [228, 234] width 55 height 17
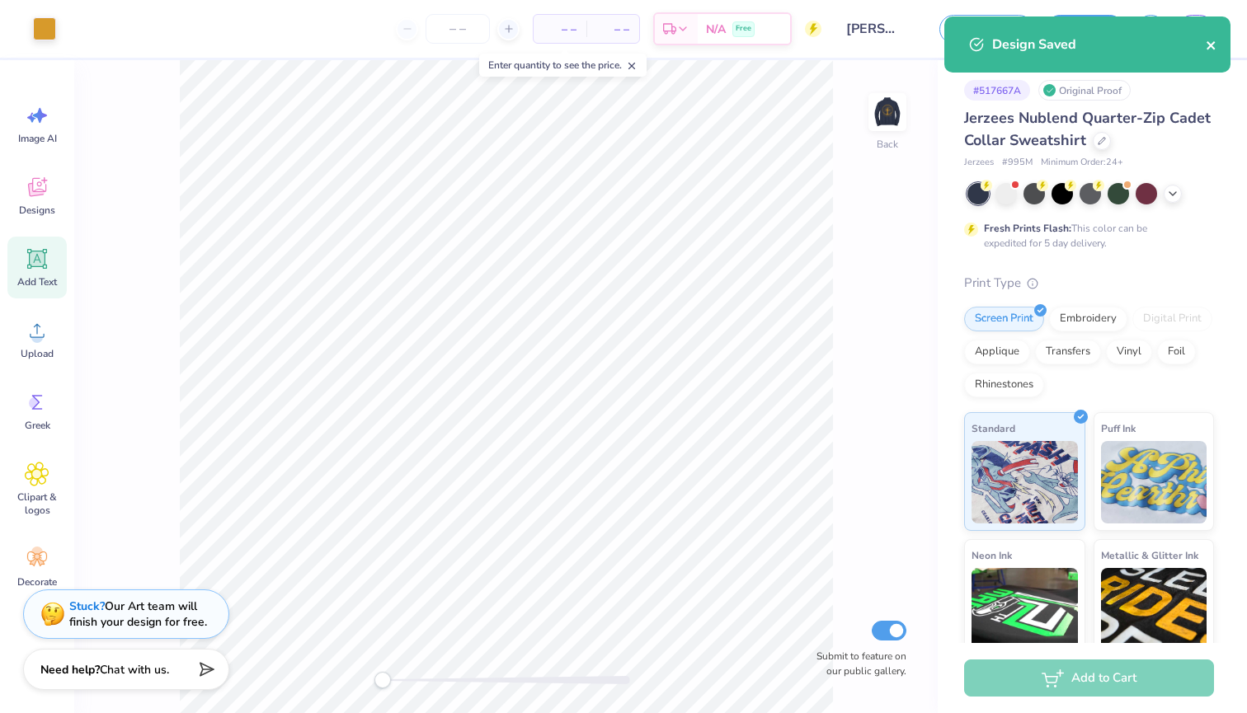
click at [1213, 45] on icon "close" at bounding box center [1212, 45] width 12 height 13
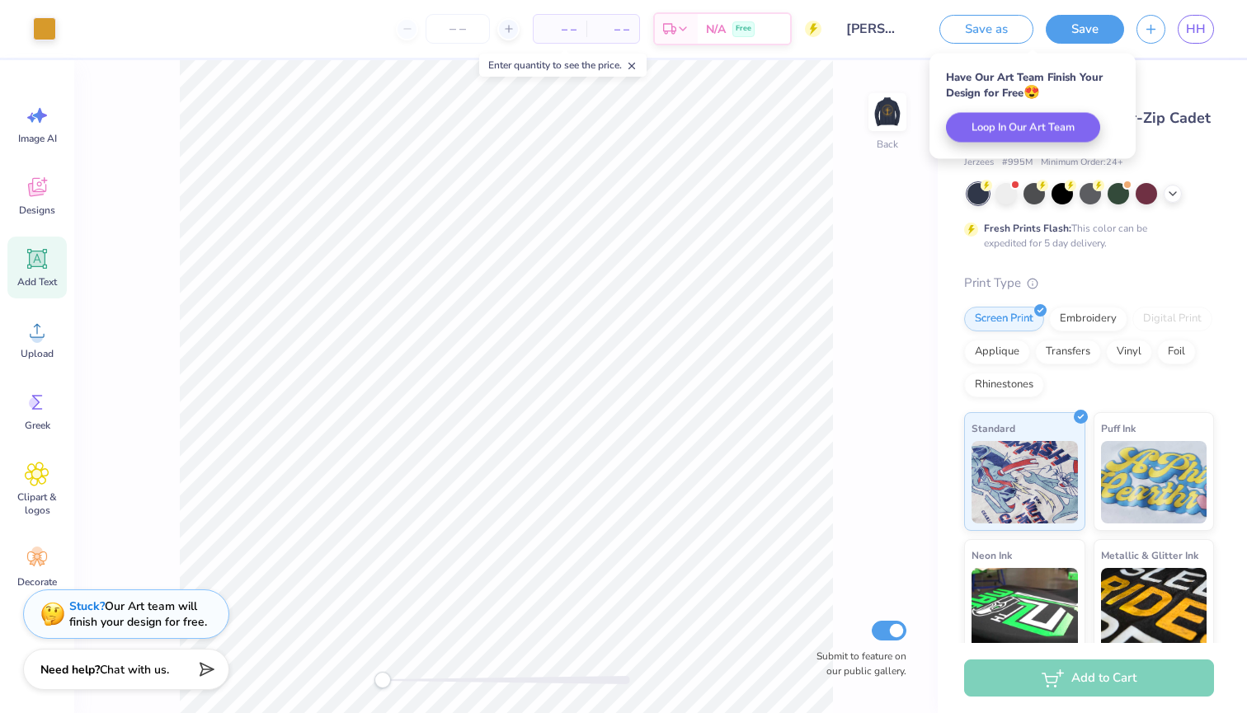
click at [888, 195] on div "Back Submit to feature on our public gallery." at bounding box center [506, 386] width 864 height 653
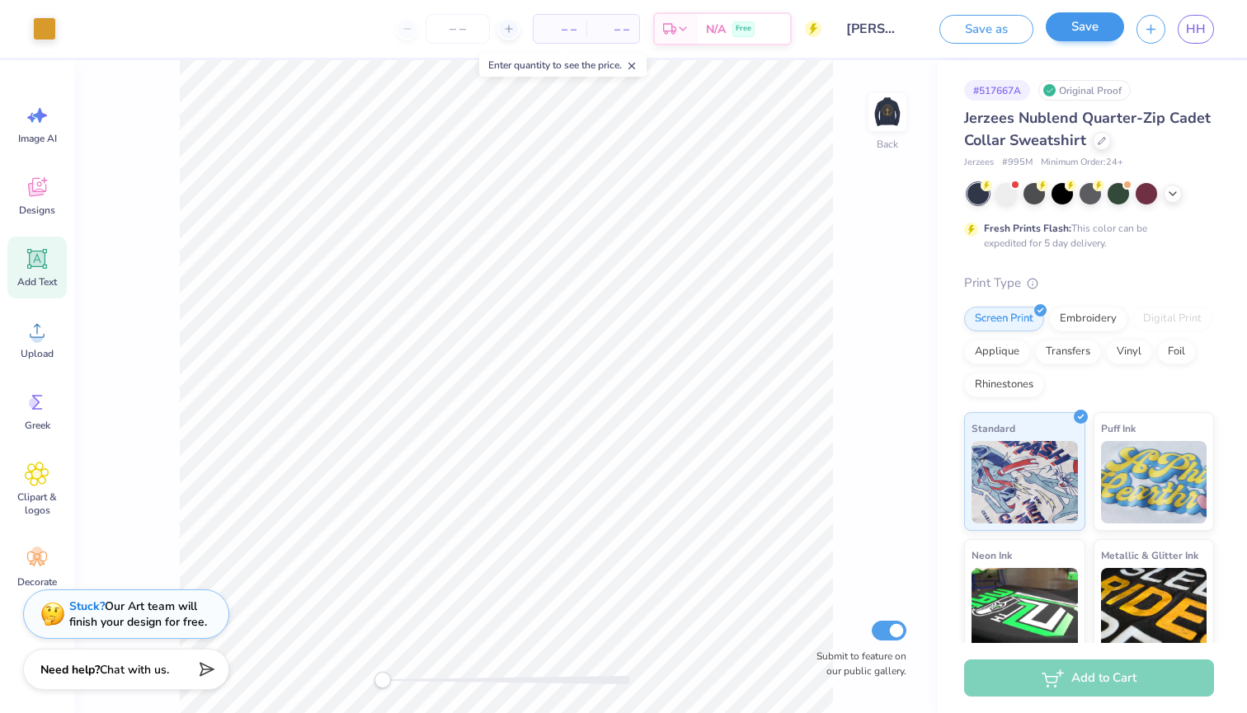
click at [1061, 28] on button "Save" at bounding box center [1085, 26] width 78 height 29
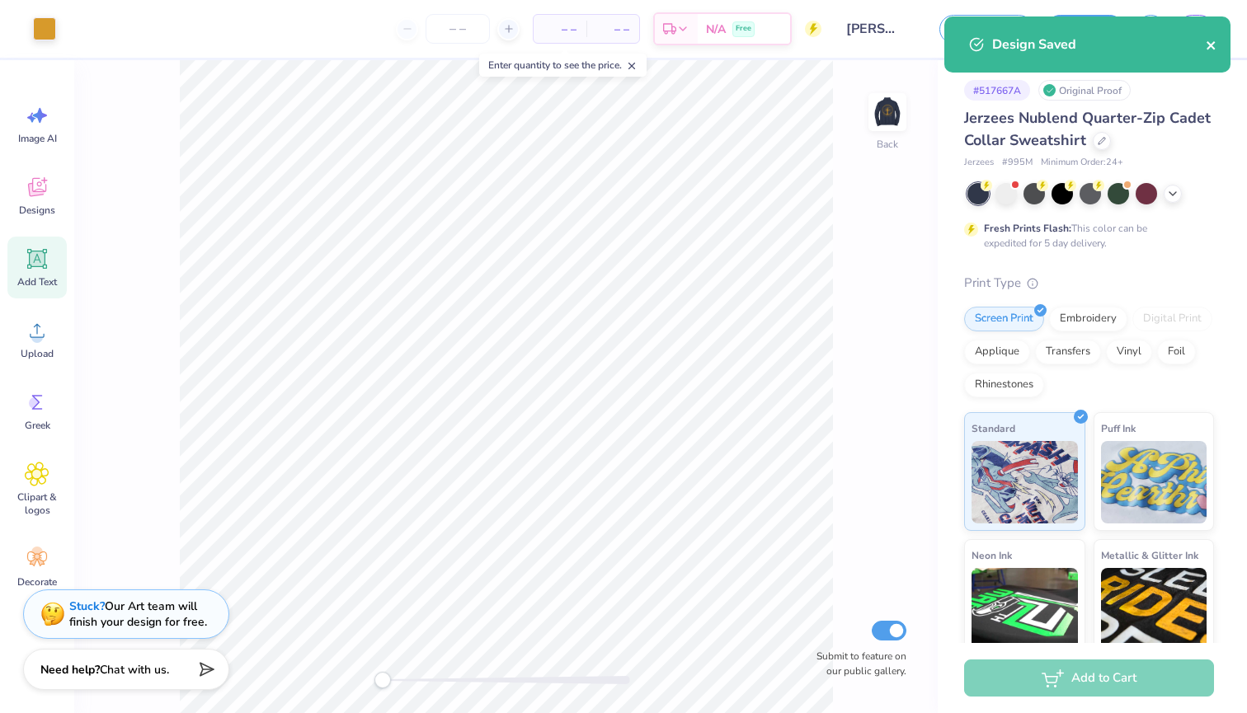
click at [1208, 44] on icon "close" at bounding box center [1211, 45] width 8 height 8
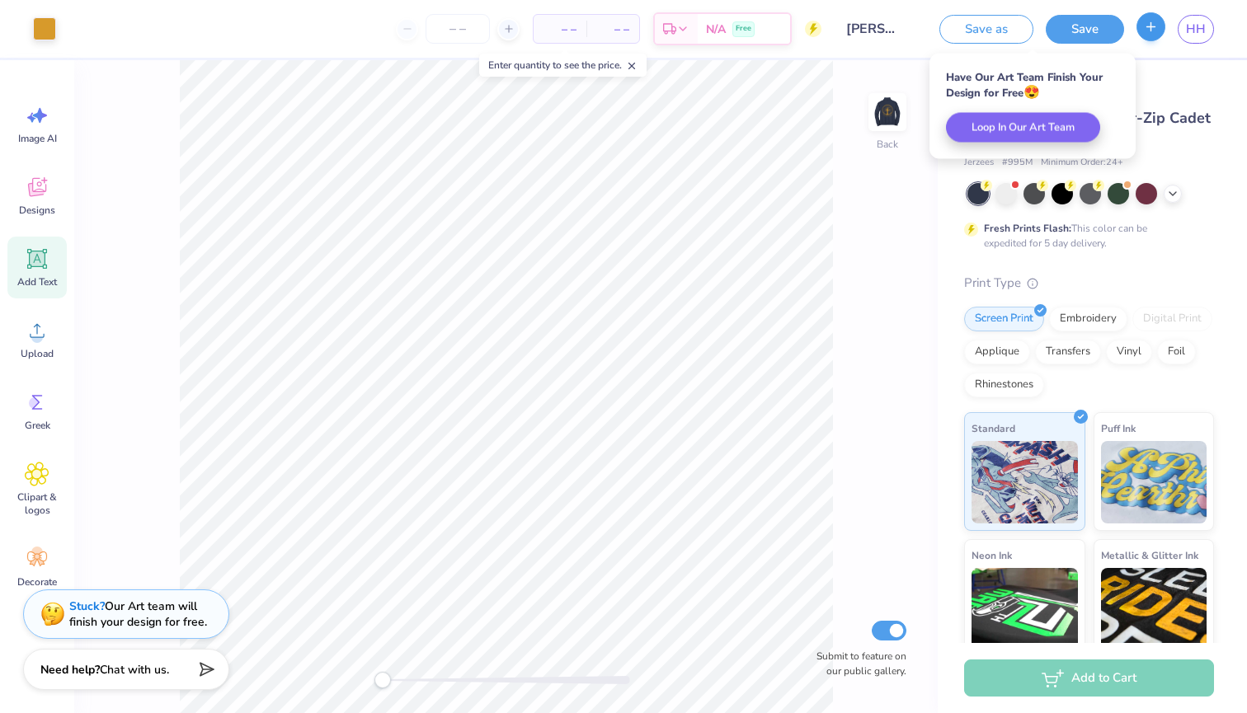
click at [1156, 33] on icon "button" at bounding box center [1151, 27] width 14 height 14
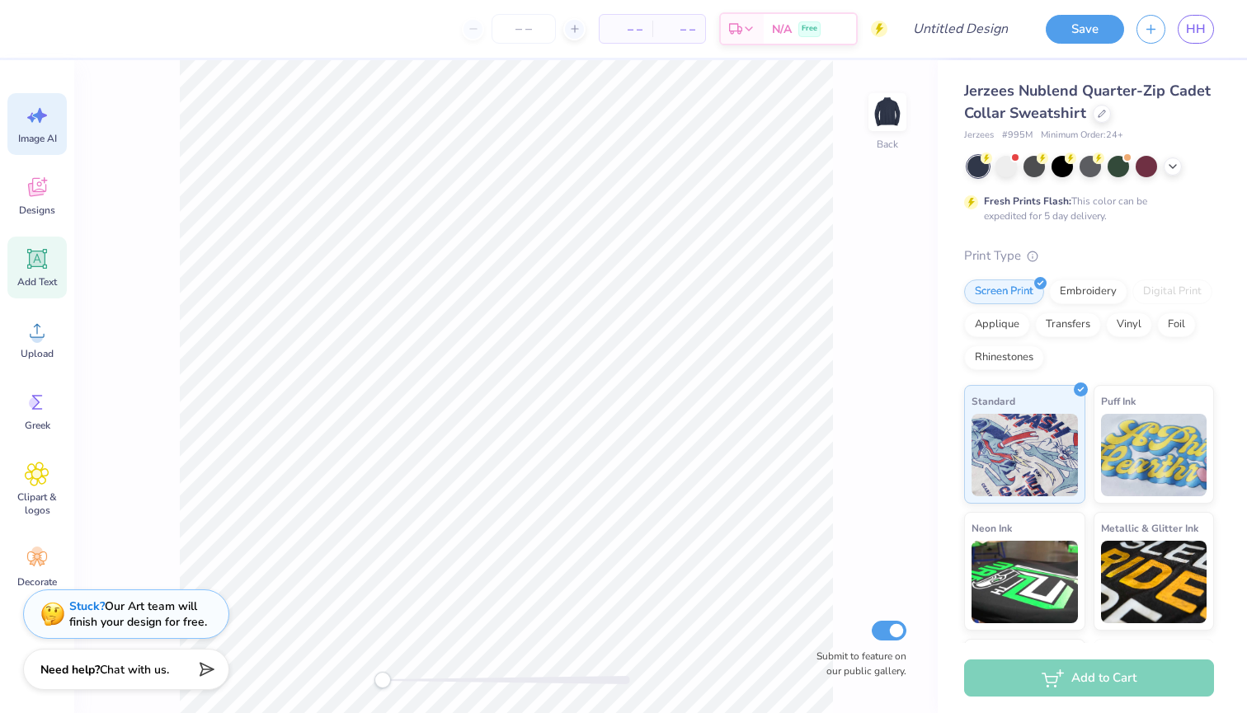
click at [35, 117] on icon at bounding box center [40, 115] width 14 height 15
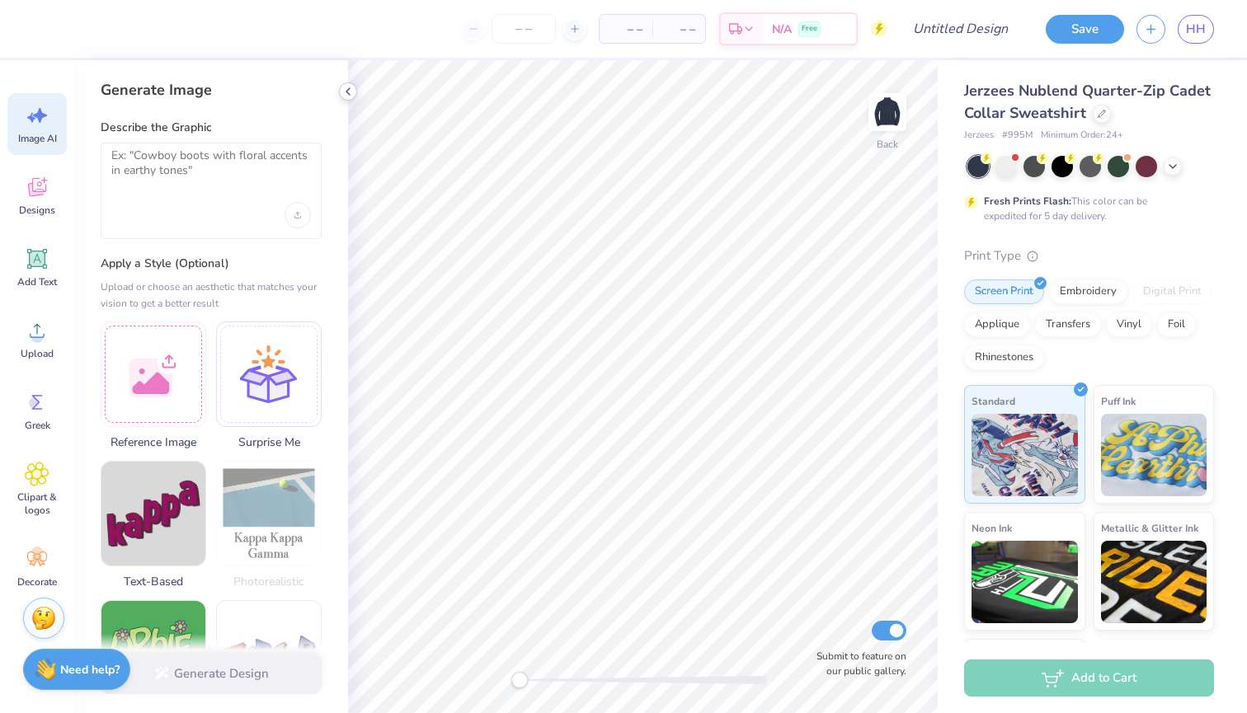
click at [343, 89] on icon at bounding box center [347, 91] width 13 height 13
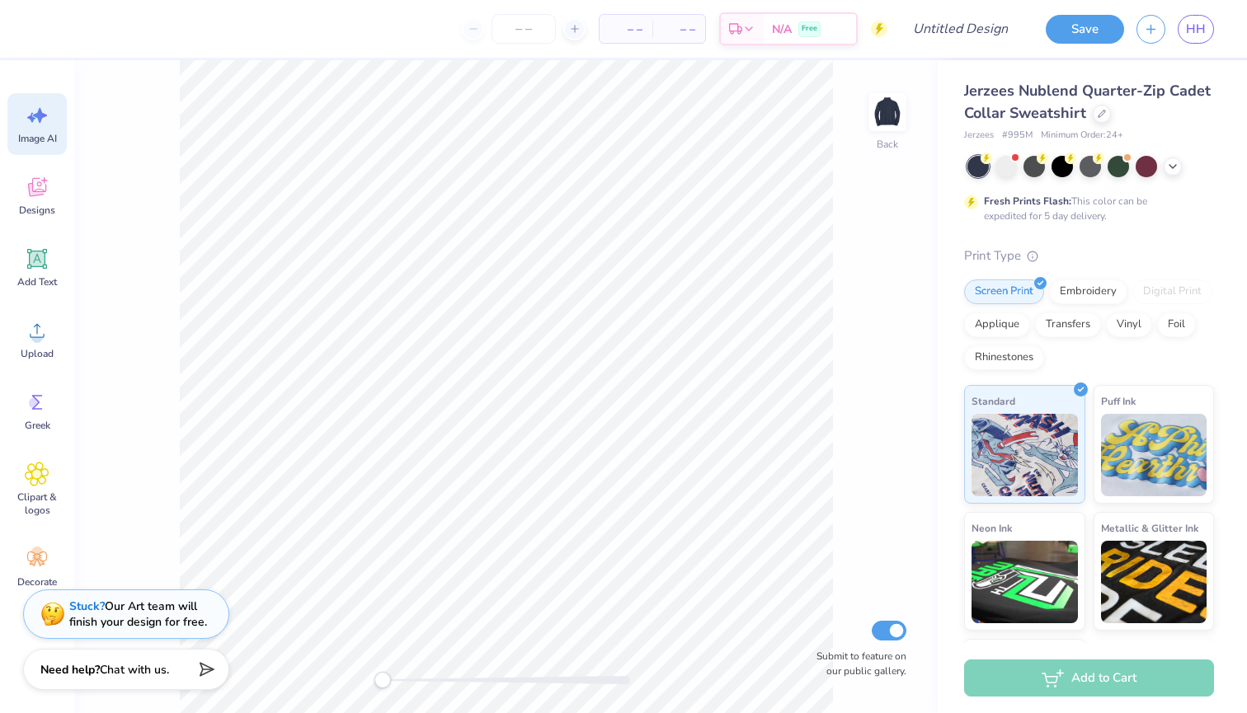
click at [1202, 45] on div "Save HH" at bounding box center [1141, 29] width 214 height 58
click at [1195, 28] on span "HH" at bounding box center [1196, 29] width 20 height 19
